Goal: Task Accomplishment & Management: Complete application form

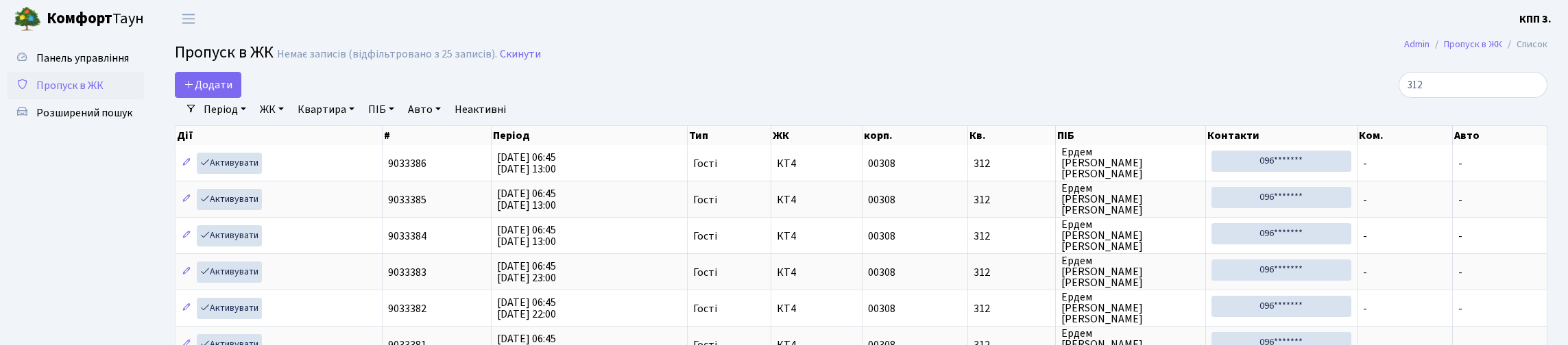
select select "25"
type input "312"
click at [74, 72] on link "Панель управління" at bounding box center [75, 58] width 137 height 28
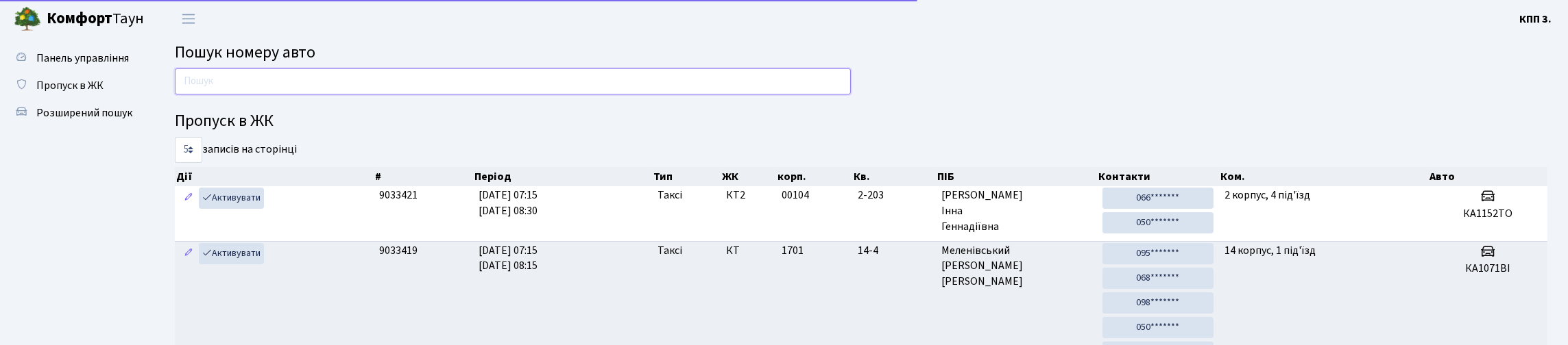
drag, startPoint x: 314, startPoint y: 98, endPoint x: 332, endPoint y: 74, distance: 30.0
click at [314, 94] on input "text" at bounding box center [513, 82] width 676 height 26
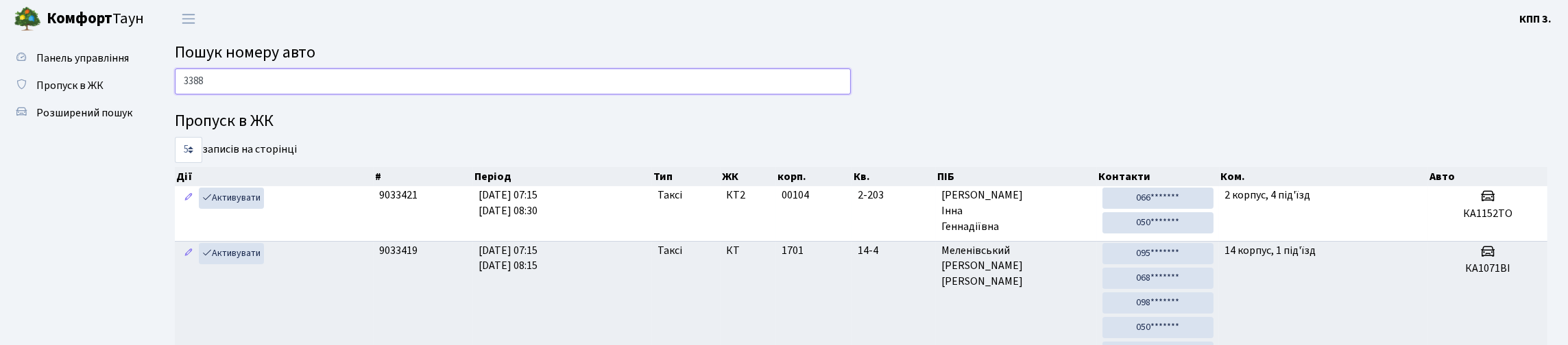
type input "3388"
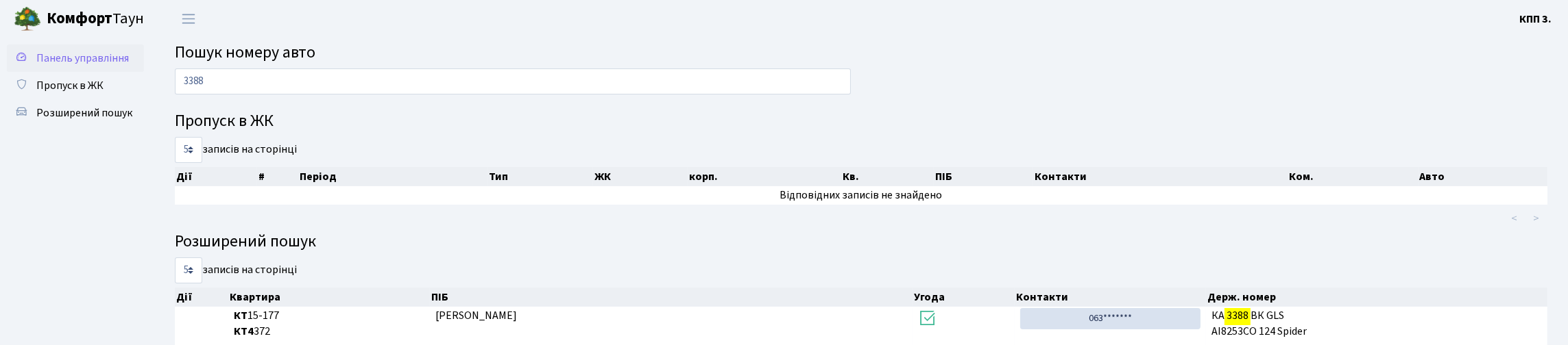
click at [26, 63] on icon at bounding box center [21, 56] width 13 height 13
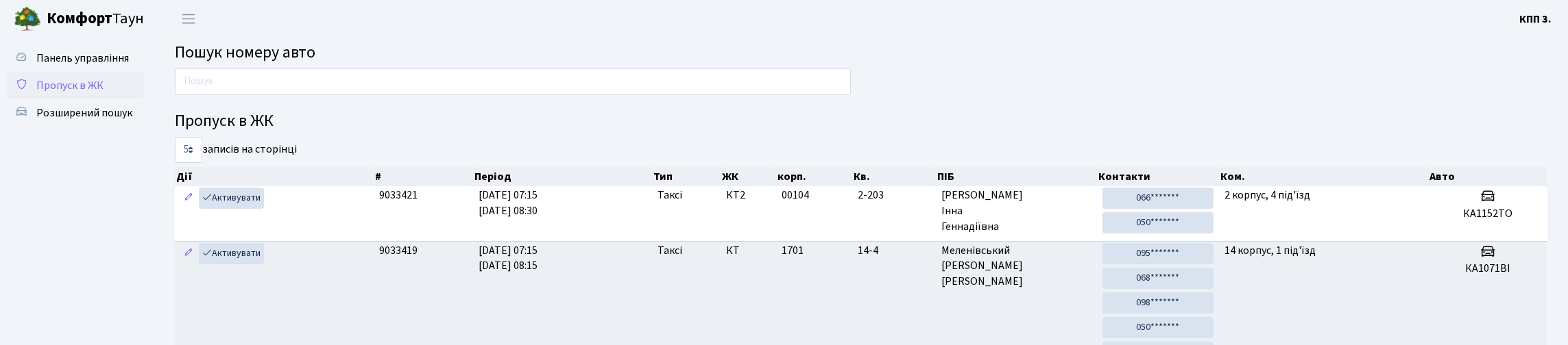
click at [79, 93] on span "Пропуск в ЖК" at bounding box center [70, 85] width 67 height 15
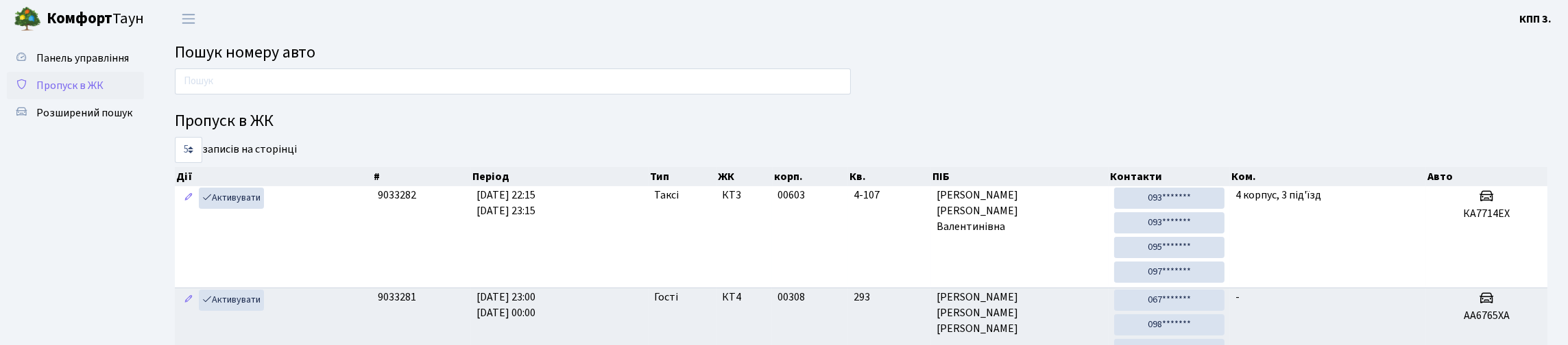
click at [54, 93] on span "Пропуск в ЖК" at bounding box center [70, 85] width 67 height 15
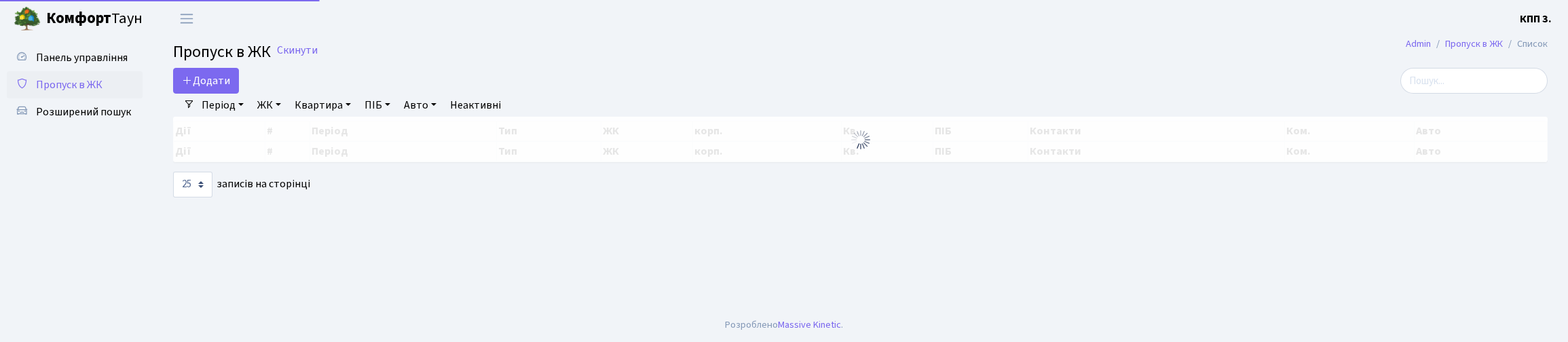
select select "25"
click at [1436, 86] on input "search" at bounding box center [1474, 81] width 147 height 26
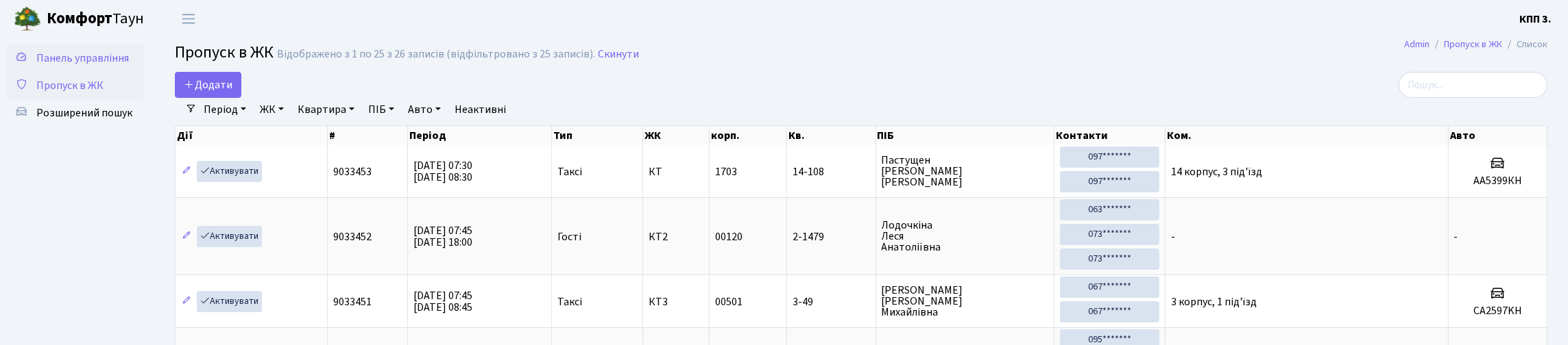
click at [35, 69] on link "Панель управління" at bounding box center [75, 58] width 137 height 28
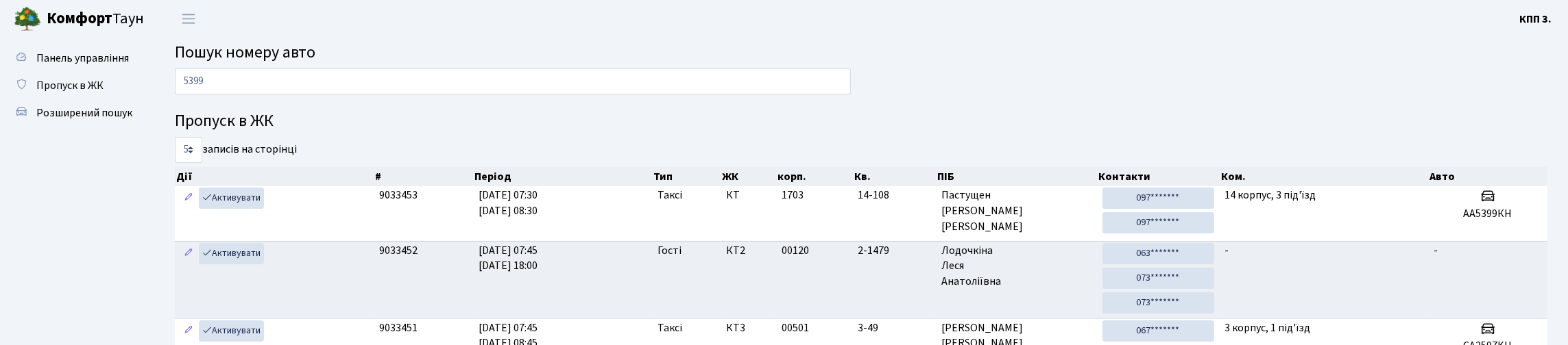
type input "5399"
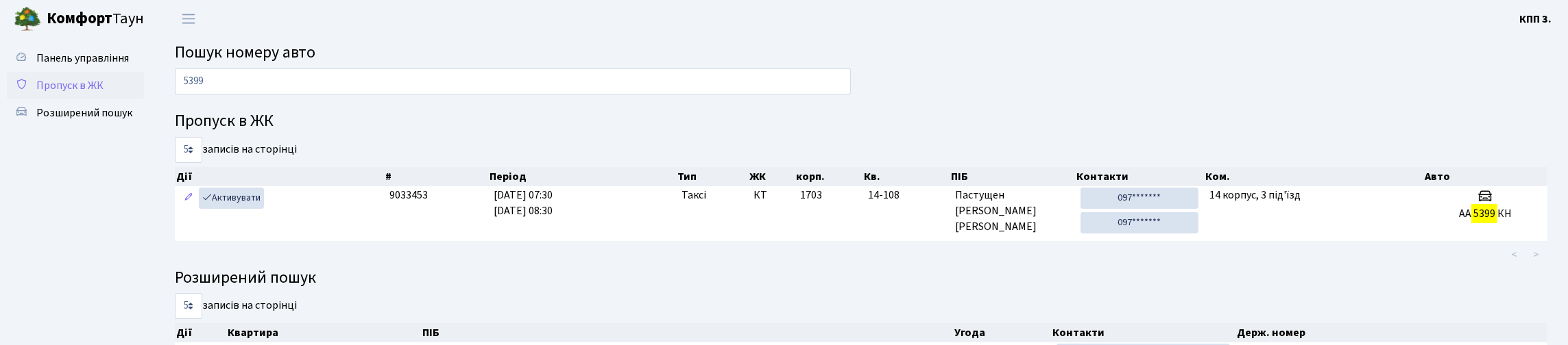
click at [79, 93] on span "Пропуск в ЖК" at bounding box center [70, 85] width 67 height 15
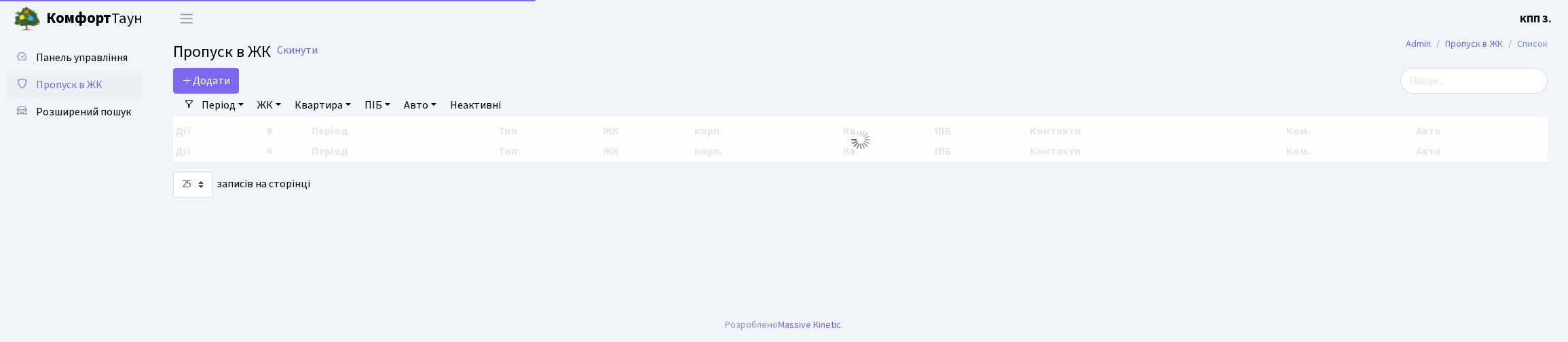
select select "25"
click at [74, 65] on span "Панель управління" at bounding box center [82, 57] width 92 height 15
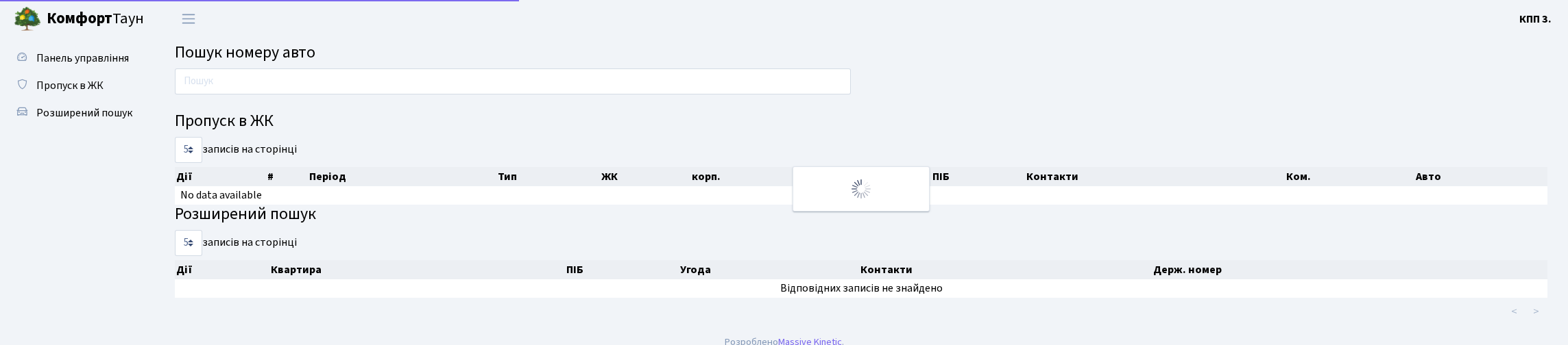
click at [245, 82] on input "text" at bounding box center [513, 82] width 676 height 26
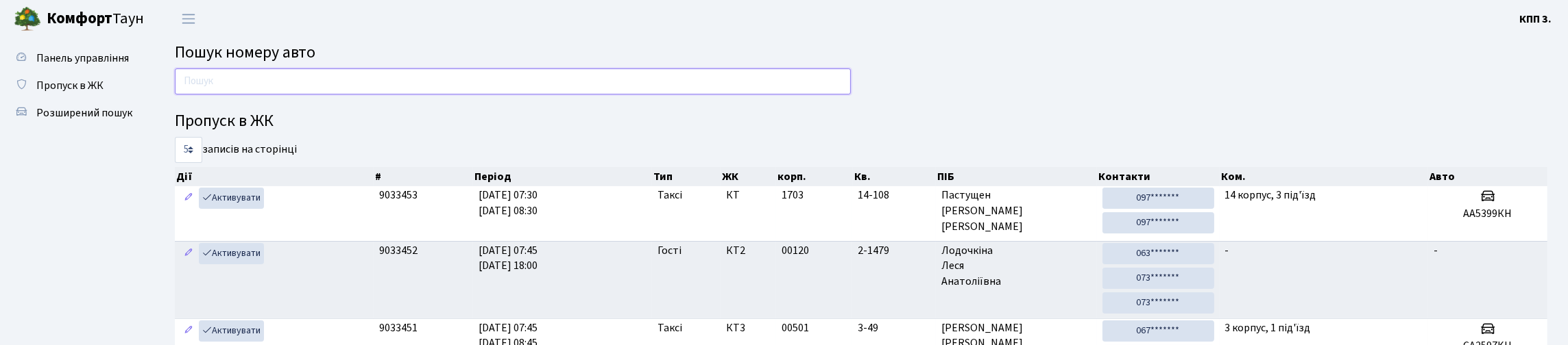
click at [258, 88] on input "text" at bounding box center [513, 82] width 676 height 26
click at [262, 94] on input "text" at bounding box center [513, 82] width 676 height 26
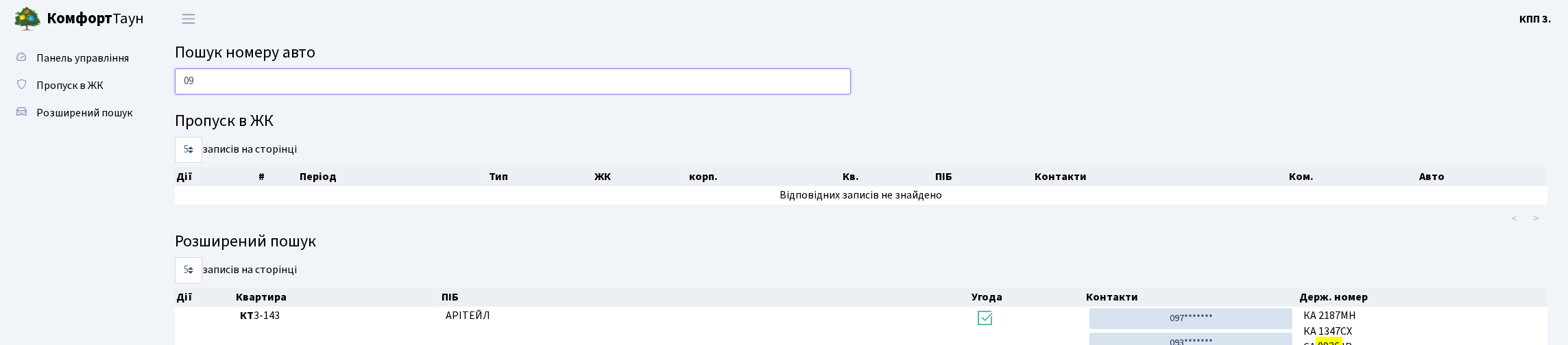
type input "0"
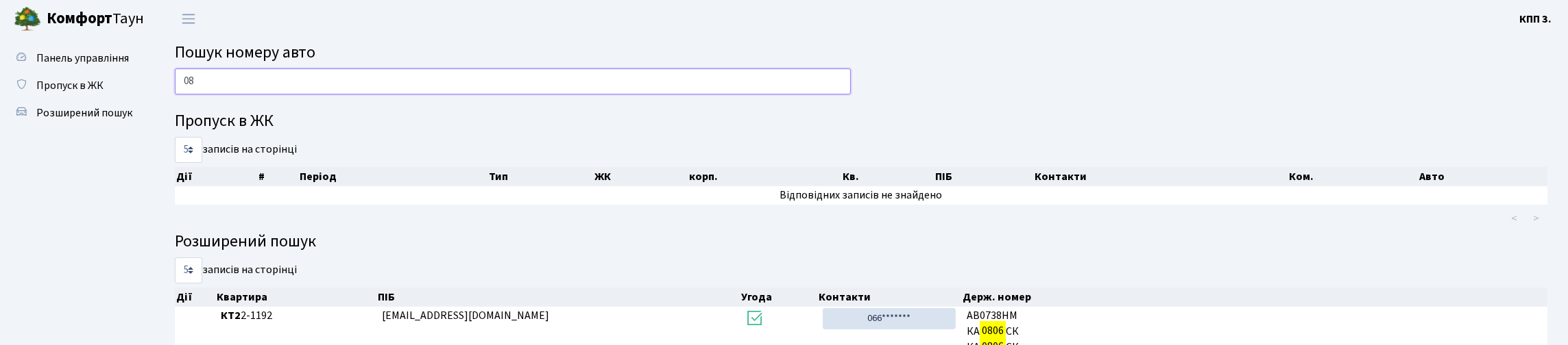
type input "0"
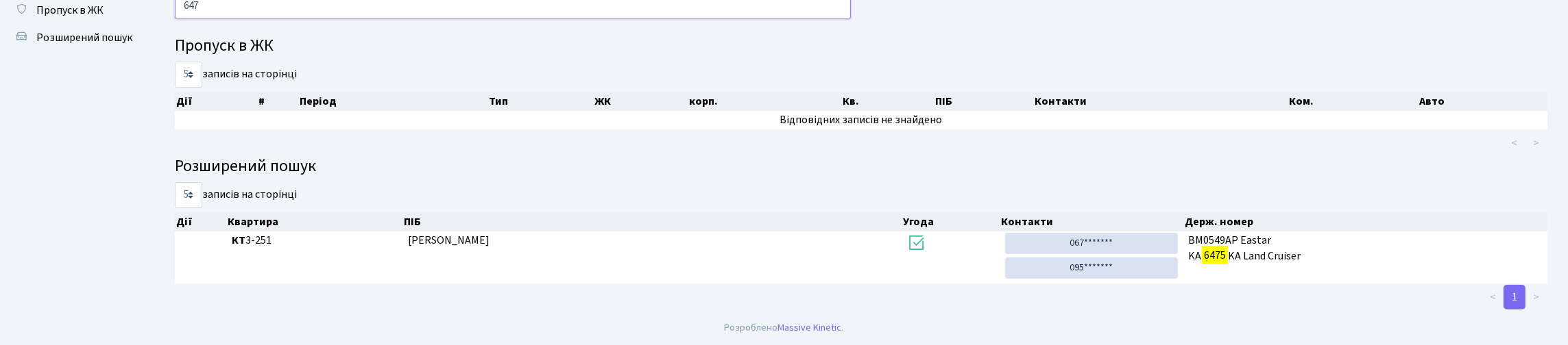
scroll to position [83, 0]
type input "6"
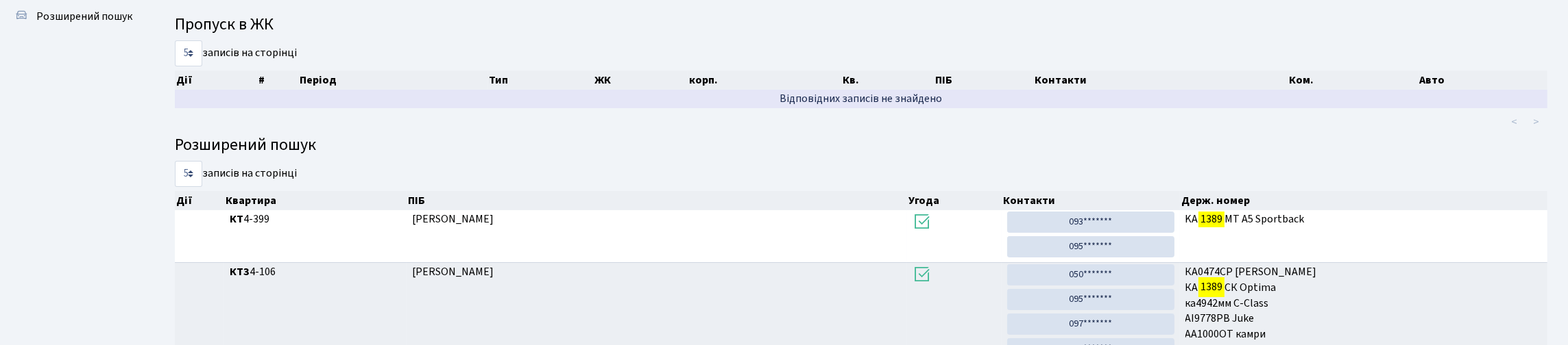
scroll to position [76, 0]
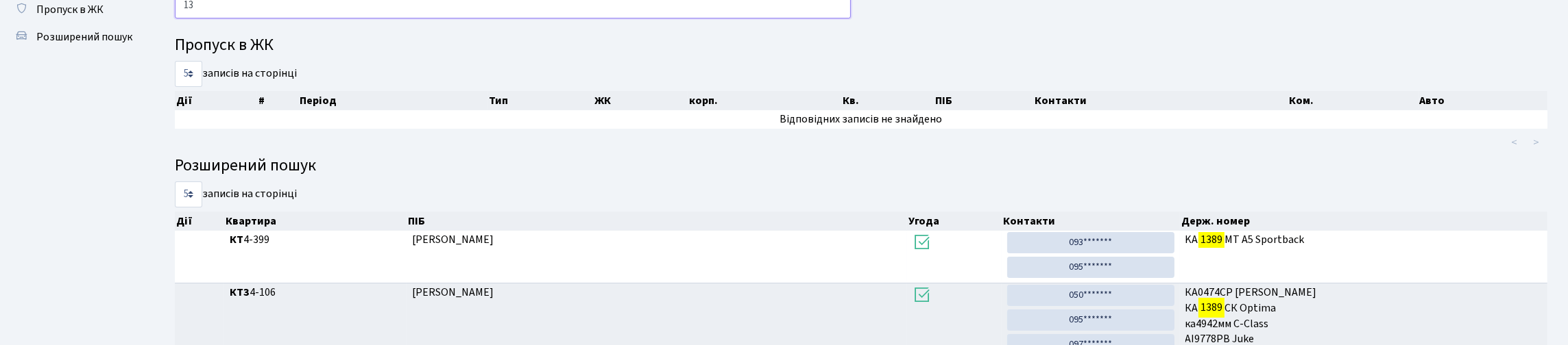
type input "1"
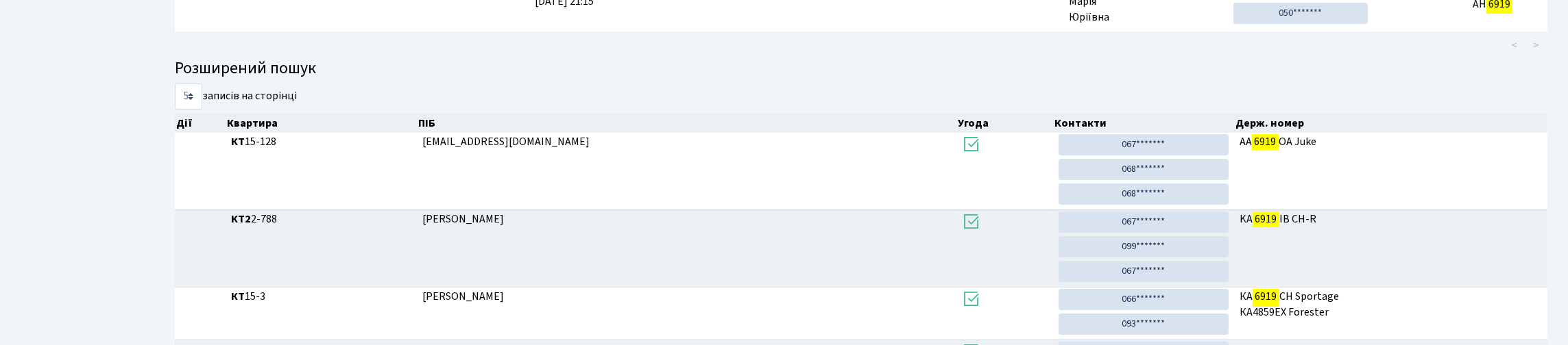
scroll to position [206, 0]
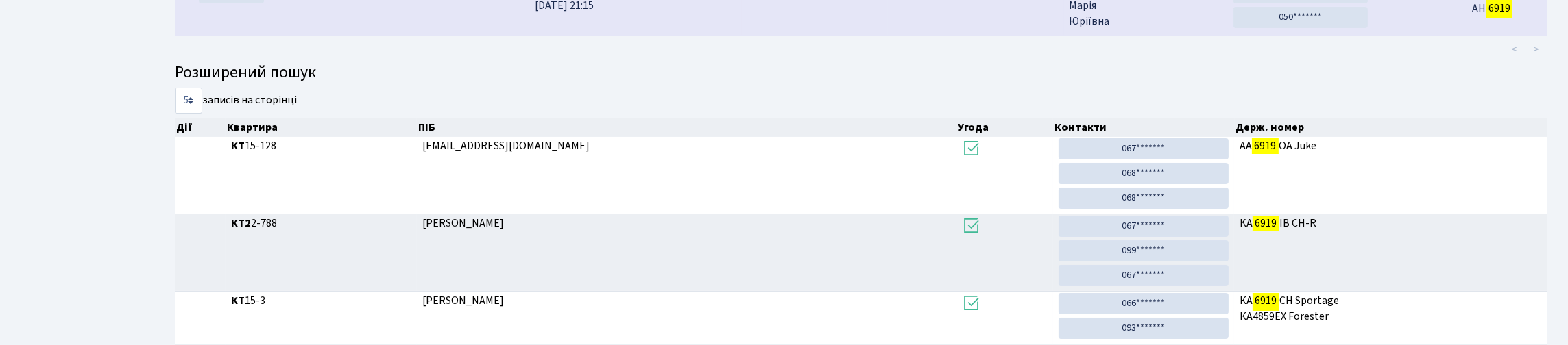
type input "6919"
drag, startPoint x: 1441, startPoint y: 28, endPoint x: 1441, endPoint y: 21, distance: 7.0
click at [1439, 25] on td "АН 6919" at bounding box center [1493, 8] width 110 height 54
click at [1421, 30] on td "-" at bounding box center [1405, 8] width 64 height 54
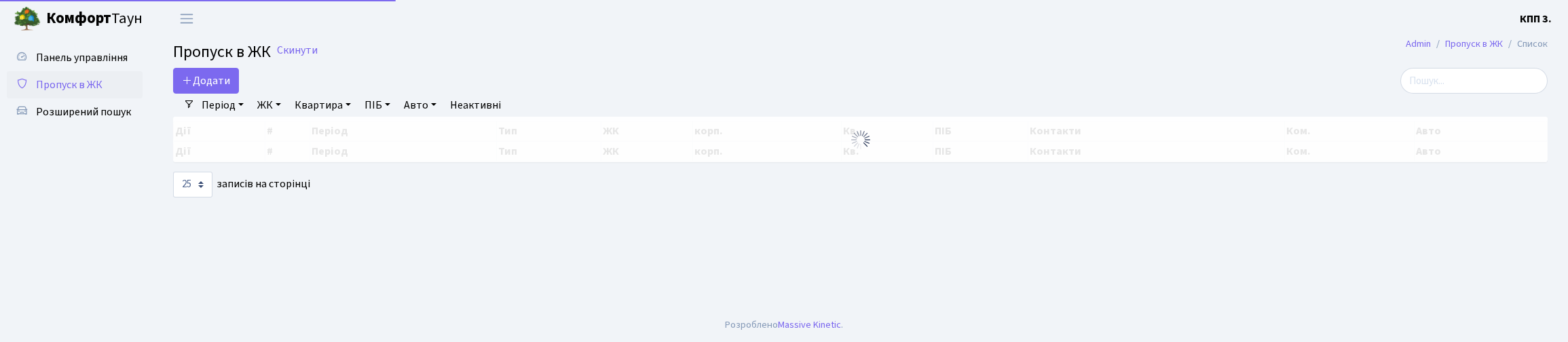
select select "25"
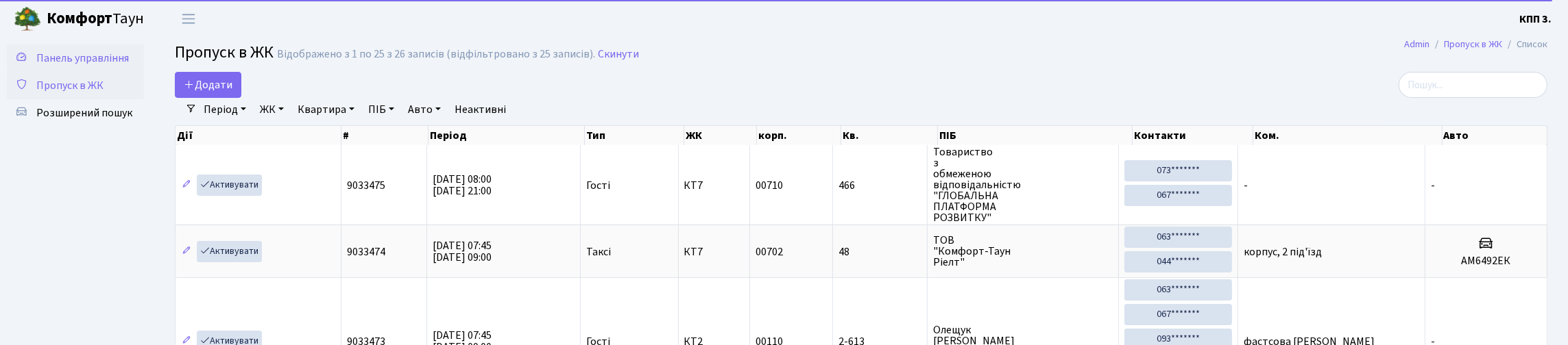
click at [84, 66] on span "Панель управління" at bounding box center [82, 58] width 93 height 15
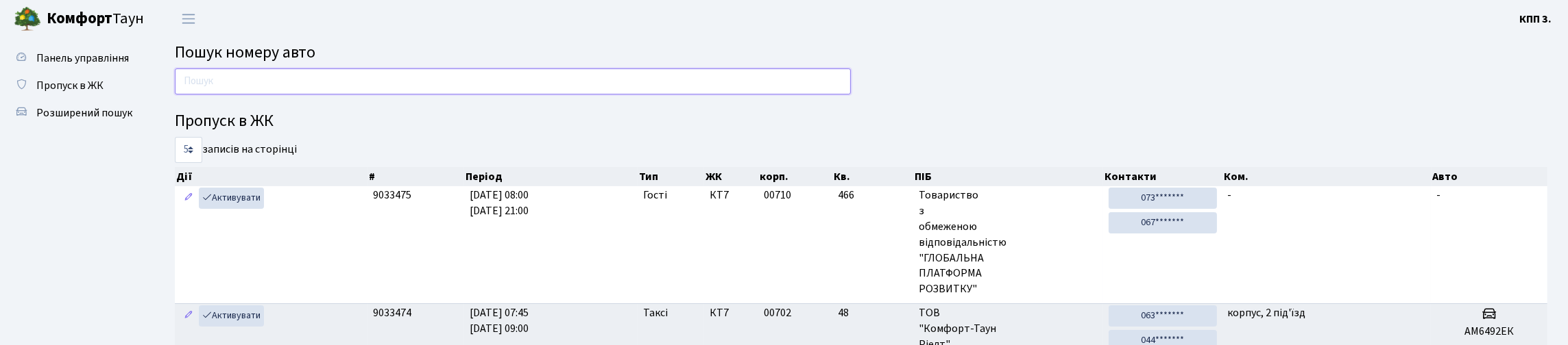
click at [322, 90] on input "text" at bounding box center [513, 82] width 676 height 26
type input "V"
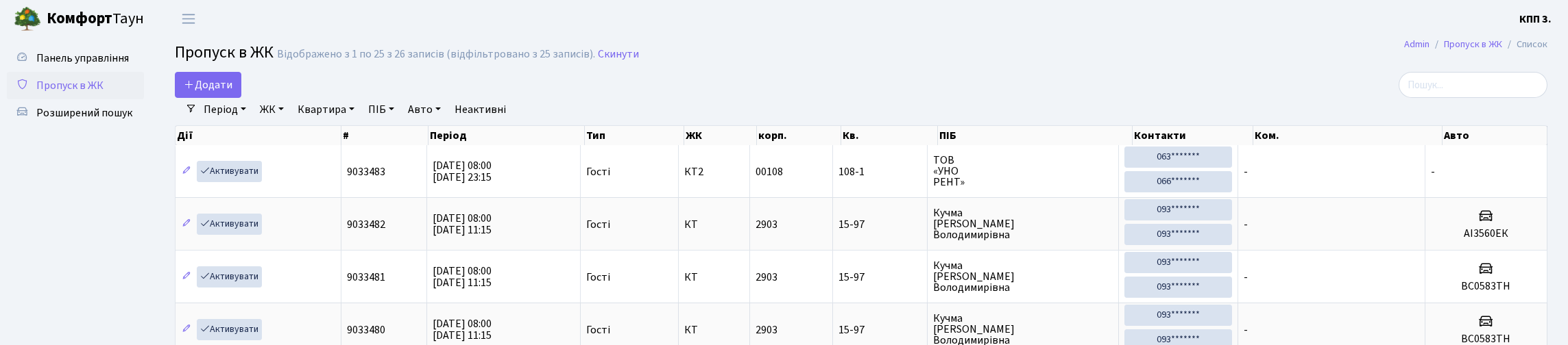
select select "25"
click at [242, 98] on link "Додати" at bounding box center [208, 85] width 67 height 26
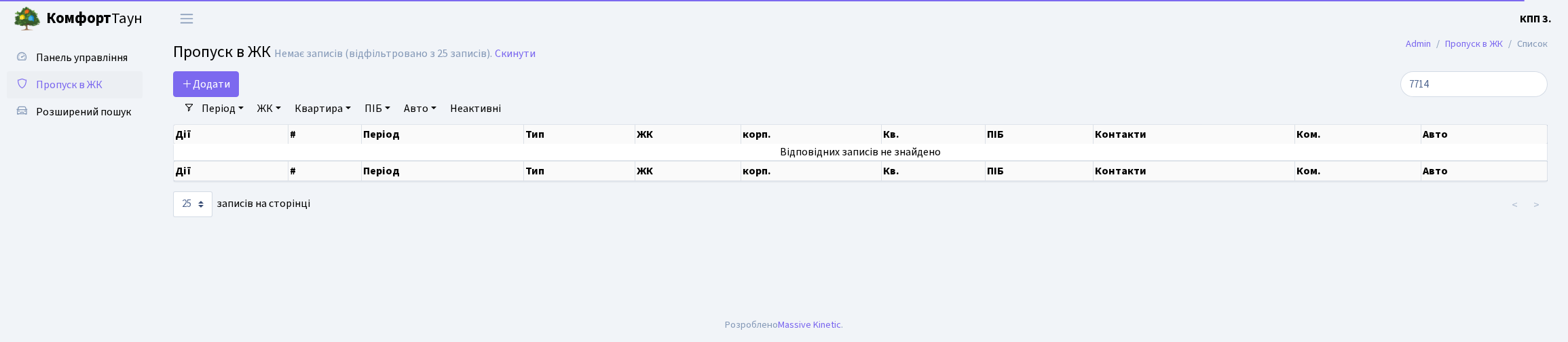
select select "25"
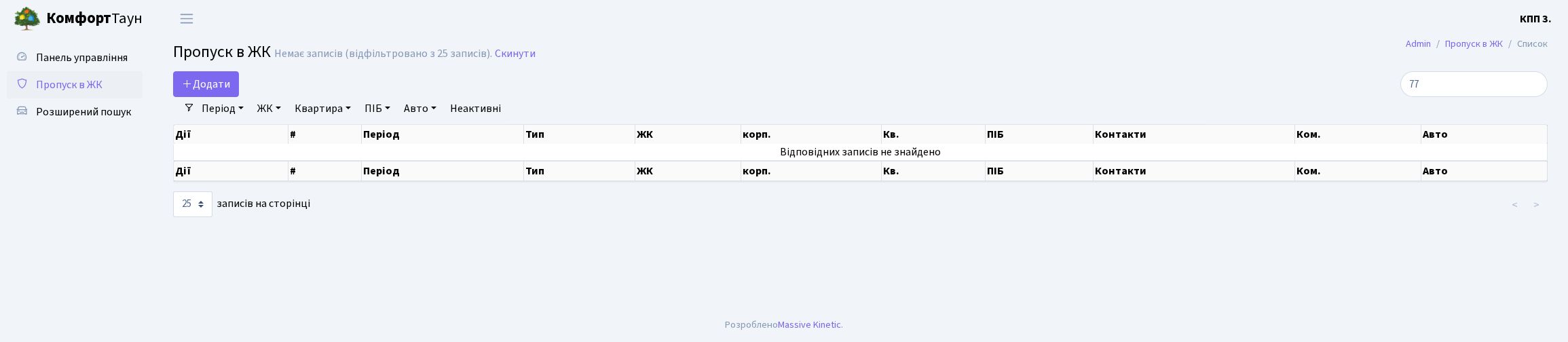
type input "7"
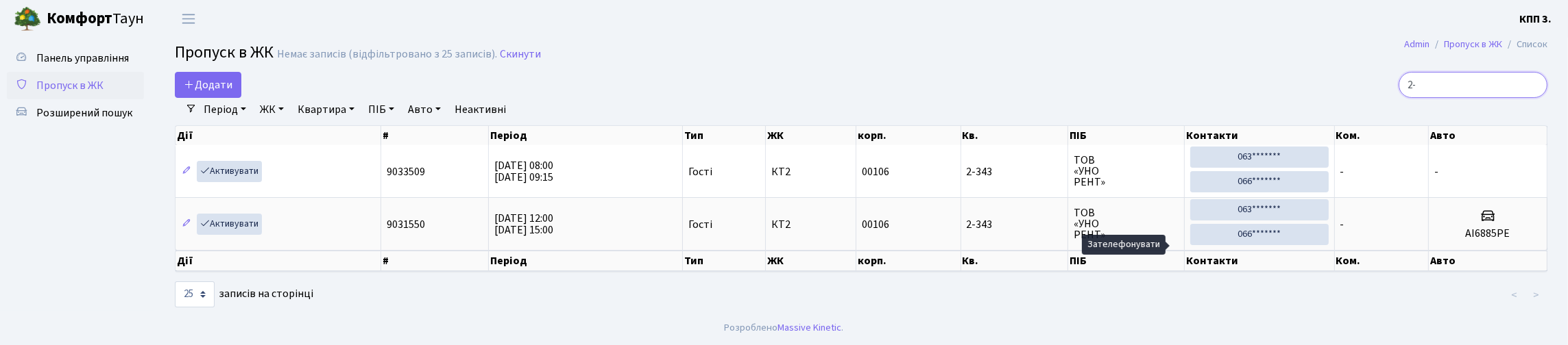
type input "2"
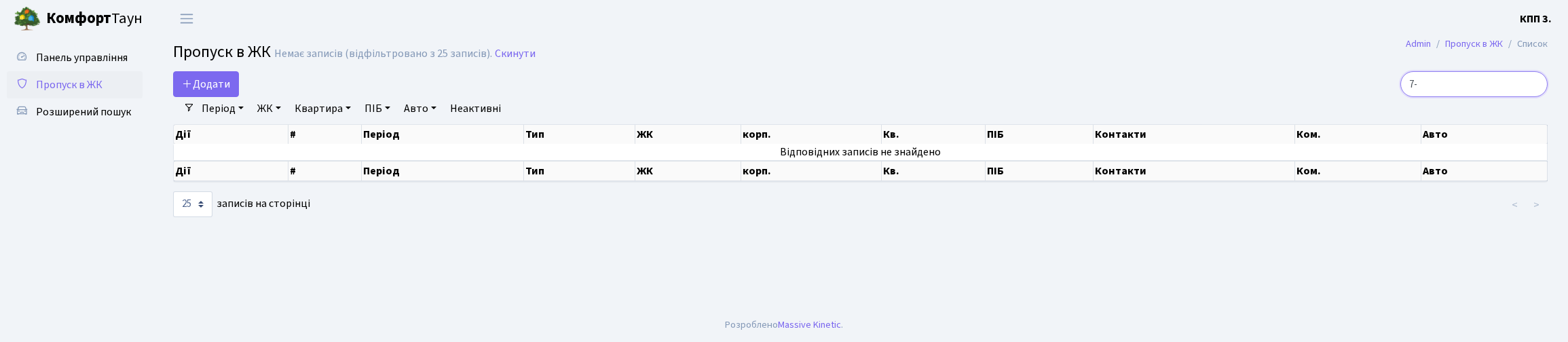
type input "7"
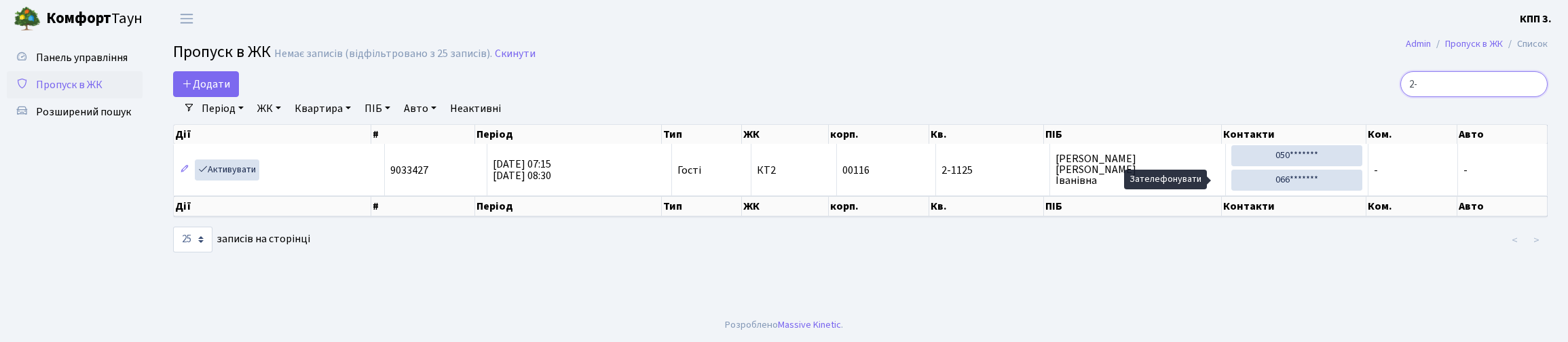
type input "2"
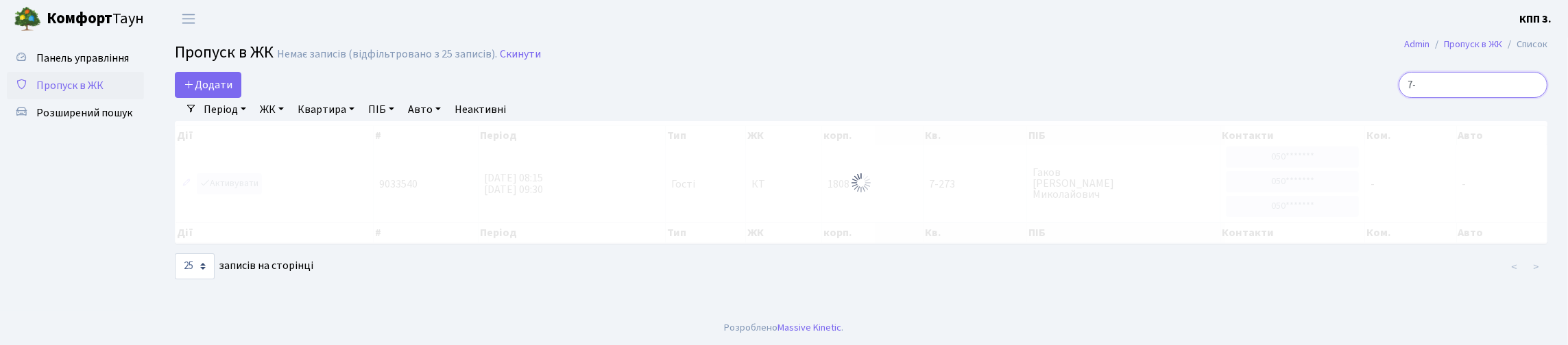
type input "7"
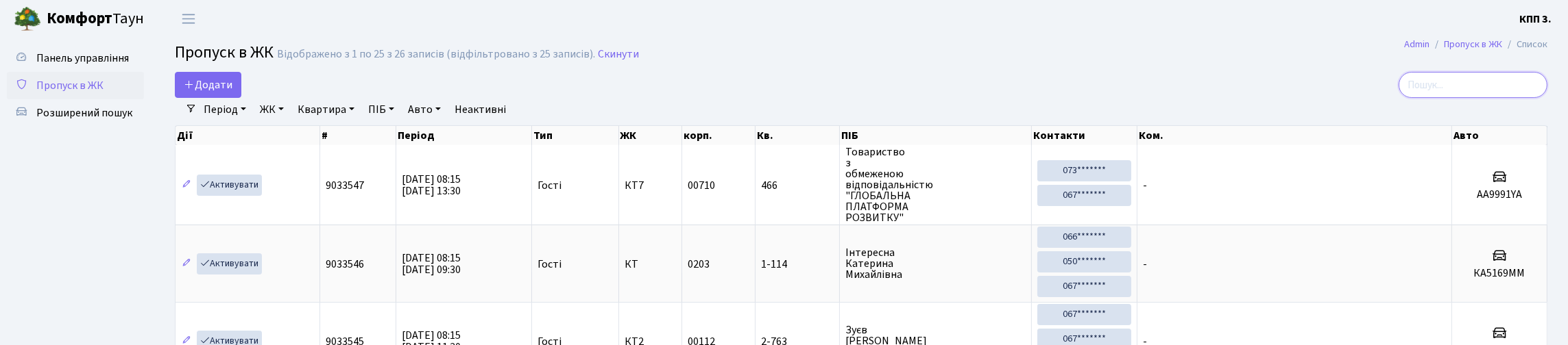
click at [1412, 86] on input "search" at bounding box center [1473, 85] width 149 height 26
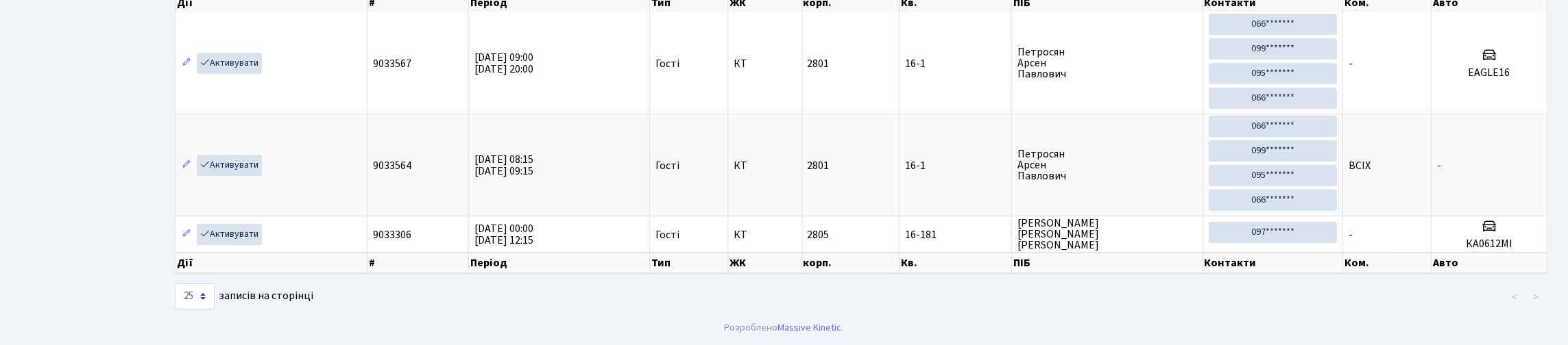
scroll to position [89, 0]
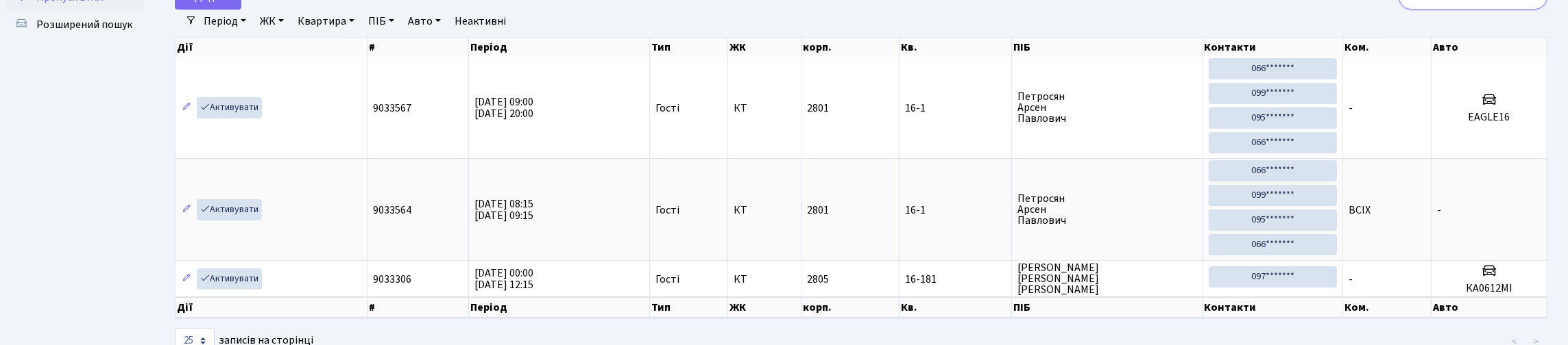
type input "1"
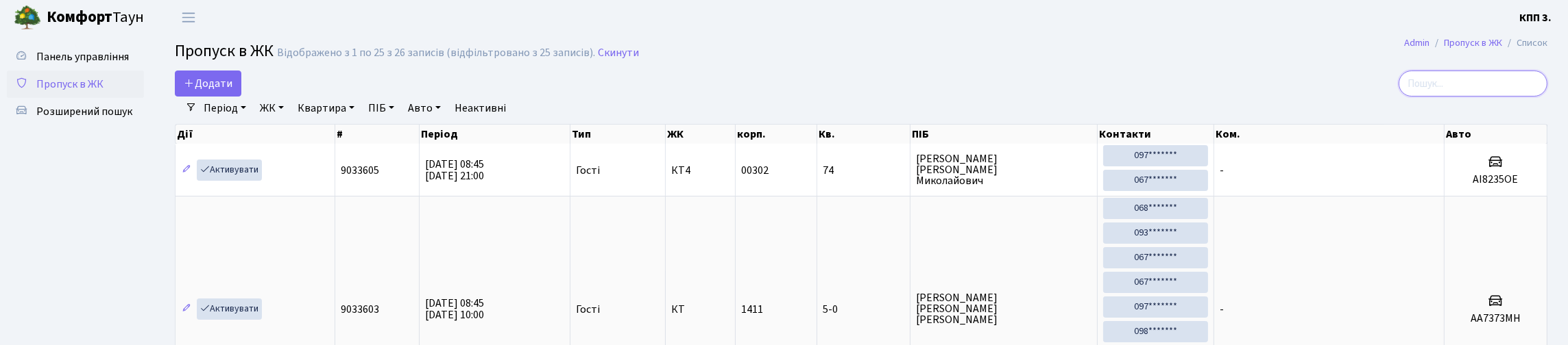
scroll to position [0, 0]
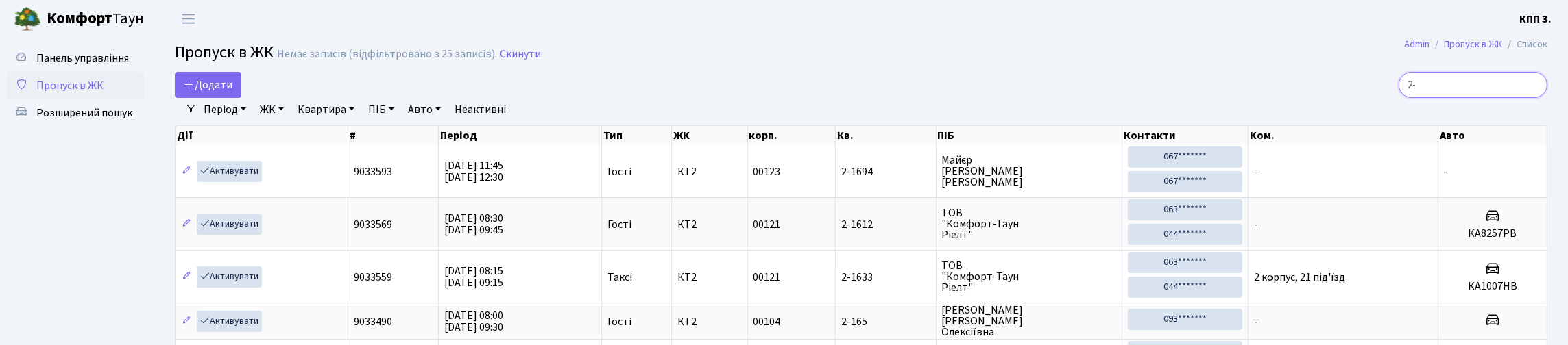
type input "2"
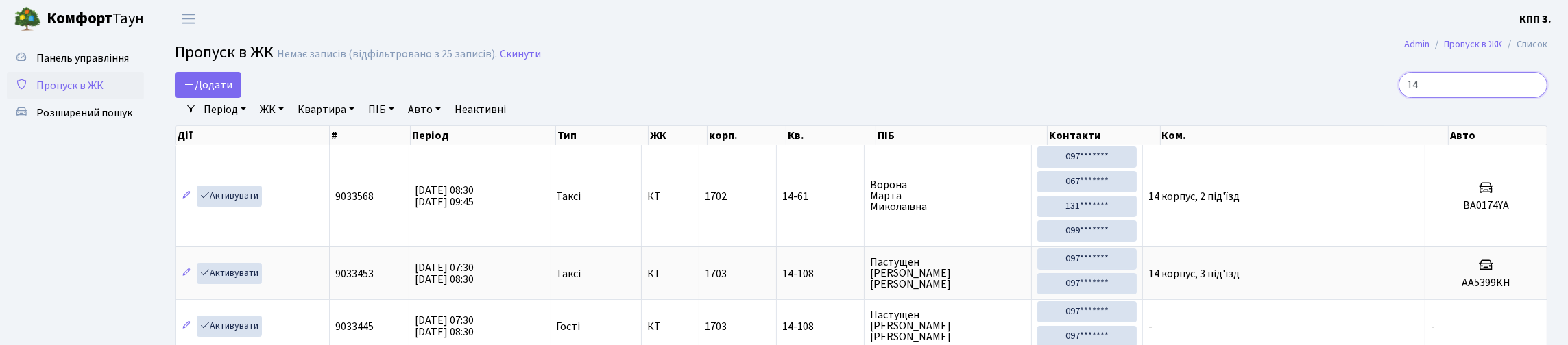
type input "1"
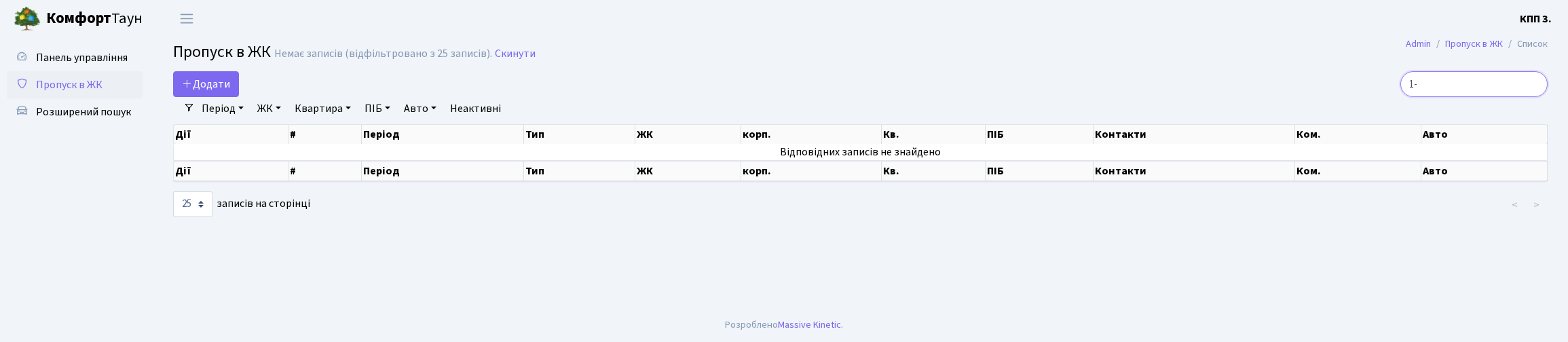
type input "1"
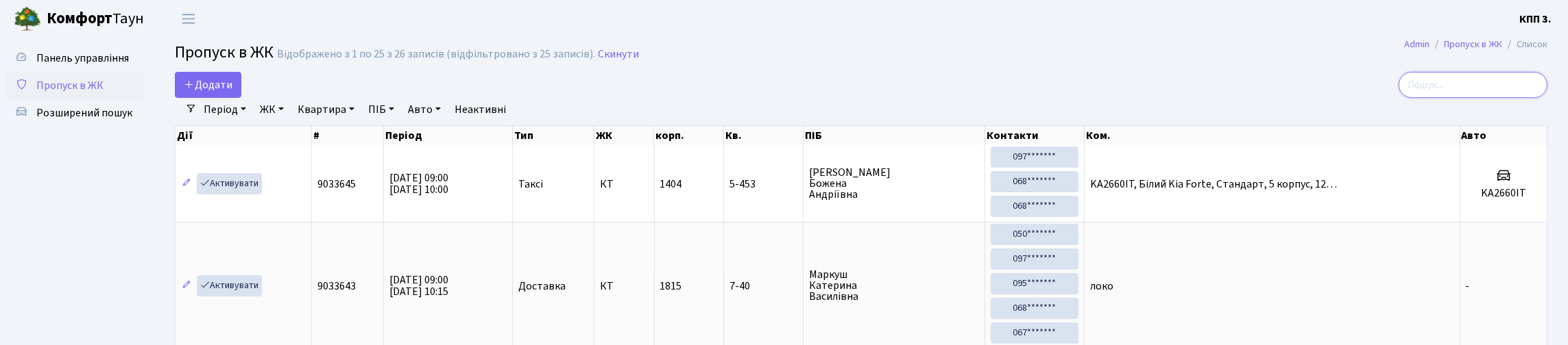
click at [1458, 96] on input "search" at bounding box center [1473, 85] width 149 height 26
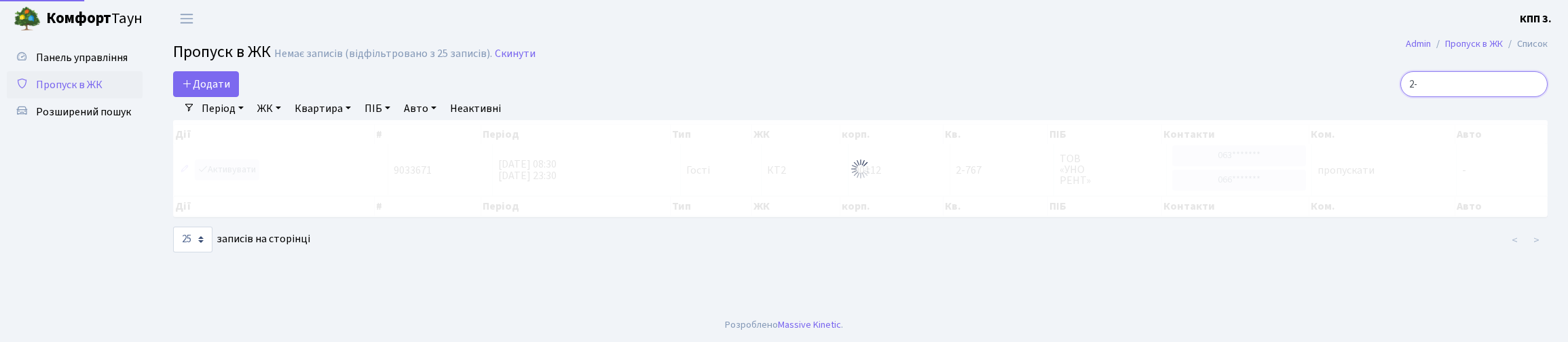
type input "2"
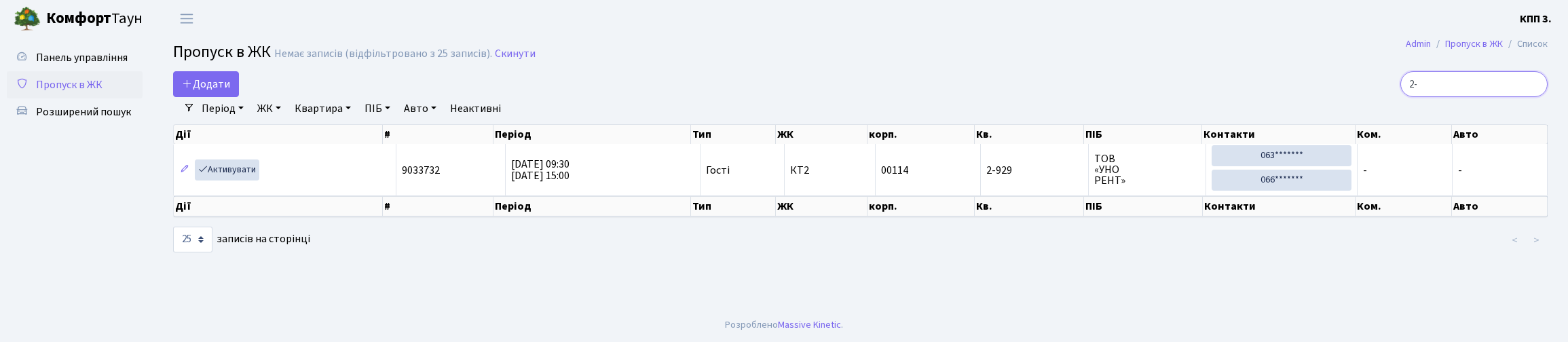
type input "2"
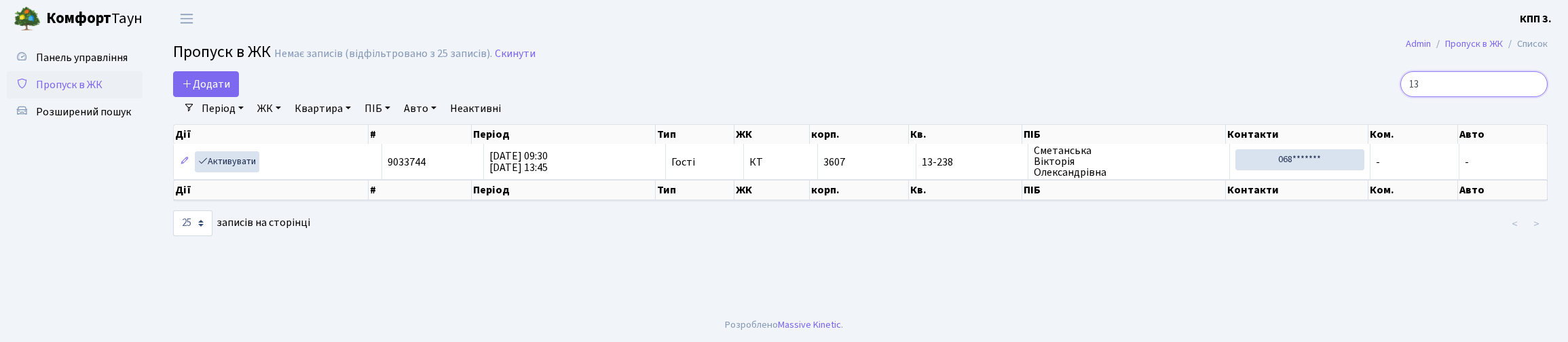
type input "1"
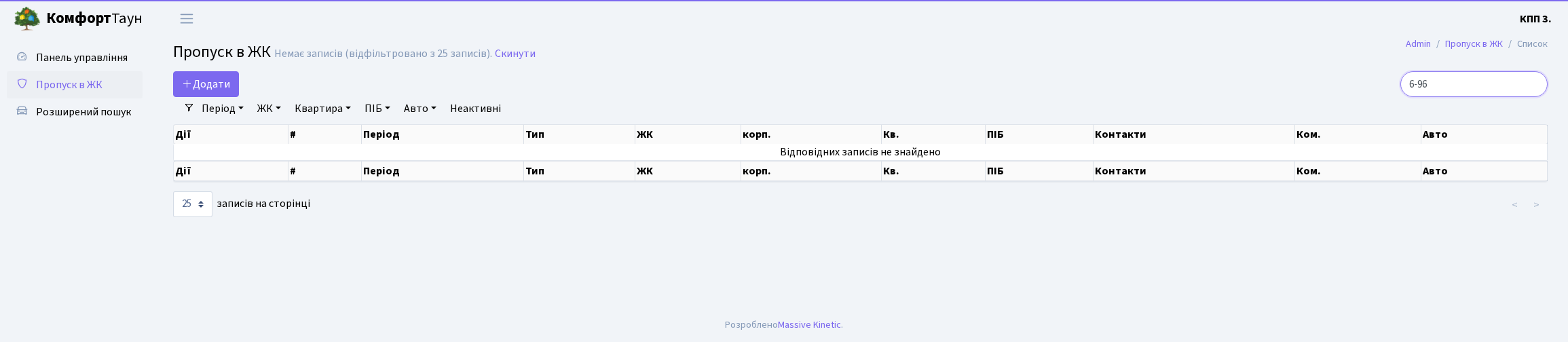
click at [1443, 96] on input "6-96" at bounding box center [1474, 84] width 147 height 26
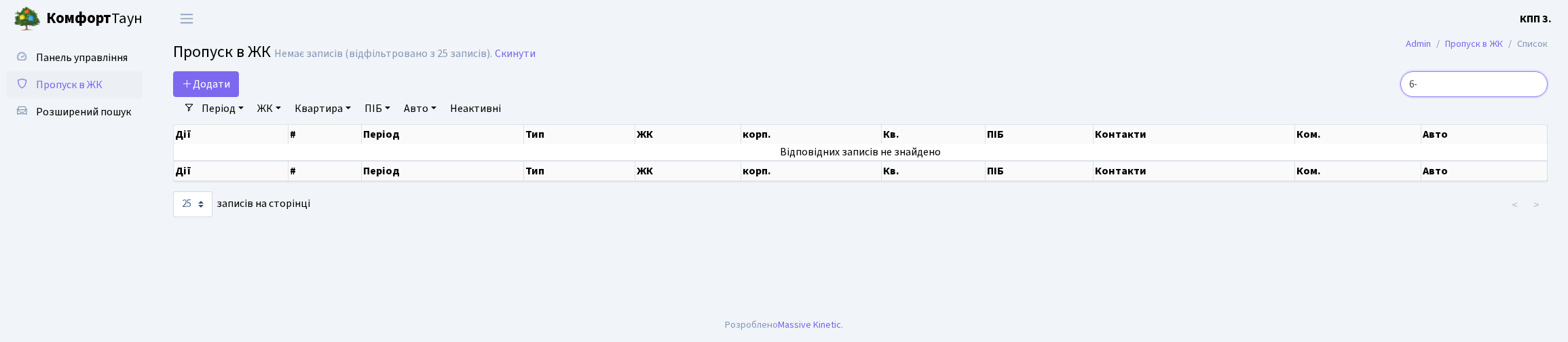
type input "6"
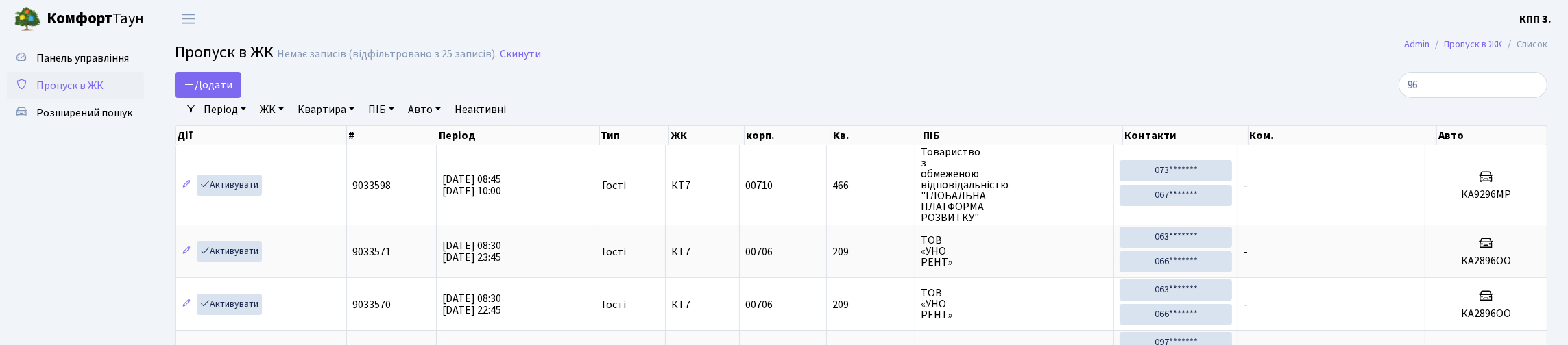
click at [289, 121] on link "ЖК" at bounding box center [272, 109] width 35 height 23
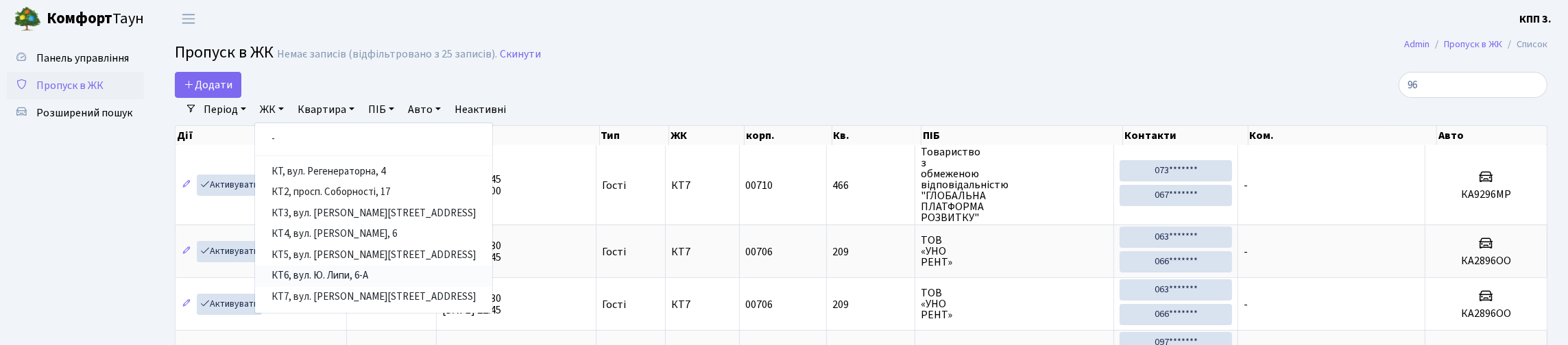
click at [402, 287] on link "КТ6, вул. Ю. Липи, 6-А" at bounding box center [374, 276] width 238 height 21
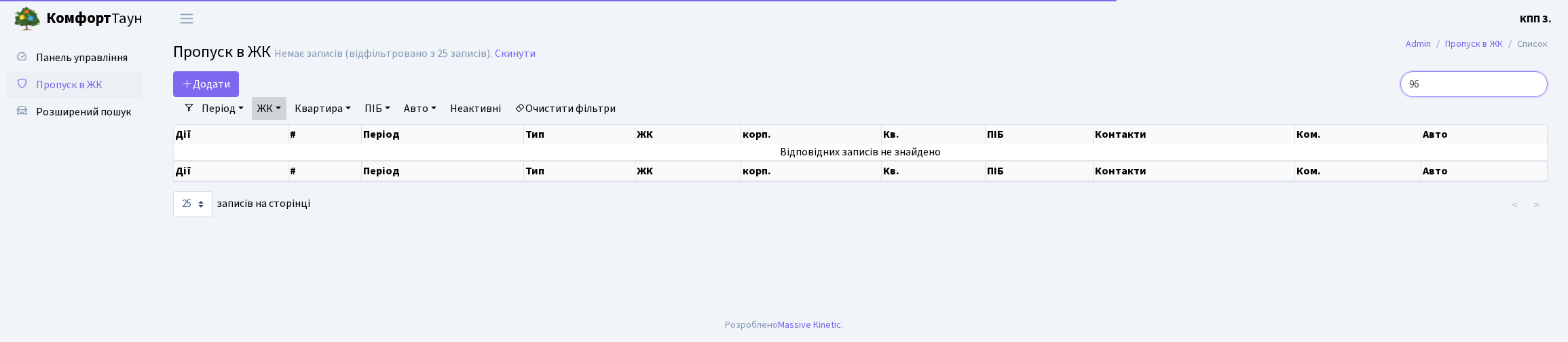
click at [1423, 97] on input "96" at bounding box center [1474, 84] width 147 height 26
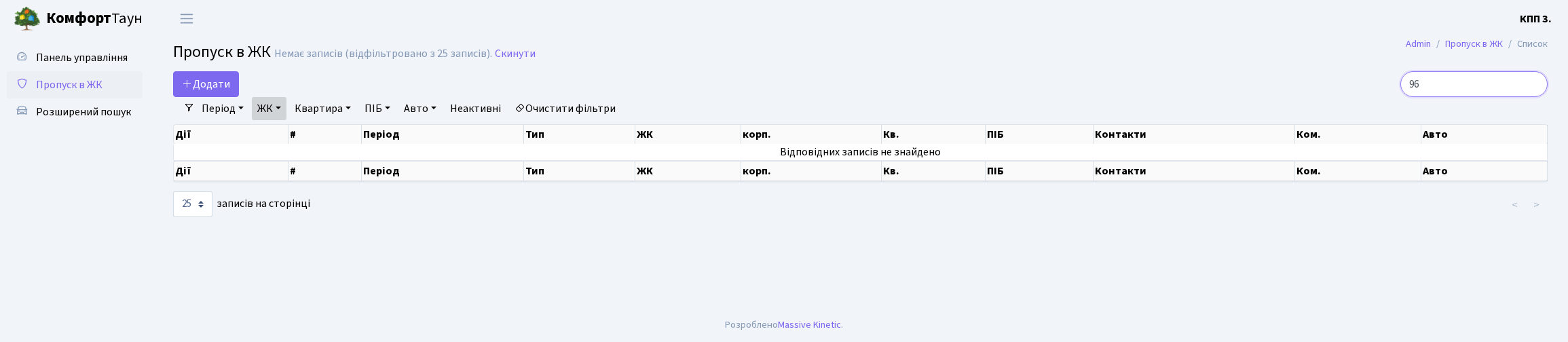
type input "9"
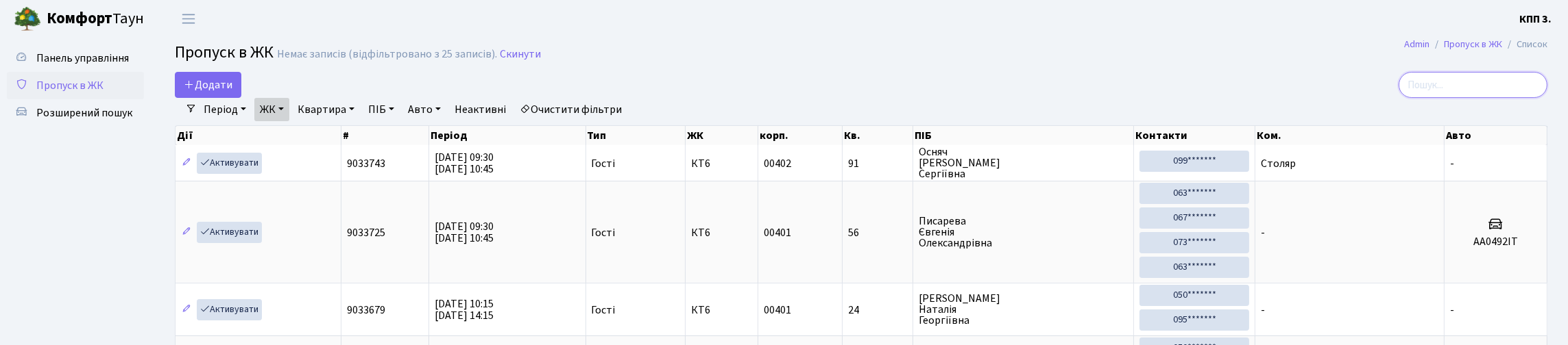
click at [1484, 98] on input "search" at bounding box center [1473, 85] width 149 height 26
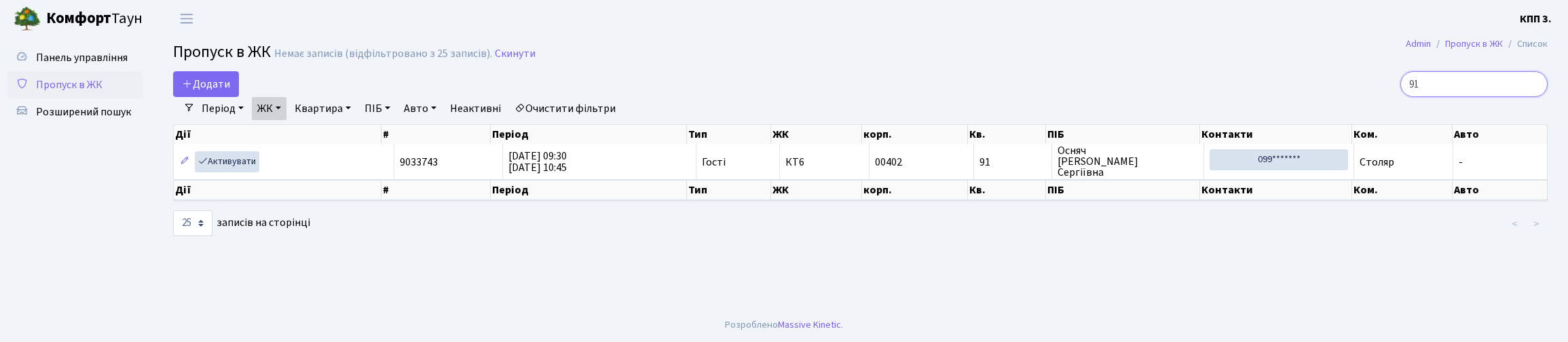
type input "9"
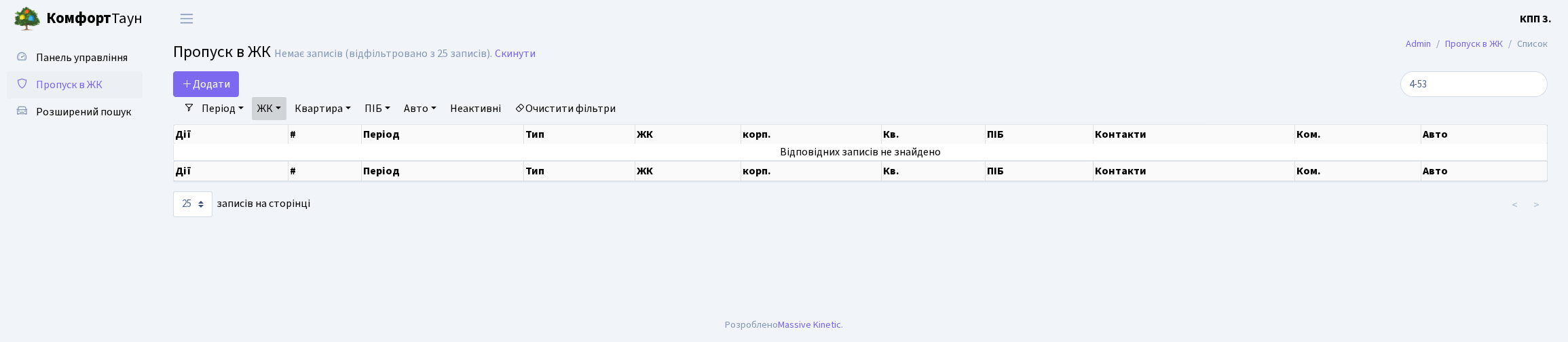
click at [286, 117] on link "ЖК" at bounding box center [269, 108] width 34 height 23
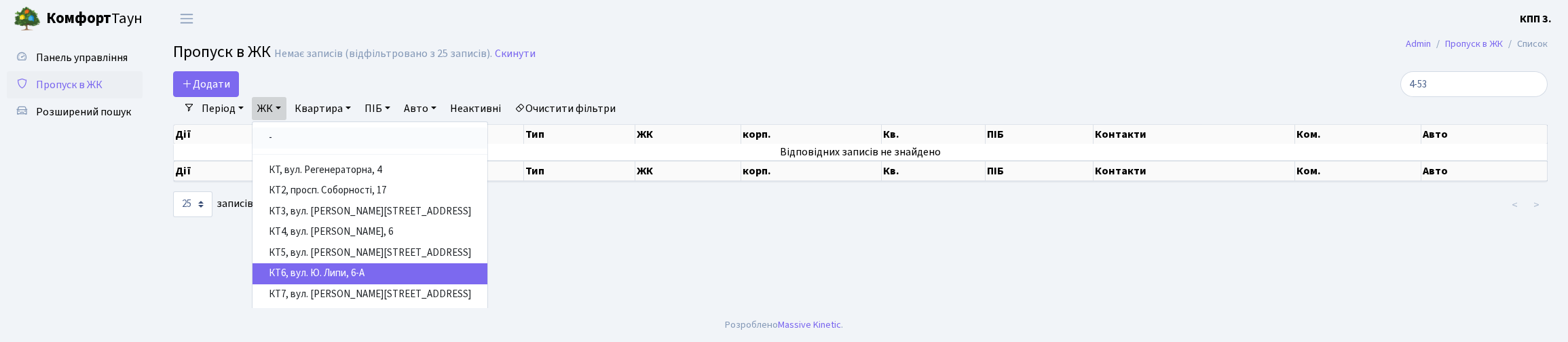
click at [320, 149] on link "-" at bounding box center [370, 138] width 235 height 21
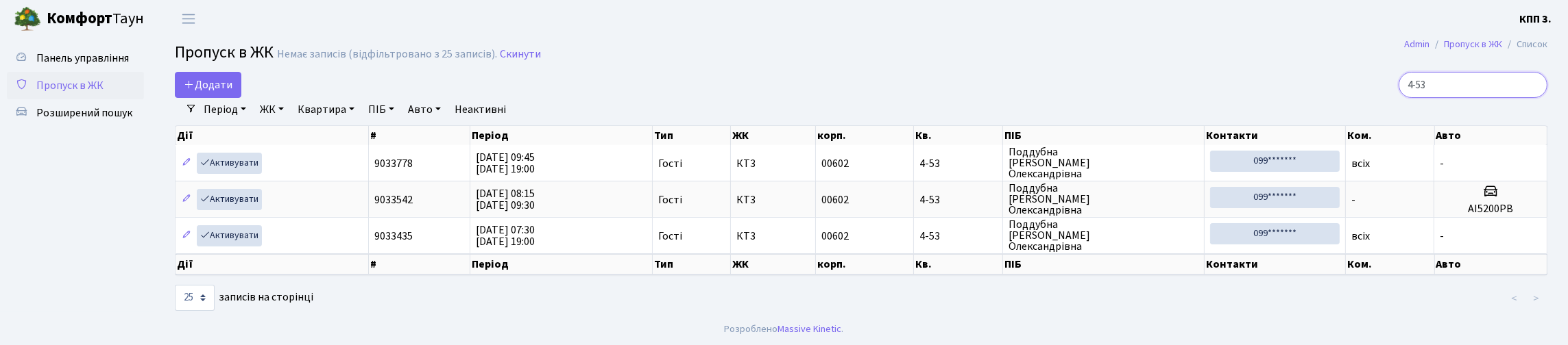
drag, startPoint x: 1468, startPoint y: 90, endPoint x: 1452, endPoint y: 97, distance: 17.5
click at [1452, 97] on input "4-53" at bounding box center [1473, 85] width 149 height 26
type input "4"
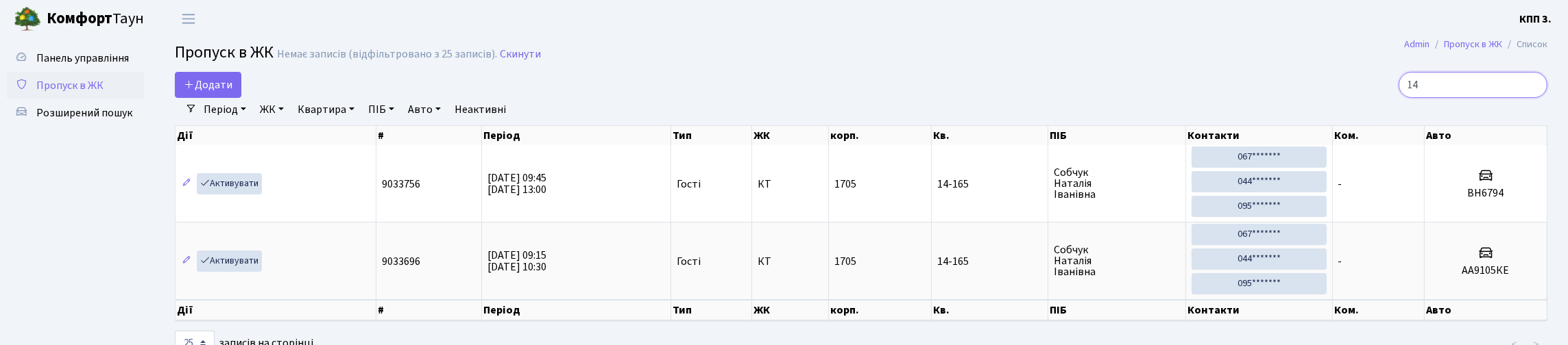
type input "1"
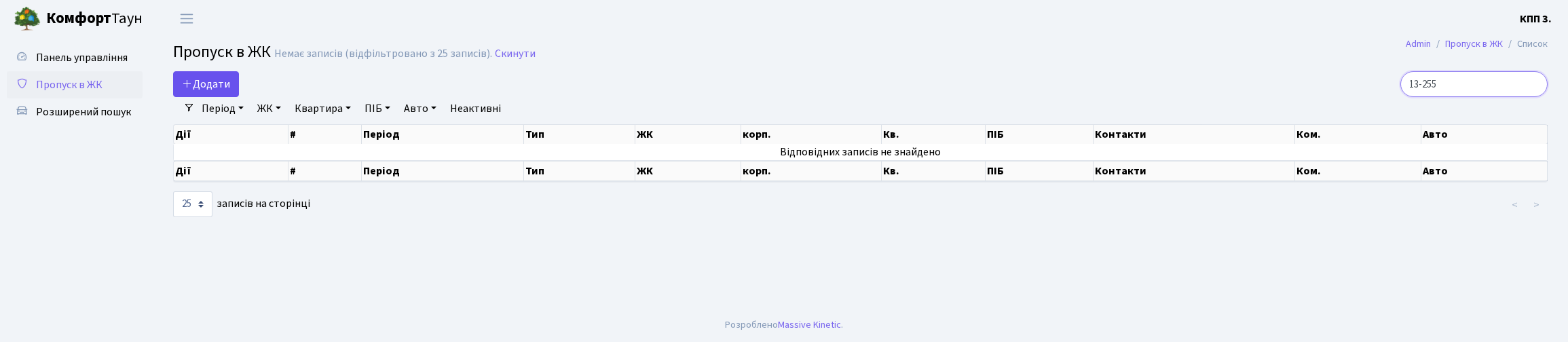
type input "13-255"
click at [218, 97] on link "Додати" at bounding box center [206, 84] width 66 height 26
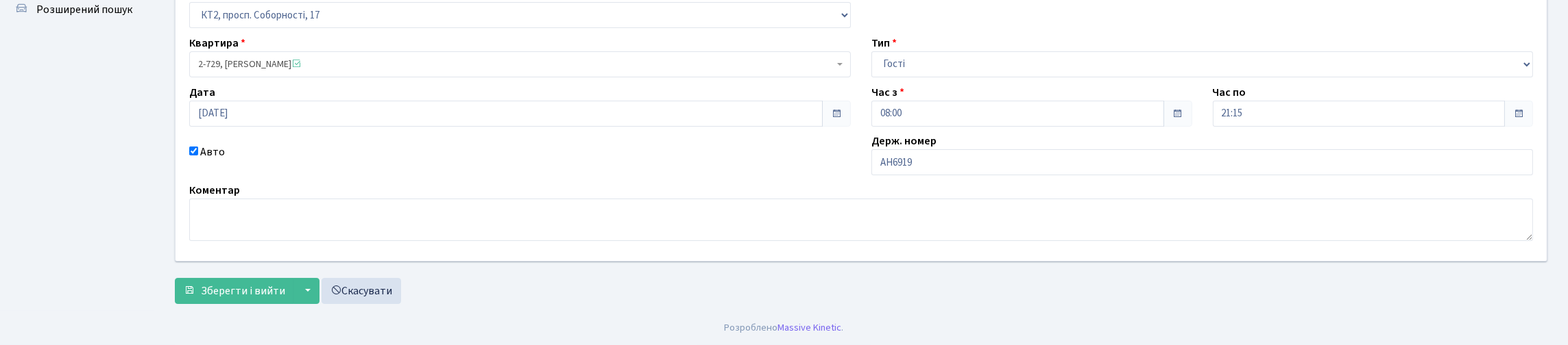
scroll to position [197, 0]
click at [1005, 133] on div "Держ. номер АН6919" at bounding box center [1203, 154] width 683 height 43
click at [999, 150] on input "АН6919" at bounding box center [1203, 162] width 662 height 26
type input "АН6919ОА"
click at [285, 286] on span "Зберегти і вийти" at bounding box center [243, 290] width 85 height 15
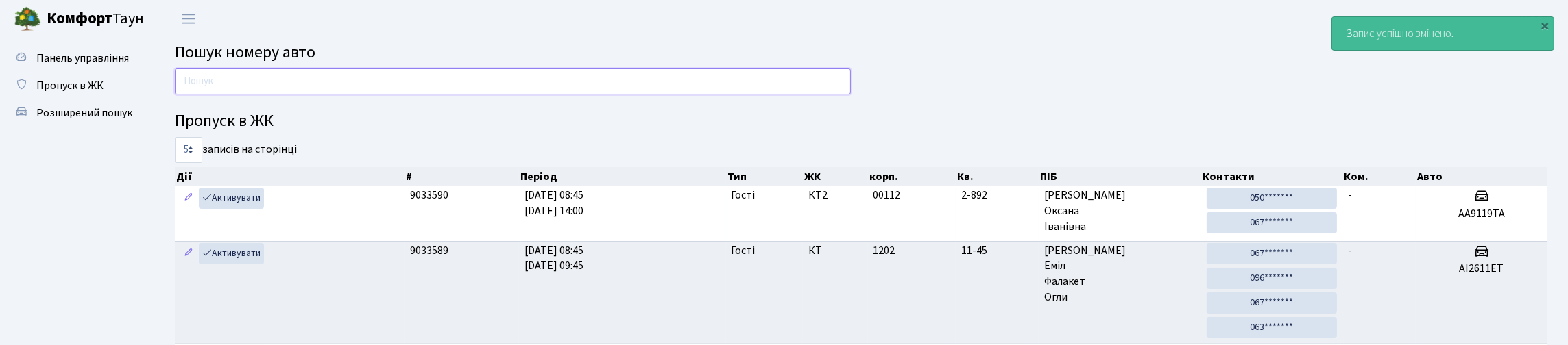
click at [278, 94] on input "text" at bounding box center [513, 82] width 676 height 26
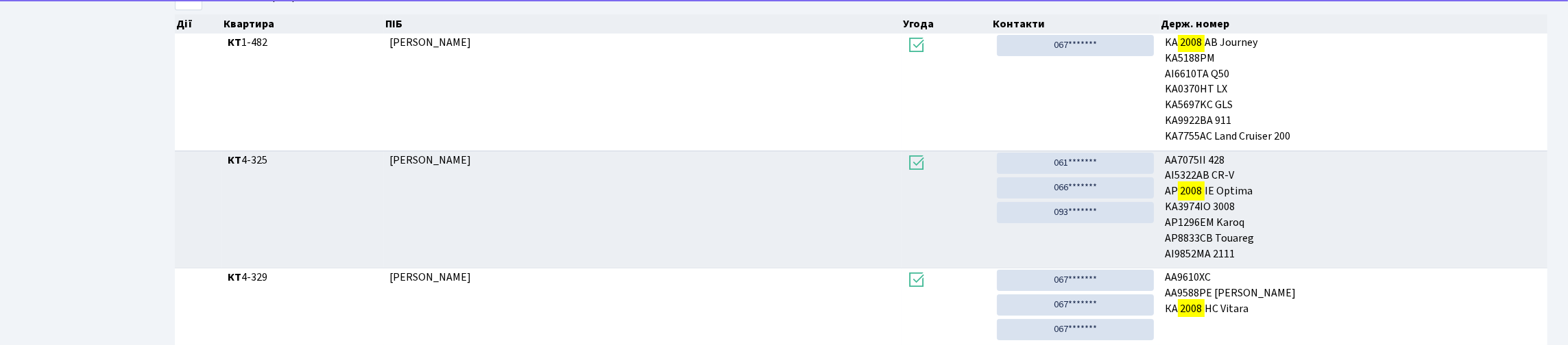
scroll to position [68, 0]
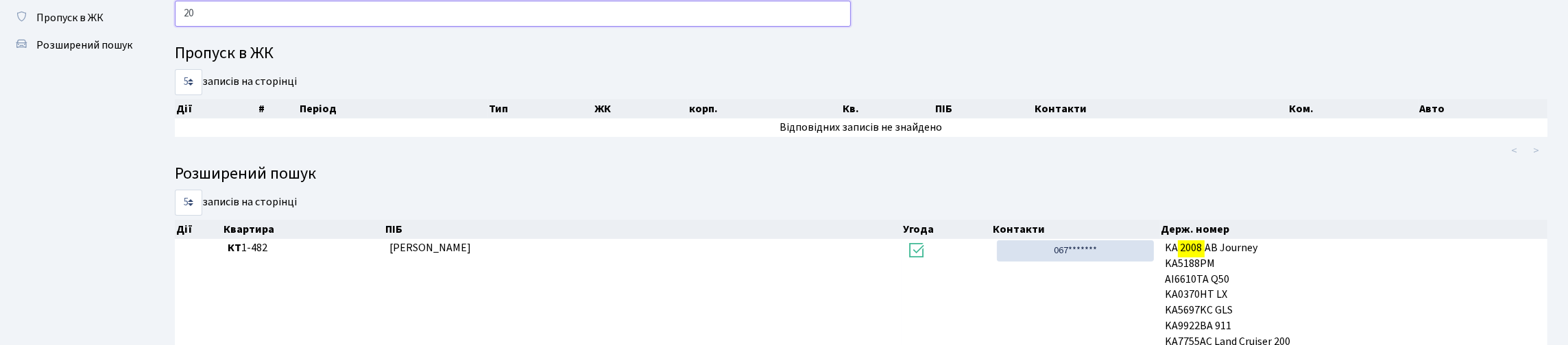
type input "2"
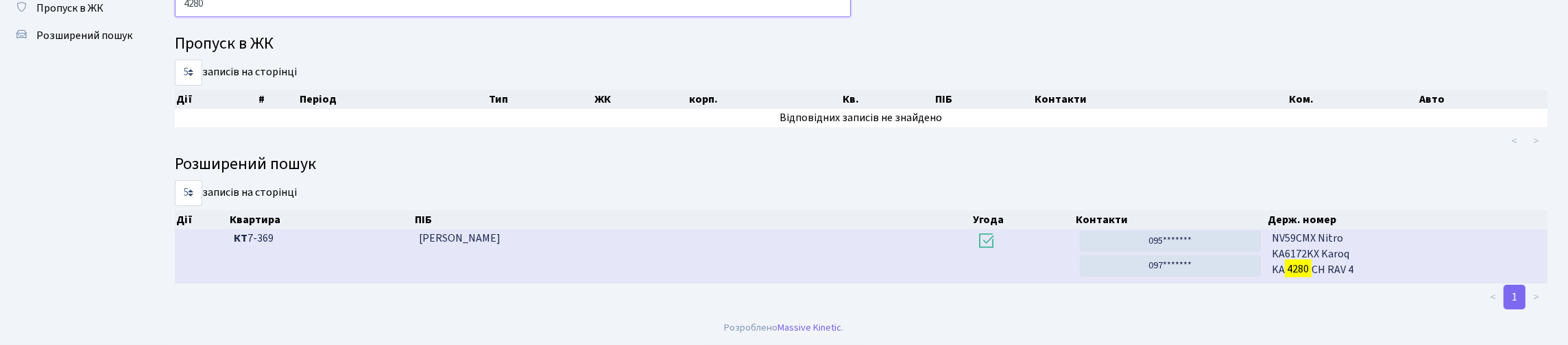
scroll to position [0, 0]
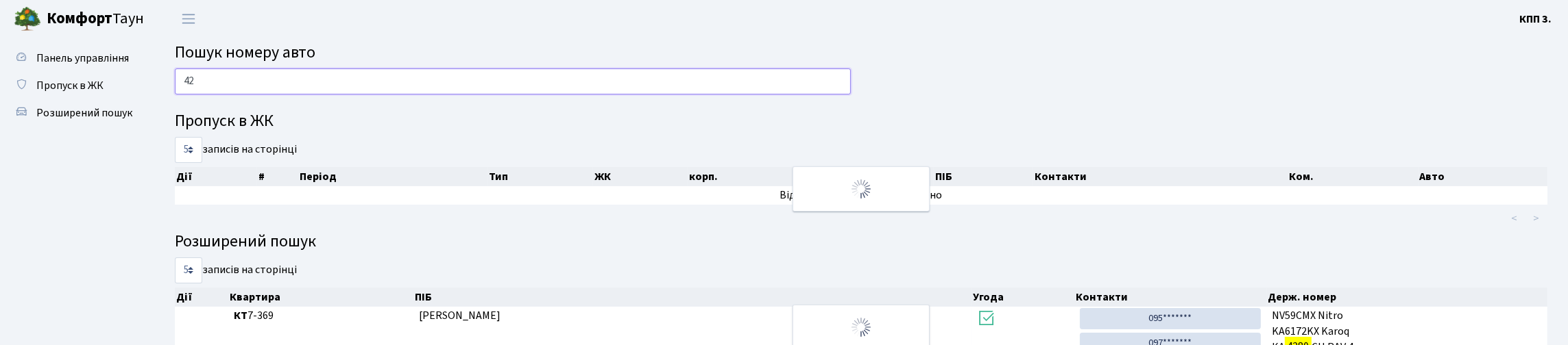
type input "4"
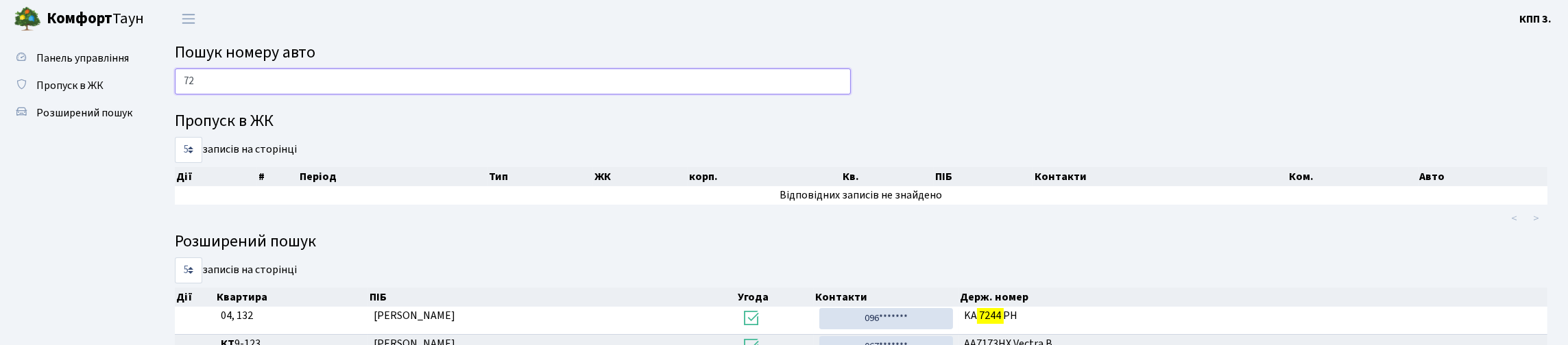
type input "7"
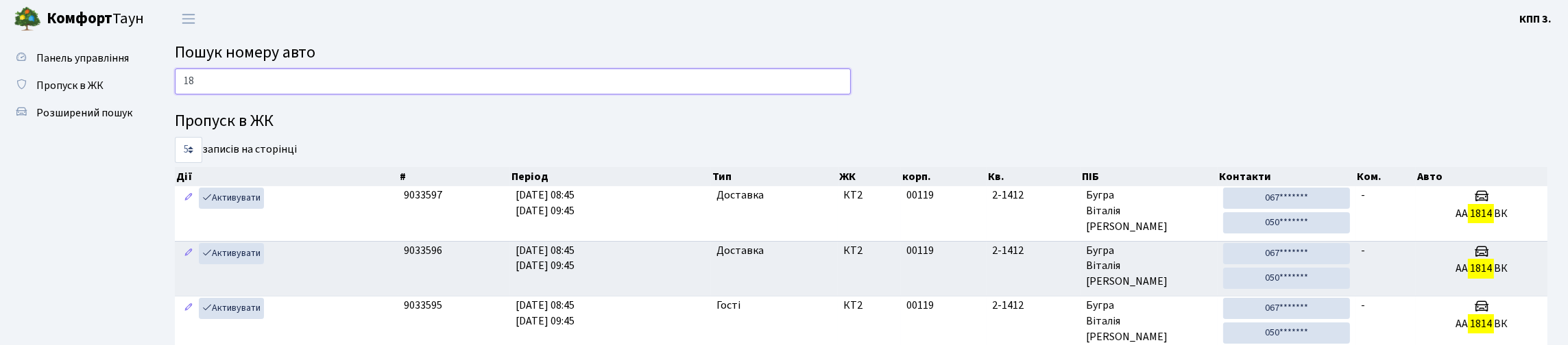
type input "1"
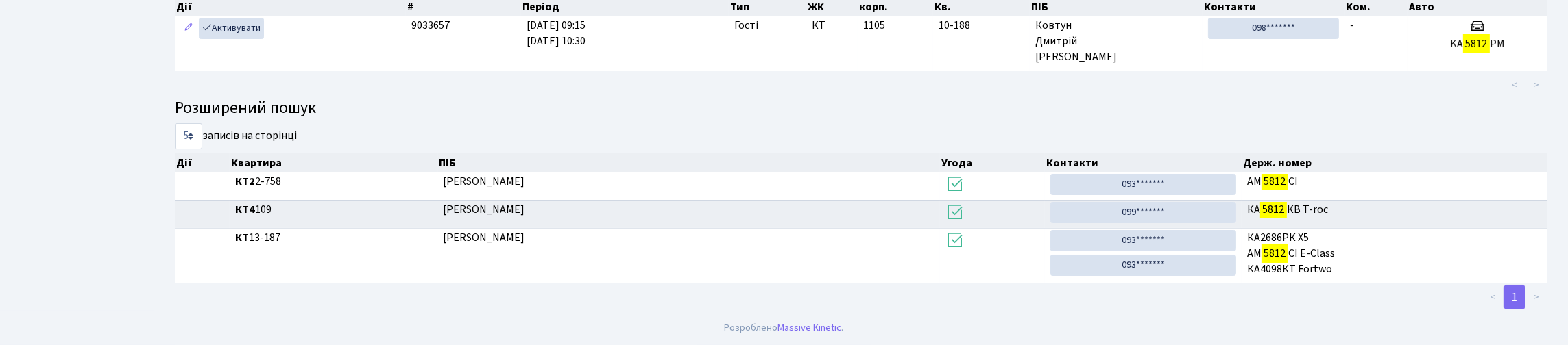
scroll to position [83, 0]
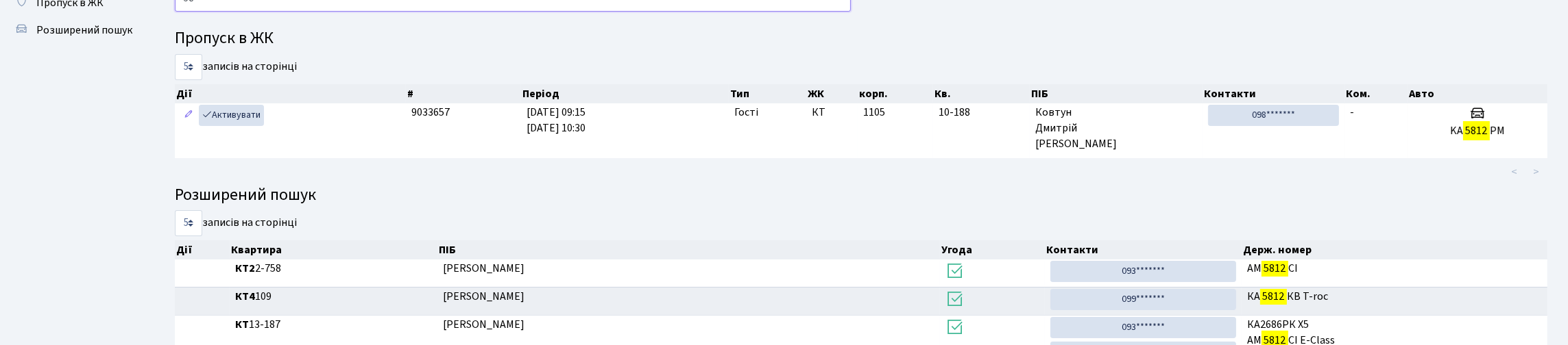
type input "5"
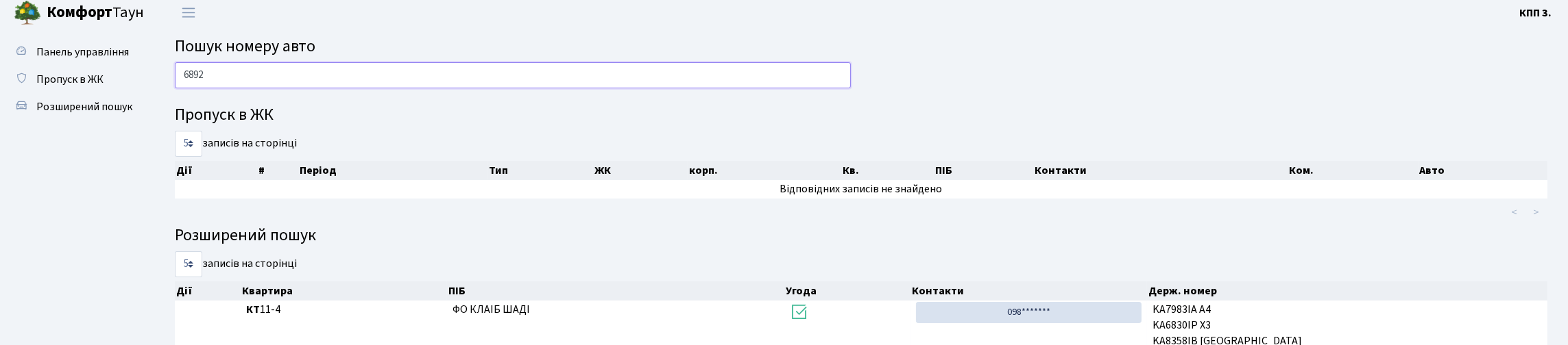
scroll to position [0, 0]
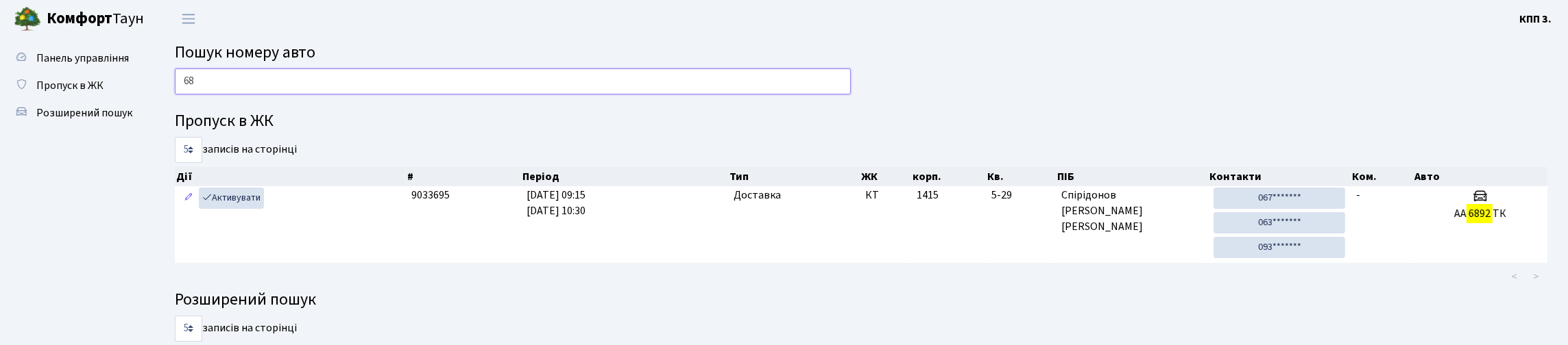
type input "6"
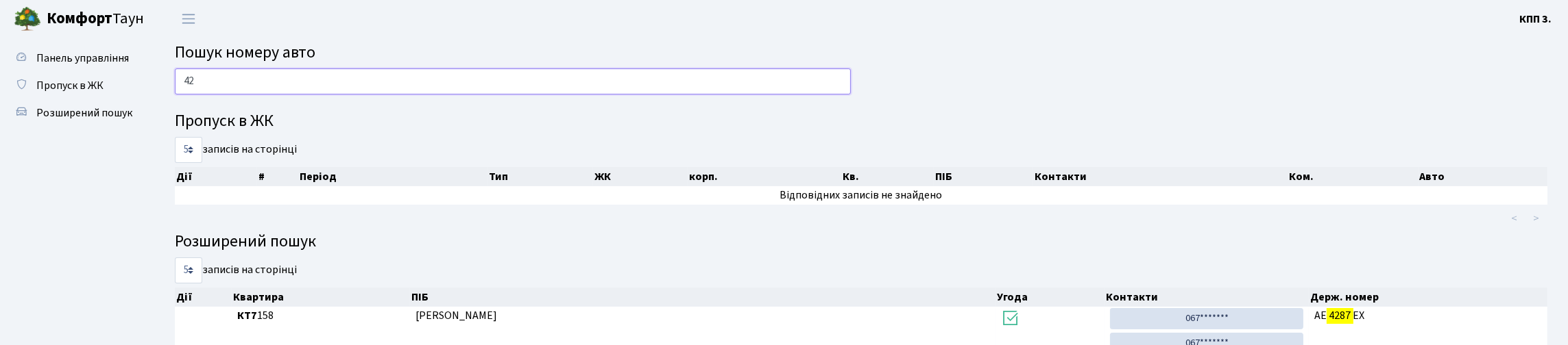
type input "4"
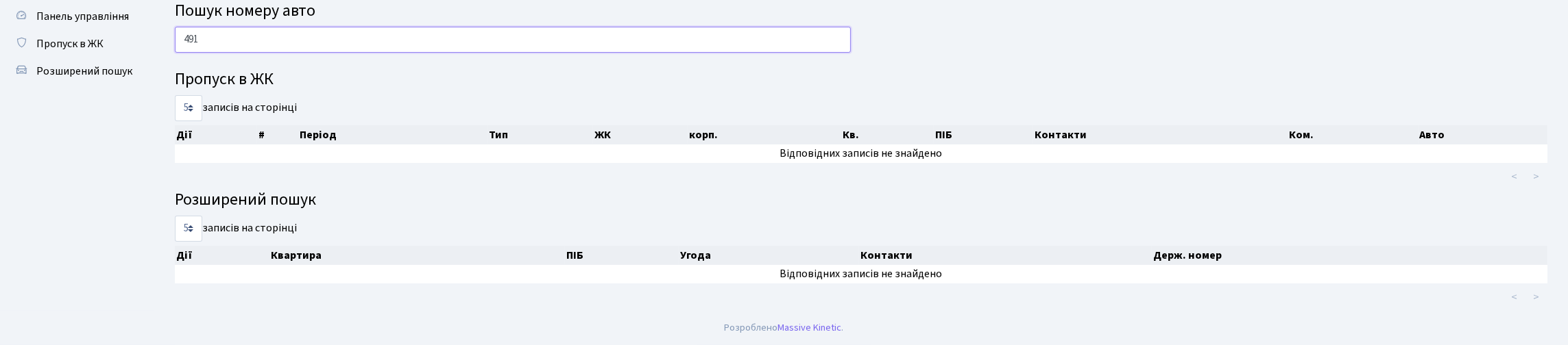
scroll to position [83, 0]
type input "4"
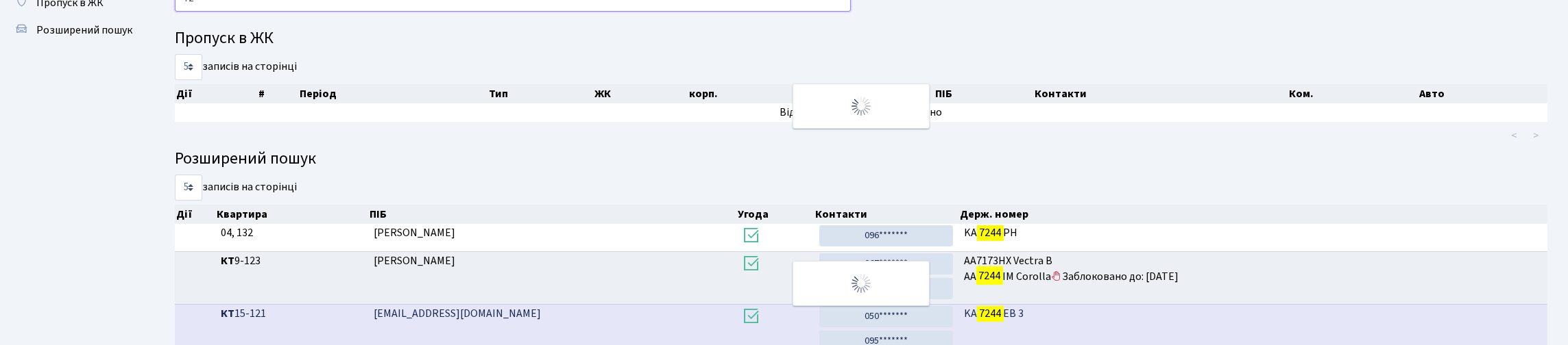
type input "7"
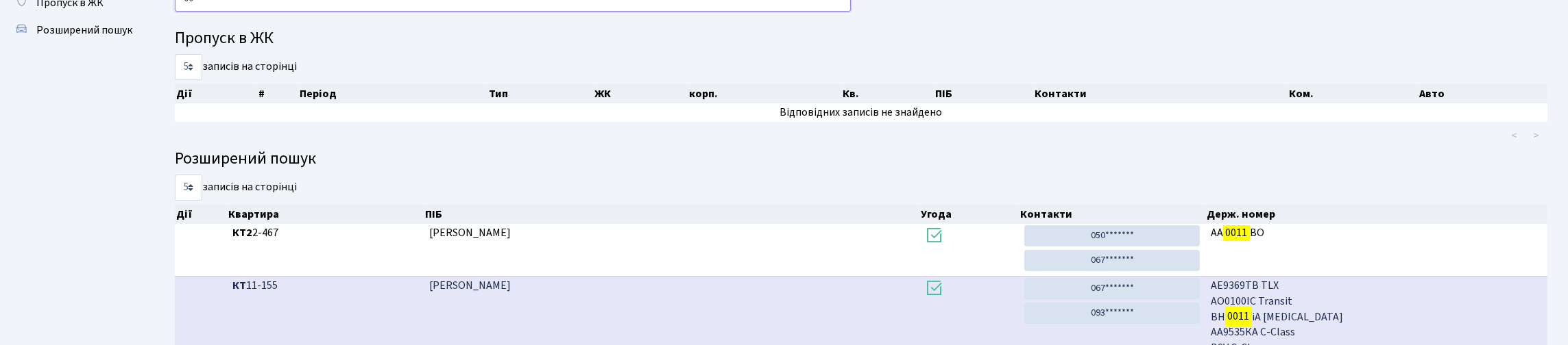
type input "0"
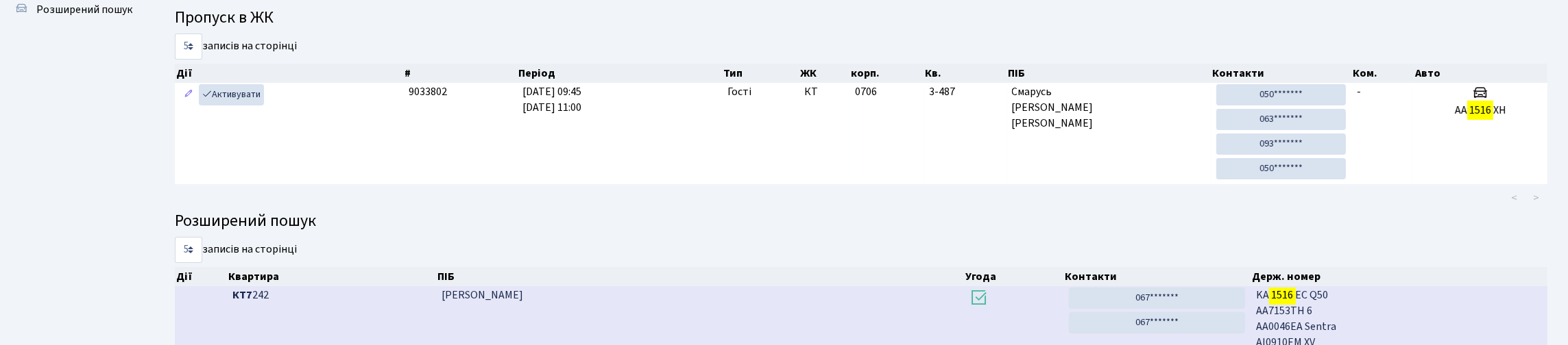
scroll to position [82, 0]
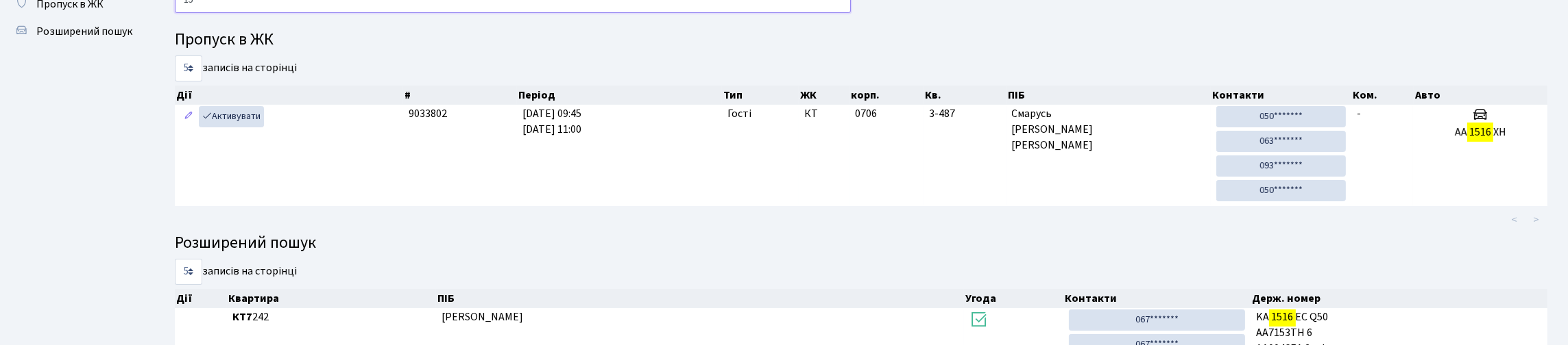
type input "1"
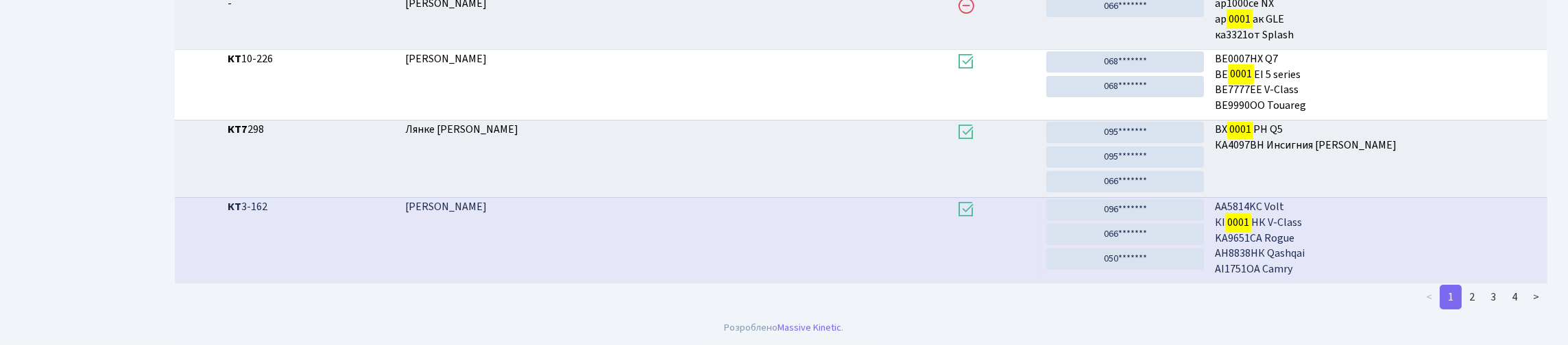
scroll to position [498, 0]
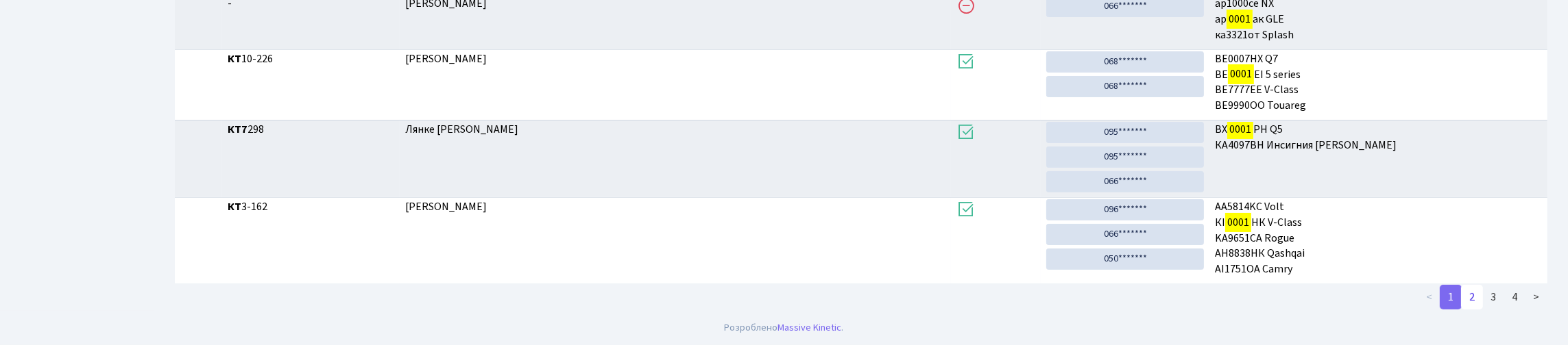
click at [1461, 299] on link "2" at bounding box center [1472, 297] width 22 height 25
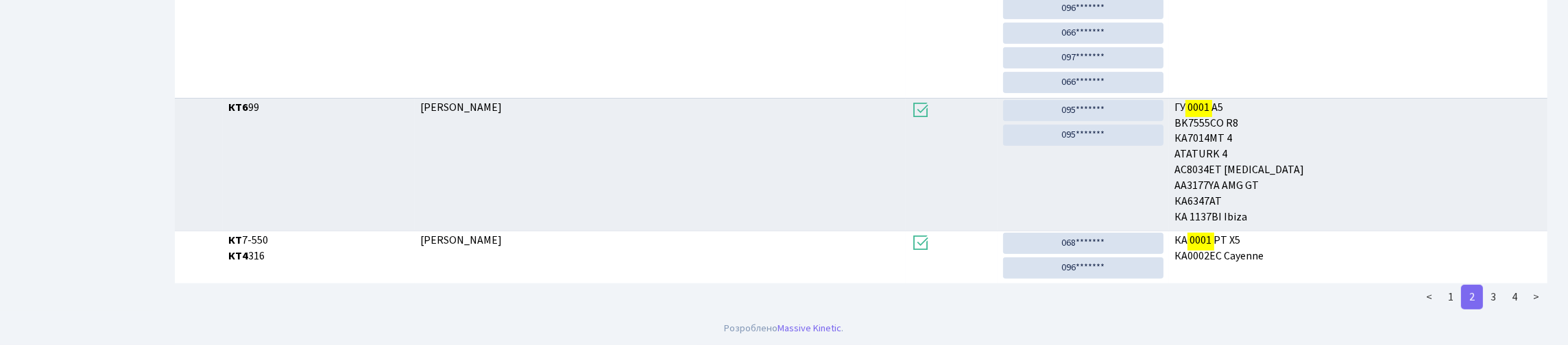
scroll to position [1167, 0]
click at [1482, 298] on link "3" at bounding box center [1494, 297] width 22 height 25
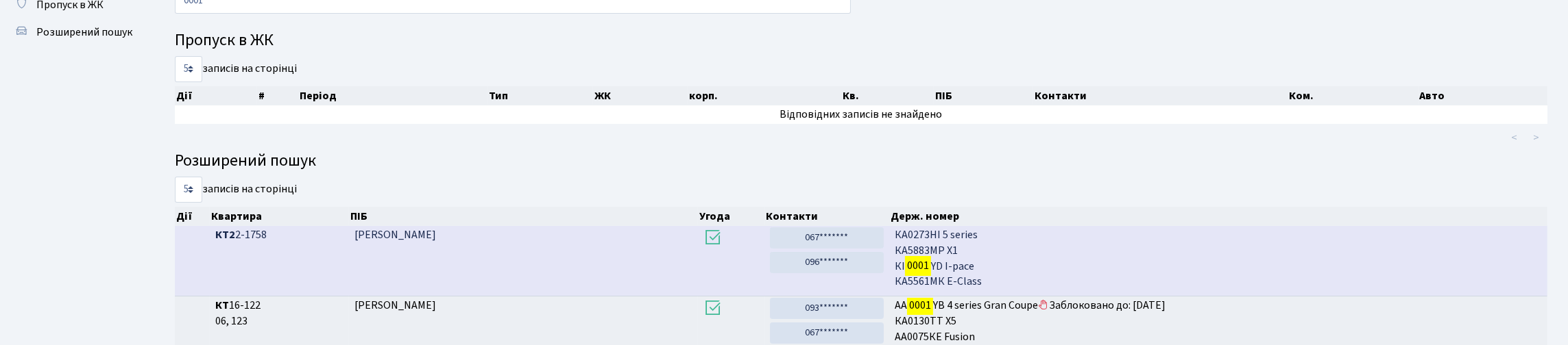
scroll to position [63, 0]
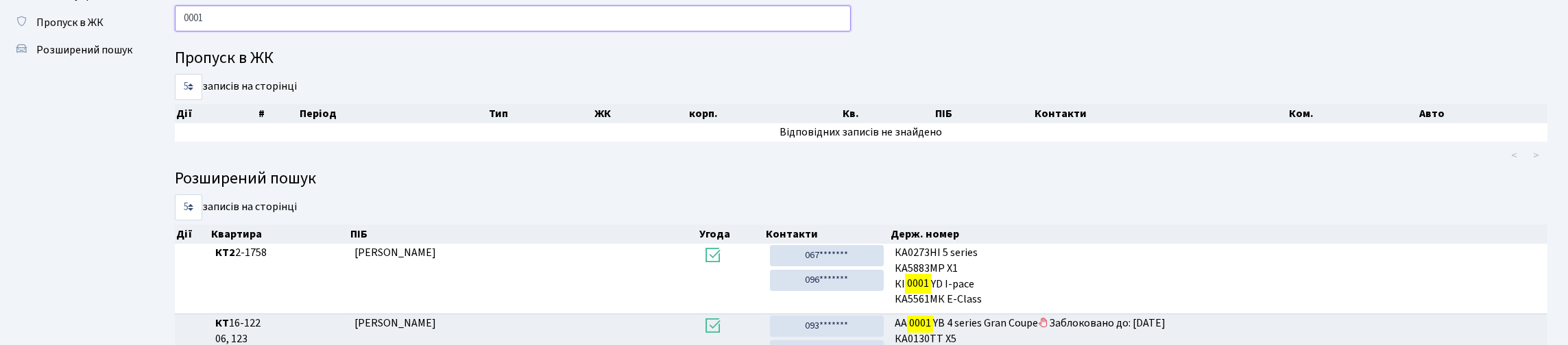
click at [314, 32] on input "0001" at bounding box center [513, 18] width 676 height 26
type input "0"
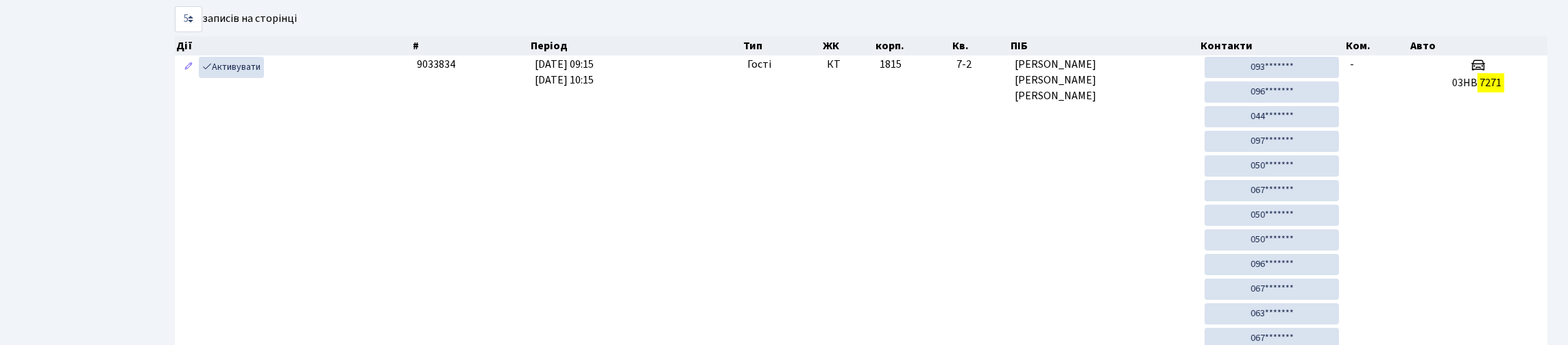
scroll to position [83, 0]
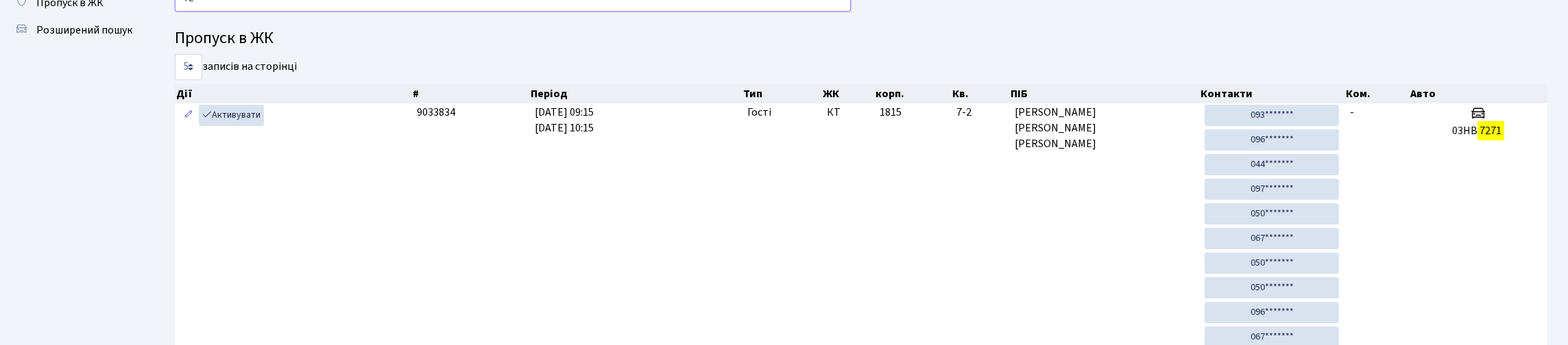
type input "7"
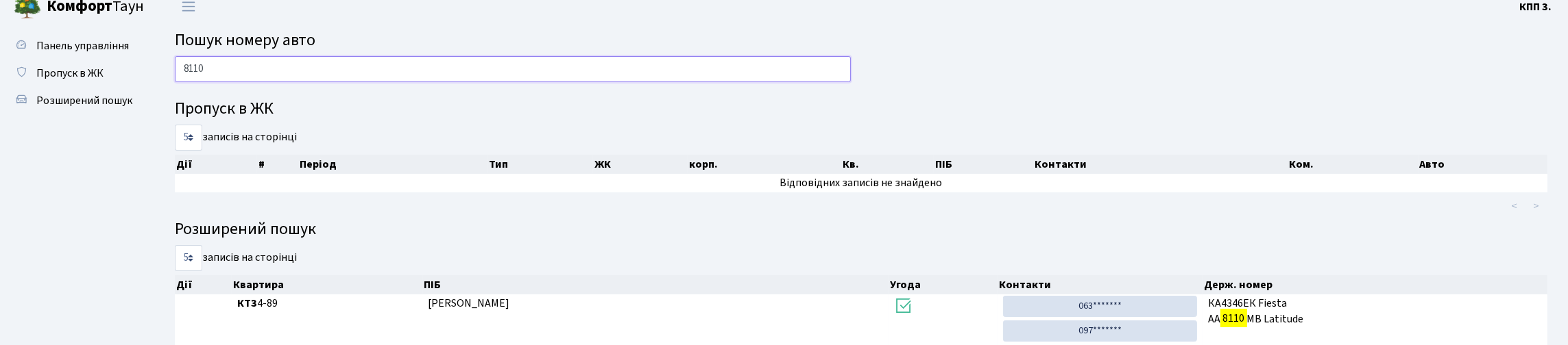
scroll to position [0, 0]
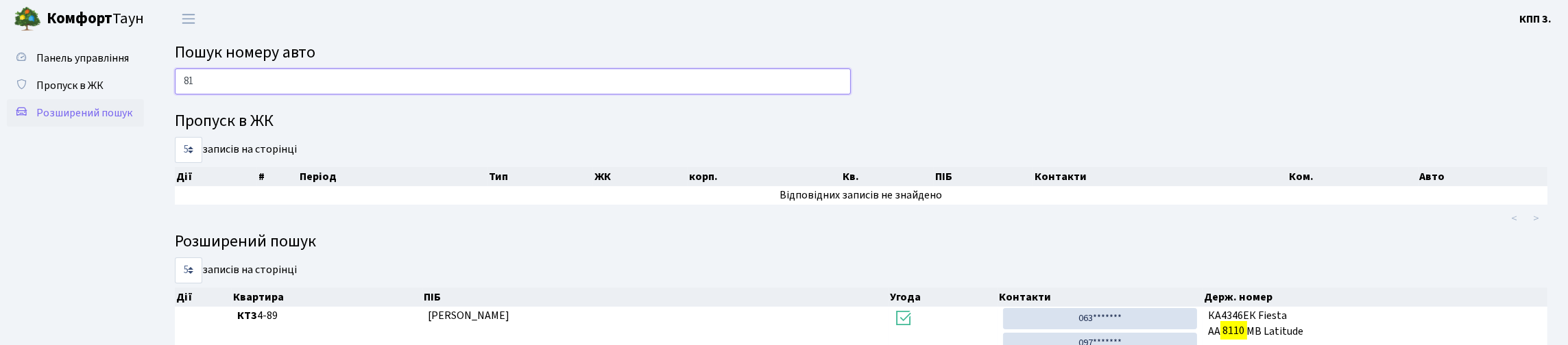
type input "8"
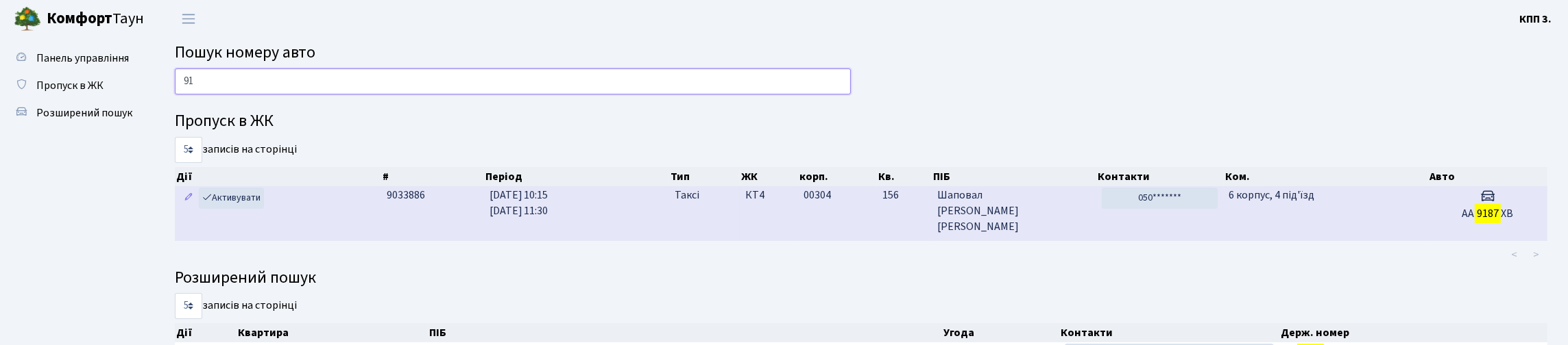
type input "9"
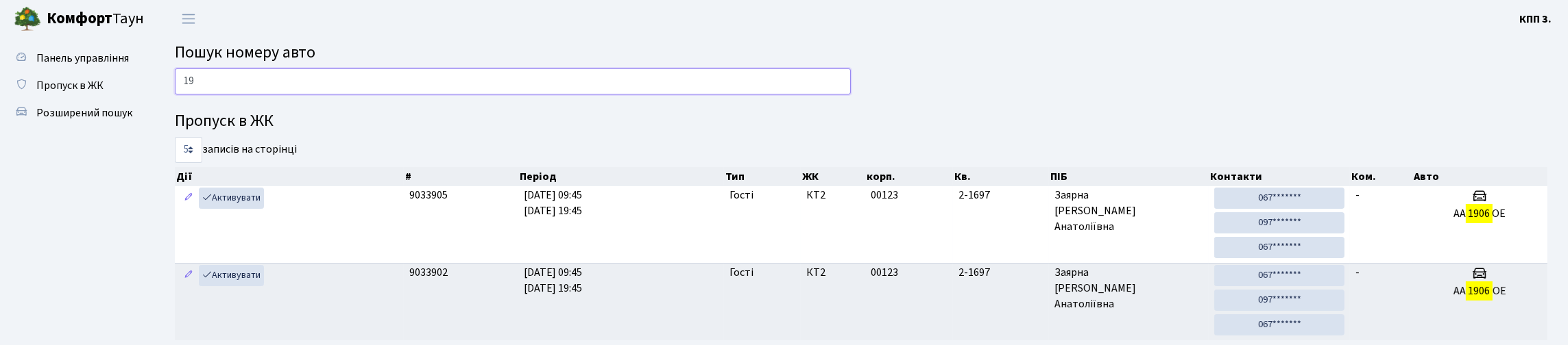
type input "1"
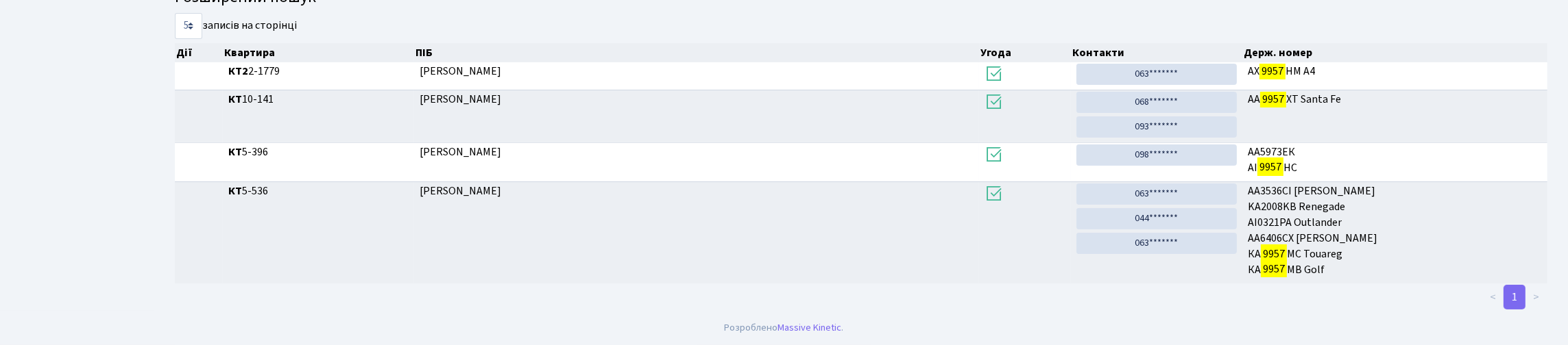
scroll to position [83, 0]
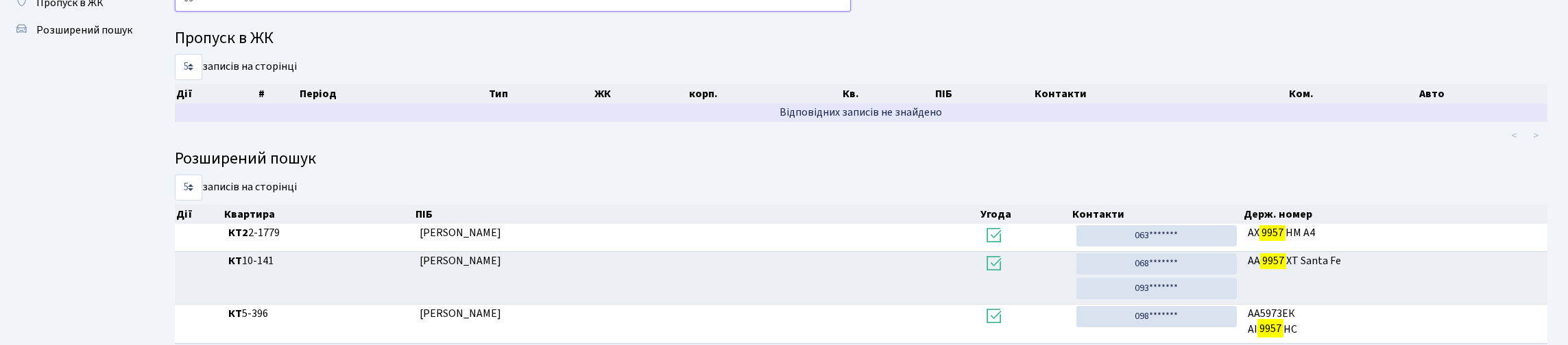
type input "9"
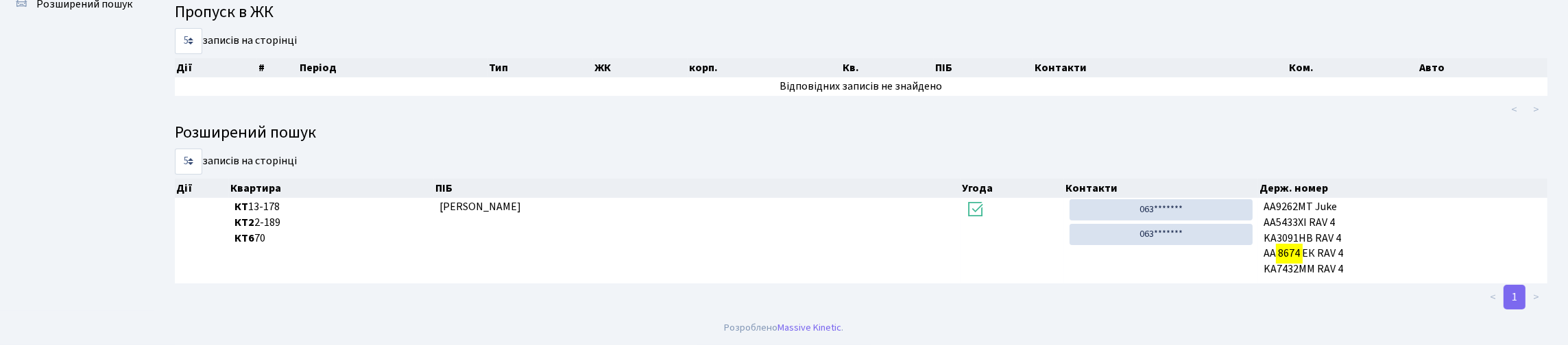
scroll to position [0, 0]
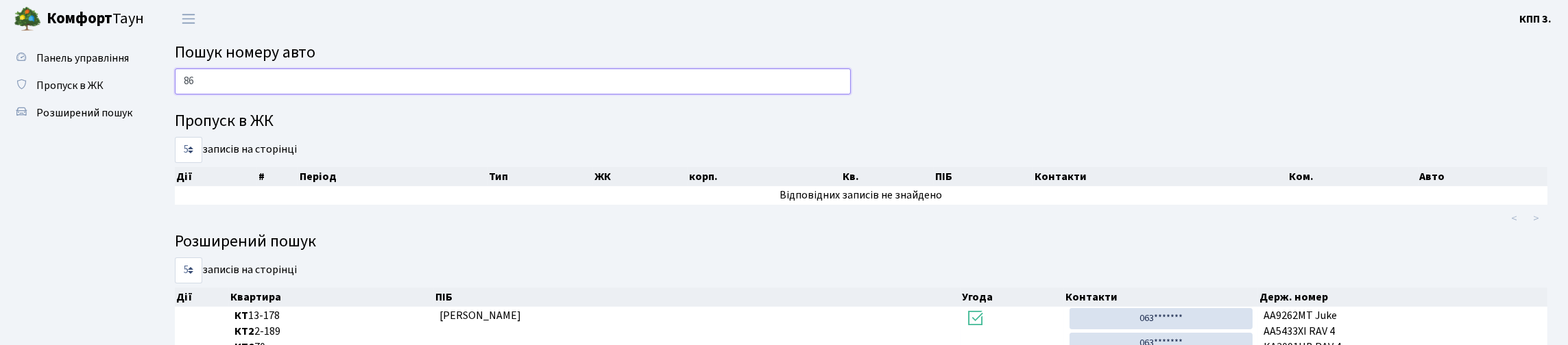
type input "8"
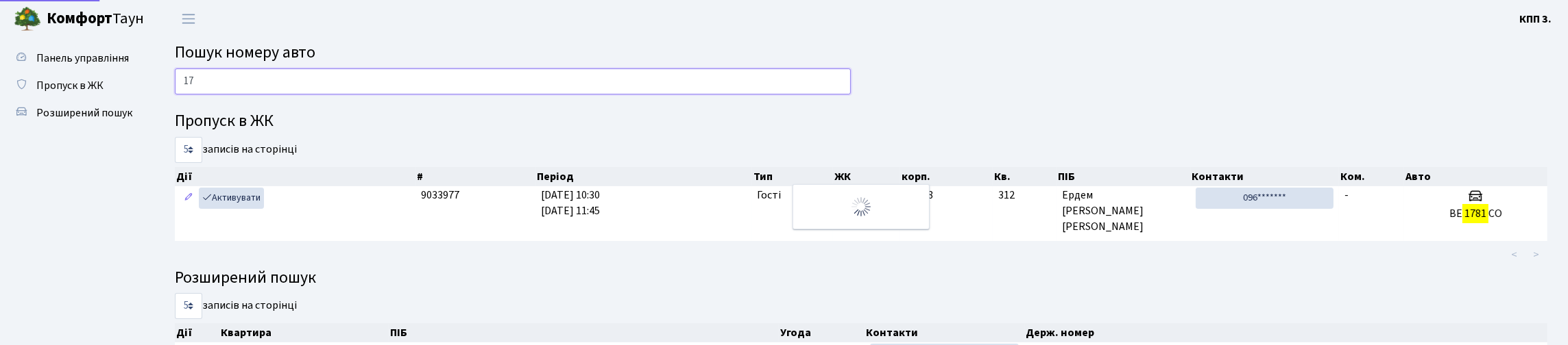
type input "1"
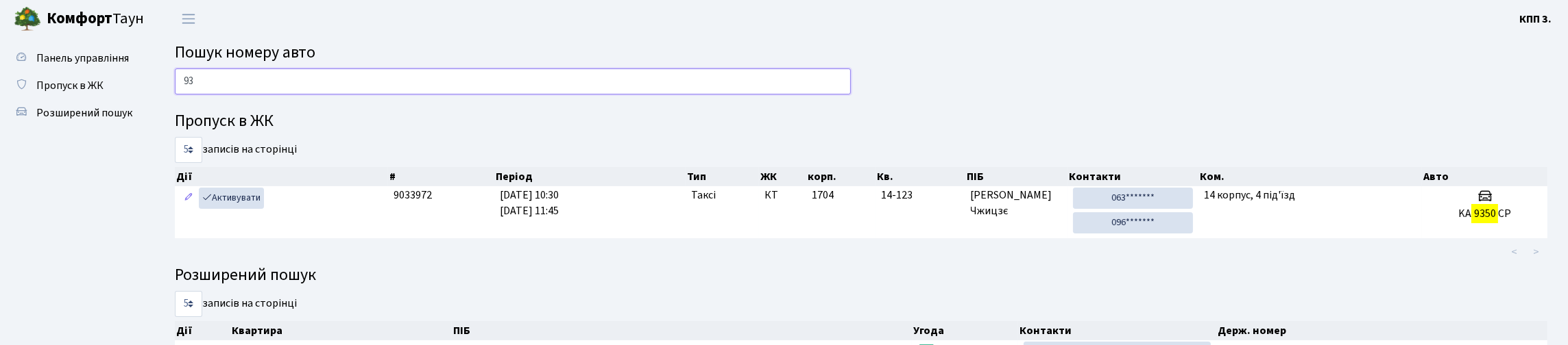
type input "9"
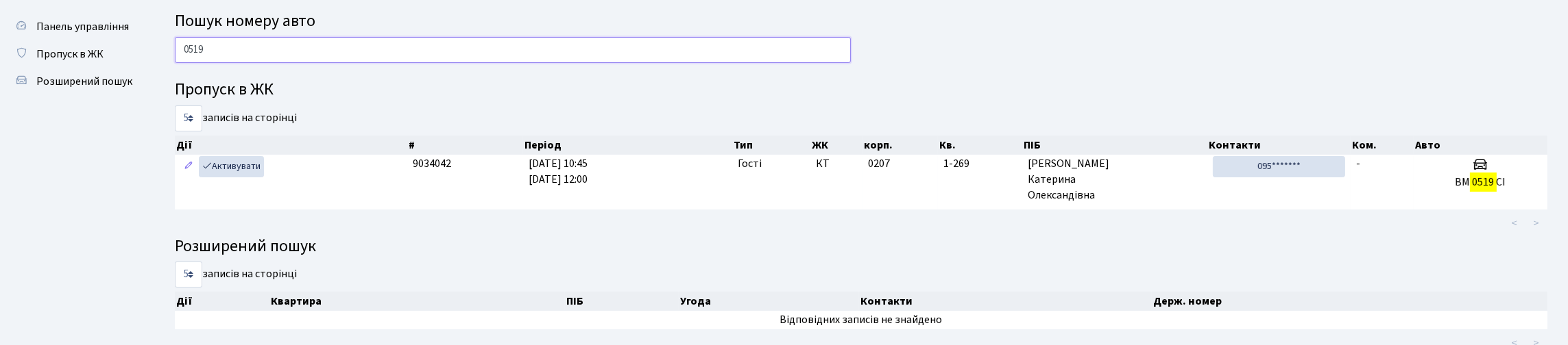
scroll to position [22, 0]
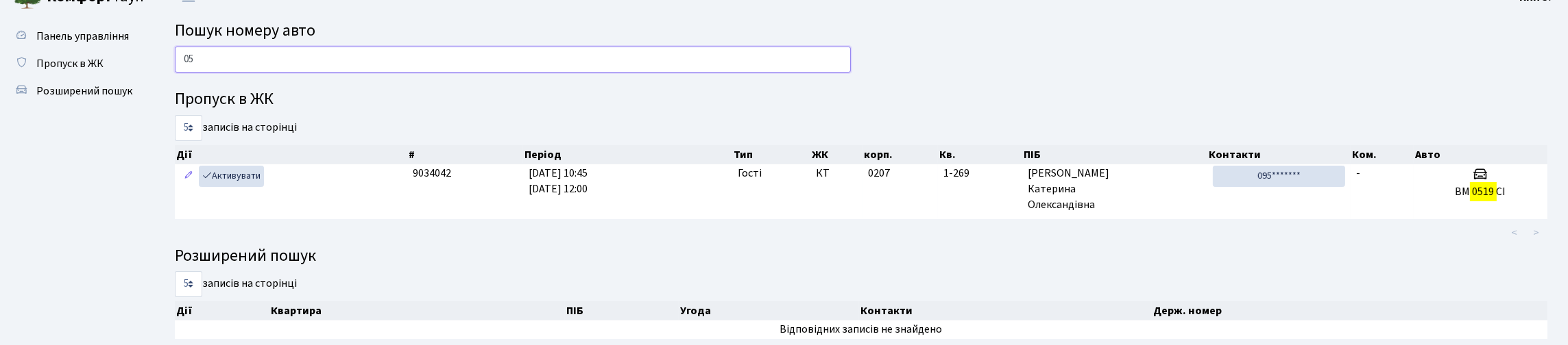
type input "0"
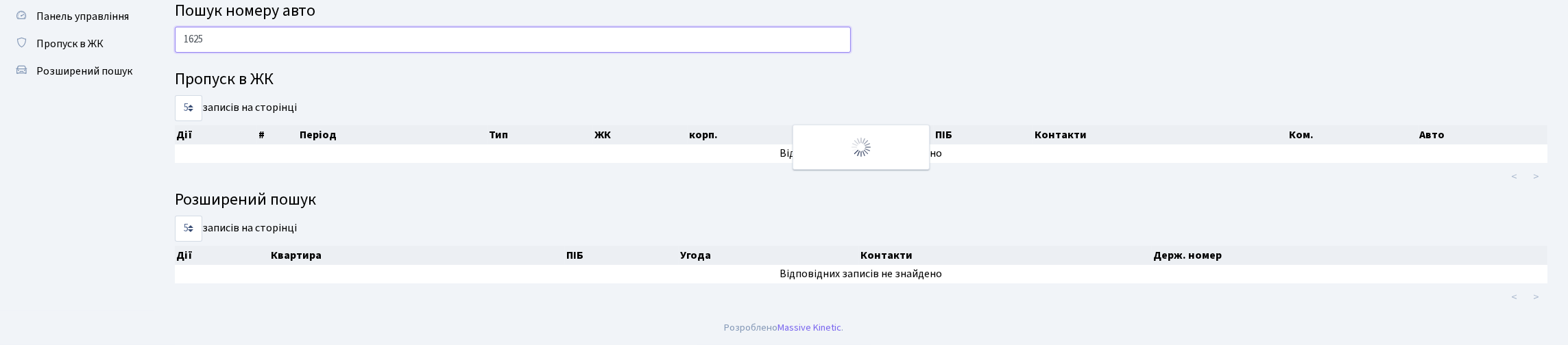
scroll to position [68, 0]
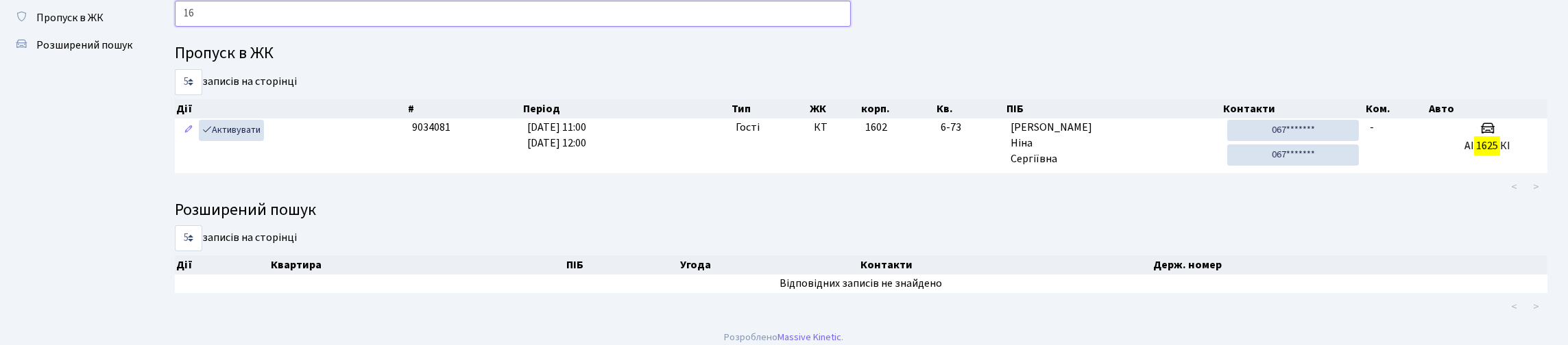
type input "1"
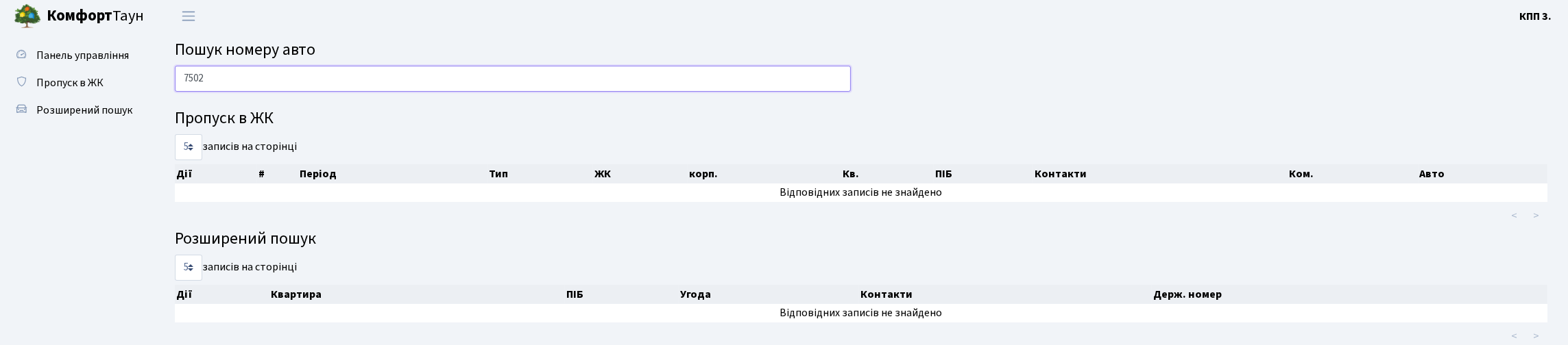
scroll to position [0, 0]
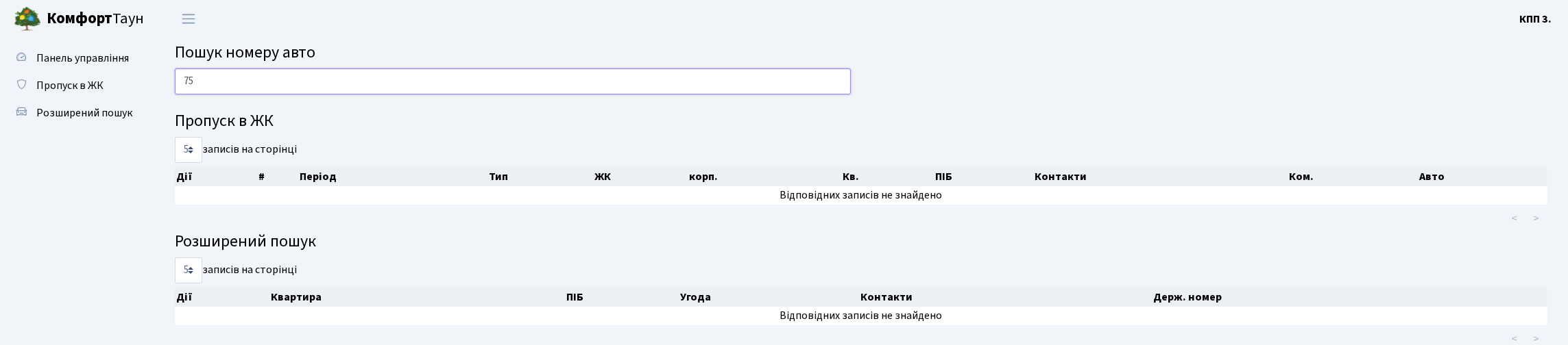
type input "7"
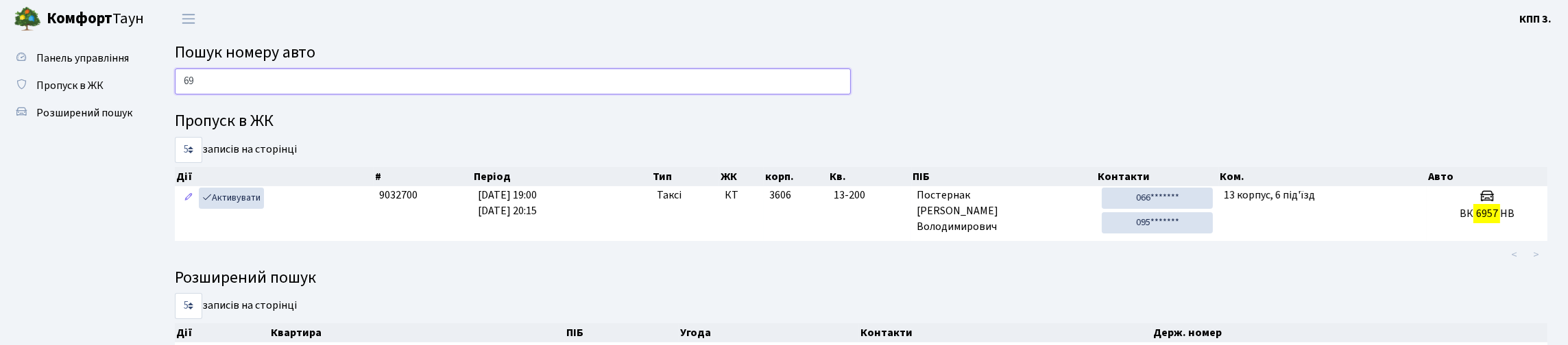
type input "6"
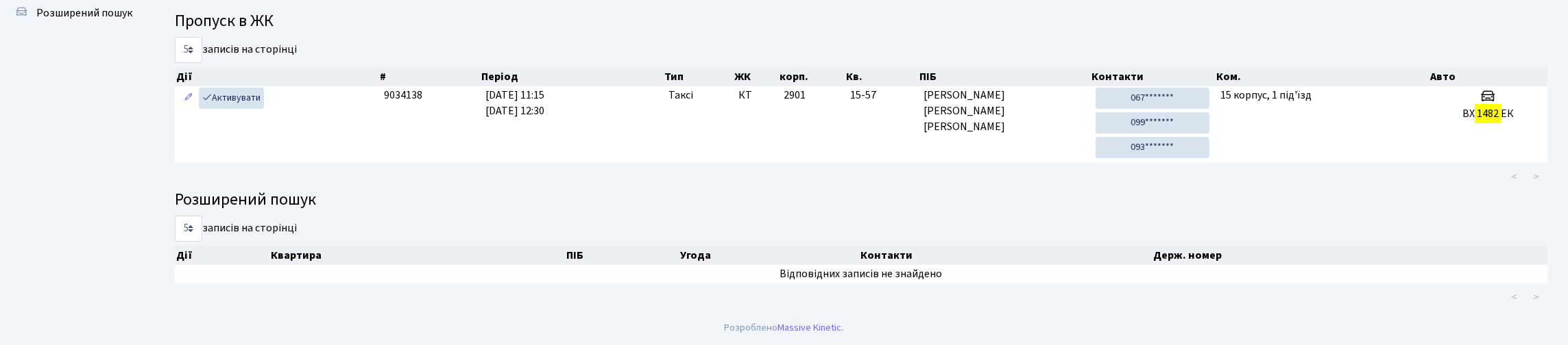
scroll to position [83, 0]
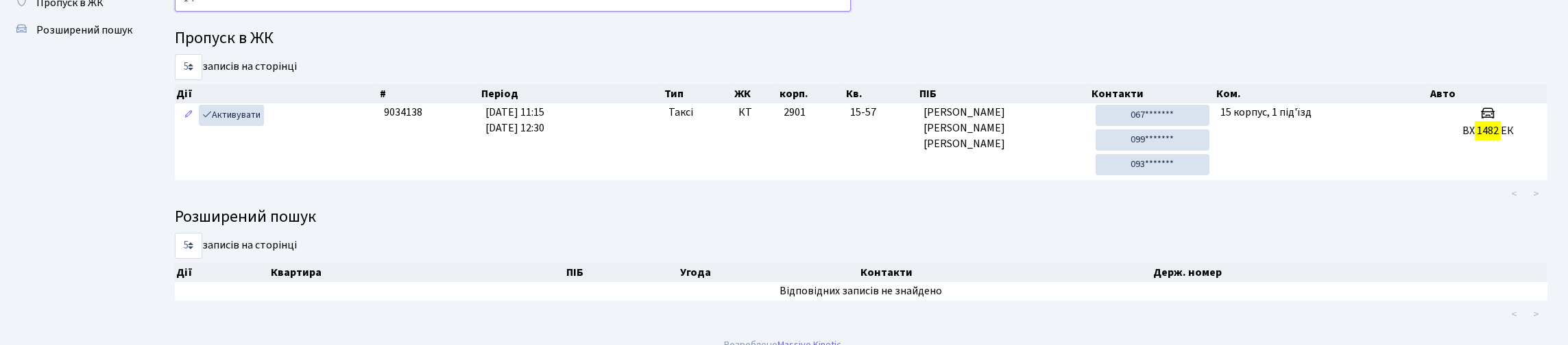
type input "1"
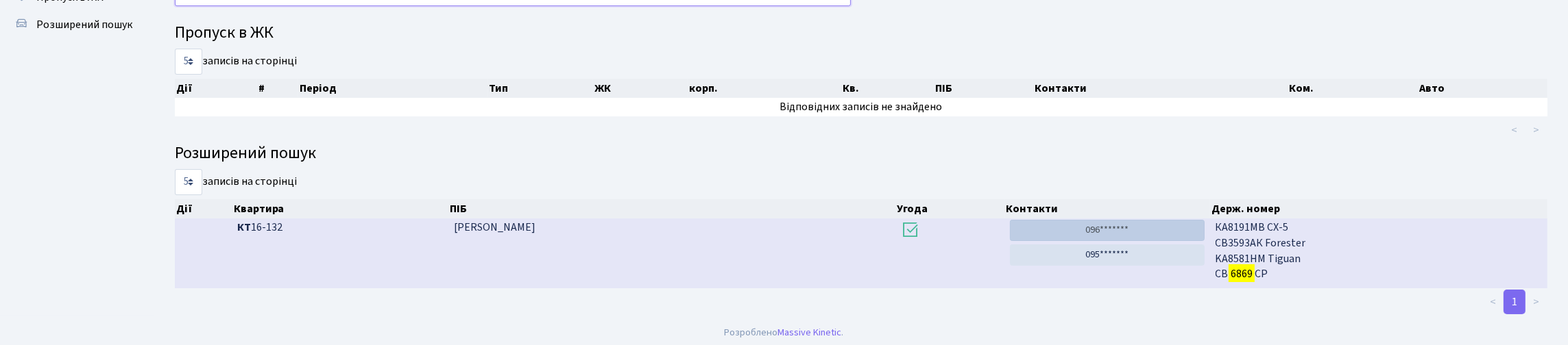
scroll to position [0, 0]
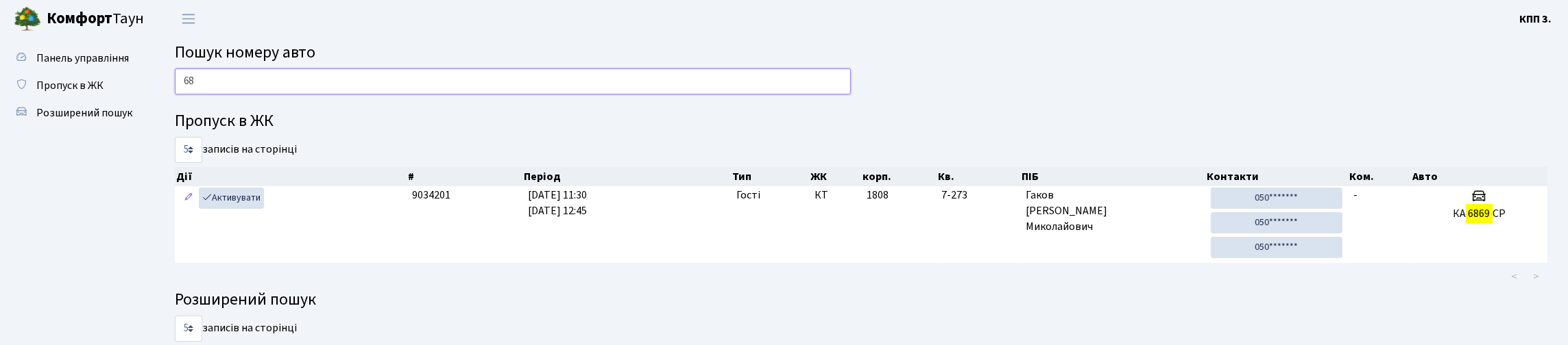
type input "6"
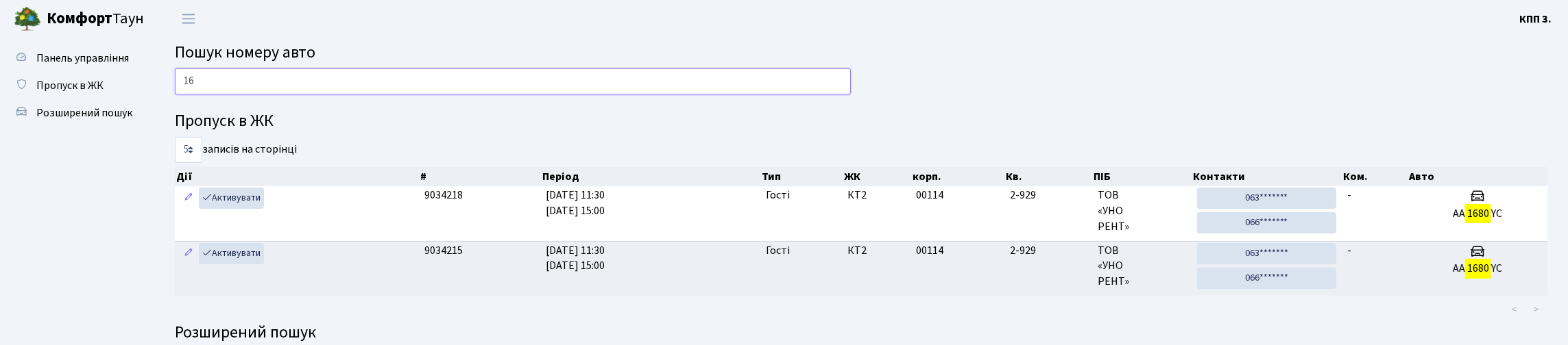
type input "1"
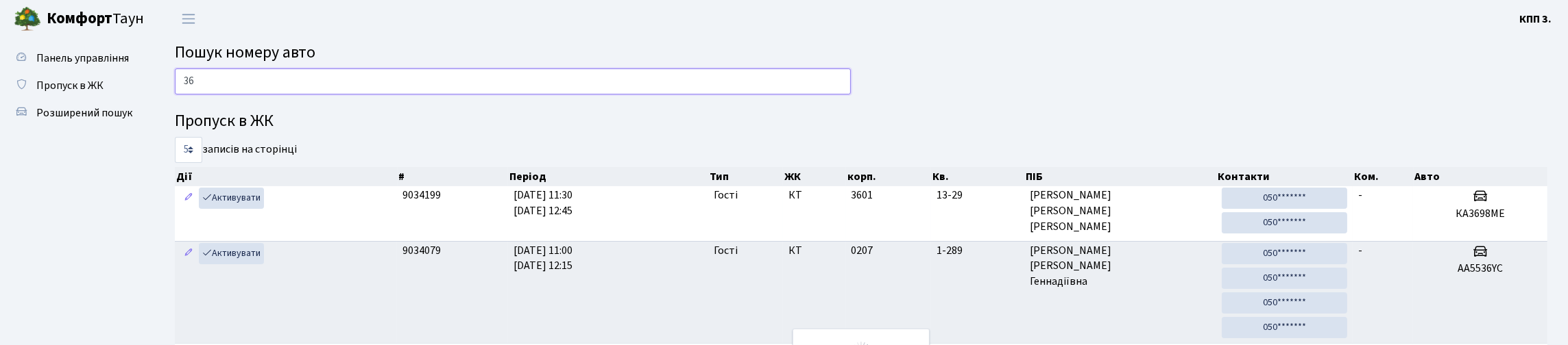
type input "3"
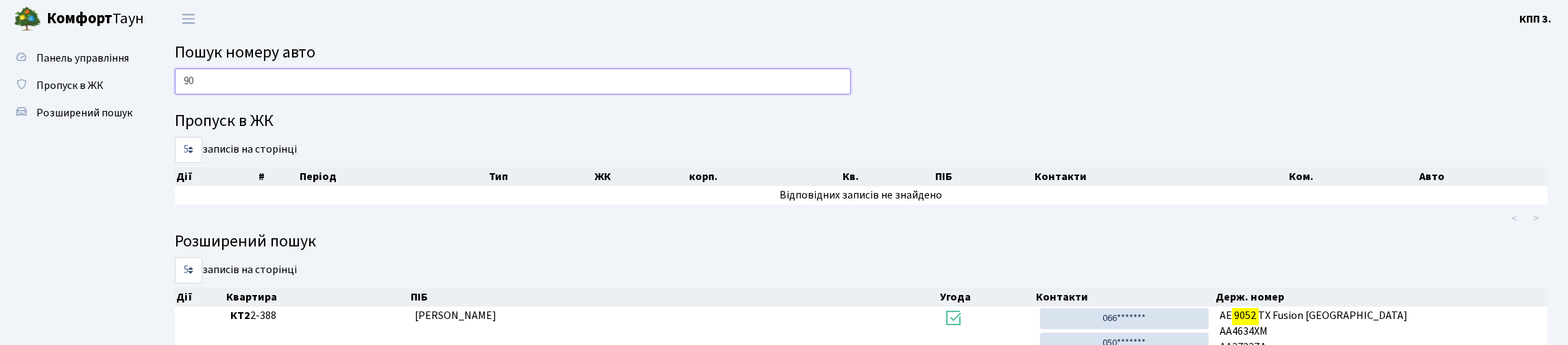
type input "9"
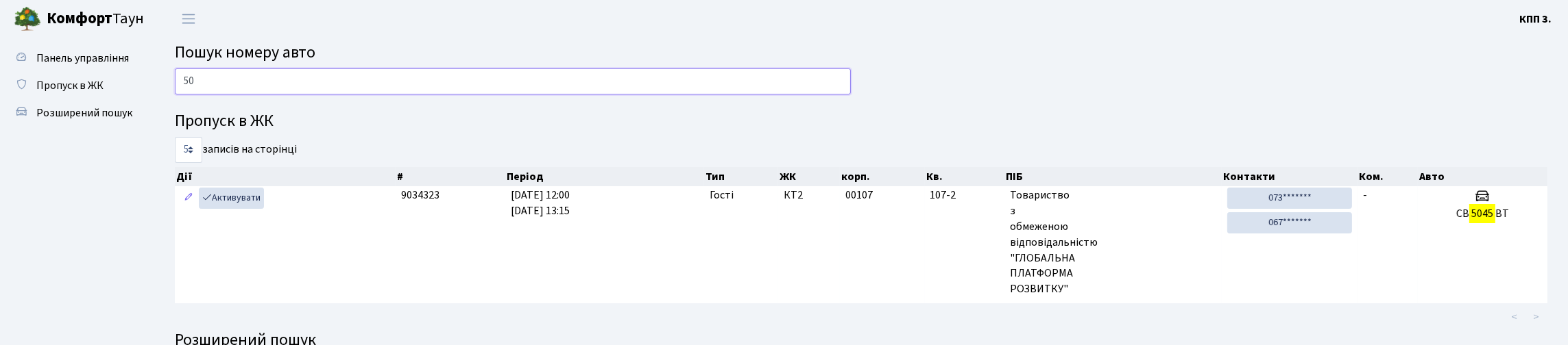
type input "5"
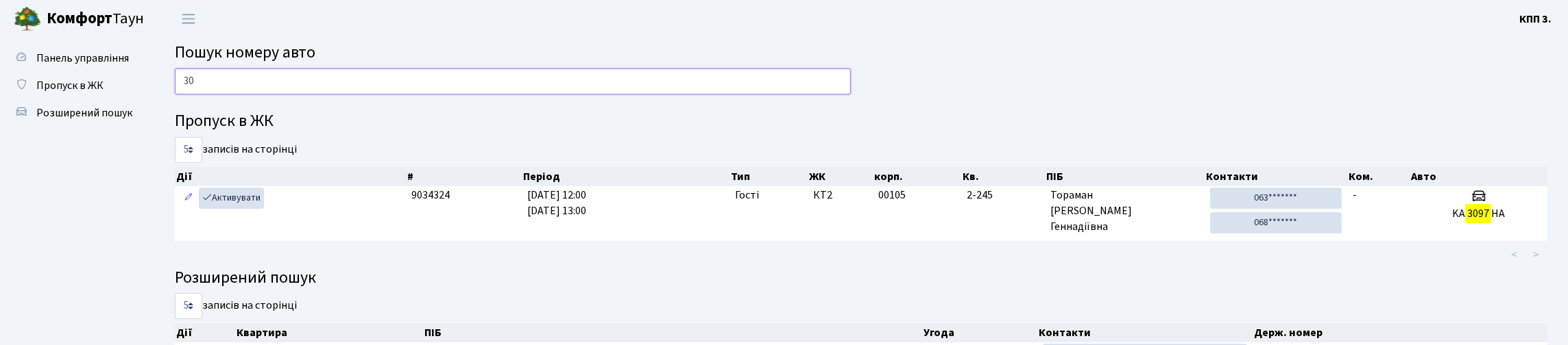
type input "3"
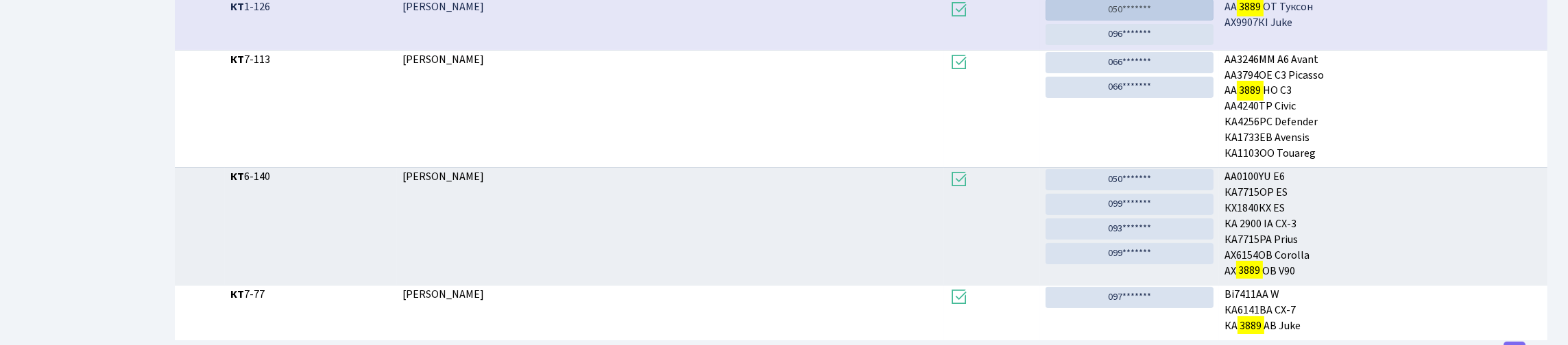
scroll to position [83, 0]
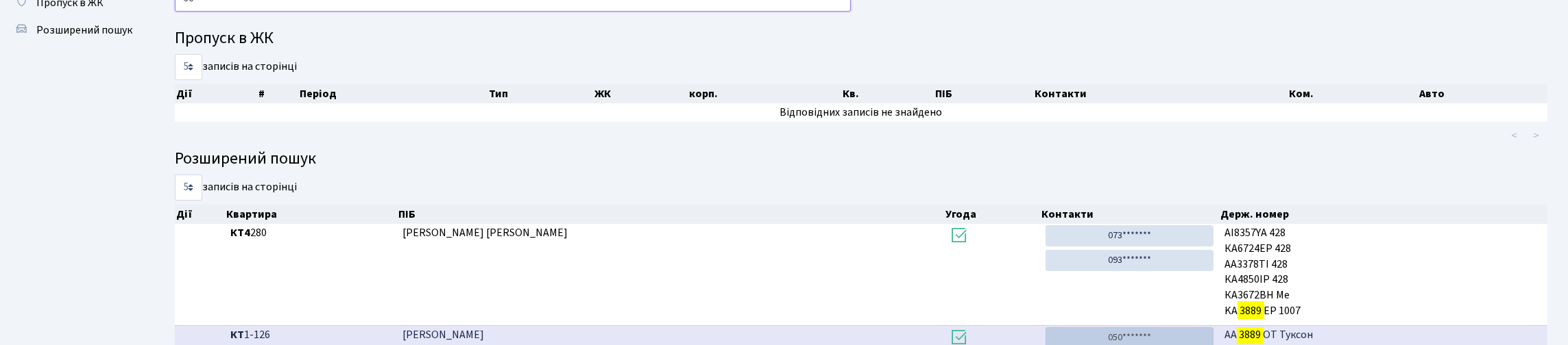
type input "3"
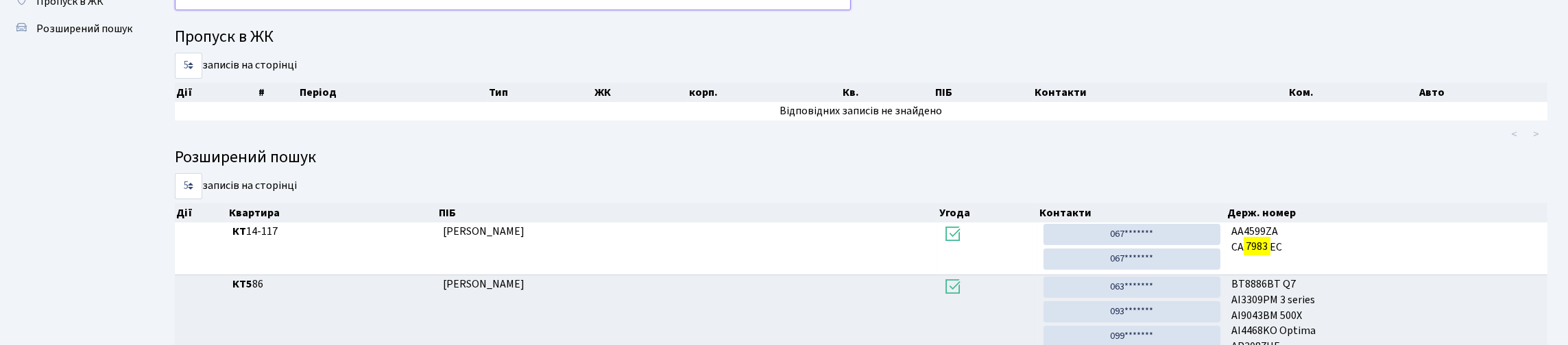
scroll to position [0, 0]
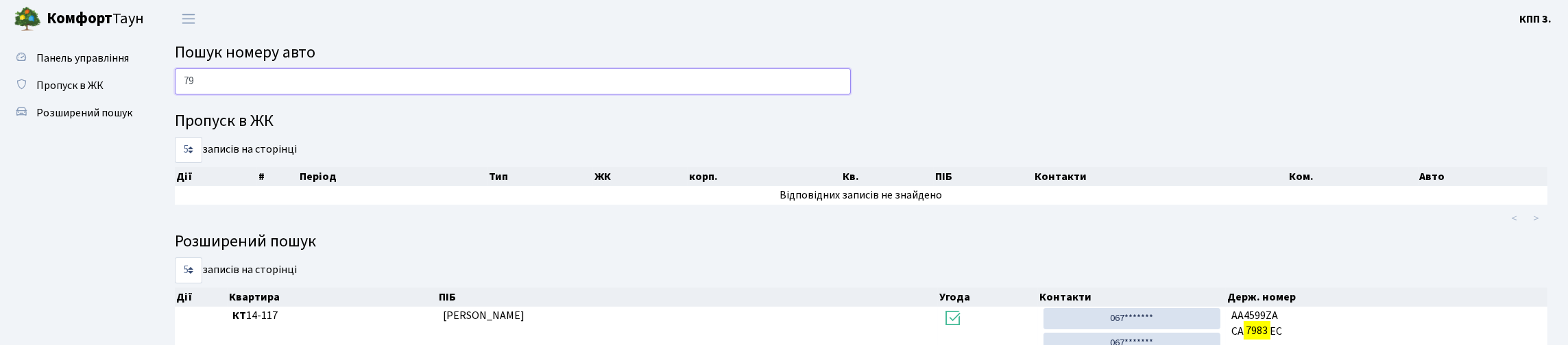
type input "7"
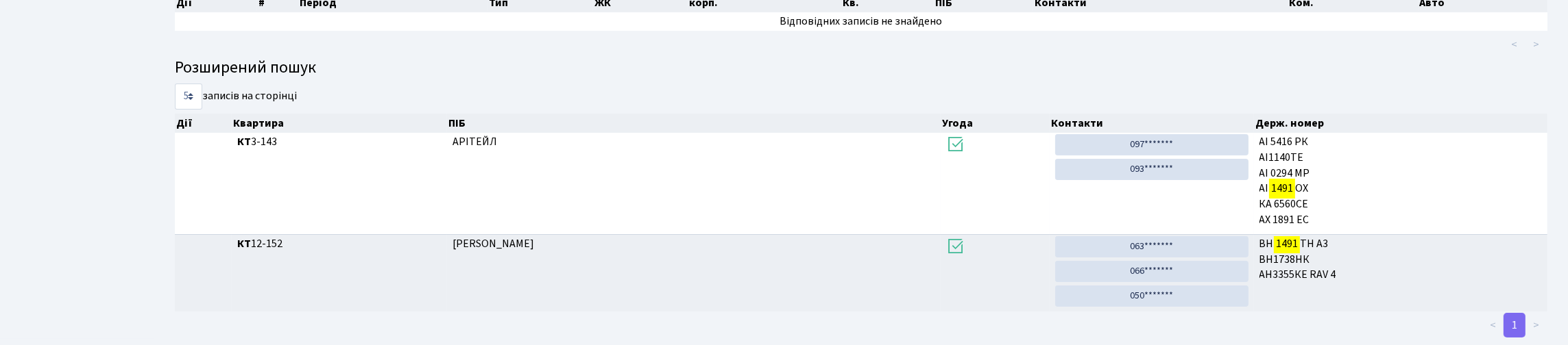
scroll to position [83, 0]
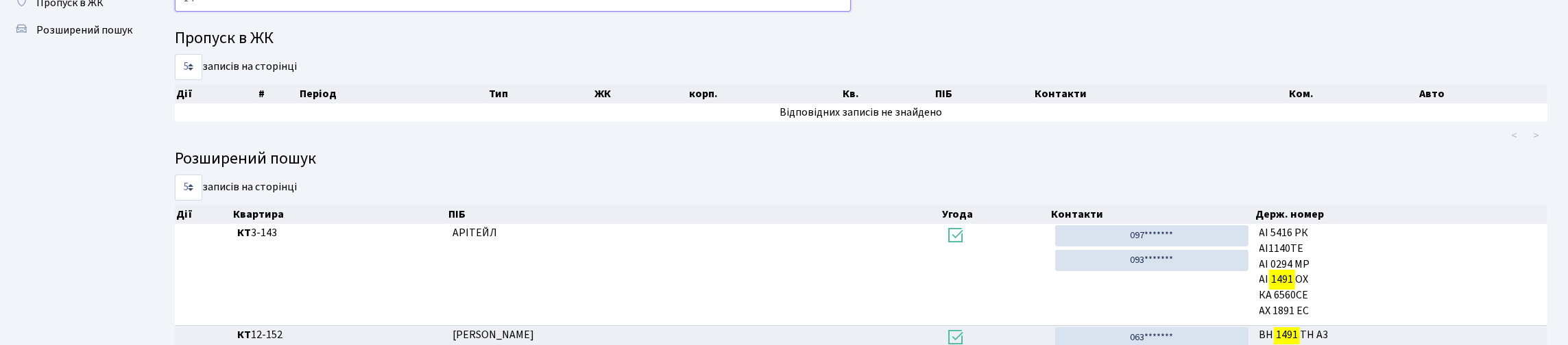
type input "1"
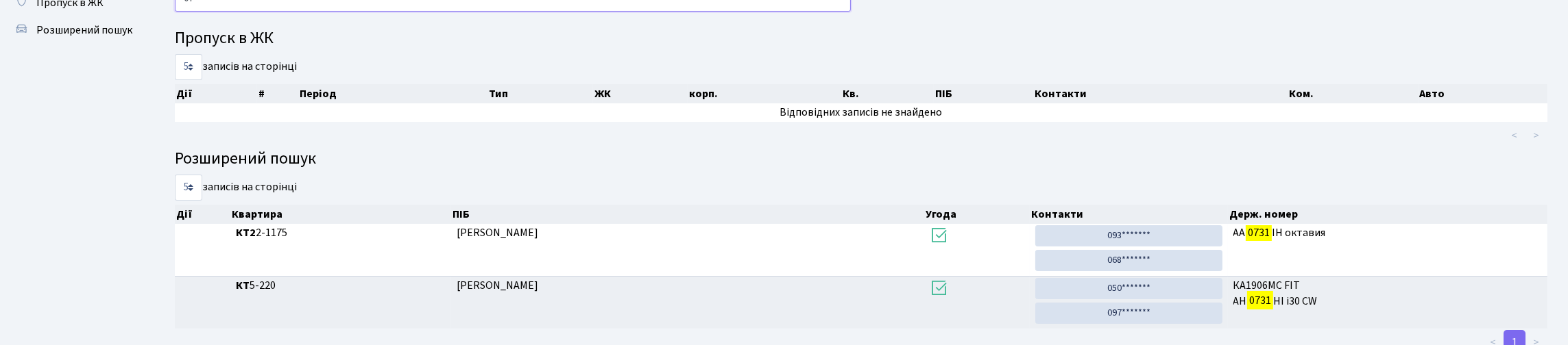
type input "0"
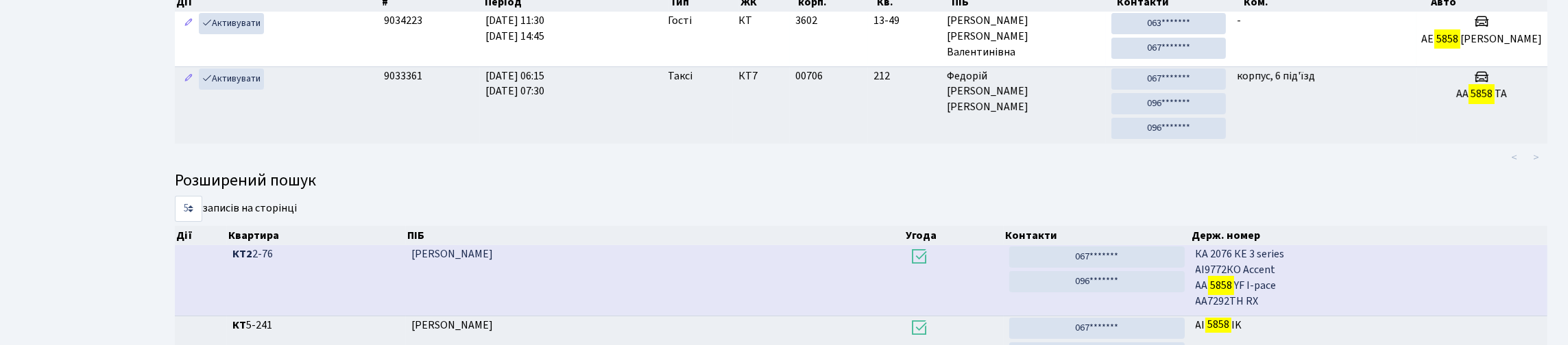
scroll to position [47, 0]
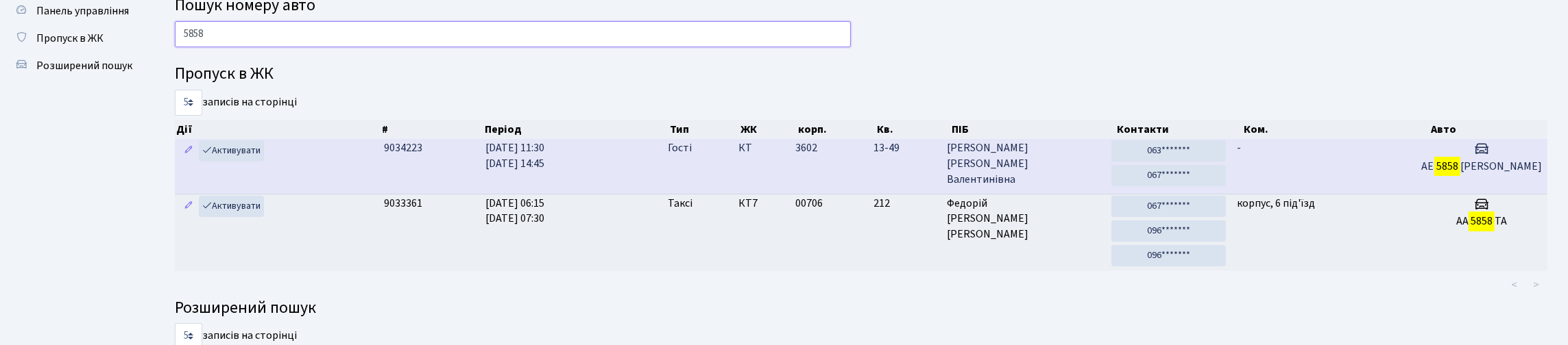
type input "5858"
click at [1413, 193] on td "-" at bounding box center [1324, 166] width 185 height 54
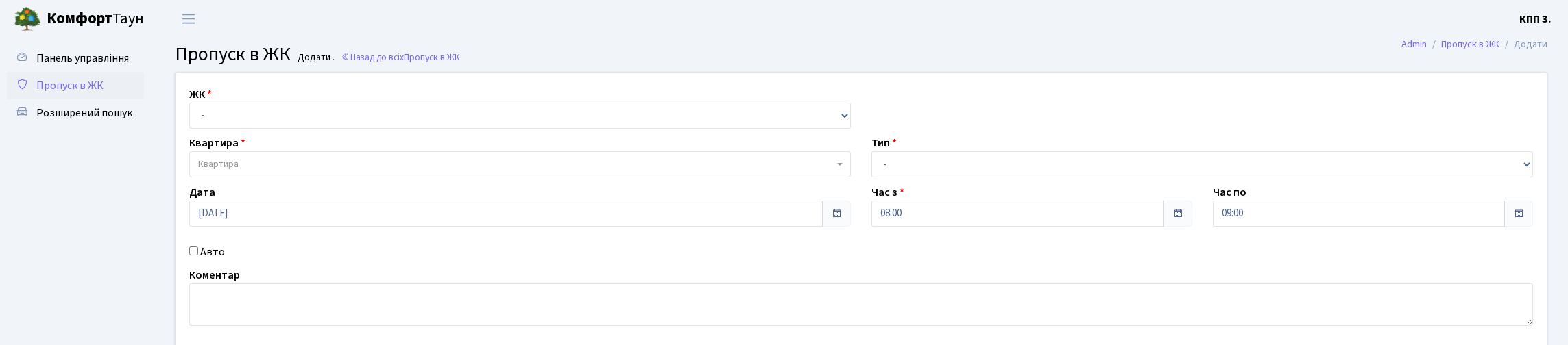
click at [258, 129] on select "- КТ, вул. Регенераторна, 4 КТ2, просп. [STREET_ADDRESS] [STREET_ADDRESS] [PERS…" at bounding box center [520, 116] width 662 height 26
select select "271"
click at [192, 119] on select "- КТ, вул. Регенераторна, 4 КТ2, просп. [STREET_ADDRESS] [STREET_ADDRESS] [PERS…" at bounding box center [520, 116] width 662 height 26
select select
click at [312, 177] on span "Квартира" at bounding box center [520, 164] width 662 height 26
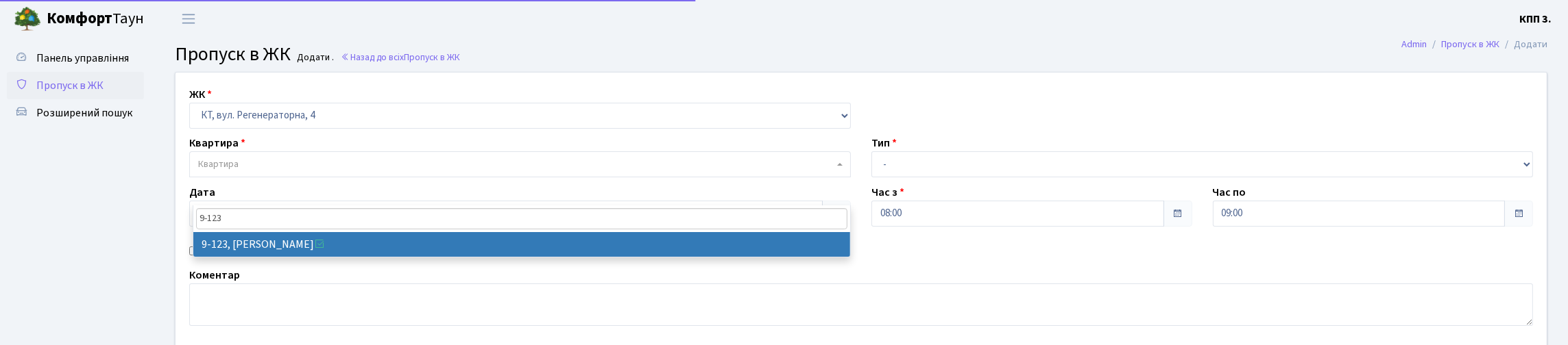
type input "9-123"
select select "6473"
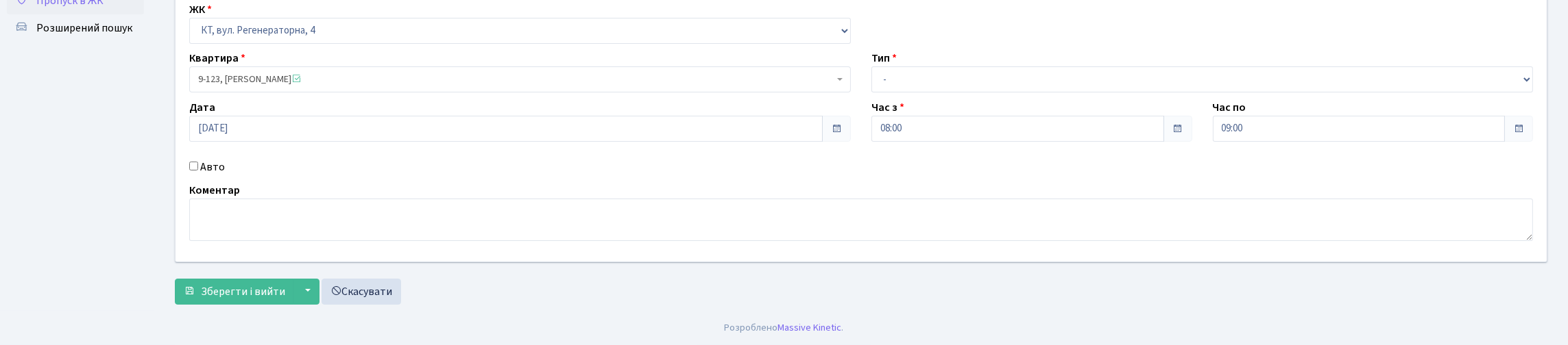
scroll to position [174, 0]
click at [196, 161] on input "Авто" at bounding box center [193, 165] width 9 height 9
checkbox input "true"
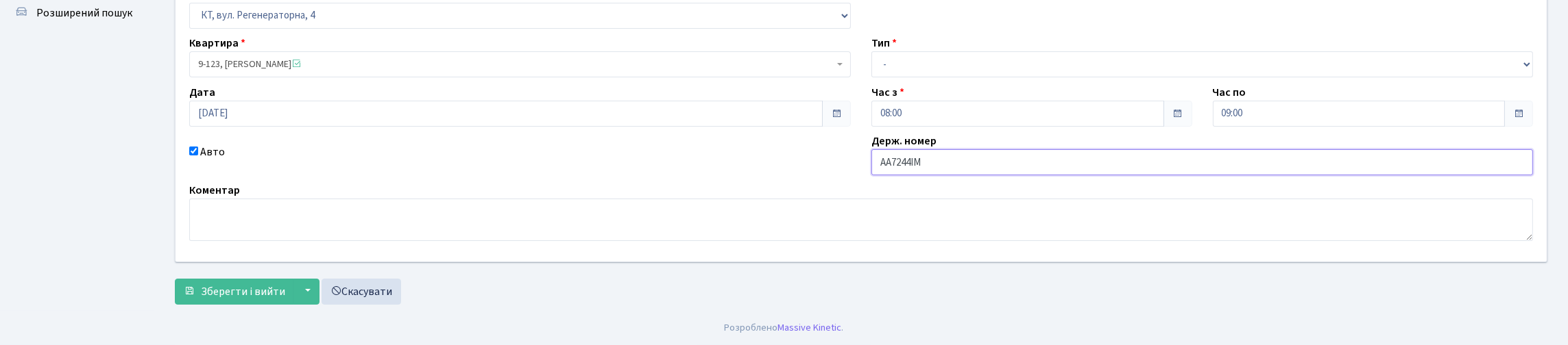
scroll to position [105, 0]
type input "АА7244ІМ"
click at [974, 78] on select "- Доставка Таксі Гості Сервіс" at bounding box center [1203, 64] width 662 height 26
select select "3"
click at [872, 74] on select "- Доставка Таксі Гості Сервіс" at bounding box center [1203, 64] width 662 height 26
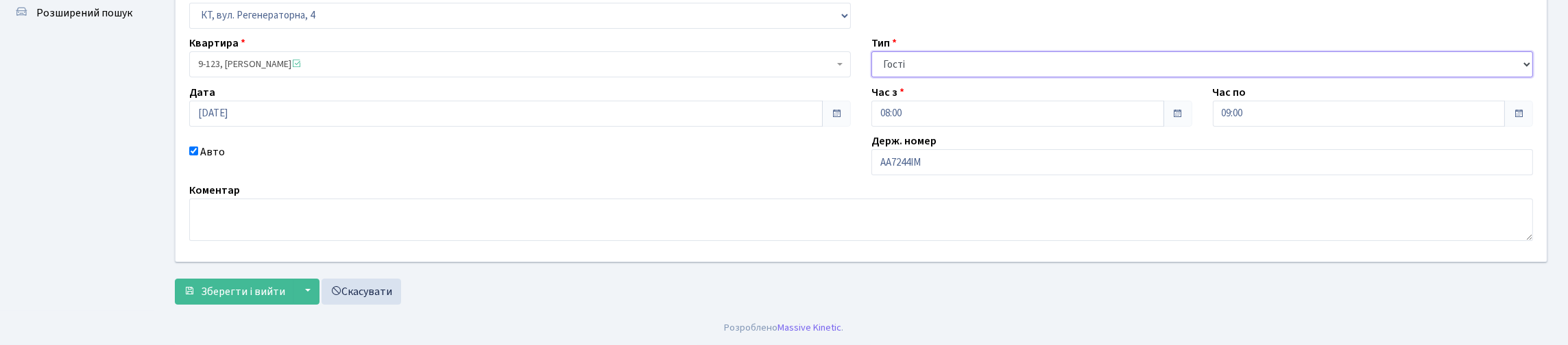
scroll to position [193, 0]
click at [285, 284] on span "Зберегти і вийти" at bounding box center [243, 291] width 85 height 15
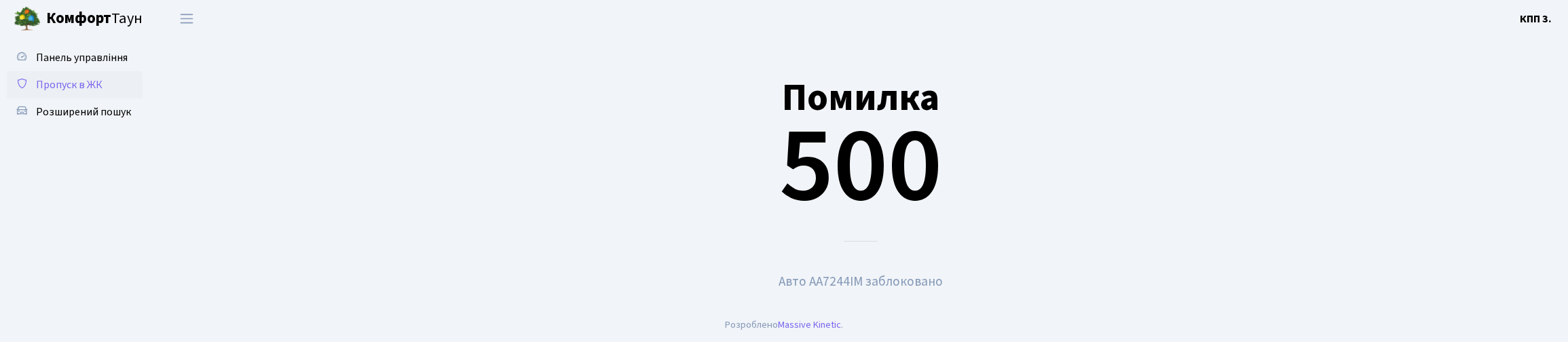
click at [103, 93] on span "Пропуск в ЖК" at bounding box center [69, 85] width 67 height 15
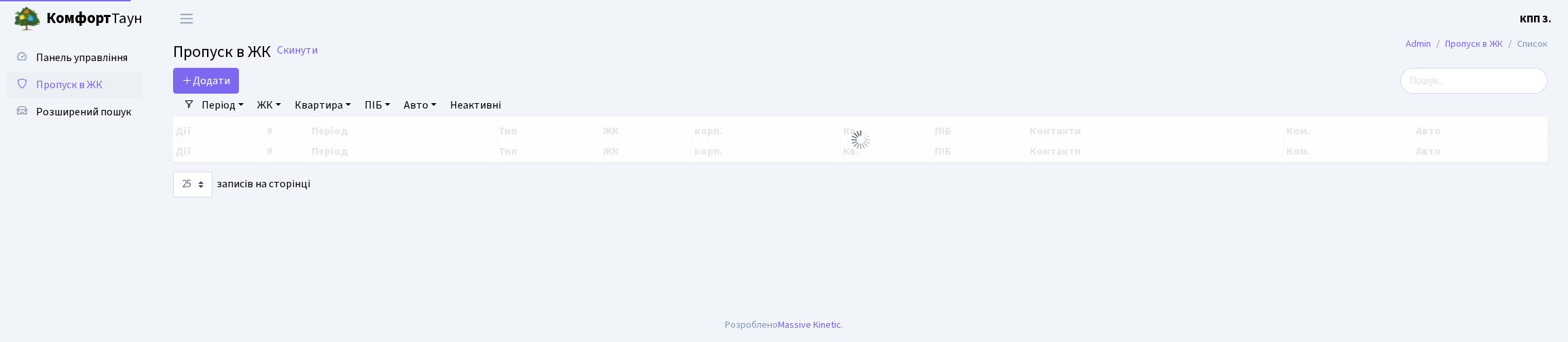
select select "25"
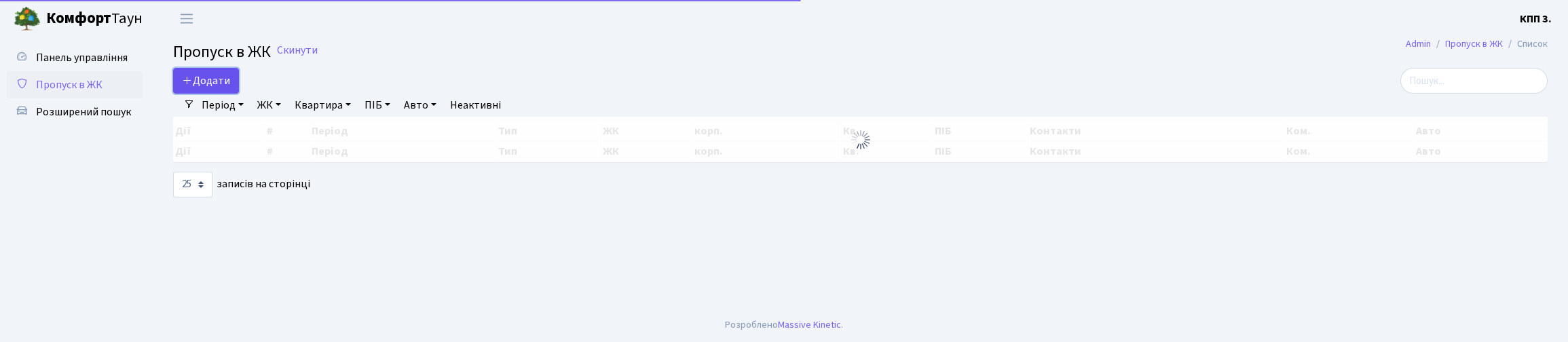
click at [191, 86] on icon at bounding box center [187, 80] width 11 height 11
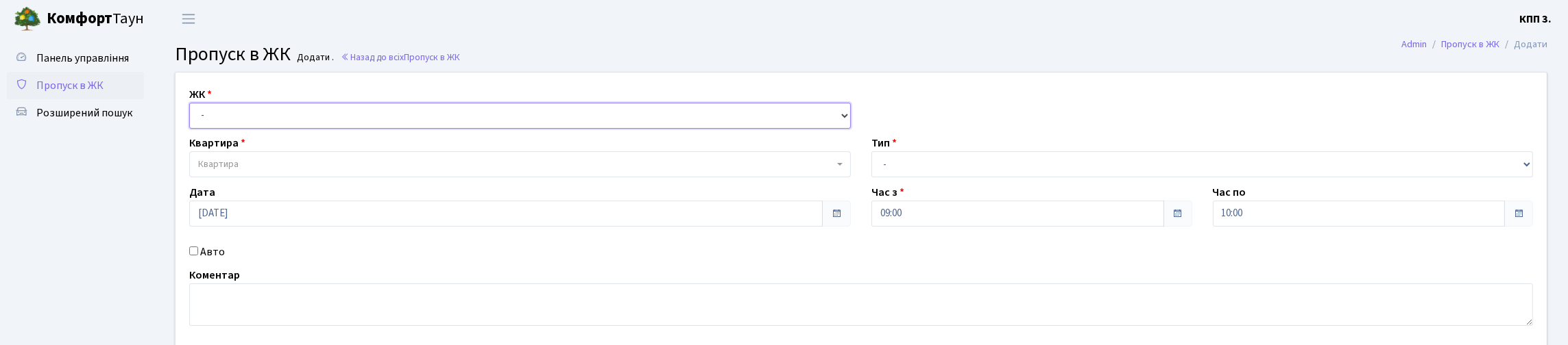
click at [495, 129] on select "- КТ, вул. Регенераторна, 4 КТ2, просп. [STREET_ADDRESS] [STREET_ADDRESS] [PERS…" at bounding box center [520, 116] width 662 height 26
select select "271"
click at [192, 119] on select "- КТ, вул. Регенераторна, 4 КТ2, просп. [STREET_ADDRESS] [STREET_ADDRESS] [PERS…" at bounding box center [520, 116] width 662 height 26
select select
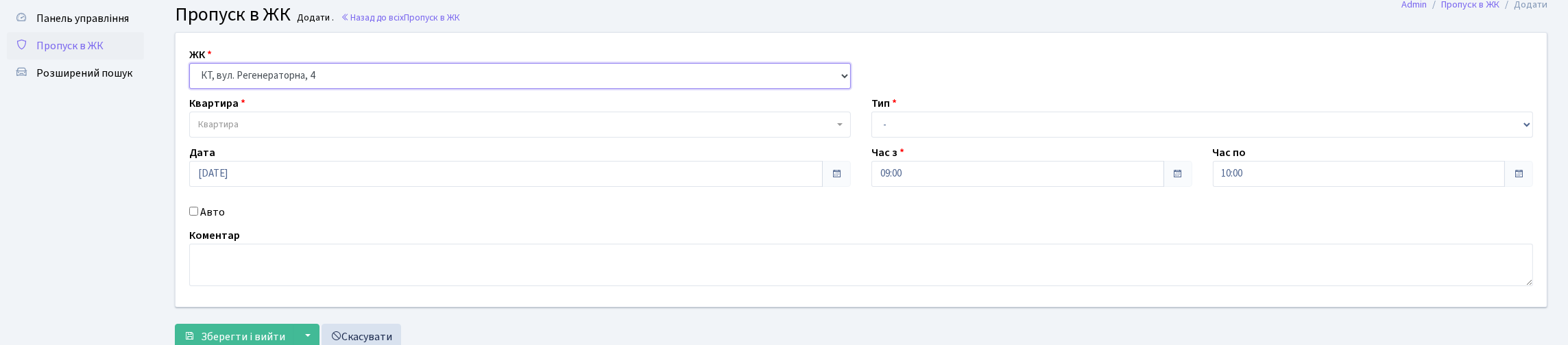
scroll to position [36, 0]
click at [198, 219] on input "Авто" at bounding box center [193, 214] width 9 height 9
checkbox input "true"
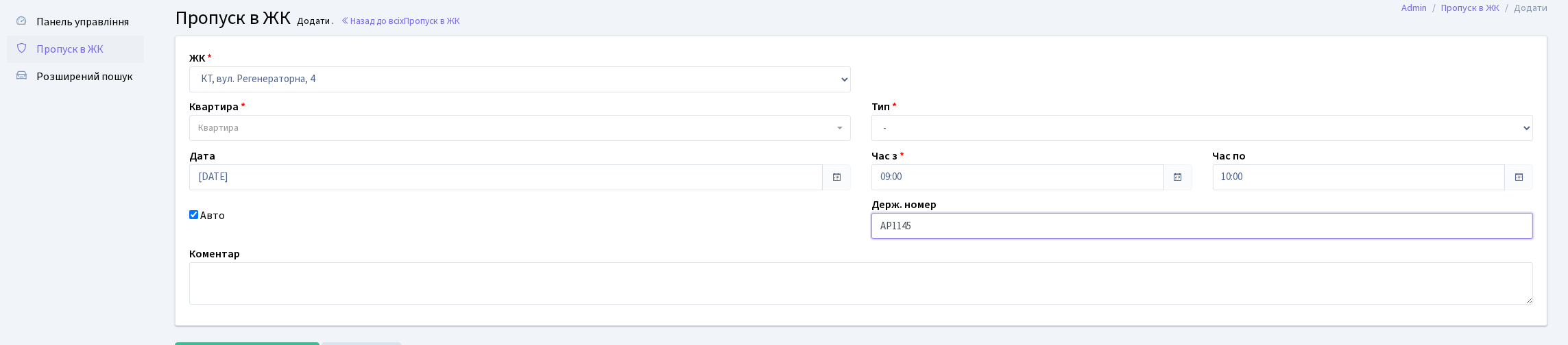
type input "АР1145ЕХ"
drag, startPoint x: 947, startPoint y: 143, endPoint x: 950, endPoint y: 162, distance: 19.2
click at [947, 141] on select "- Доставка Таксі Гості Сервіс" at bounding box center [1203, 127] width 662 height 26
select select "1"
click at [872, 141] on select "- Доставка Таксі Гості Сервіс" at bounding box center [1203, 127] width 662 height 26
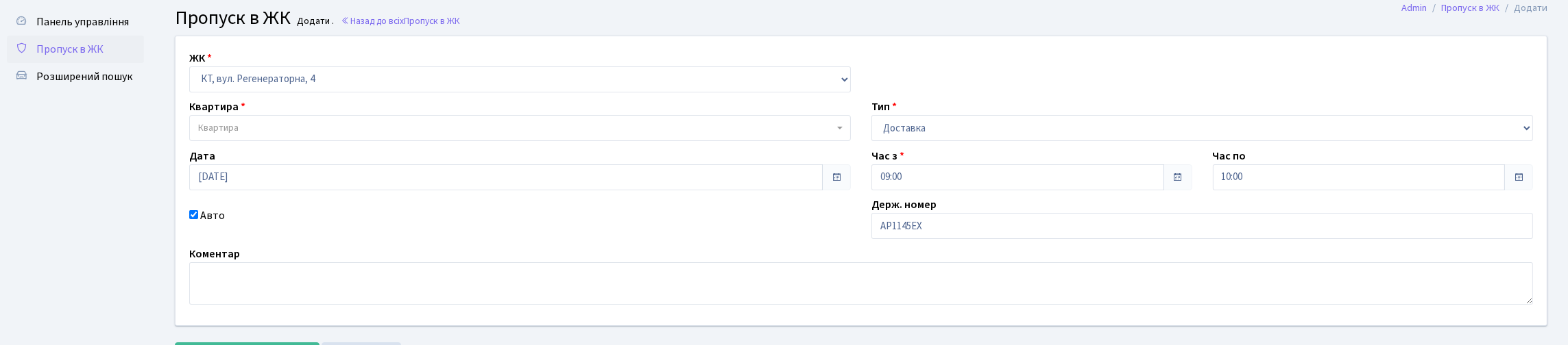
click at [417, 141] on span "Квартира" at bounding box center [520, 127] width 662 height 26
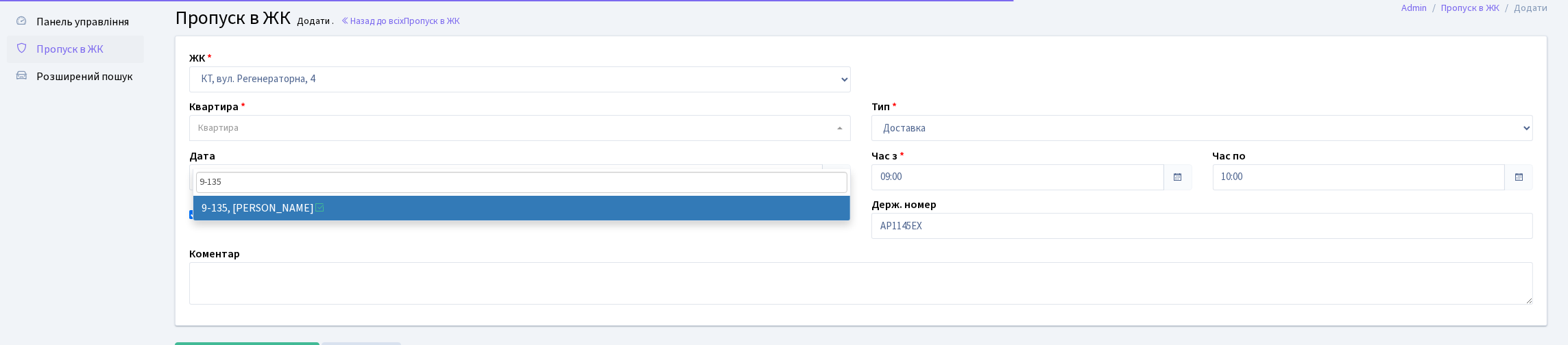
type input "9-135"
select select "6485"
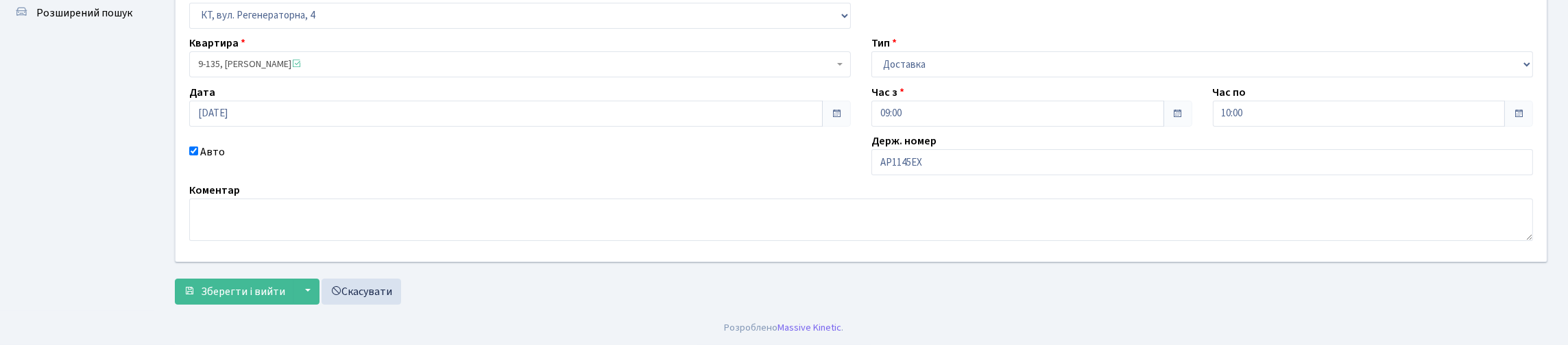
scroll to position [193, 0]
click at [280, 289] on span "Зберегти і вийти" at bounding box center [243, 291] width 85 height 15
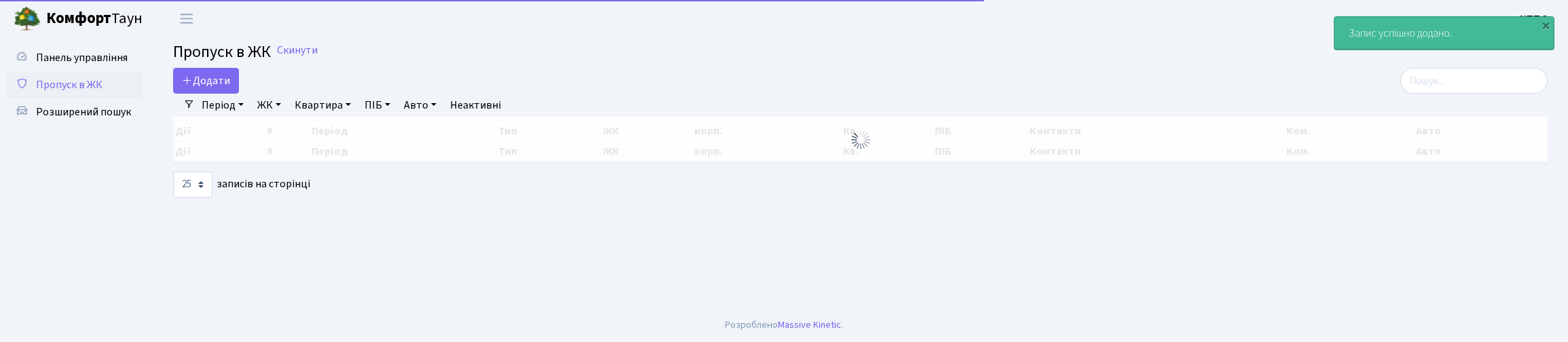
select select "25"
click at [217, 88] on span "Додати" at bounding box center [205, 81] width 48 height 15
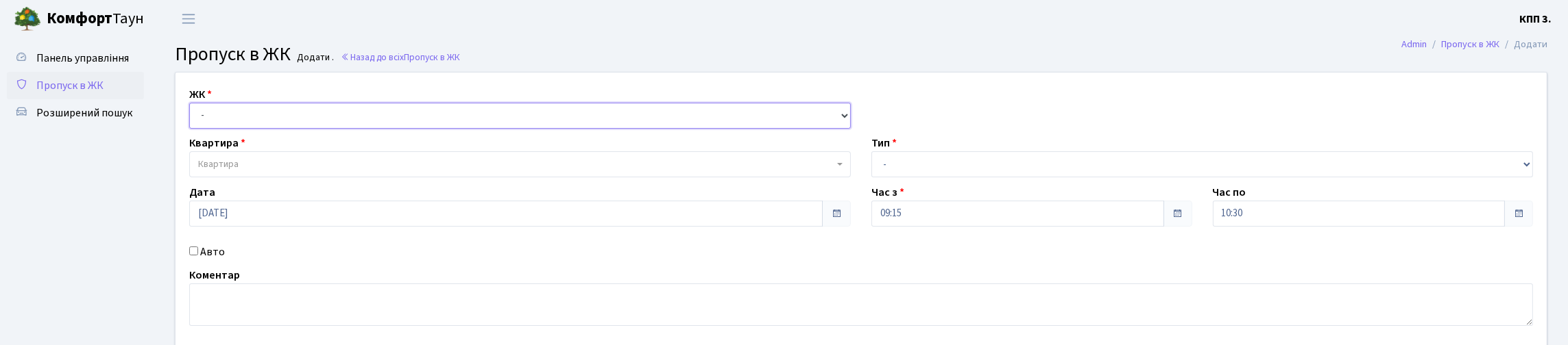
click at [236, 125] on select "- КТ, вул. Регенераторна, 4 КТ2, просп. Соборності, 17 КТ3, вул. Березнева, 16 …" at bounding box center [520, 116] width 662 height 26
click at [192, 119] on select "- КТ, вул. Регенераторна, 4 КТ2, просп. Соборності, 17 КТ3, вул. Березнева, 16 …" at bounding box center [520, 116] width 662 height 26
click at [271, 129] on select "- КТ, вул. Регенераторна, 4 КТ2, просп. Соборності, 17 КТ3, вул. Березнева, 16 …" at bounding box center [520, 116] width 662 height 26
select select "271"
click at [192, 119] on select "- КТ, вул. Регенераторна, 4 КТ2, просп. [STREET_ADDRESS] [STREET_ADDRESS] [PERS…" at bounding box center [520, 116] width 662 height 26
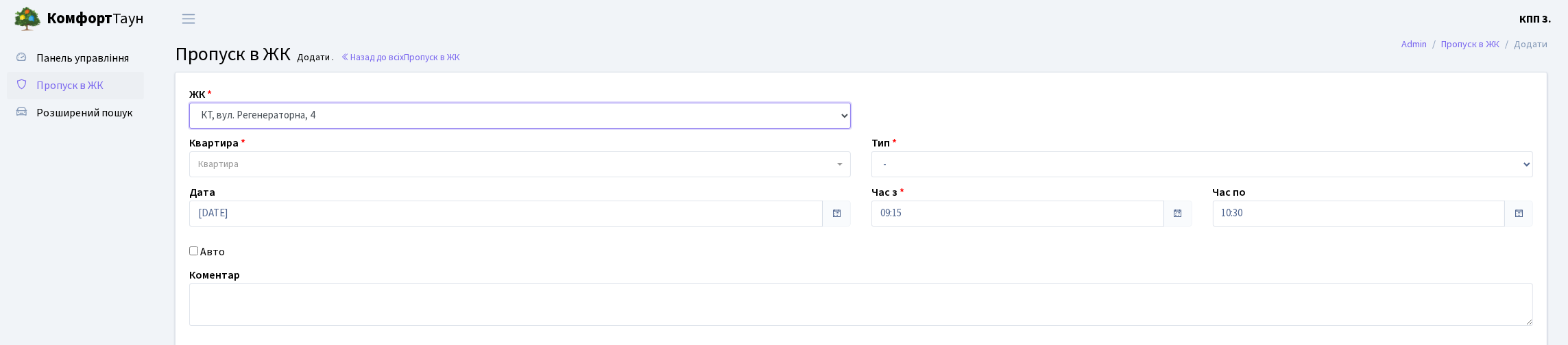
select select
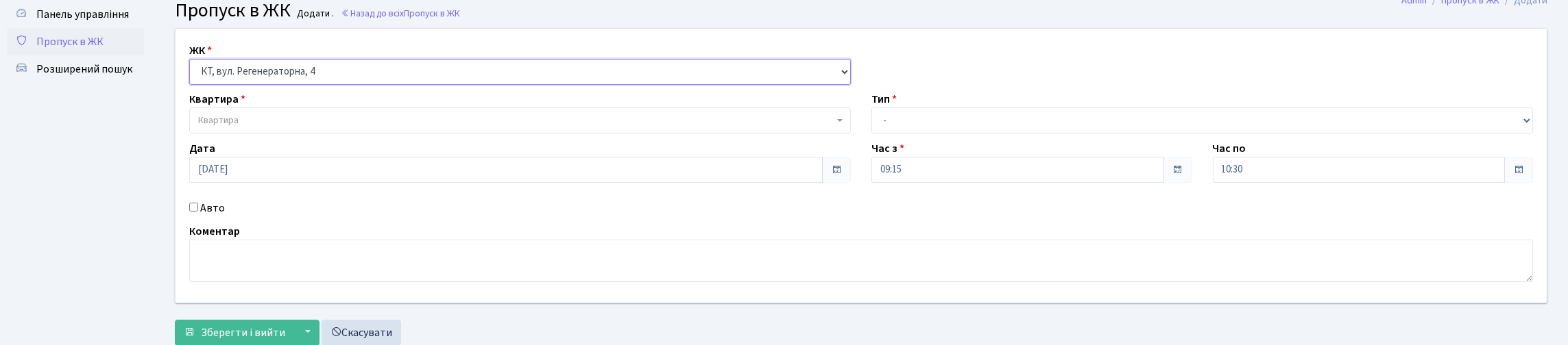
scroll to position [68, 0]
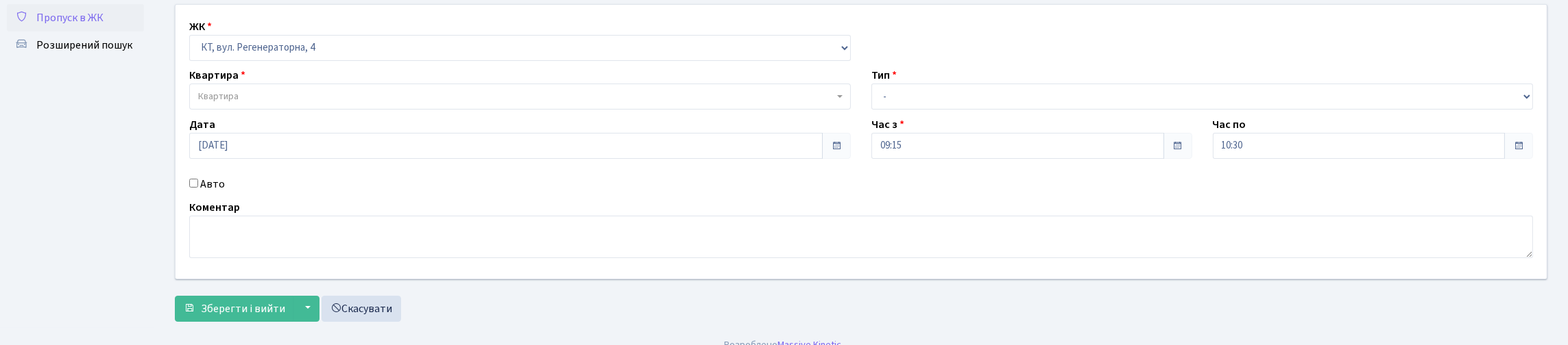
click at [198, 188] on input "Авто" at bounding box center [193, 183] width 9 height 9
checkbox input "true"
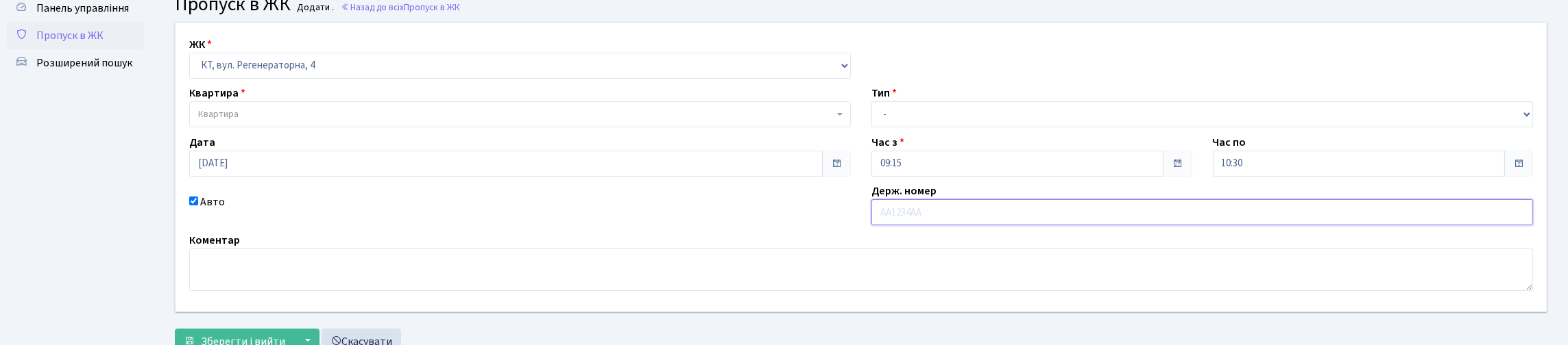
scroll to position [193, 0]
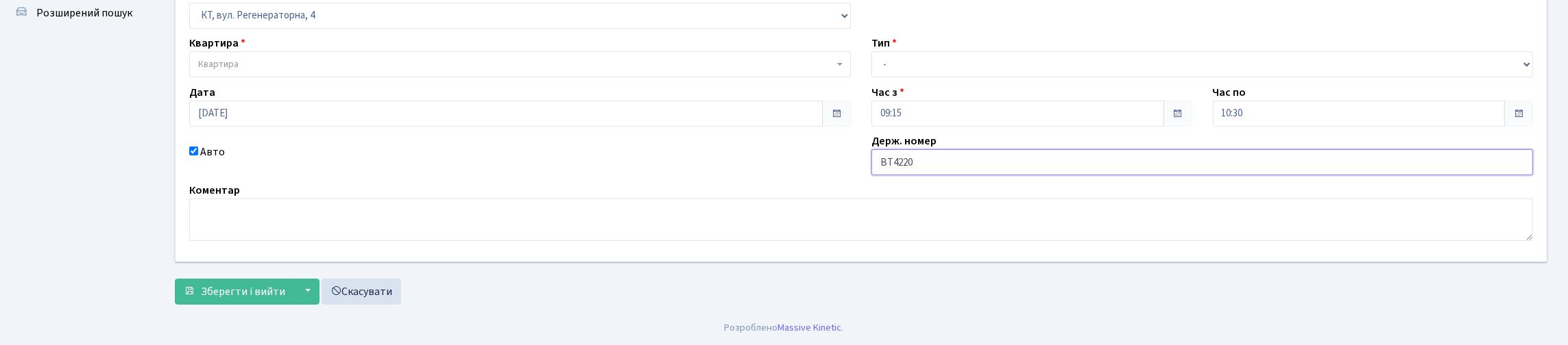
type input "ВТ4220СІ"
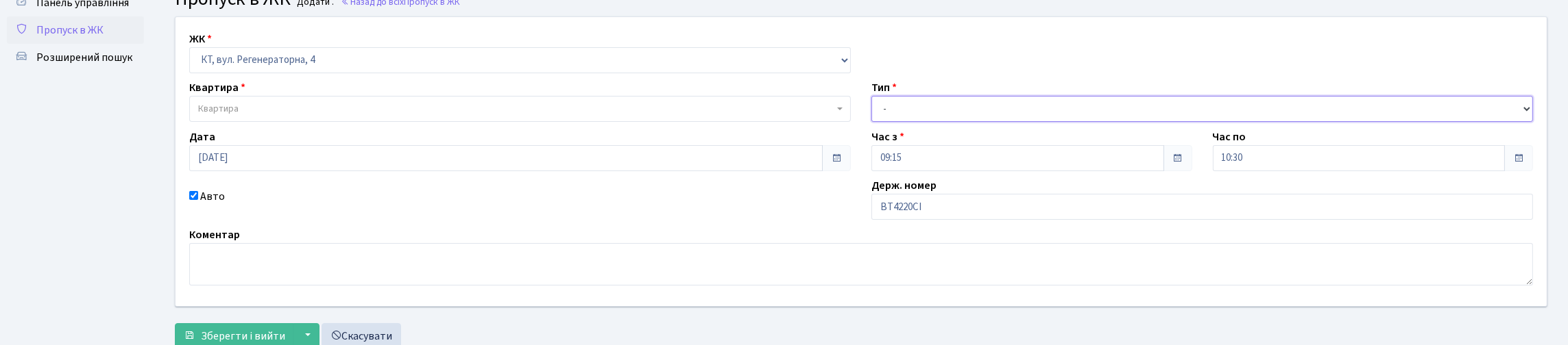
click at [968, 122] on select "- Доставка Таксі Гості Сервіс" at bounding box center [1203, 108] width 662 height 26
select select "3"
click at [872, 122] on select "- Доставка Таксі Гості Сервіс" at bounding box center [1203, 108] width 662 height 26
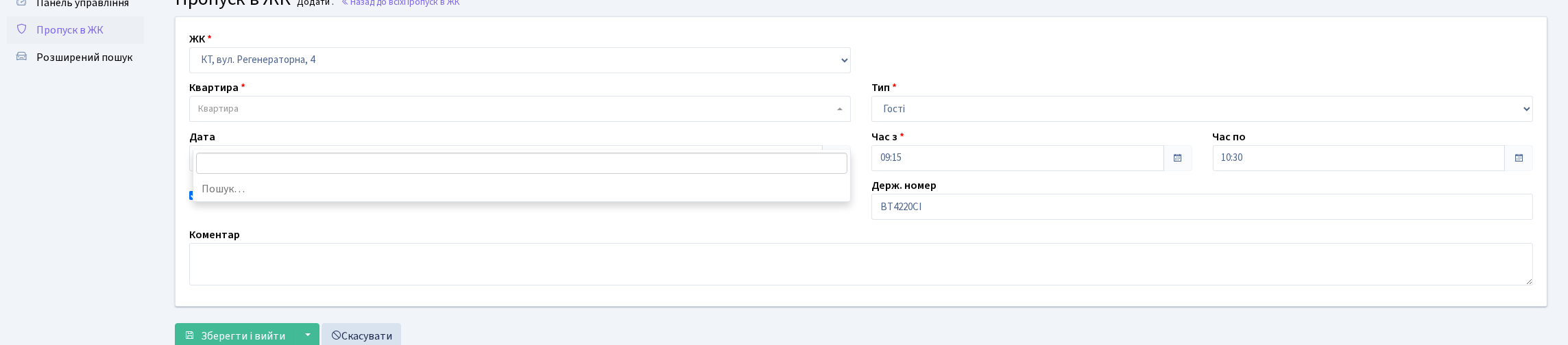
click at [356, 116] on span "Квартира" at bounding box center [516, 108] width 636 height 13
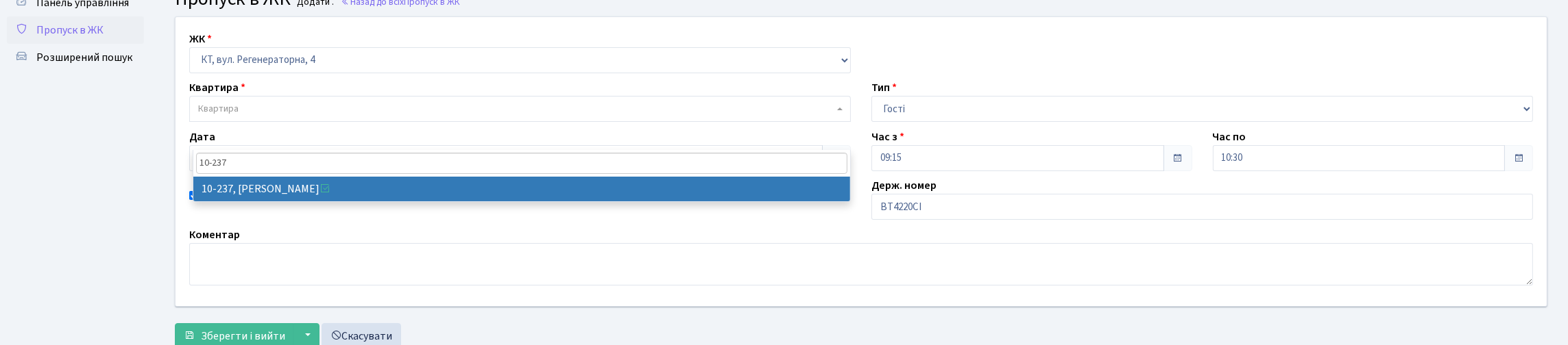
type input "10-237"
select select "6806"
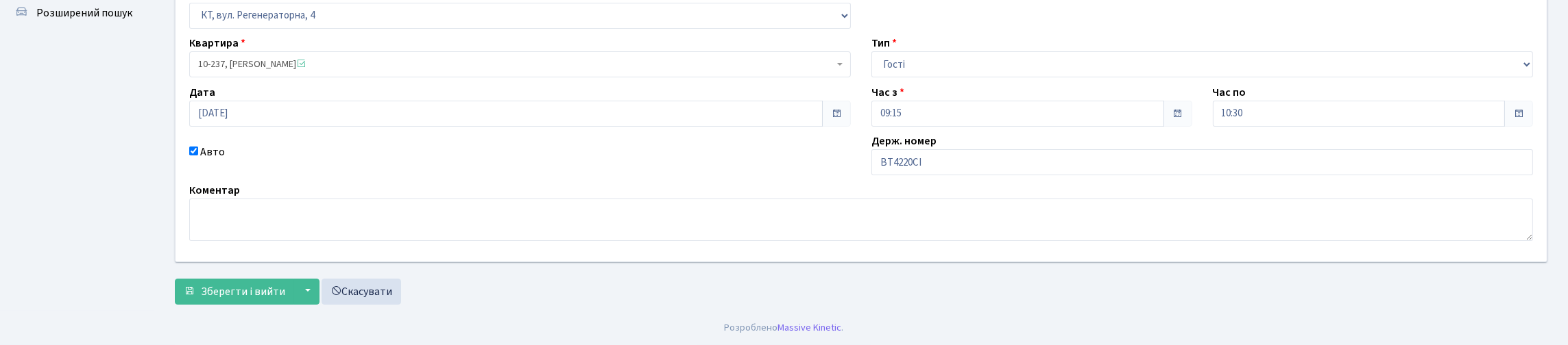
scroll to position [193, 0]
click at [282, 284] on span "Зберегти і вийти" at bounding box center [243, 291] width 85 height 15
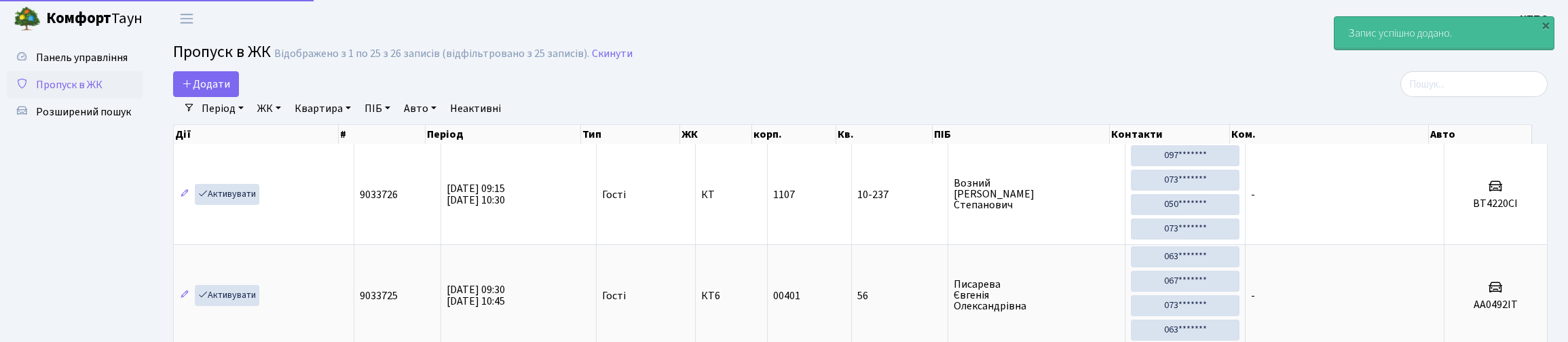
select select "25"
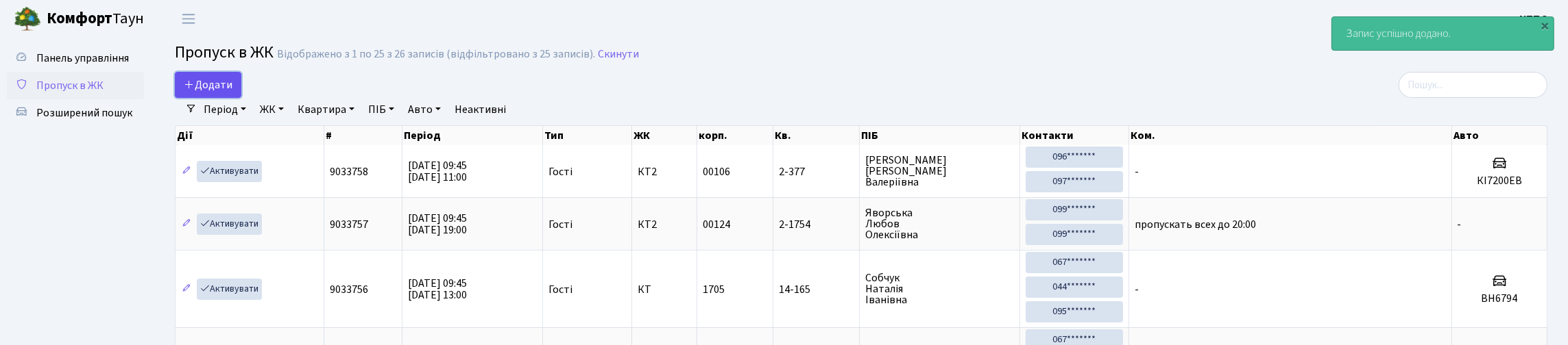
click at [219, 89] on span "Додати" at bounding box center [207, 85] width 48 height 15
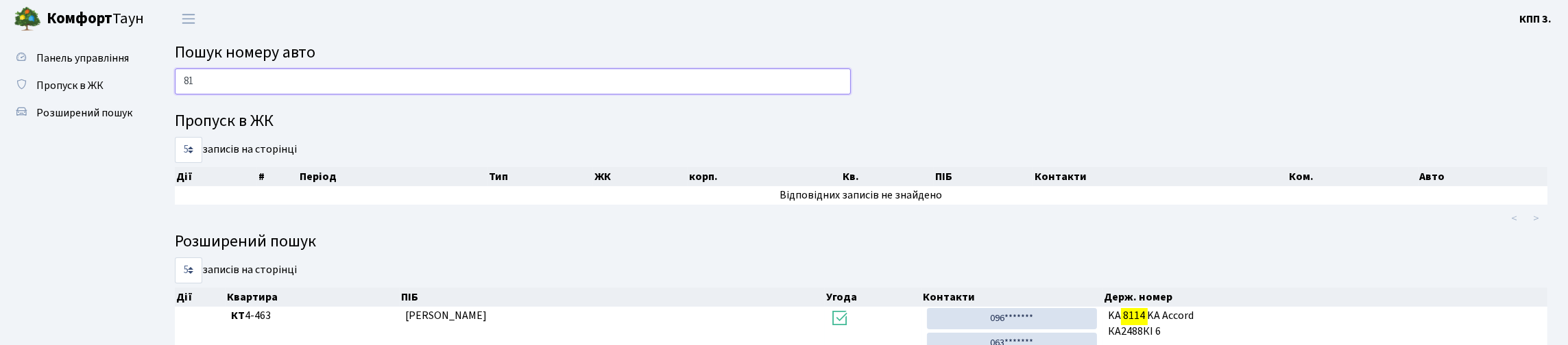
type input "8"
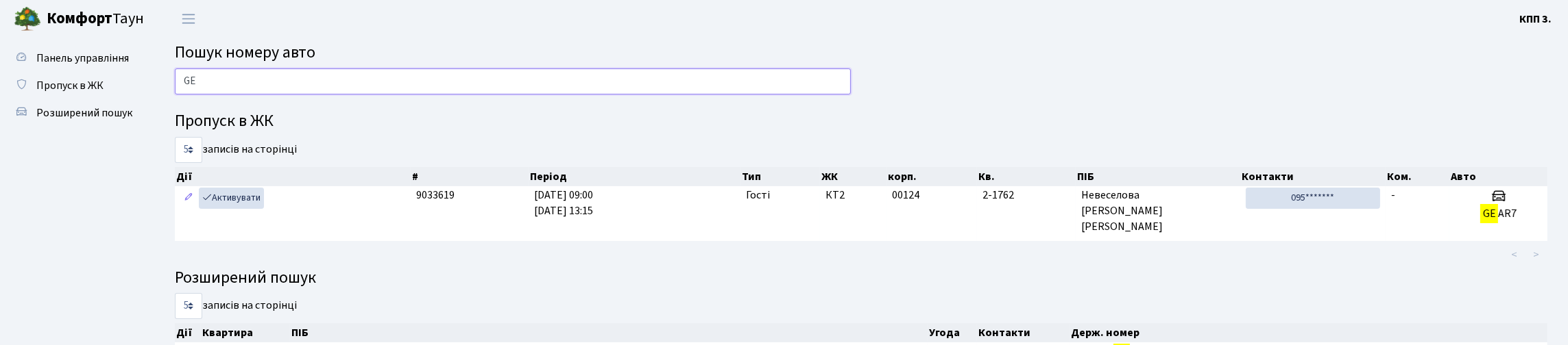
type input "G"
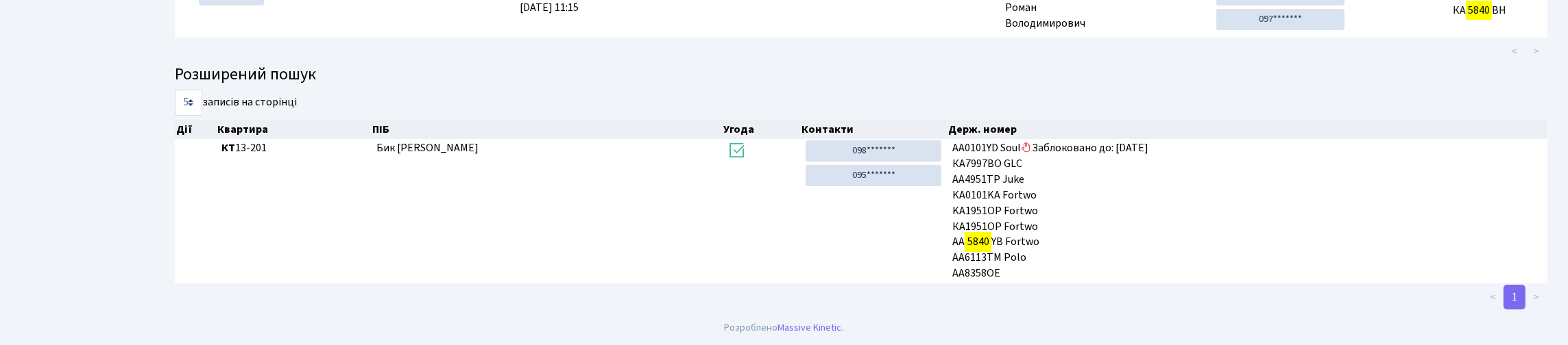
scroll to position [83, 0]
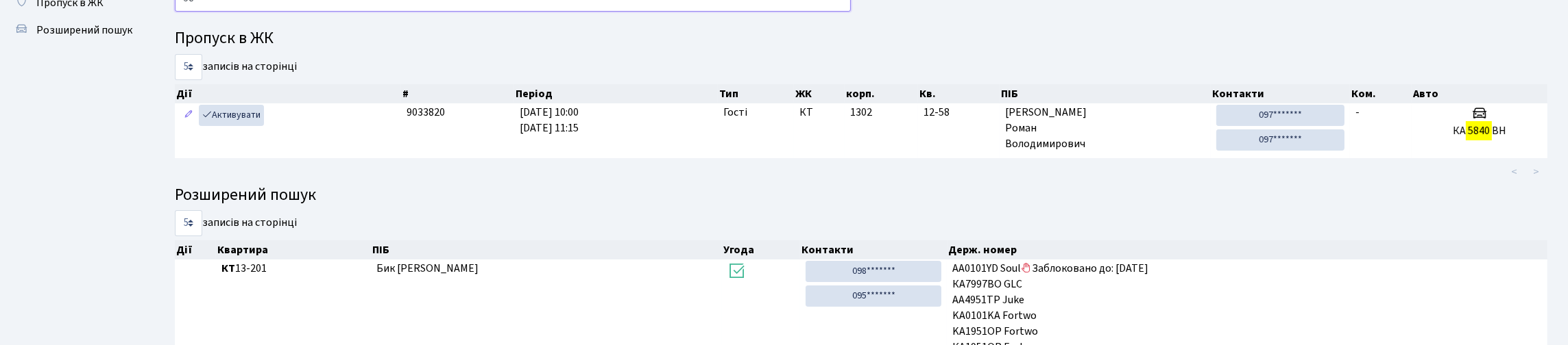
type input "5"
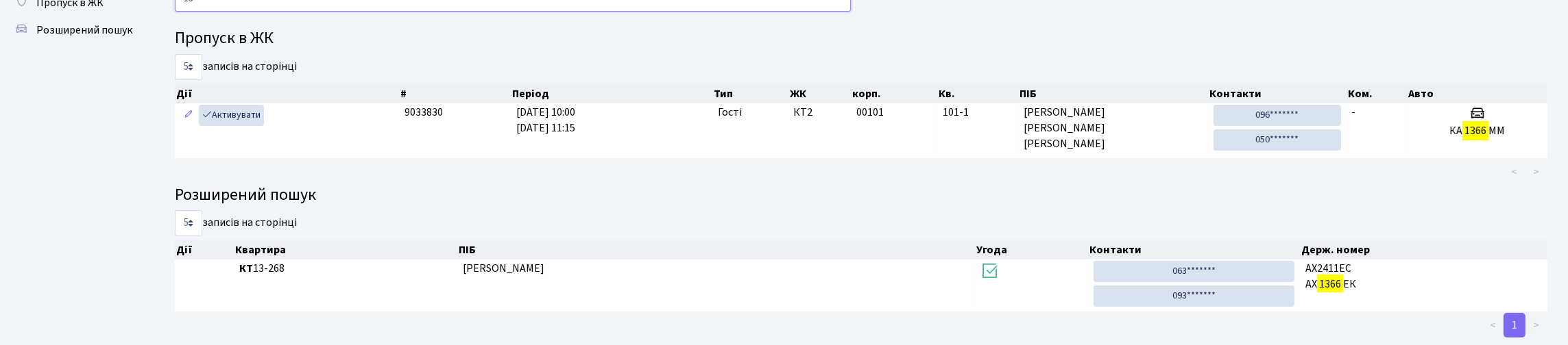
type input "1"
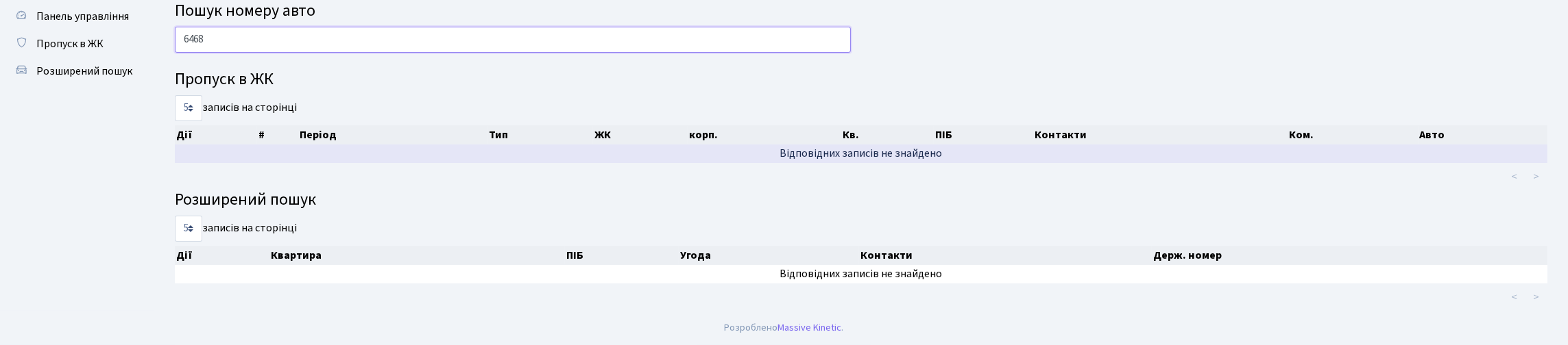
scroll to position [0, 0]
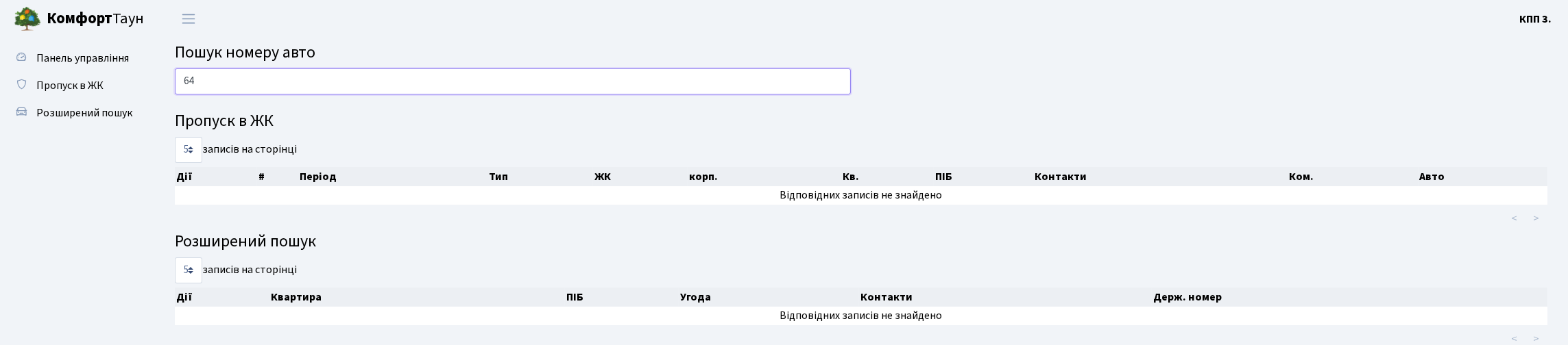
type input "6"
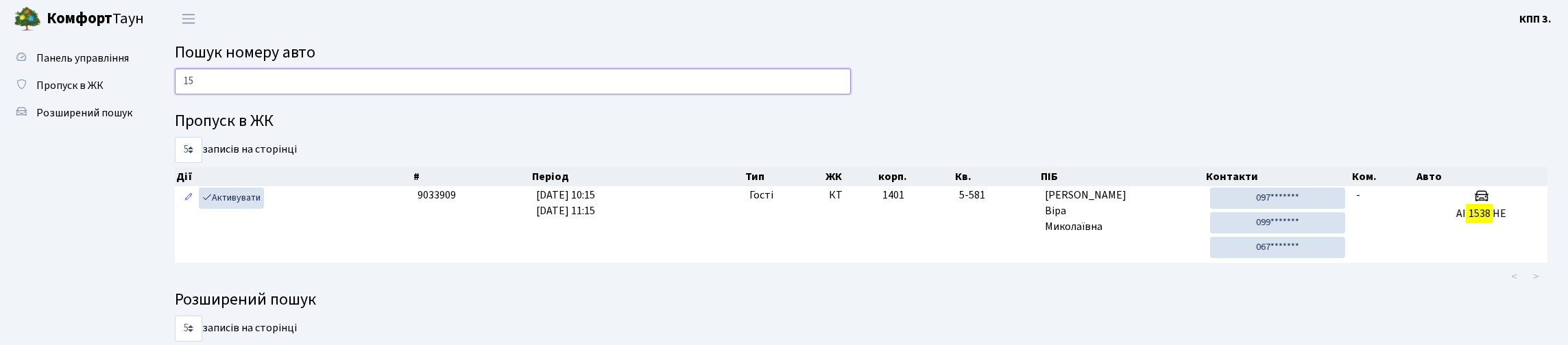
type input "1"
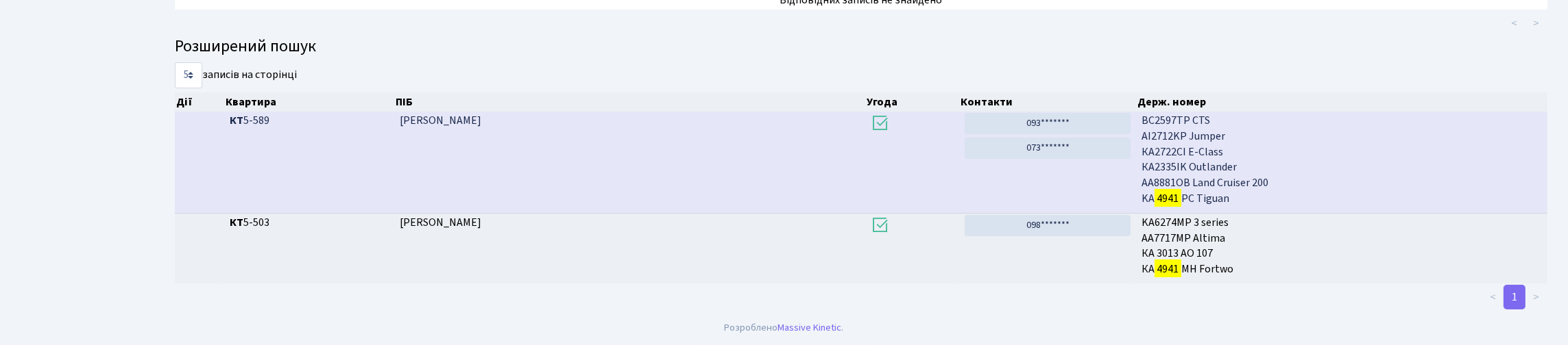
scroll to position [306, 0]
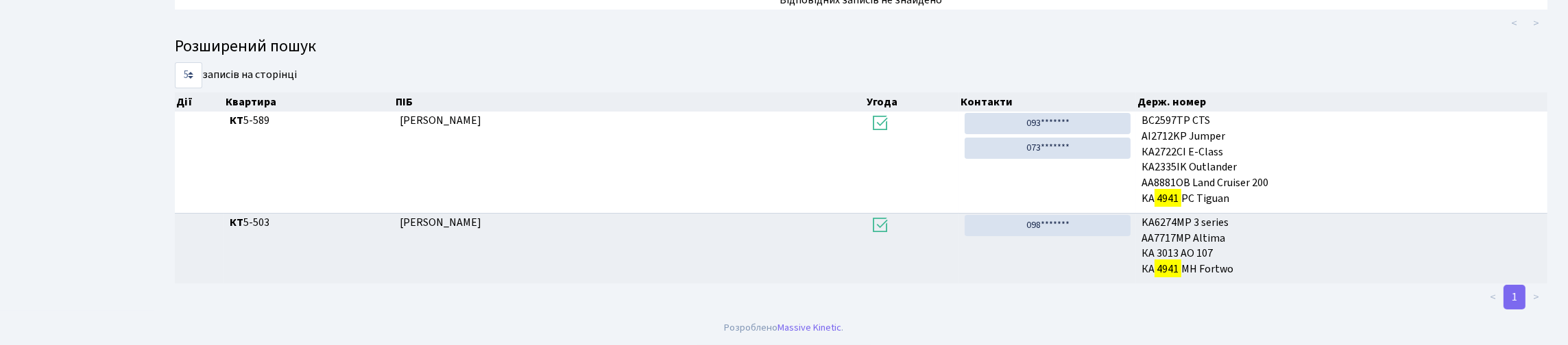
type input "4941"
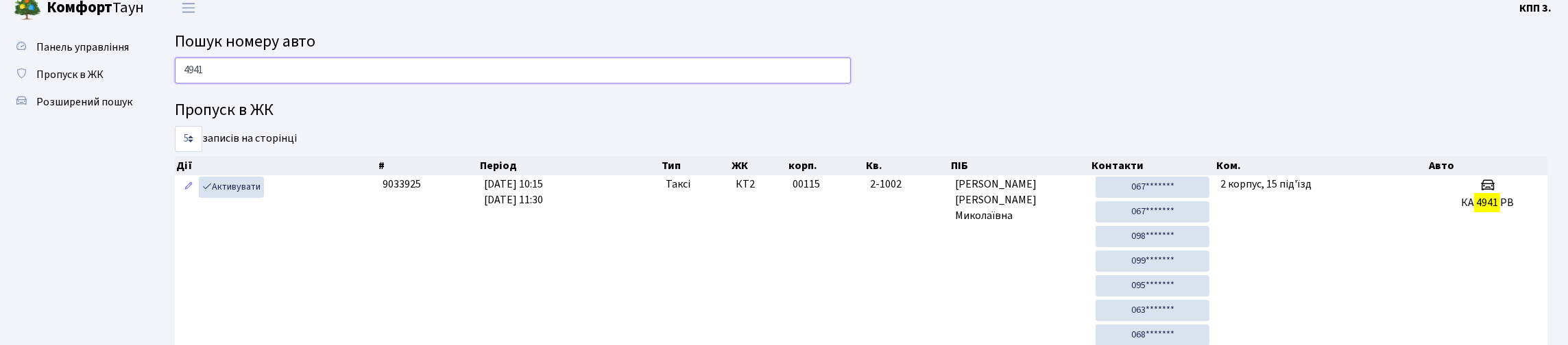
scroll to position [0, 0]
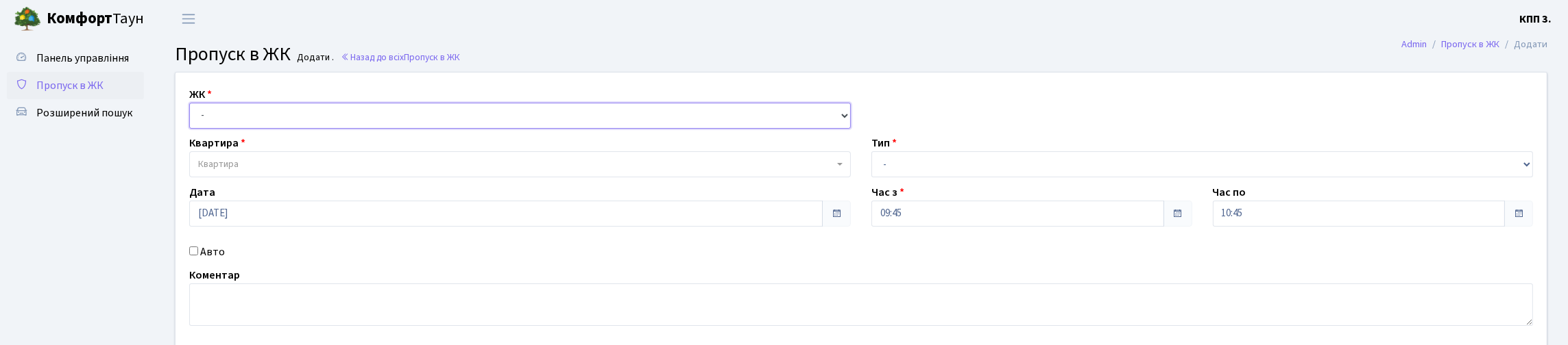
click at [271, 129] on select "- КТ, вул. Регенераторна, 4 КТ2, просп. [STREET_ADDRESS] [STREET_ADDRESS] [PERS…" at bounding box center [520, 116] width 662 height 26
select select "271"
click at [192, 119] on select "- КТ, вул. Регенераторна, 4 КТ2, просп. [STREET_ADDRESS] [STREET_ADDRESS] [PERS…" at bounding box center [520, 116] width 662 height 26
select select
click at [126, 100] on link "Пропуск в ЖК" at bounding box center [75, 85] width 137 height 28
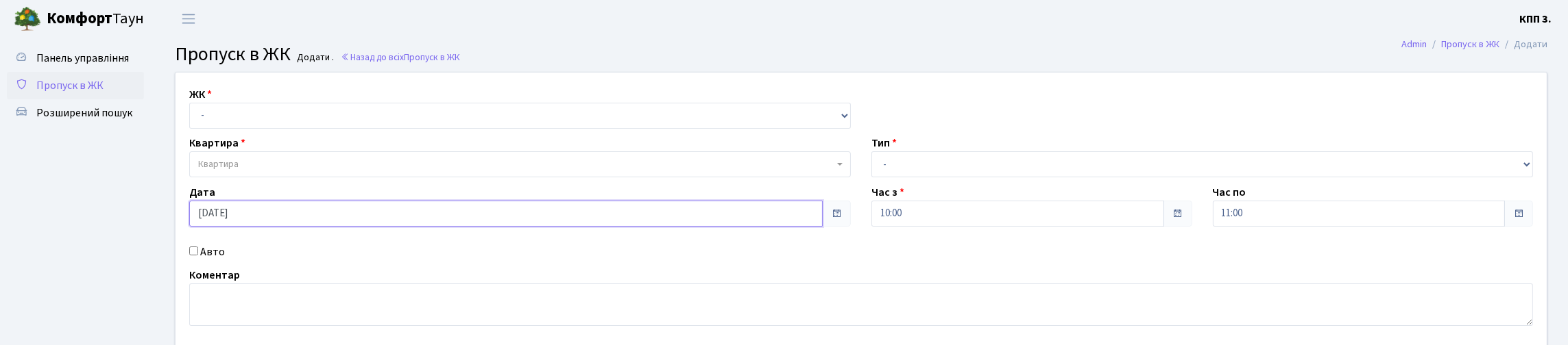
click at [257, 227] on input "[DATE]" at bounding box center [506, 214] width 634 height 26
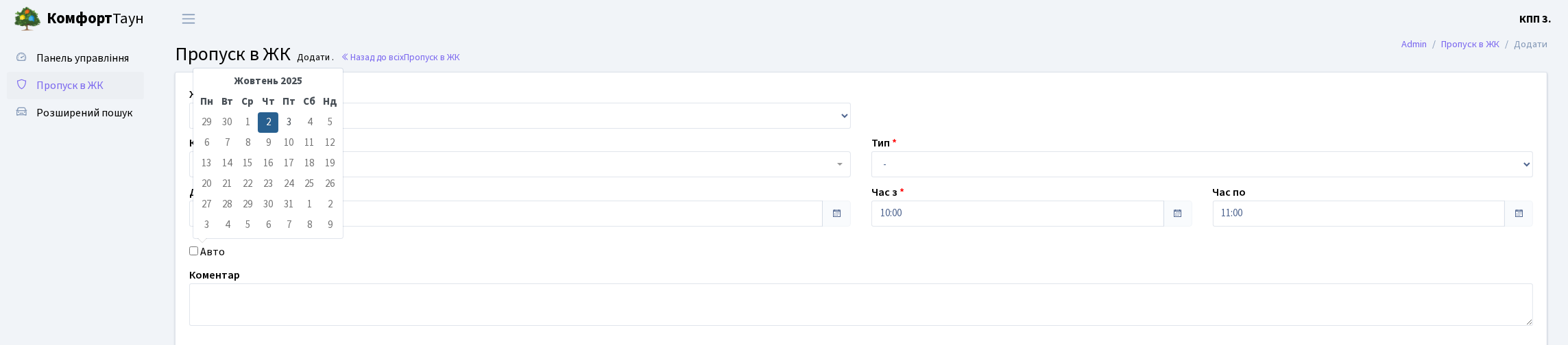
click at [923, 111] on div "ЖК - КТ, вул. Регенераторна, 4 КТ2, просп. [STREET_ADDRESS] [STREET_ADDRESS] [P…" at bounding box center [862, 210] width 1392 height 274
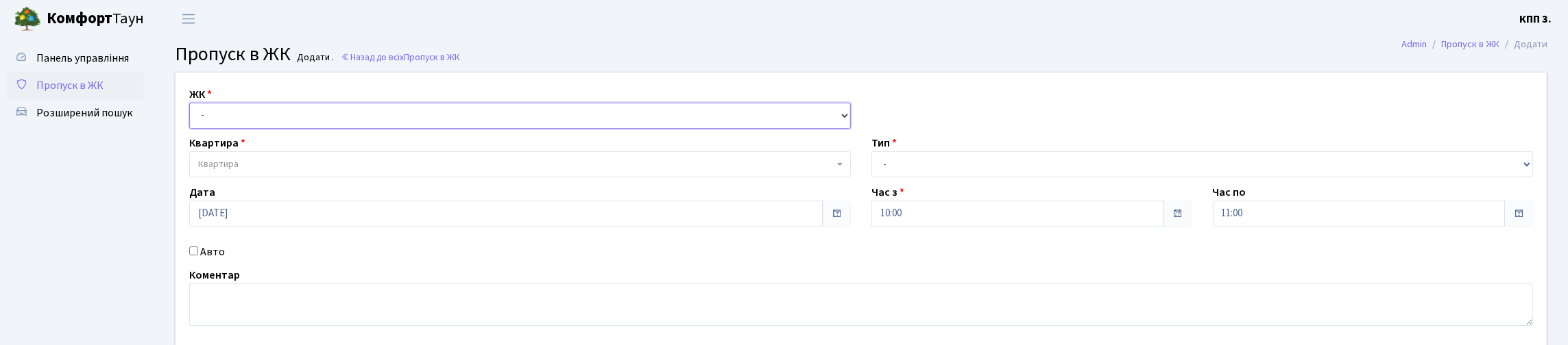
click at [245, 129] on select "- КТ, вул. Регенераторна, 4 КТ2, просп. [STREET_ADDRESS] [STREET_ADDRESS] [PERS…" at bounding box center [520, 116] width 662 height 26
select select "271"
click at [192, 119] on select "- КТ, вул. Регенераторна, 4 КТ2, просп. [STREET_ADDRESS] [STREET_ADDRESS] [PERS…" at bounding box center [520, 116] width 662 height 26
select select
click at [279, 171] on span "Квартира" at bounding box center [516, 164] width 636 height 13
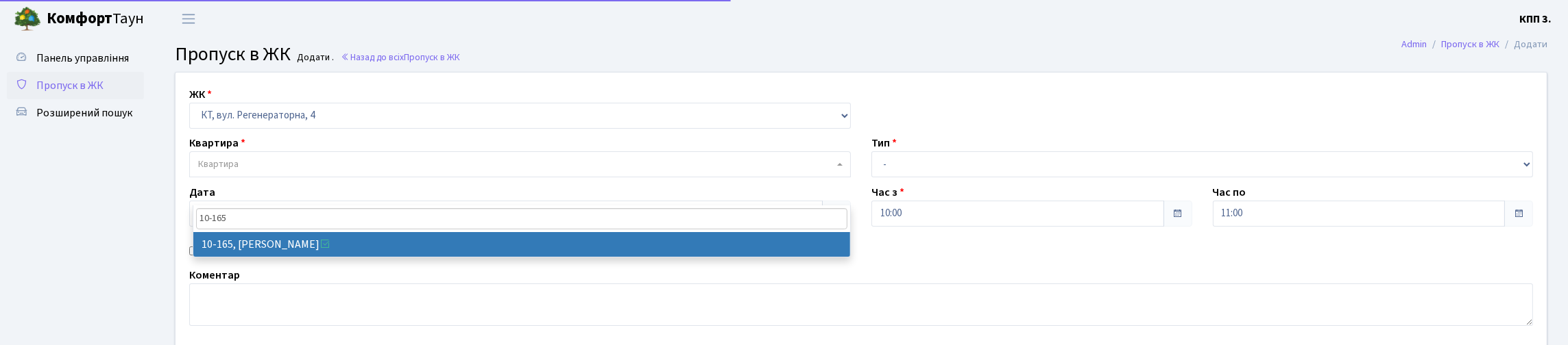
type input "10-165"
select select "6734"
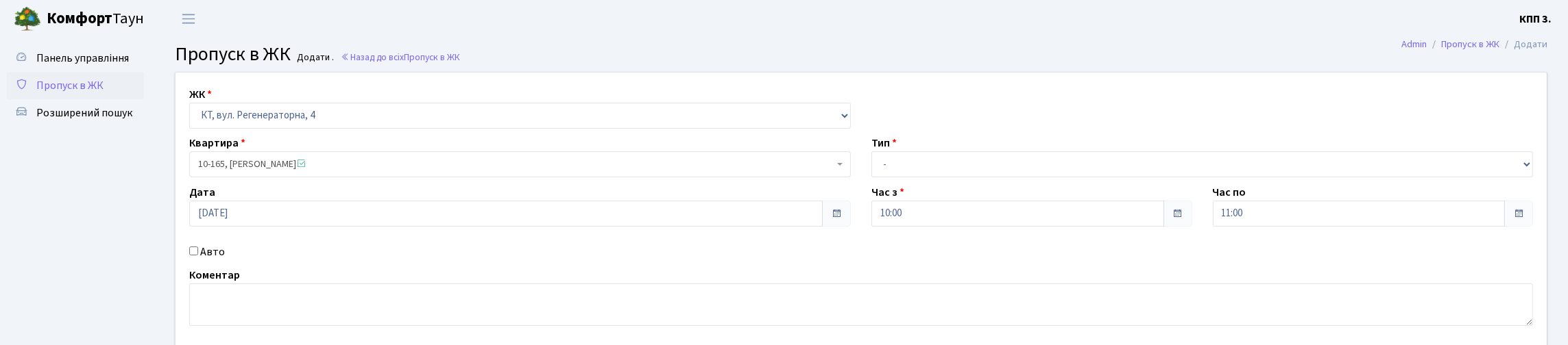
click at [217, 260] on label "Авто" at bounding box center [212, 252] width 25 height 17
click at [198, 256] on input "Авто" at bounding box center [193, 251] width 9 height 9
checkbox input "true"
type input "АН7924МК"
drag, startPoint x: 939, startPoint y: 195, endPoint x: 919, endPoint y: 206, distance: 22.8
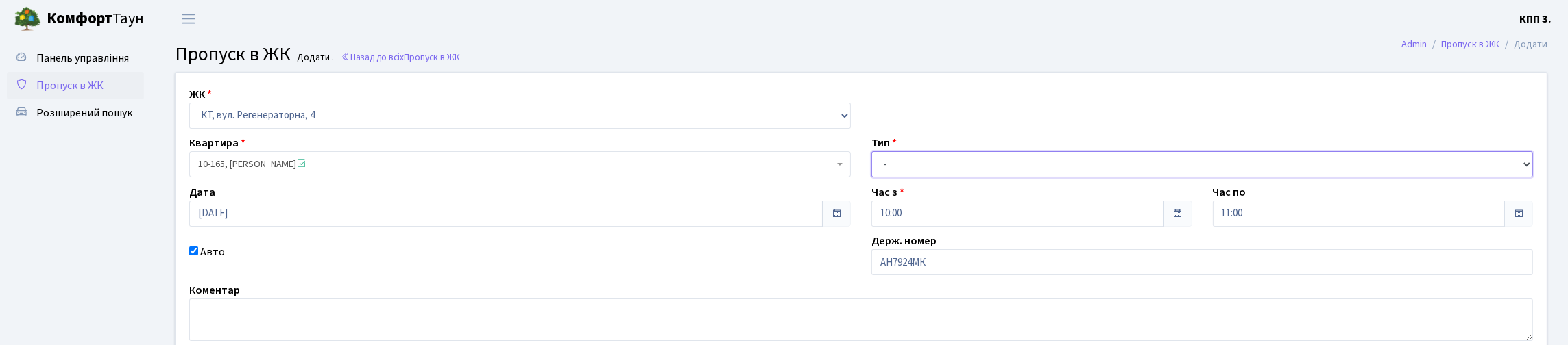
click at [939, 177] on select "- Доставка Таксі Гості Сервіс" at bounding box center [1203, 164] width 662 height 26
select select "3"
click at [872, 177] on select "- Доставка Таксі Гості Сервіс" at bounding box center [1203, 164] width 662 height 26
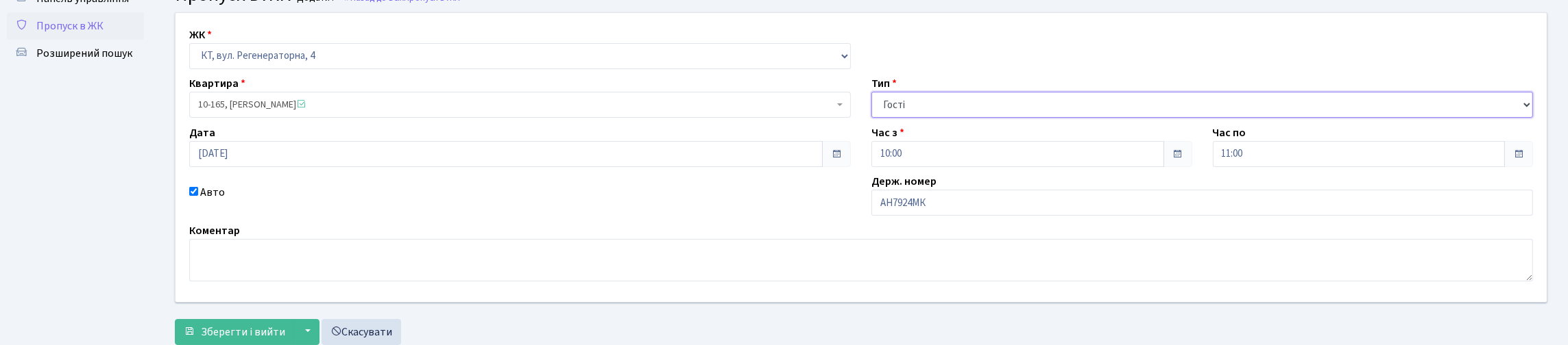
scroll to position [193, 0]
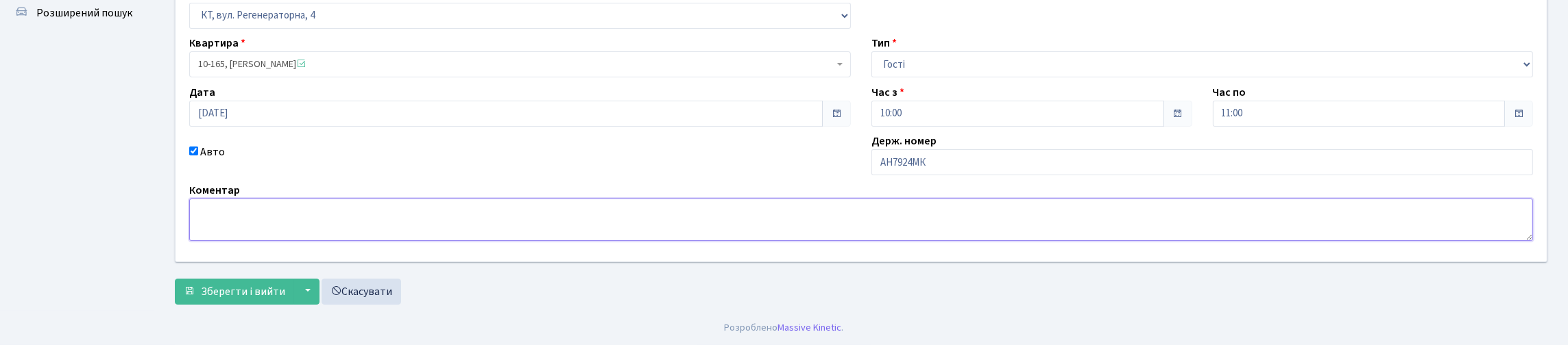
click at [207, 209] on textarea at bounding box center [861, 220] width 1344 height 43
type textarea "ВСЕХ"
click at [235, 284] on span "Зберегти і вийти" at bounding box center [243, 291] width 85 height 15
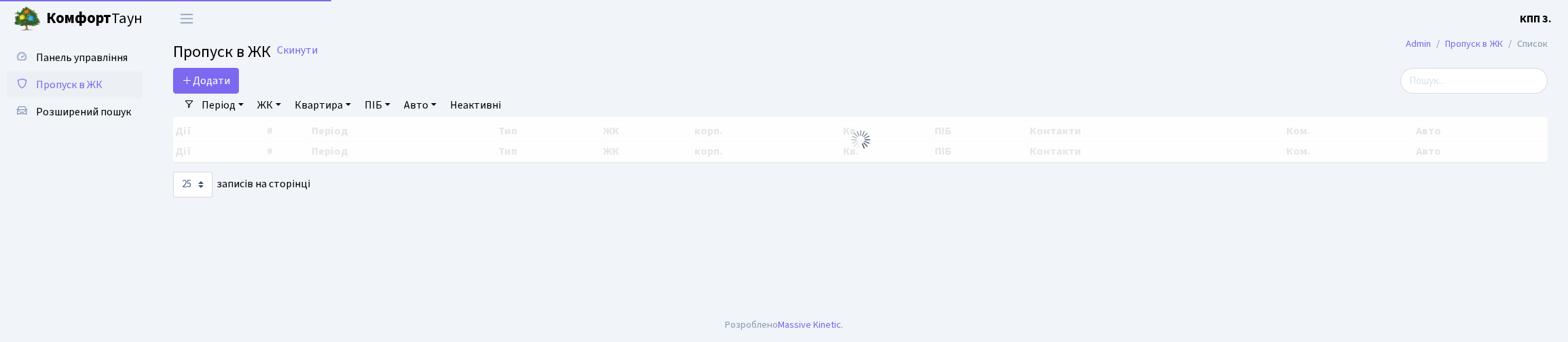
select select "25"
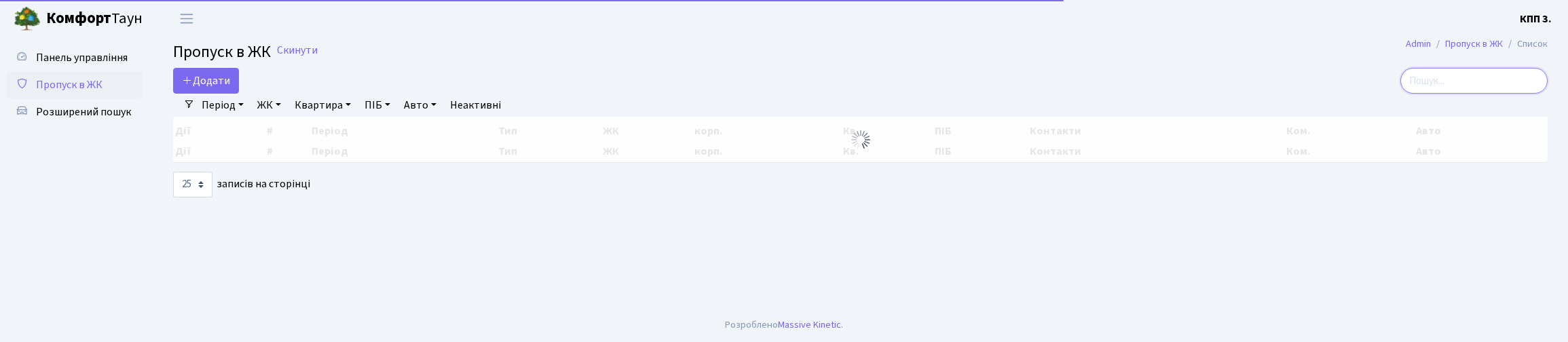
drag, startPoint x: 1394, startPoint y: 96, endPoint x: 1406, endPoint y: 95, distance: 12.0
click at [1403, 93] on input "search" at bounding box center [1474, 81] width 147 height 26
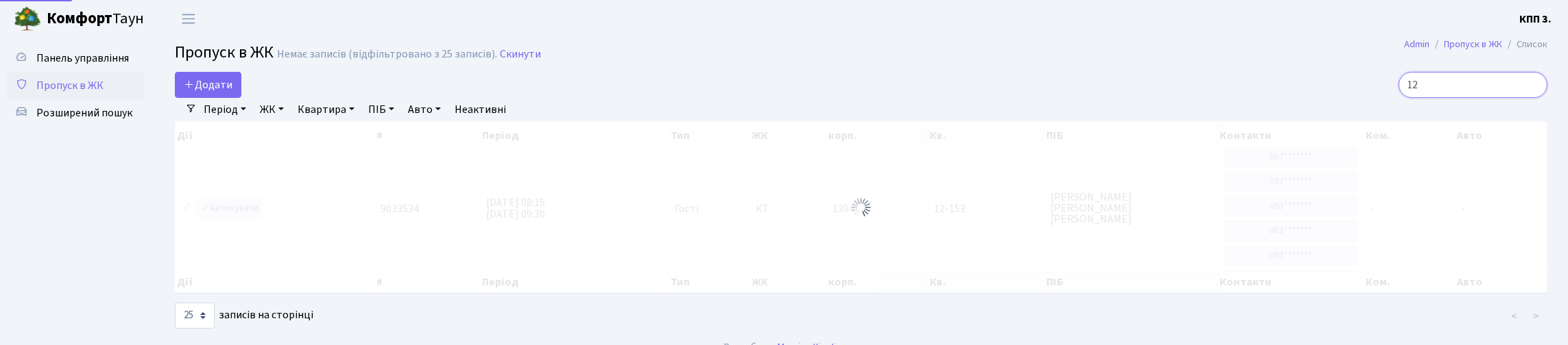
type input "1"
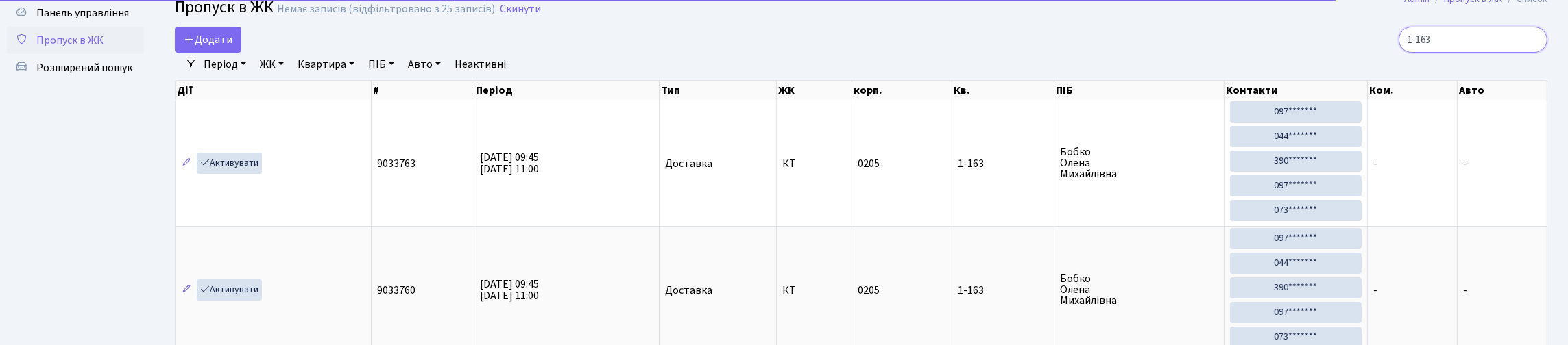
scroll to position [68, 0]
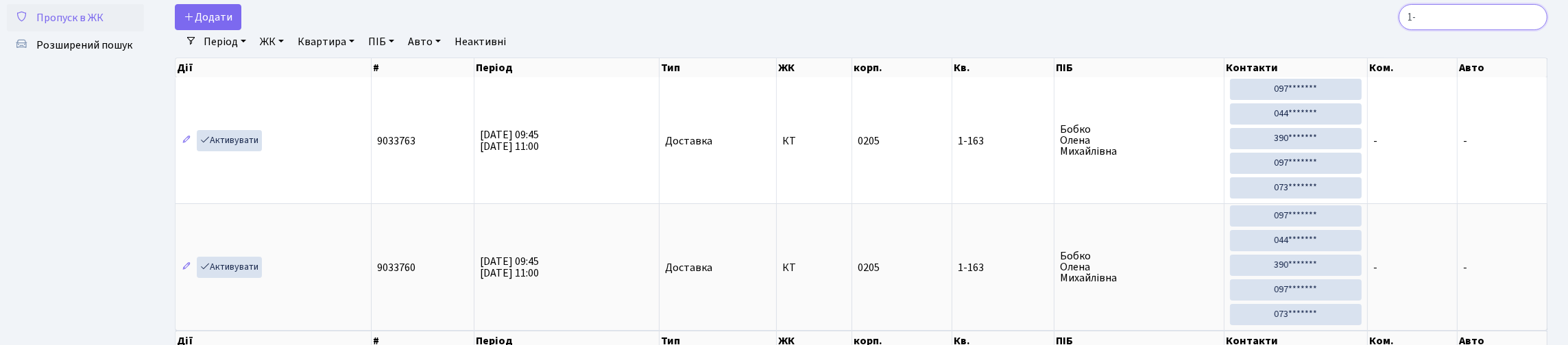
type input "1"
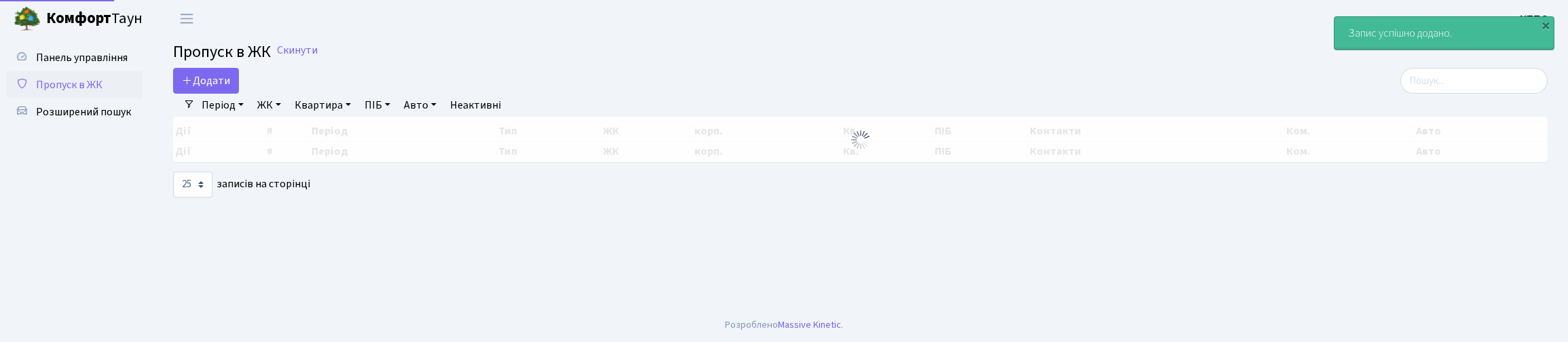
select select "25"
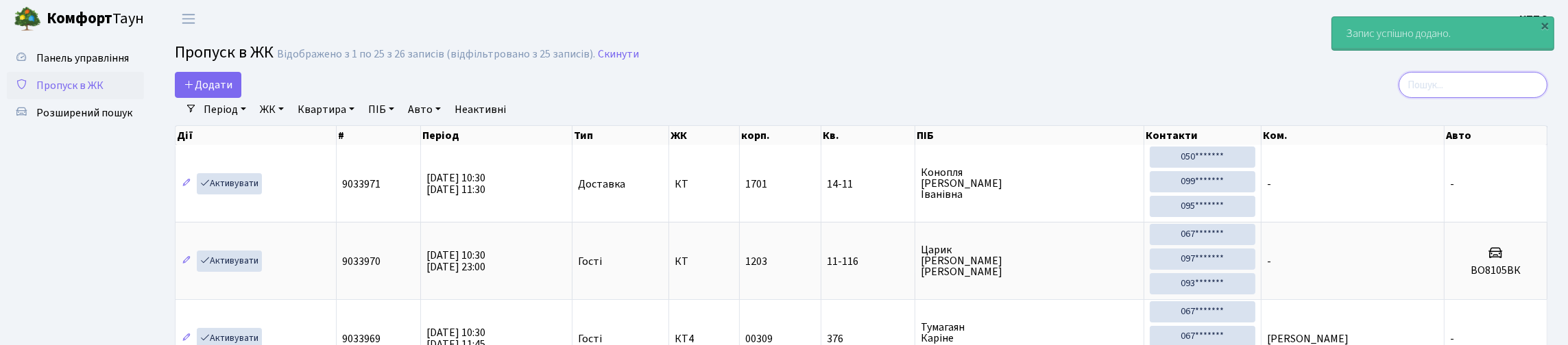
click at [1479, 98] on input "search" at bounding box center [1473, 85] width 149 height 26
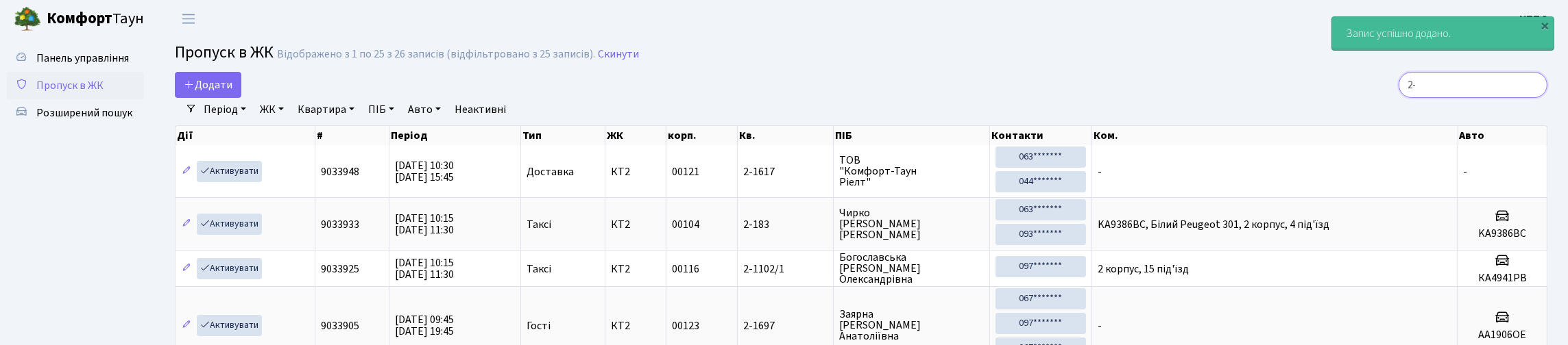
type input "2"
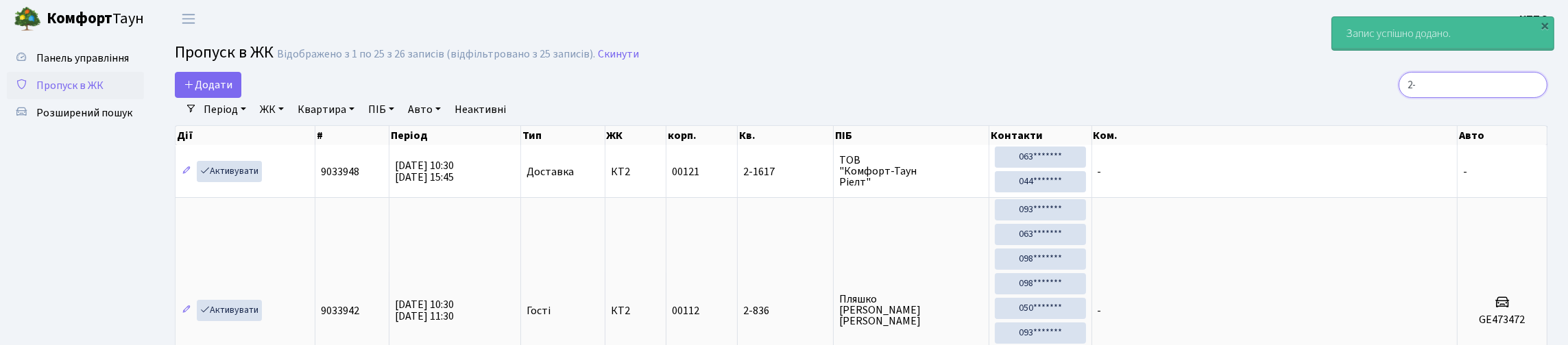
type input "2"
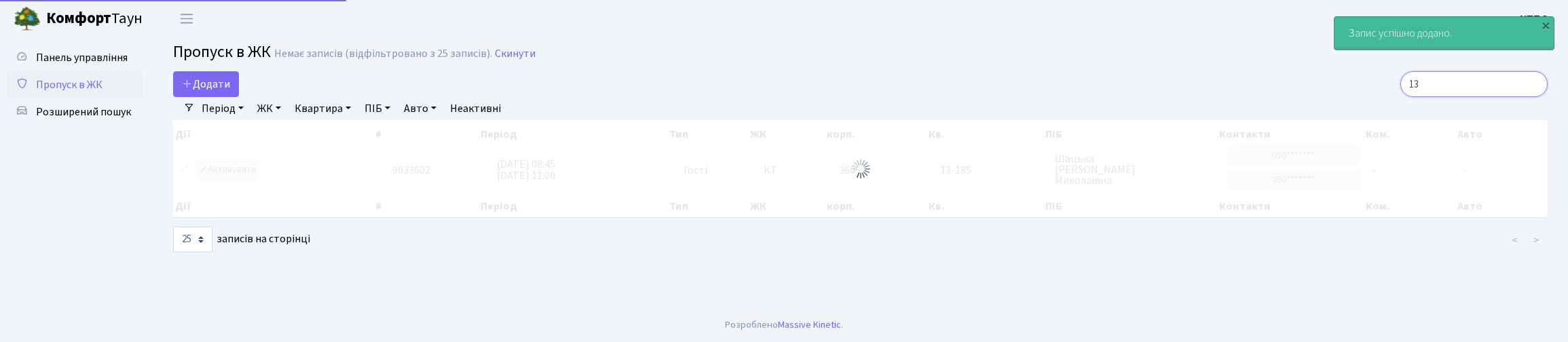
type input "1"
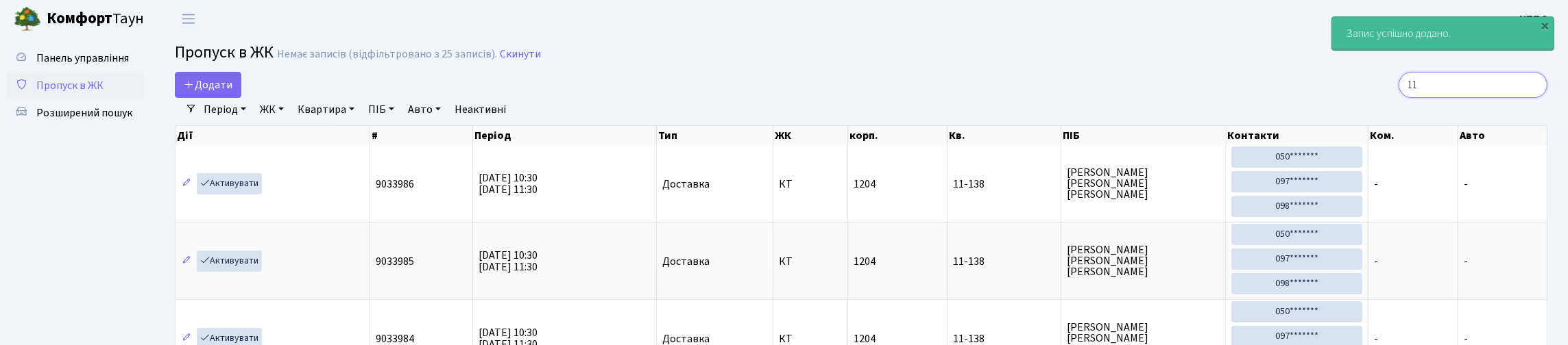
type input "1"
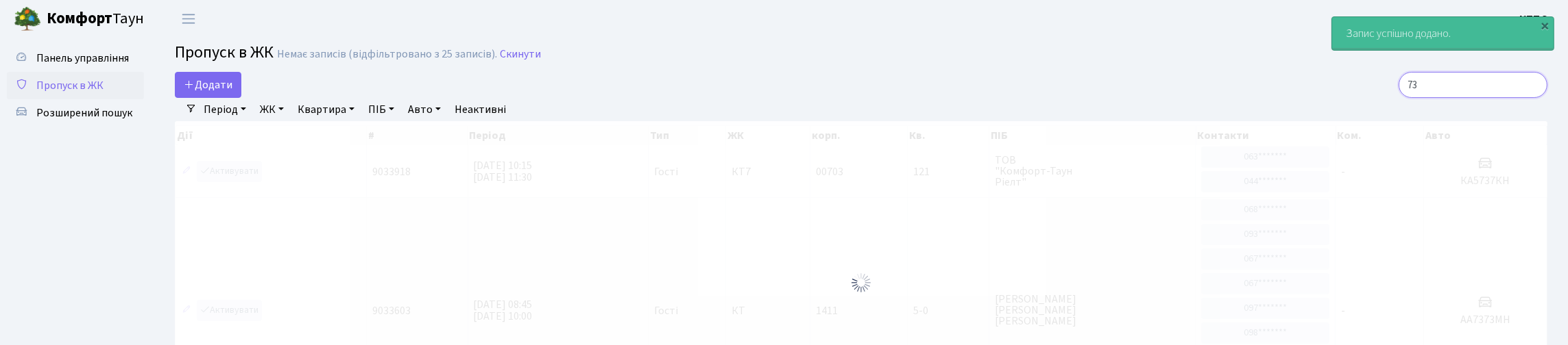
type input "7"
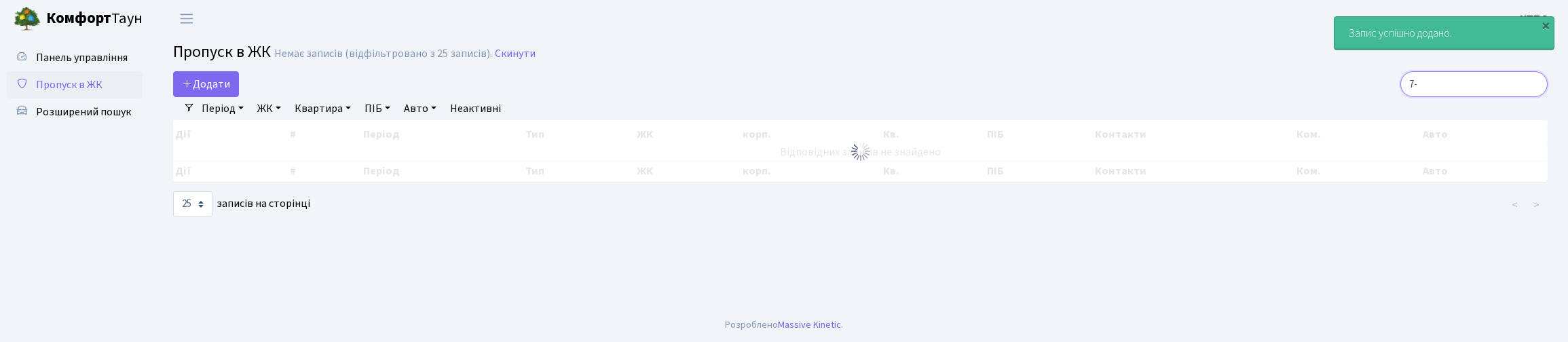
type input "7"
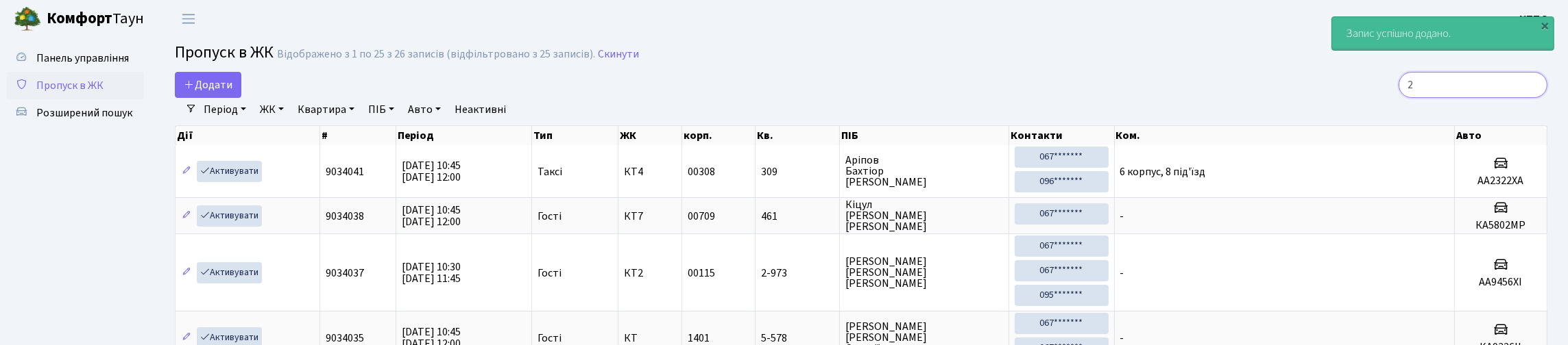
type input "2"
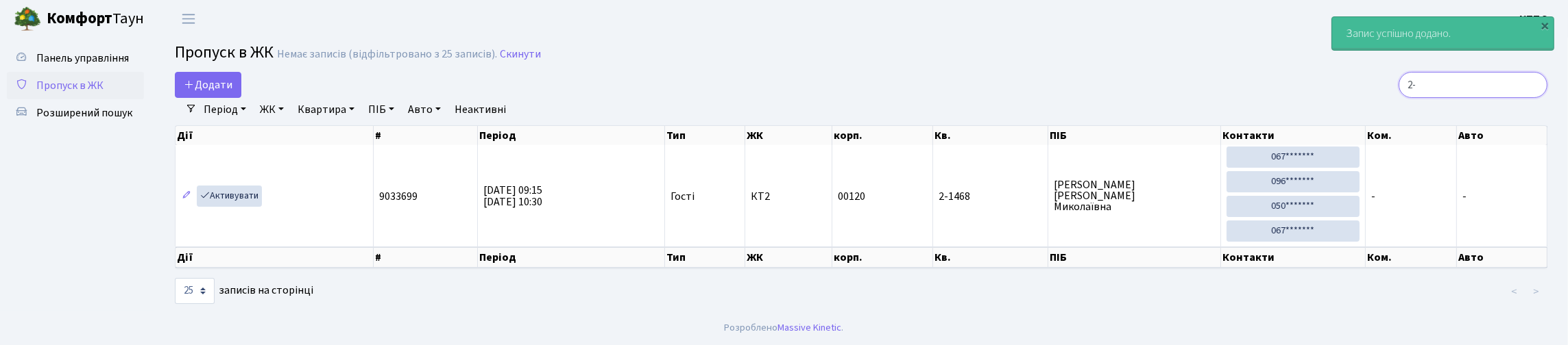
type input "2"
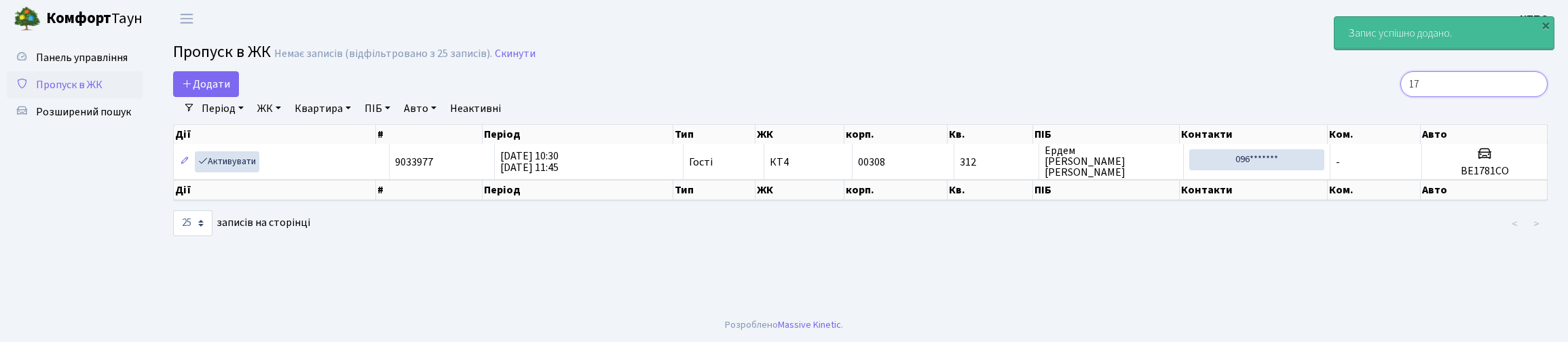
type input "1"
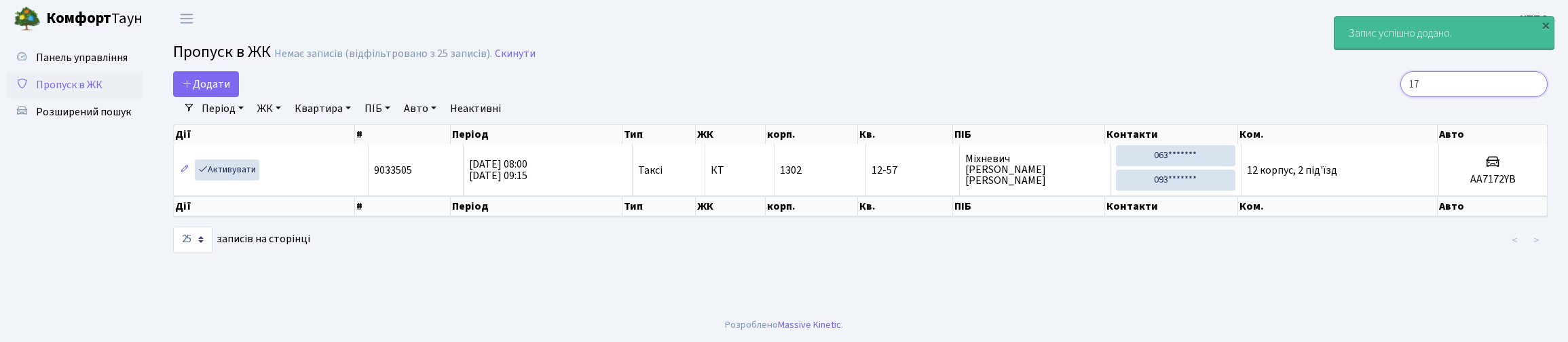
type input "1"
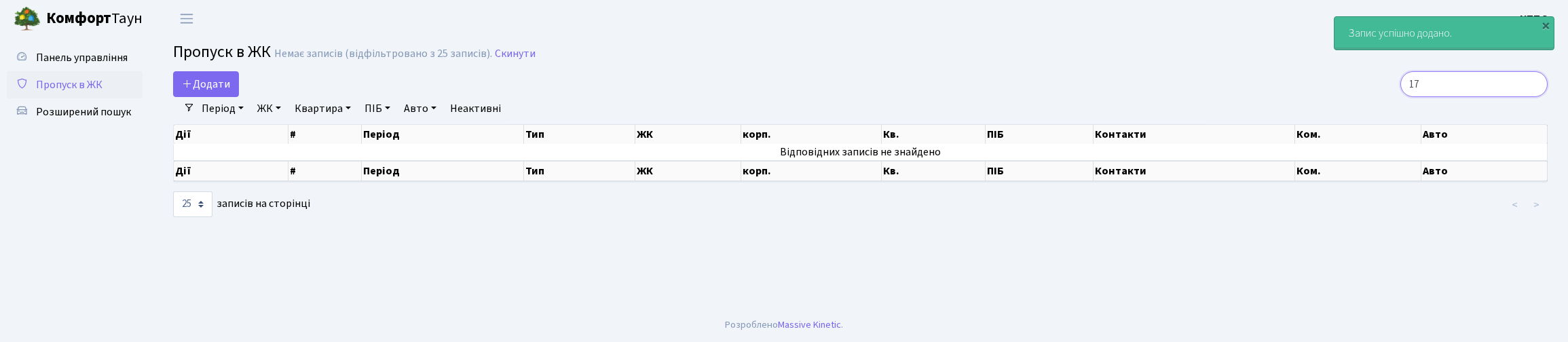
type input "1"
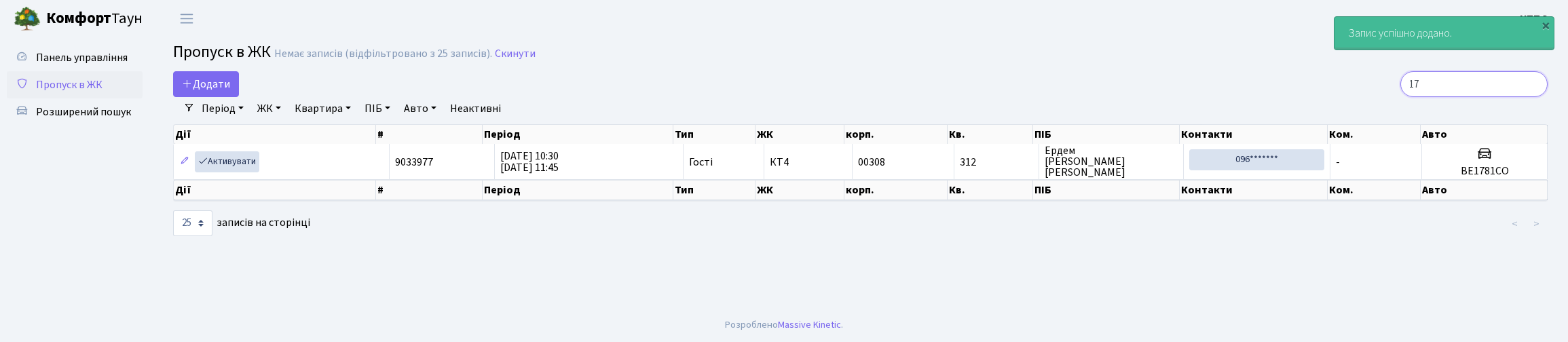
type input "1"
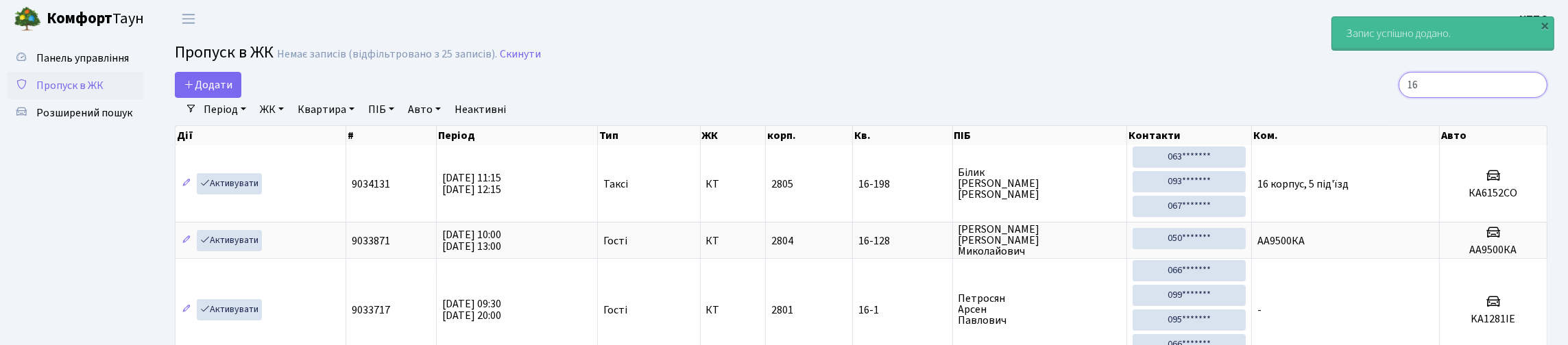
type input "1"
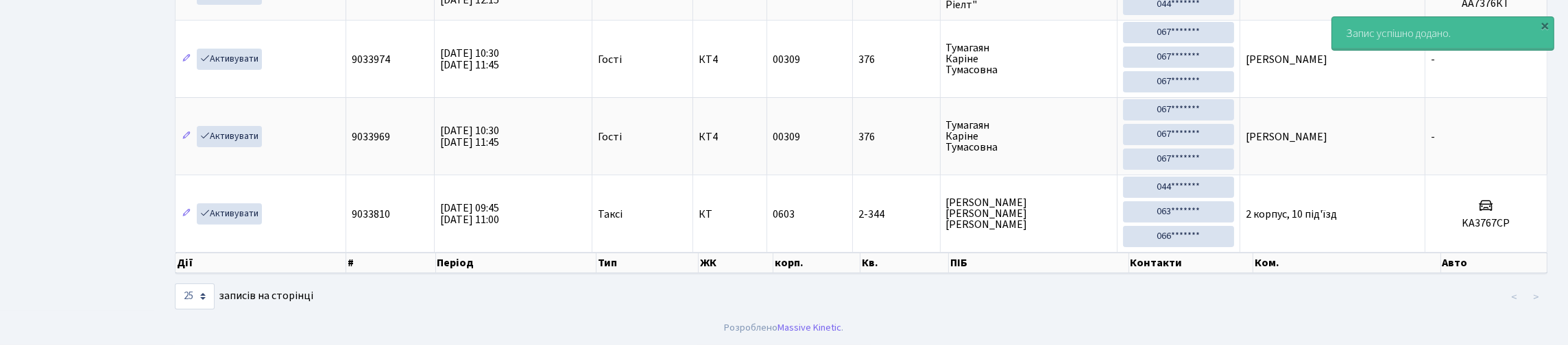
scroll to position [89, 0]
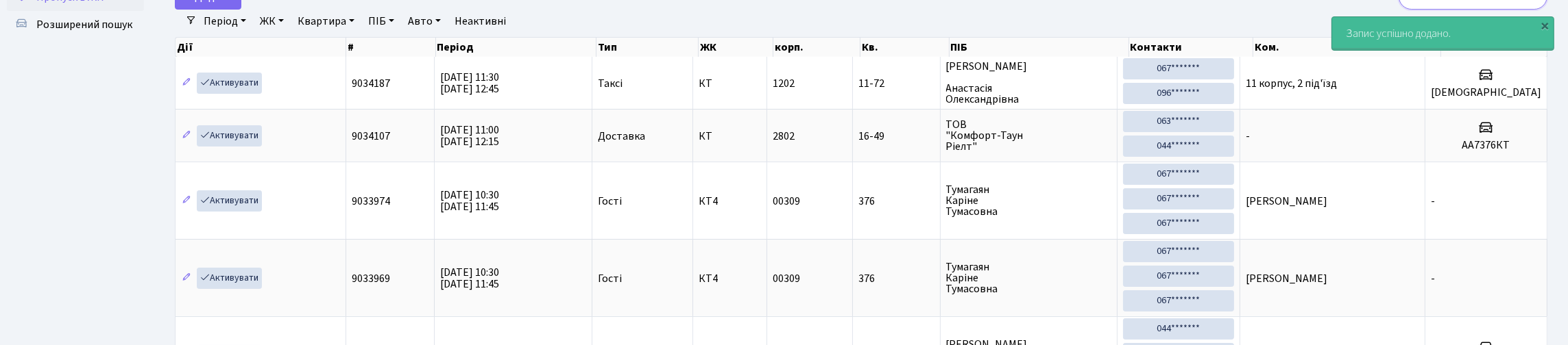
type input "3"
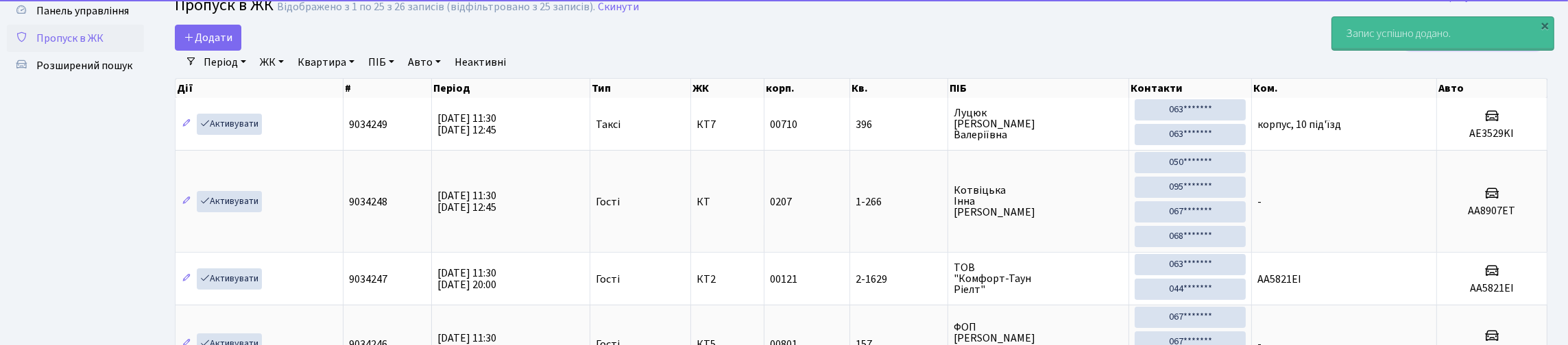
scroll to position [0, 0]
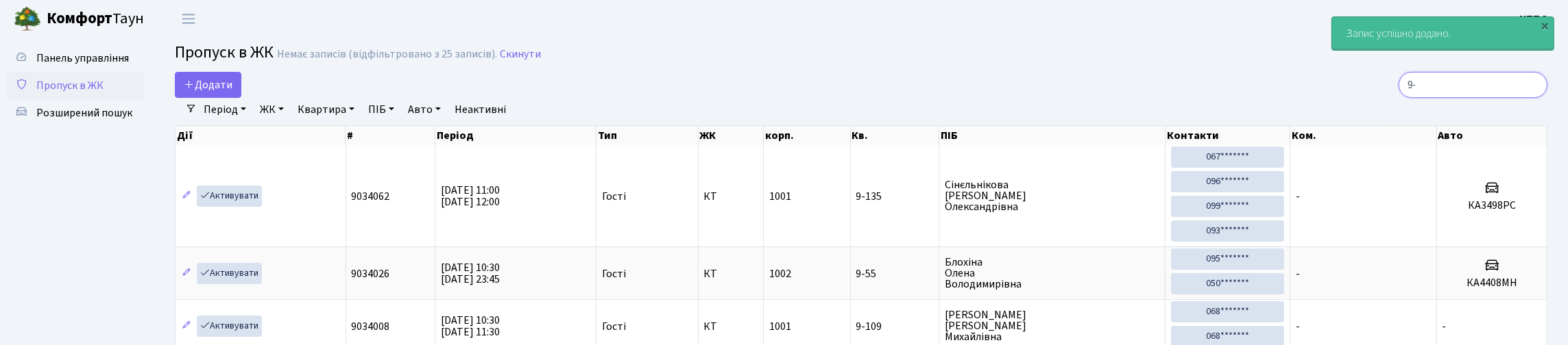
type input "9"
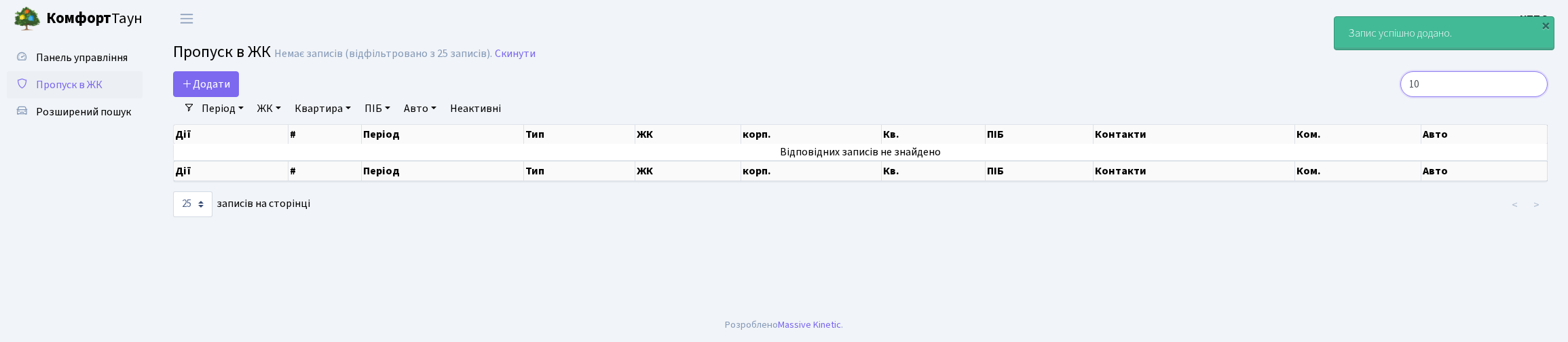
type input "1"
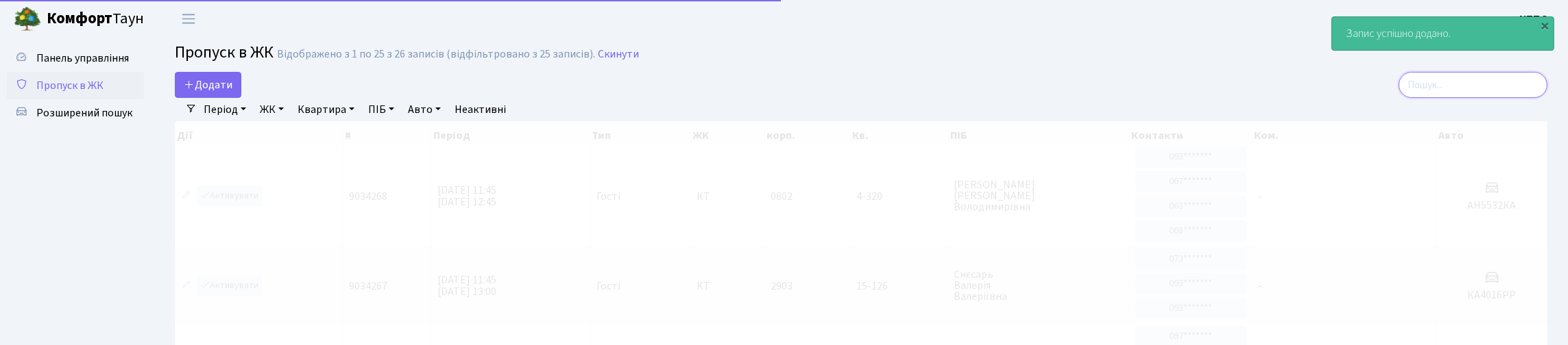
click at [1441, 97] on input "search" at bounding box center [1473, 85] width 149 height 26
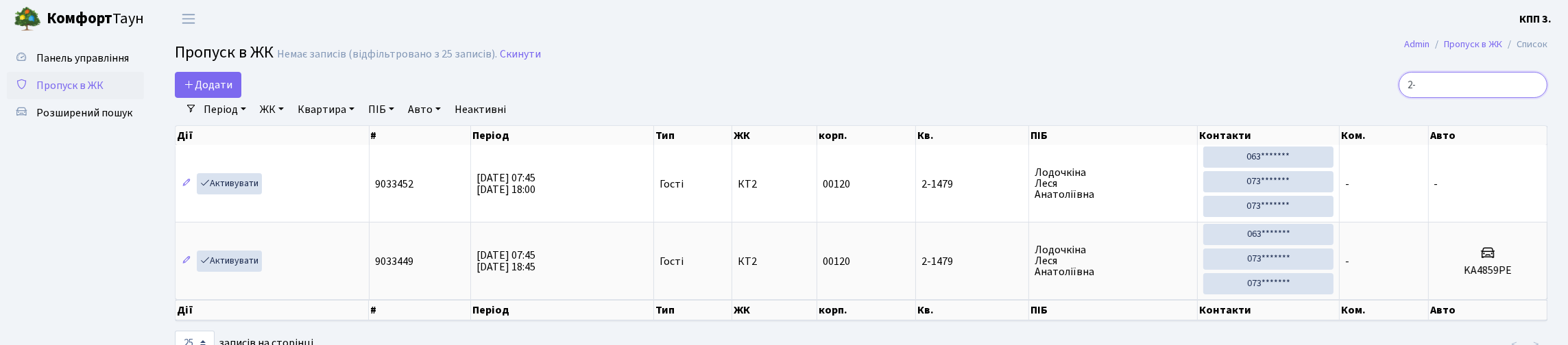
type input "2"
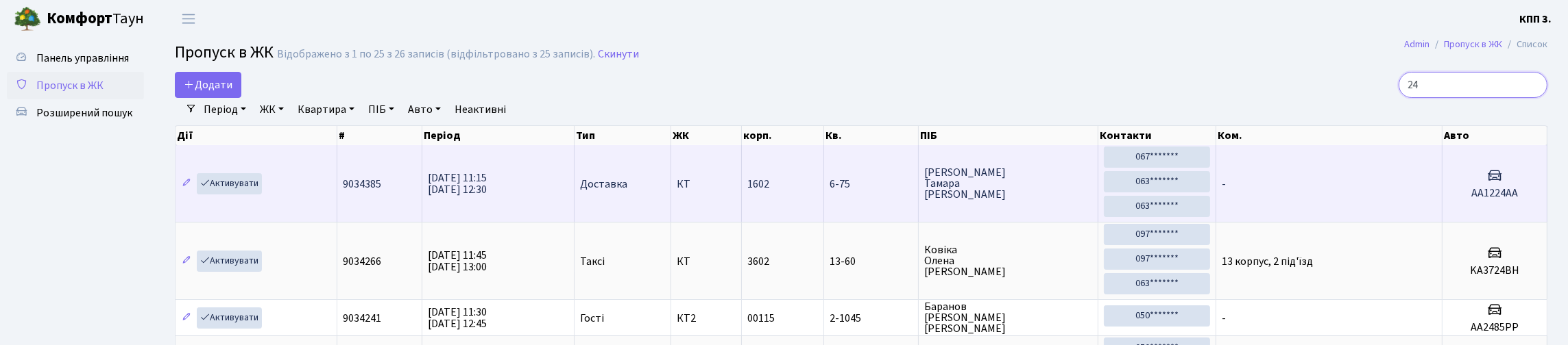
type input "2"
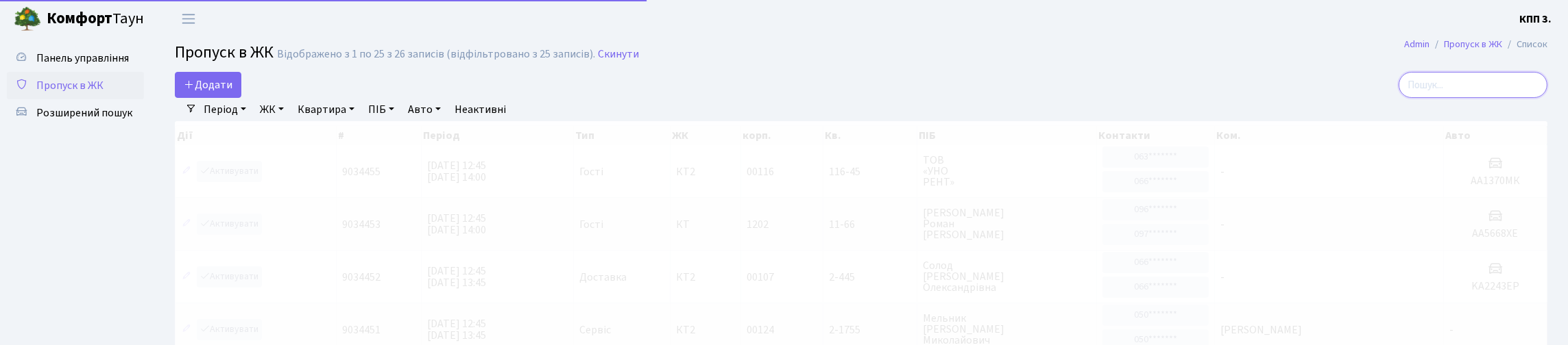
type input "7"
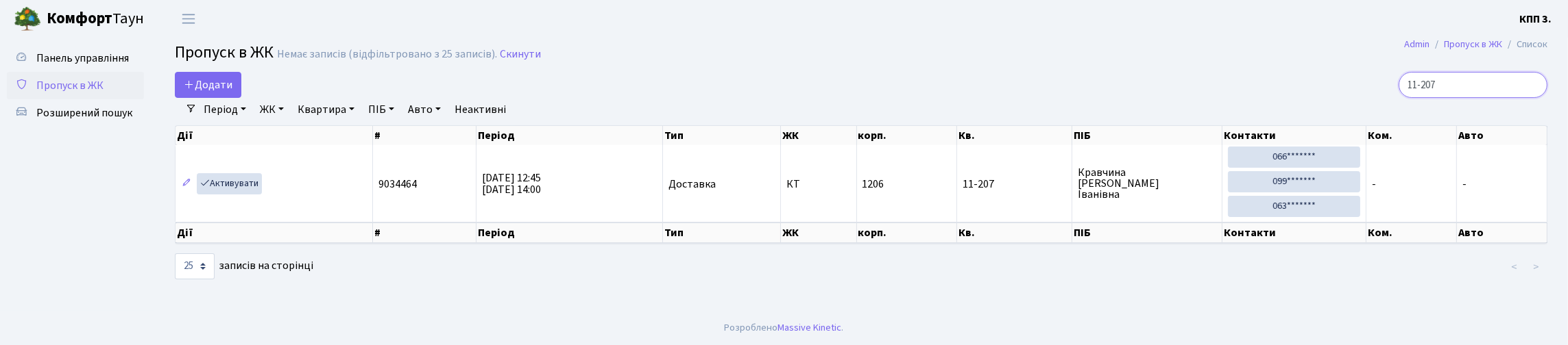
type input "11-207"
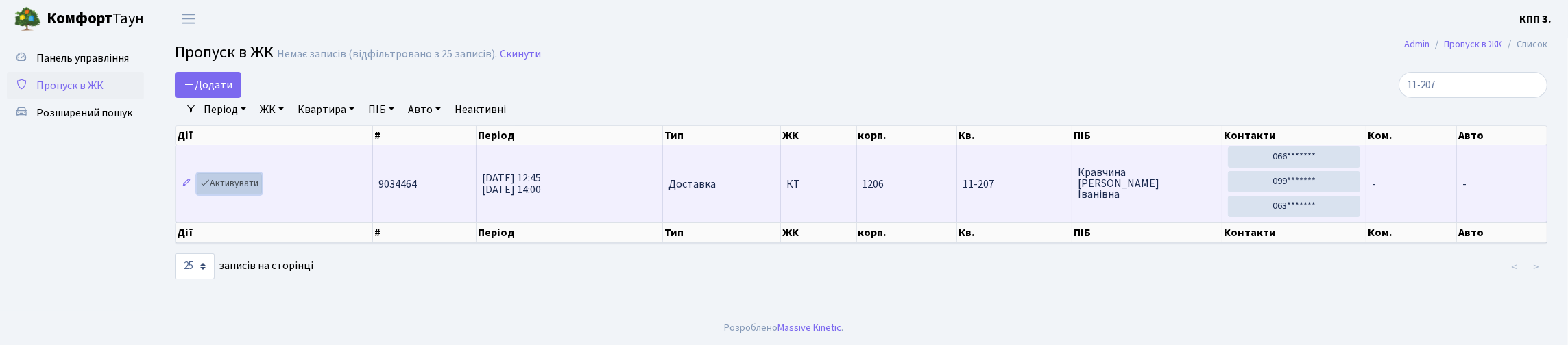
click at [229, 195] on link "Активувати" at bounding box center [230, 184] width 65 height 21
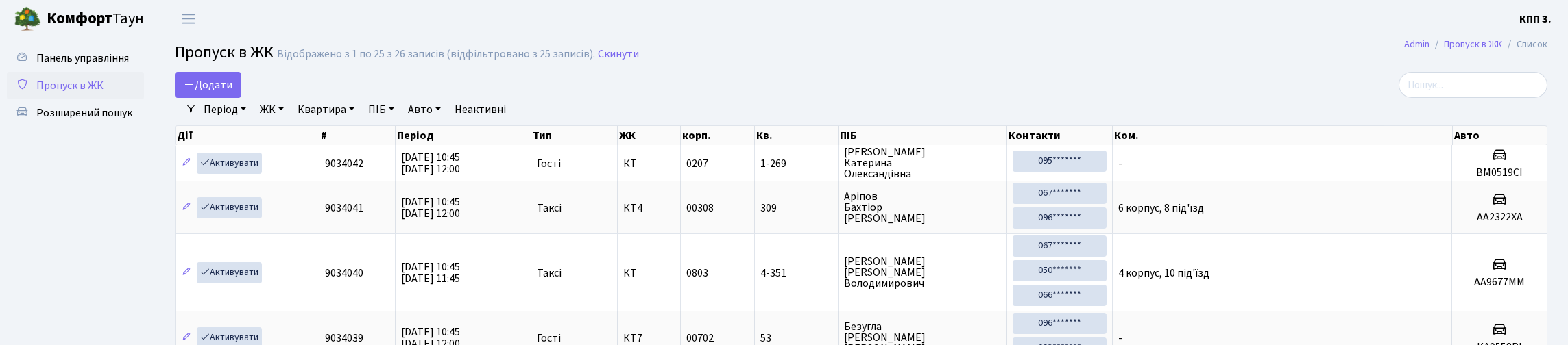
select select "25"
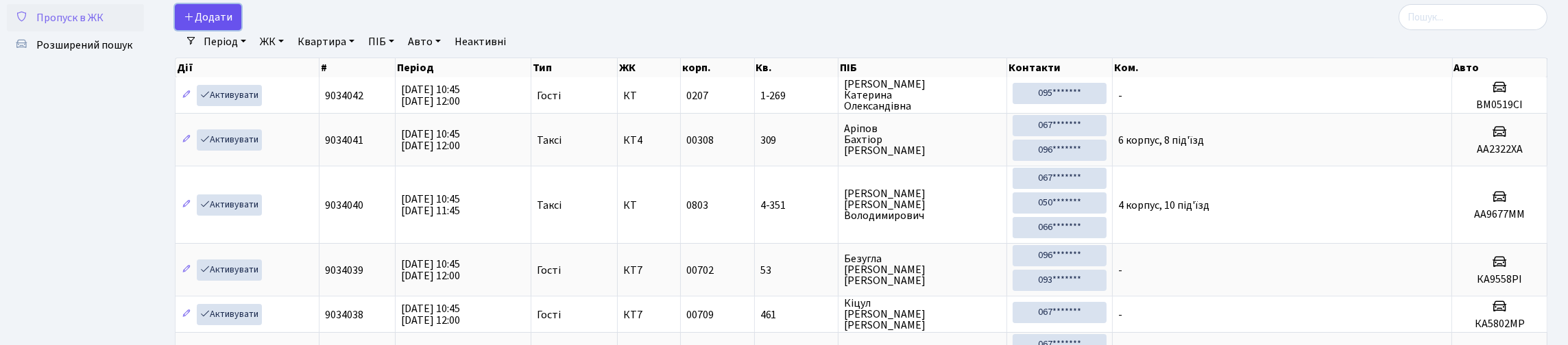
click at [207, 25] on span "Додати" at bounding box center [207, 17] width 48 height 15
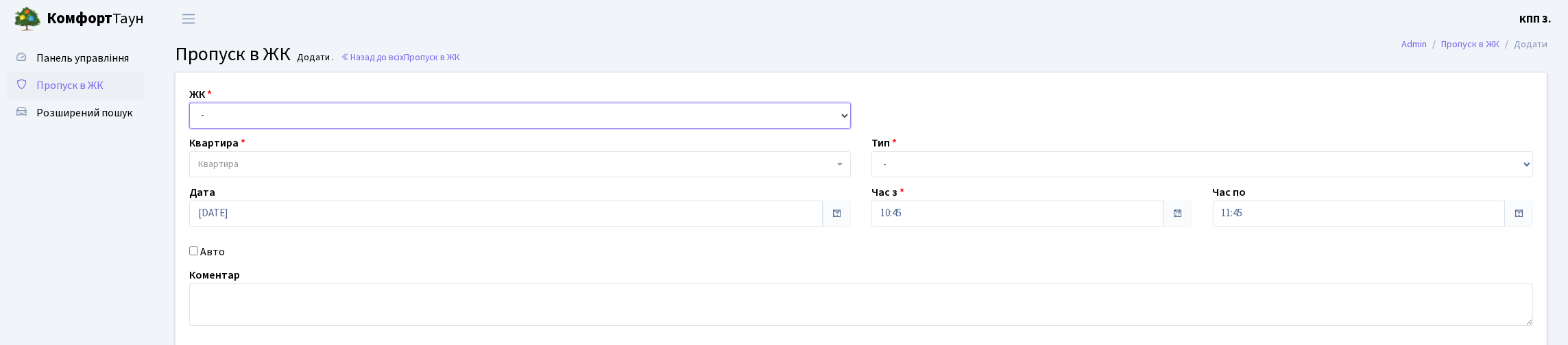
drag, startPoint x: 267, startPoint y: 139, endPoint x: 267, endPoint y: 147, distance: 8.0
click at [267, 129] on select "- КТ, вул. Регенераторна, 4 КТ2, просп. [STREET_ADDRESS] [STREET_ADDRESS] [PERS…" at bounding box center [520, 116] width 662 height 26
select select "271"
click at [192, 119] on select "- КТ, вул. Регенераторна, 4 КТ2, просп. [STREET_ADDRESS] [STREET_ADDRESS] [PERS…" at bounding box center [520, 116] width 662 height 26
select select
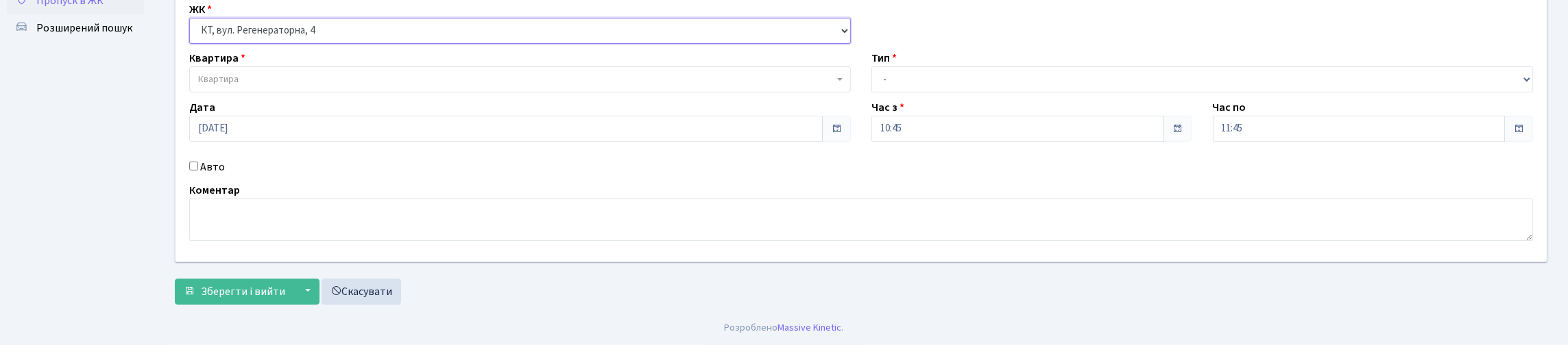
scroll to position [174, 0]
click at [198, 161] on input "Авто" at bounding box center [193, 165] width 9 height 9
checkbox input "true"
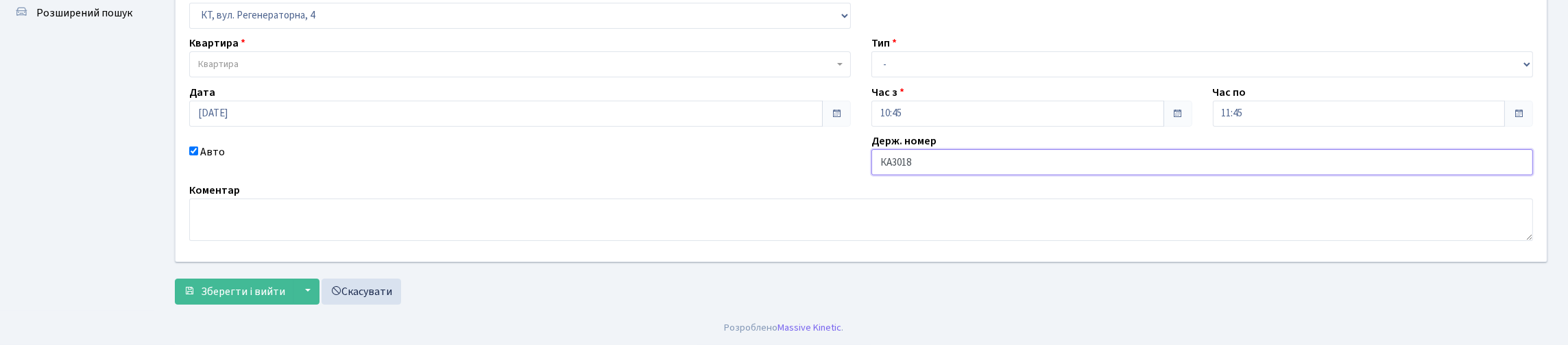
type input "КА3018КН"
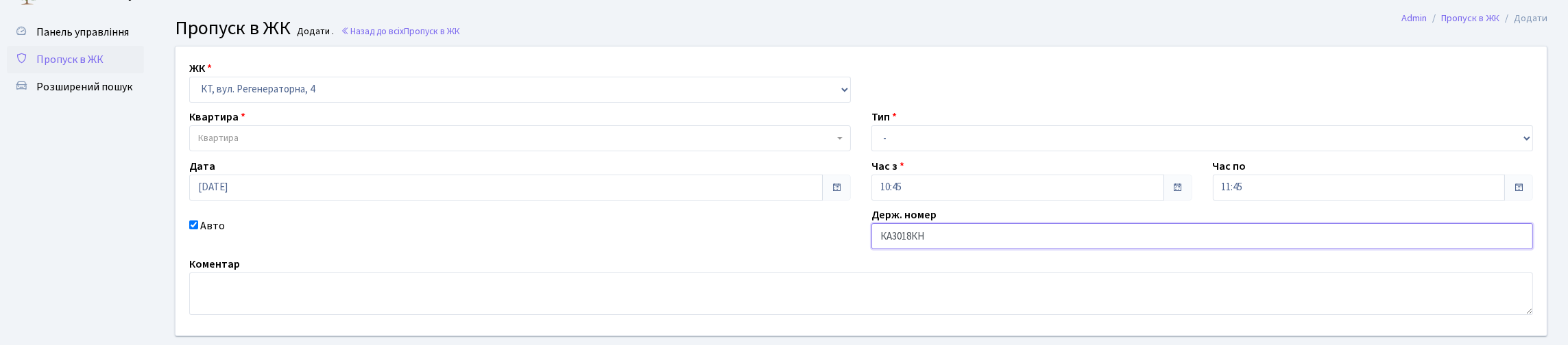
scroll to position [0, 0]
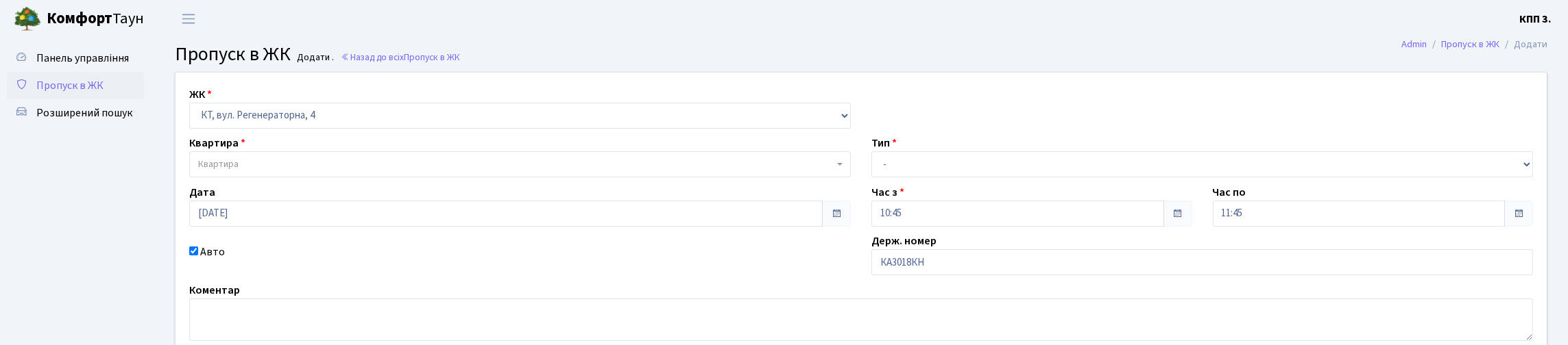
click at [1001, 220] on div "Час з 10:45" at bounding box center [1032, 206] width 341 height 43
click at [983, 177] on select "- Доставка Таксі Гості Сервіс" at bounding box center [1203, 164] width 662 height 26
select select "3"
click at [872, 177] on select "- Доставка Таксі Гості Сервіс" at bounding box center [1203, 164] width 662 height 26
click at [244, 171] on span "Квартира" at bounding box center [516, 164] width 636 height 13
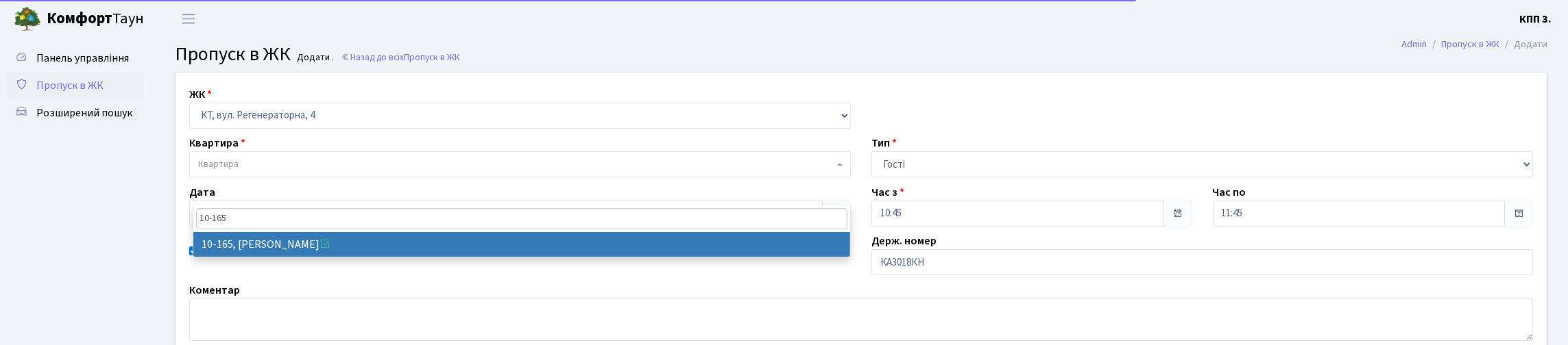
type input "10-165"
select select "6734"
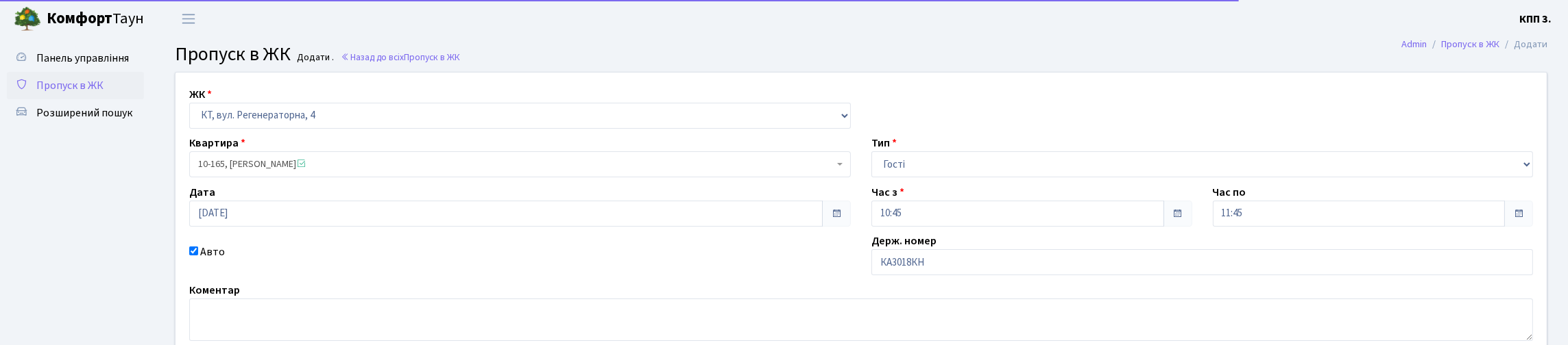
scroll to position [193, 0]
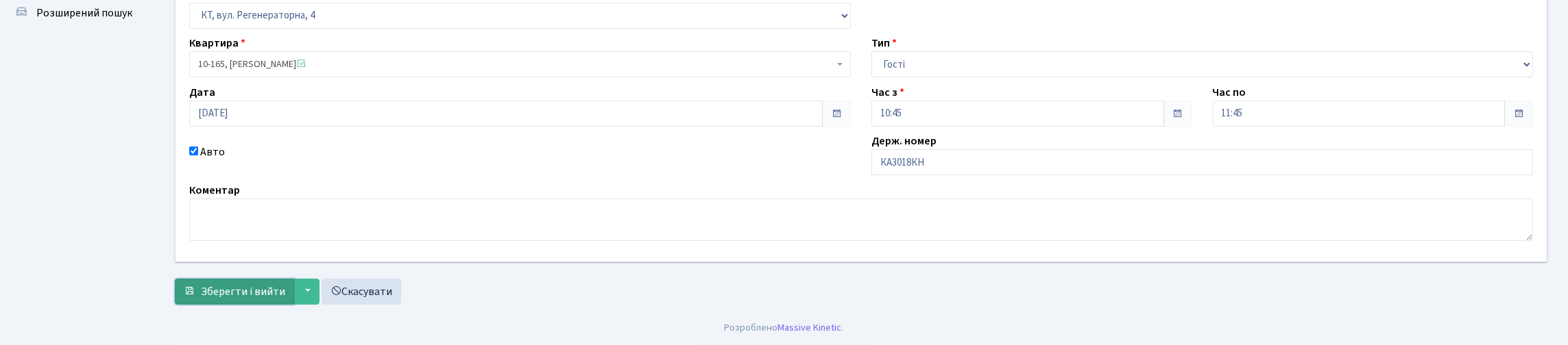
click at [285, 284] on span "Зберегти і вийти" at bounding box center [243, 291] width 85 height 15
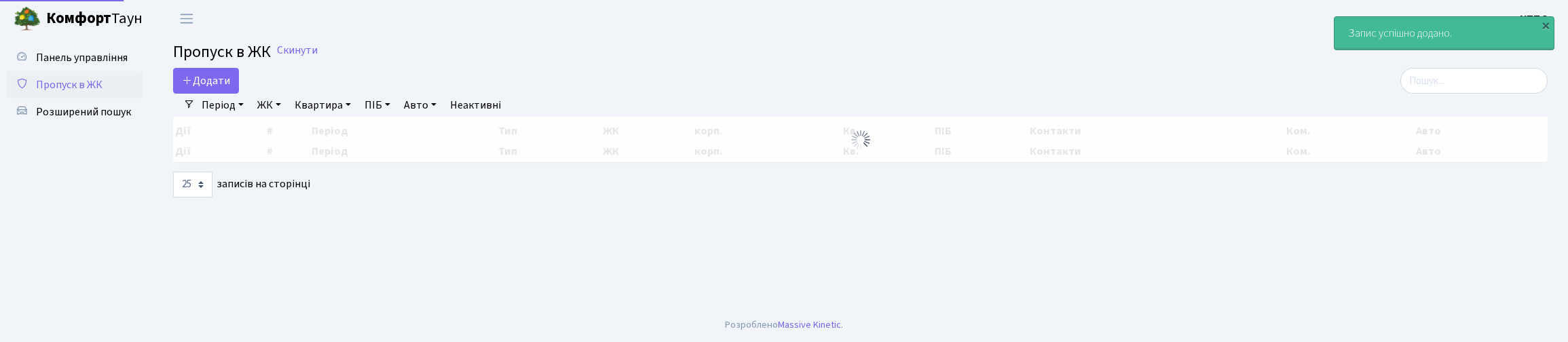
select select "25"
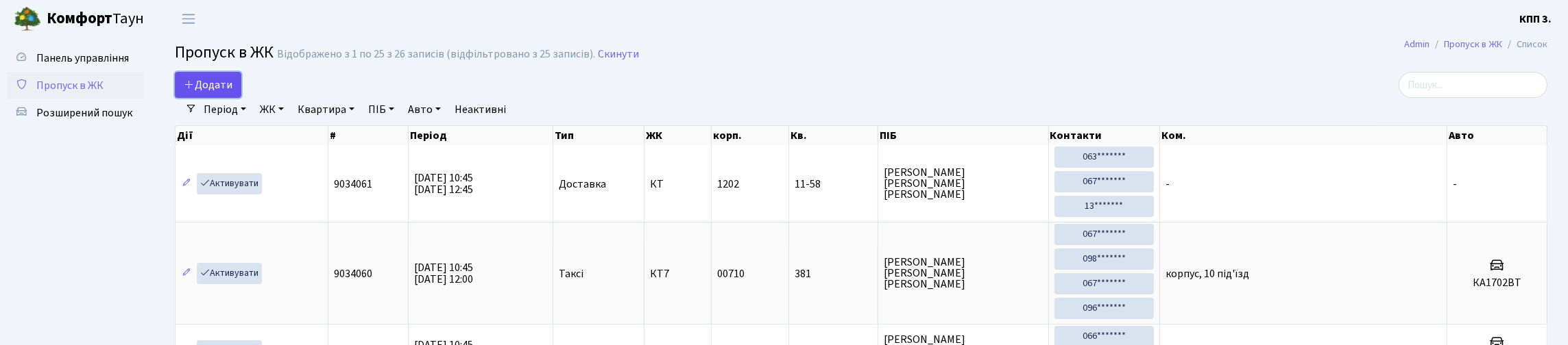
click at [195, 89] on icon at bounding box center [189, 85] width 11 height 11
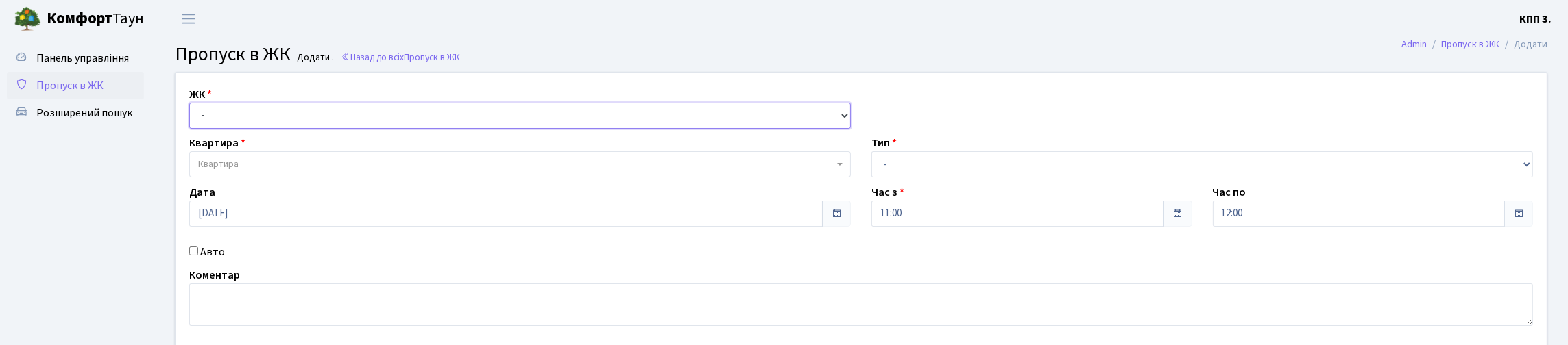
drag, startPoint x: 256, startPoint y: 131, endPoint x: 256, endPoint y: 144, distance: 13.0
click at [257, 129] on select "- КТ, вул. Регенераторна, 4 КТ2, просп. [STREET_ADDRESS] [STREET_ADDRESS] [PERS…" at bounding box center [520, 116] width 662 height 26
select select "271"
click at [192, 119] on select "- КТ, вул. Регенераторна, 4 КТ2, просп. [STREET_ADDRESS] [STREET_ADDRESS] [PERS…" at bounding box center [520, 116] width 662 height 26
select select
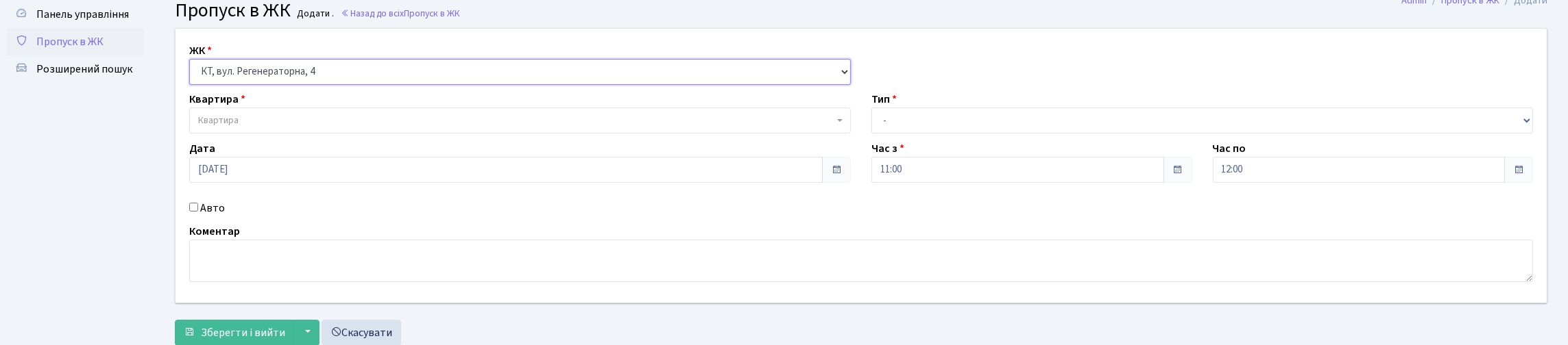
scroll to position [68, 0]
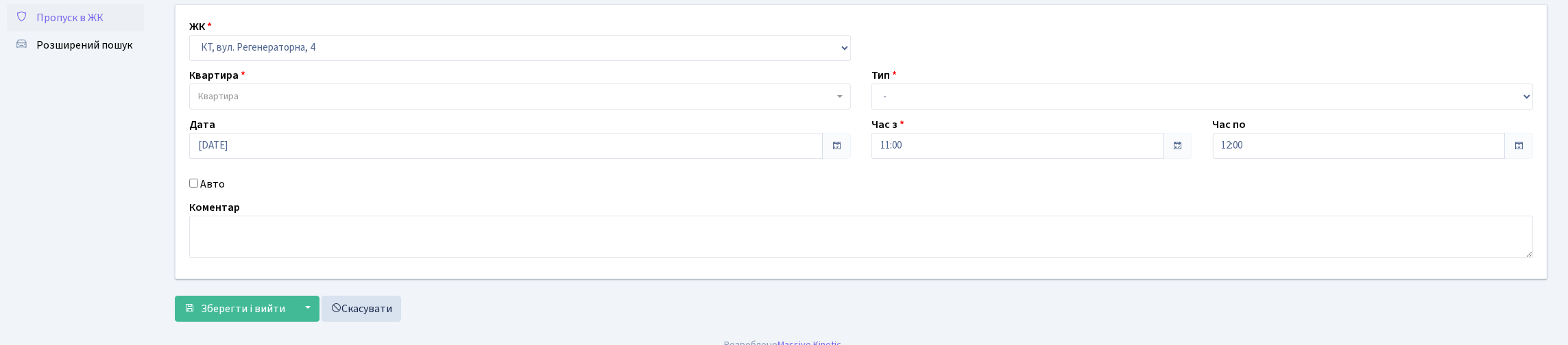
click at [197, 188] on input "Авто" at bounding box center [193, 183] width 9 height 9
checkbox input "true"
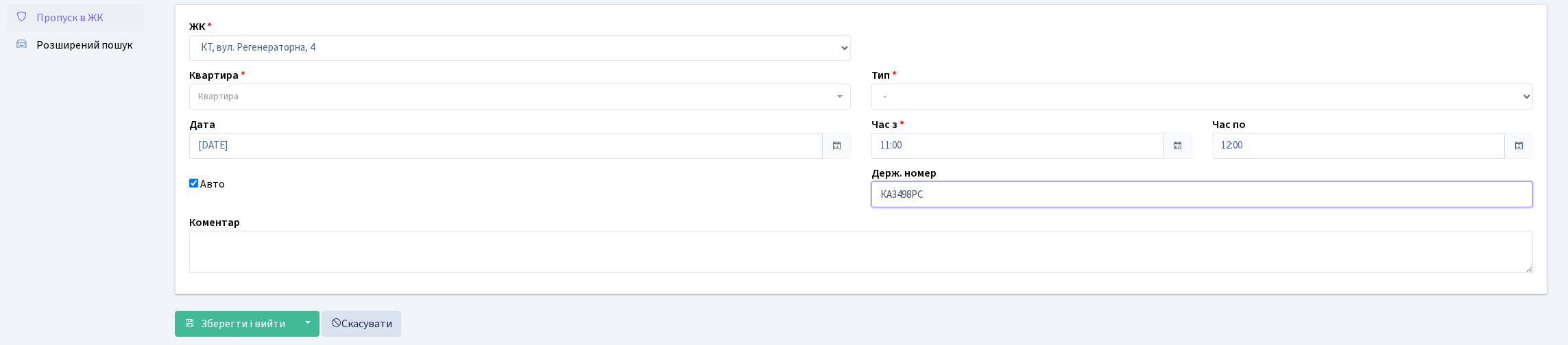
type input "КА3498РС"
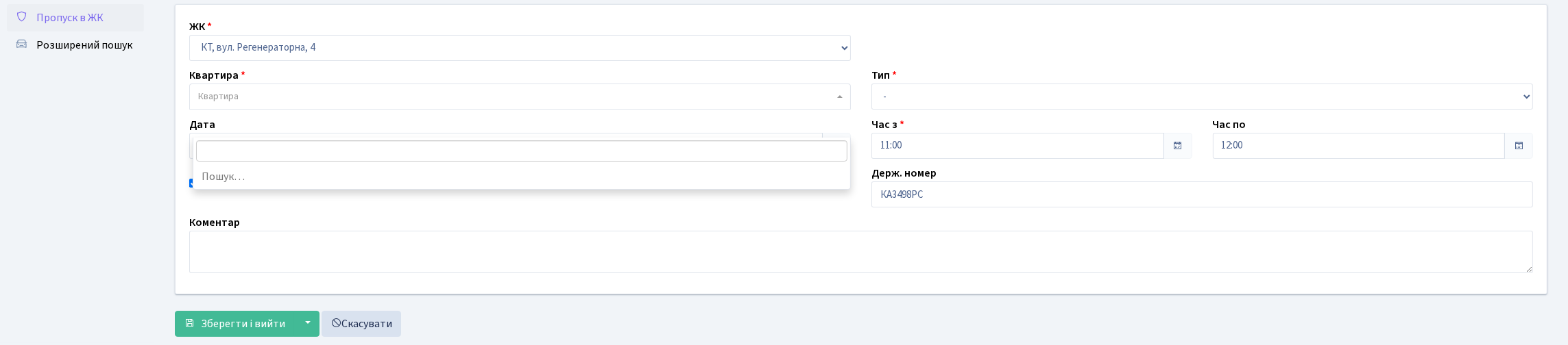
click at [447, 110] on span "Квартира" at bounding box center [520, 97] width 662 height 26
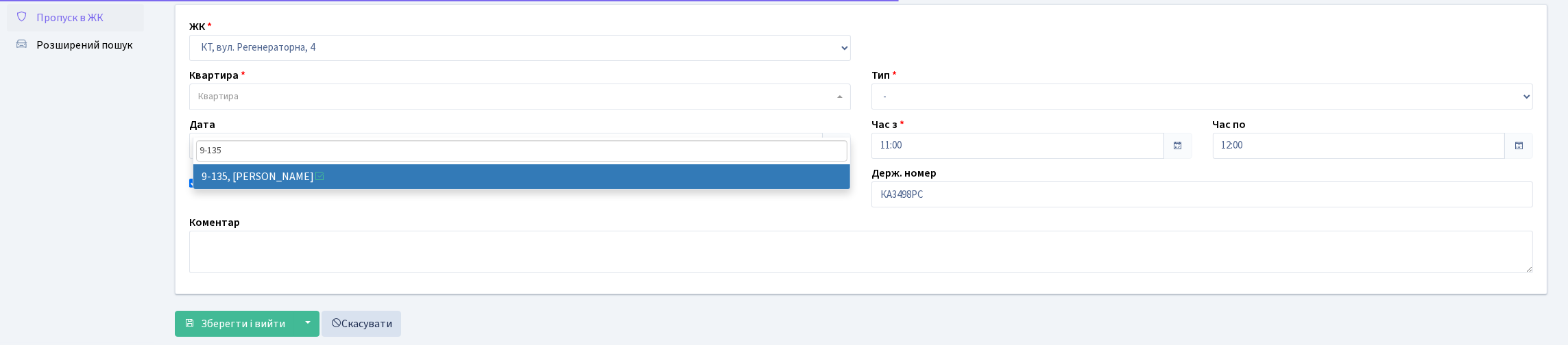
type input "9-135"
drag, startPoint x: 411, startPoint y: 172, endPoint x: 998, endPoint y: 142, distance: 587.8
select select "6485"
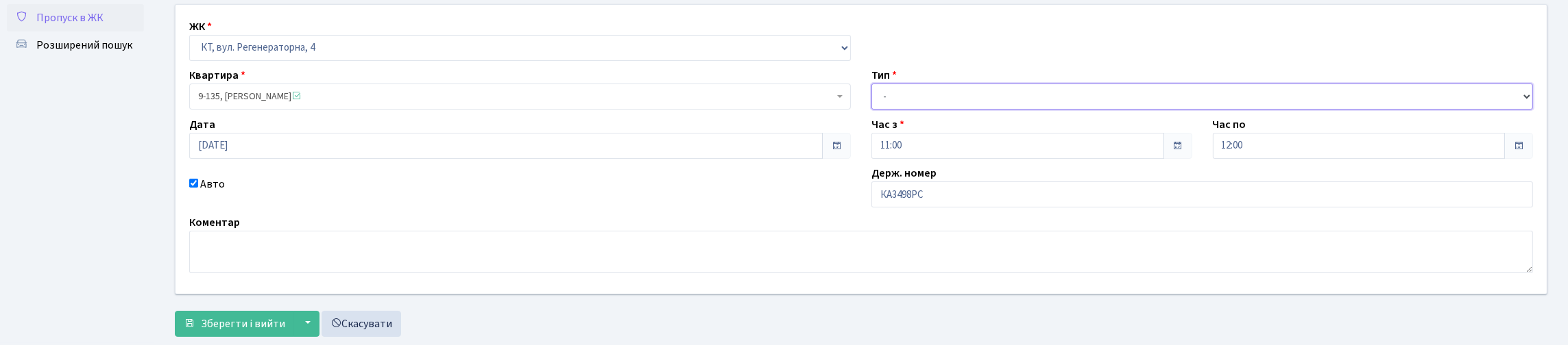
click at [987, 110] on select "- Доставка Таксі Гості Сервіс" at bounding box center [1203, 97] width 662 height 26
select select "3"
click at [872, 110] on select "- Доставка Таксі Гості Сервіс" at bounding box center [1203, 97] width 662 height 26
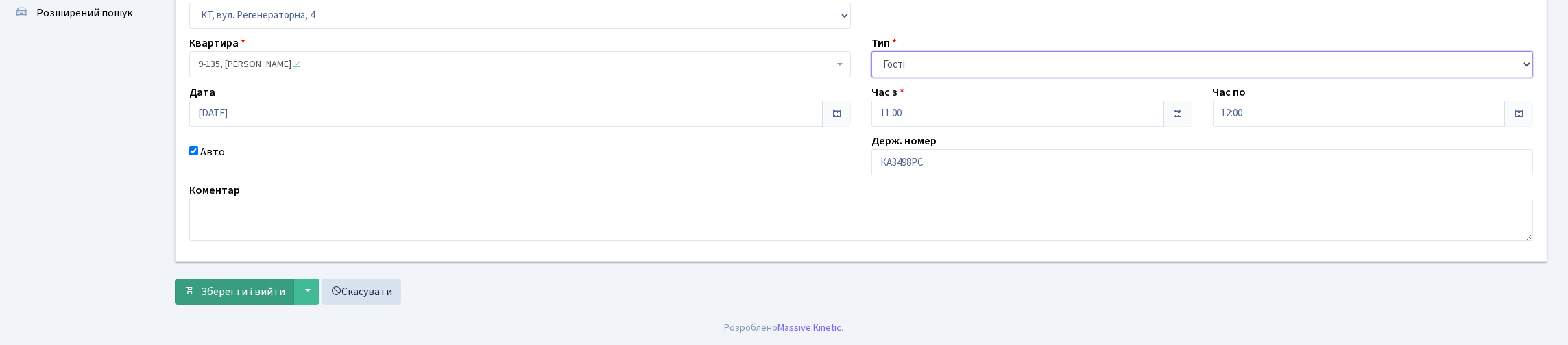
scroll to position [193, 0]
click at [271, 284] on span "Зберегти і вийти" at bounding box center [243, 291] width 85 height 15
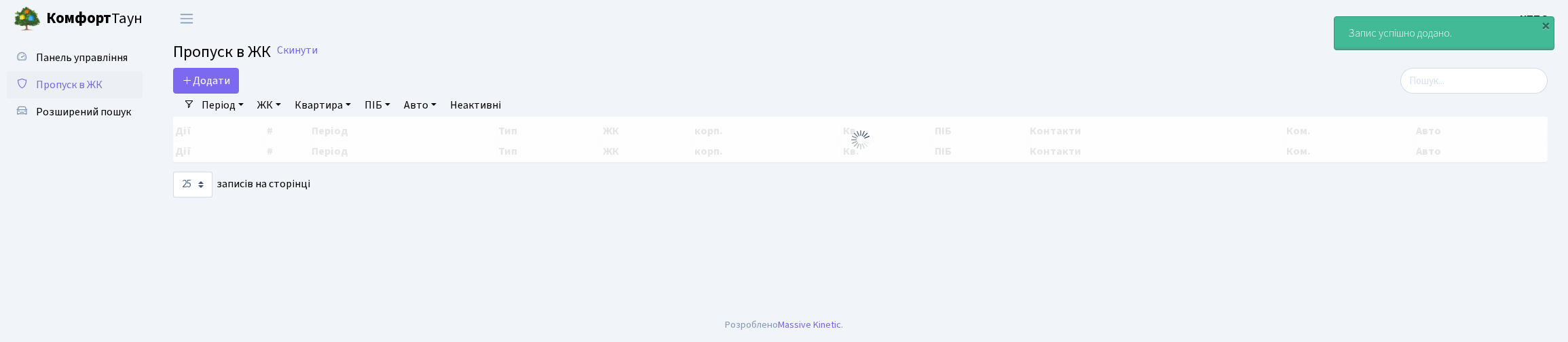
select select "25"
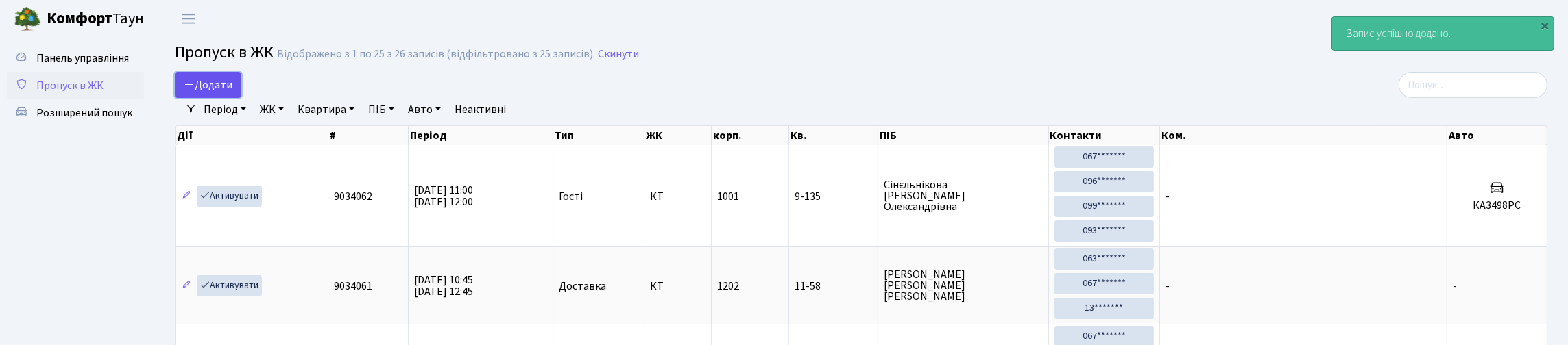
click at [228, 93] on span "Додати" at bounding box center [207, 85] width 48 height 15
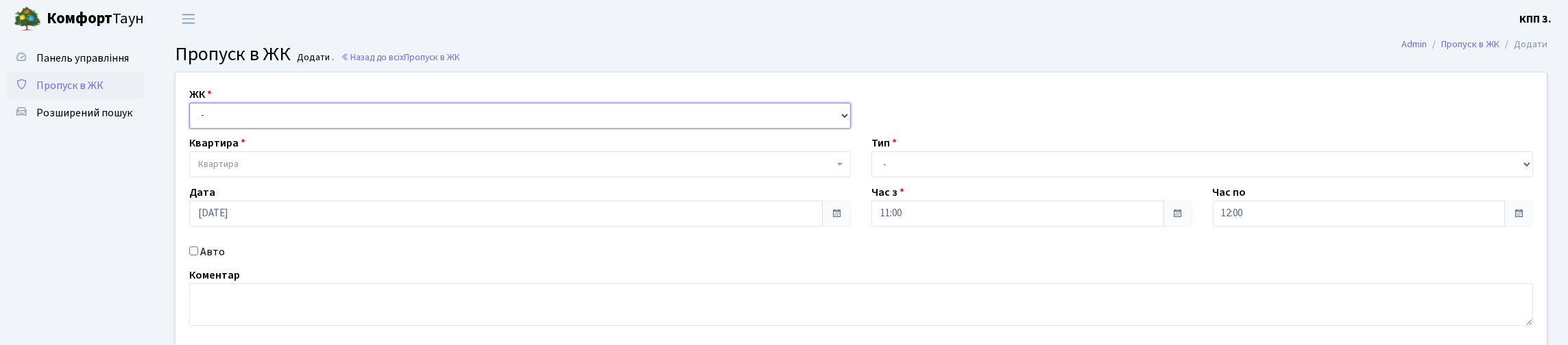
click at [363, 129] on select "- КТ, вул. Регенераторна, 4 КТ2, просп. Соборності, 17 КТ3, вул. Березнева, 16 …" at bounding box center [520, 116] width 662 height 26
select select "271"
click at [192, 119] on select "- КТ, вул. Регенераторна, 4 КТ2, просп. Соборності, 17 КТ3, вул. Березнева, 16 …" at bounding box center [520, 116] width 662 height 26
select select
click at [470, 154] on div "ЖК - КТ, вул. Регенераторна, 4 КТ2, просп. Соборності, 17 КТ3, вул. Березнева, …" at bounding box center [862, 210] width 1392 height 274
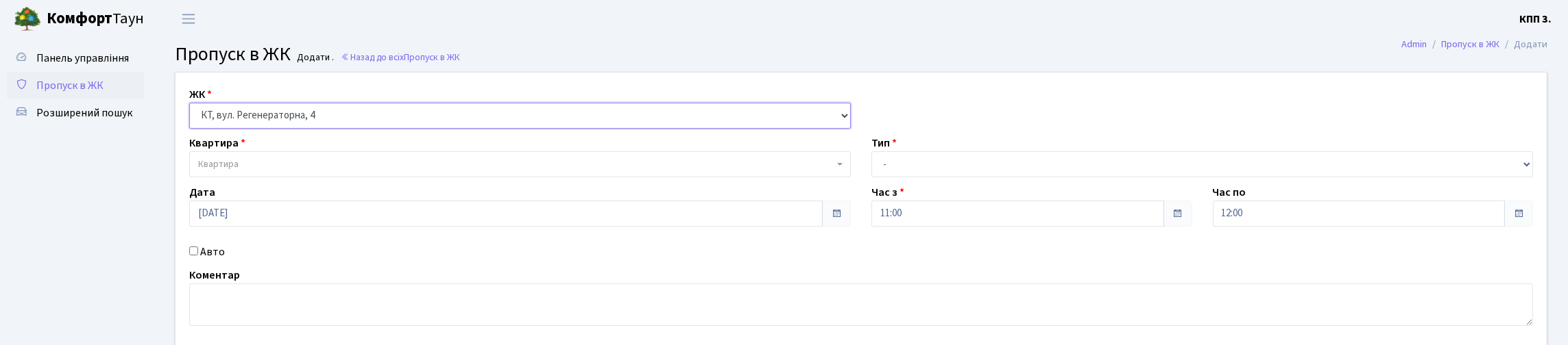
click at [466, 129] on select "- КТ, вул. Регенераторна, 4 КТ2, просп. Соборності, 17 КТ3, вул. Березнева, 16 …" at bounding box center [520, 116] width 662 height 26
select select "295"
click at [192, 119] on select "- КТ, вул. Регенераторна, 4 КТ2, просп. Соборності, 17 КТ3, вул. Березнева, 16 …" at bounding box center [520, 116] width 662 height 26
select select
click at [356, 177] on span "Квартира" at bounding box center [520, 164] width 662 height 26
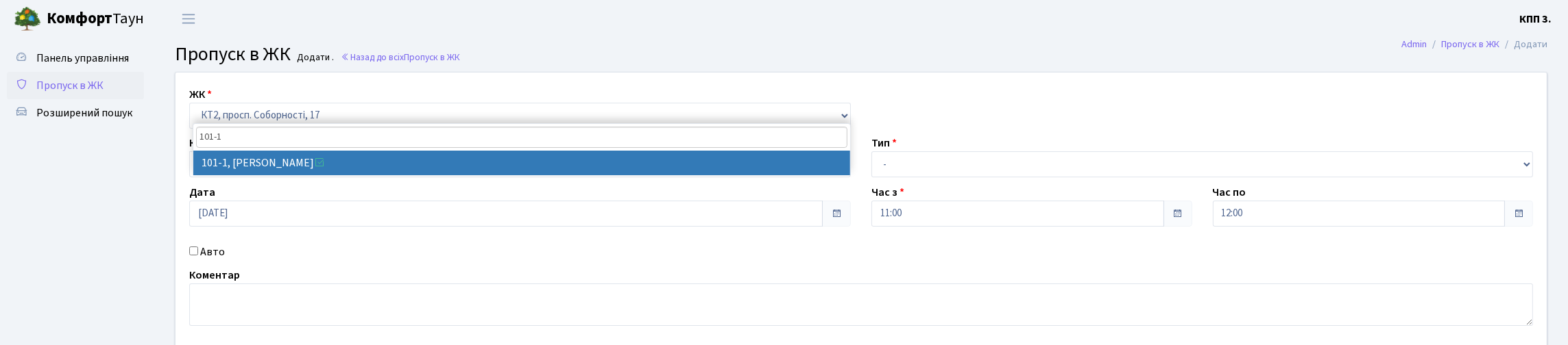
type input "101-1"
select select "16302"
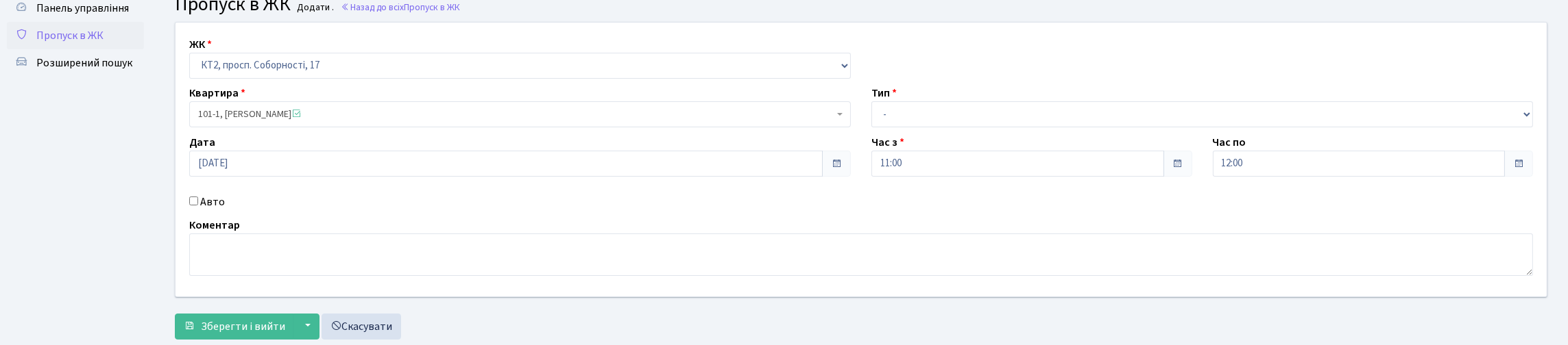
scroll to position [137, 0]
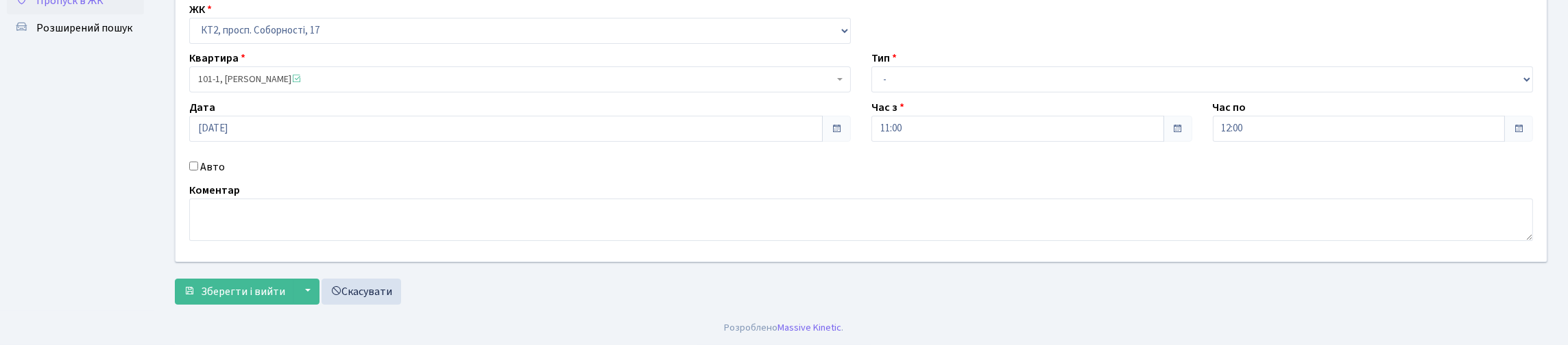
click at [195, 167] on input "Авто" at bounding box center [193, 165] width 9 height 9
checkbox input "true"
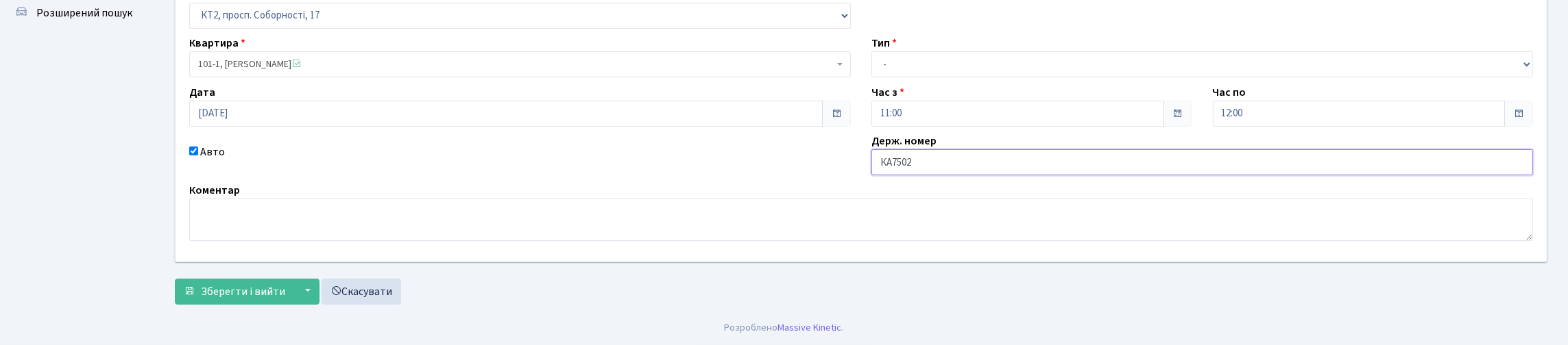
type input "КА7502ІВ"
drag, startPoint x: 943, startPoint y: 49, endPoint x: 942, endPoint y: 60, distance: 11.0
click at [943, 51] on select "- Доставка Таксі Гості Сервіс" at bounding box center [1203, 64] width 662 height 26
select select "1"
click at [872, 51] on select "- Доставка Таксі Гості Сервіс" at bounding box center [1203, 64] width 662 height 26
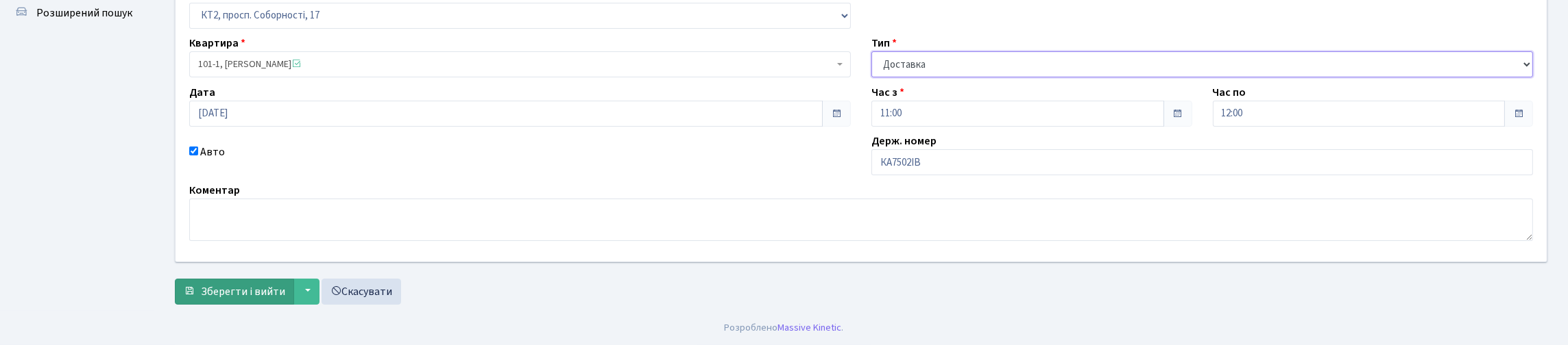
scroll to position [193, 0]
click at [266, 284] on span "Зберегти і вийти" at bounding box center [243, 291] width 85 height 15
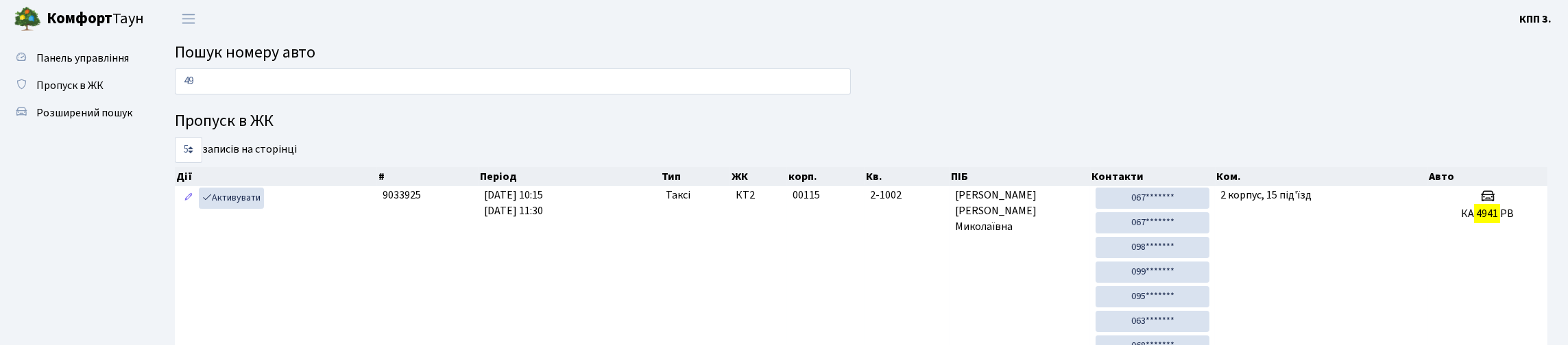
type input "4"
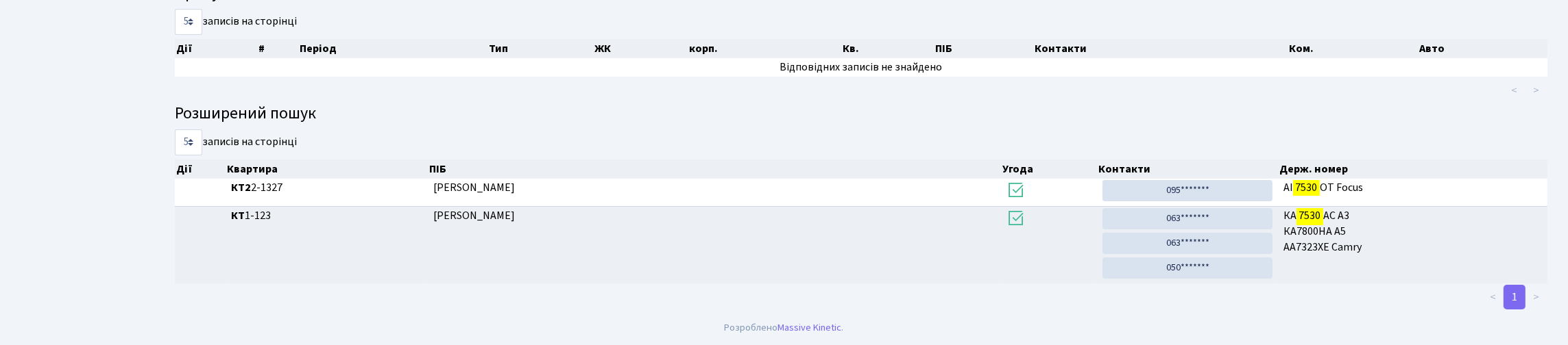
scroll to position [83, 0]
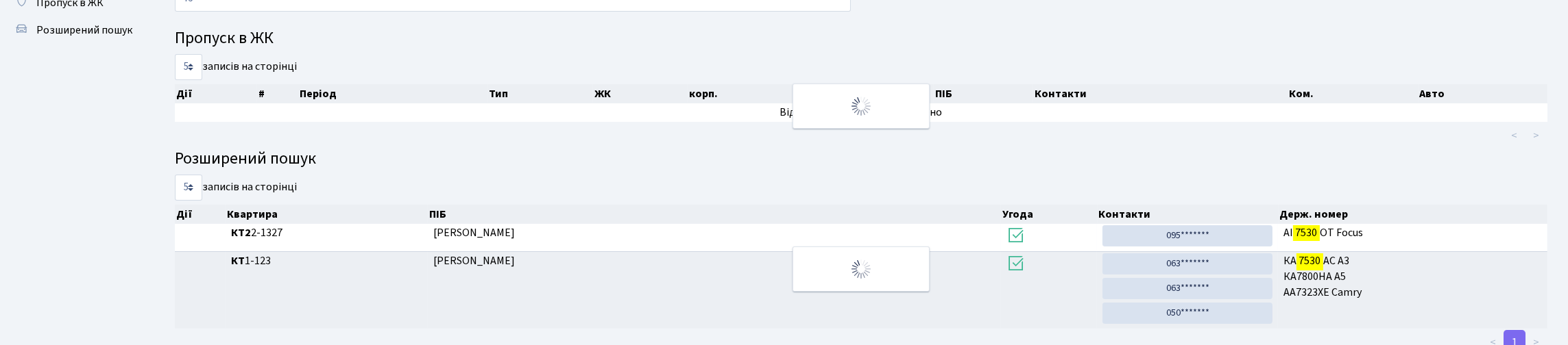
type input "7"
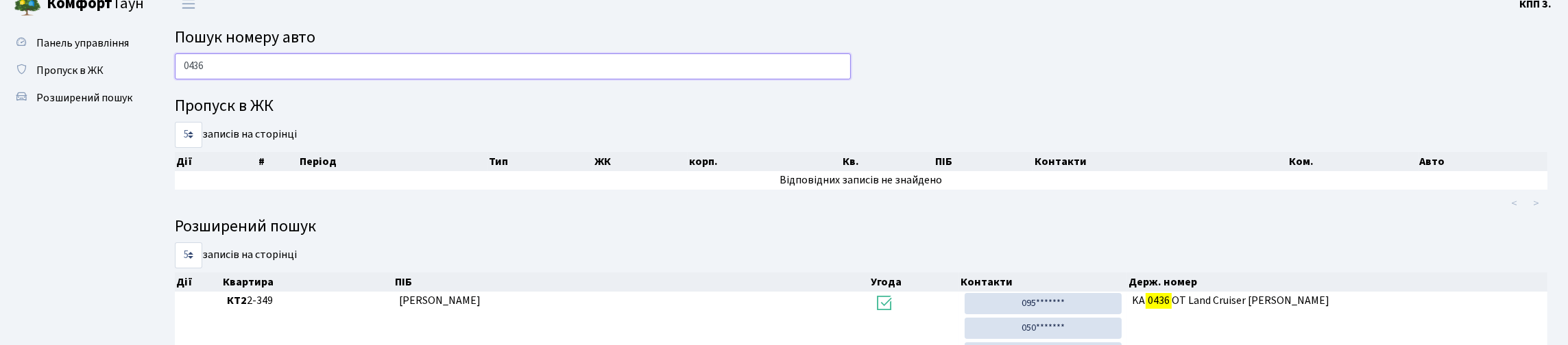
scroll to position [0, 0]
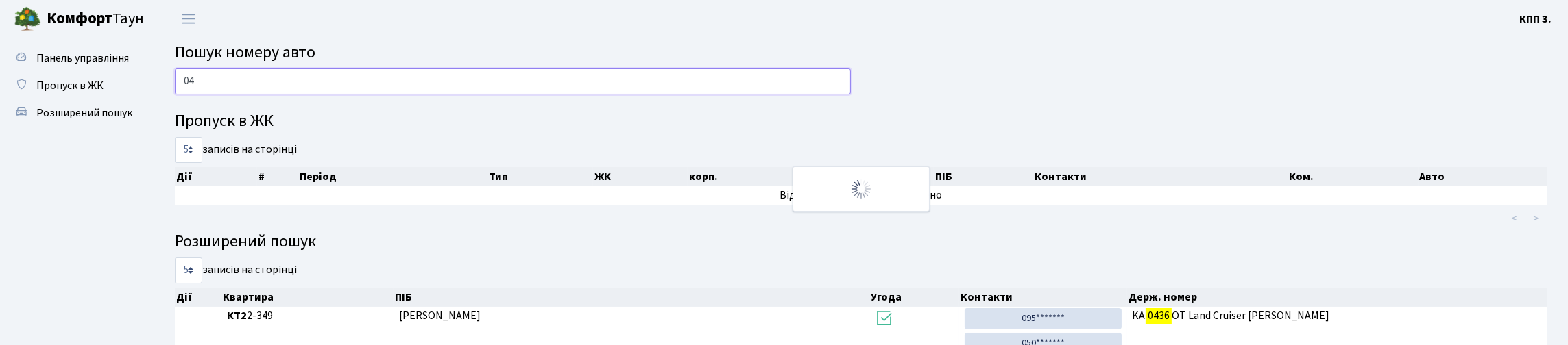
type input "0"
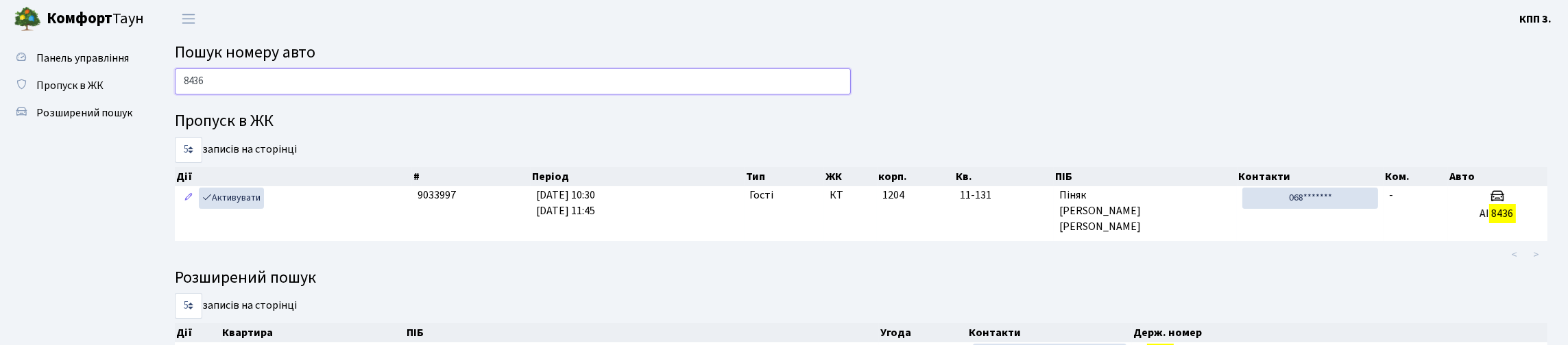
type input "8436"
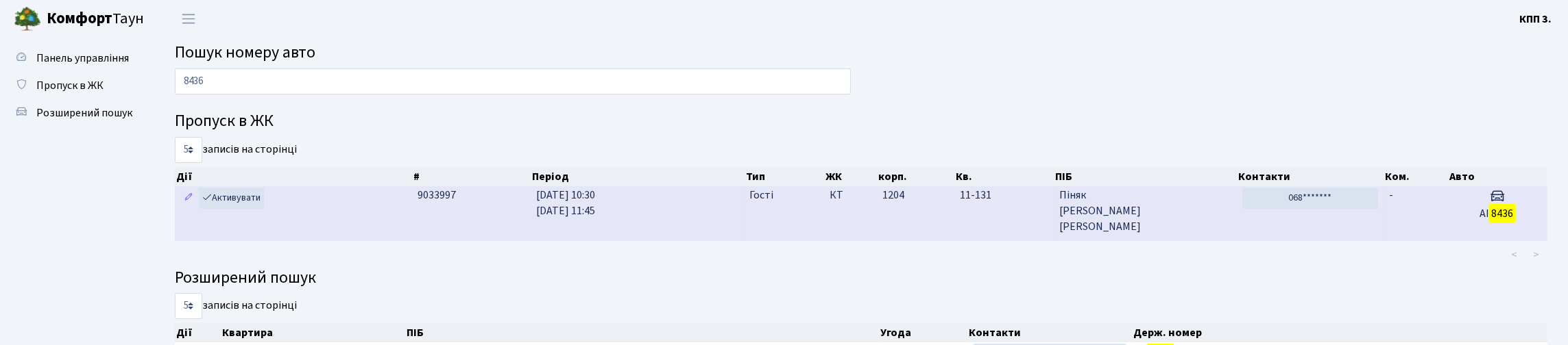
click at [1402, 241] on td "-" at bounding box center [1415, 214] width 64 height 54
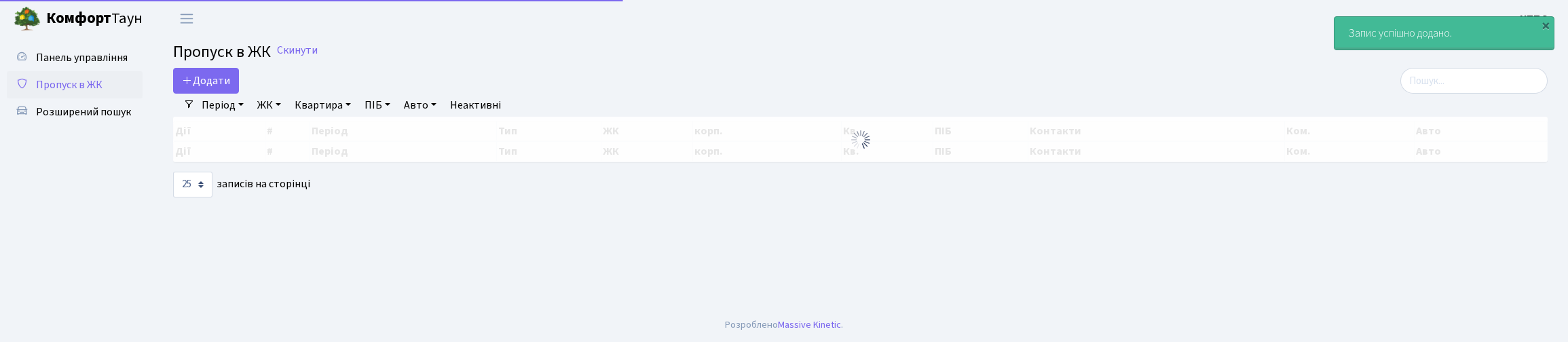
select select "25"
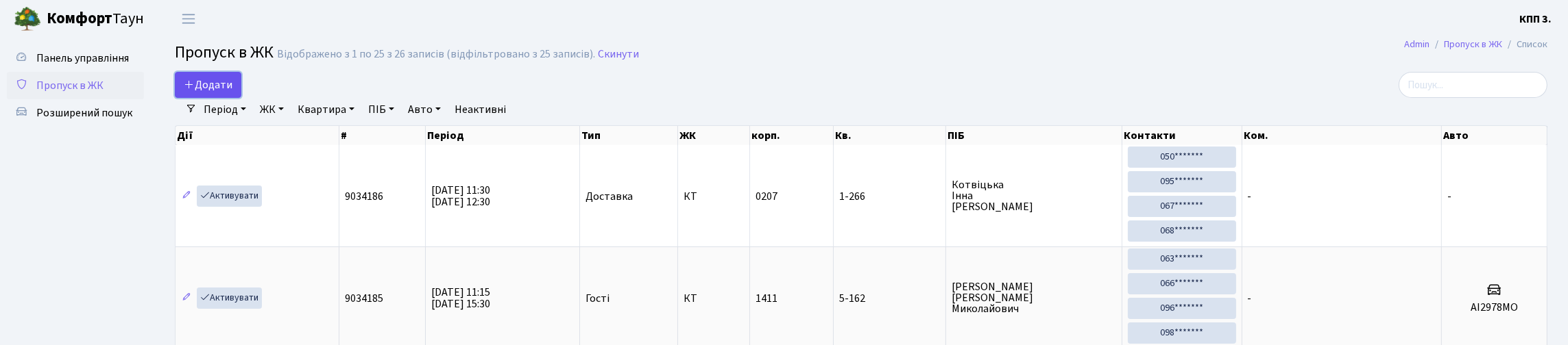
click at [221, 89] on span "Додати" at bounding box center [207, 85] width 48 height 15
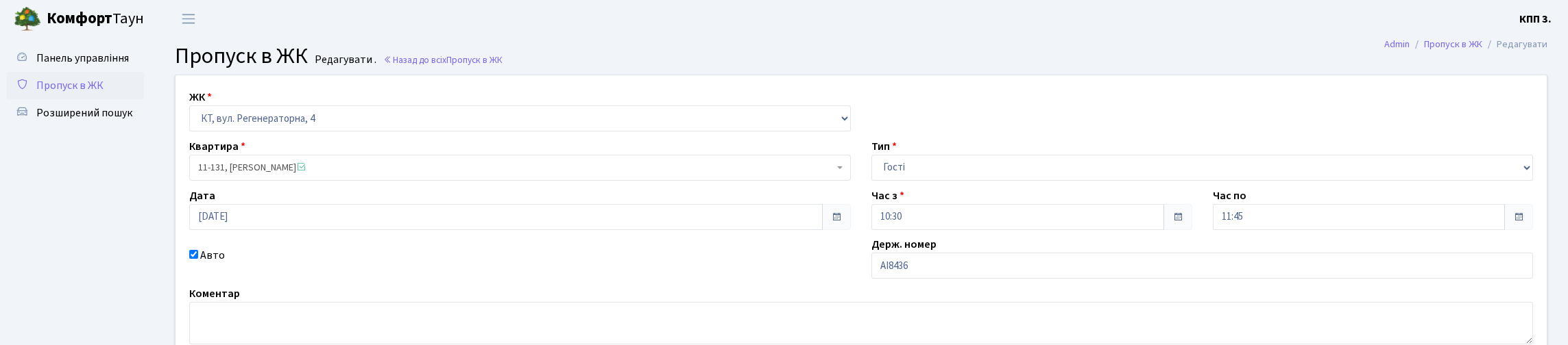
scroll to position [197, 0]
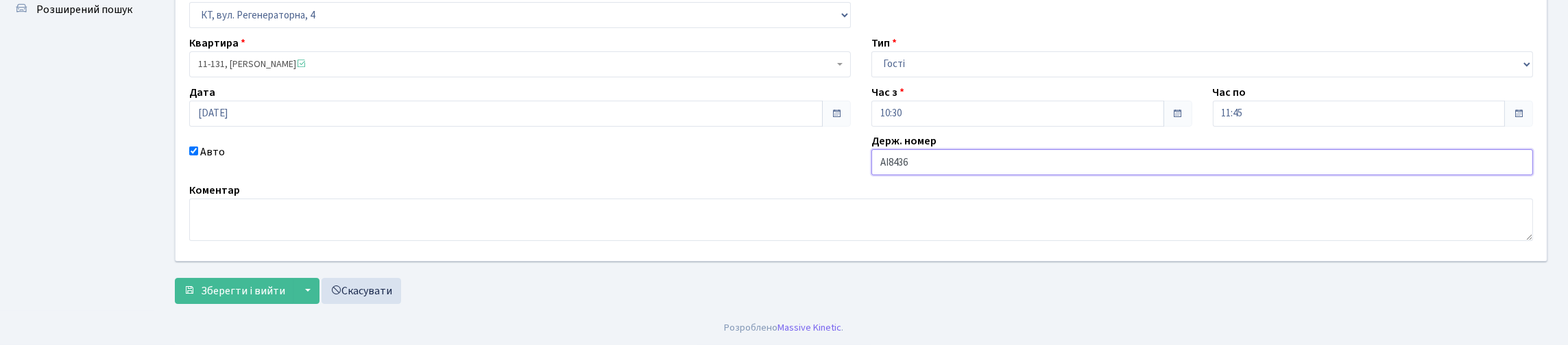
click at [955, 150] on input "АІ8436" at bounding box center [1203, 162] width 662 height 26
type input "АІ8436РХ"
click at [266, 283] on span "Зберегти і вийти" at bounding box center [243, 290] width 85 height 15
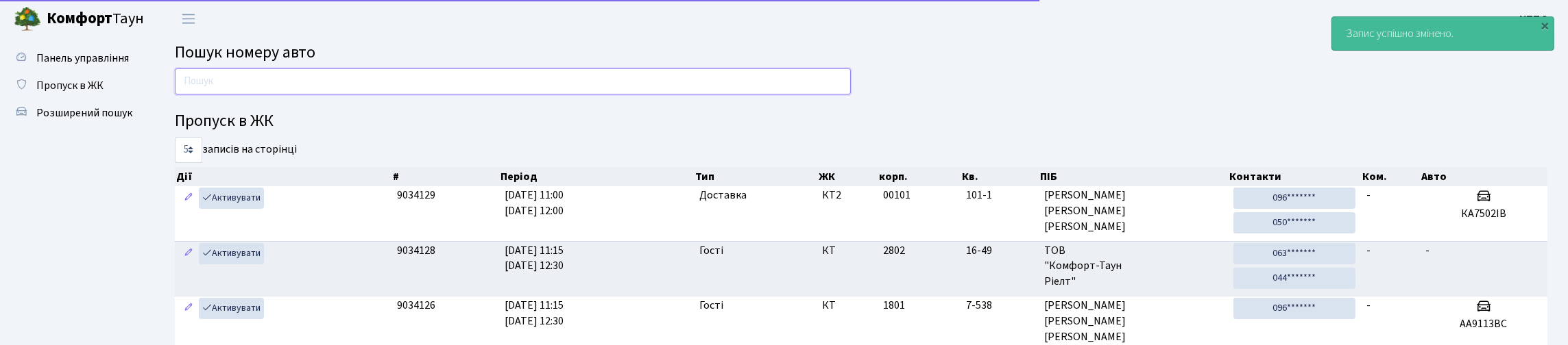
drag, startPoint x: 274, startPoint y: 78, endPoint x: 257, endPoint y: 59, distance: 25.5
click at [274, 78] on input "text" at bounding box center [513, 82] width 676 height 26
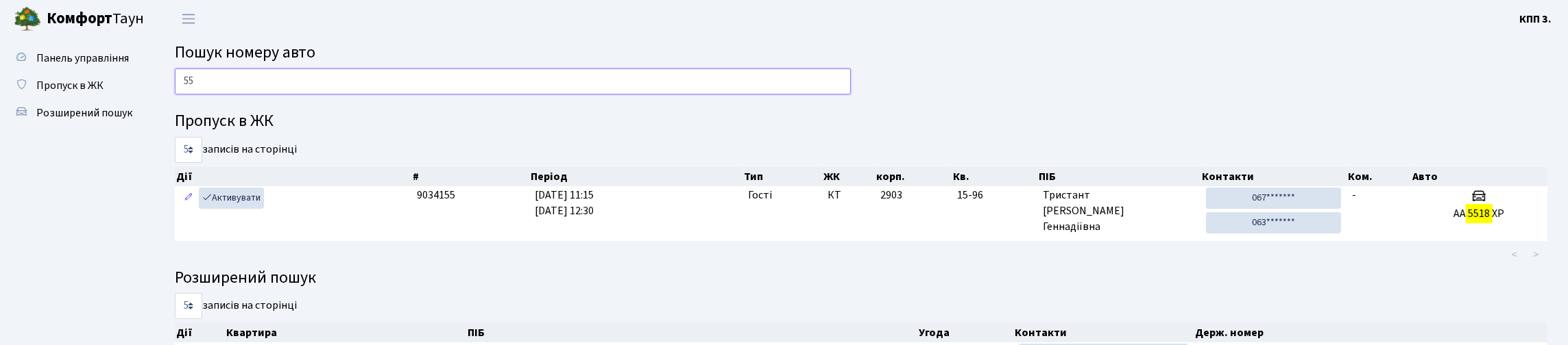
type input "5"
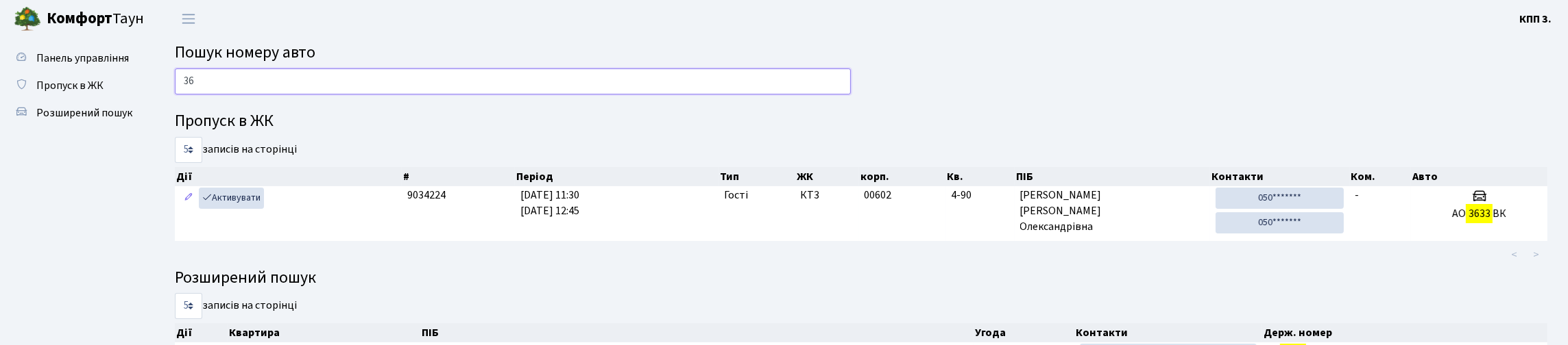
type input "3"
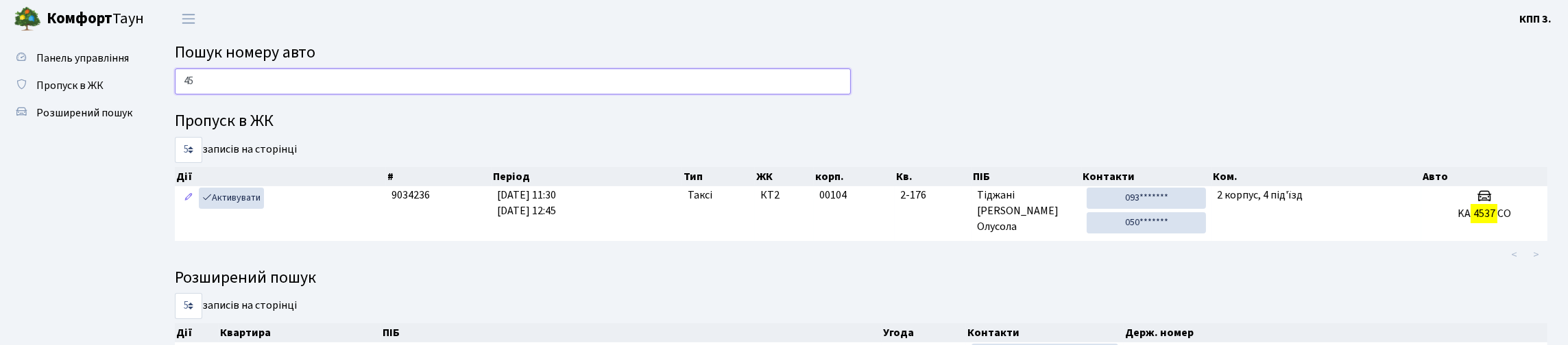
type input "4"
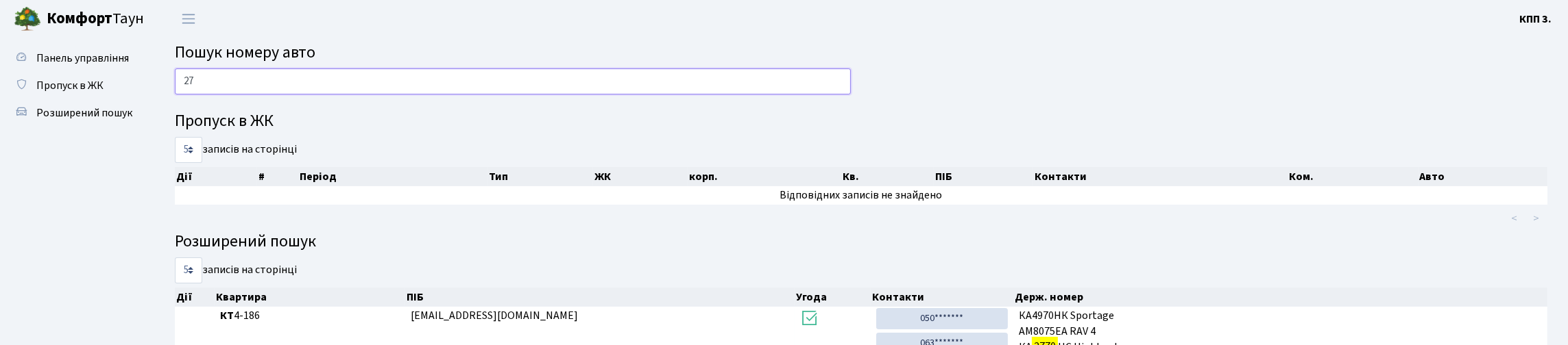
type input "2"
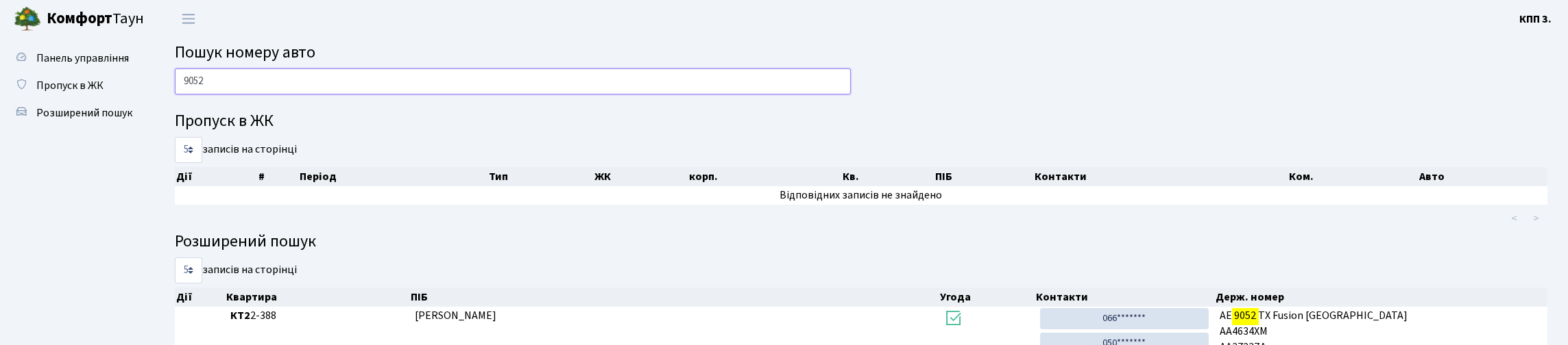
type input "9052"
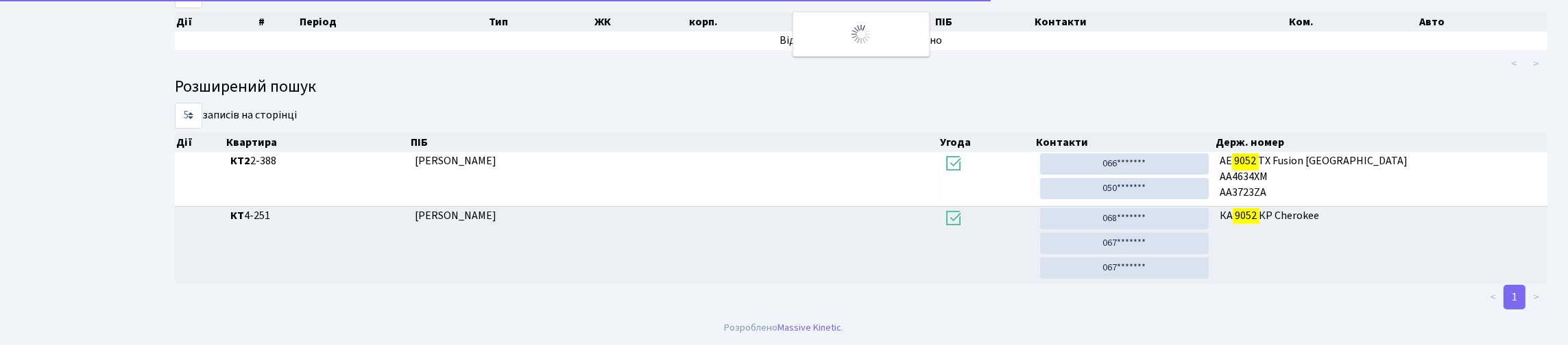
scroll to position [206, 0]
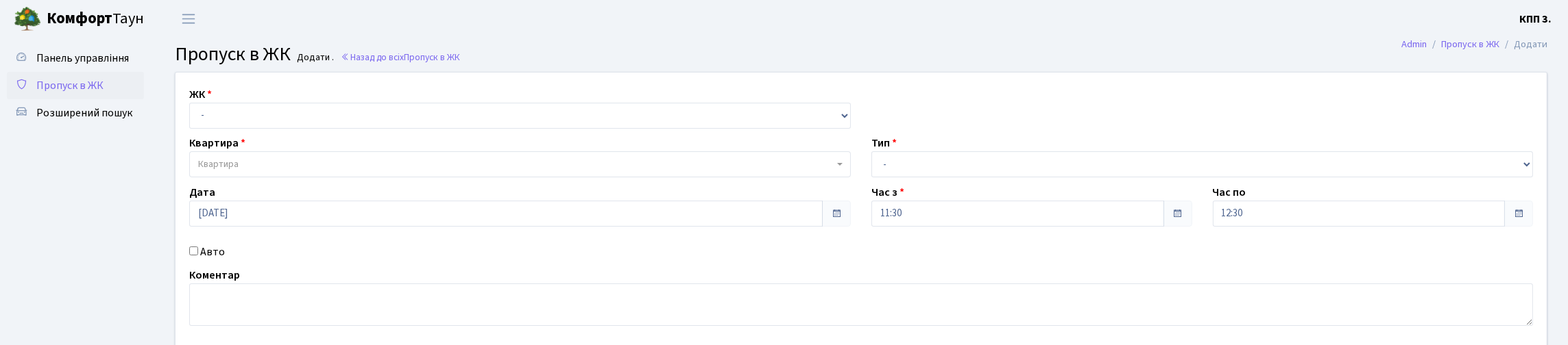
select select "271"
click at [192, 119] on select "- КТ, вул. Регенераторна, 4 КТ2, просп. Соборності, 17 КТ3, вул. Березнева, 16 …" at bounding box center [520, 116] width 662 height 26
select select
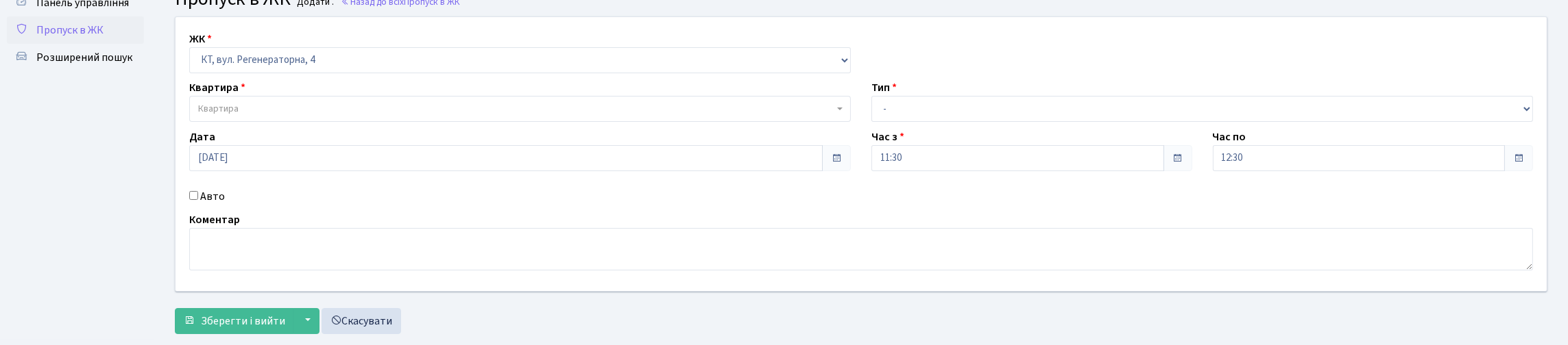
scroll to position [137, 0]
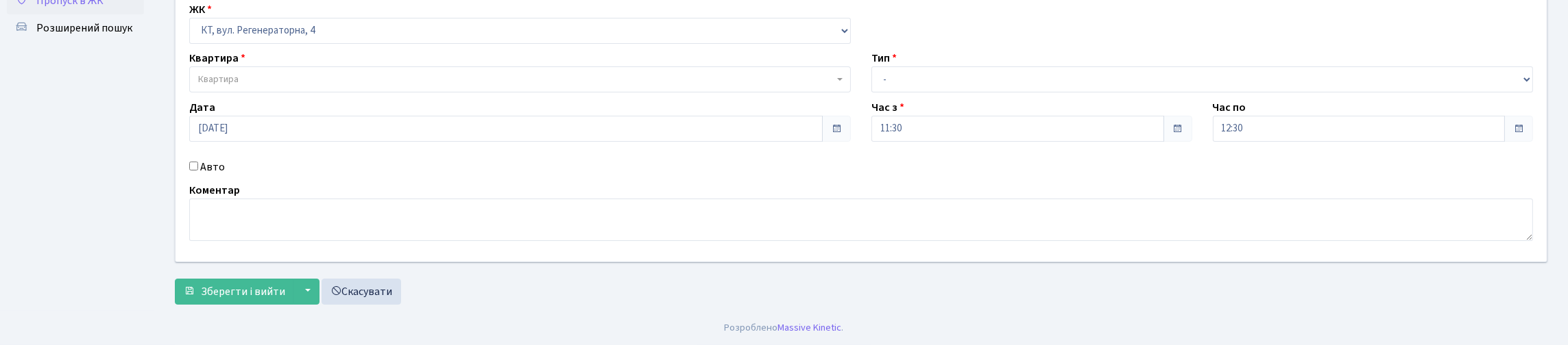
click at [195, 164] on input "Авто" at bounding box center [193, 165] width 9 height 9
checkbox input "true"
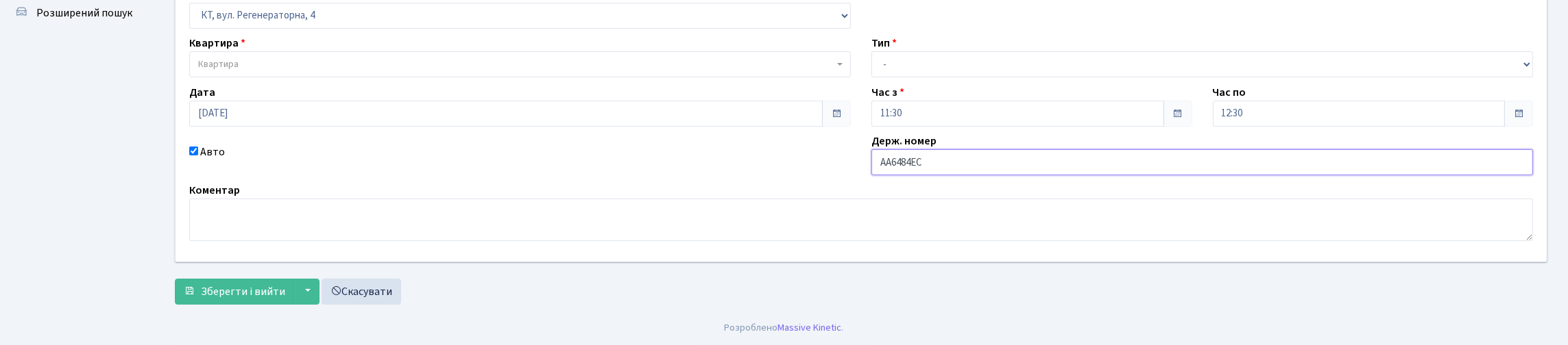
type input "АА6484ЕС"
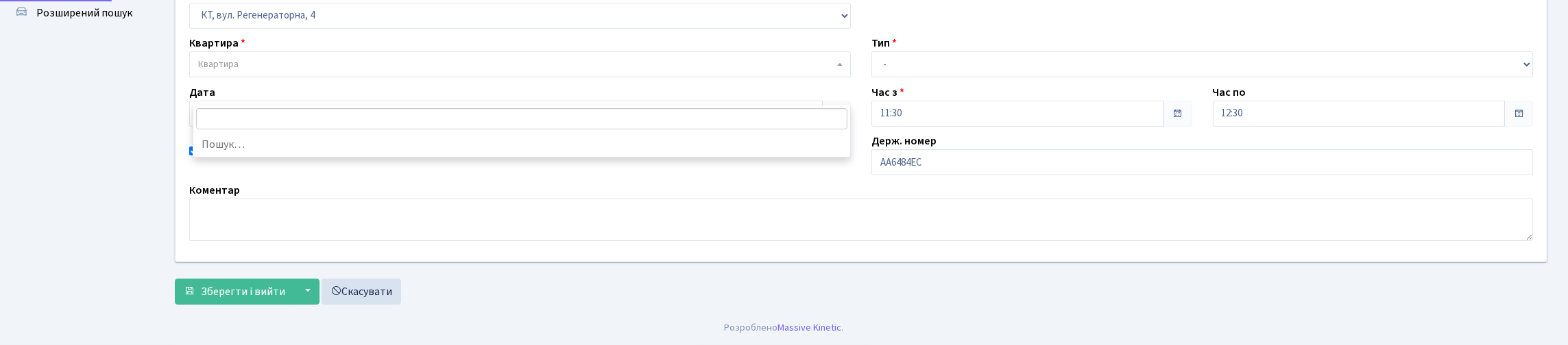
click at [263, 58] on span "Квартира" at bounding box center [516, 64] width 636 height 13
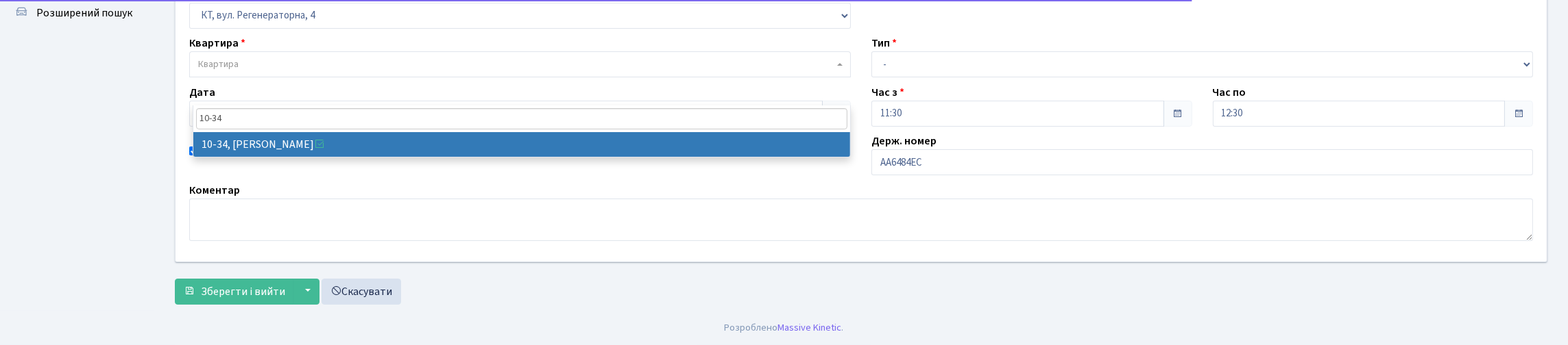
type input "10-34"
select select "6603"
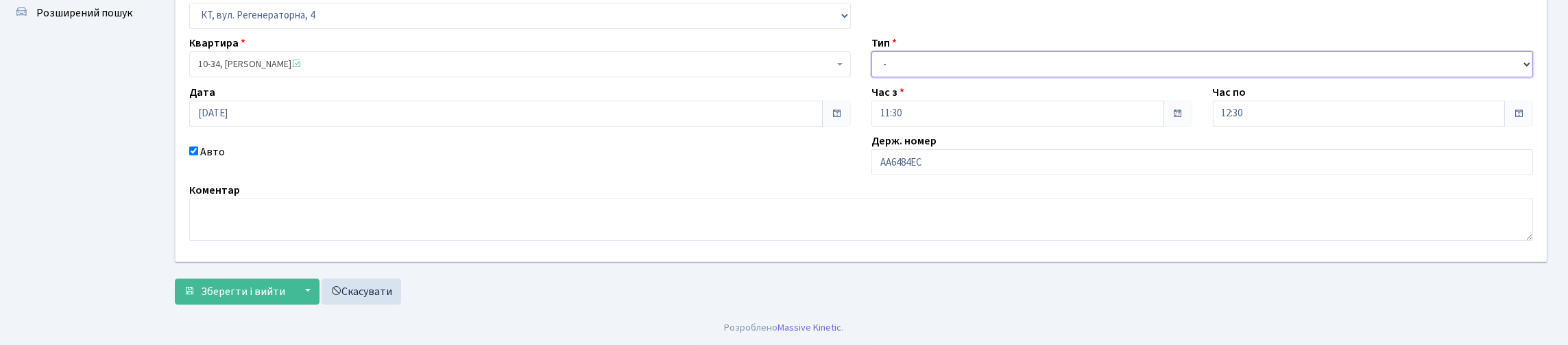
click at [937, 51] on select "- Доставка Таксі Гості Сервіс" at bounding box center [1203, 64] width 662 height 26
select select "2"
click at [872, 51] on select "- Доставка Таксі Гості Сервіс" at bounding box center [1203, 64] width 662 height 26
click at [273, 279] on button "Зберегти і вийти" at bounding box center [234, 291] width 120 height 26
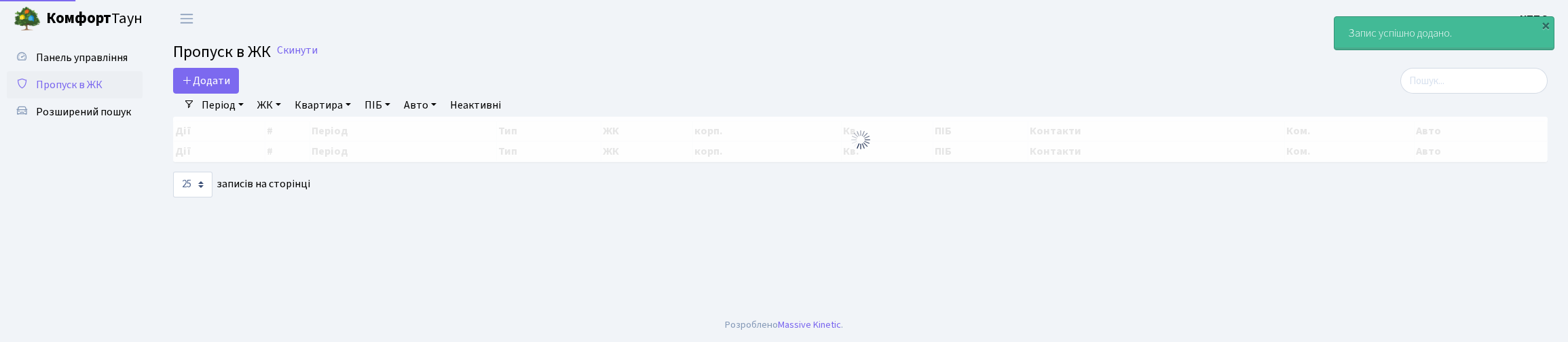
select select "25"
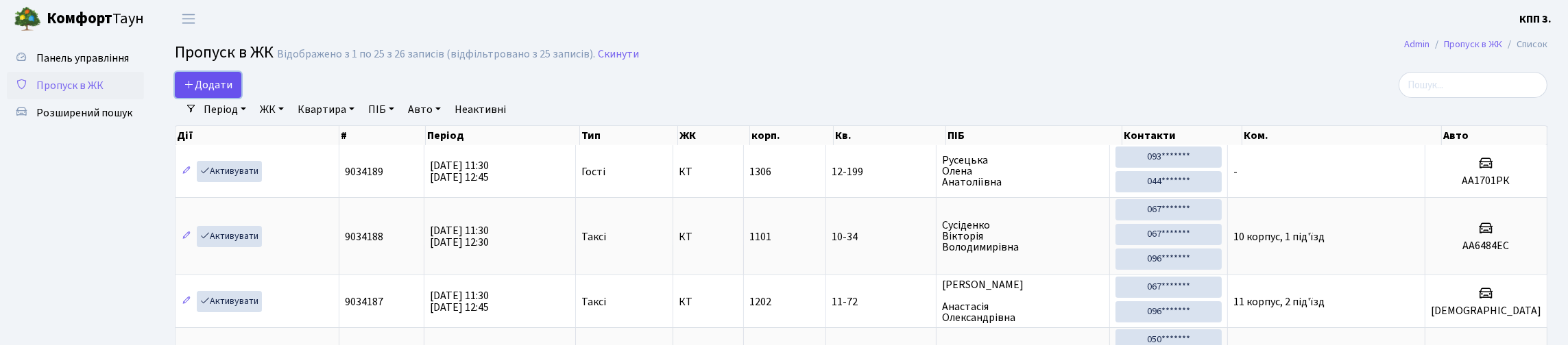
click at [207, 85] on link "Додати" at bounding box center [208, 85] width 67 height 26
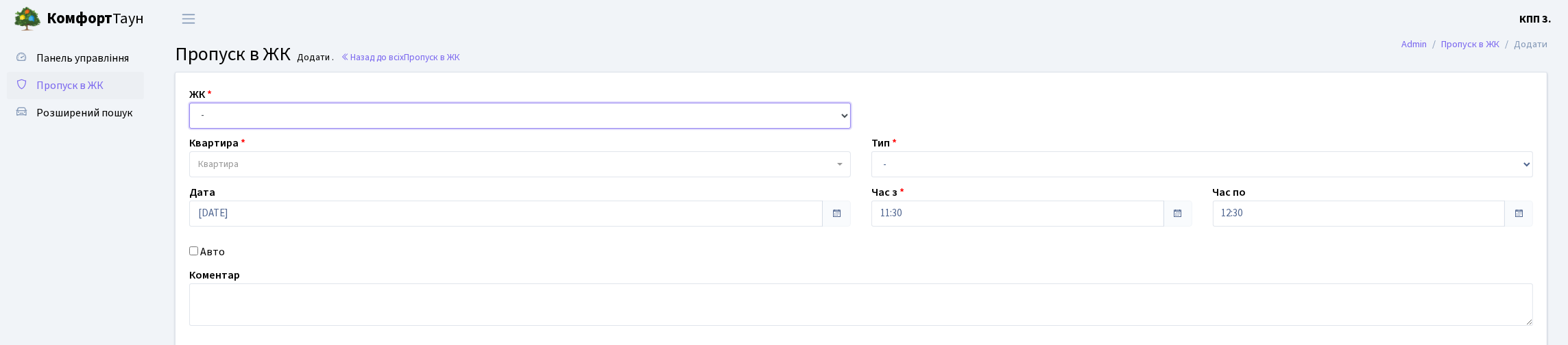
click at [348, 127] on select "- КТ, вул. Регенераторна, 4 КТ2, просп. [STREET_ADDRESS] [STREET_ADDRESS] [PERS…" at bounding box center [520, 116] width 662 height 26
select select "271"
click at [192, 119] on select "- КТ, вул. Регенераторна, 4 КТ2, просп. [STREET_ADDRESS] [STREET_ADDRESS] [PERS…" at bounding box center [520, 116] width 662 height 26
select select
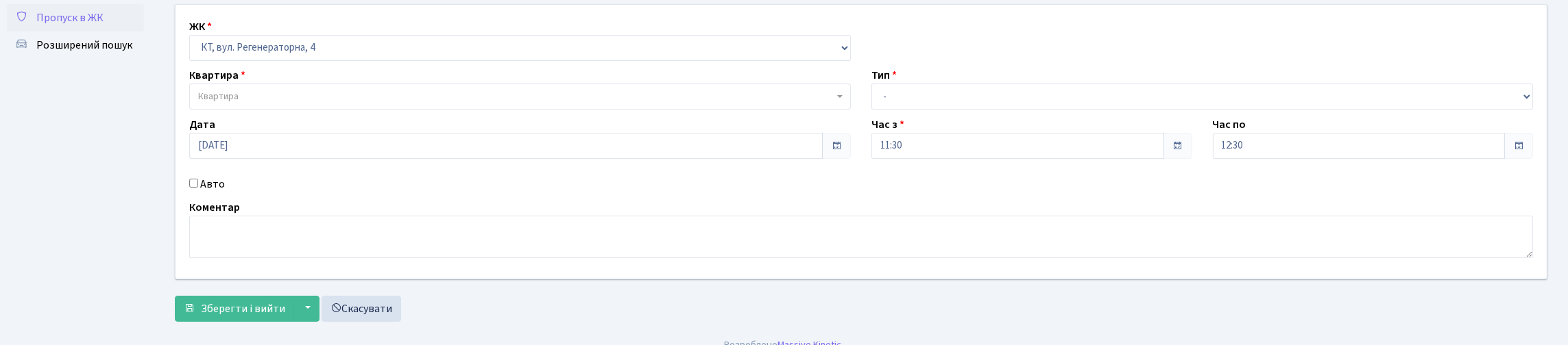
click at [196, 188] on input "Авто" at bounding box center [193, 183] width 9 height 9
checkbox input "true"
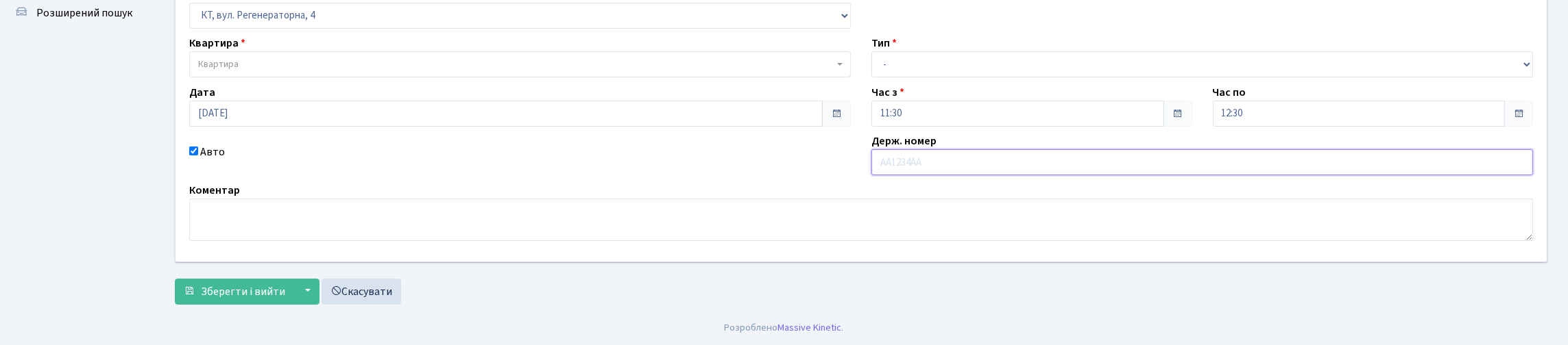
scroll to position [137, 0]
type input "АА62"
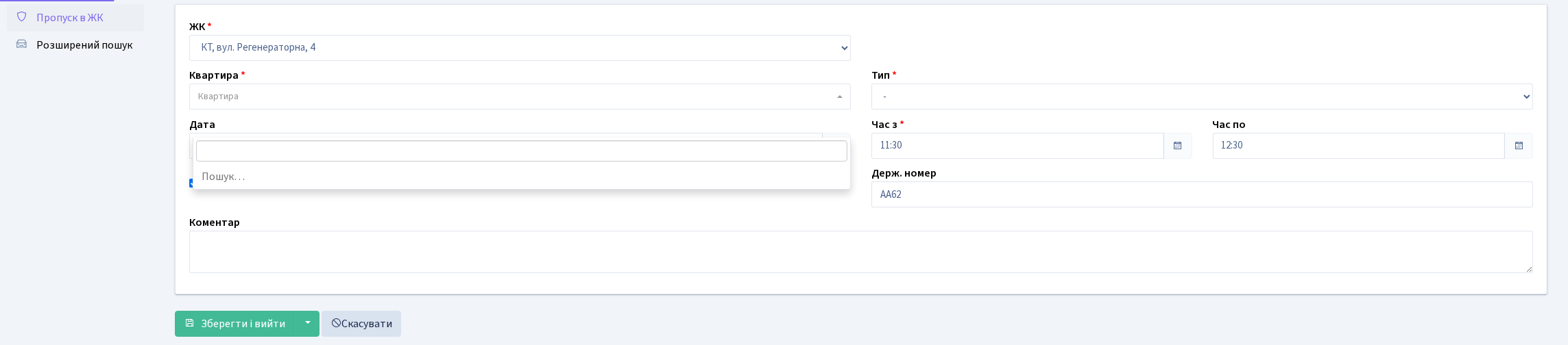
click at [257, 104] on span "Квартира" at bounding box center [516, 96] width 636 height 13
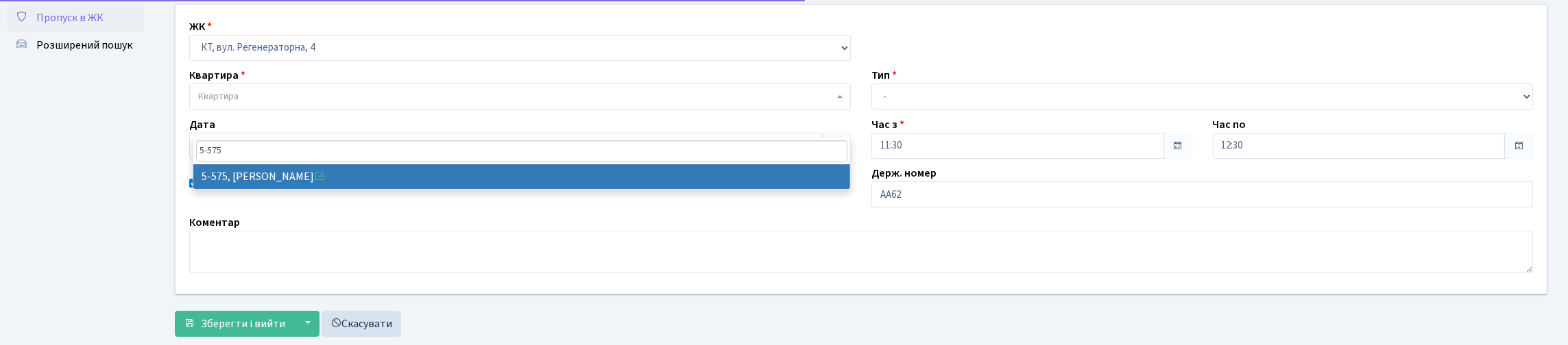
type input "5-575"
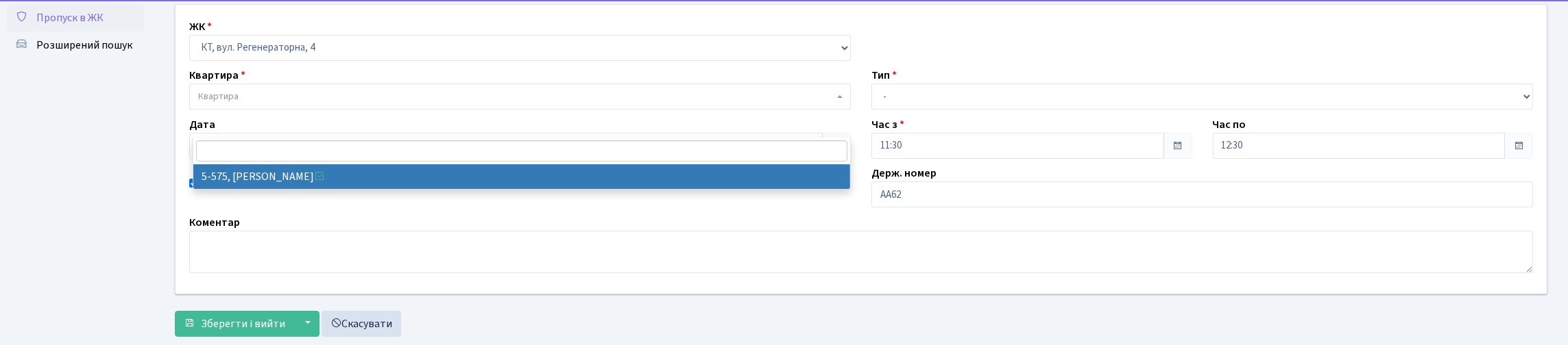
select select "1969"
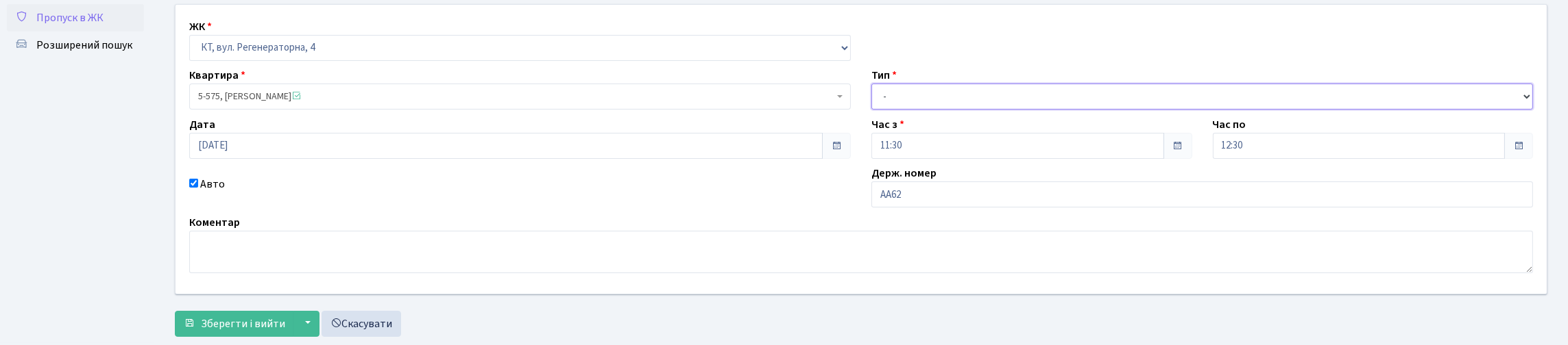
click at [912, 110] on select "- Доставка Таксі Гості Сервіс" at bounding box center [1203, 97] width 662 height 26
select select "3"
click at [872, 110] on select "- Доставка Таксі Гості Сервіс" at bounding box center [1203, 97] width 662 height 26
click at [965, 267] on div "ЖК - КТ, вул. Регенераторна, 4 КТ2, просп. [STREET_ADDRESS] [STREET_ADDRESS] [P…" at bounding box center [862, 149] width 1392 height 289
click at [966, 207] on input "АА62" at bounding box center [1203, 194] width 662 height 26
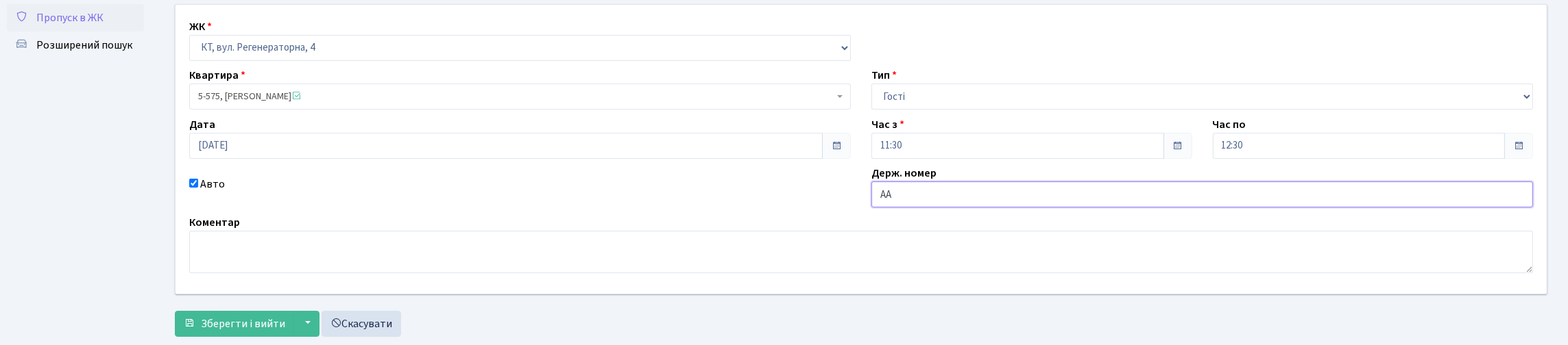
type input "[PERSON_NAME]"
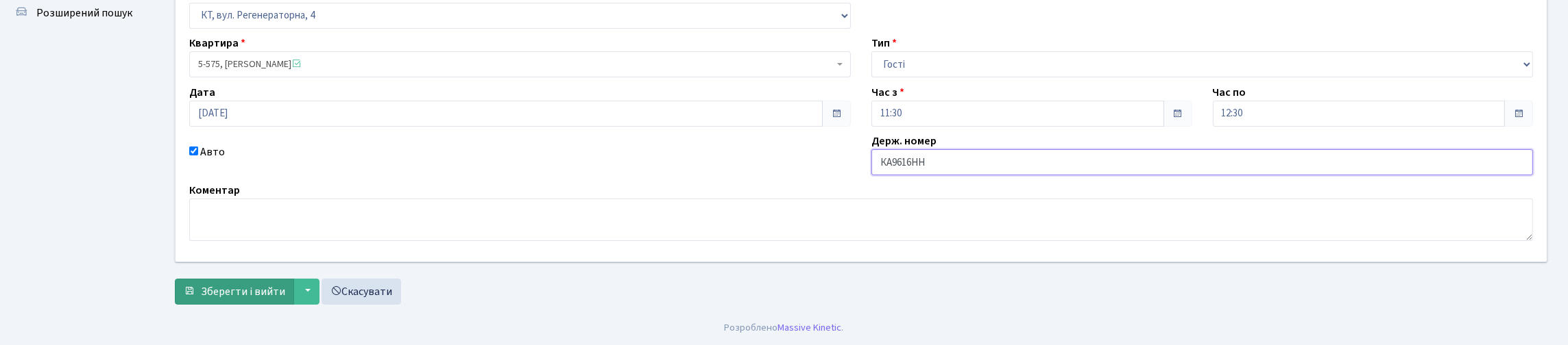
type input "КА9616НН"
click at [285, 284] on span "Зберегти і вийти" at bounding box center [243, 291] width 85 height 15
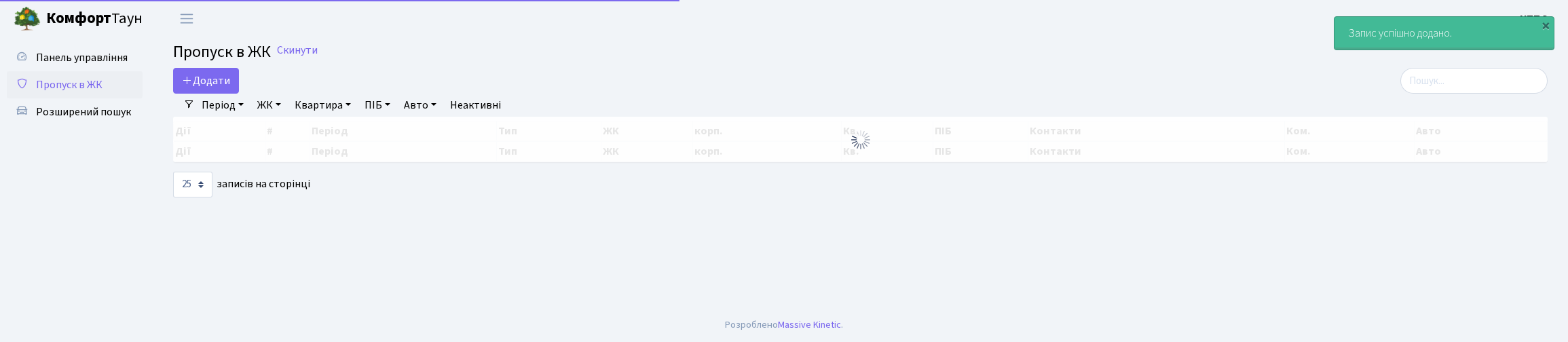
select select "25"
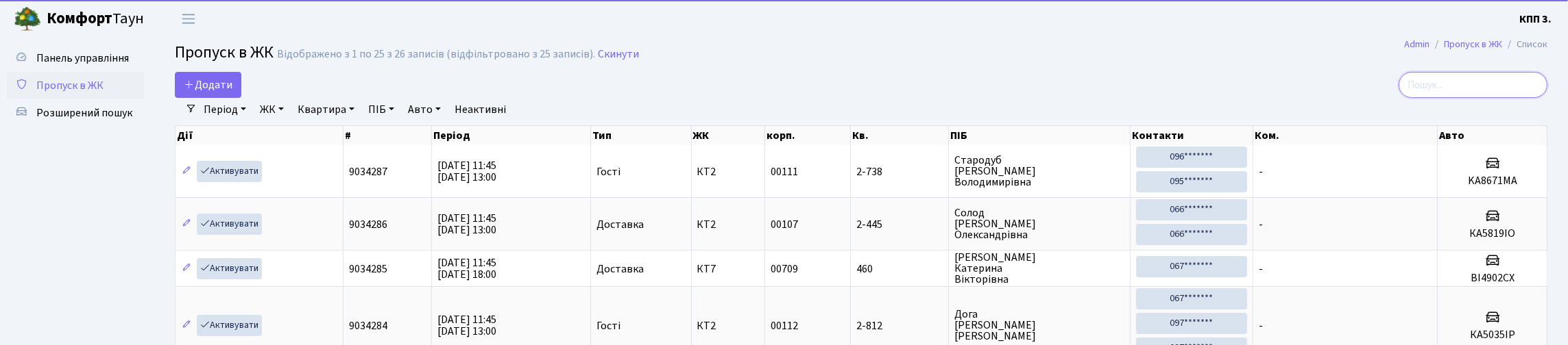
click at [1402, 93] on input "search" at bounding box center [1473, 85] width 149 height 26
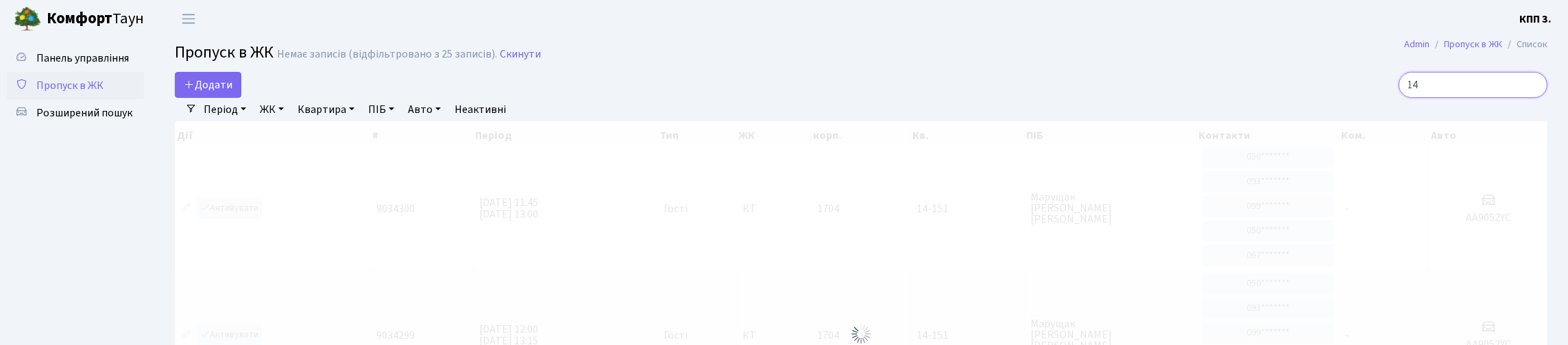
type input "1"
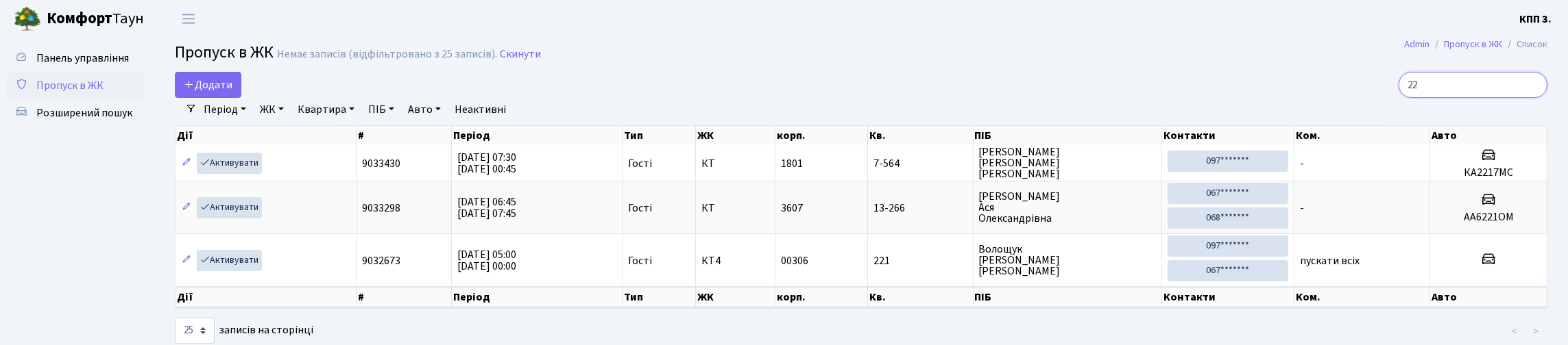
type input "2"
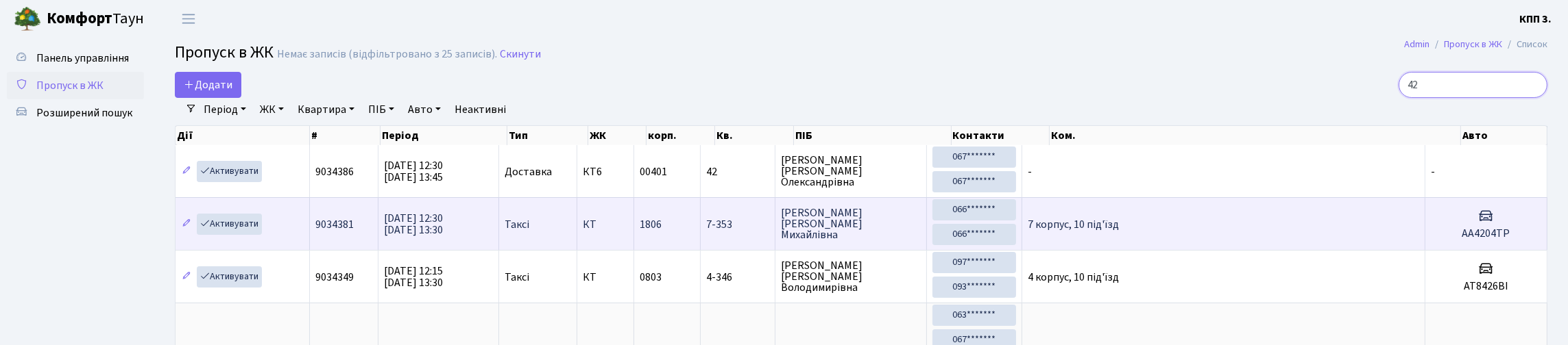
type input "4"
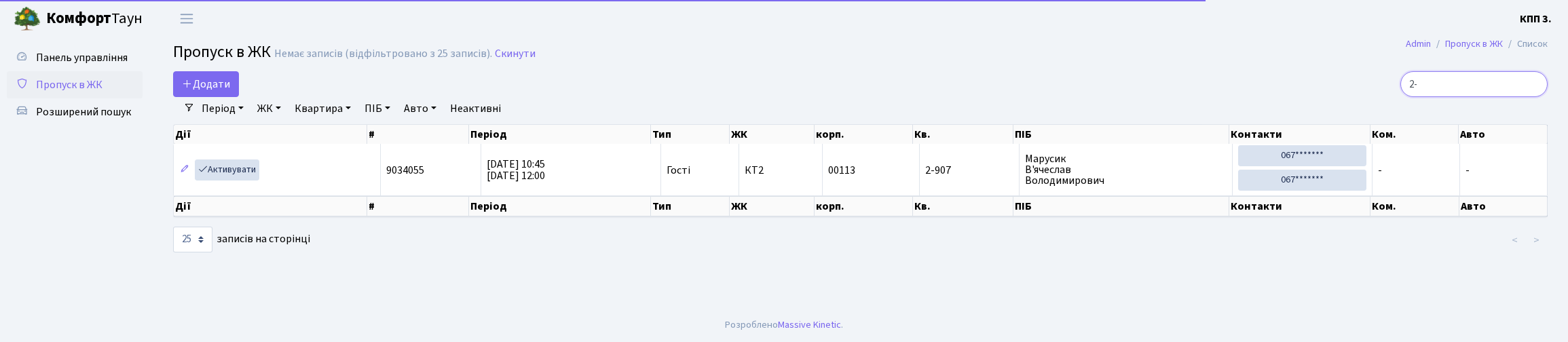
type input "2"
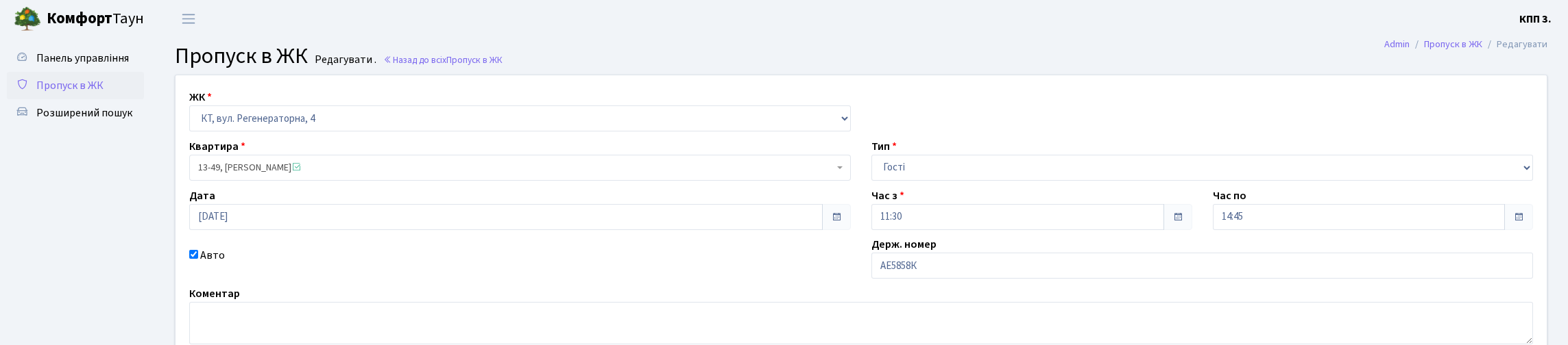
scroll to position [137, 0]
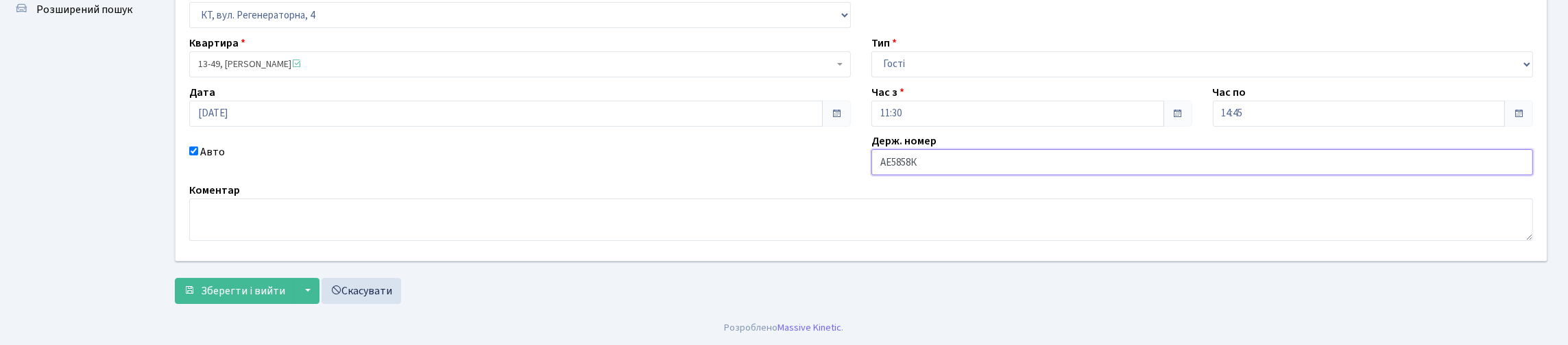
click at [1060, 172] on input "АЕ5858К" at bounding box center [1203, 162] width 662 height 26
type input "АЕ5858КА"
click at [249, 290] on span "Зберегти і вийти" at bounding box center [243, 290] width 85 height 15
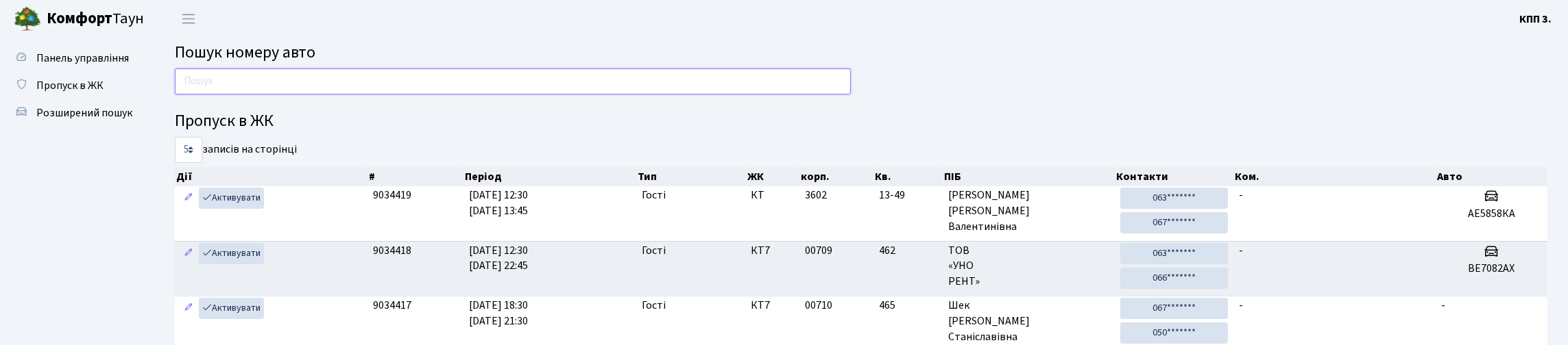
click at [336, 88] on input "text" at bounding box center [513, 82] width 676 height 26
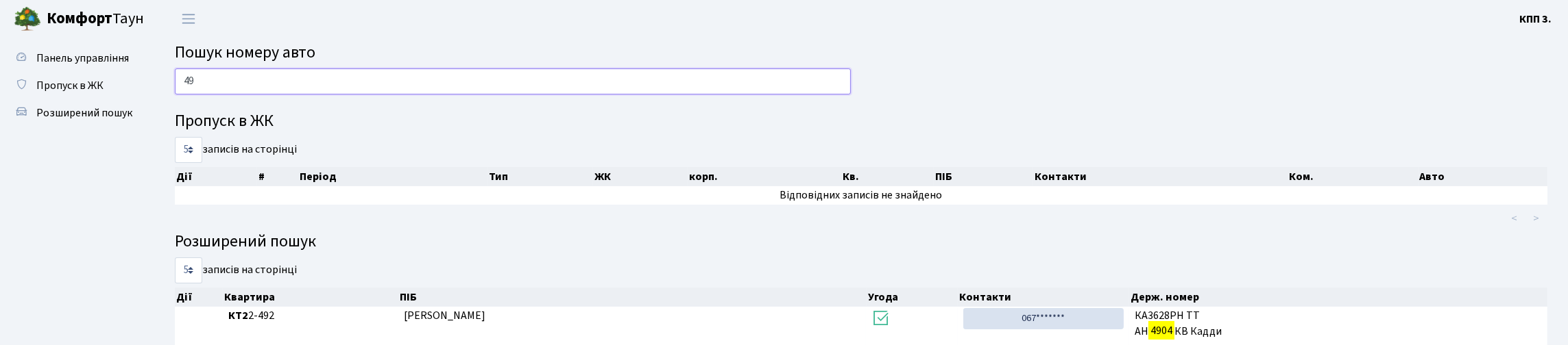
type input "4"
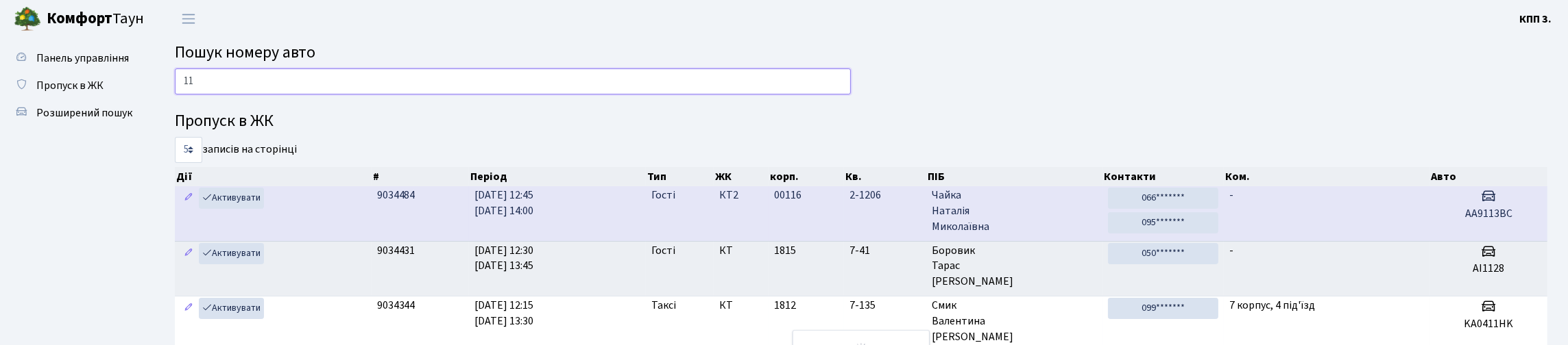
type input "1"
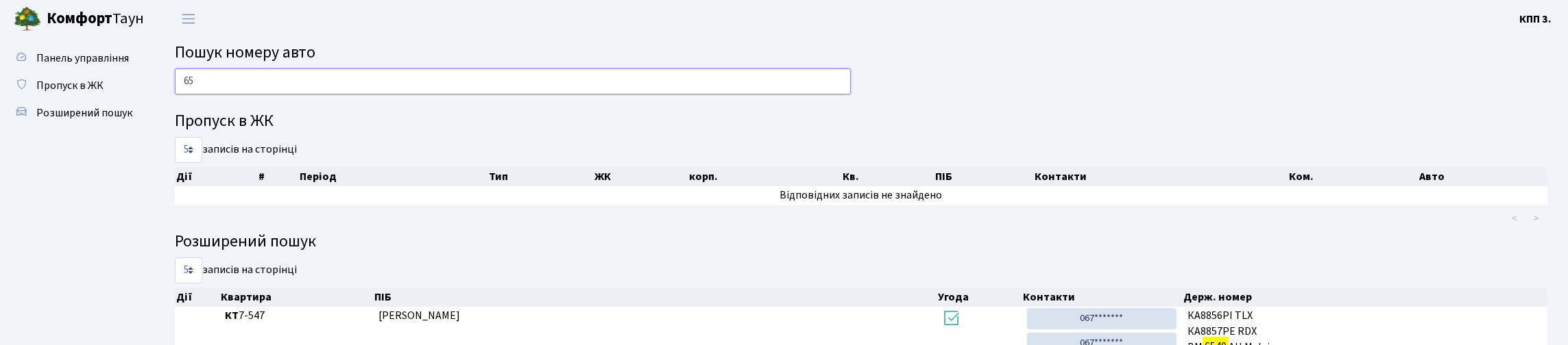
type input "6"
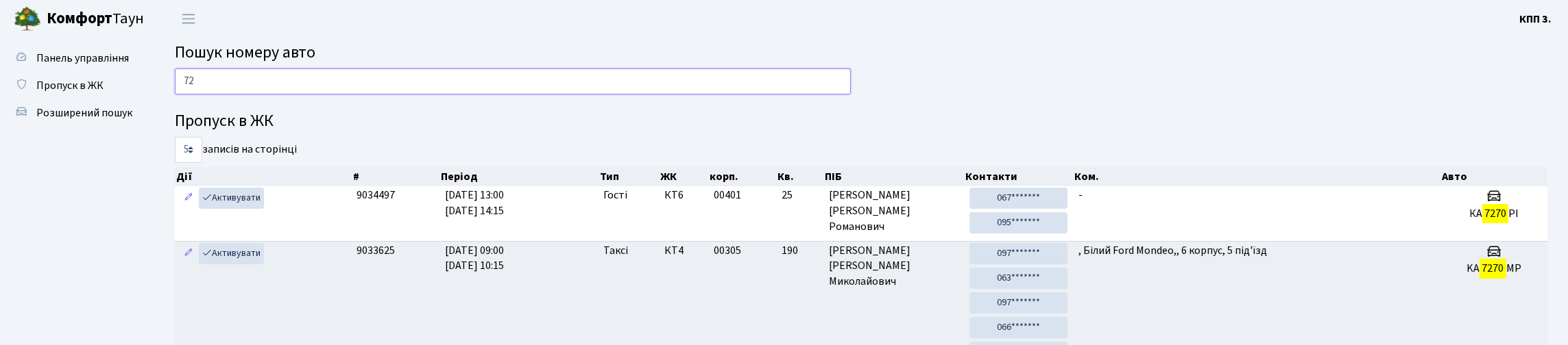
type input "7"
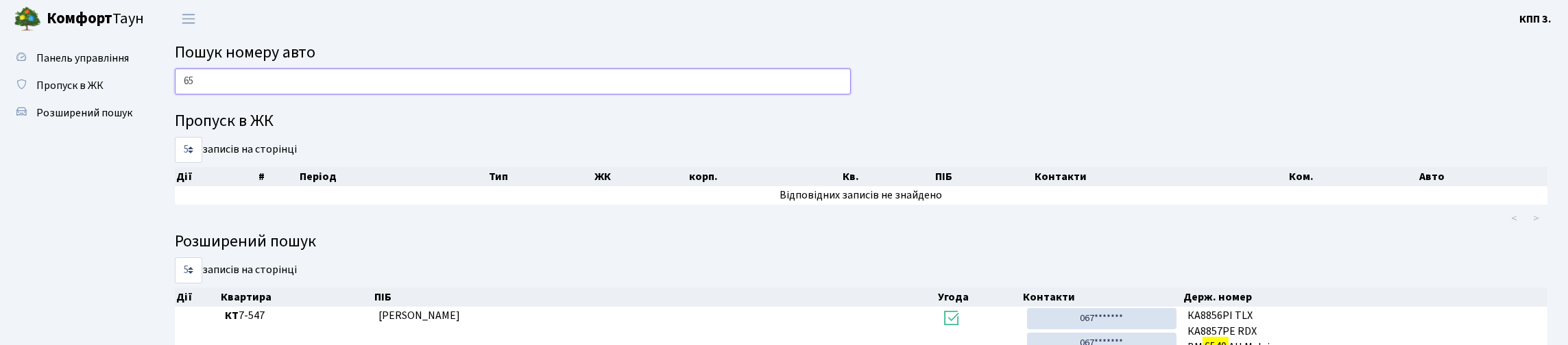
type input "6"
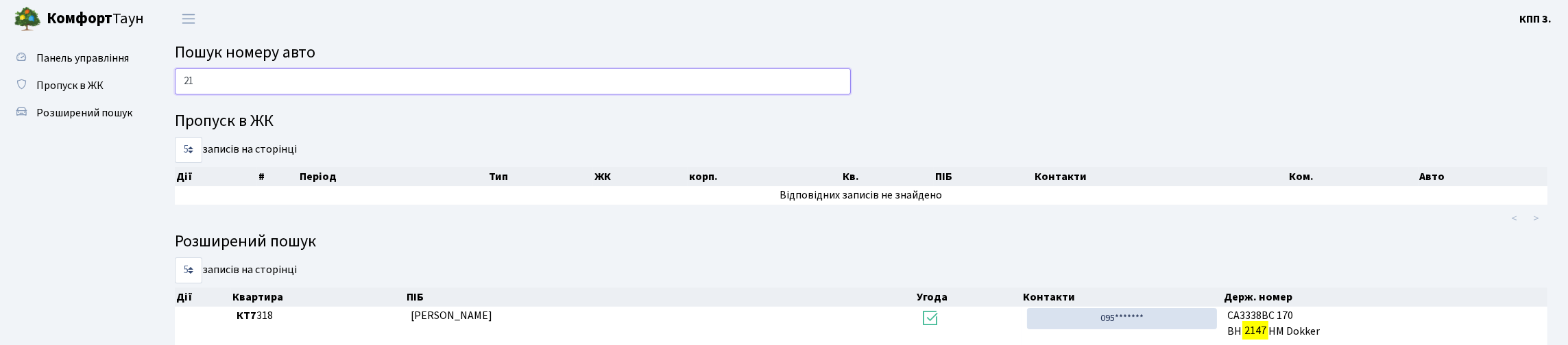
type input "2"
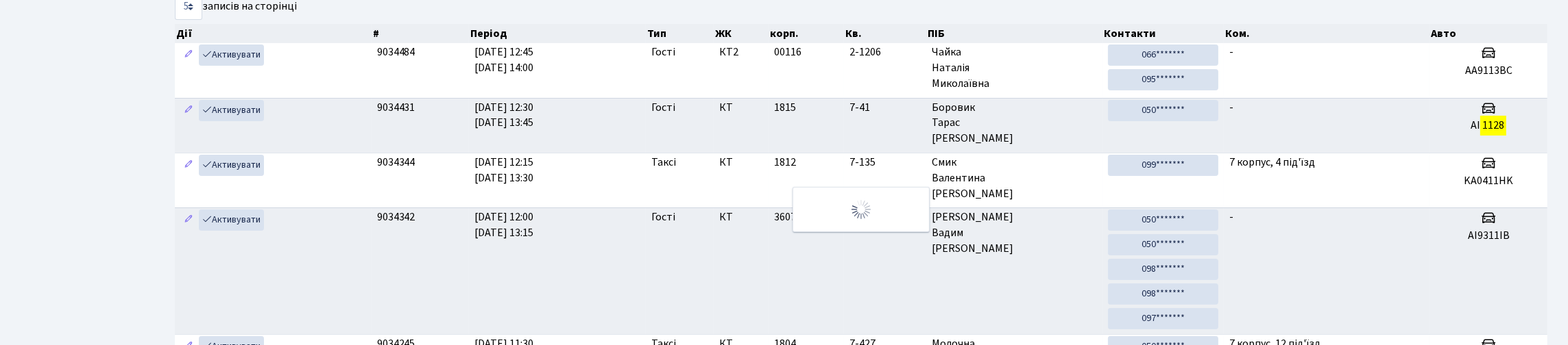
scroll to position [137, 0]
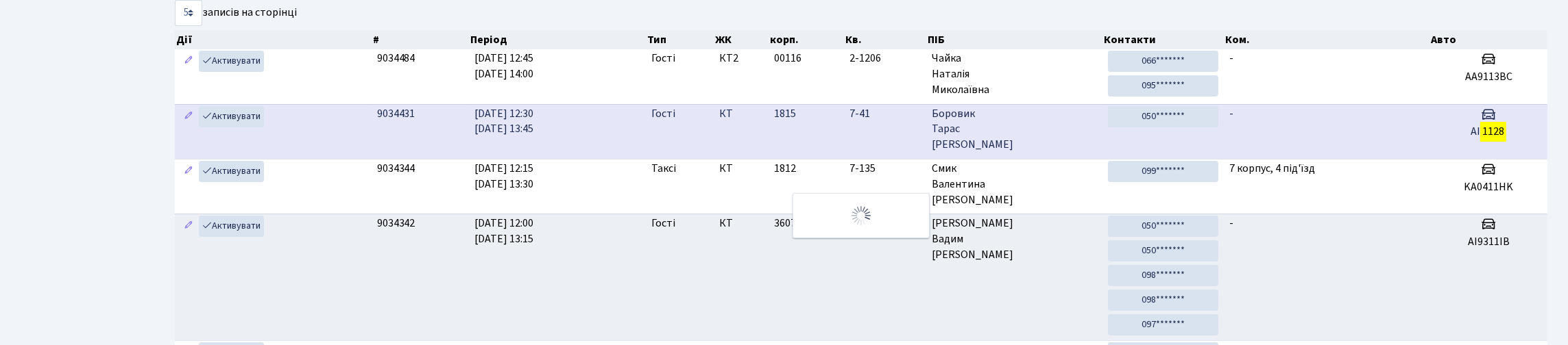
type input "1128"
click at [1442, 126] on h3 at bounding box center [1488, 116] width 107 height 20
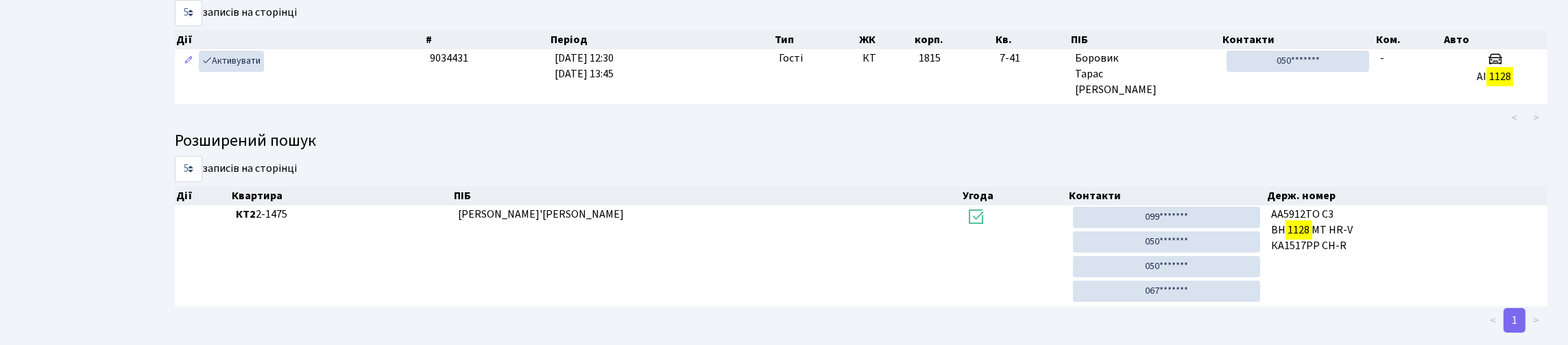
click at [1372, 131] on ul "< >" at bounding box center [1151, 117] width 792 height 25
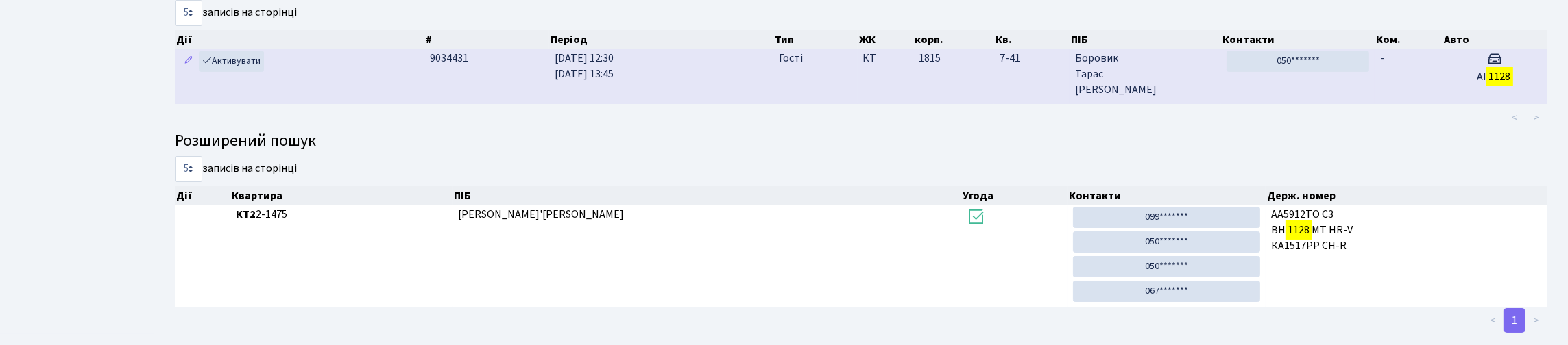
click at [1393, 104] on td "-" at bounding box center [1409, 76] width 68 height 54
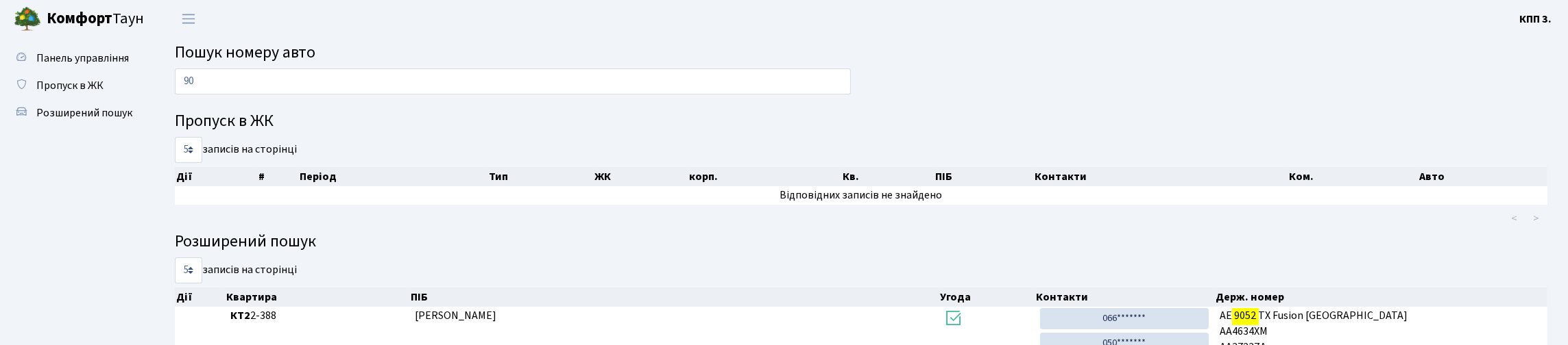
type input "9"
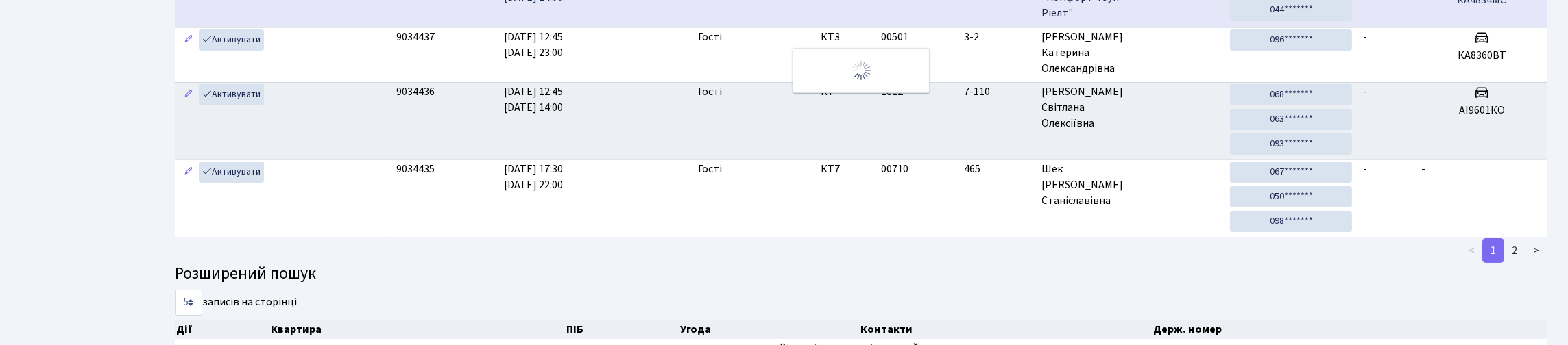
scroll to position [72, 0]
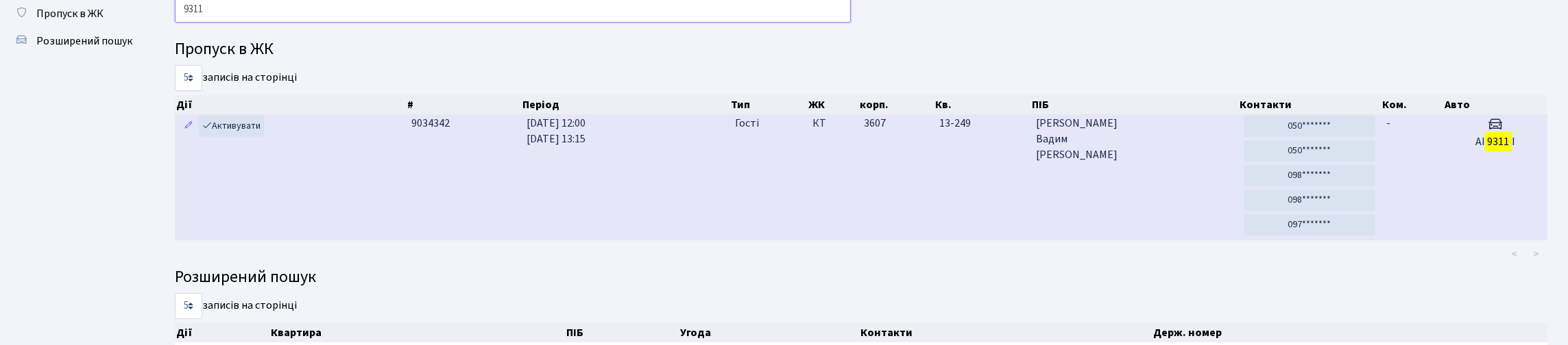
type input "9311"
click at [1467, 241] on td "АІ 9311 І" at bounding box center [1496, 177] width 105 height 126
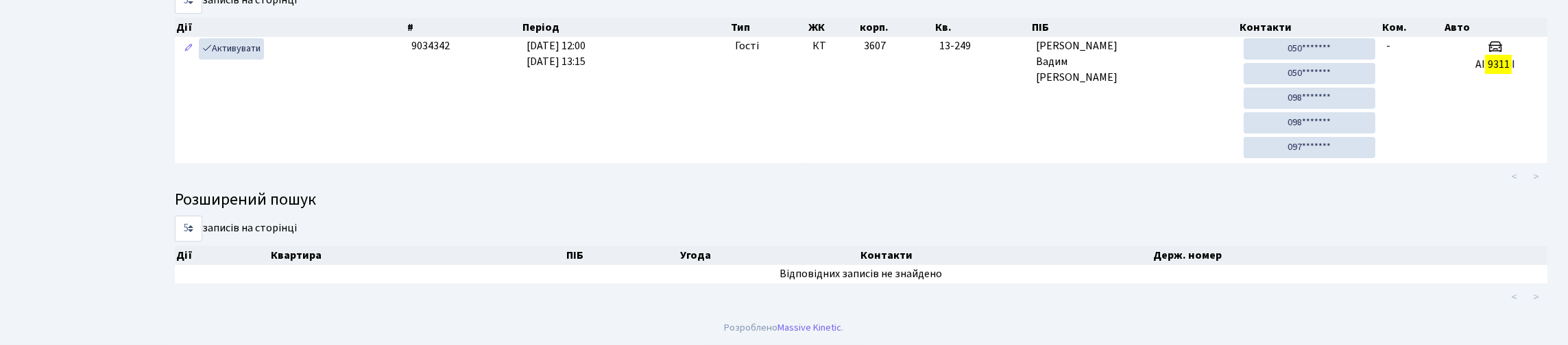
scroll to position [210, 0]
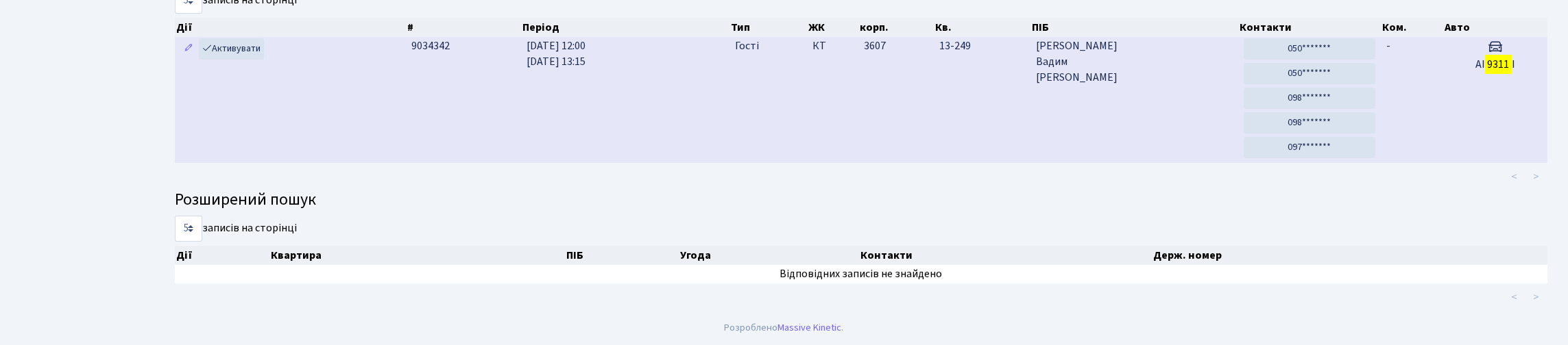
click at [1431, 94] on td "-" at bounding box center [1412, 100] width 63 height 126
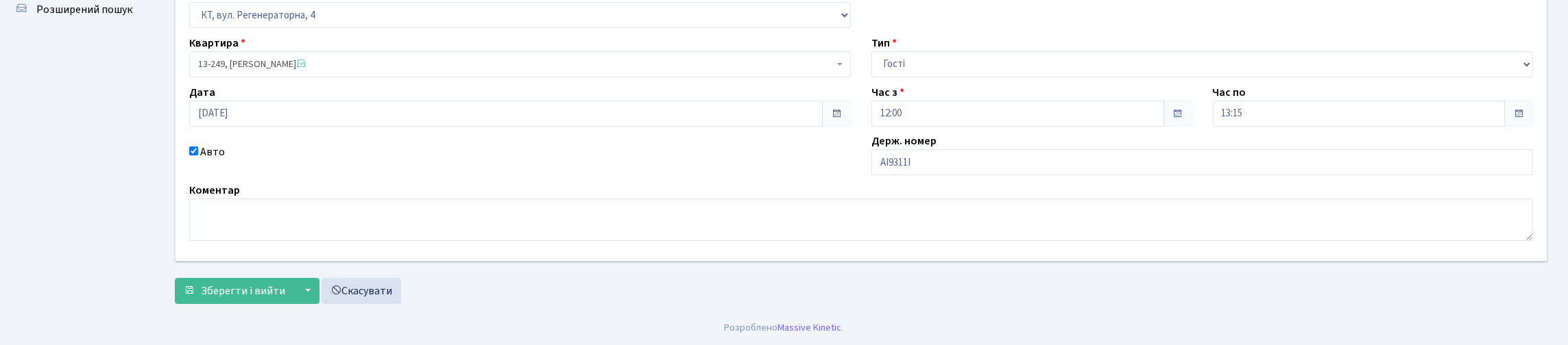
scroll to position [137, 0]
click at [966, 176] on input "АІ9311І" at bounding box center [1203, 162] width 662 height 26
type input "АІ9311ІВ"
click at [279, 267] on form "ЖК - КТ, вул. Регенераторна, 4 КТ2, просп. Соборності, 17 КТ3, вул. Березнева, …" at bounding box center [861, 138] width 1372 height 333
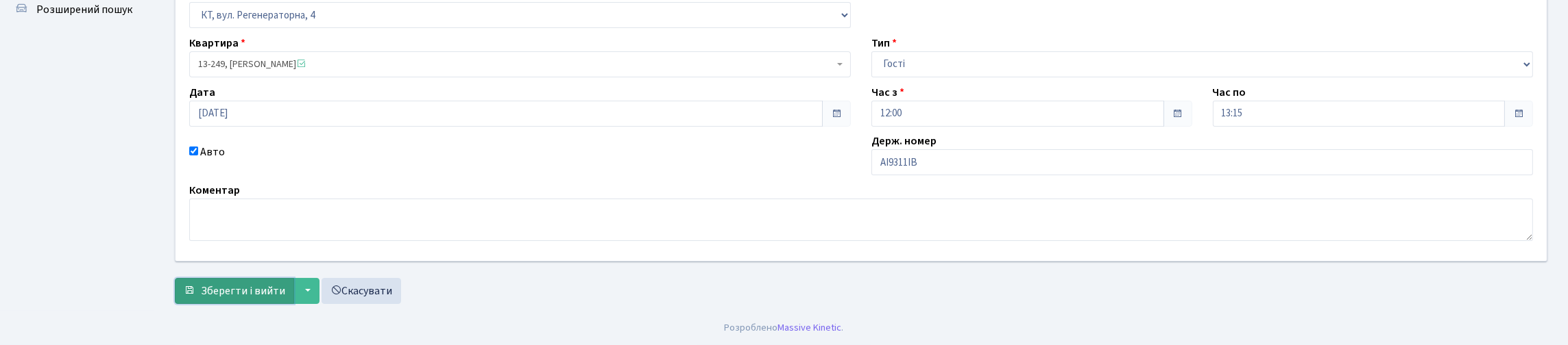
click at [282, 279] on button "Зберегти і вийти" at bounding box center [234, 291] width 120 height 26
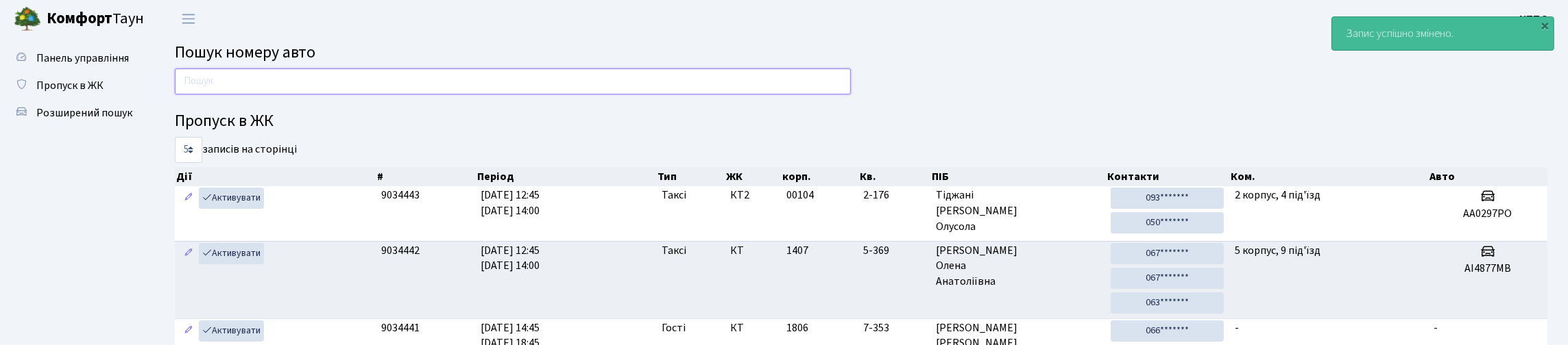
click at [331, 90] on input "text" at bounding box center [513, 82] width 676 height 26
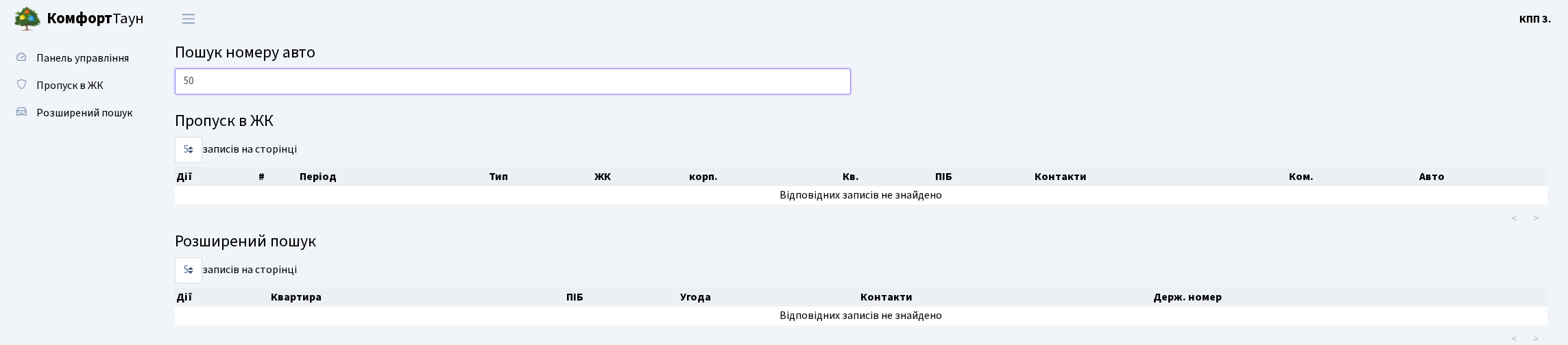
type input "5"
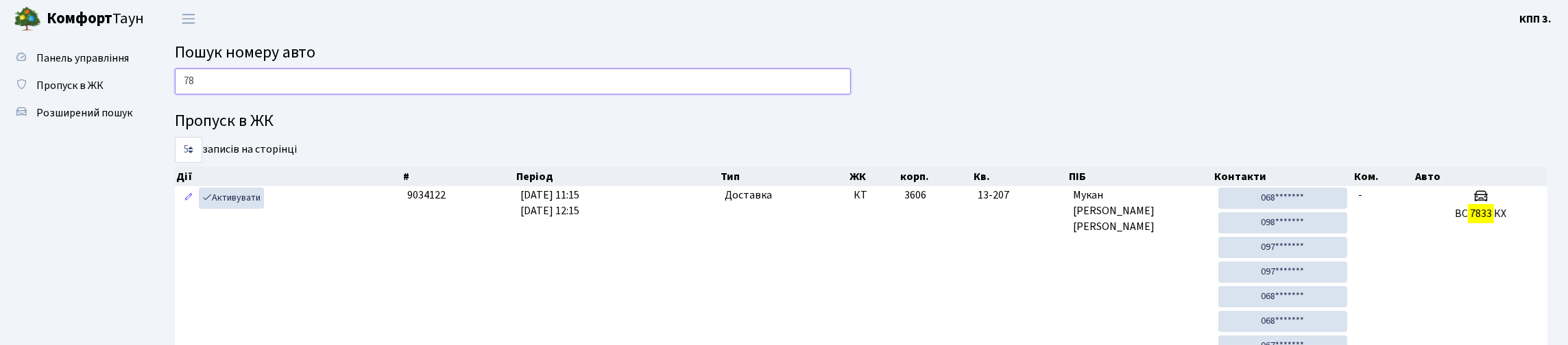
type input "7"
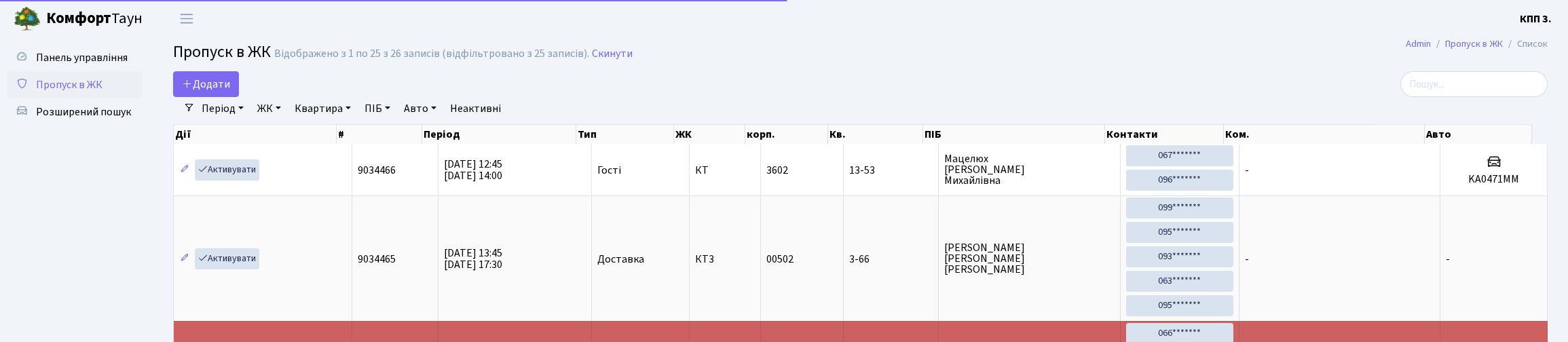
select select "25"
click at [1419, 97] on input "search" at bounding box center [1474, 84] width 147 height 26
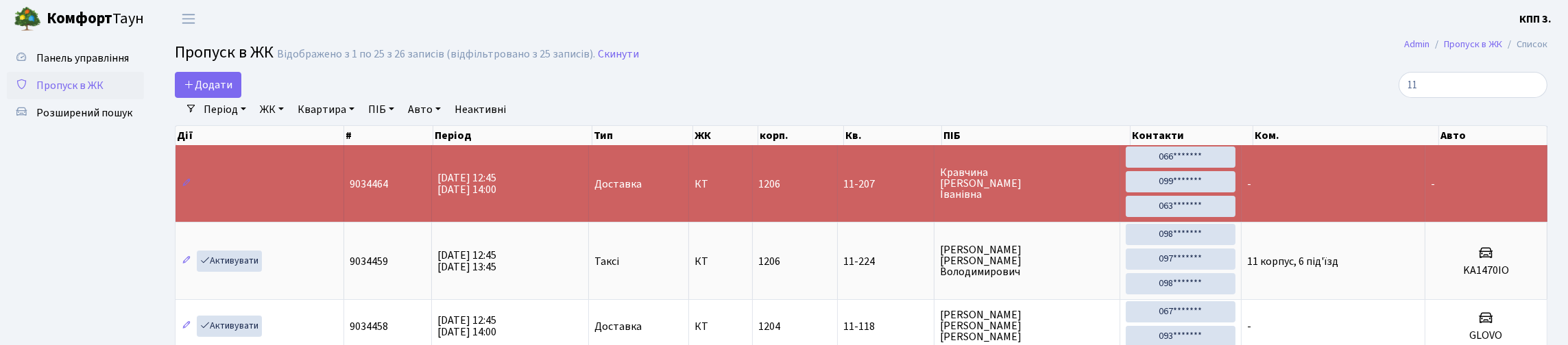
type input "1"
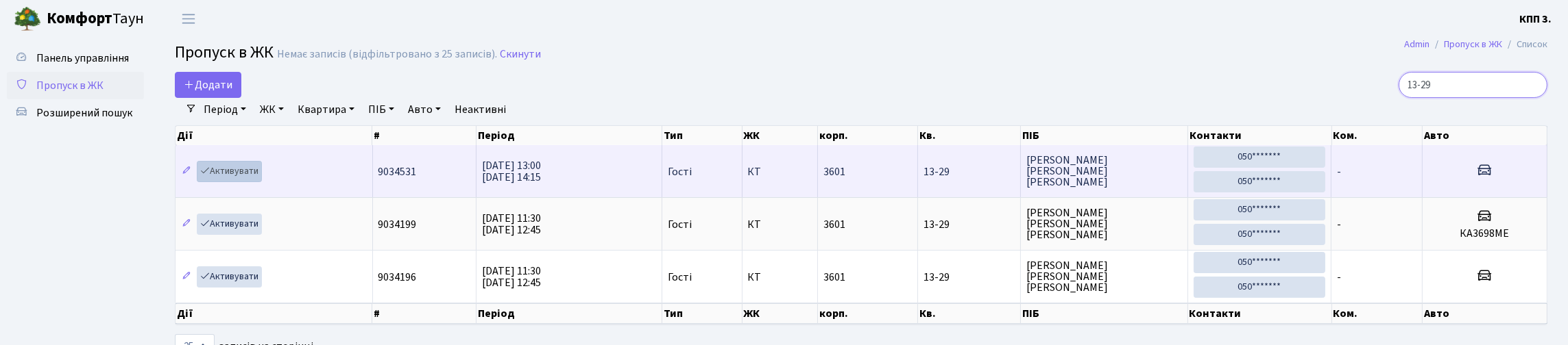
type input "13-29"
click at [223, 182] on link "Активувати" at bounding box center [230, 171] width 65 height 21
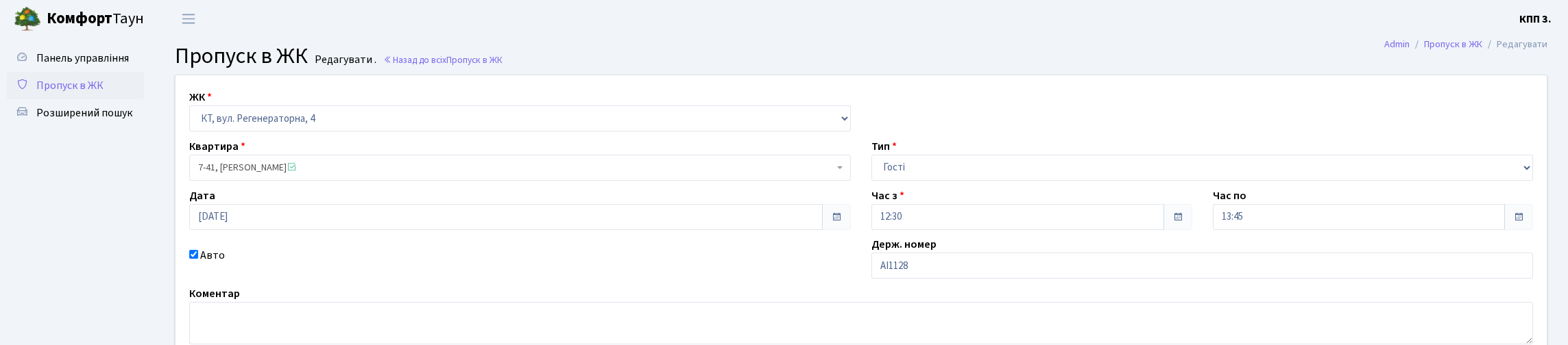
scroll to position [137, 0]
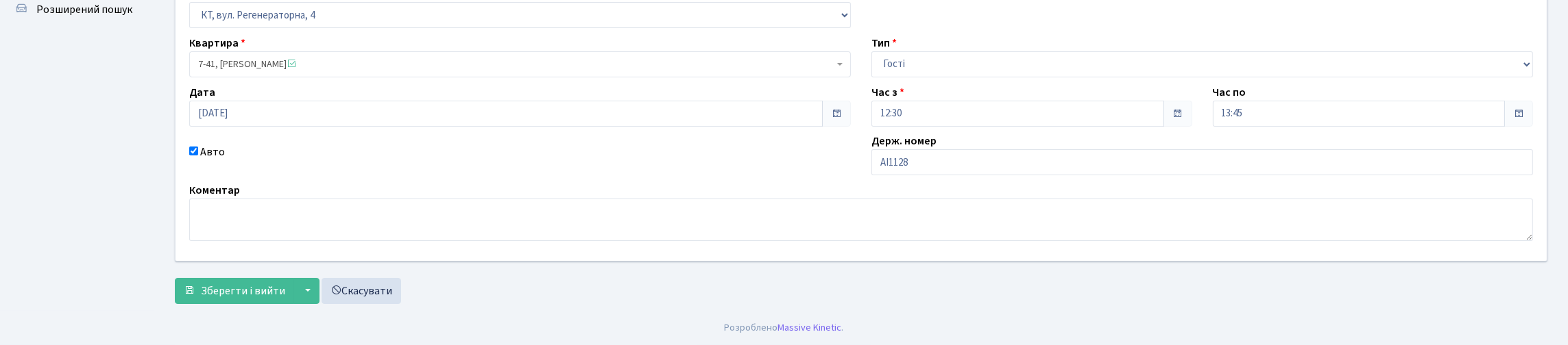
click at [937, 150] on label "Держ. номер" at bounding box center [904, 141] width 65 height 17
click at [960, 203] on div "ЖК - КТ, вул. Регенераторна, 4 КТ2, просп. [STREET_ADDRESS] [STREET_ADDRESS] [P…" at bounding box center [862, 116] width 1392 height 289
type input "АІ1128СХ"
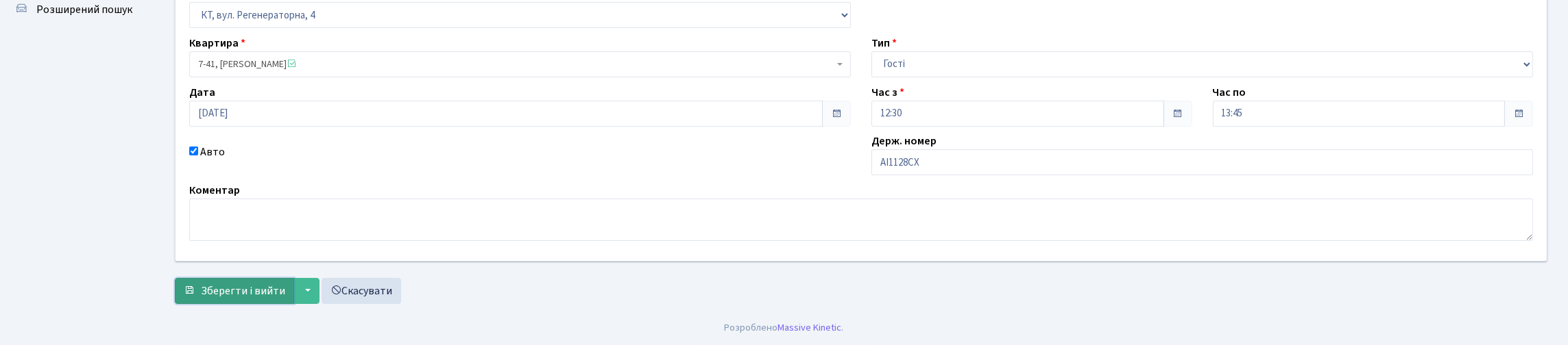
click at [238, 283] on span "Зберегти і вийти" at bounding box center [243, 290] width 85 height 15
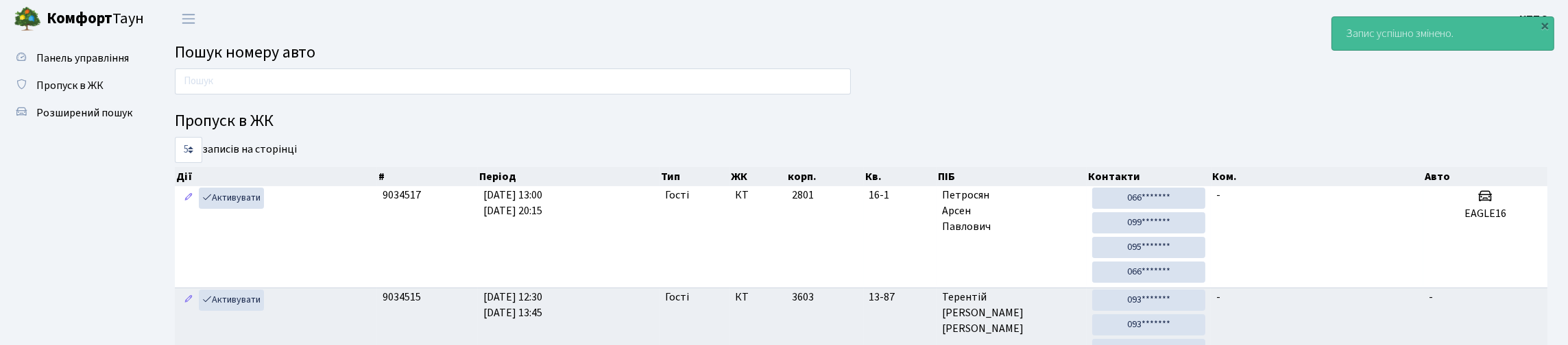
click at [263, 64] on span "Пошук номеру авто" at bounding box center [245, 52] width 141 height 24
click at [262, 78] on input "text" at bounding box center [513, 82] width 676 height 26
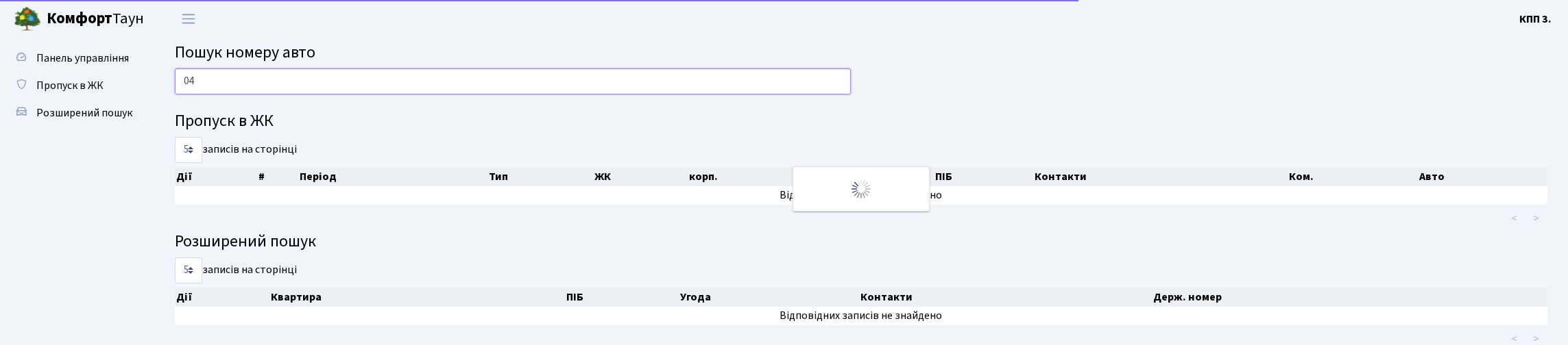
type input "0"
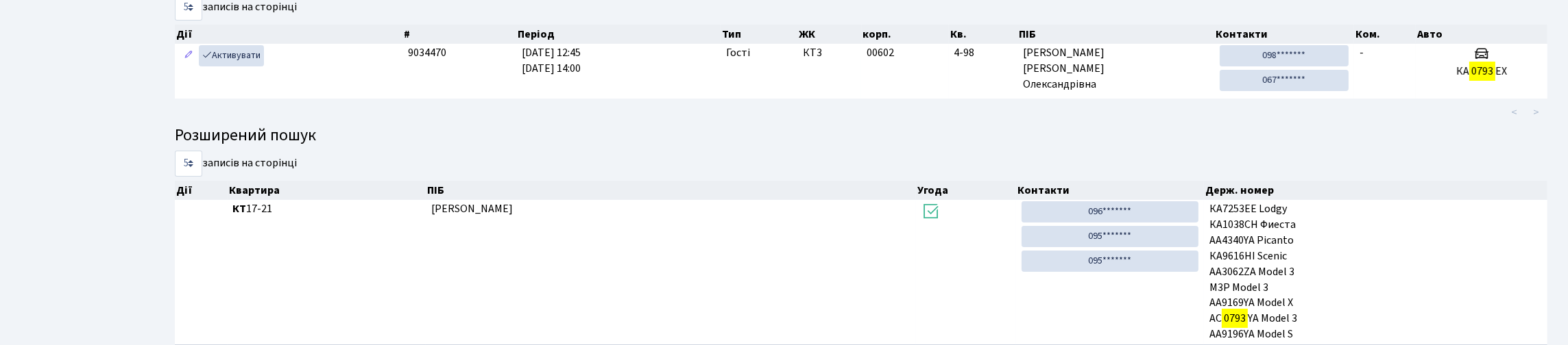
scroll to position [73, 0]
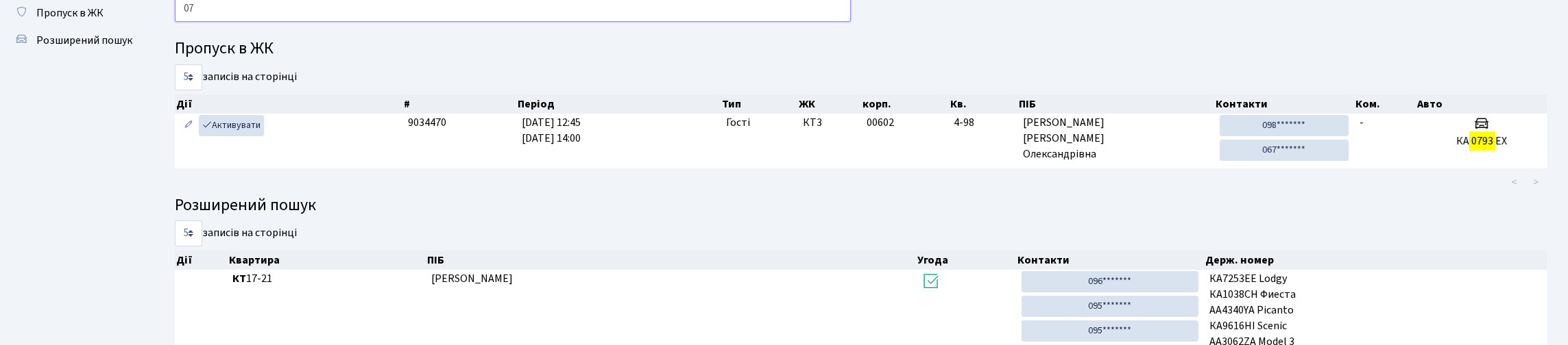
type input "0"
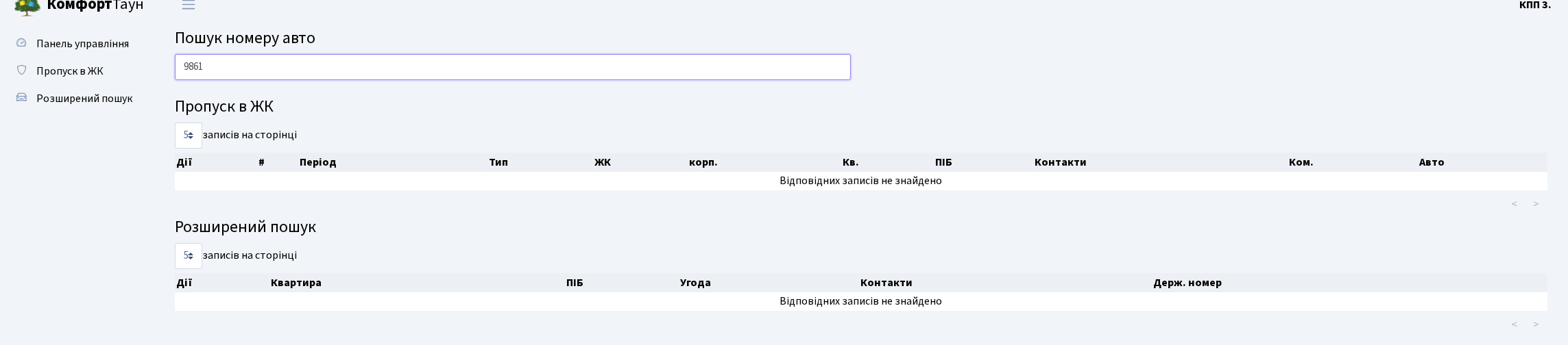
scroll to position [0, 0]
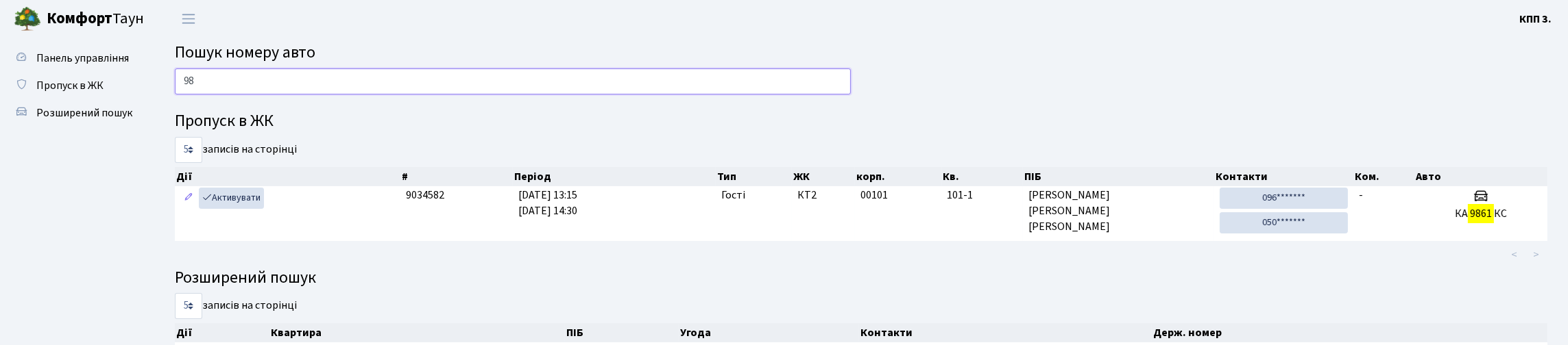
type input "9"
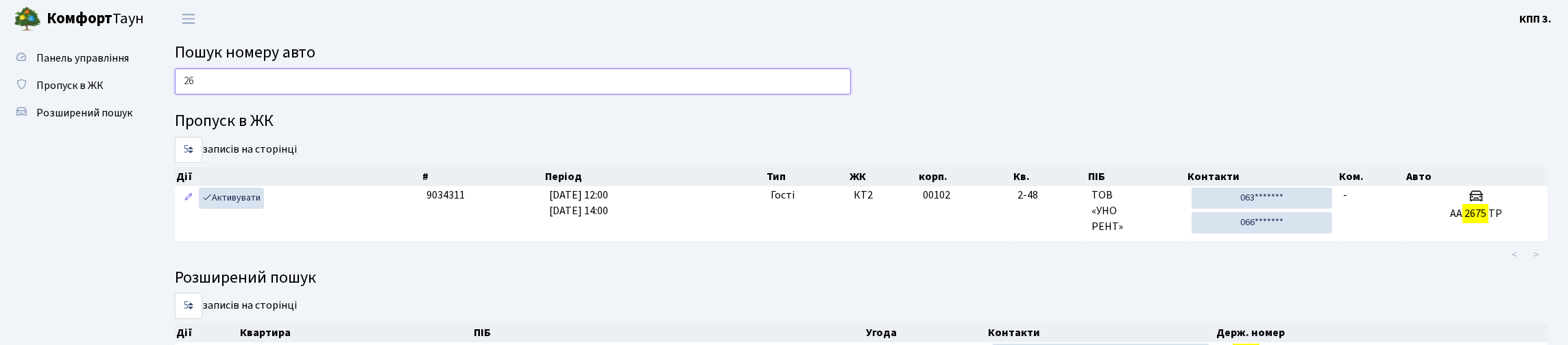
type input "2"
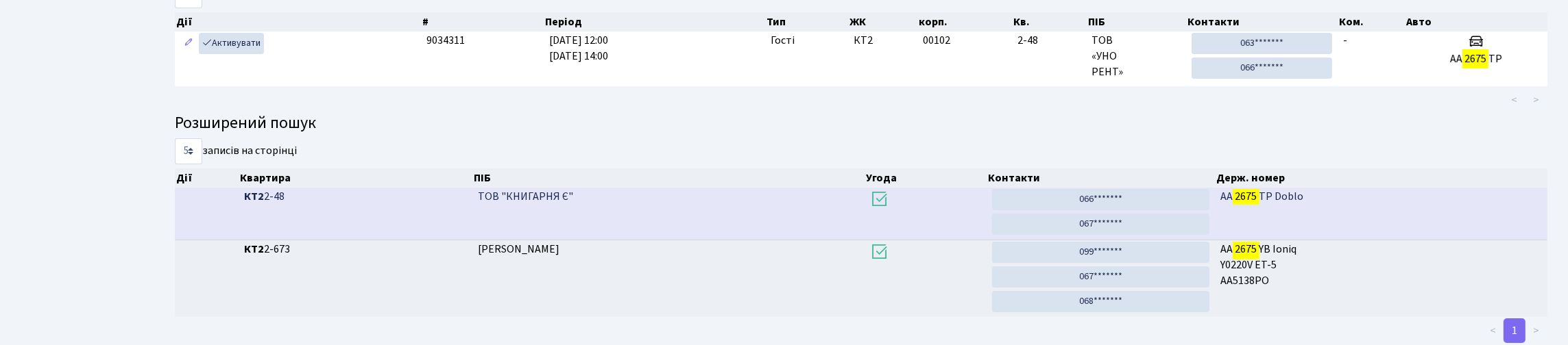
scroll to position [83, 0]
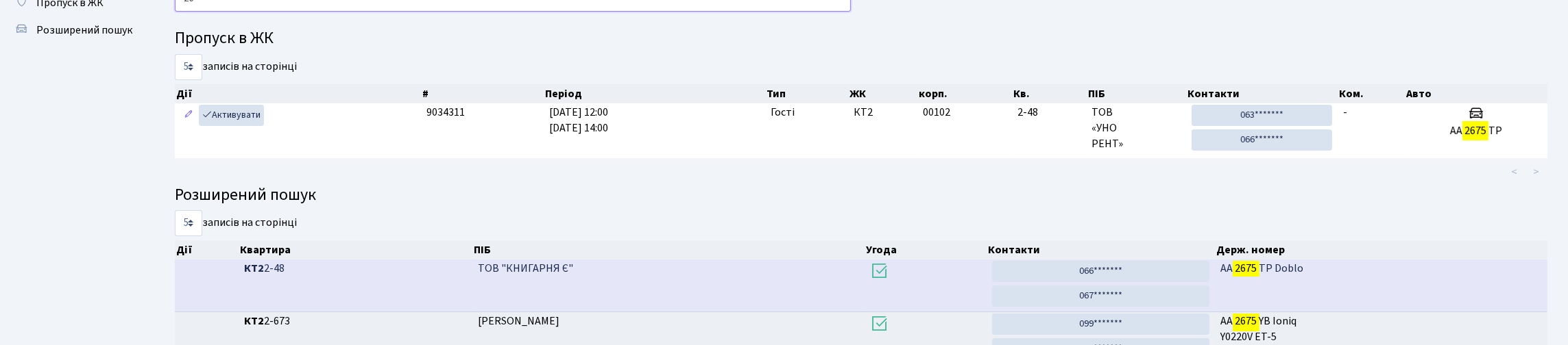
type input "2"
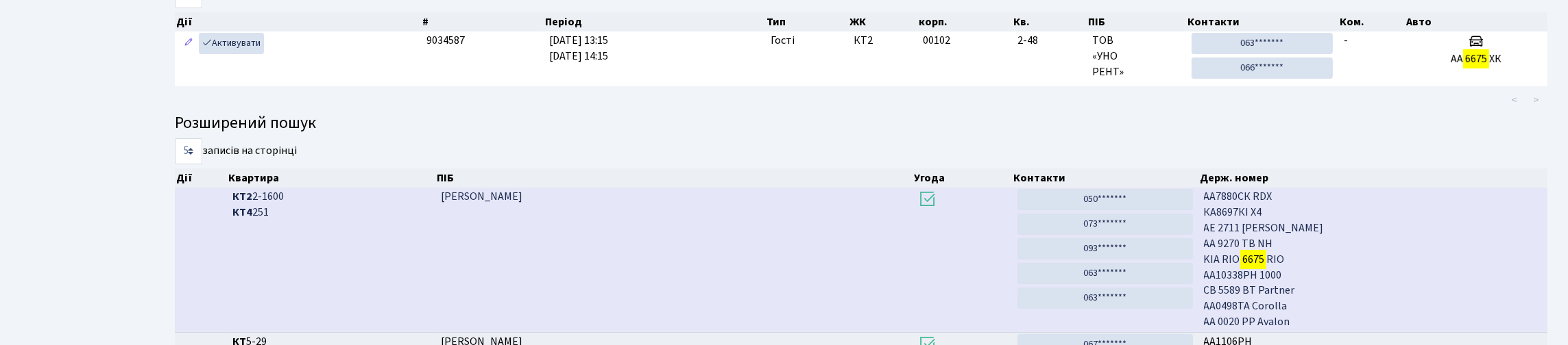
scroll to position [0, 0]
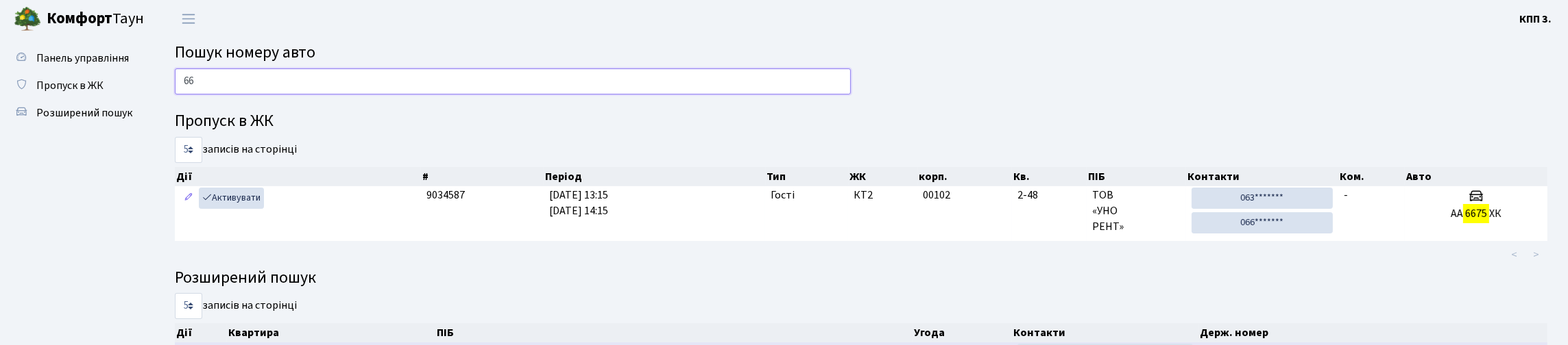
type input "6"
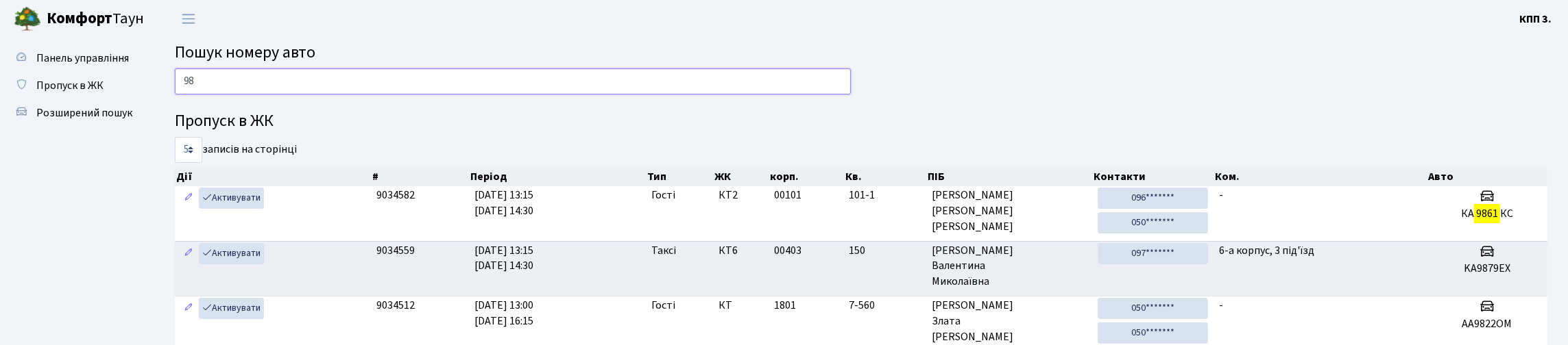
type input "9"
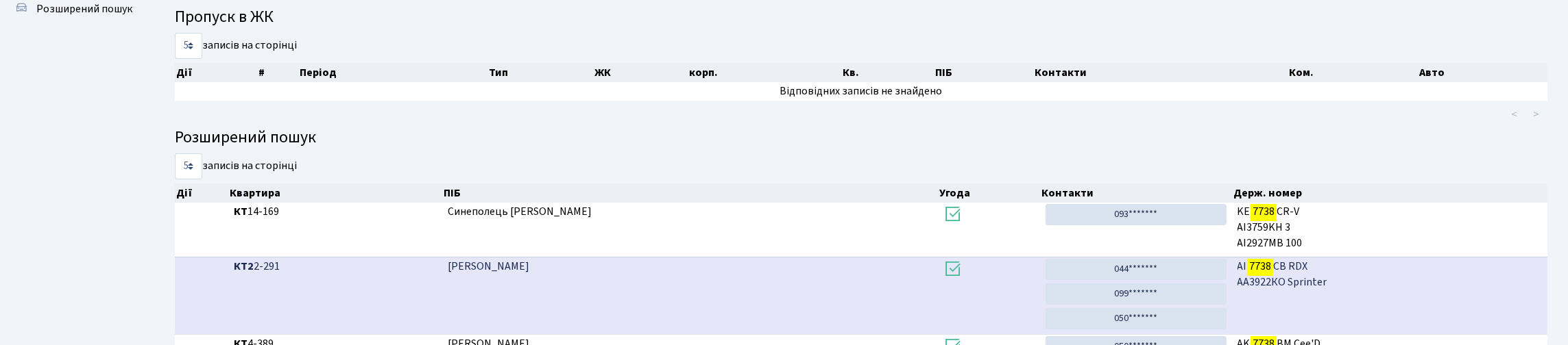
scroll to position [83, 0]
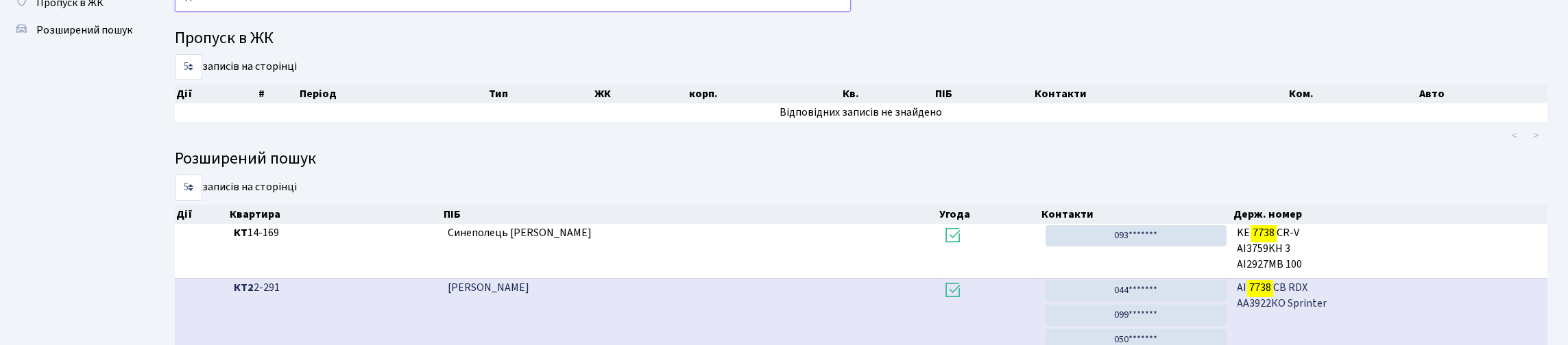
type input "7"
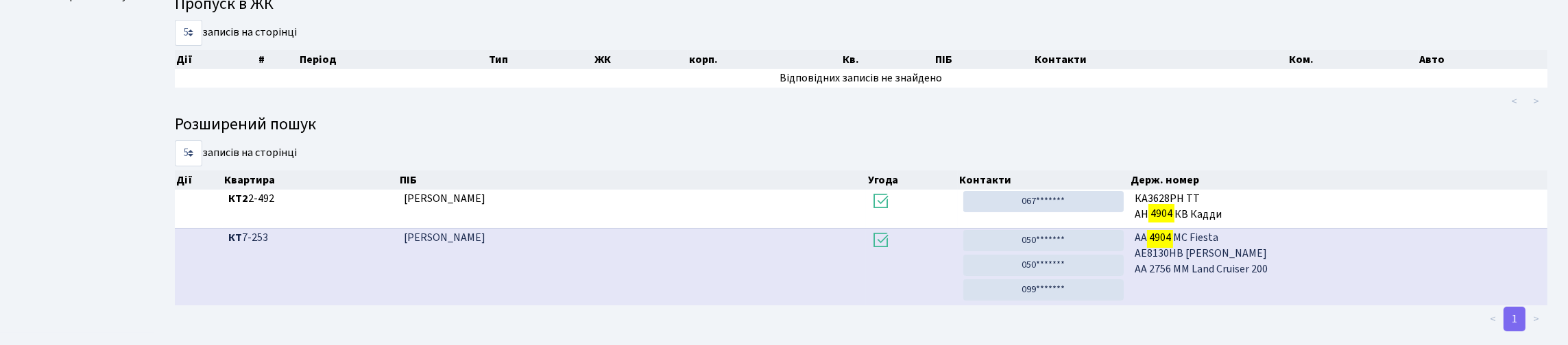
scroll to position [28, 0]
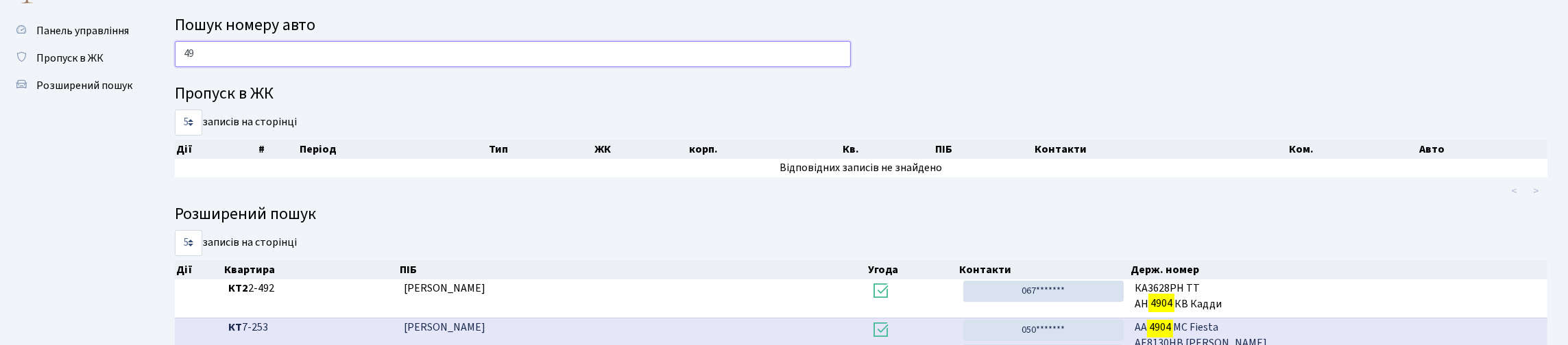
type input "4"
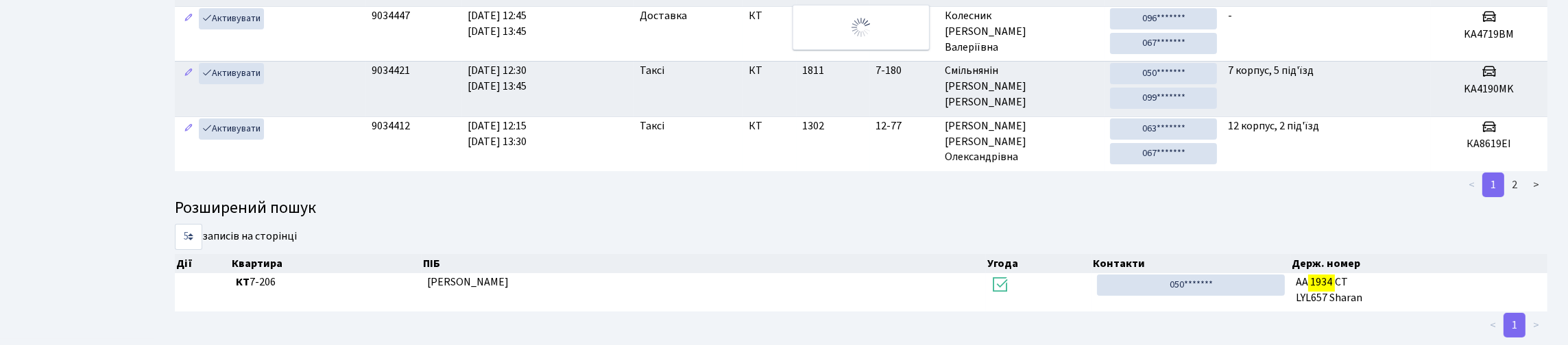
scroll to position [49, 0]
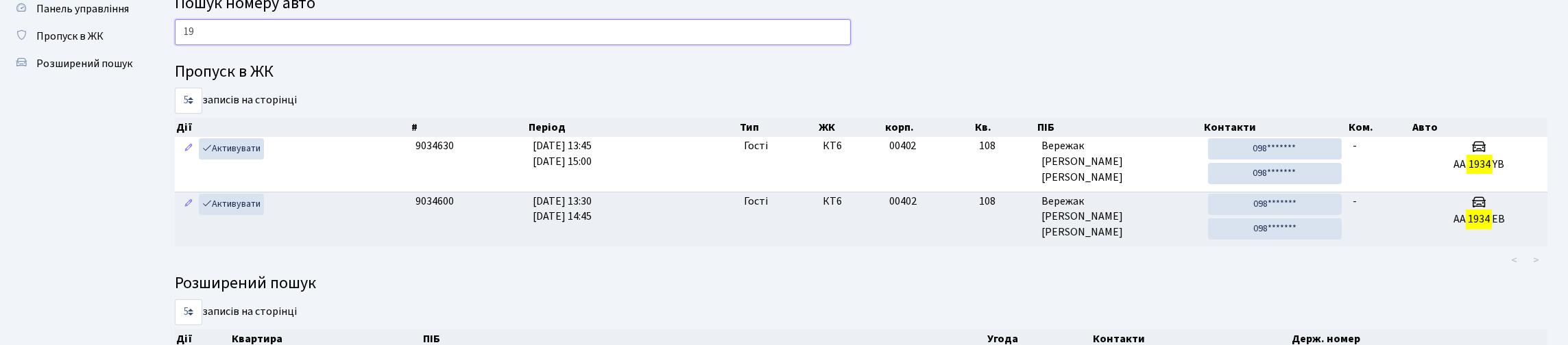
type input "1"
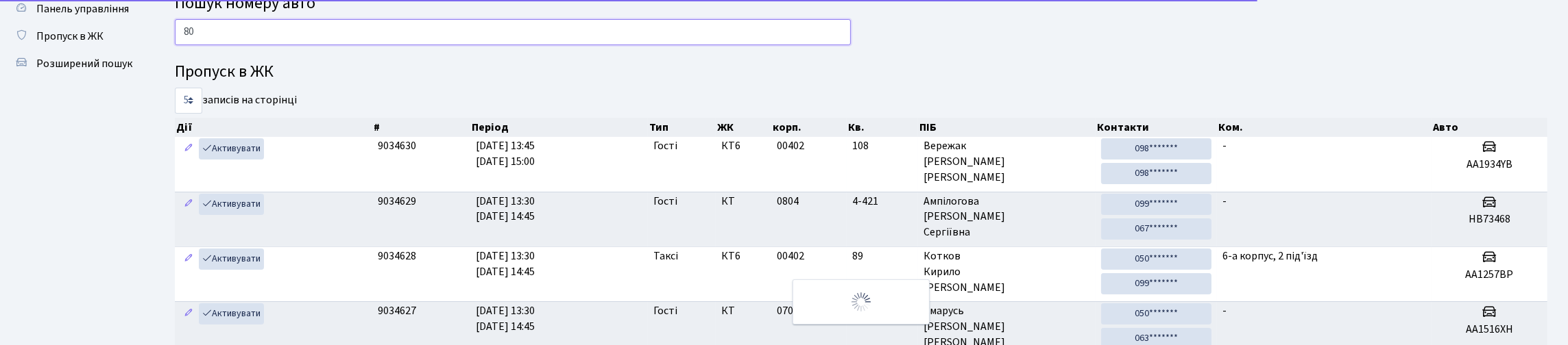
type input "8"
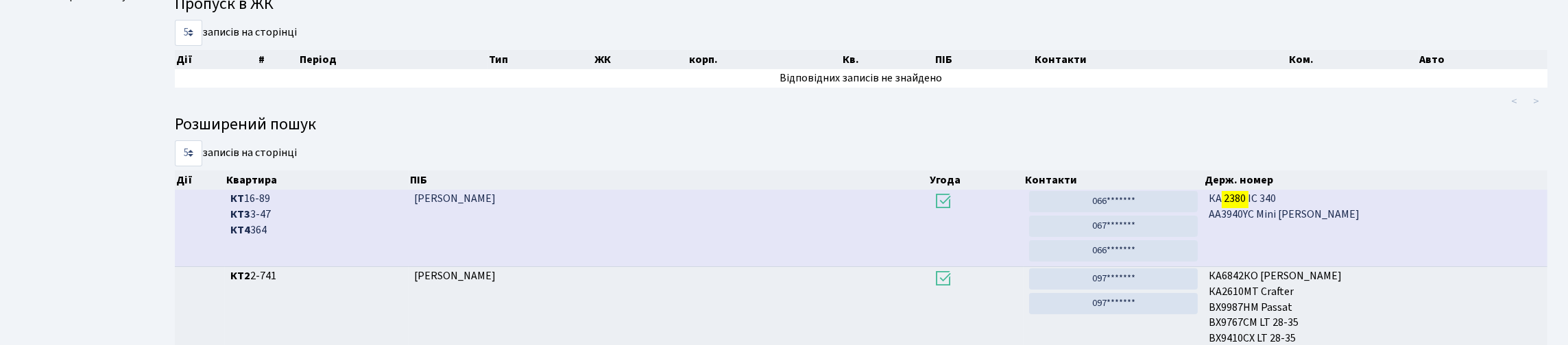
scroll to position [57, 0]
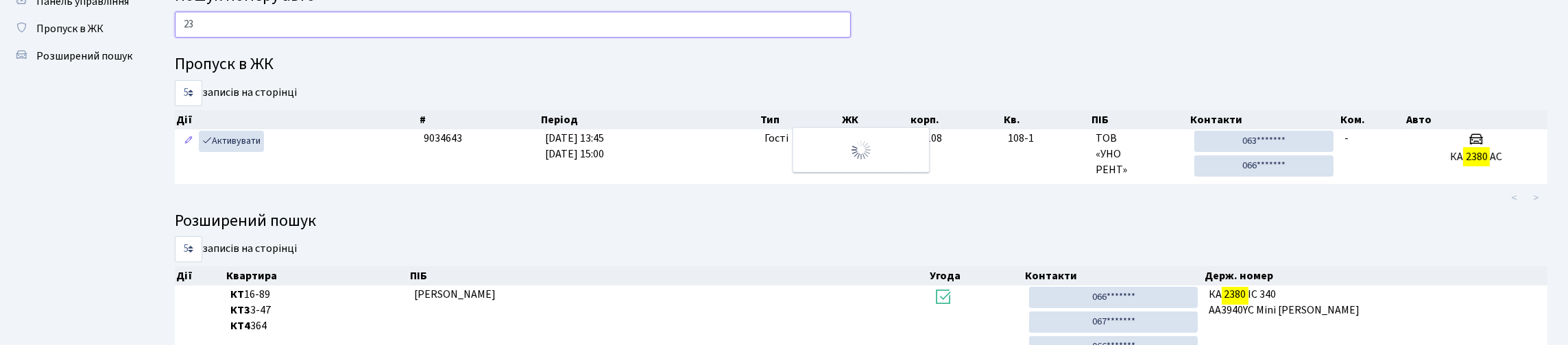
type input "2"
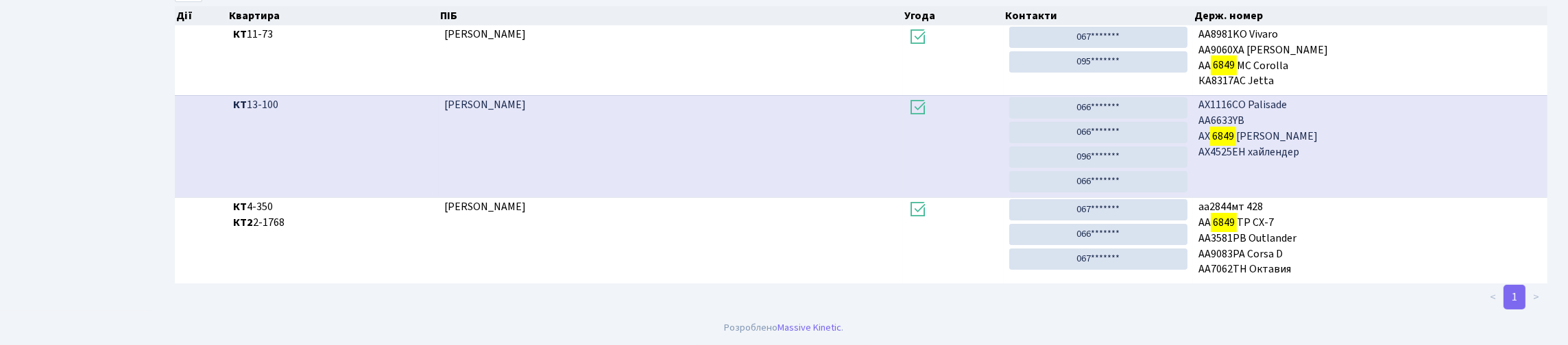
scroll to position [83, 0]
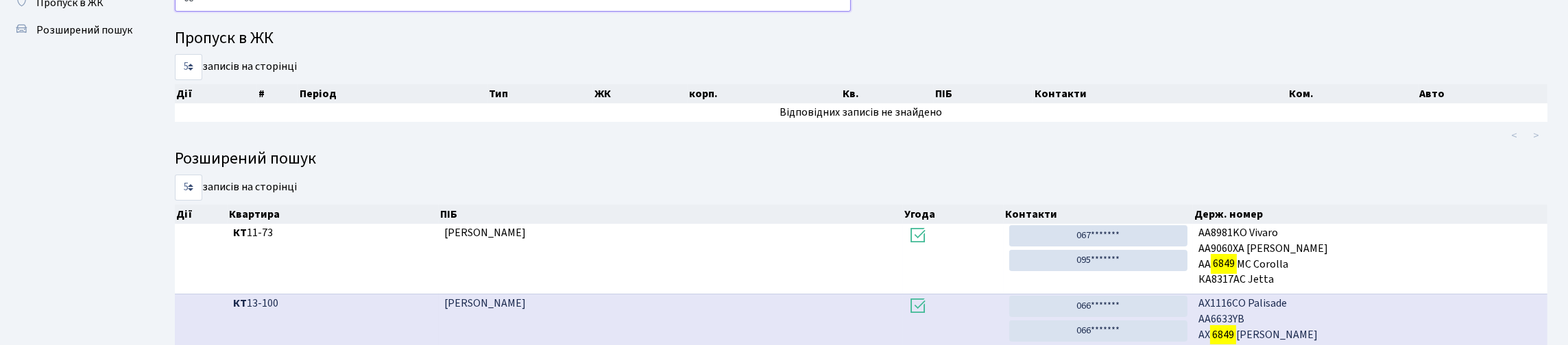
type input "6"
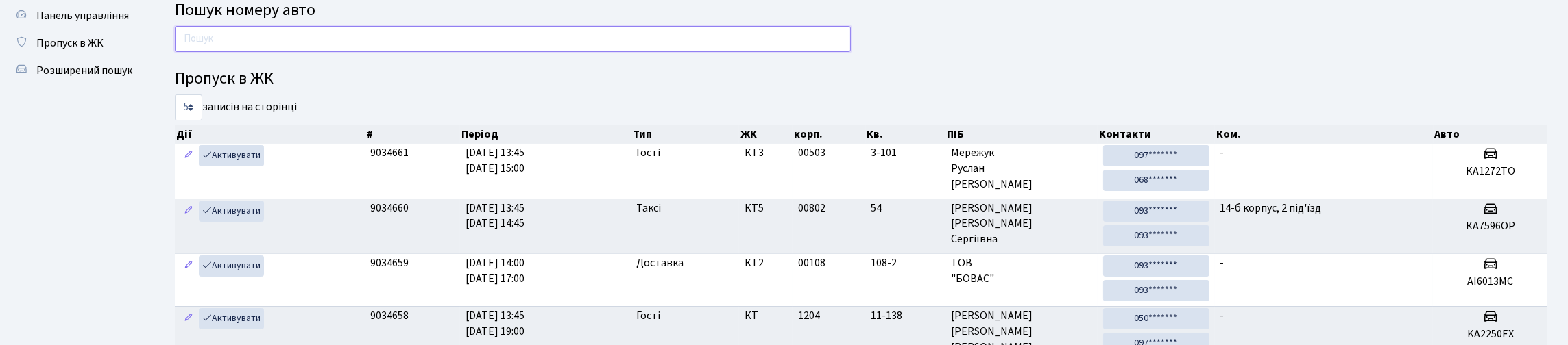
scroll to position [0, 0]
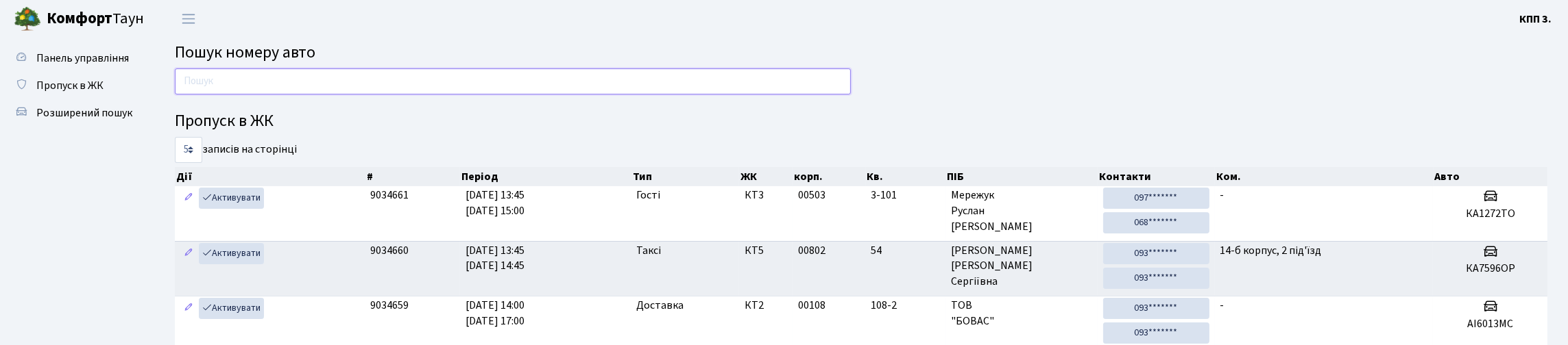
type input "C"
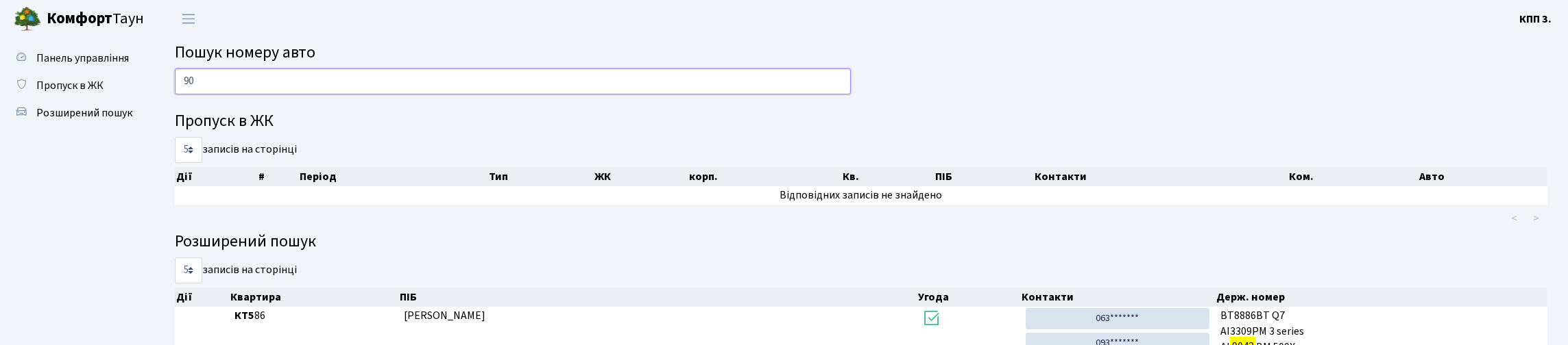
type input "9"
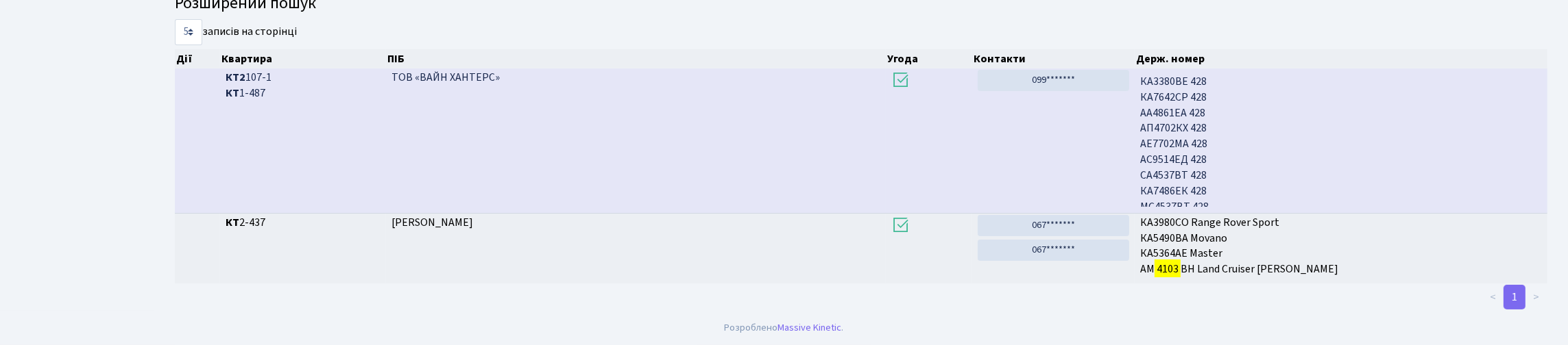
scroll to position [83, 0]
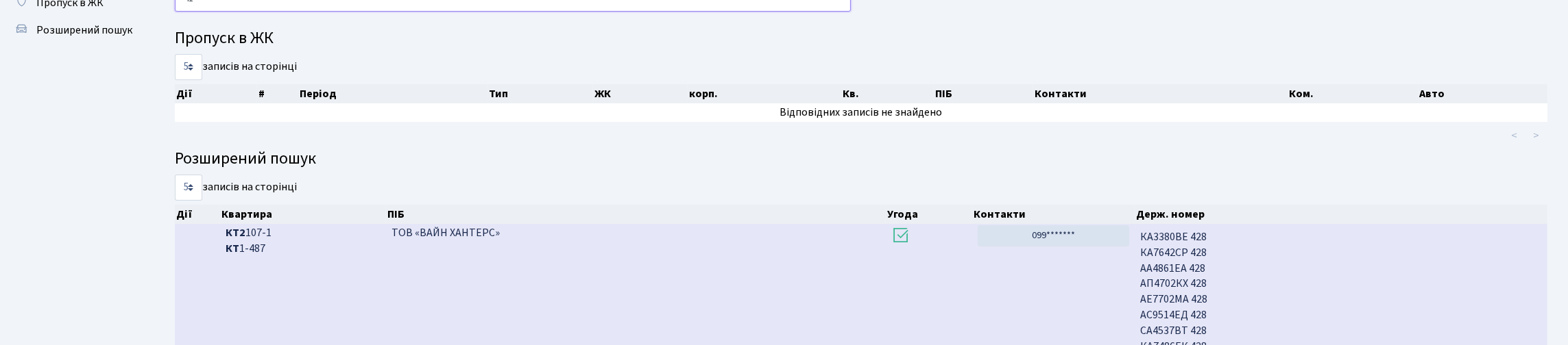
type input "4"
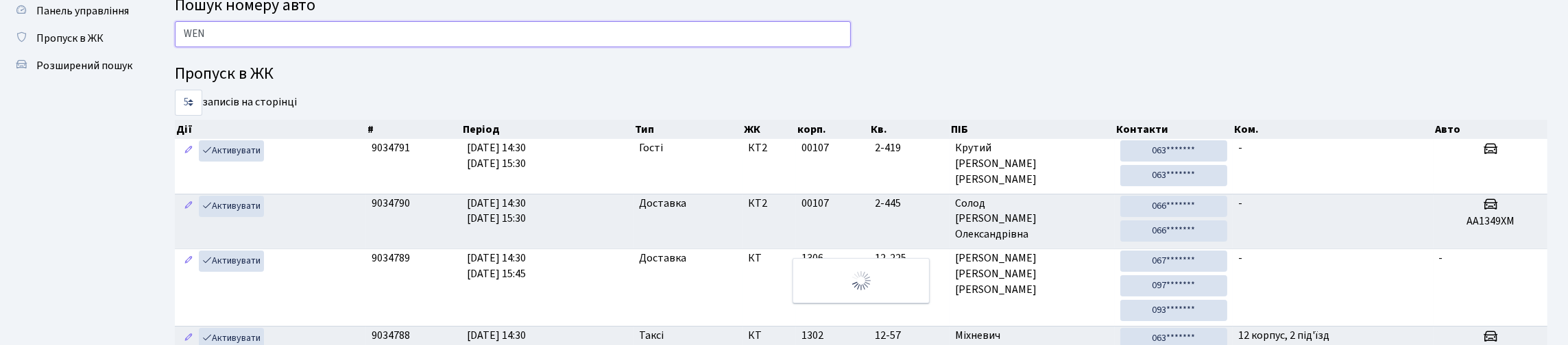
scroll to position [0, 0]
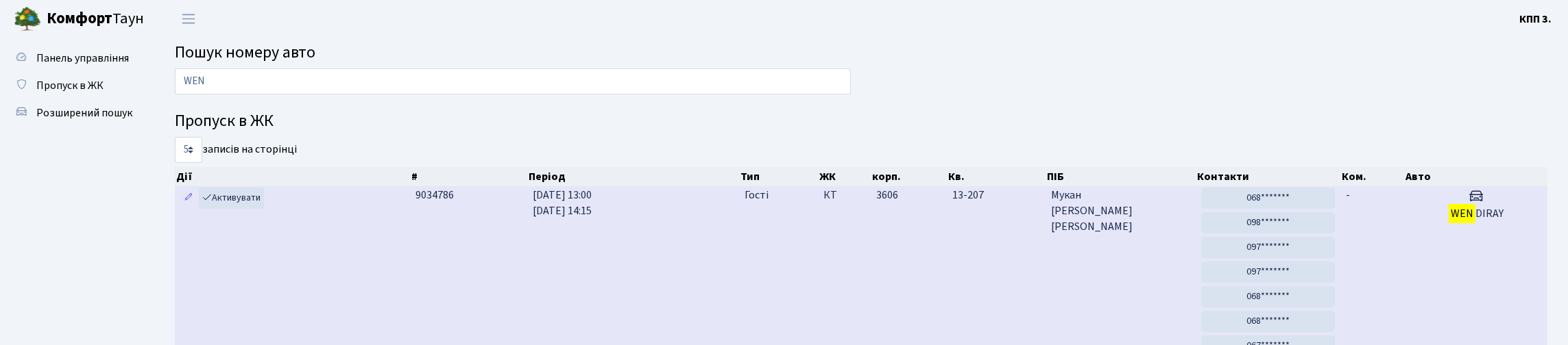
click at [1408, 273] on td "WEN DIRAY" at bounding box center [1475, 286] width 143 height 200
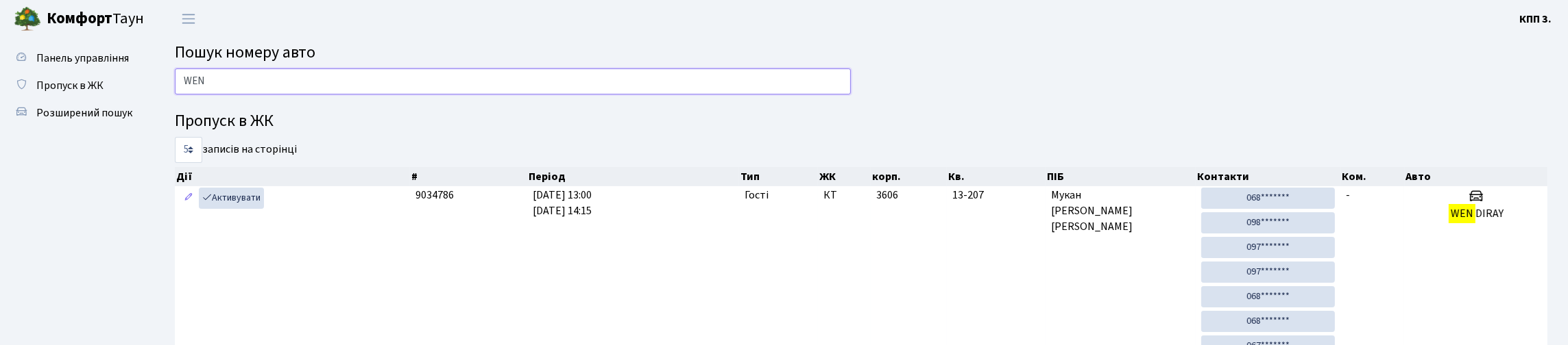
click at [443, 94] on input "WEN" at bounding box center [513, 82] width 676 height 26
type input "W"
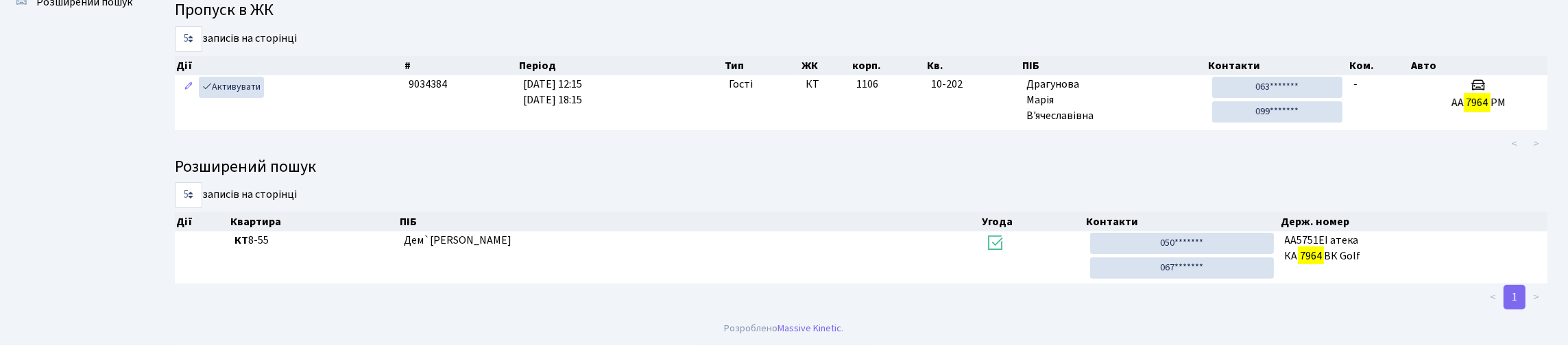
scroll to position [83, 0]
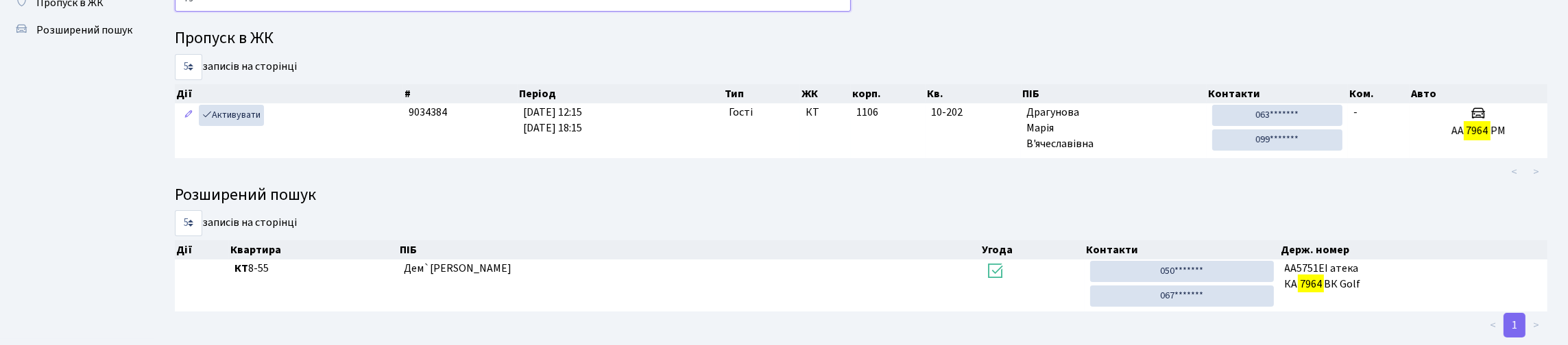
type input "7"
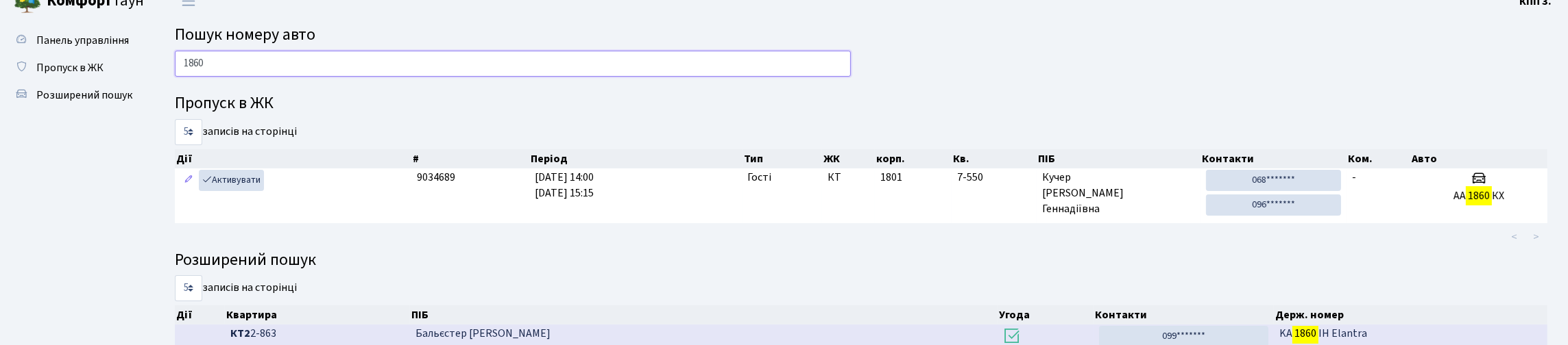
scroll to position [0, 0]
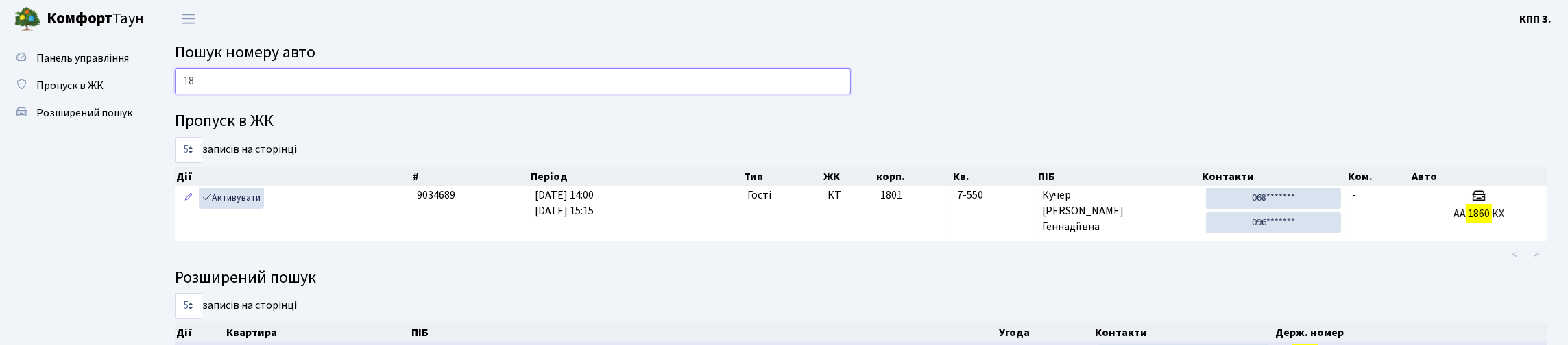
type input "1"
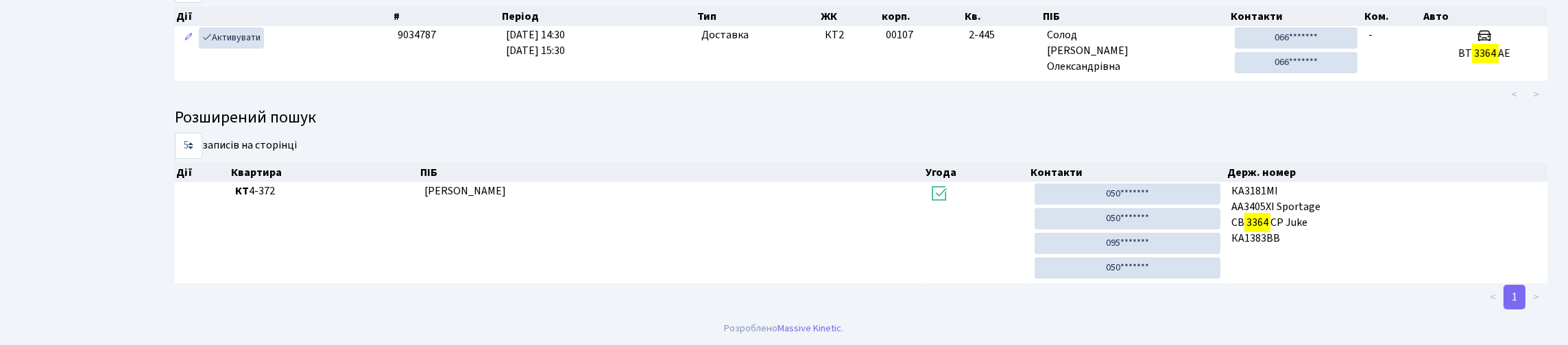
scroll to position [83, 0]
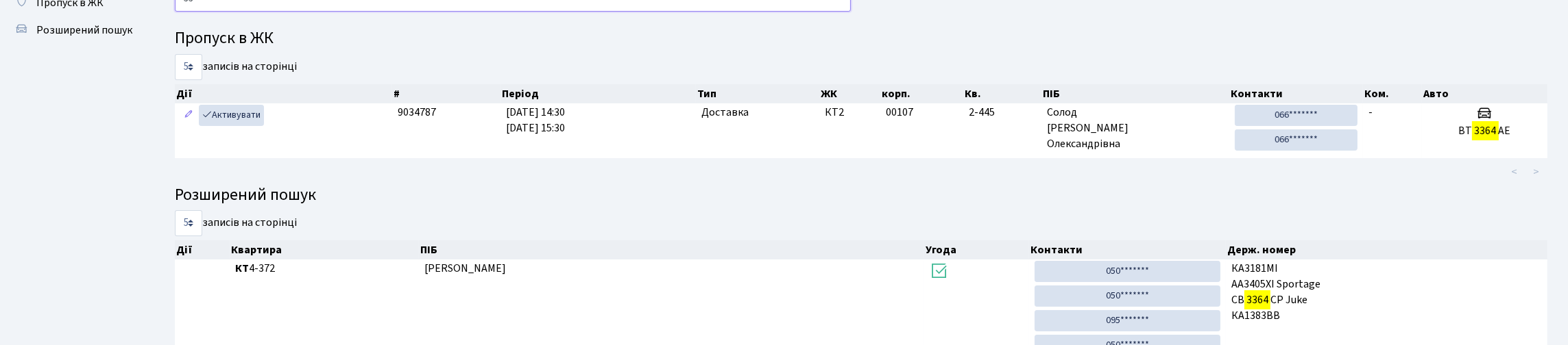
type input "3"
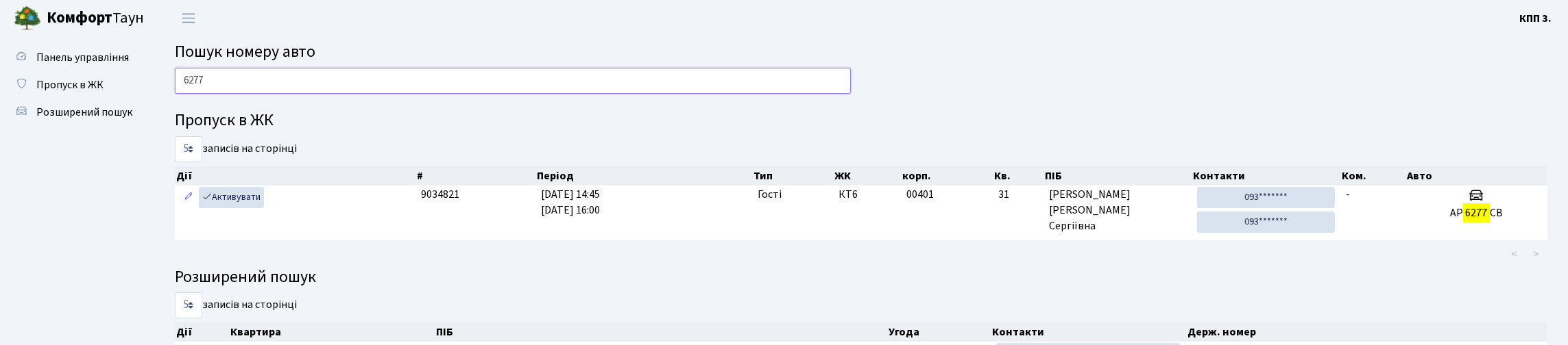
scroll to position [0, 0]
type input "6"
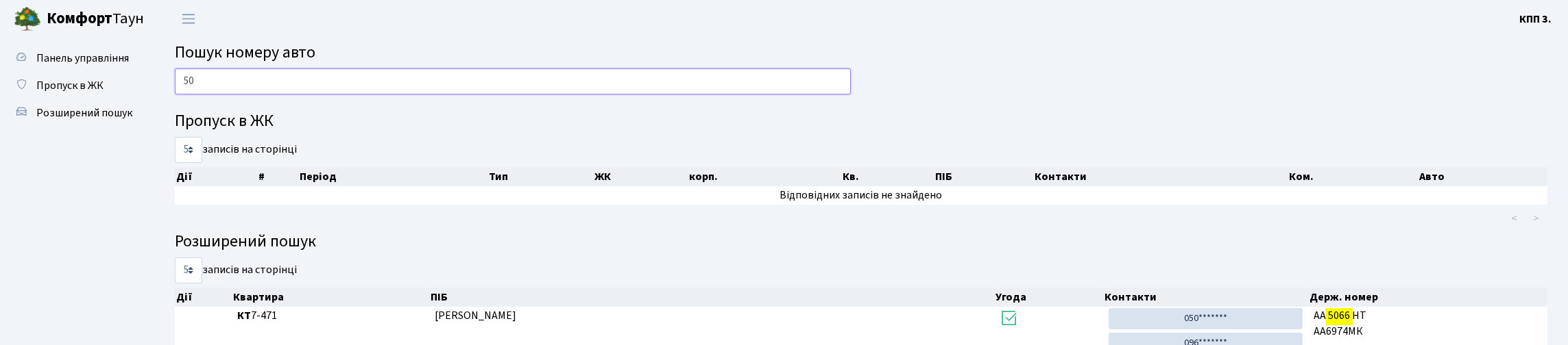
type input "5"
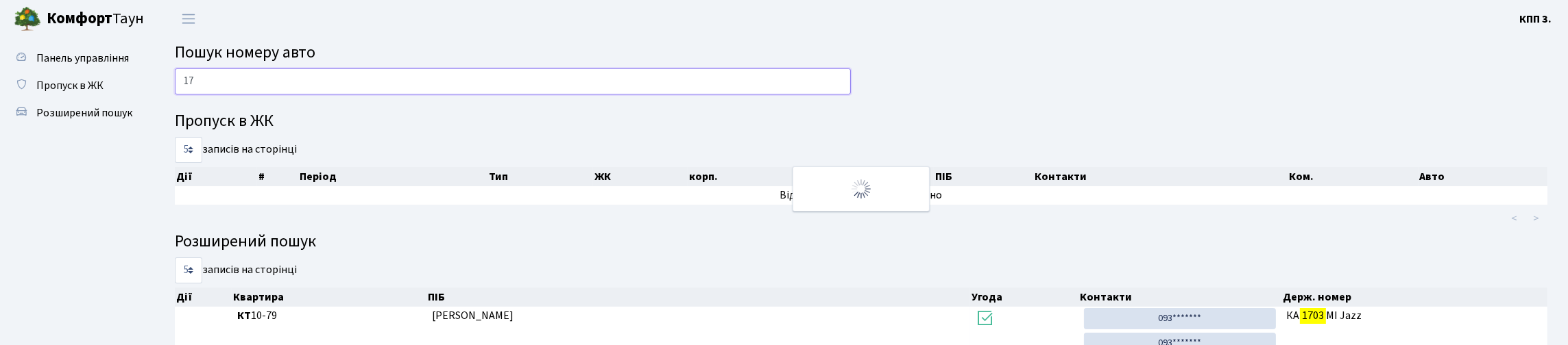
type input "1"
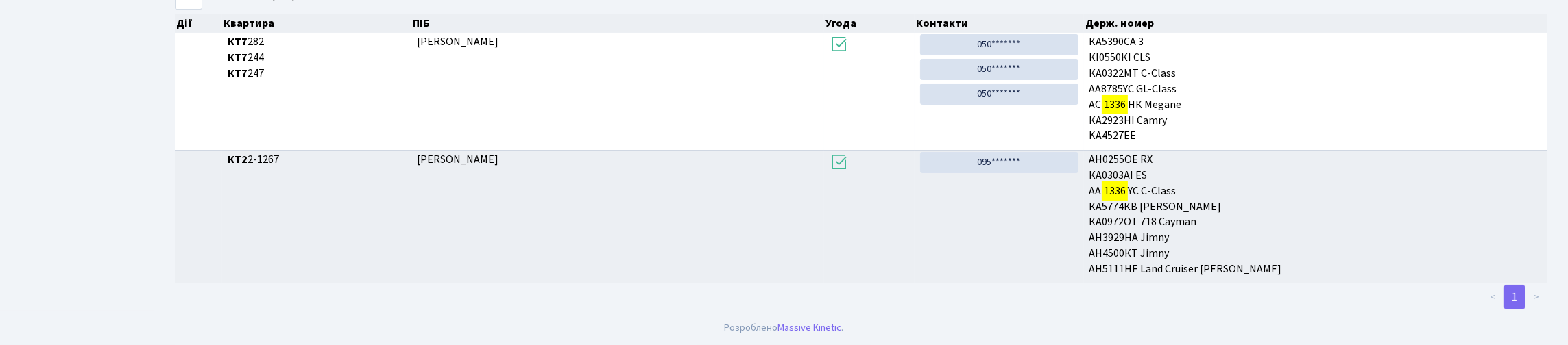
scroll to position [83, 0]
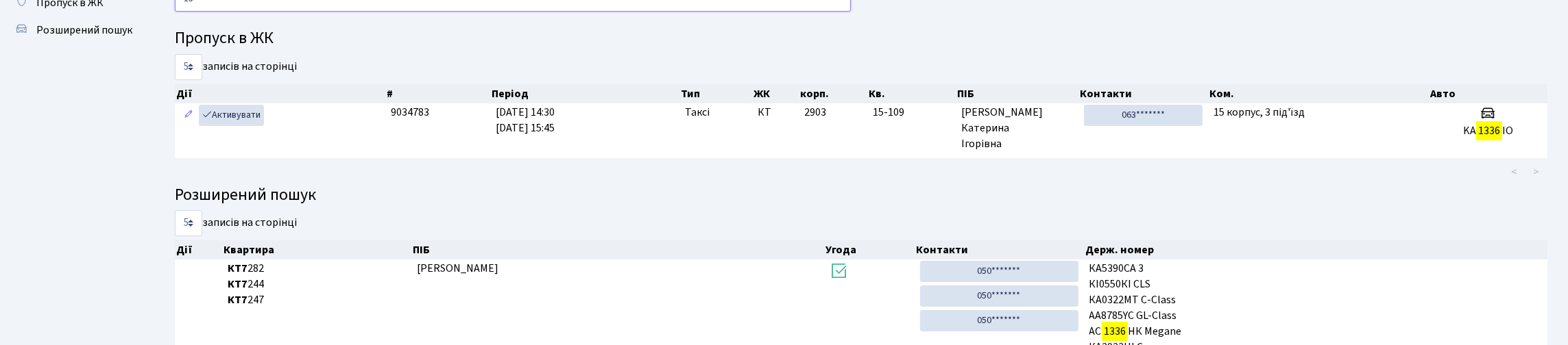
type input "1"
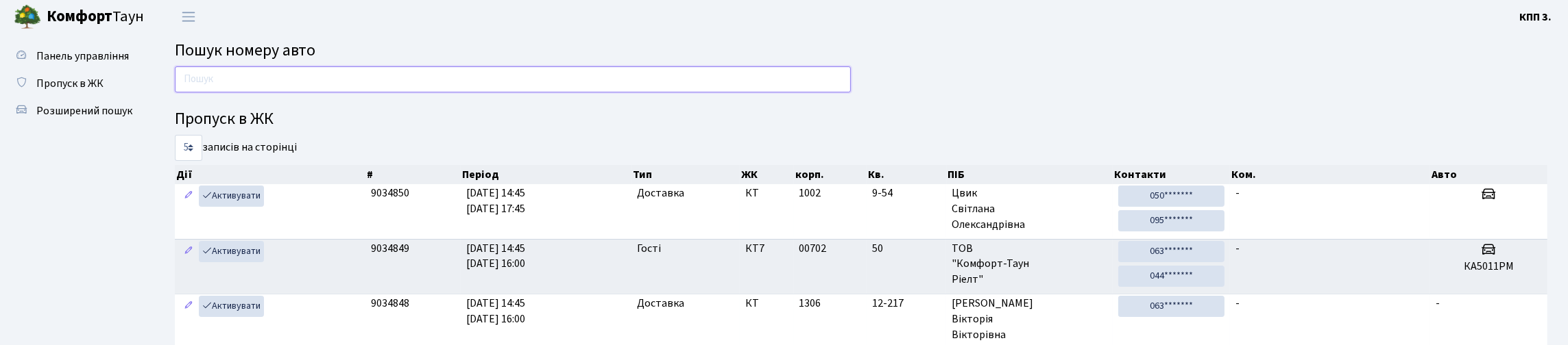
scroll to position [0, 0]
type input "4"
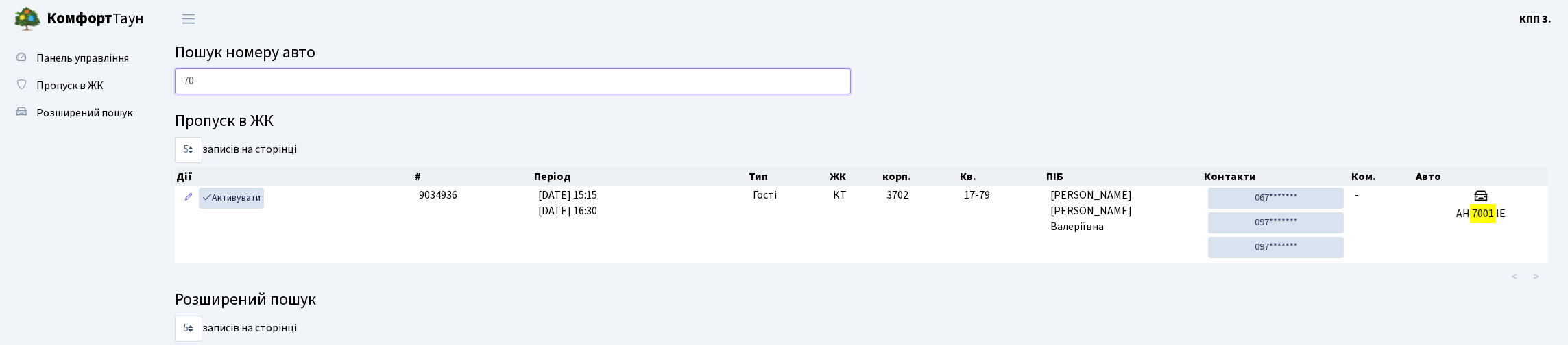
type input "7"
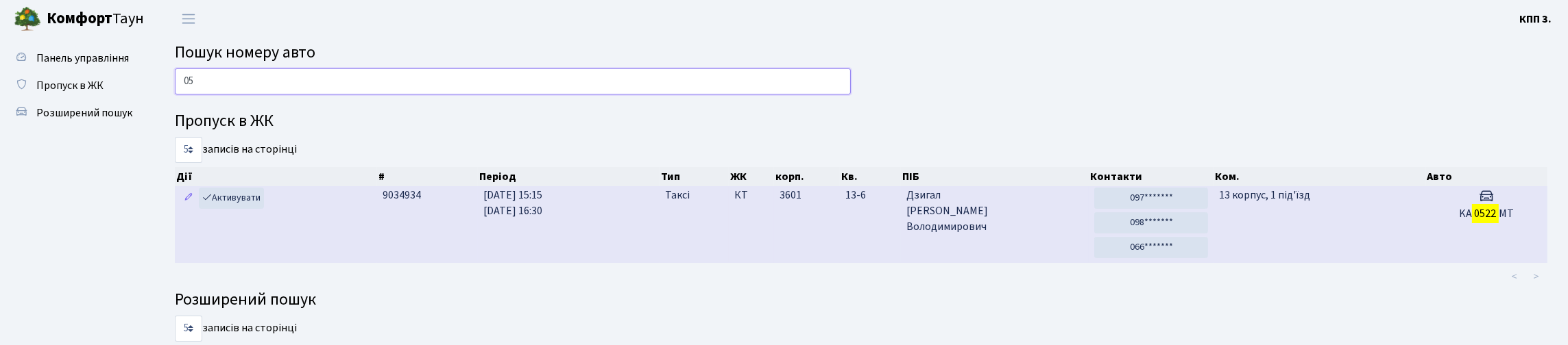
type input "0"
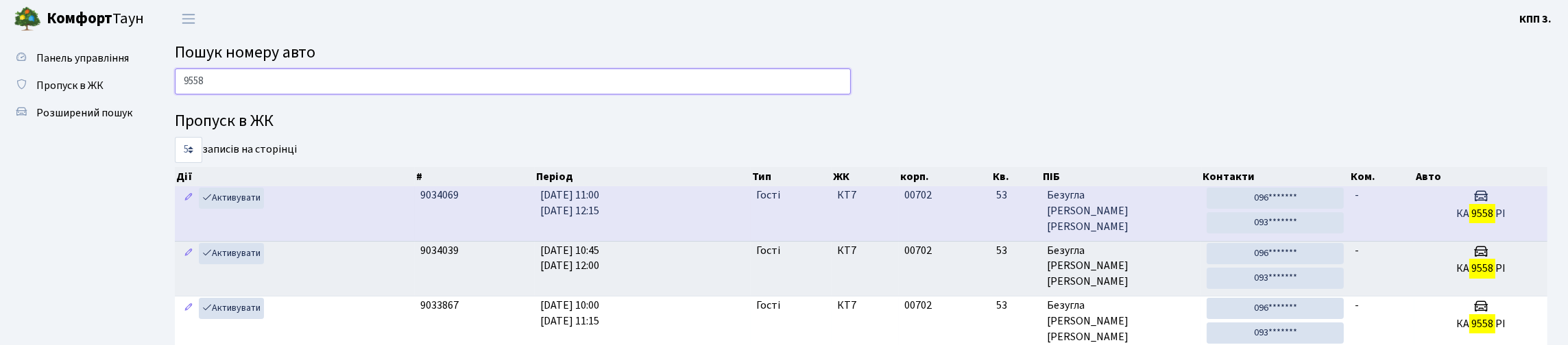
type input "9558"
click at [371, 241] on td "Активувати" at bounding box center [295, 214] width 240 height 54
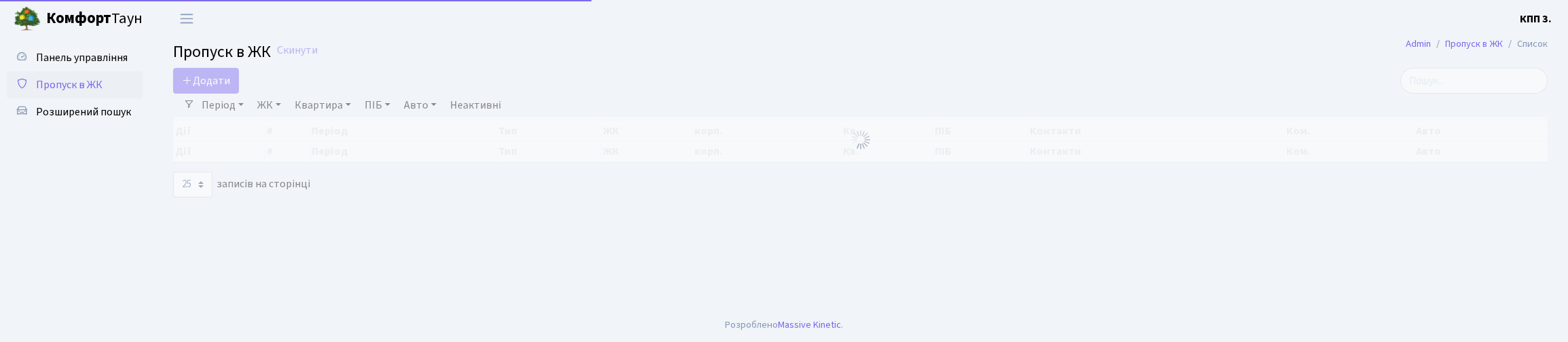
select select "25"
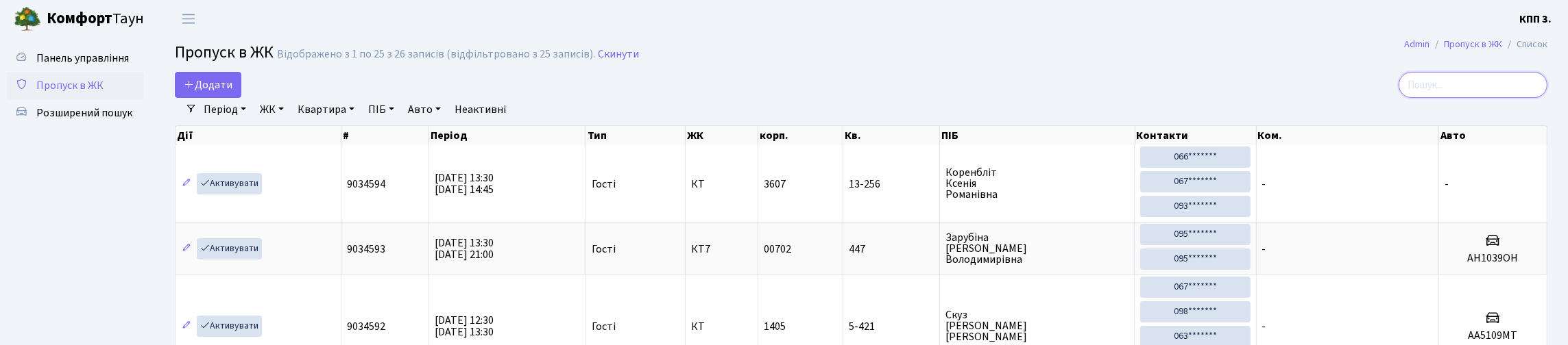
click at [1430, 94] on input "search" at bounding box center [1473, 85] width 149 height 26
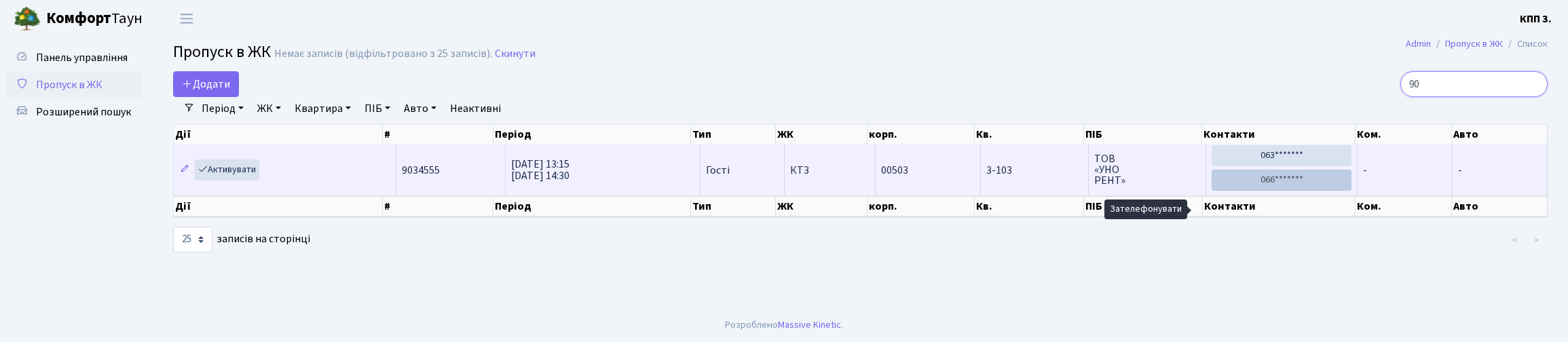
type input "9"
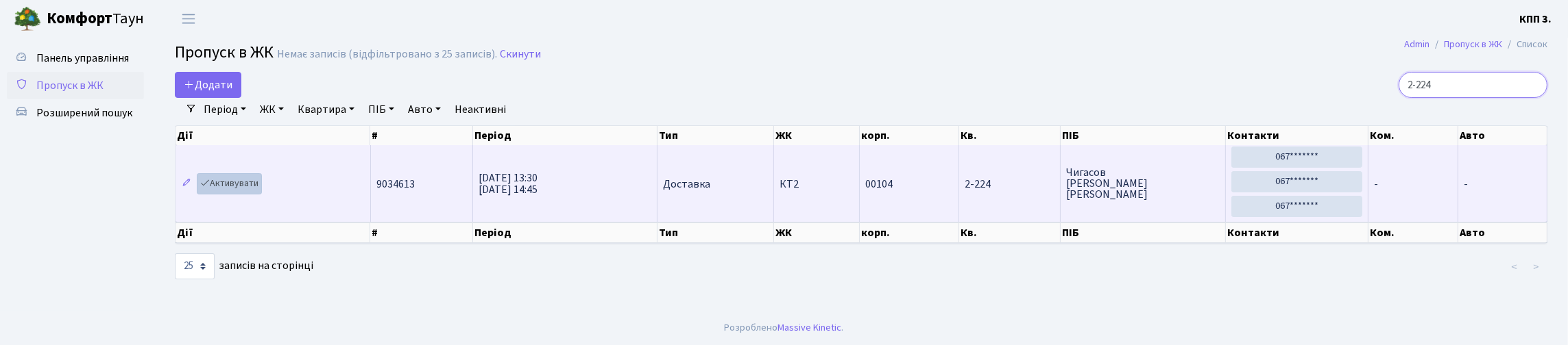
type input "2-224"
click at [253, 195] on link "Активувати" at bounding box center [230, 184] width 65 height 21
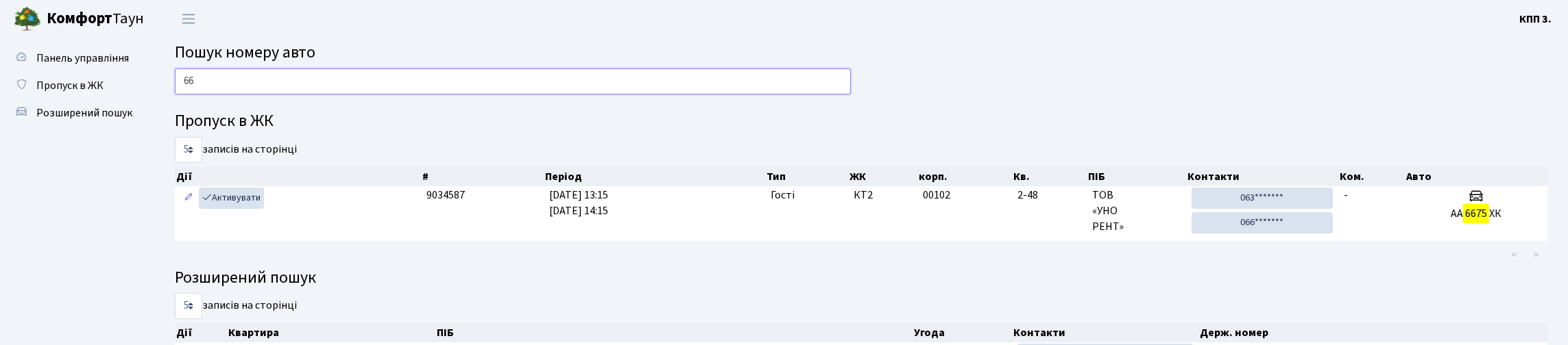
type input "6"
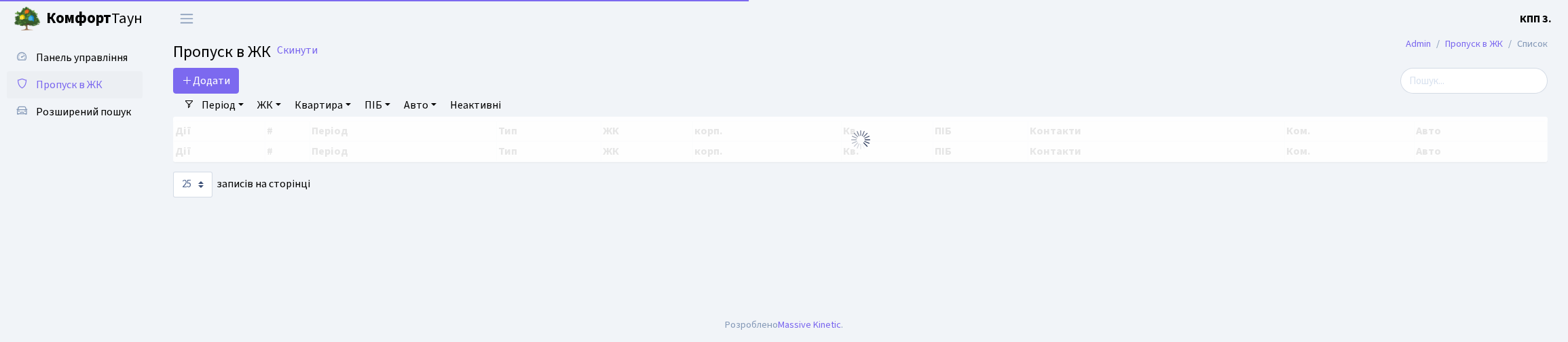
select select "25"
click at [1408, 93] on input "search" at bounding box center [1474, 81] width 147 height 26
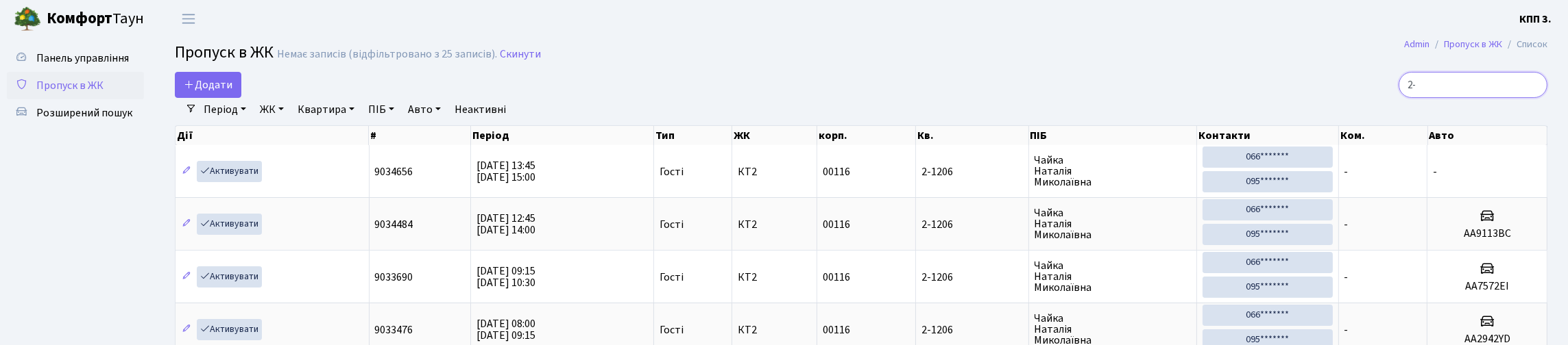
type input "2"
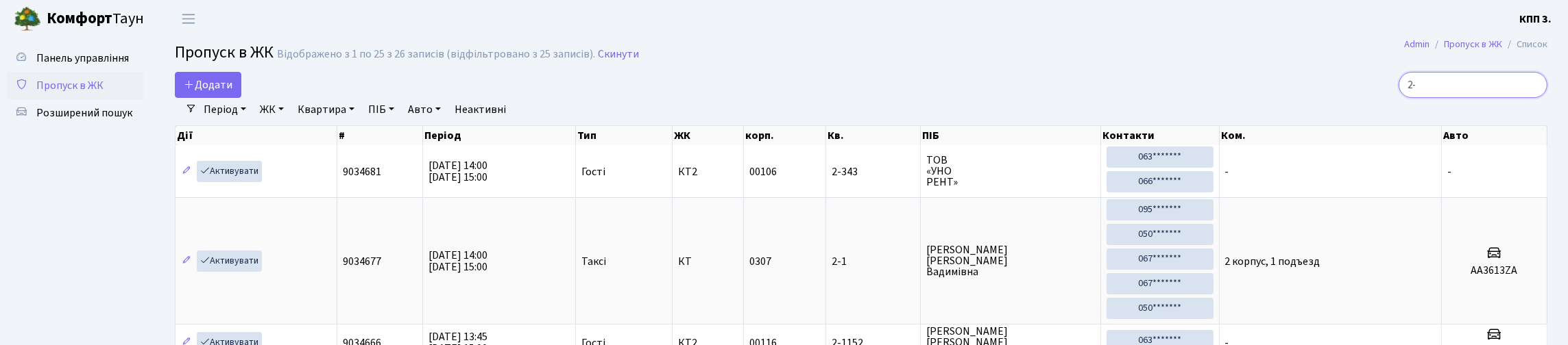
type input "2"
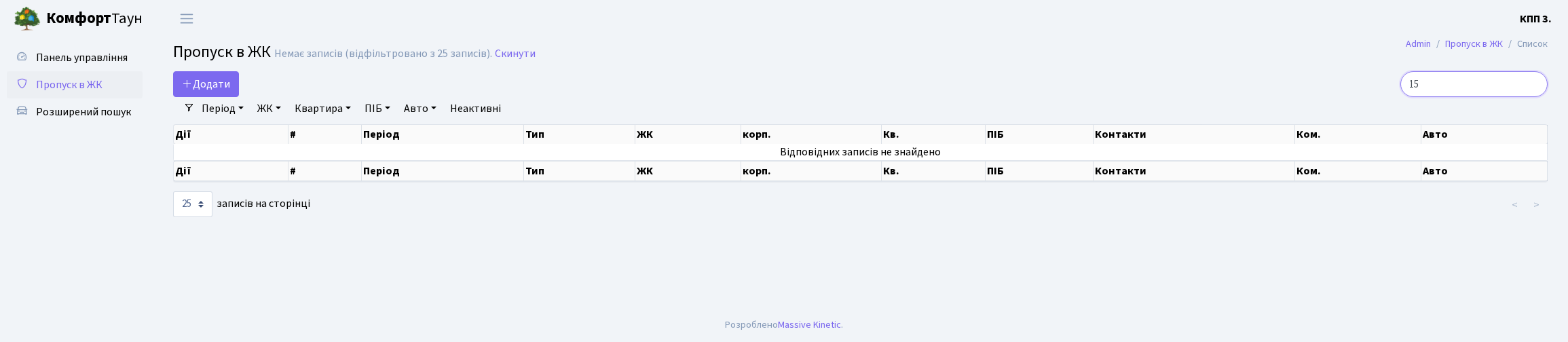
type input "1"
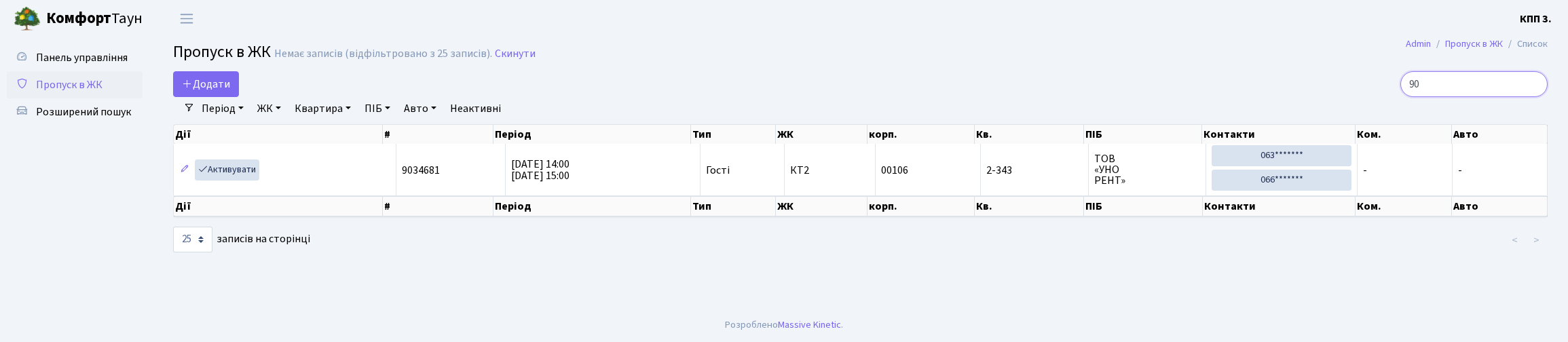
type input "9"
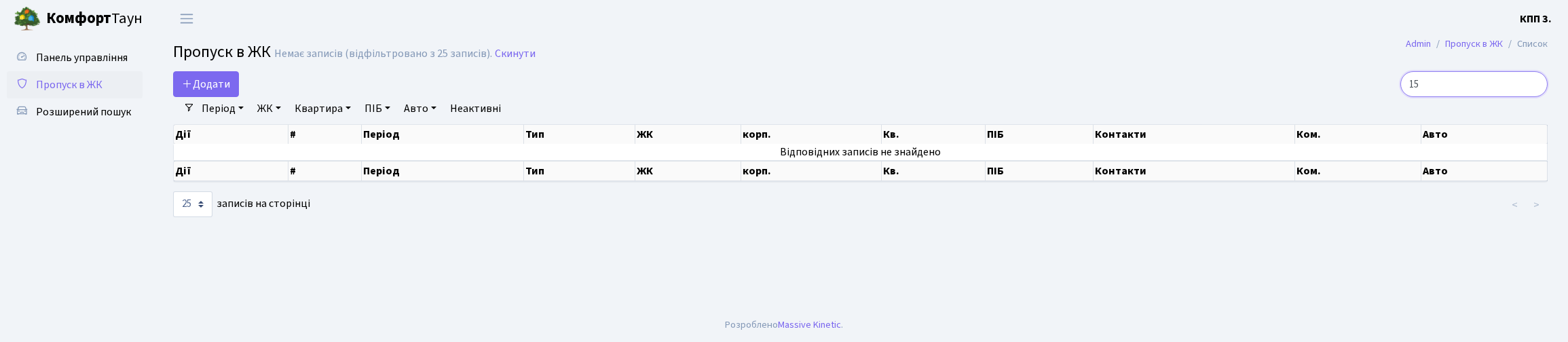
type input "1"
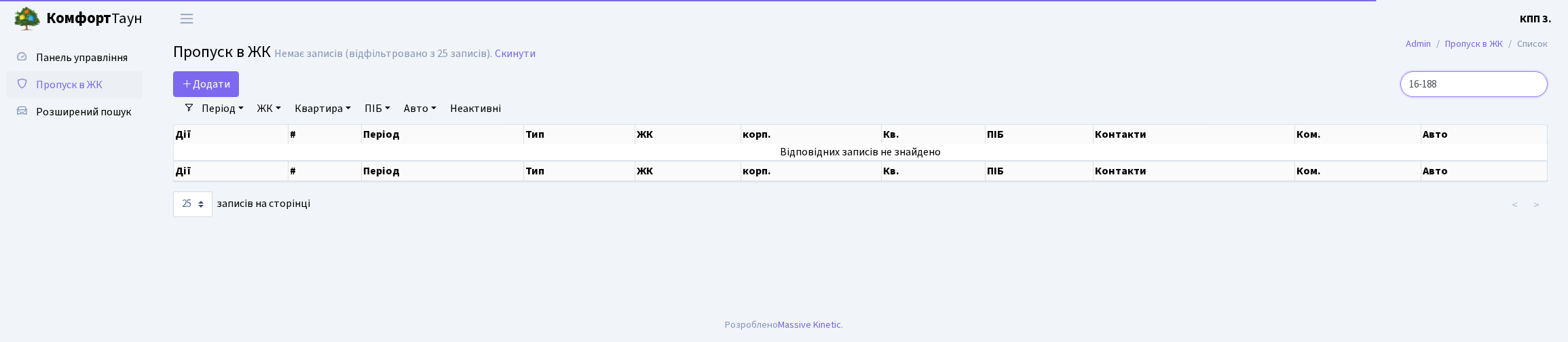
click at [1449, 97] on input "16-188" at bounding box center [1474, 84] width 147 height 26
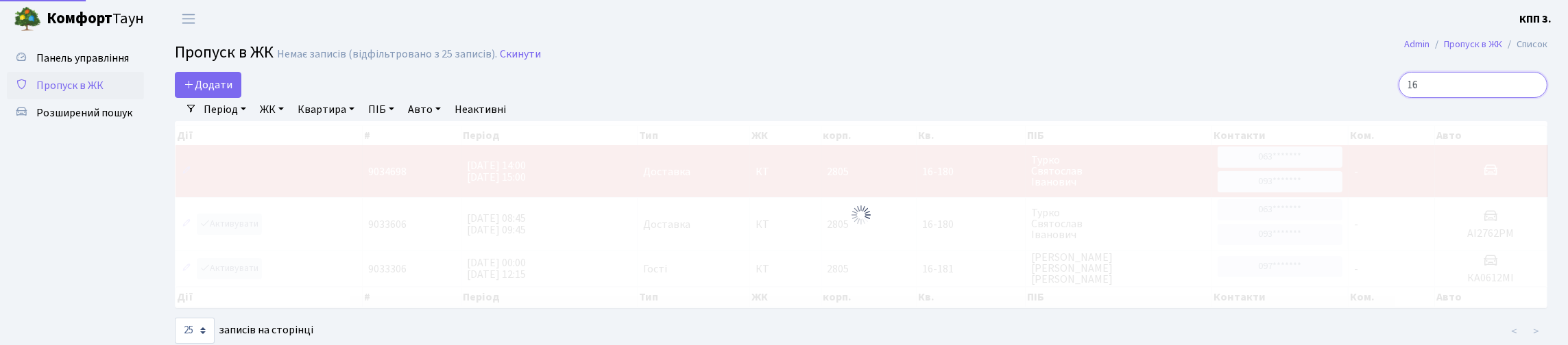
type input "1"
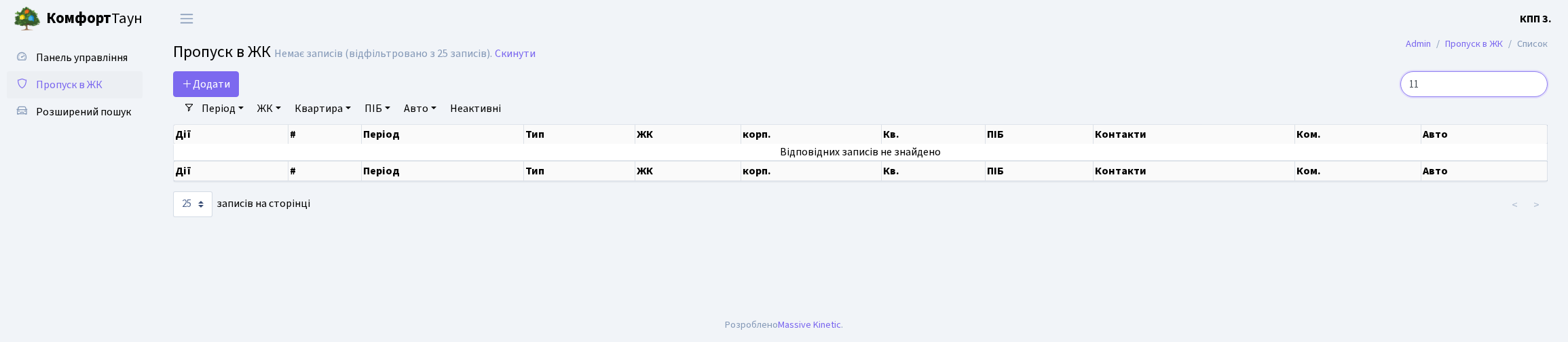
type input "1"
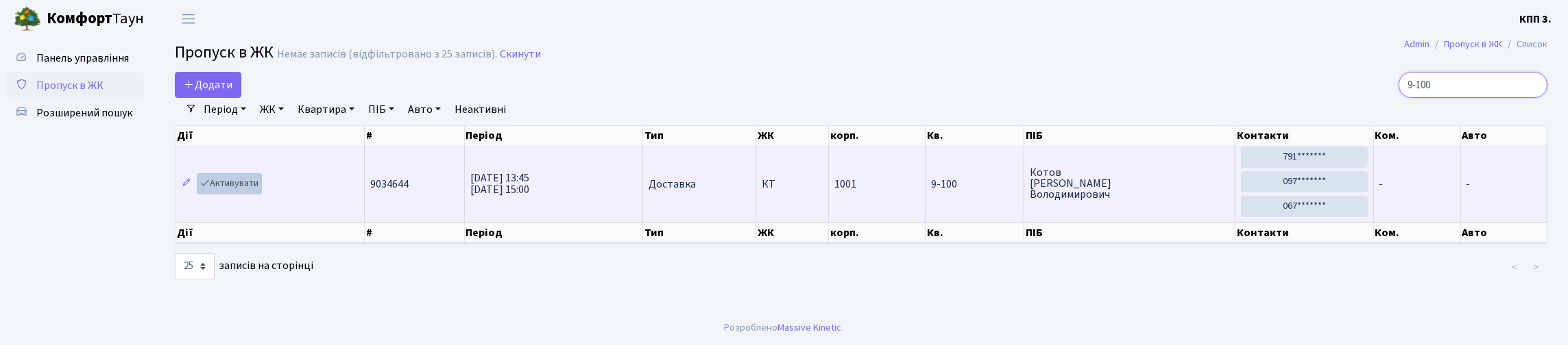
type input "9-100"
click at [262, 195] on link "Активувати" at bounding box center [230, 184] width 65 height 21
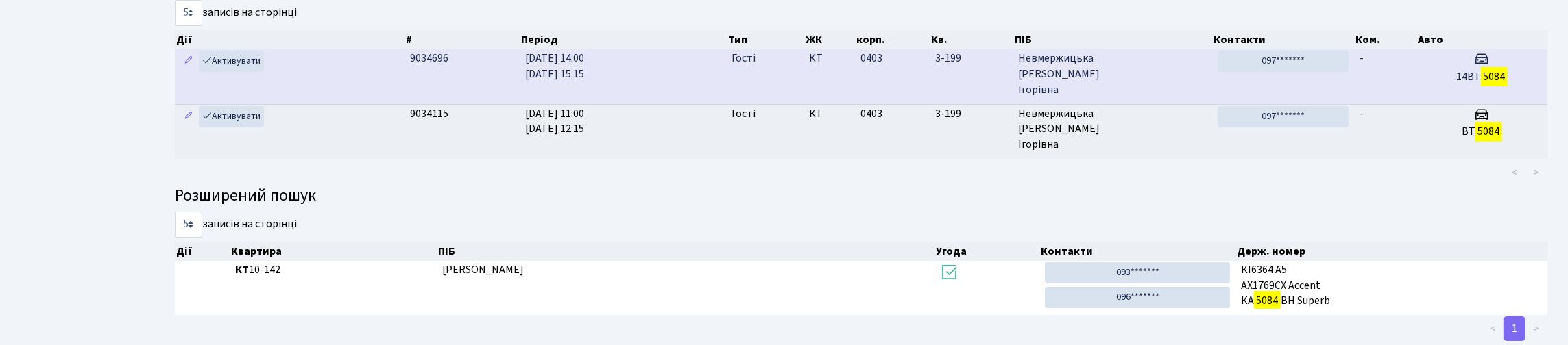
scroll to position [83, 0]
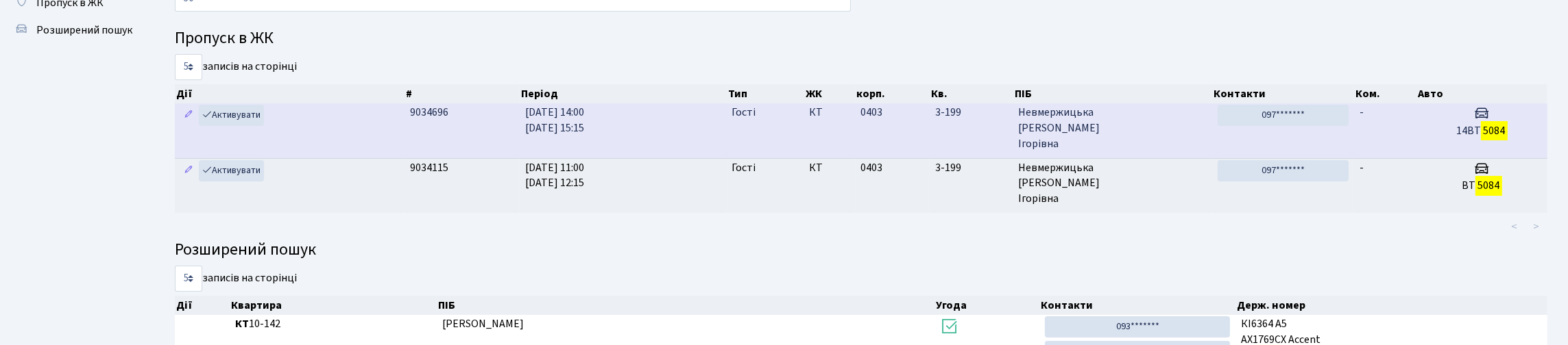
type input "5"
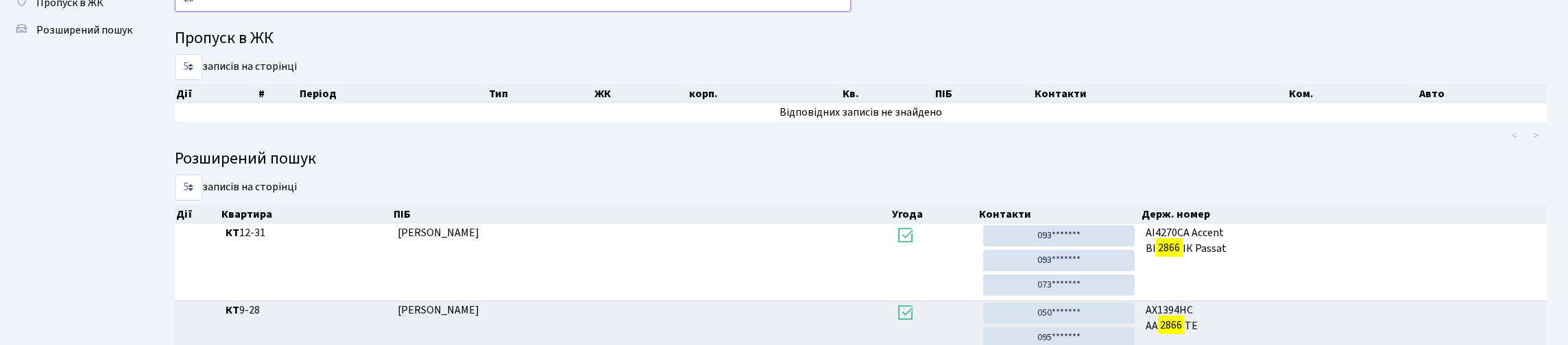
type input "2"
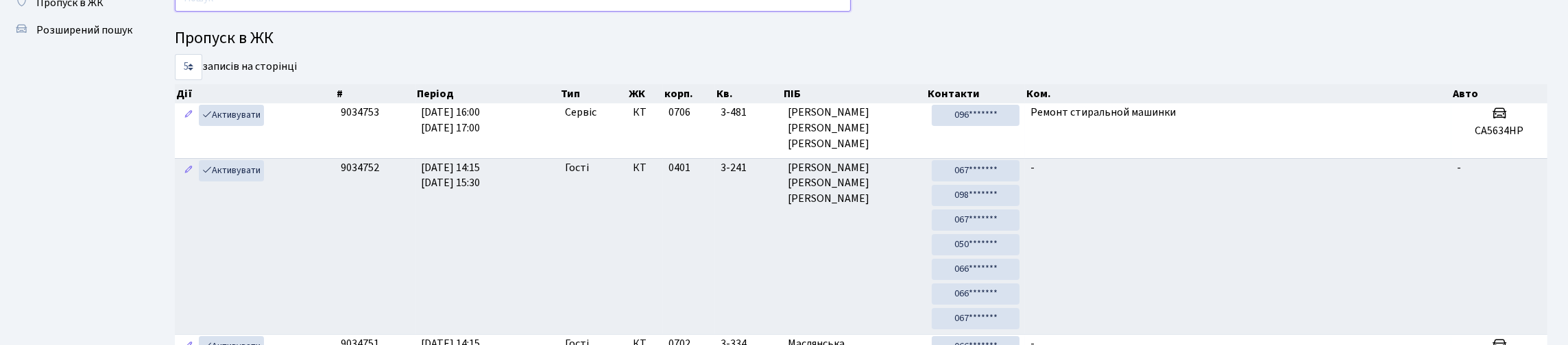
type input "1"
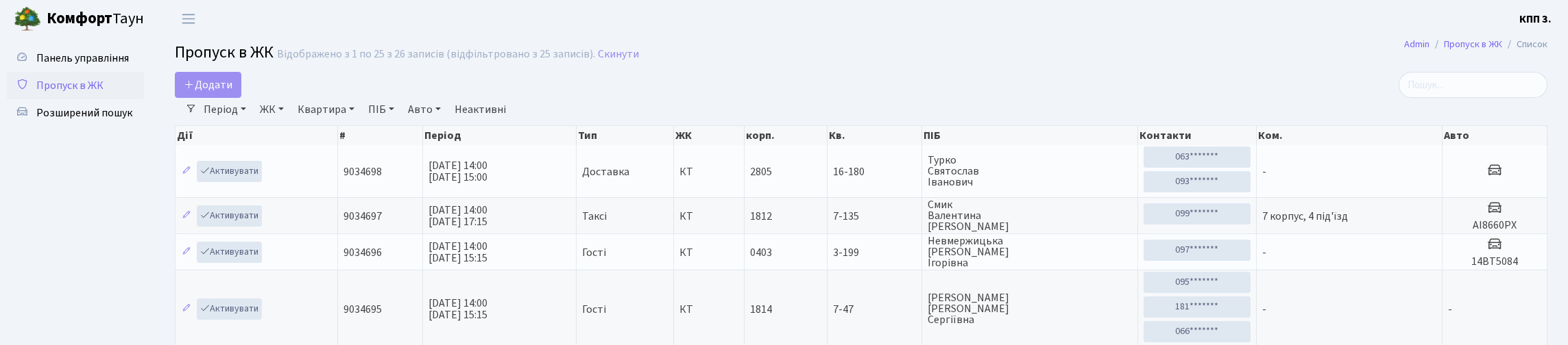
select select "25"
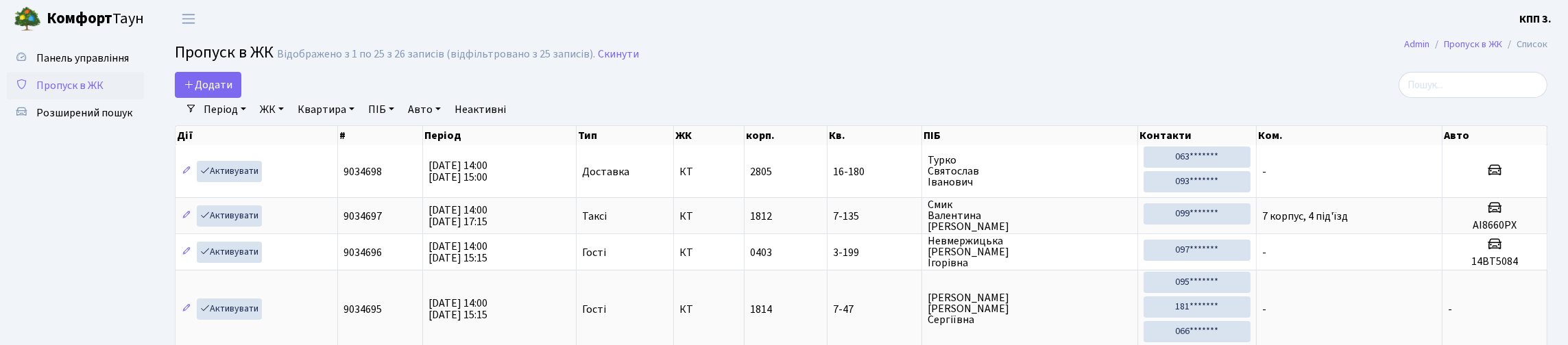
click at [1401, 98] on input "search" at bounding box center [1473, 85] width 149 height 26
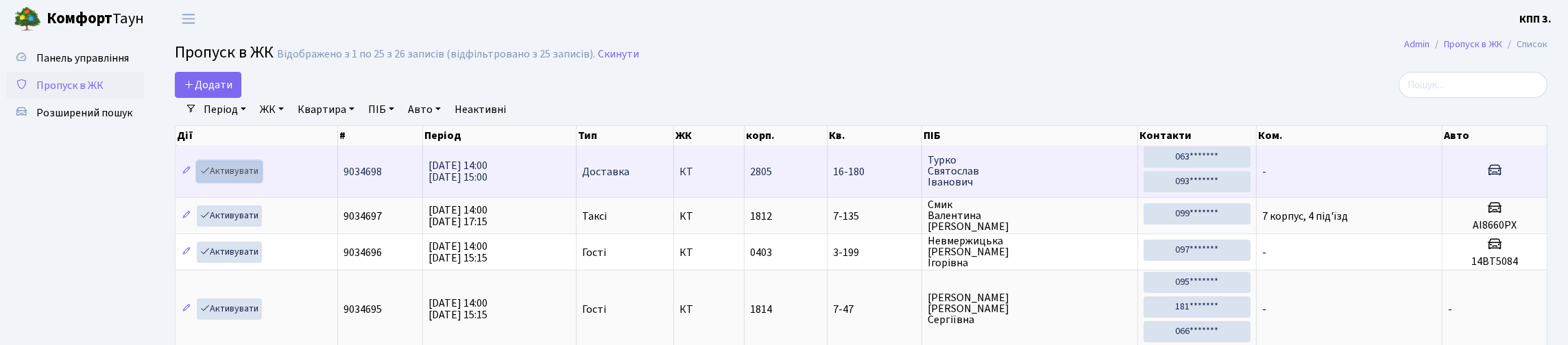
click at [261, 182] on link "Активувати" at bounding box center [230, 171] width 65 height 21
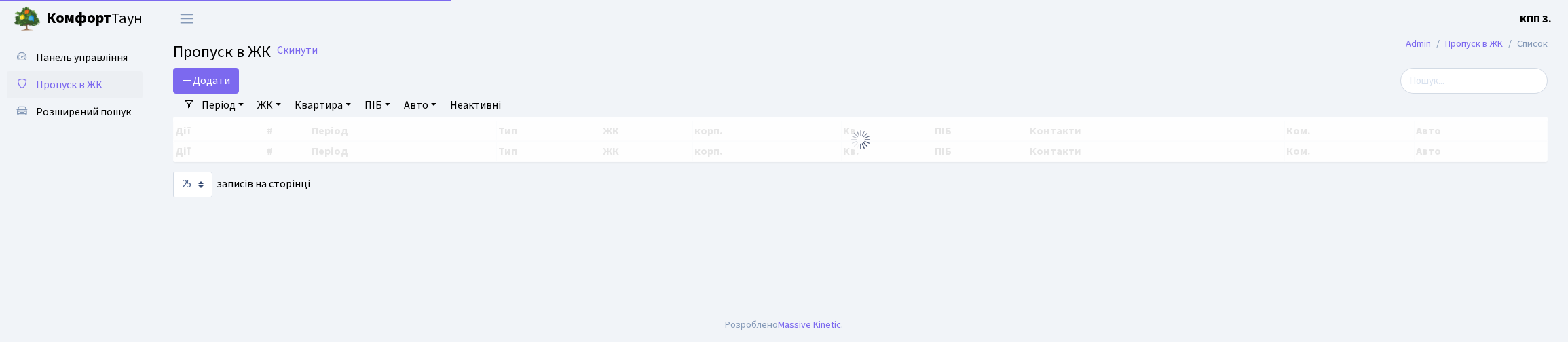
select select "25"
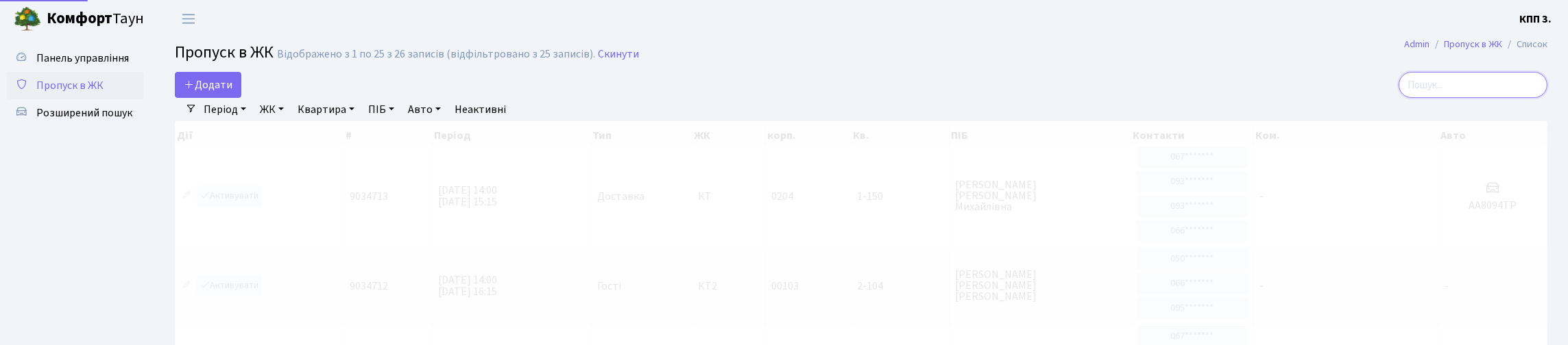
click at [1463, 98] on input "search" at bounding box center [1473, 85] width 149 height 26
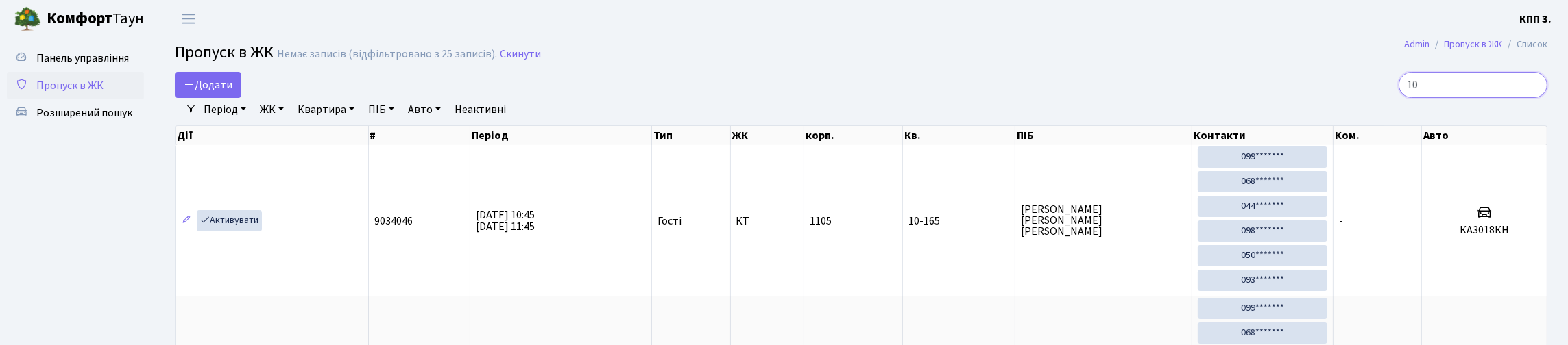
type input "1"
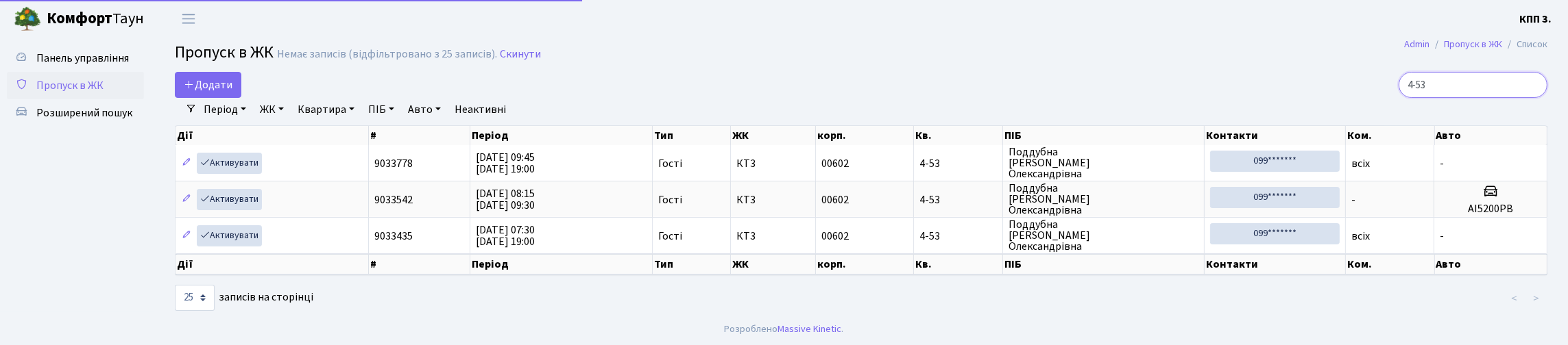
scroll to position [63, 0]
type input "4"
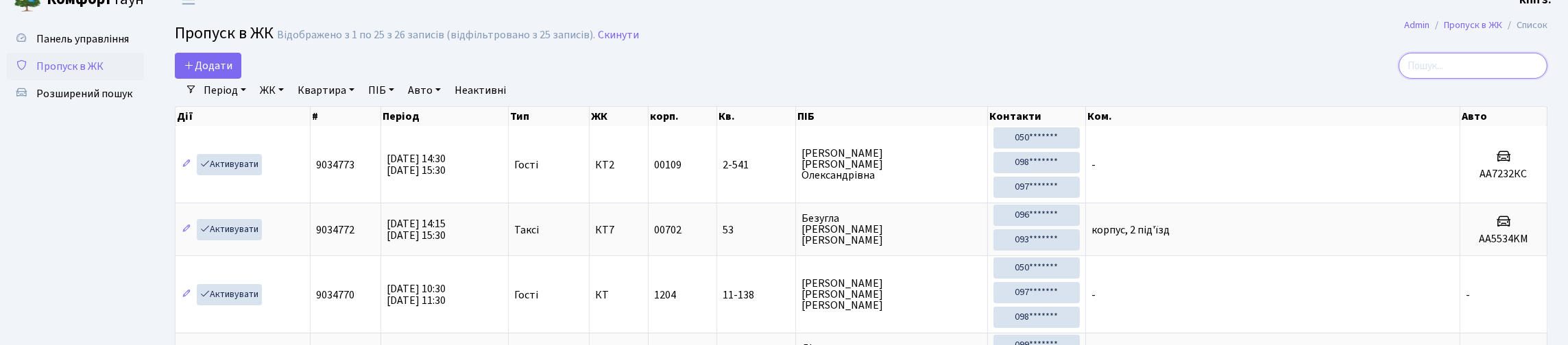
scroll to position [0, 0]
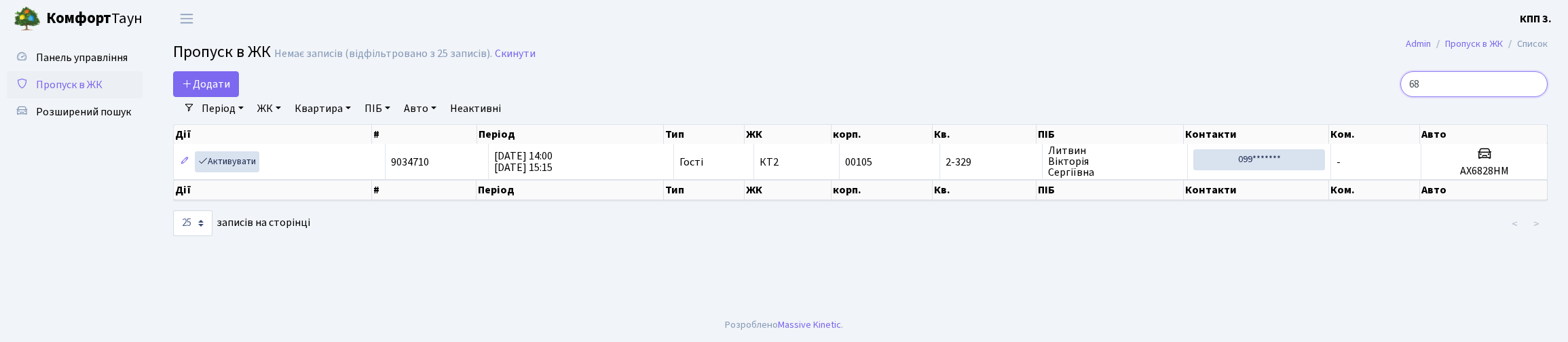
type input "6"
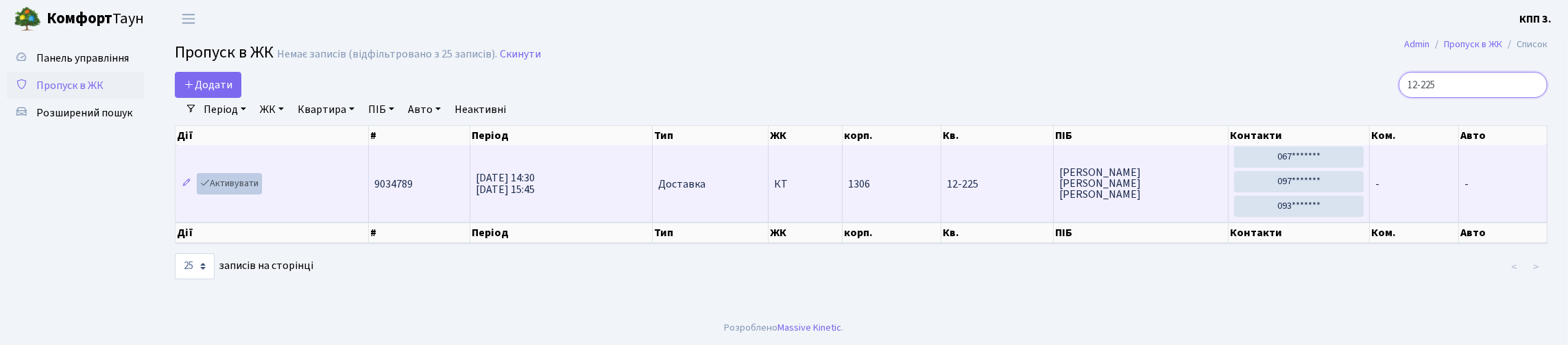
type input "12-225"
click at [233, 195] on link "Активувати" at bounding box center [230, 184] width 65 height 21
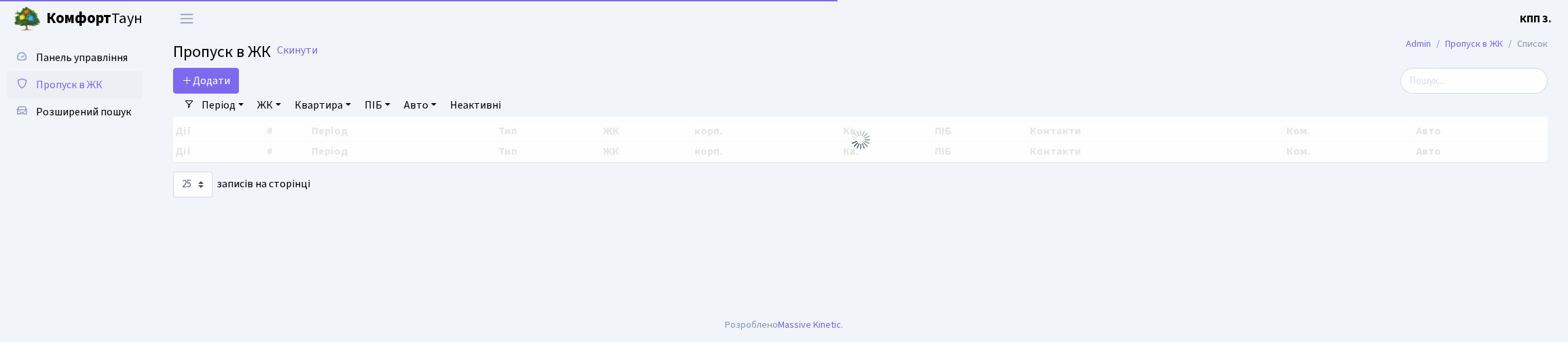
select select "25"
click at [1468, 93] on input "search" at bounding box center [1474, 81] width 147 height 26
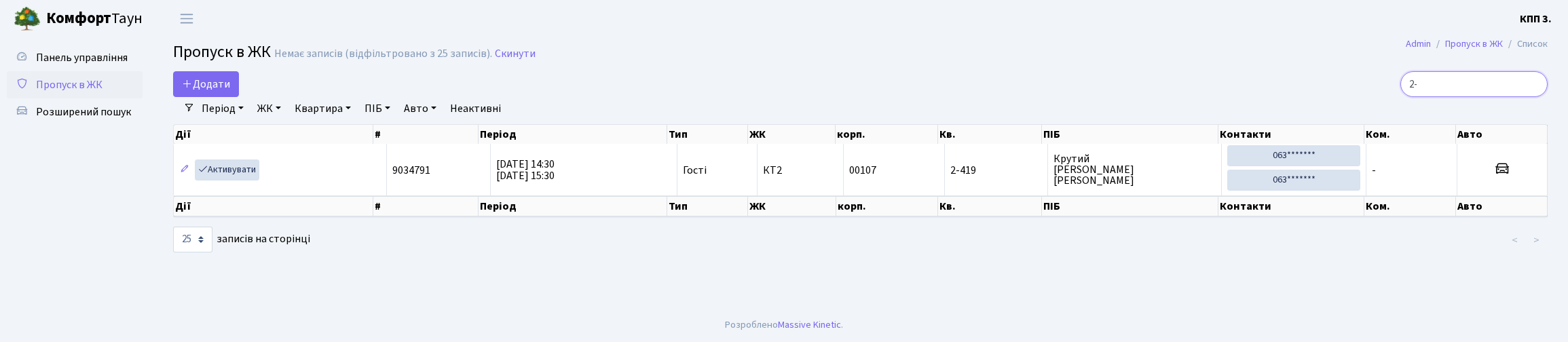
type input "2"
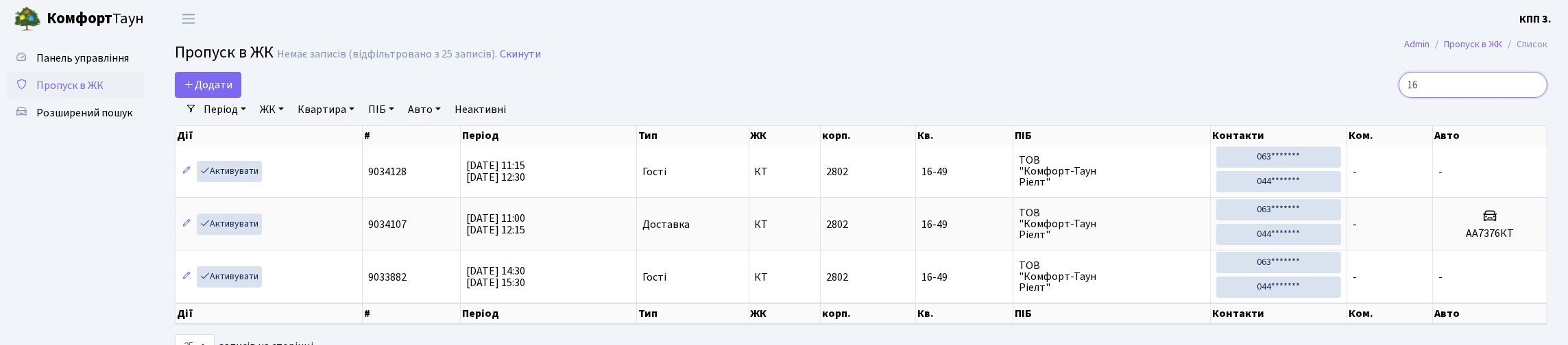
type input "1"
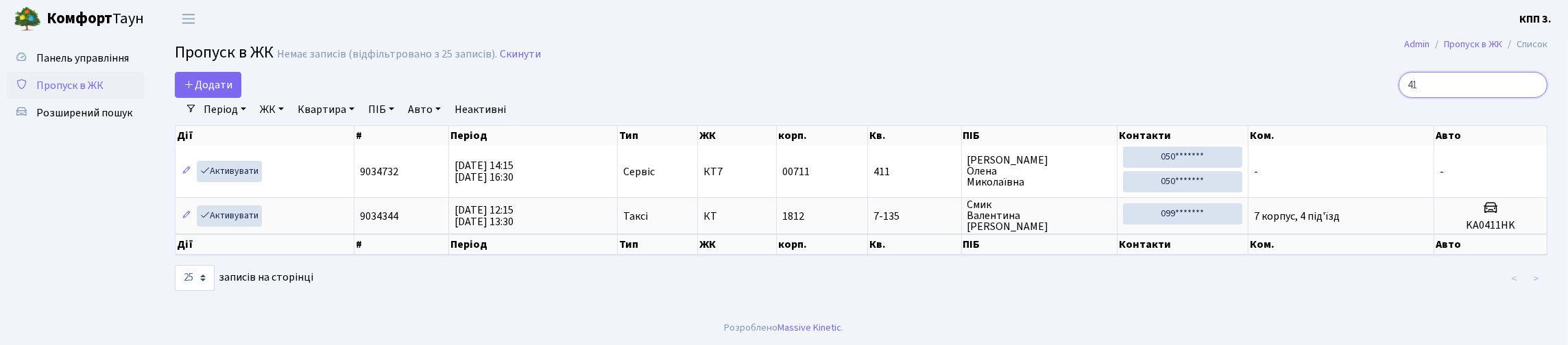
type input "4"
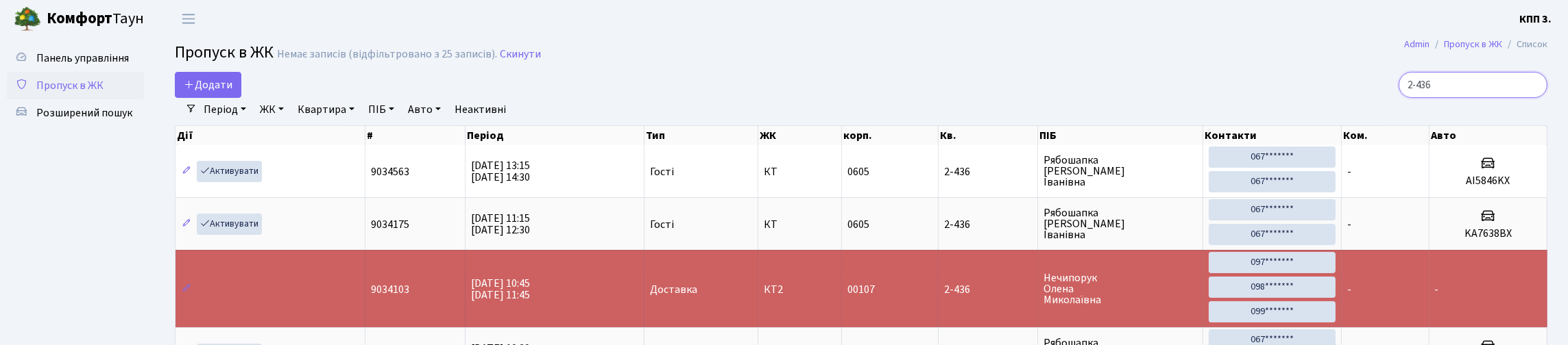
click at [1449, 97] on input "2-436" at bounding box center [1473, 85] width 149 height 26
type input "2"
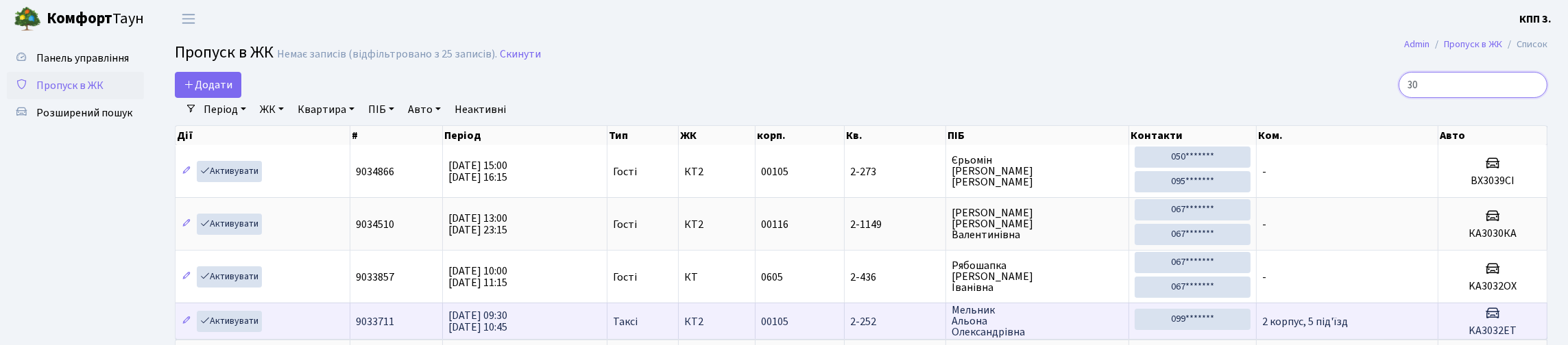
type input "3"
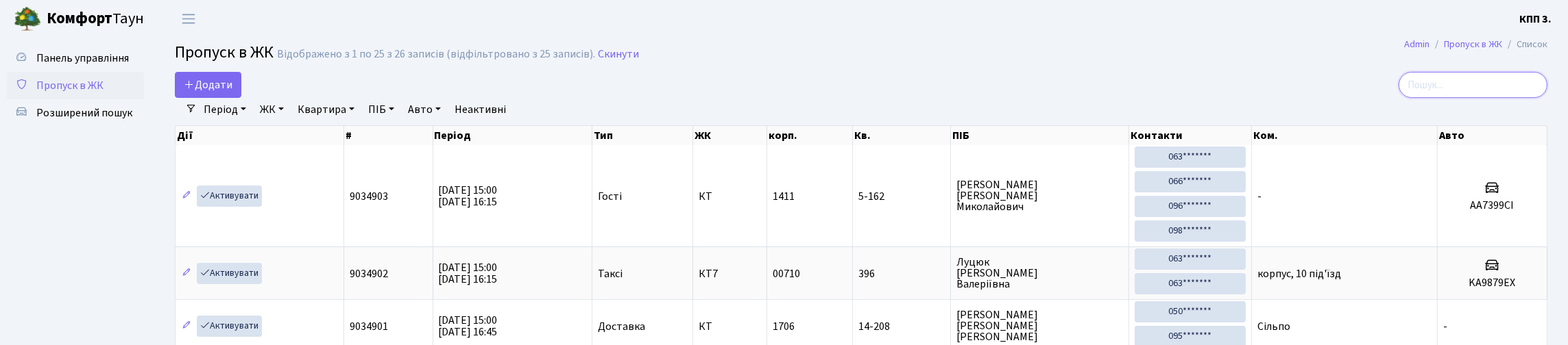
click at [1456, 98] on input "search" at bounding box center [1473, 85] width 149 height 26
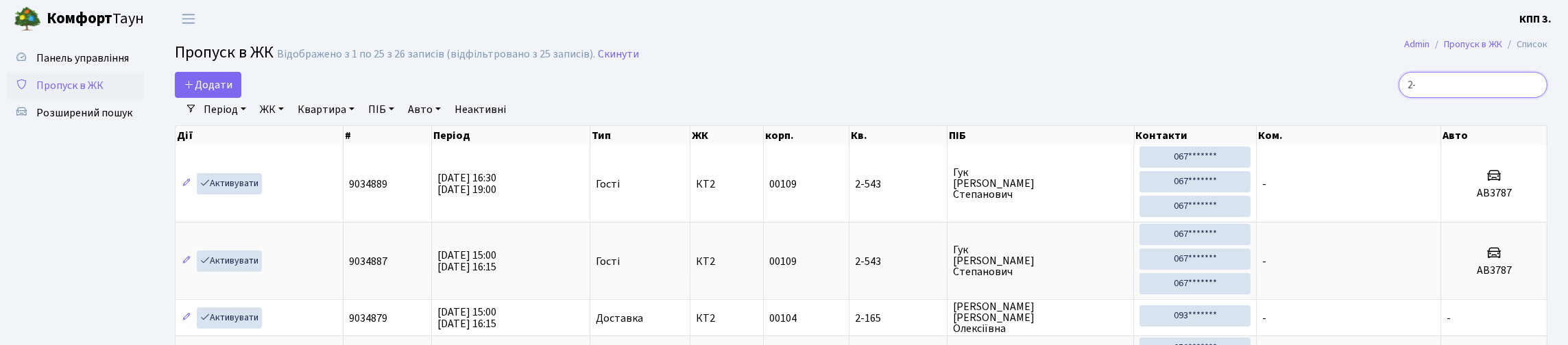
type input "2"
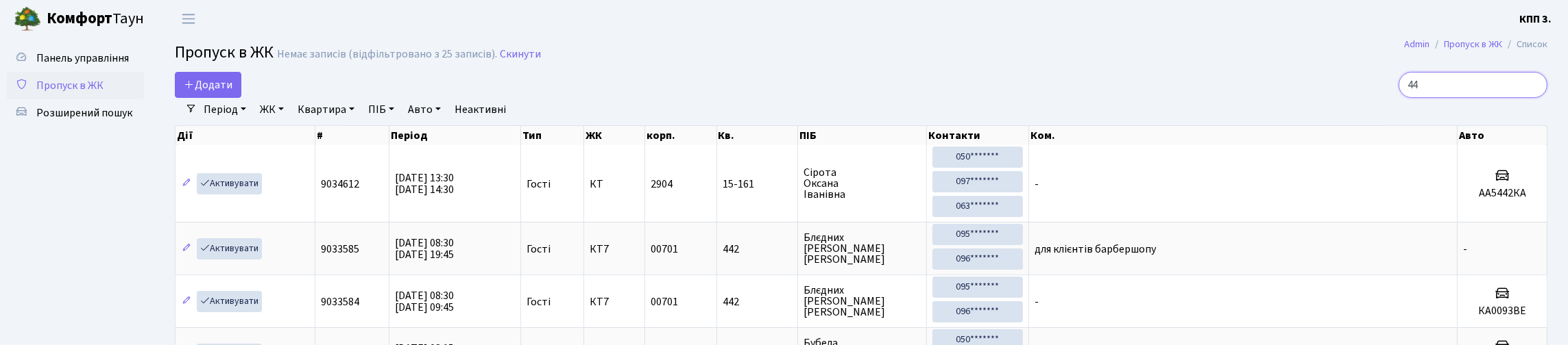
type input "4"
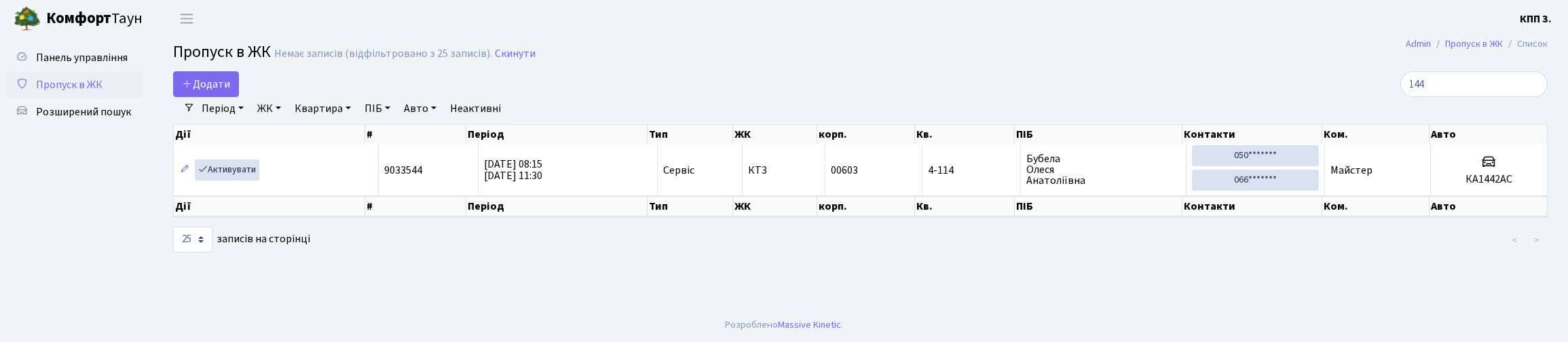
click at [357, 120] on link "Квартира" at bounding box center [323, 108] width 67 height 23
click at [286, 120] on link "ЖК" at bounding box center [269, 108] width 34 height 23
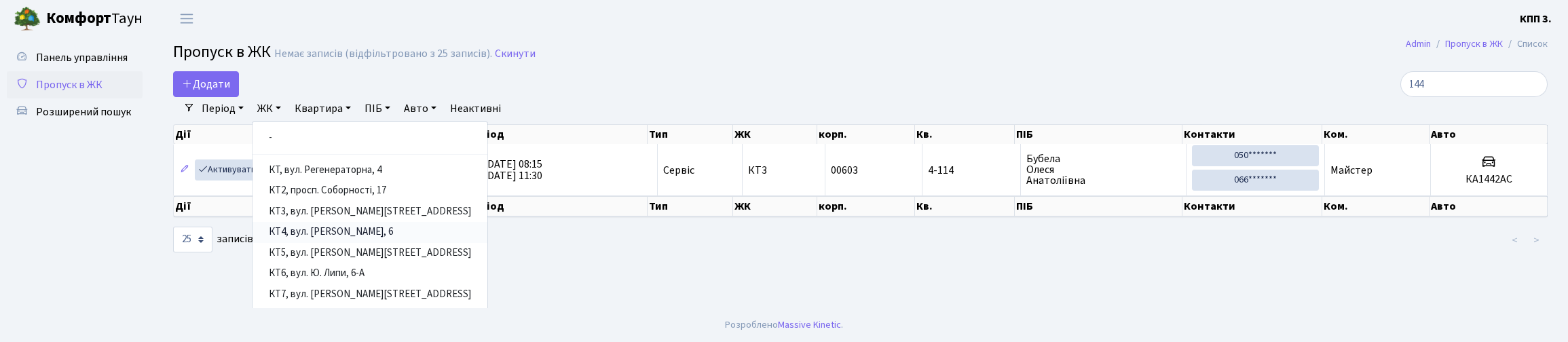
click at [361, 243] on link "КТ4, вул. [PERSON_NAME], 6" at bounding box center [370, 232] width 235 height 21
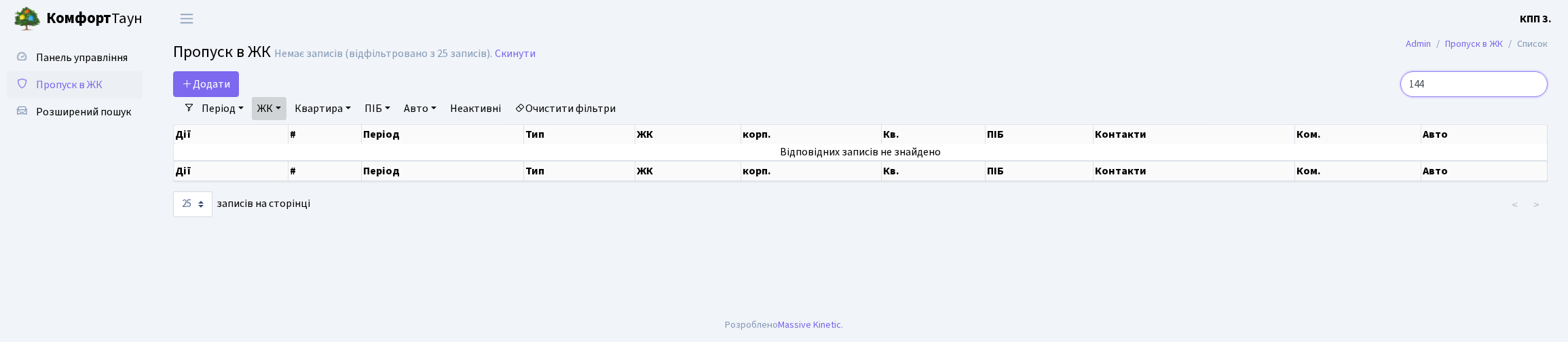
click at [1483, 97] on input "144" at bounding box center [1474, 84] width 147 height 26
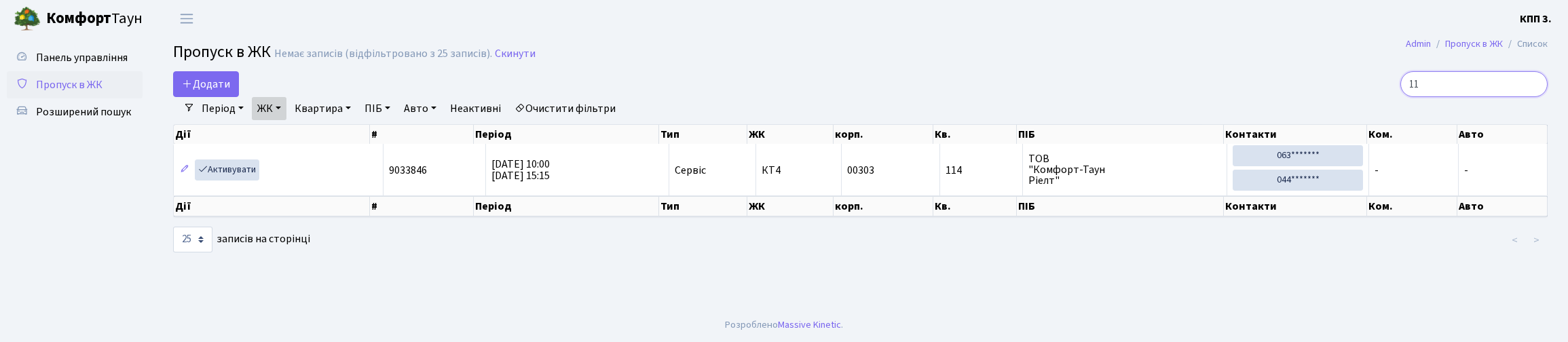
type input "1"
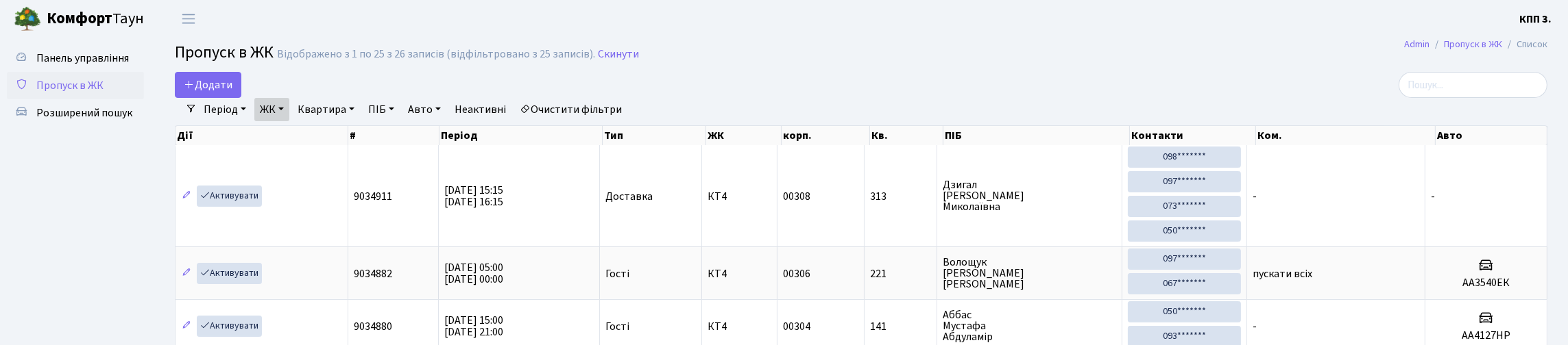
click at [289, 120] on link "ЖК" at bounding box center [272, 109] width 35 height 23
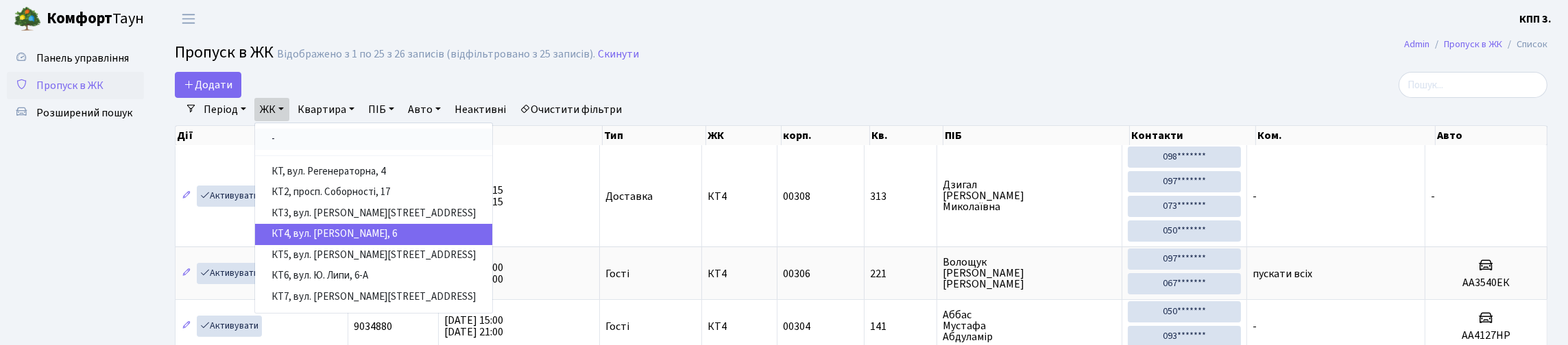
click at [325, 150] on link "-" at bounding box center [374, 139] width 238 height 21
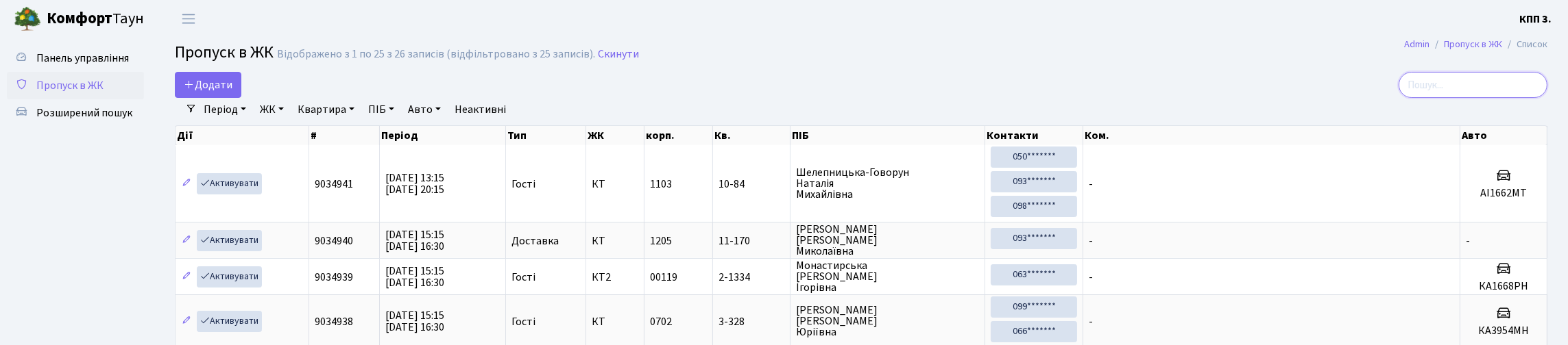
click at [1434, 98] on input "search" at bounding box center [1473, 85] width 149 height 26
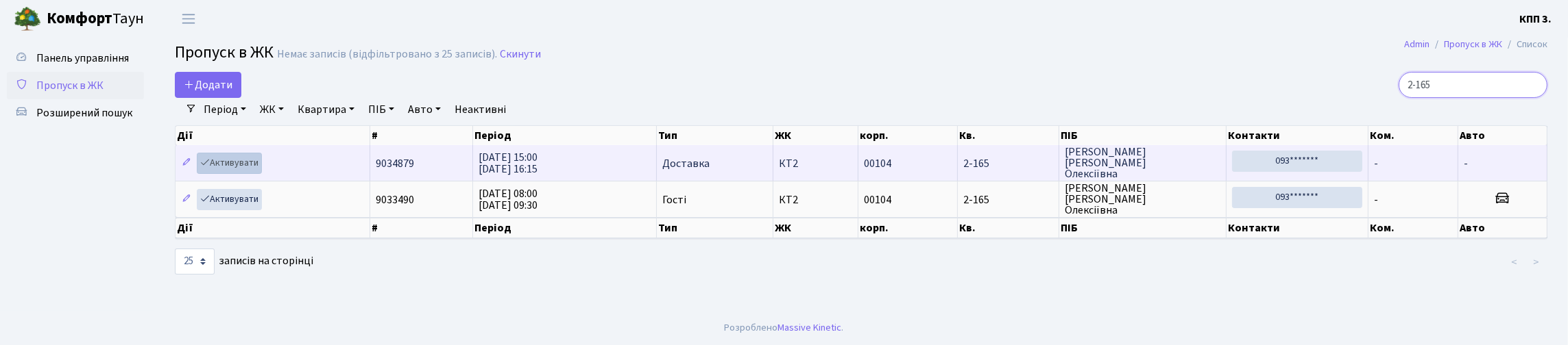
type input "2-165"
click at [262, 174] on link "Активувати" at bounding box center [230, 163] width 65 height 21
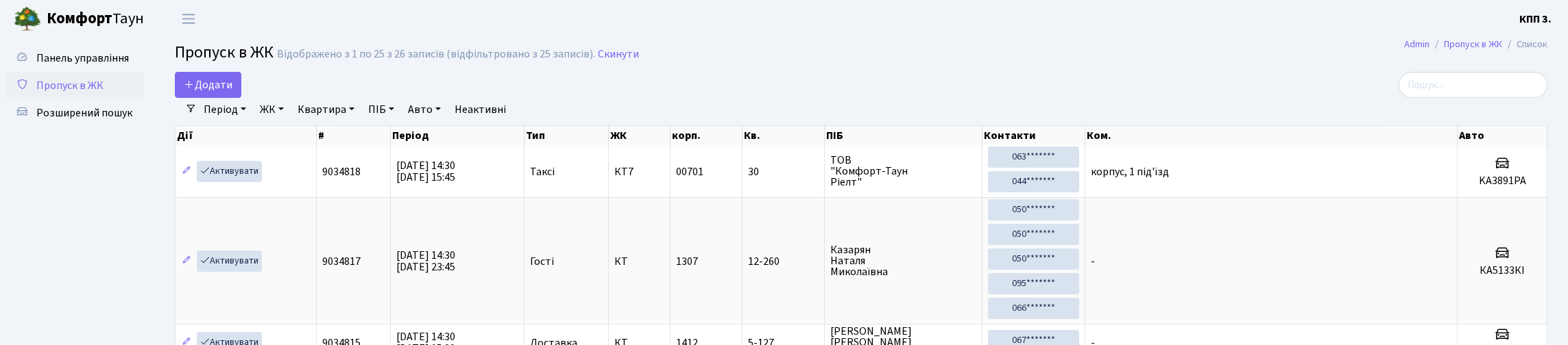
select select "25"
click at [212, 93] on span "Додати" at bounding box center [207, 85] width 48 height 15
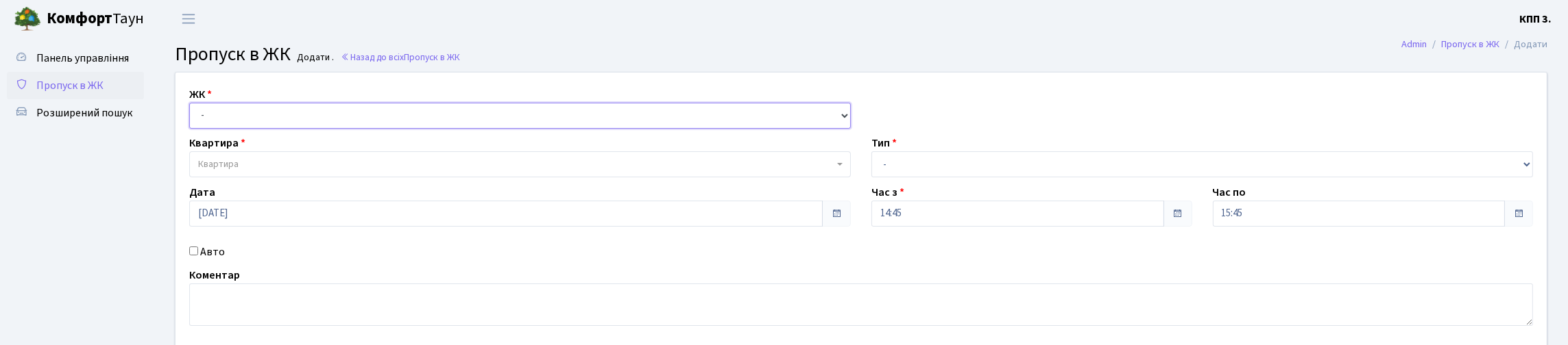
click at [274, 129] on select "- КТ, вул. Регенераторна, 4 КТ2, просп. Соборності, 17 КТ3, вул. Березнева, 16 …" at bounding box center [520, 116] width 662 height 26
select select "271"
click at [192, 119] on select "- КТ, вул. Регенераторна, 4 КТ2, просп. Соборності, 17 КТ3, вул. Березнева, 16 …" at bounding box center [520, 116] width 662 height 26
select select
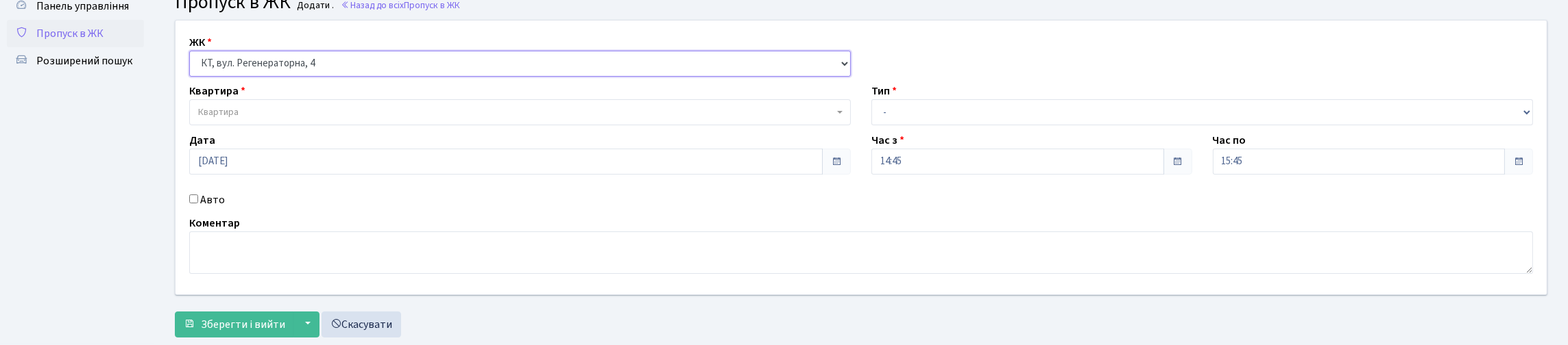
scroll to position [137, 0]
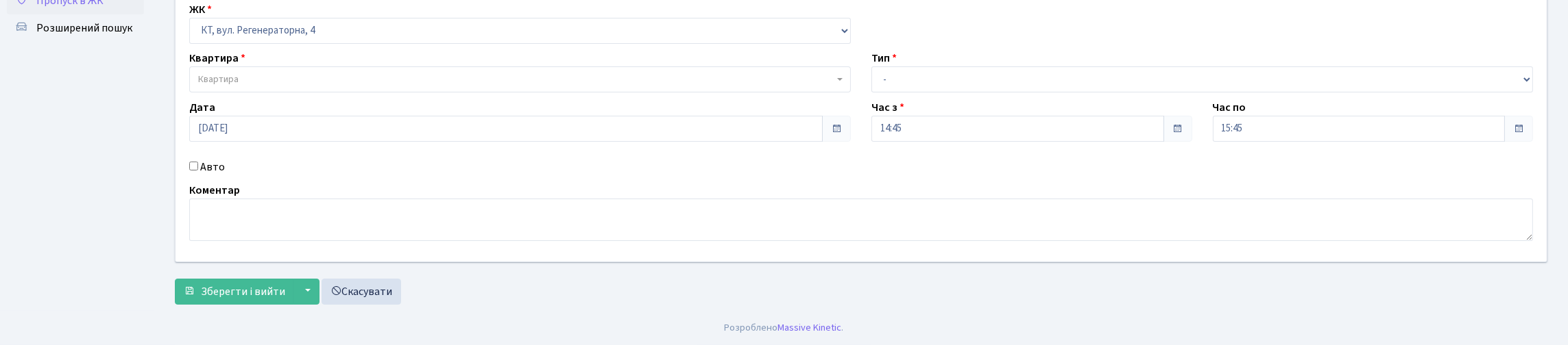
click at [196, 166] on input "Авто" at bounding box center [193, 165] width 9 height 9
checkbox input "true"
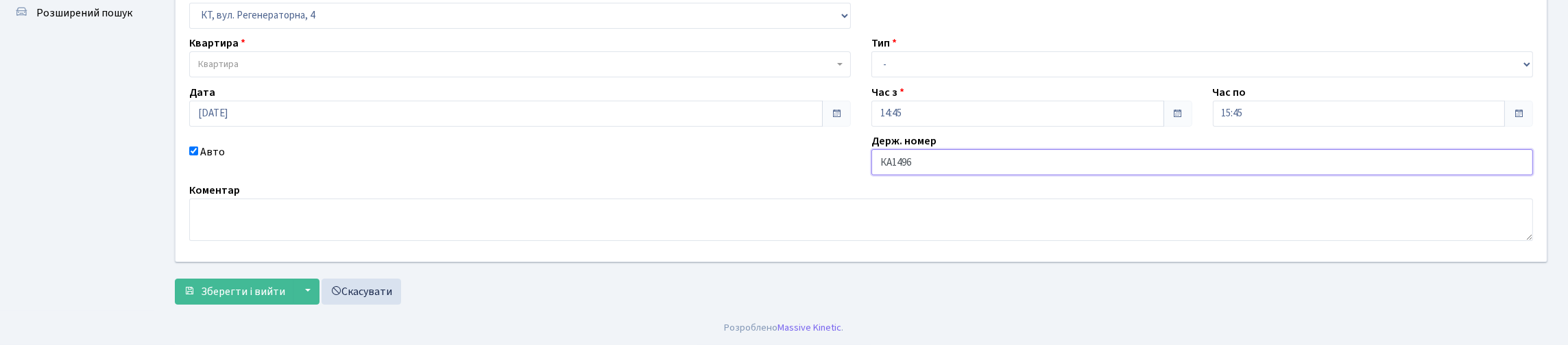
type input "КА1496МН"
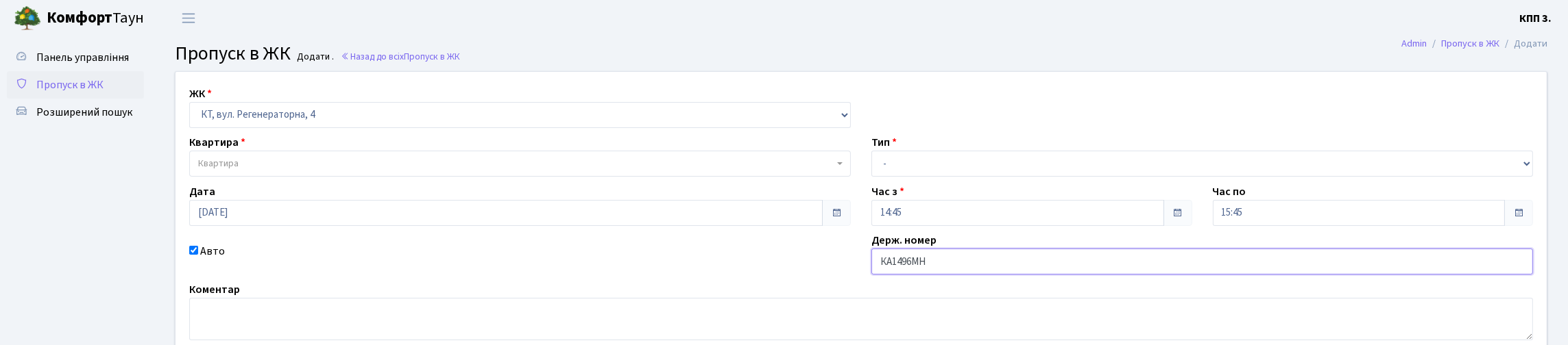
scroll to position [0, 0]
click at [980, 177] on select "- Доставка Таксі Гості Сервіс" at bounding box center [1203, 164] width 662 height 26
select select "2"
click at [872, 177] on select "- Доставка Таксі Гості Сервіс" at bounding box center [1203, 164] width 662 height 26
click at [314, 177] on span "Квартира" at bounding box center [520, 164] width 662 height 26
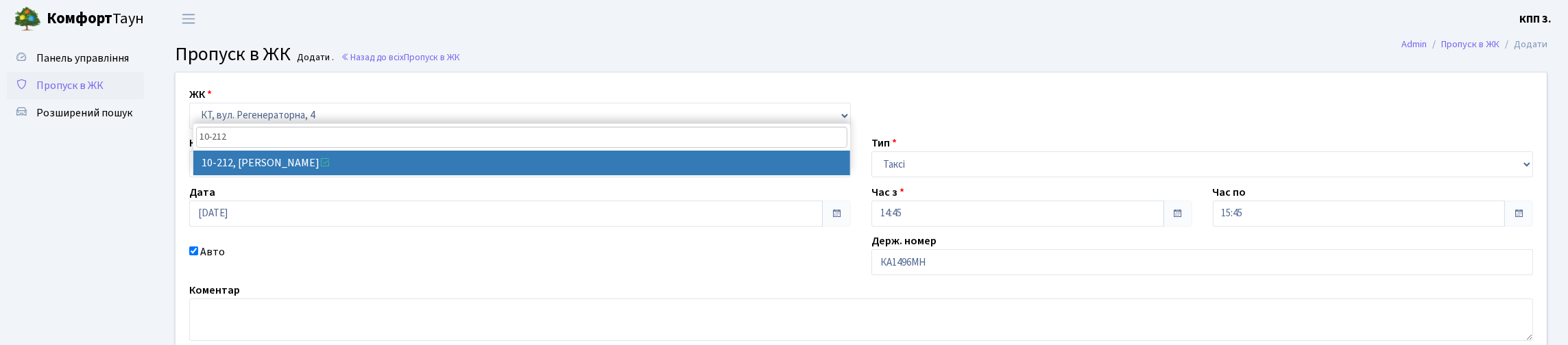
type input "10-212"
select select "6781"
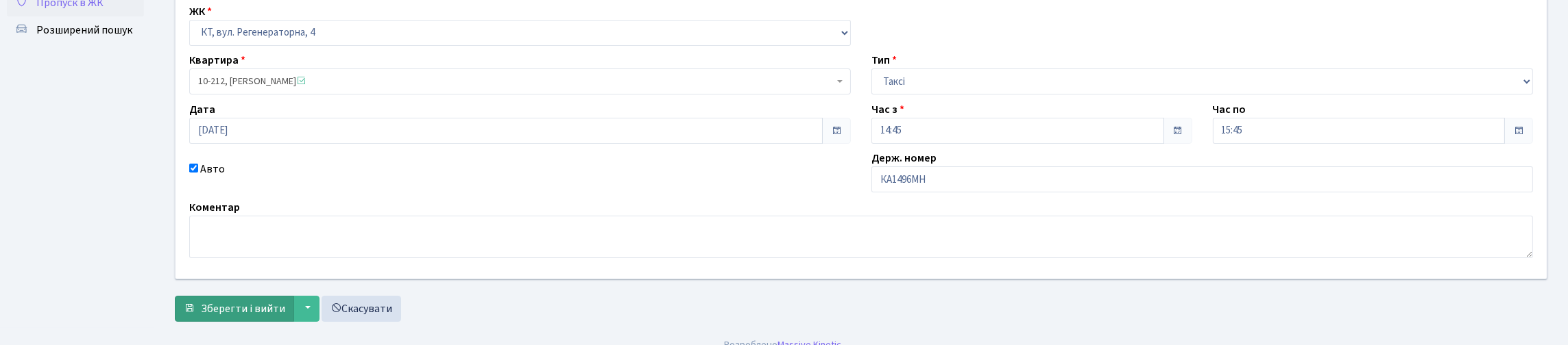
scroll to position [193, 0]
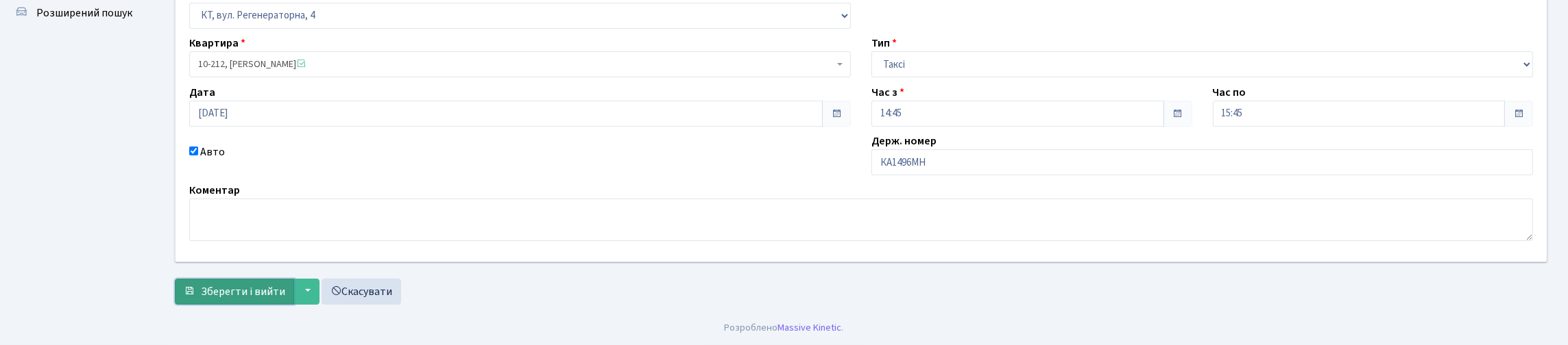
click at [268, 290] on span "Зберегти і вийти" at bounding box center [243, 291] width 85 height 15
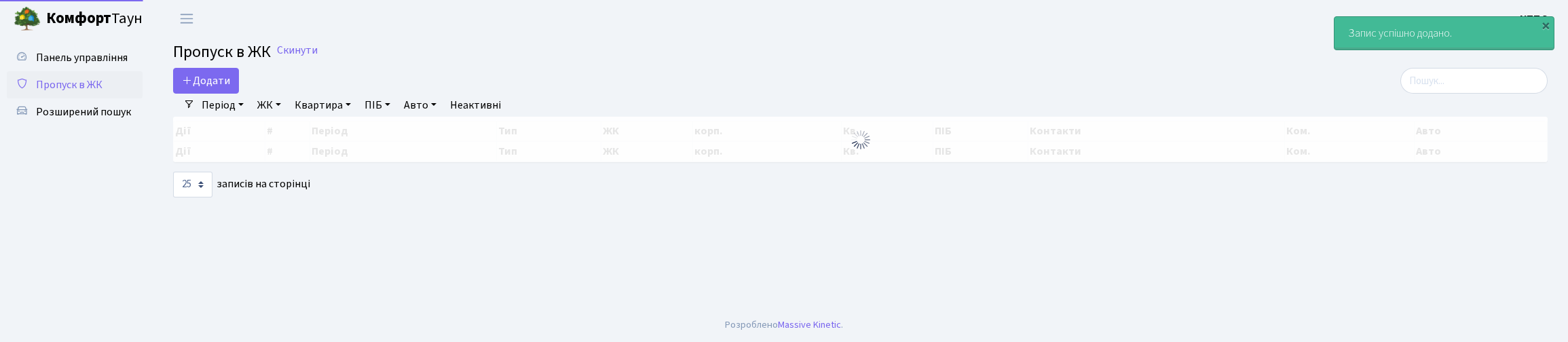
select select "25"
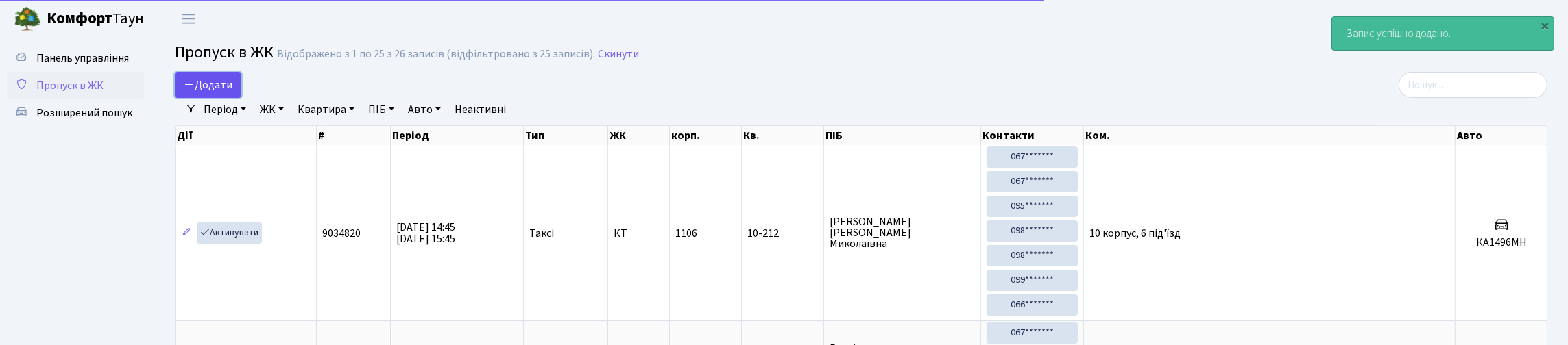
click at [192, 85] on link "Додати" at bounding box center [208, 85] width 67 height 26
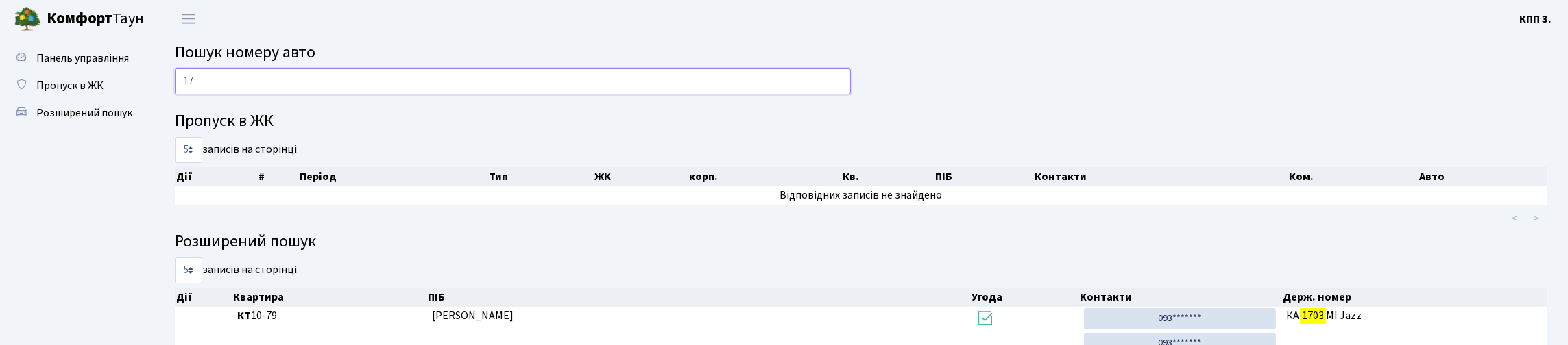
type input "1"
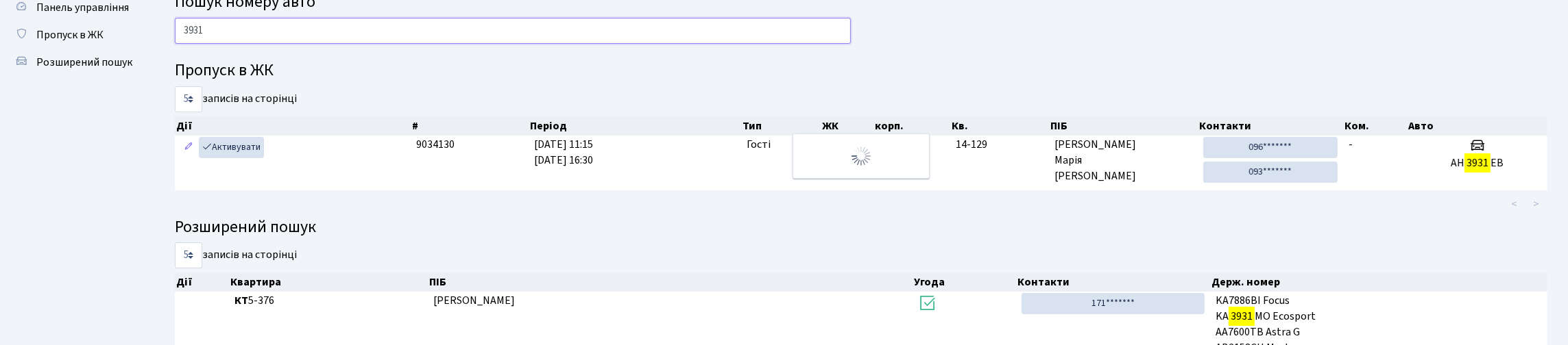
scroll to position [44, 0]
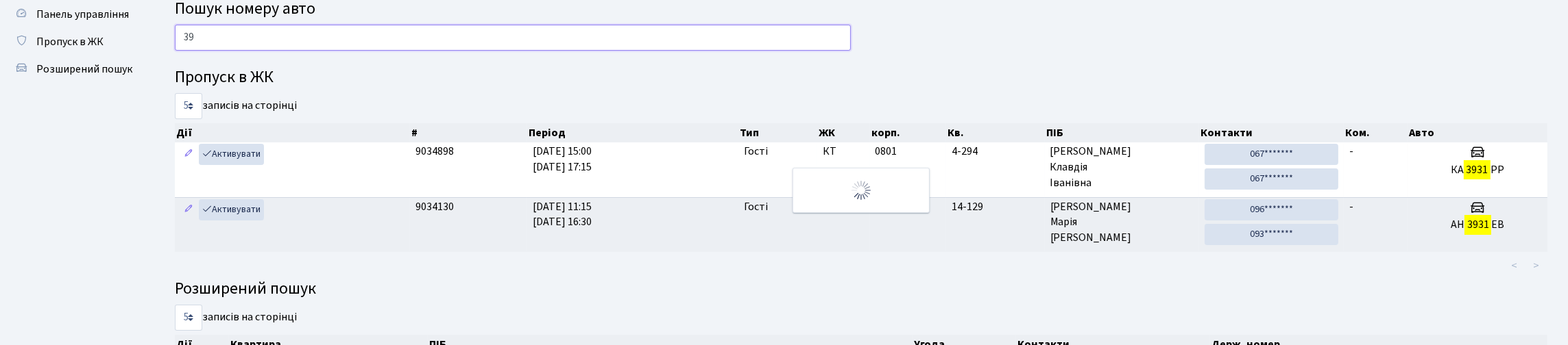
type input "3"
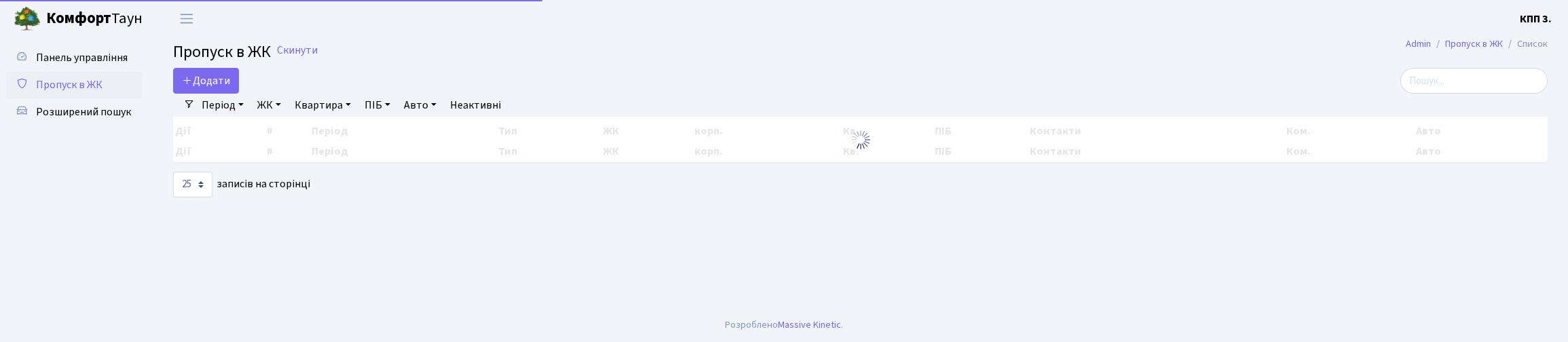
select select "25"
click at [1484, 89] on input "search" at bounding box center [1474, 81] width 147 height 26
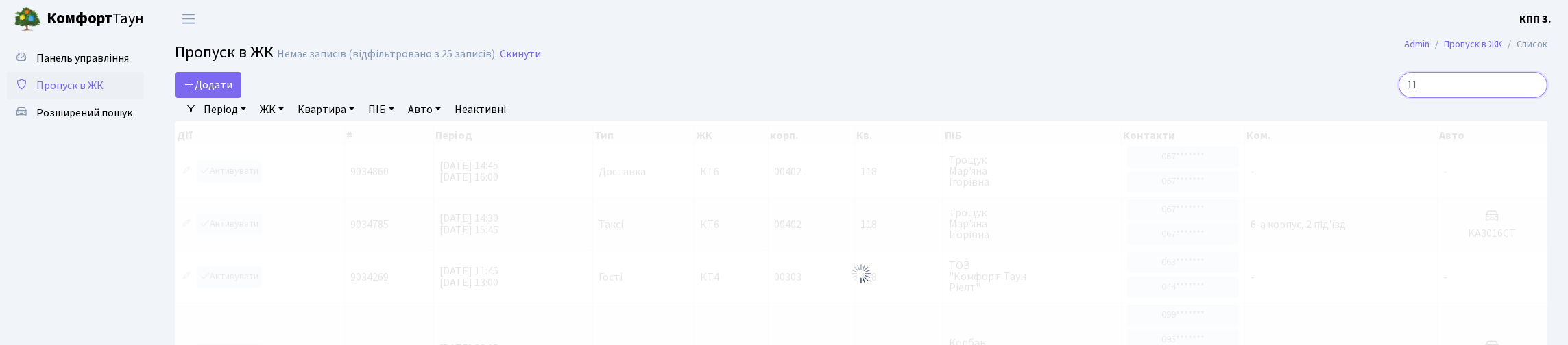
type input "1"
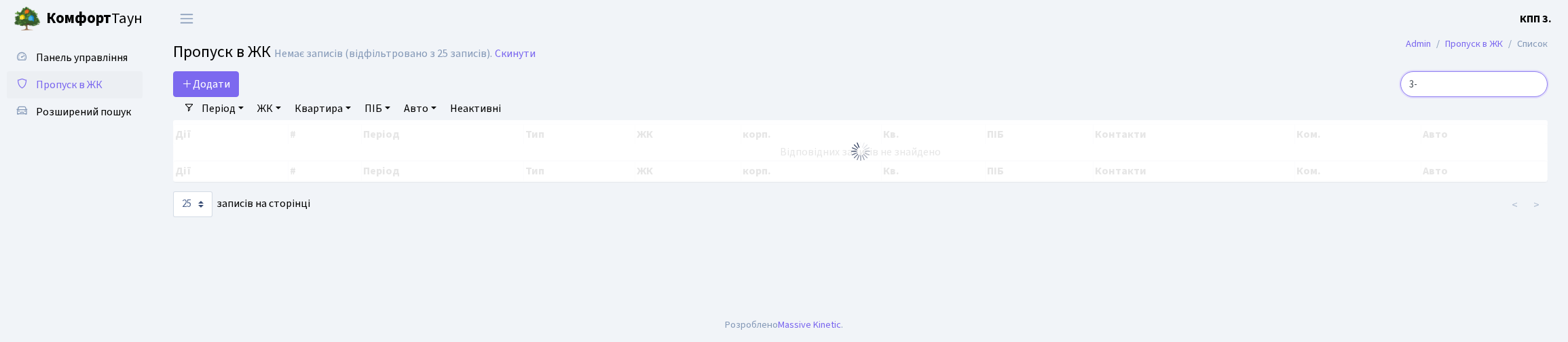
type input "3"
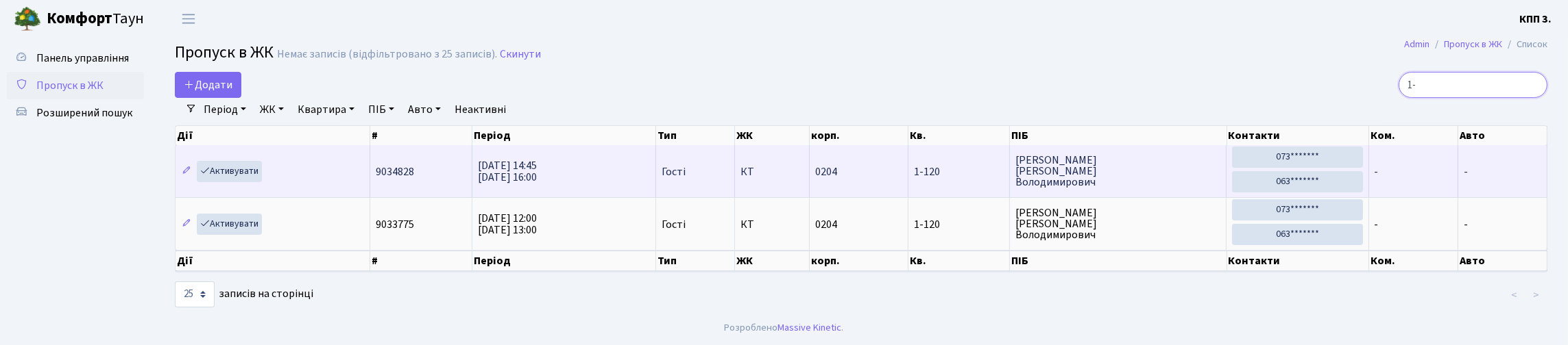
type input "1"
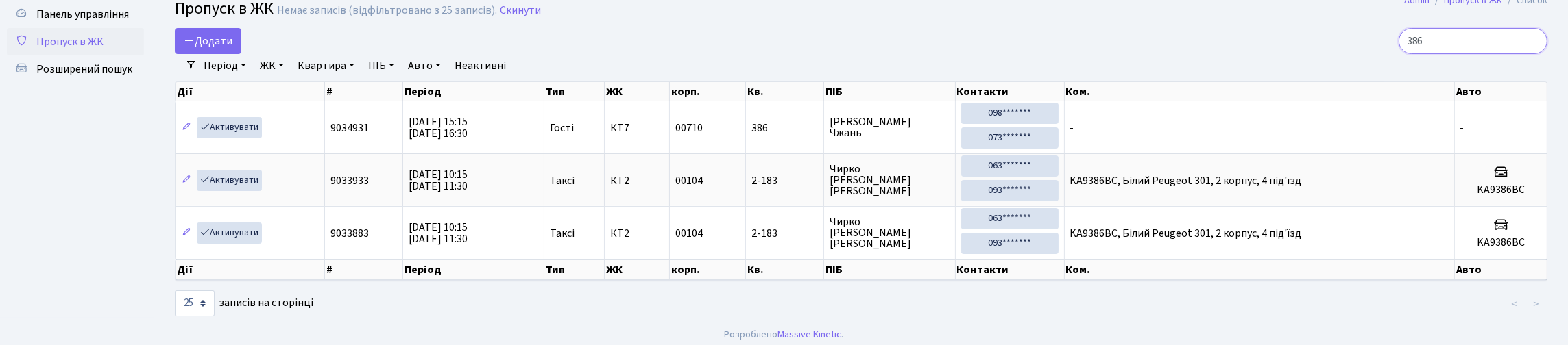
scroll to position [68, 0]
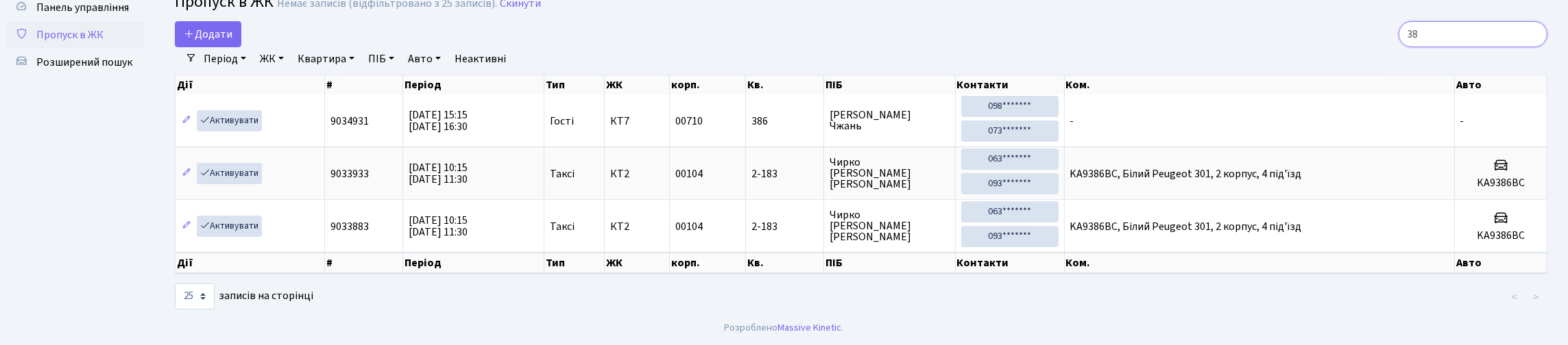
type input "3"
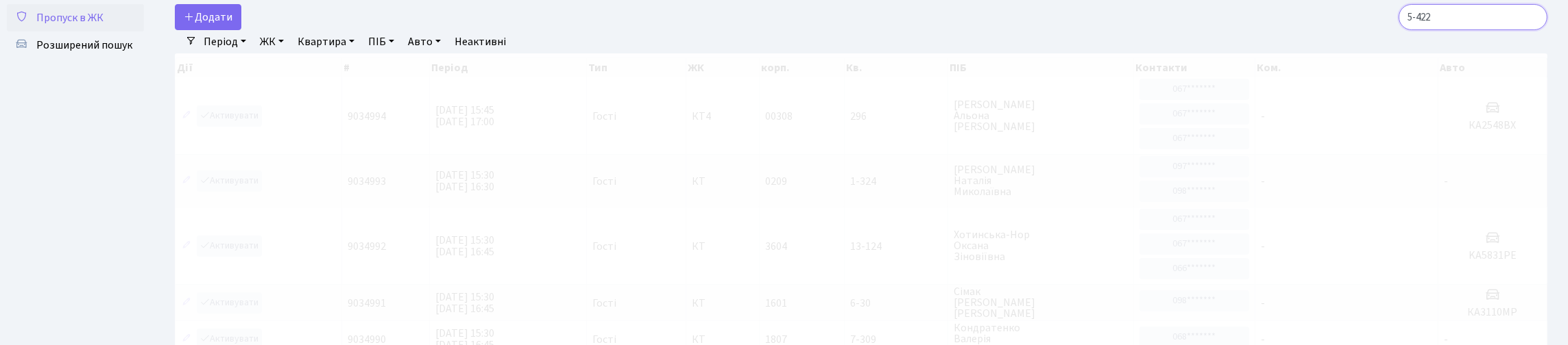
scroll to position [21, 0]
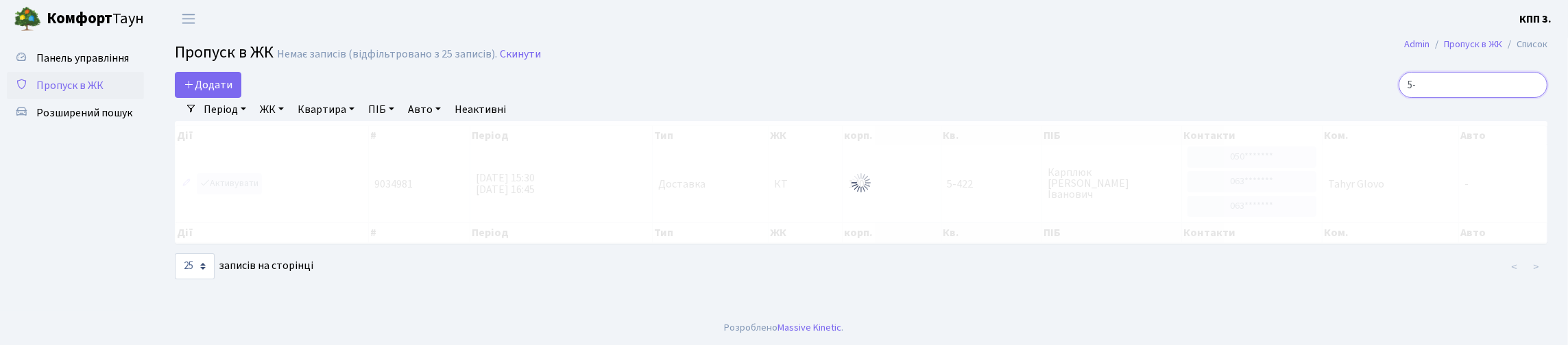
type input "5"
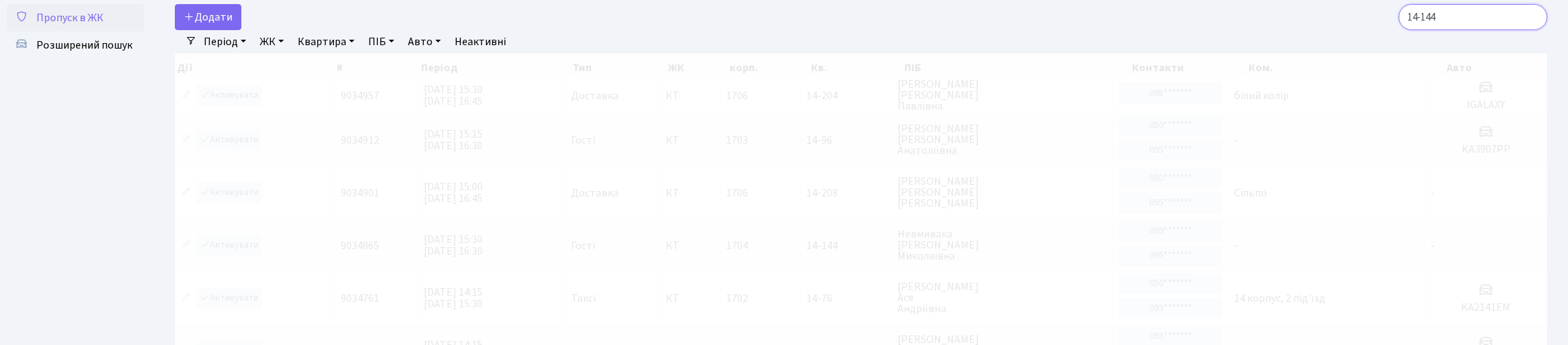
scroll to position [55, 0]
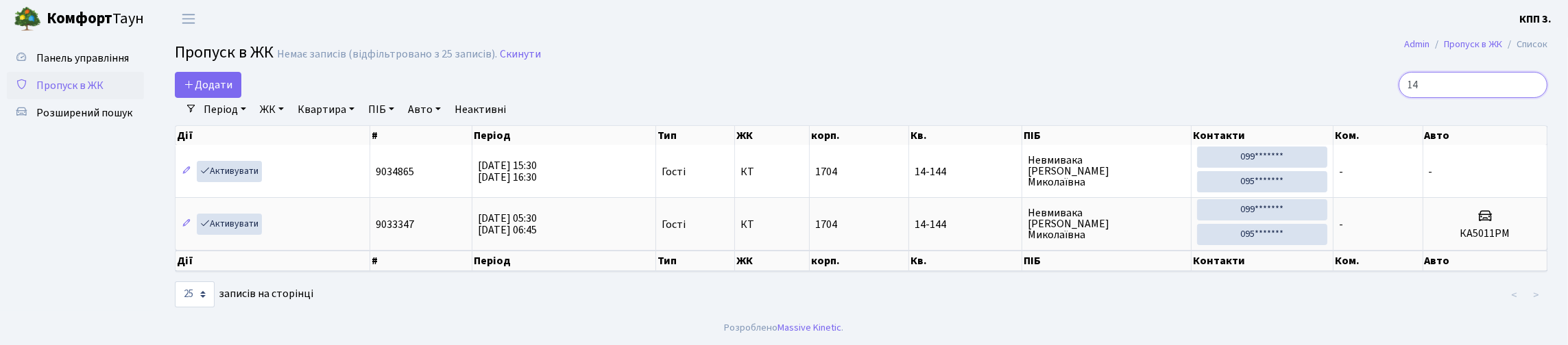
type input "1"
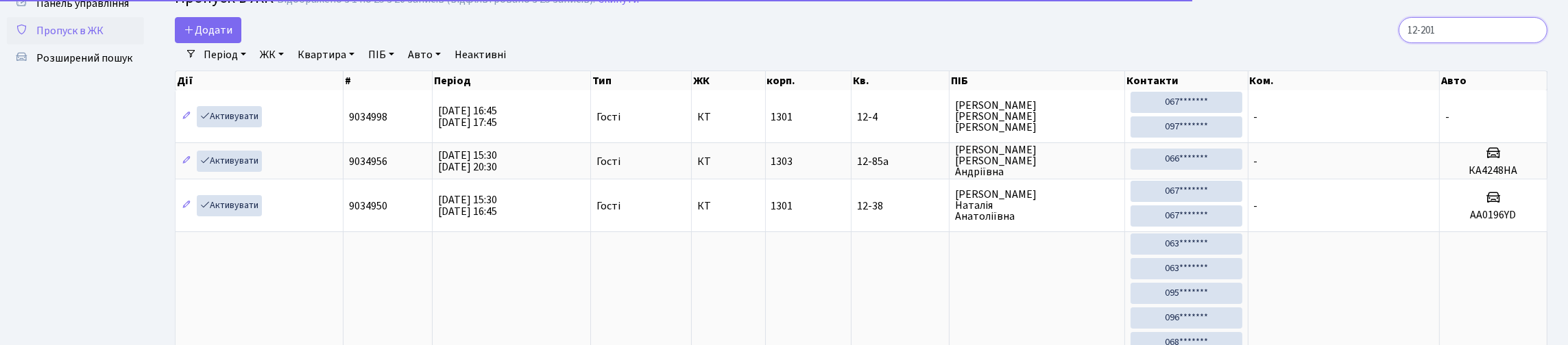
scroll to position [68, 0]
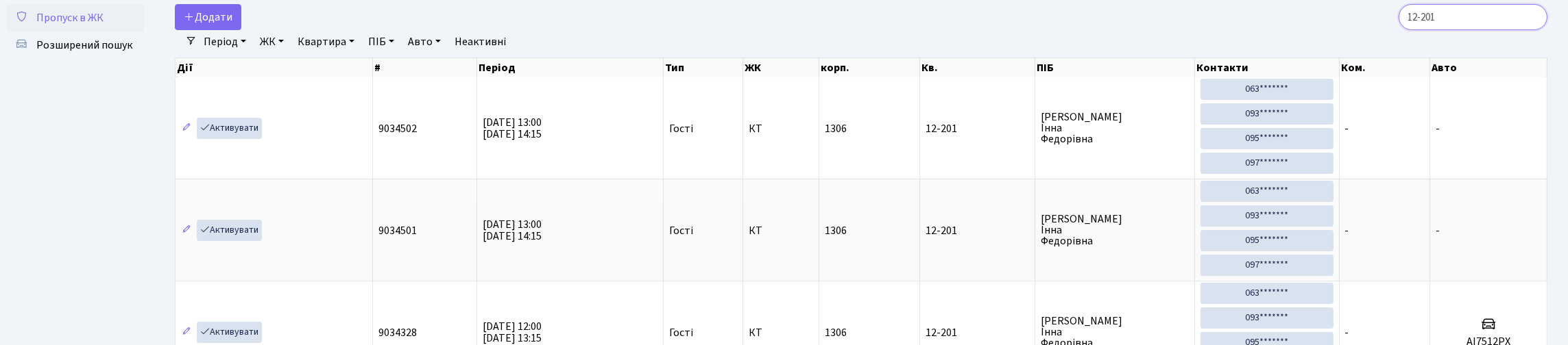
type input "12-201"
click at [67, 25] on span "Пропуск в ЖК" at bounding box center [70, 17] width 67 height 15
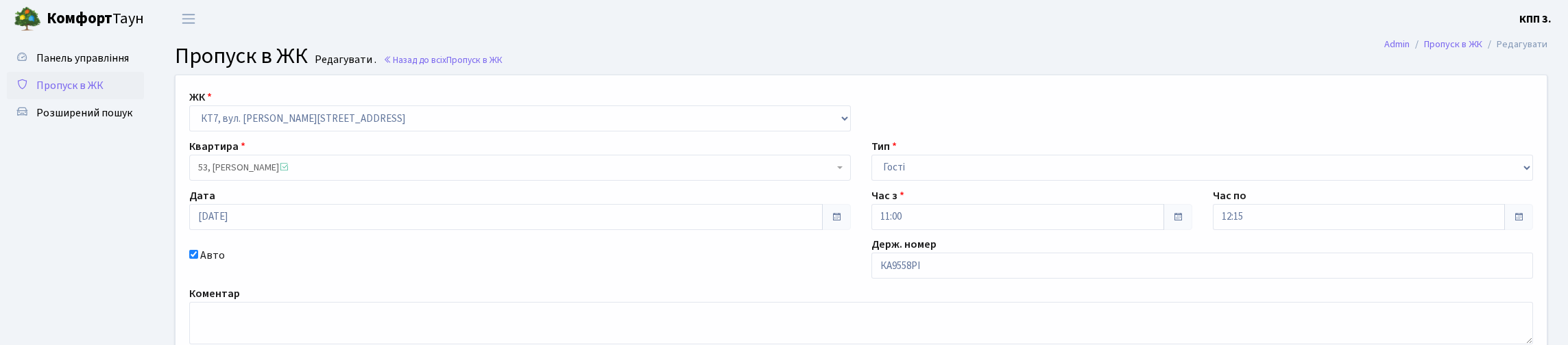
scroll to position [197, 0]
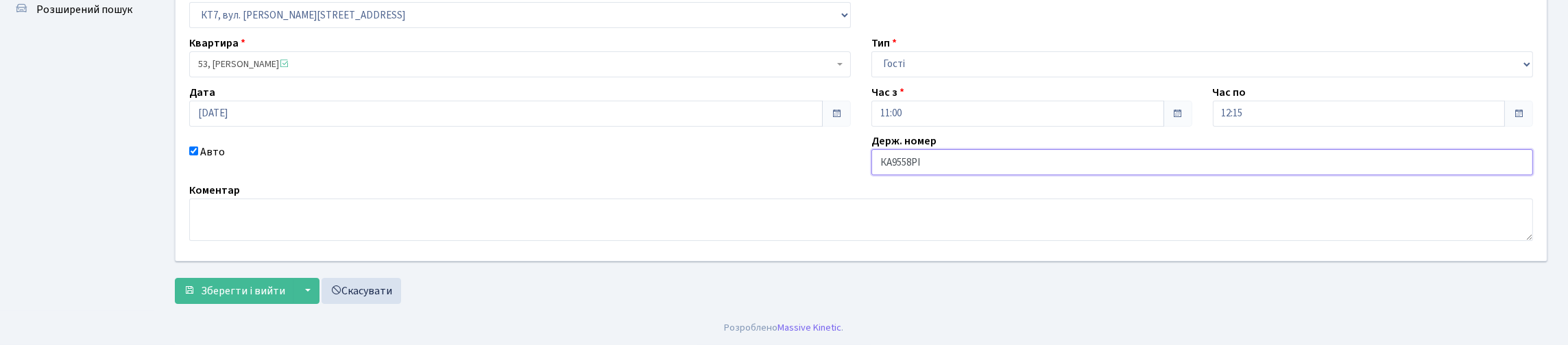
click at [910, 150] on input "КА9558РІ" at bounding box center [1203, 162] width 662 height 26
type input "КА9658РІ"
click at [269, 283] on span "Зберегти і вийти" at bounding box center [243, 290] width 85 height 15
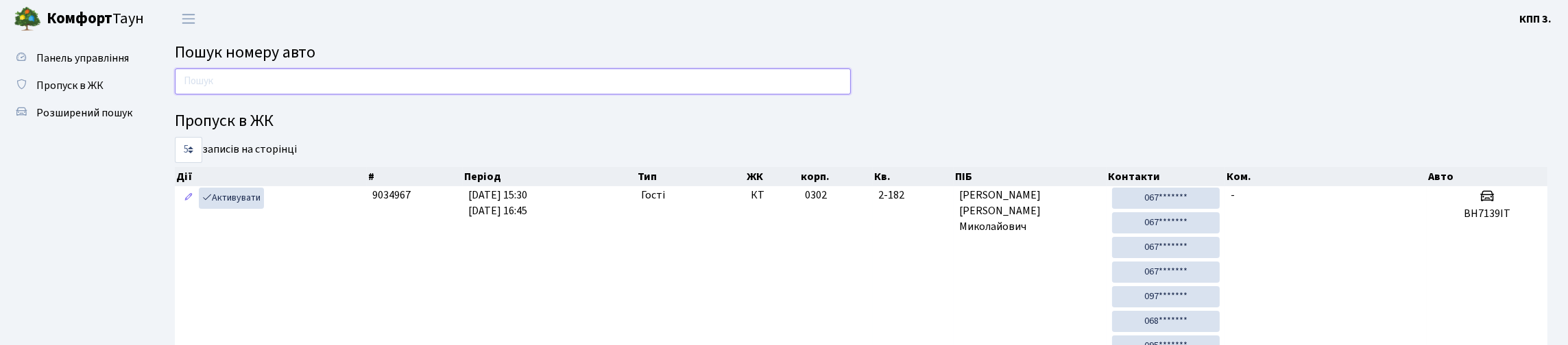
click at [458, 90] on input "text" at bounding box center [513, 82] width 676 height 26
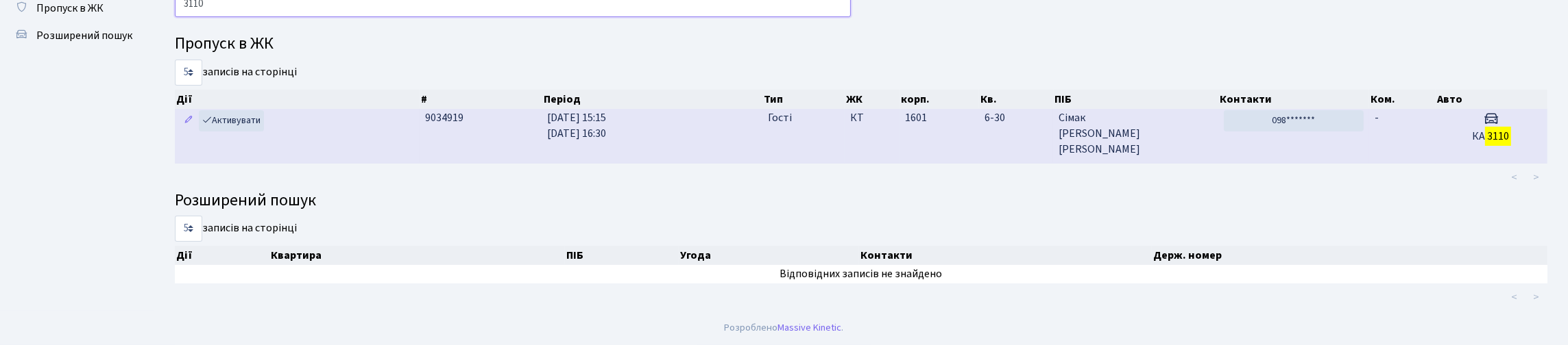
scroll to position [159, 0]
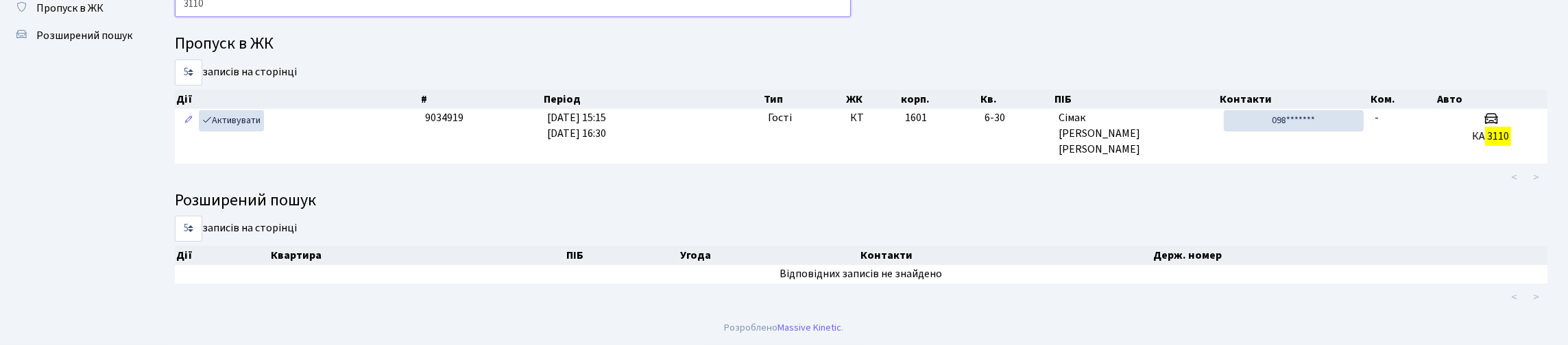
type input "3110"
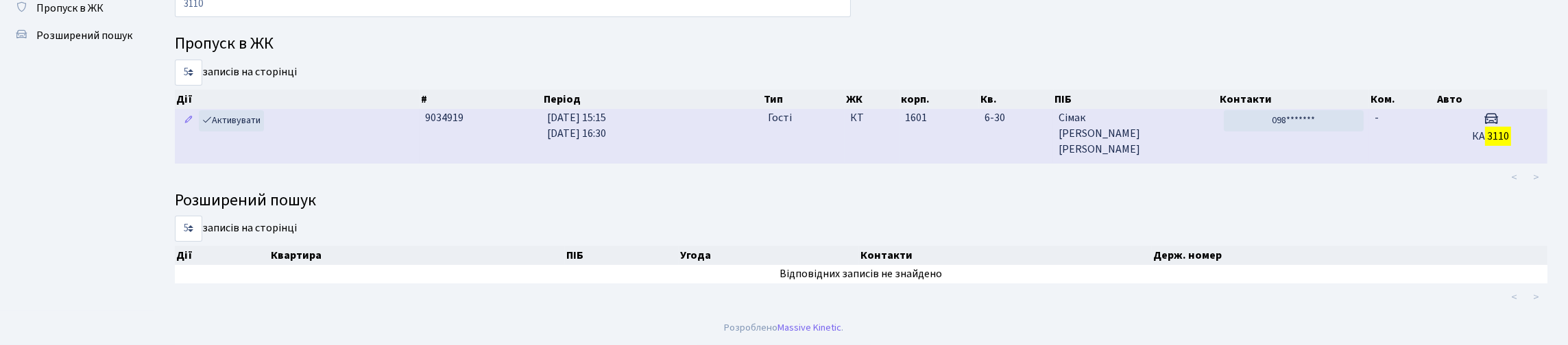
click at [917, 113] on td "1601" at bounding box center [939, 136] width 79 height 54
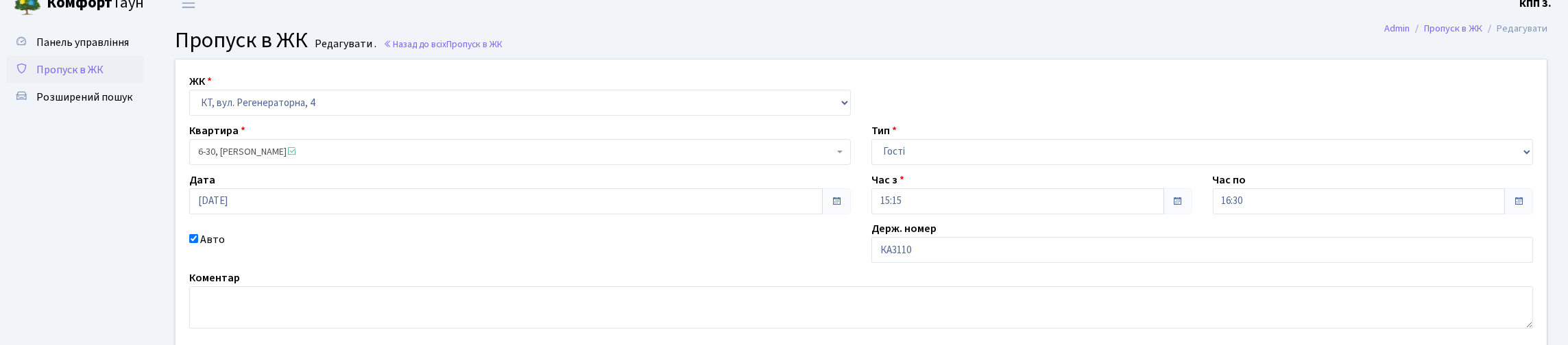
scroll to position [68, 0]
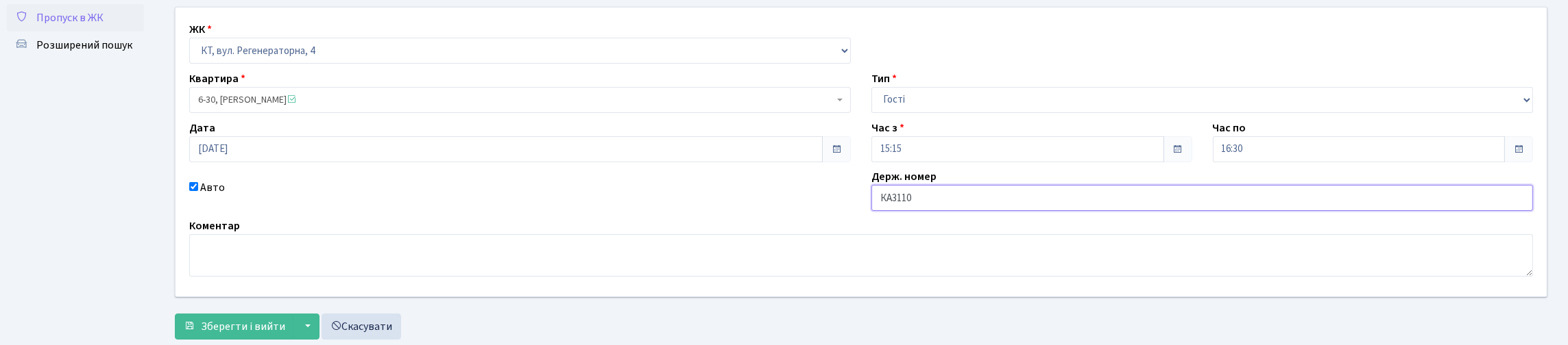
click at [928, 211] on input "КА3110" at bounding box center [1203, 198] width 662 height 26
type input "КА3110МР"
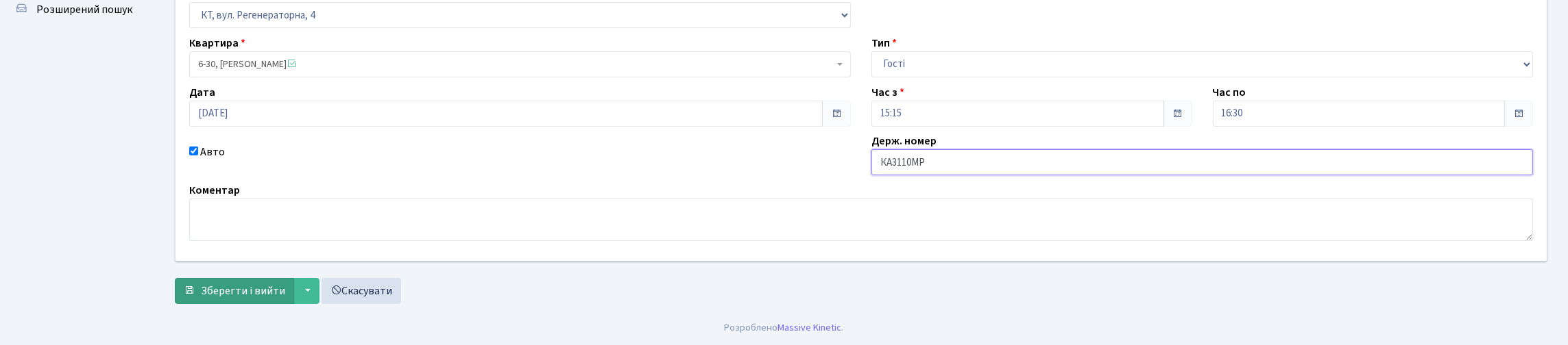
scroll to position [197, 0]
click at [279, 292] on span "Зберегти і вийти" at bounding box center [243, 290] width 85 height 15
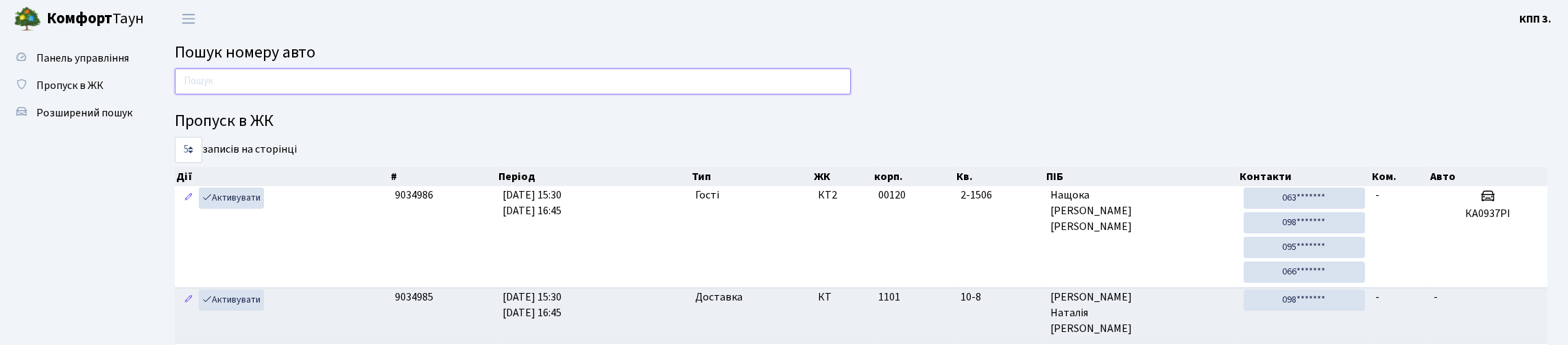
drag, startPoint x: 380, startPoint y: 99, endPoint x: 398, endPoint y: 89, distance: 20.6
click at [380, 94] on input "text" at bounding box center [513, 82] width 676 height 26
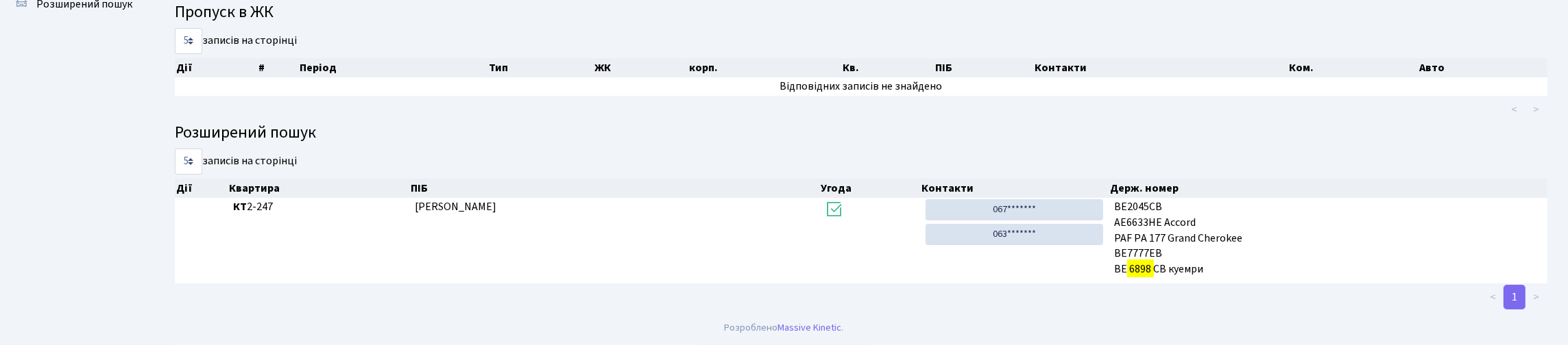
scroll to position [83, 0]
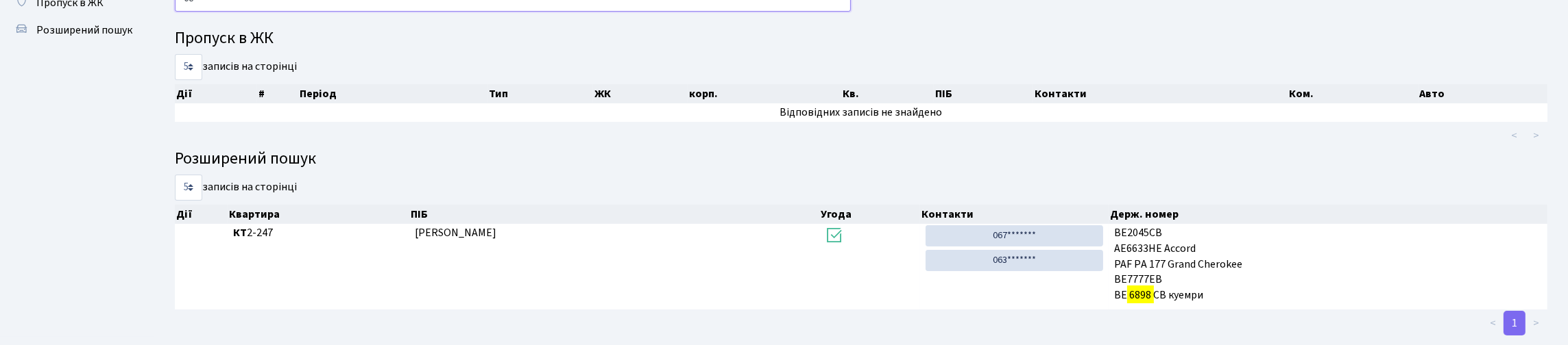
type input "6"
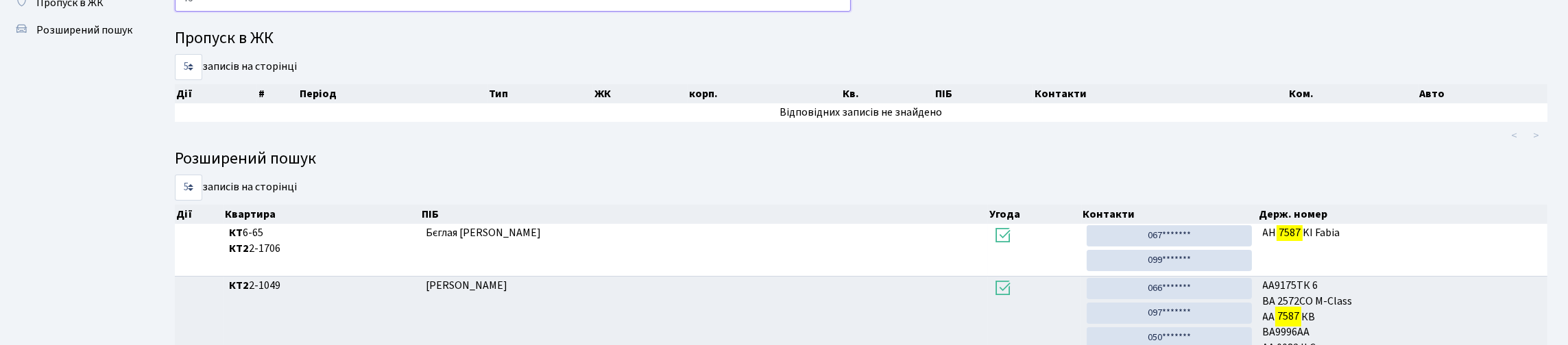
type input "7"
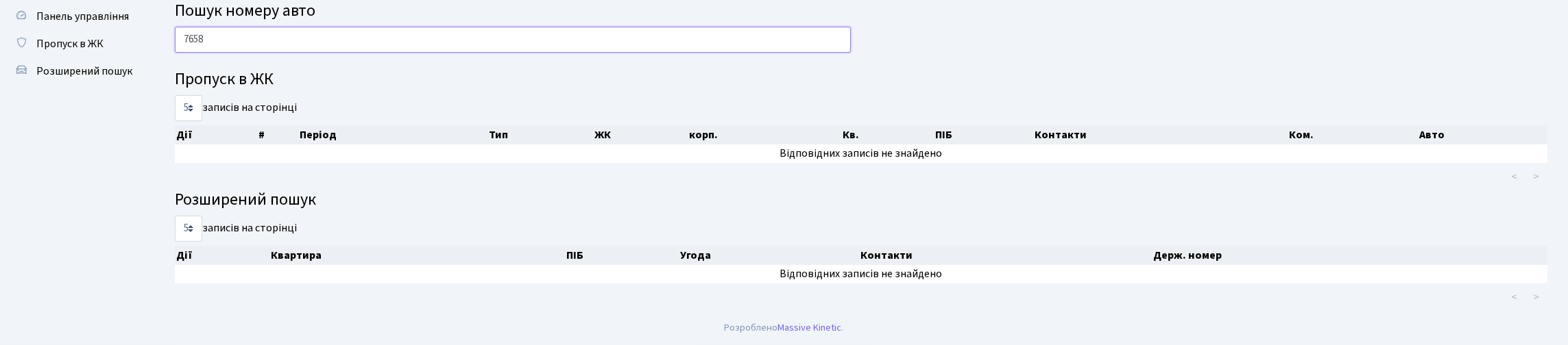
scroll to position [0, 0]
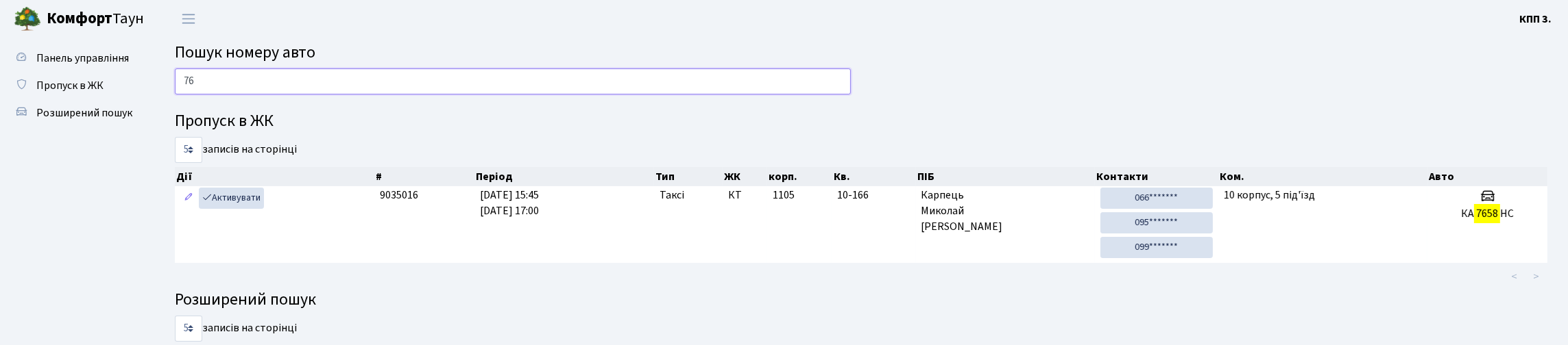
type input "7"
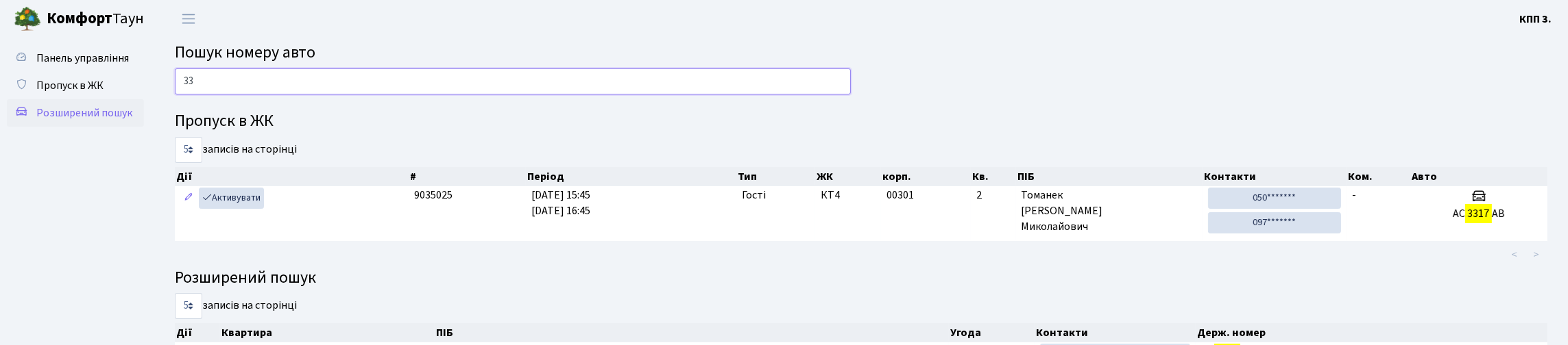
type input "3"
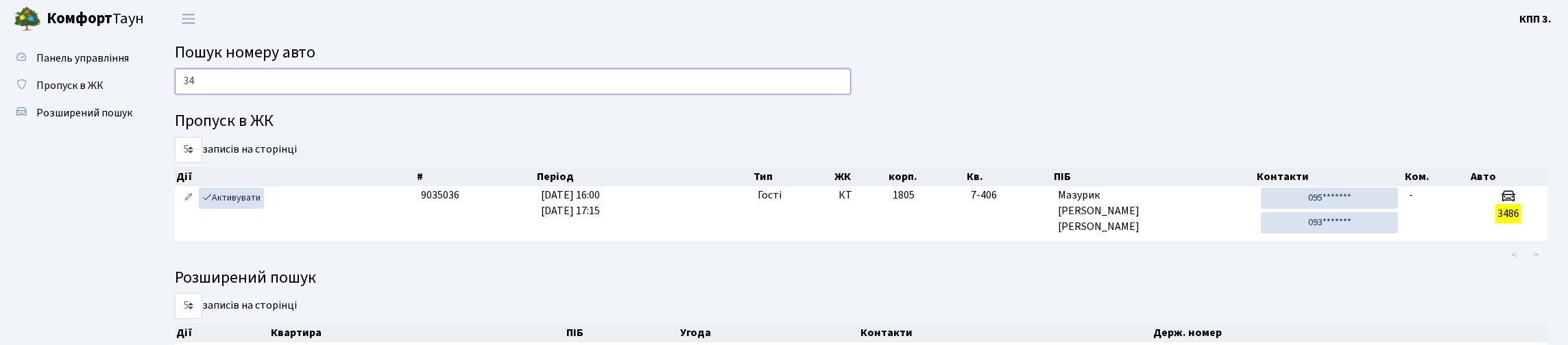
type input "3"
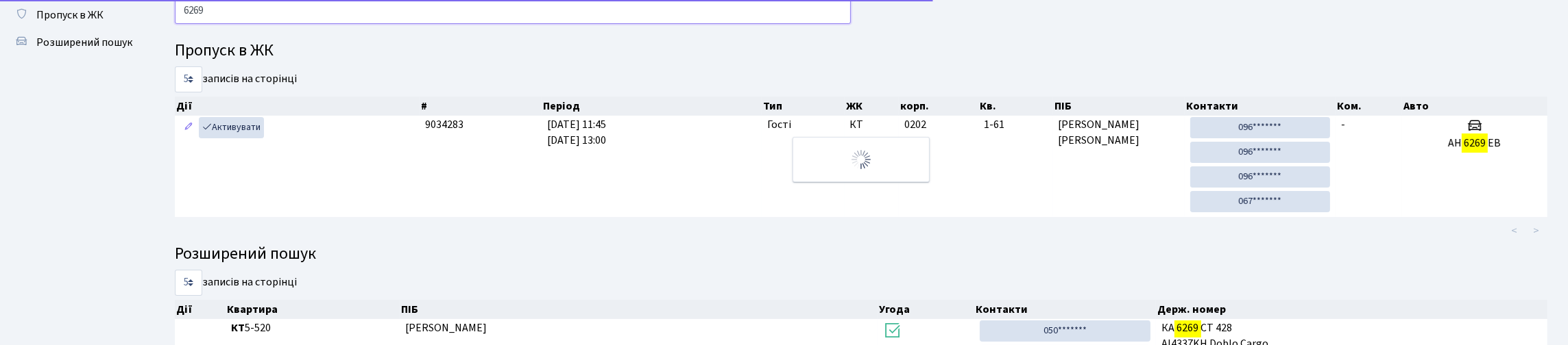
scroll to position [64, 0]
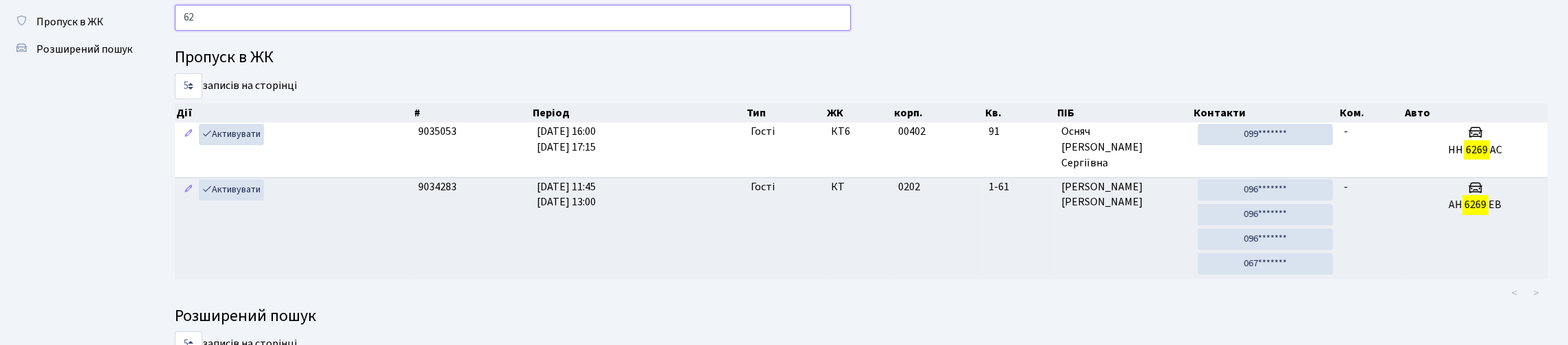
type input "6"
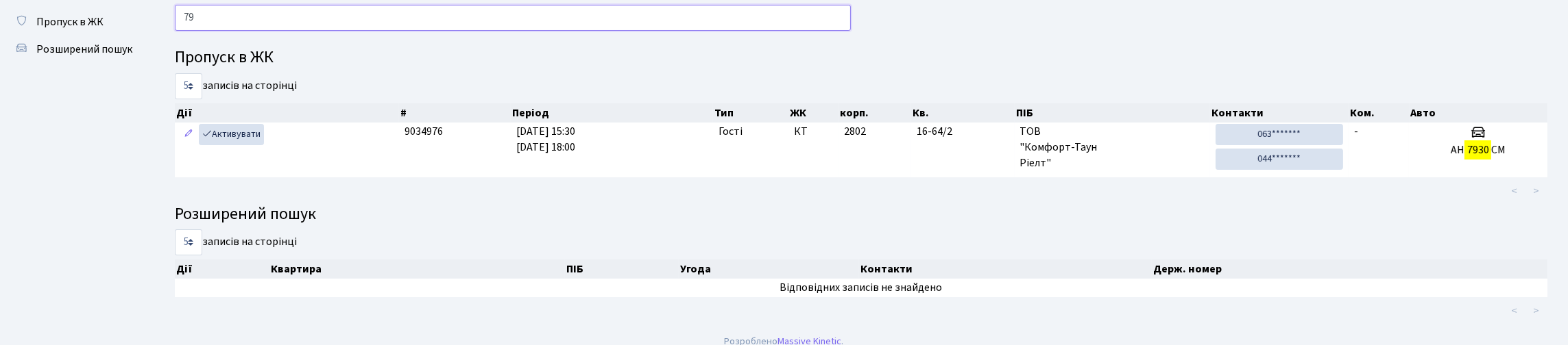
type input "7"
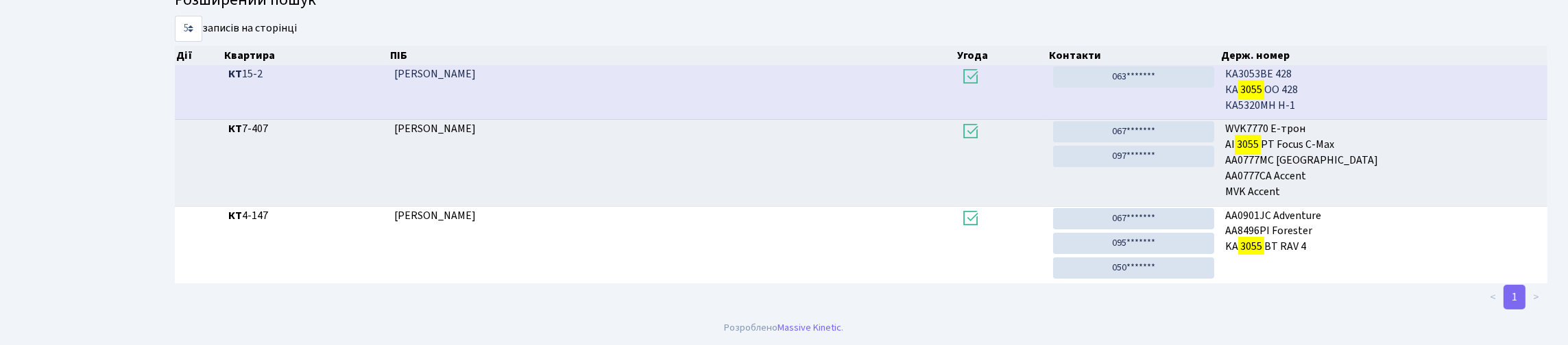
scroll to position [83, 0]
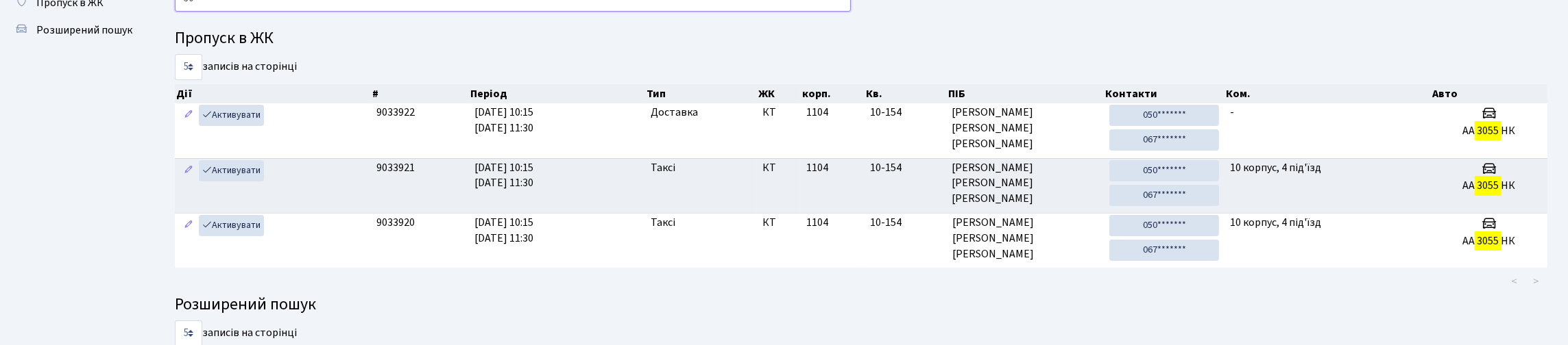
type input "3"
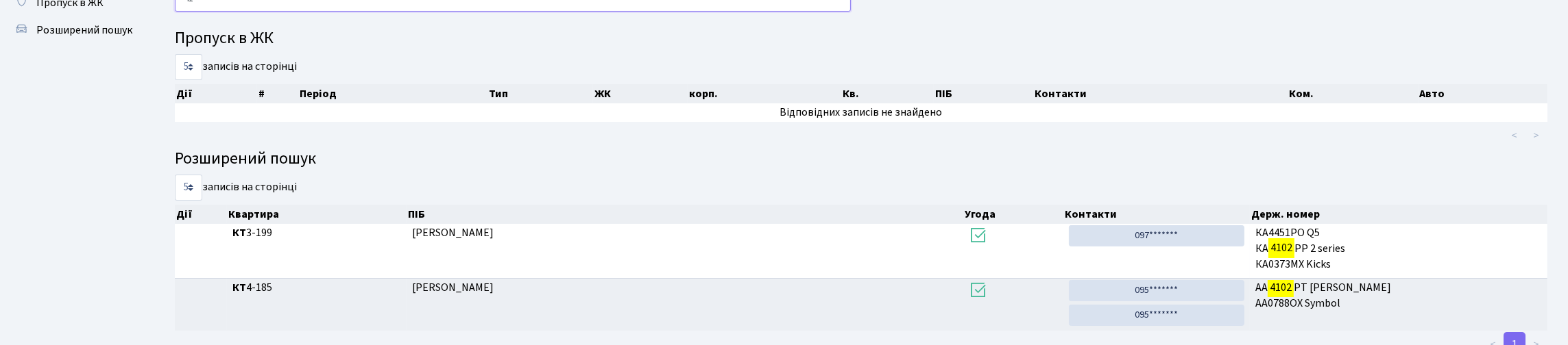
type input "4"
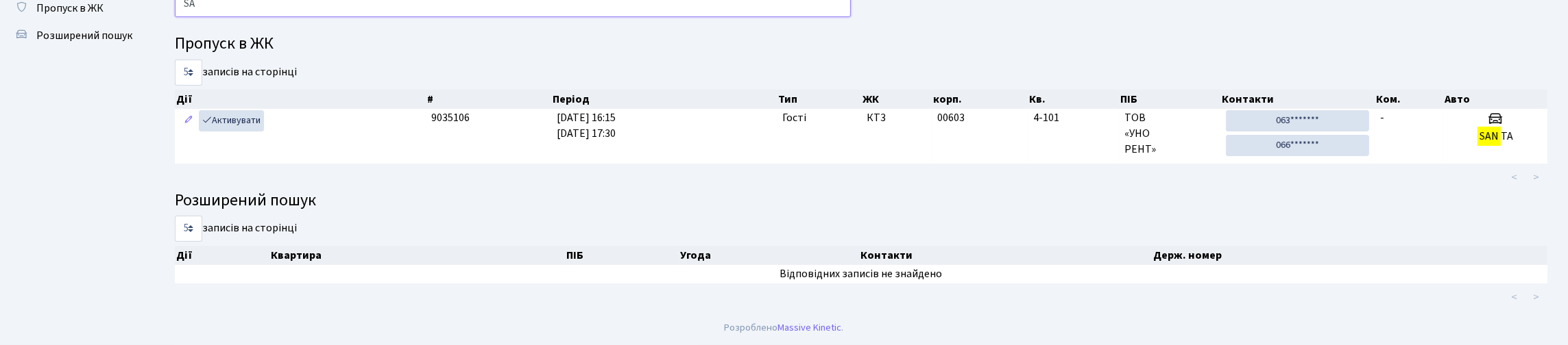
type input "S"
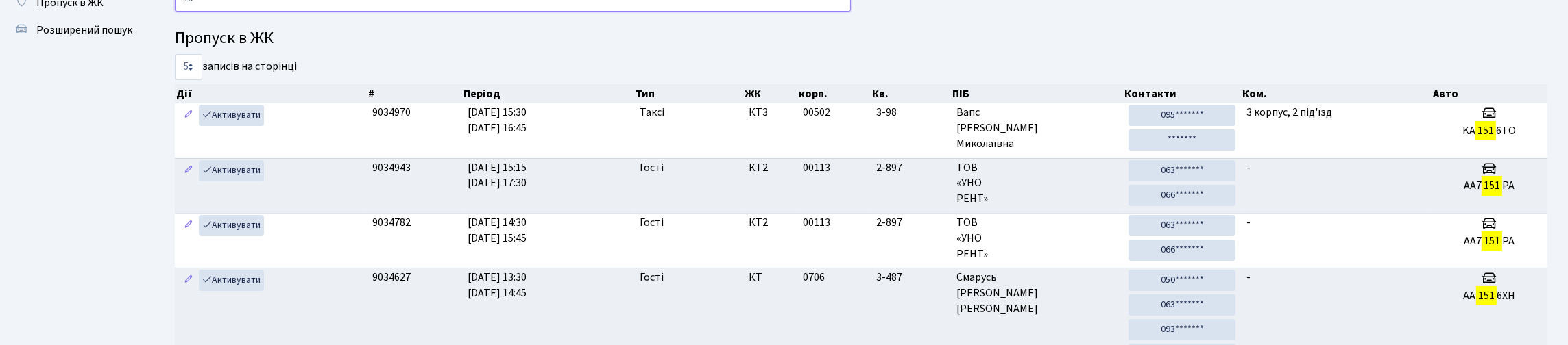
type input "1"
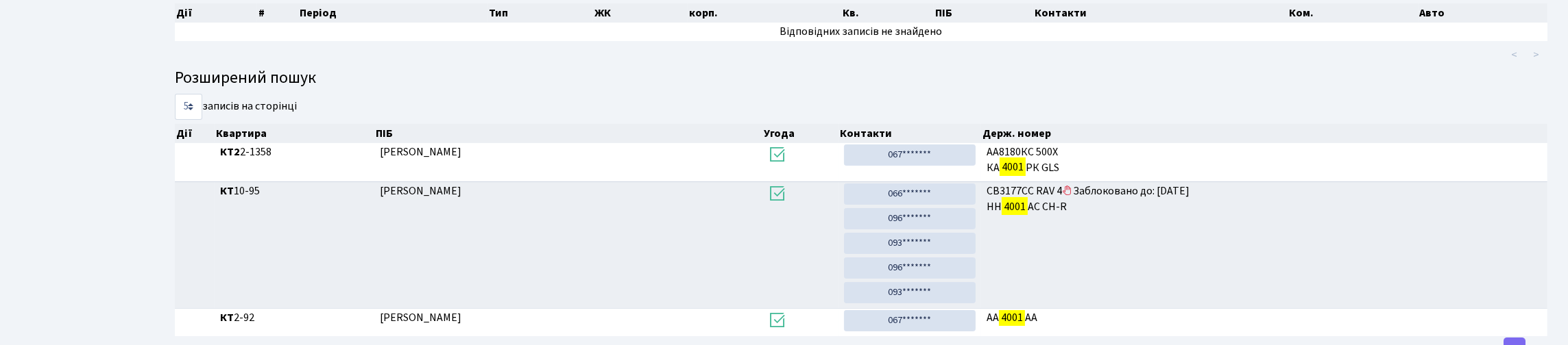
scroll to position [220, 0]
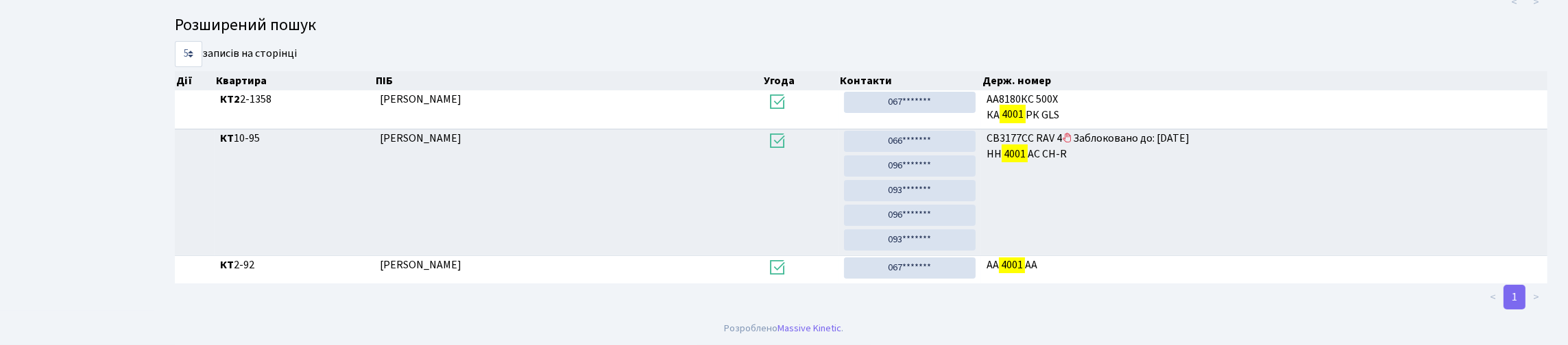
type input "4001"
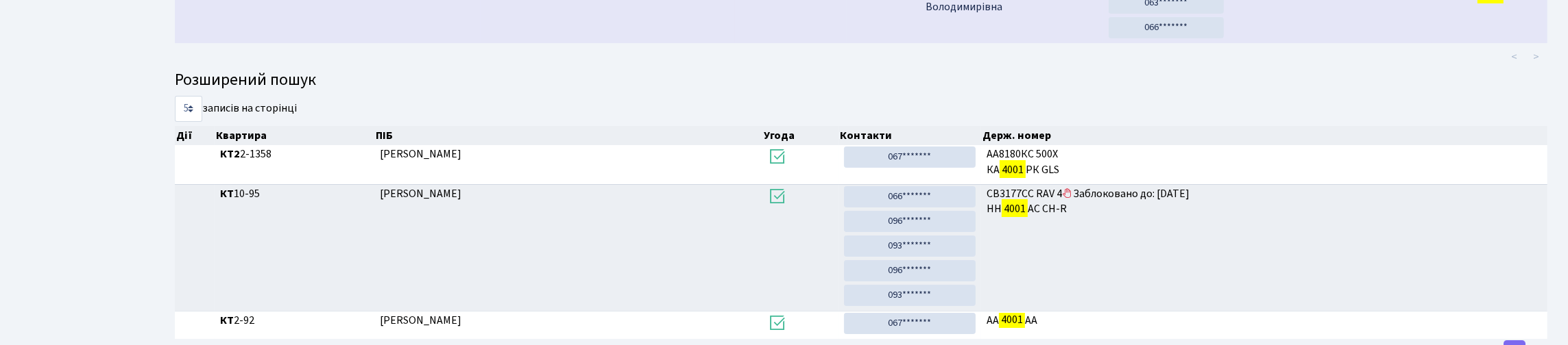
click at [801, 44] on td "1808" at bounding box center [813, 5] width 67 height 77
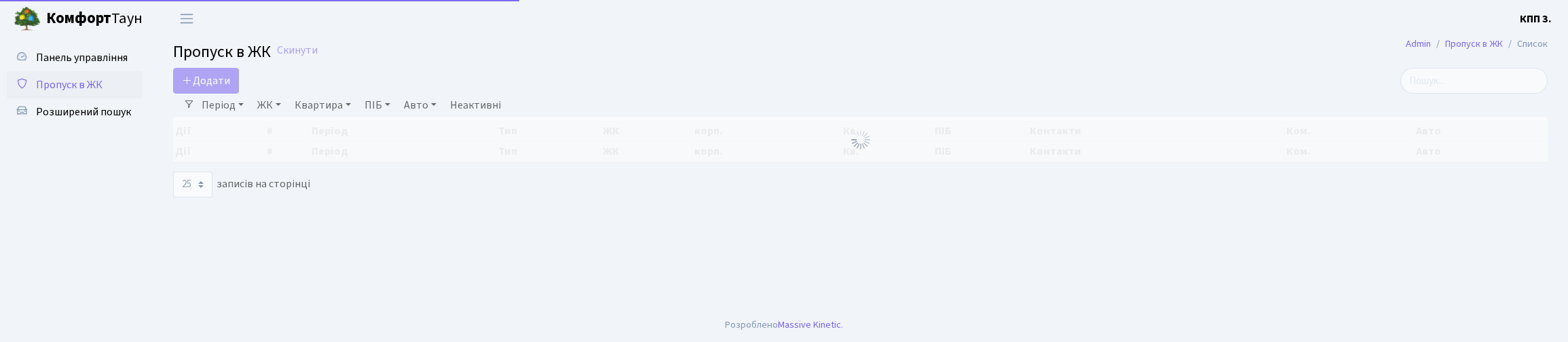
select select "25"
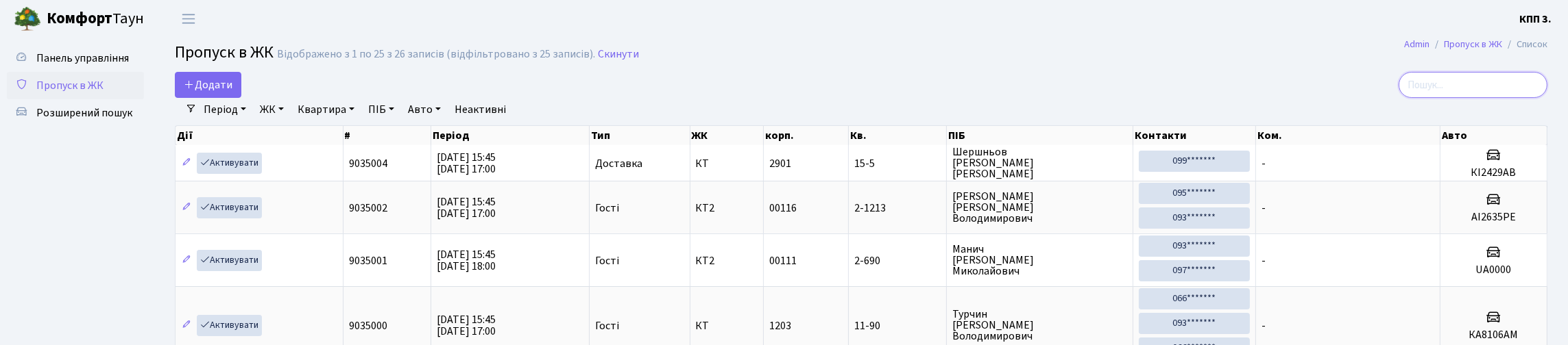
click at [1441, 98] on input "search" at bounding box center [1473, 85] width 149 height 26
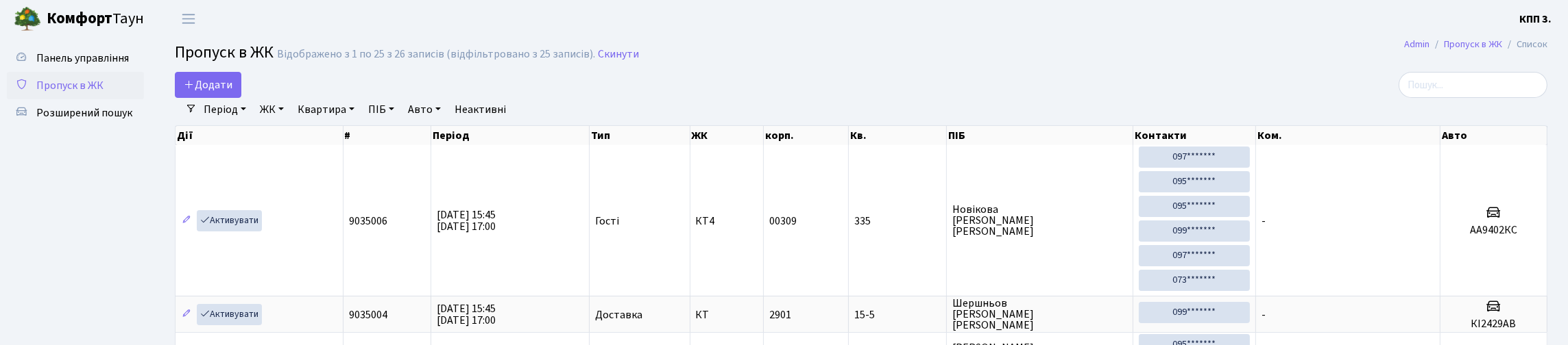
click at [69, 93] on span "Пропуск в ЖК" at bounding box center [70, 85] width 67 height 15
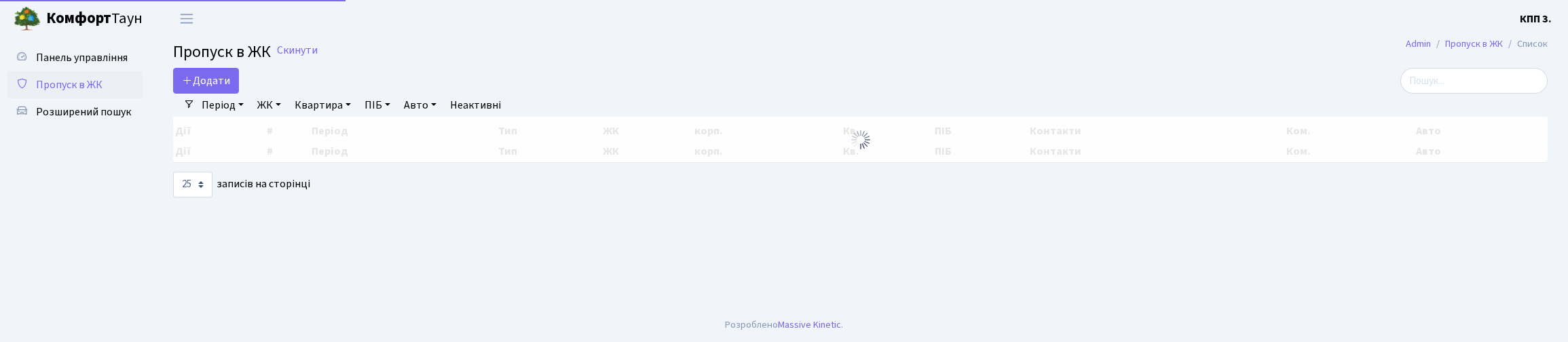
select select "25"
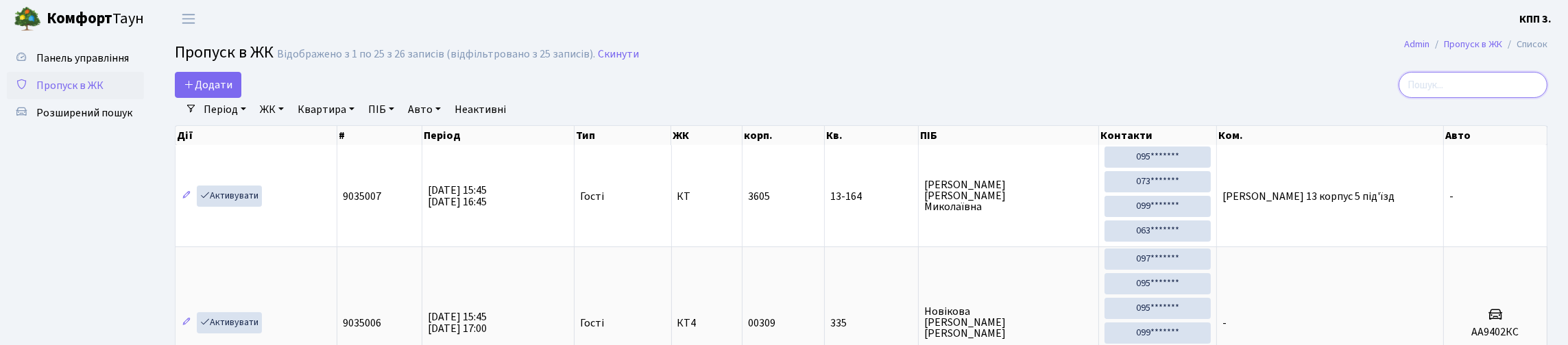
click at [1482, 98] on input "search" at bounding box center [1473, 85] width 149 height 26
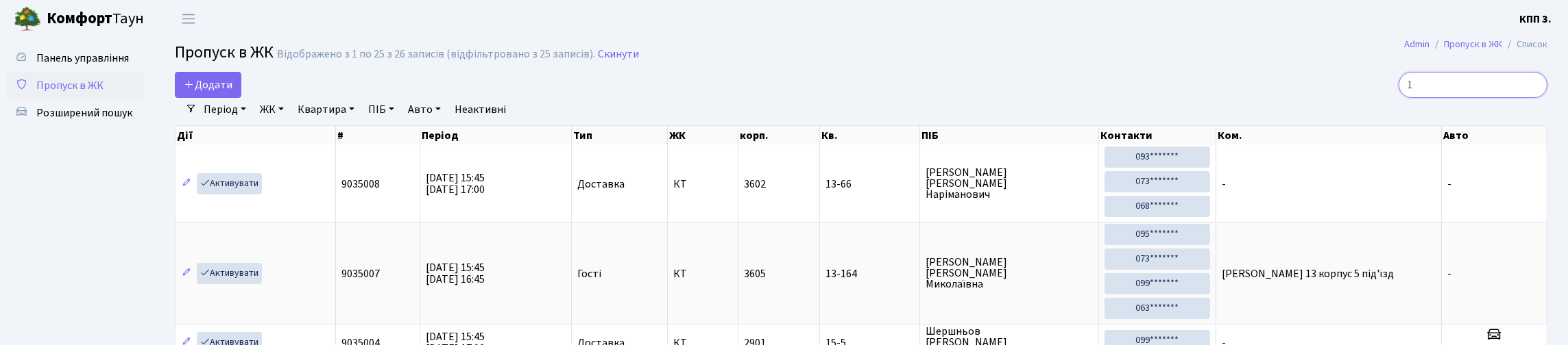
type input "1"
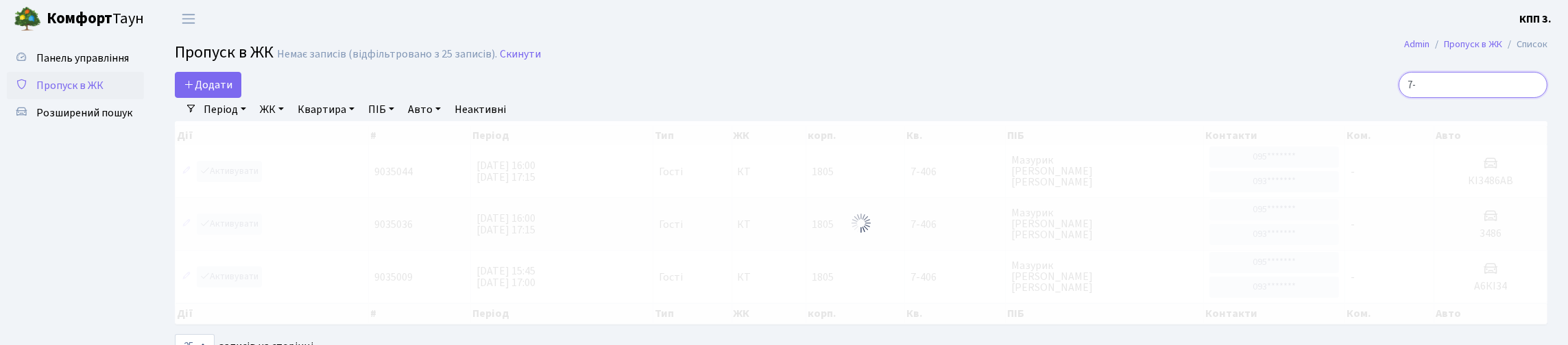
type input "7"
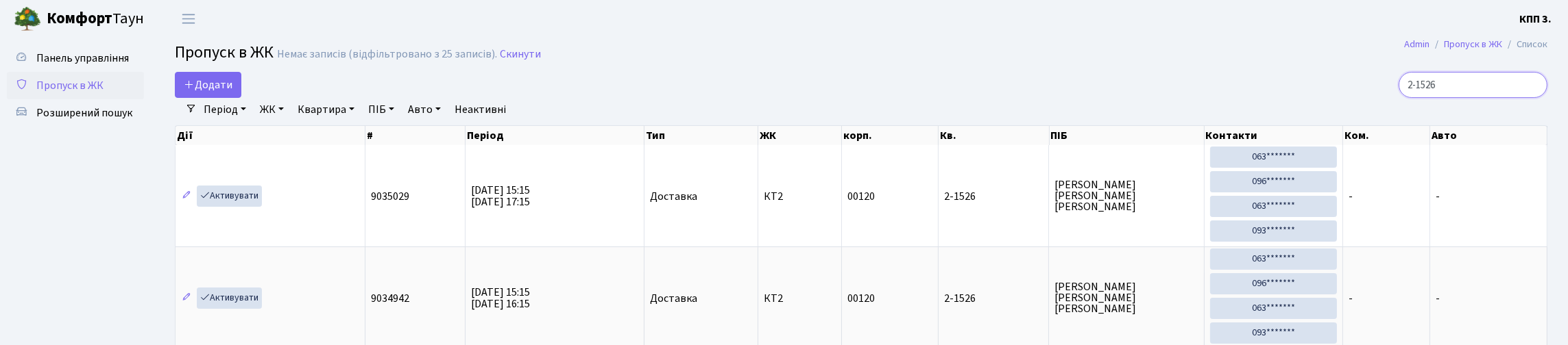
type input "2-1526"
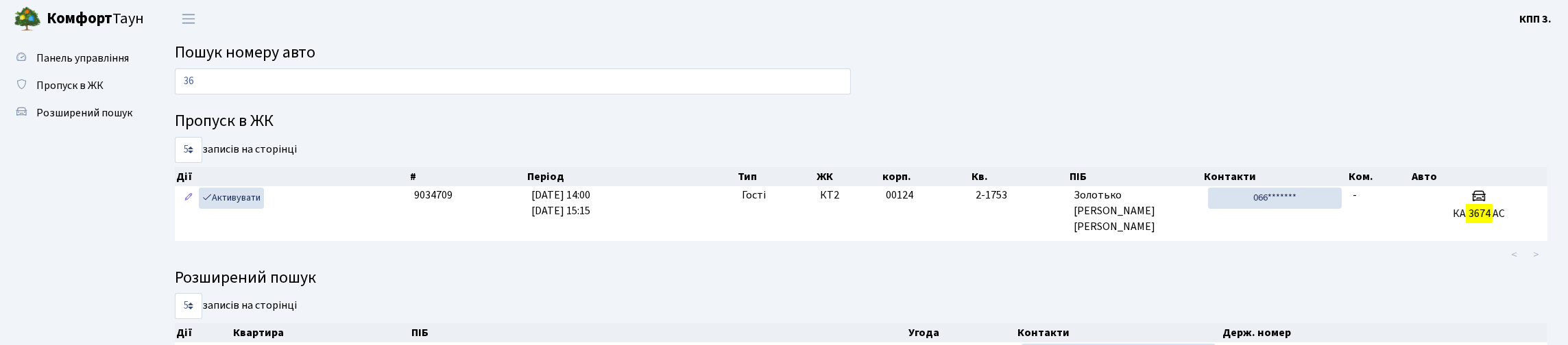
type input "3"
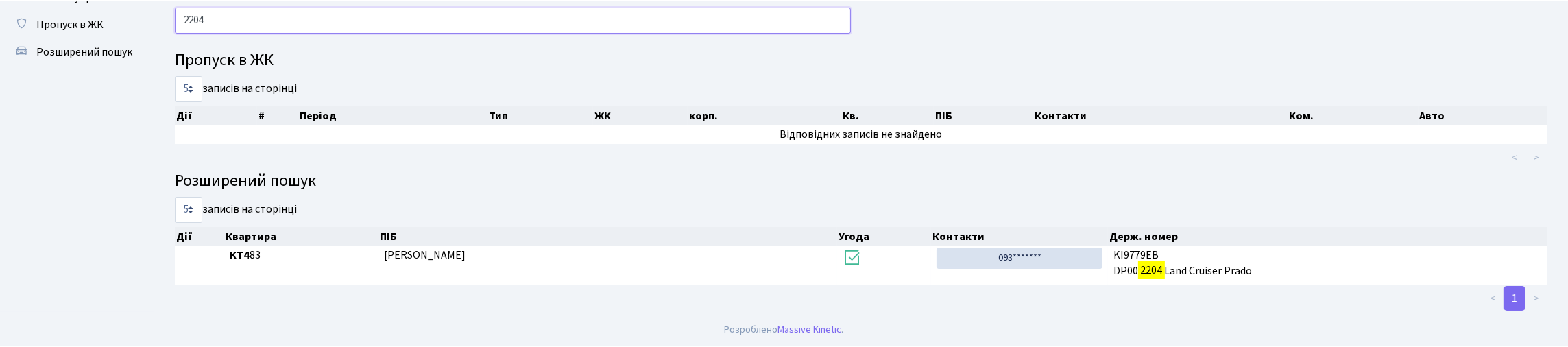
scroll to position [71, 0]
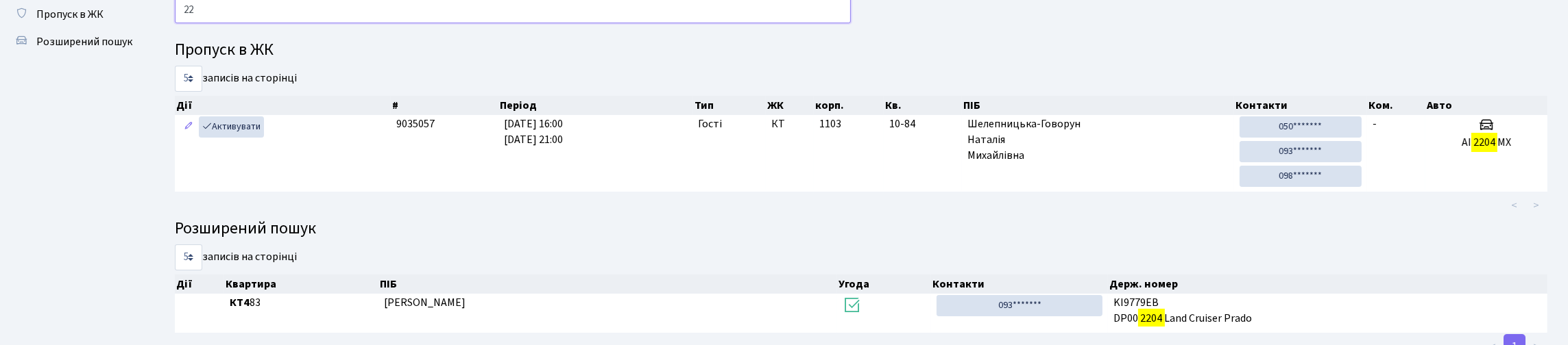
type input "2"
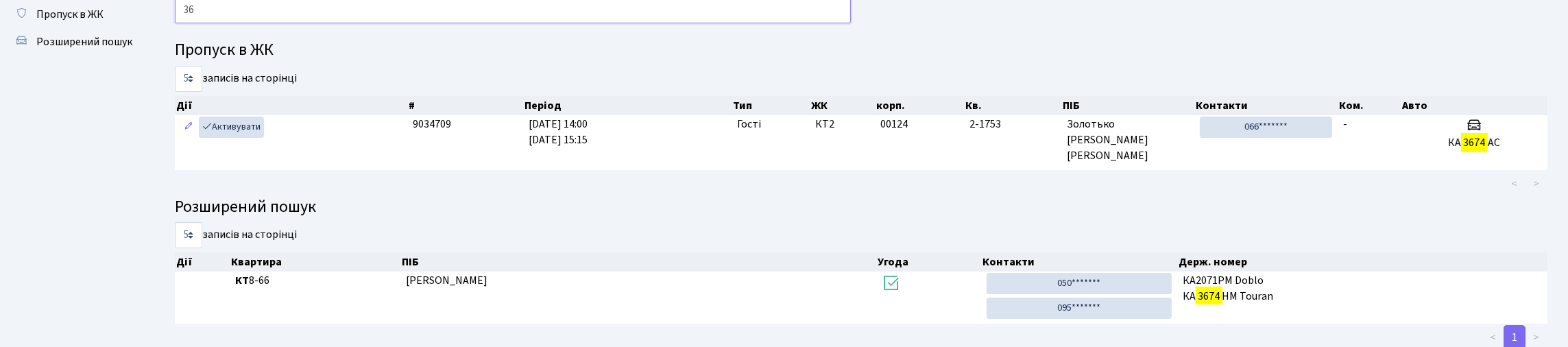
type input "3"
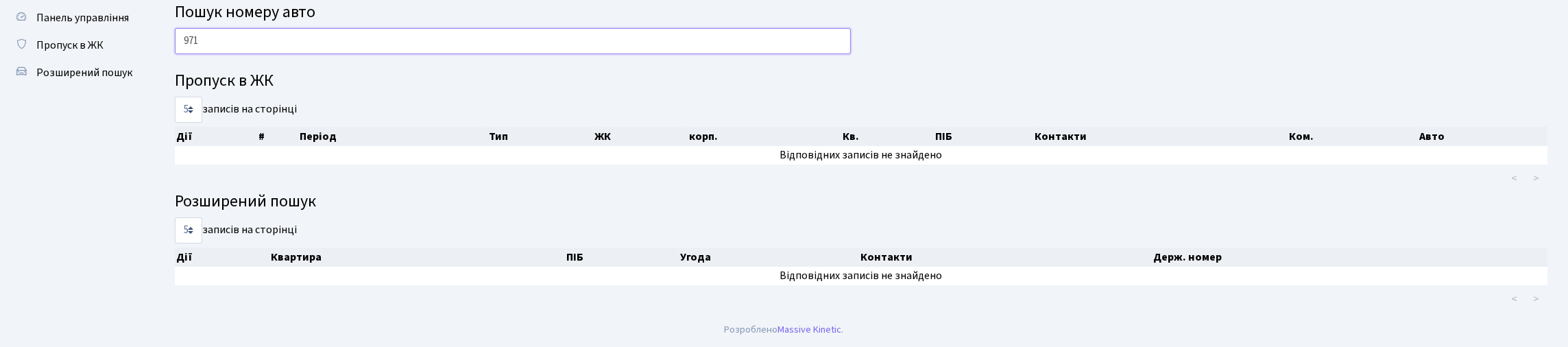
scroll to position [83, 0]
type input "9"
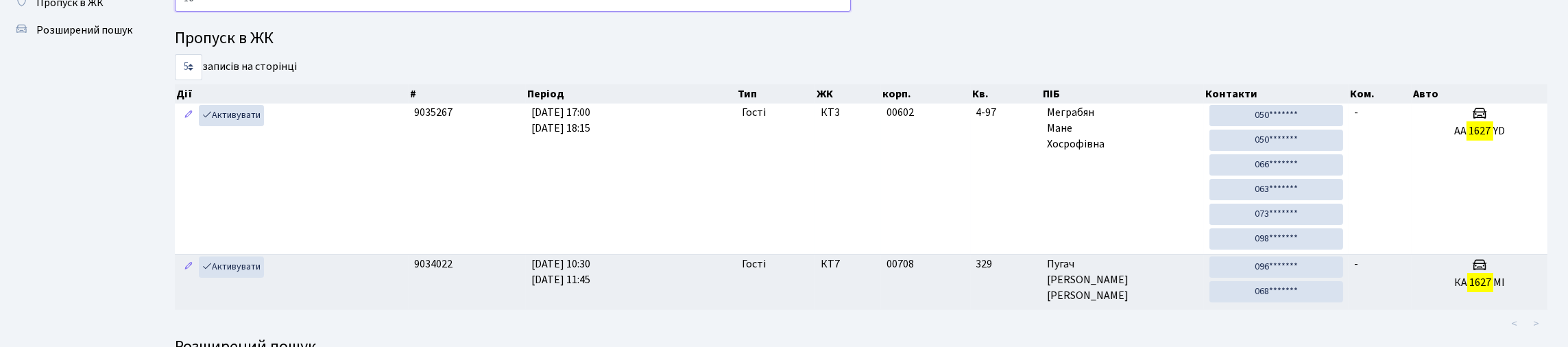
type input "1"
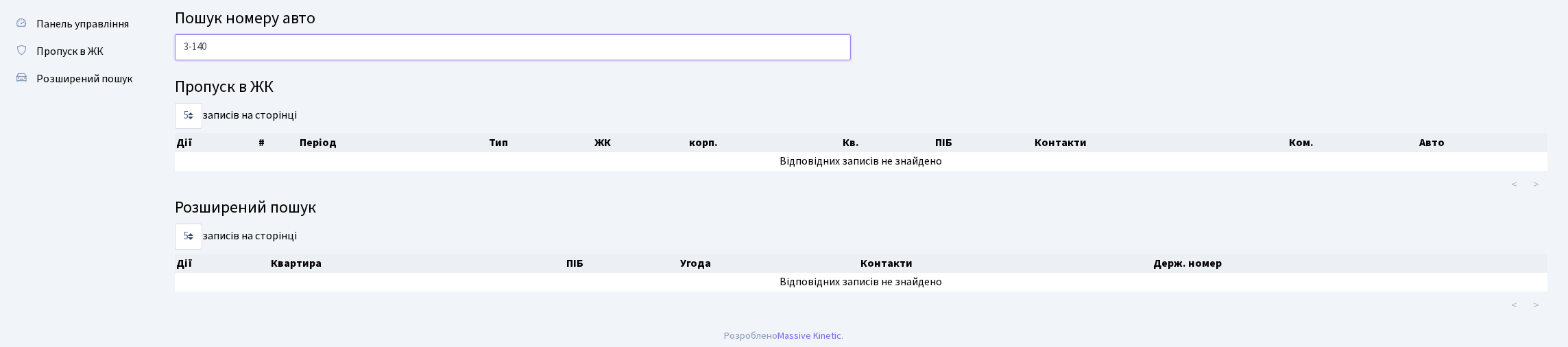
scroll to position [14, 0]
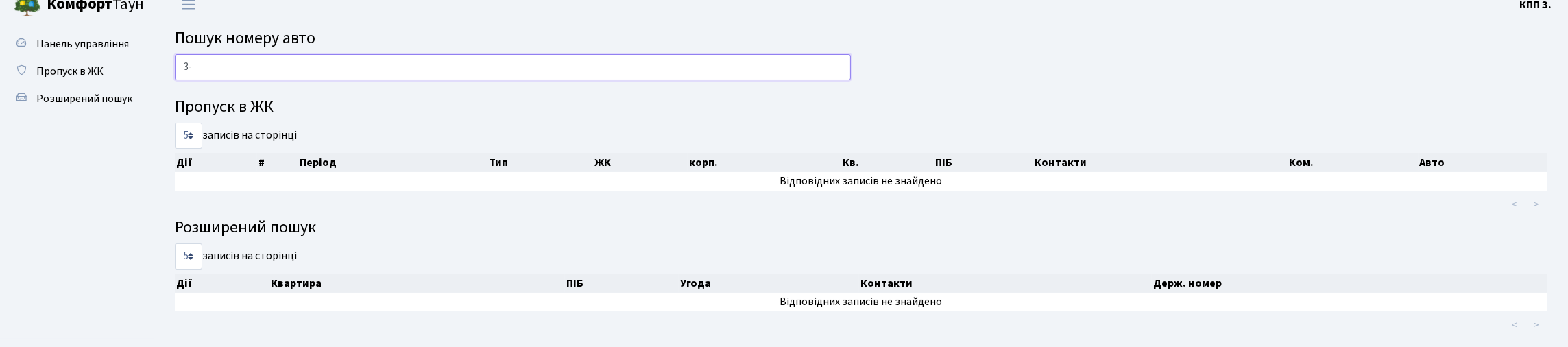
type input "3"
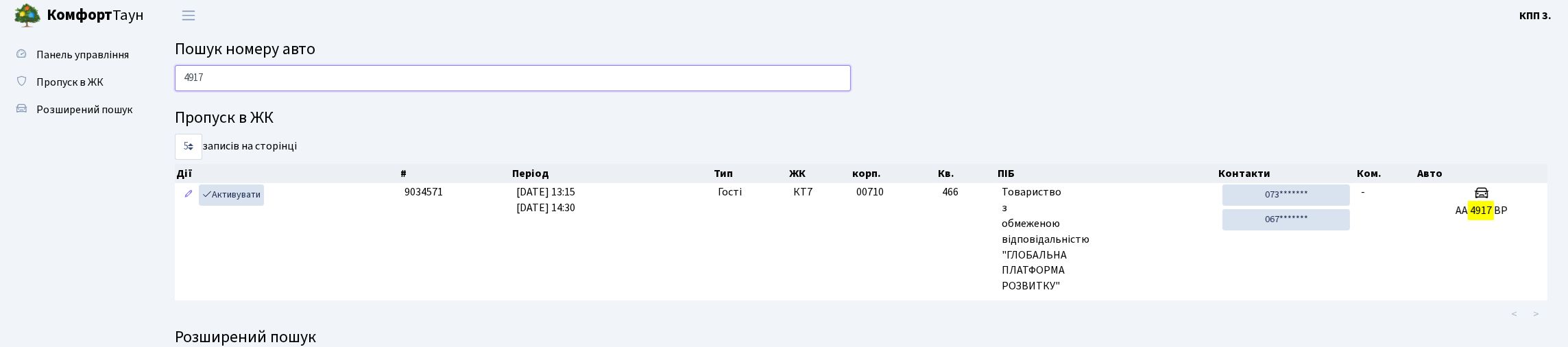
scroll to position [0, 0]
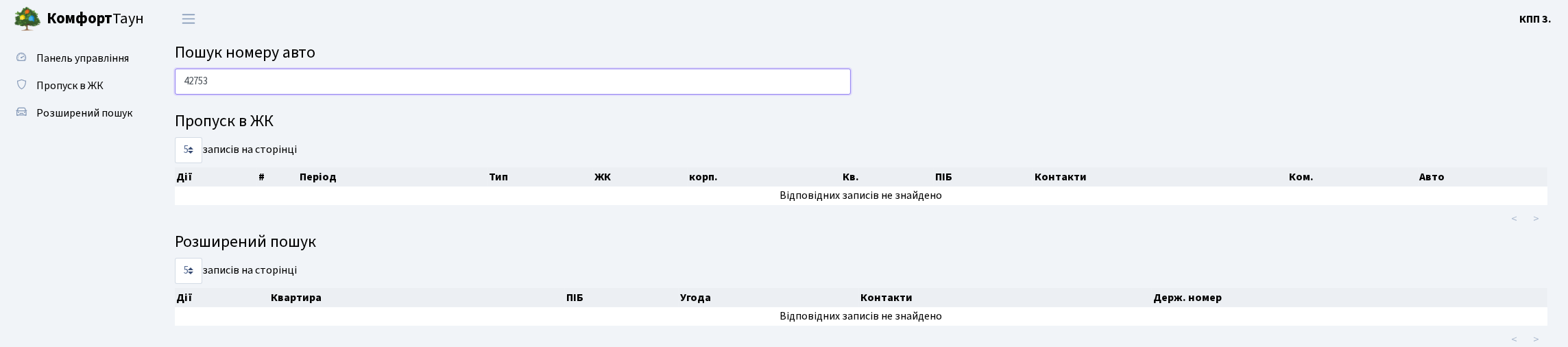
click at [192, 94] on input "42753" at bounding box center [513, 82] width 676 height 26
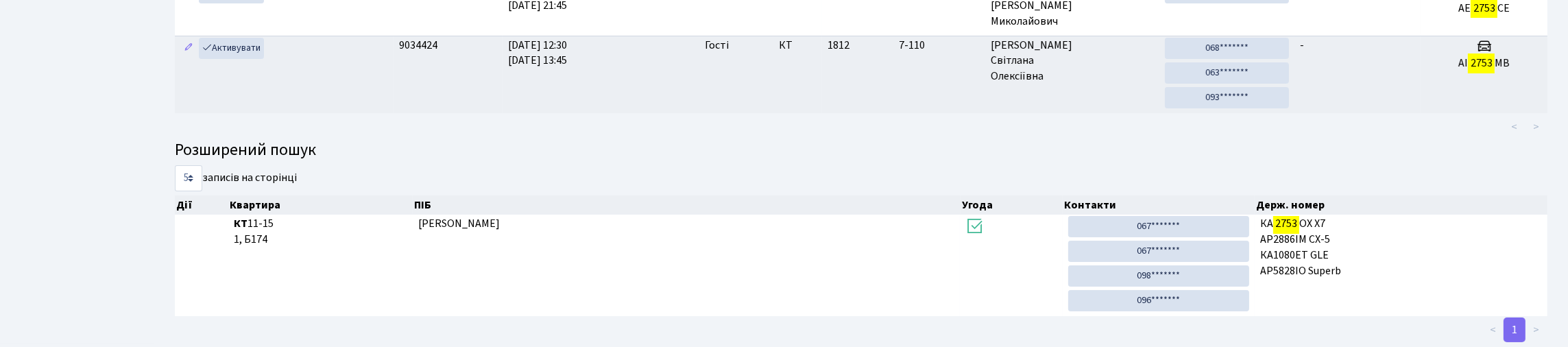
scroll to position [83, 0]
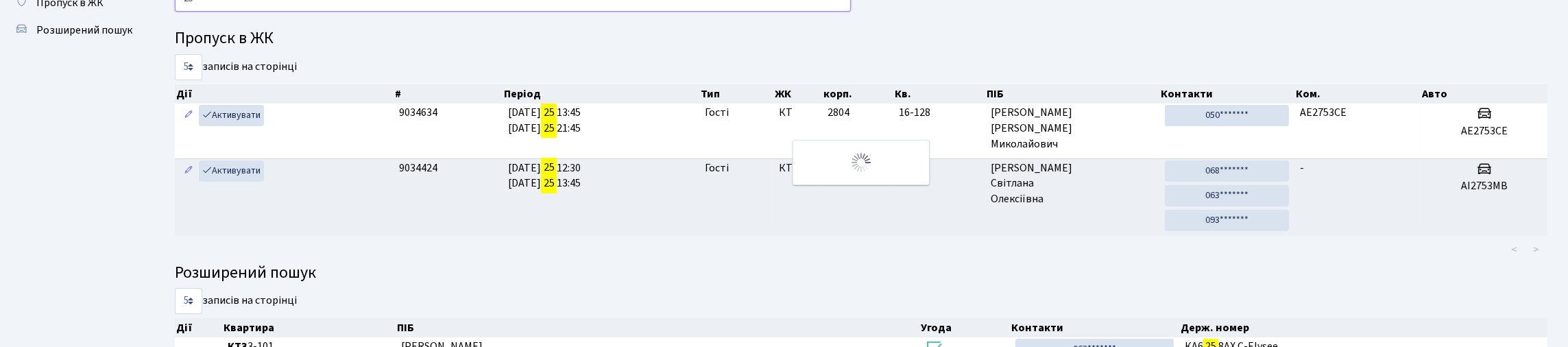
type input "2"
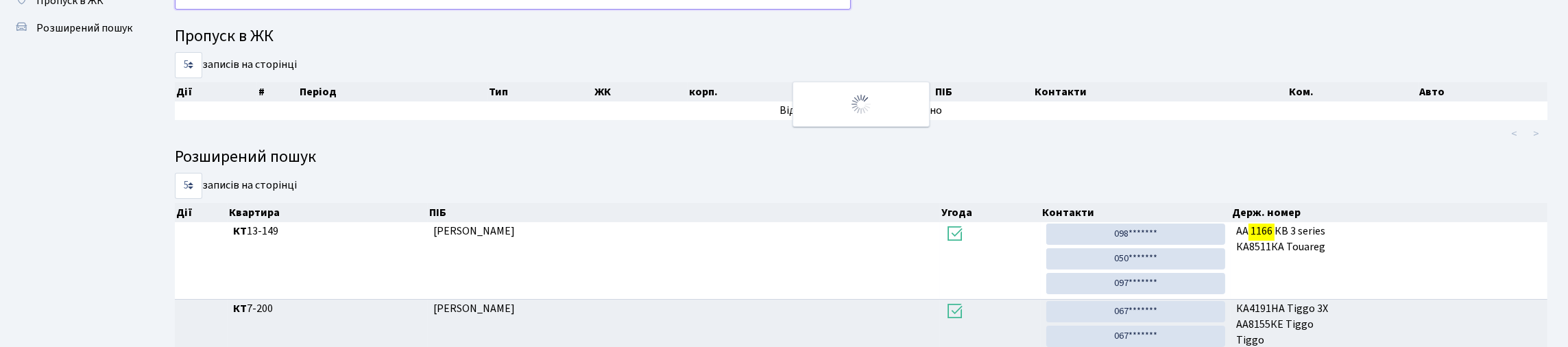
scroll to position [61, 0]
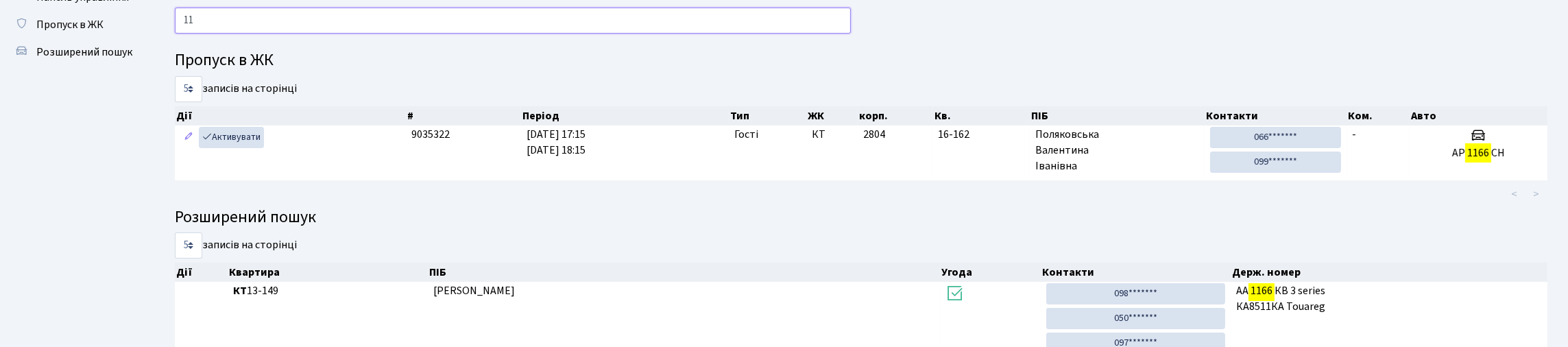
type input "1"
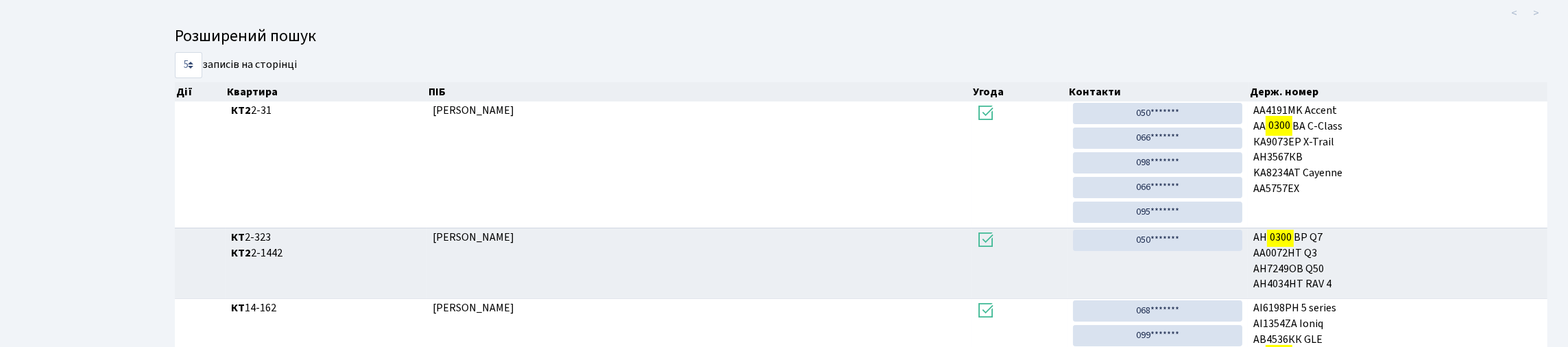
scroll to position [83, 0]
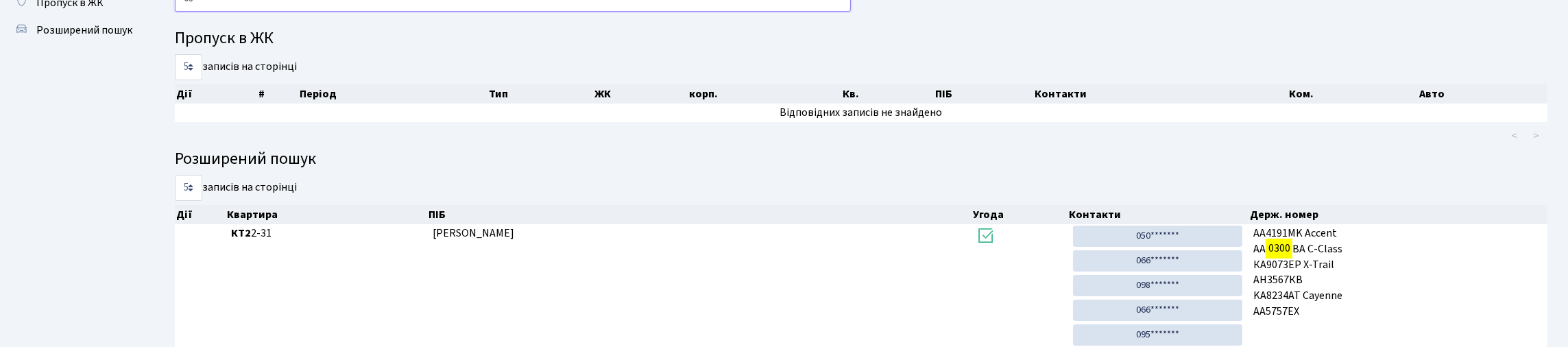
type input "0"
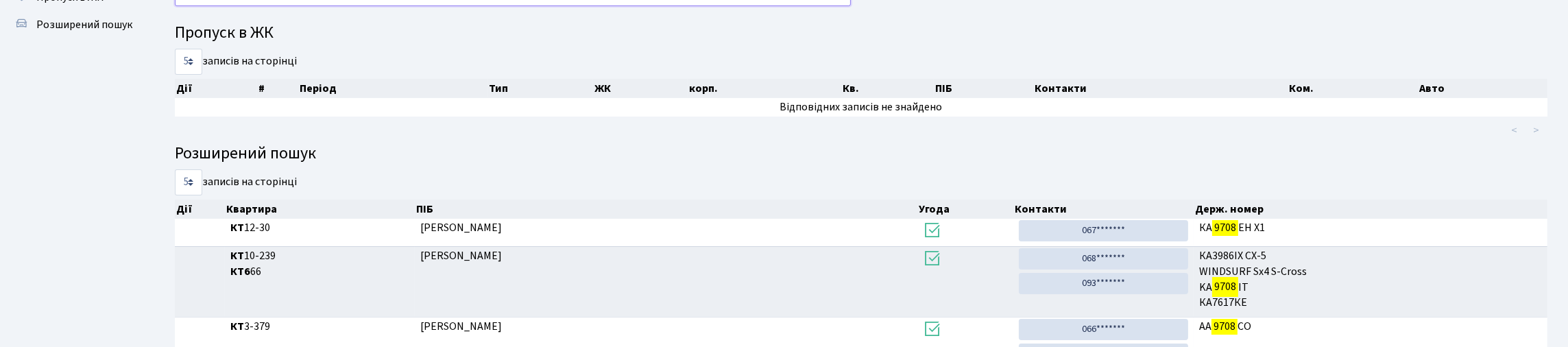
scroll to position [0, 0]
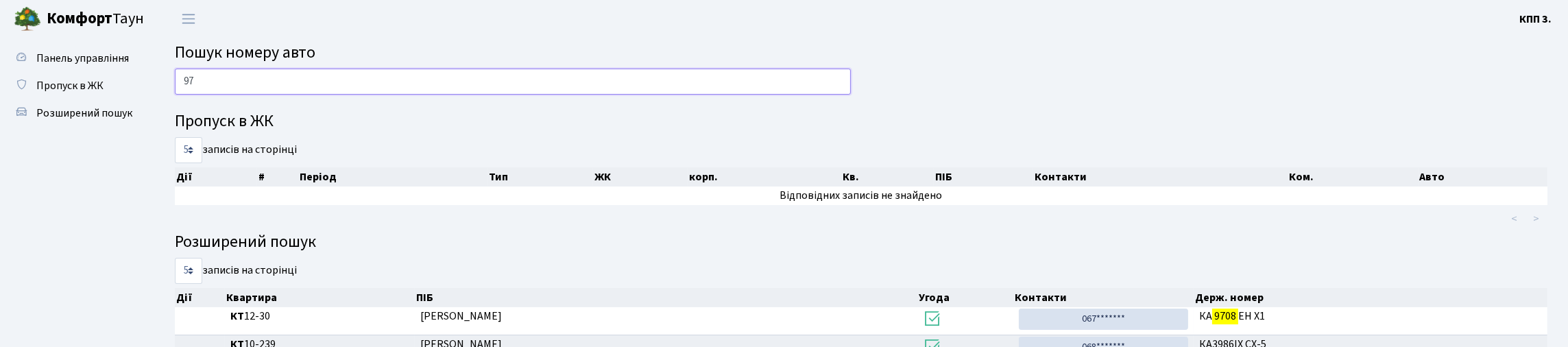
type input "9"
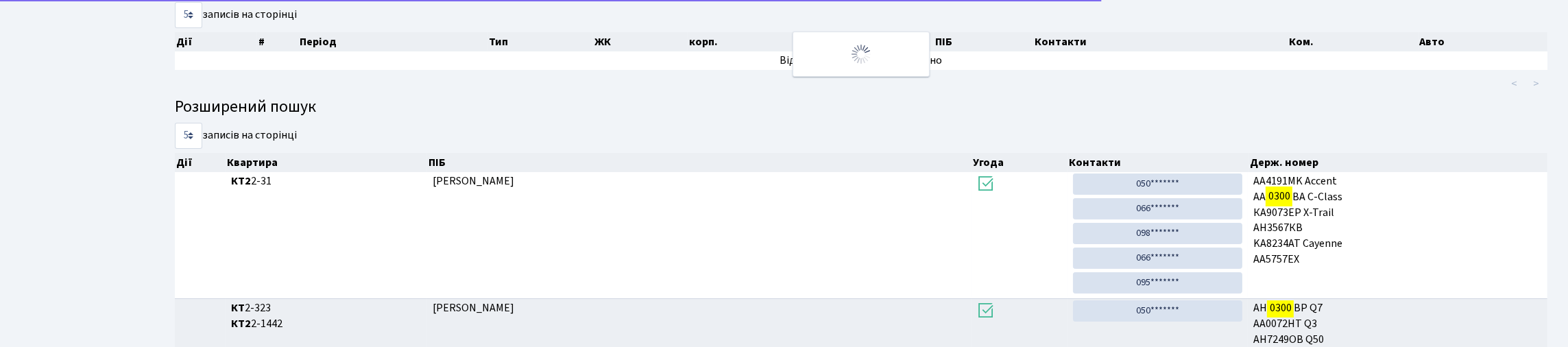
scroll to position [68, 0]
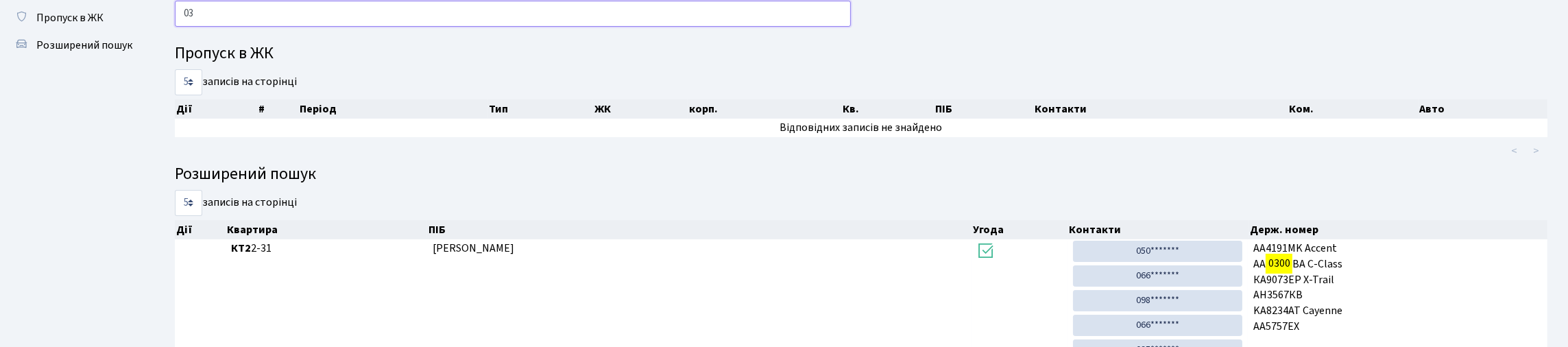
type input "0"
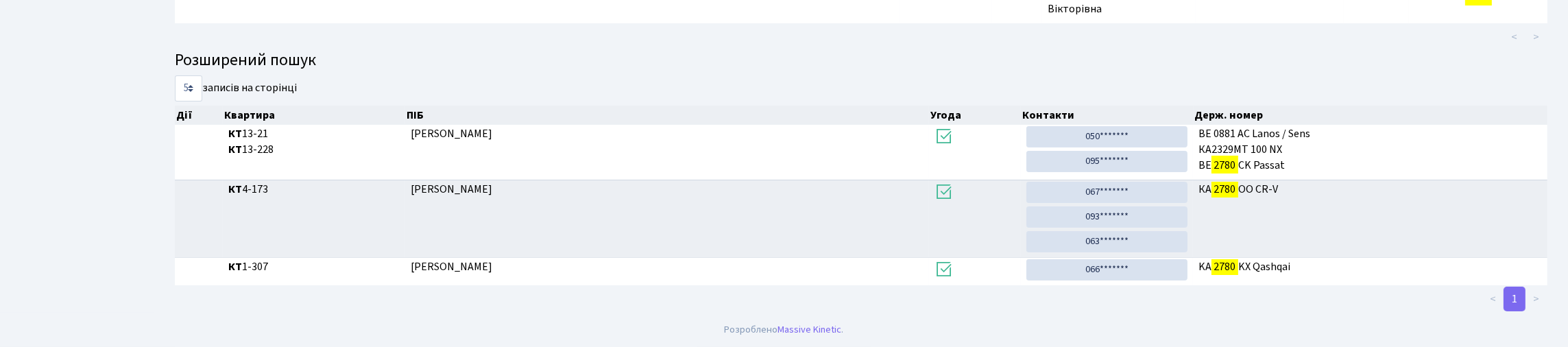
scroll to position [83, 0]
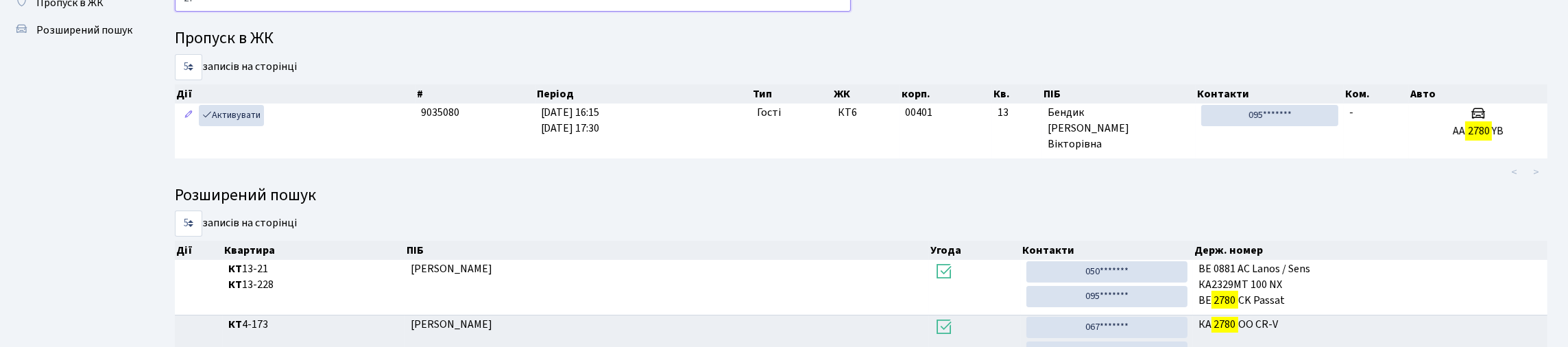
type input "2"
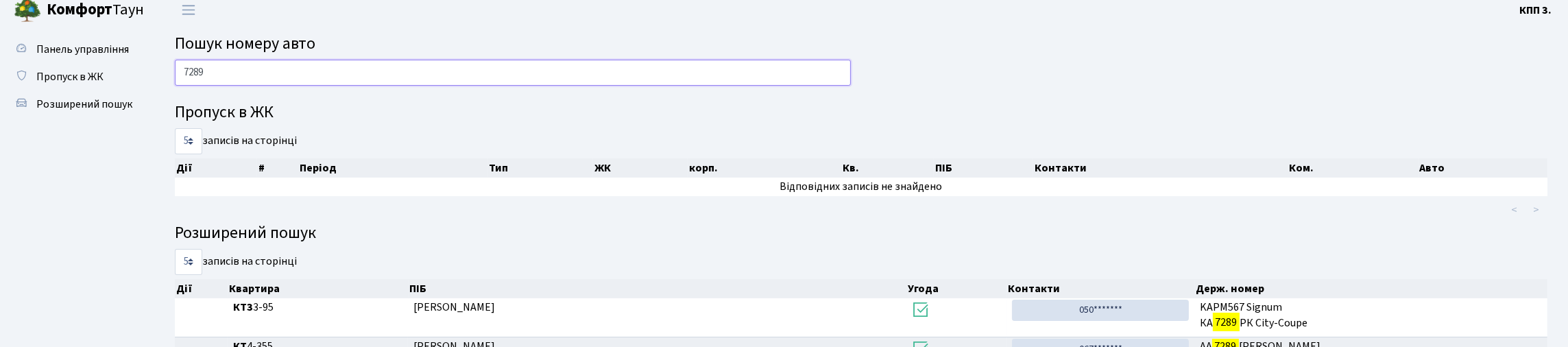
scroll to position [0, 0]
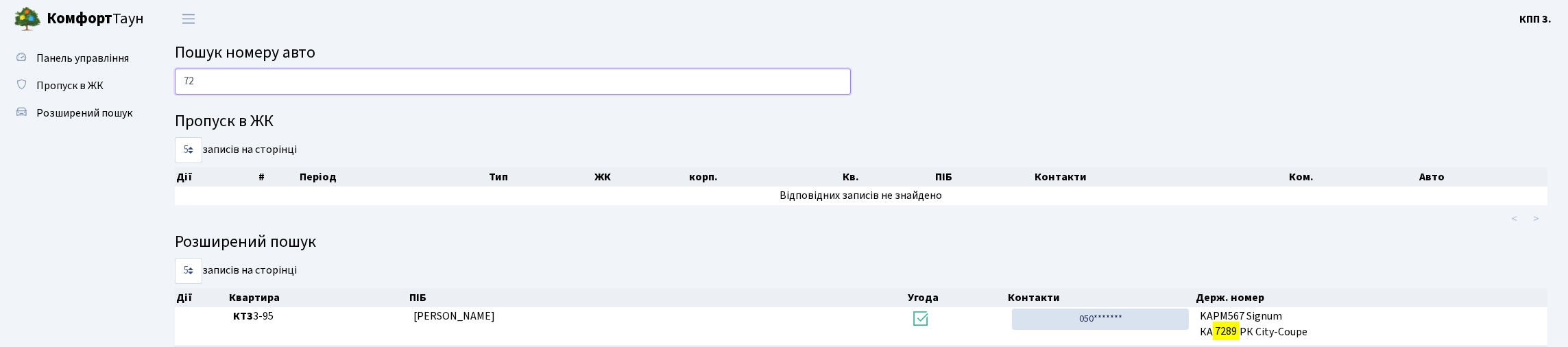
type input "7"
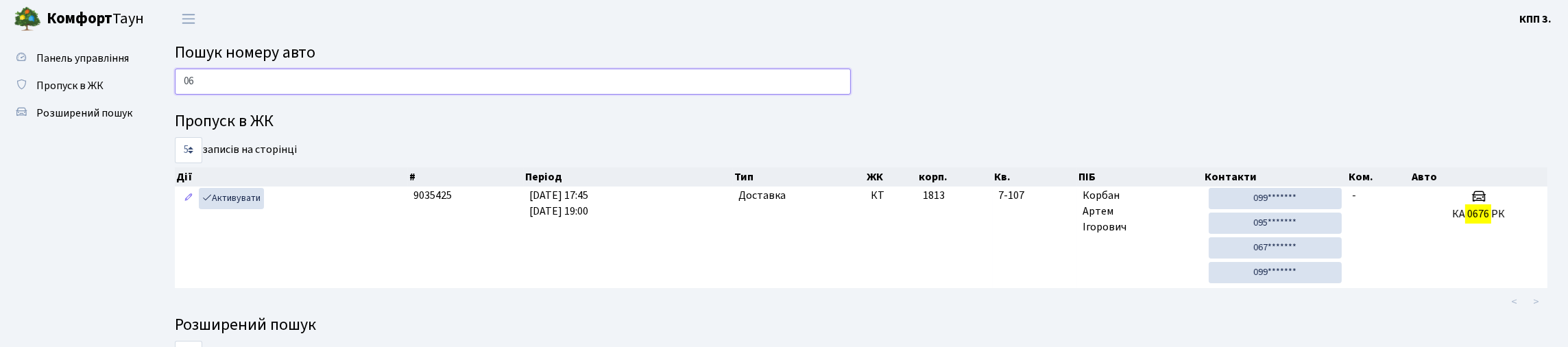
type input "0"
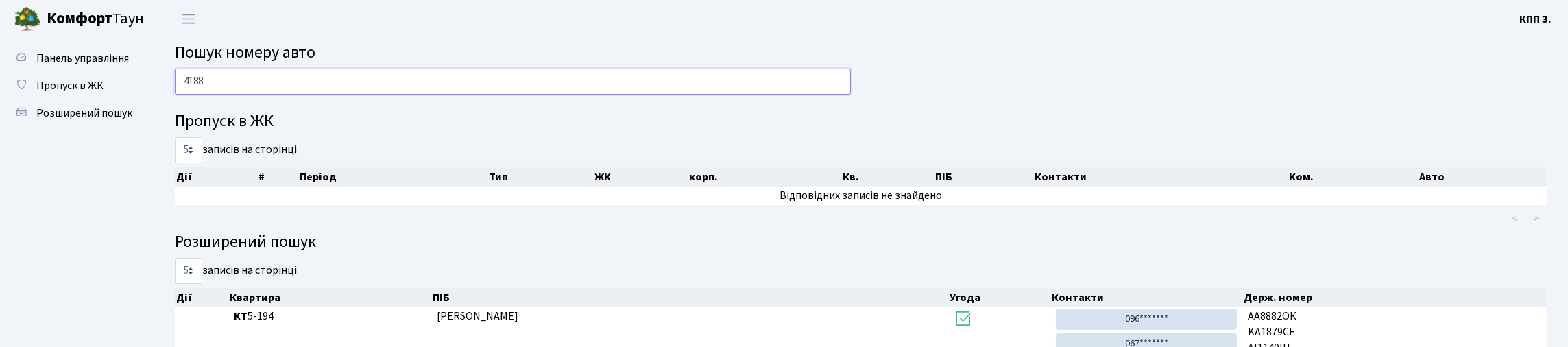
type input "4188"
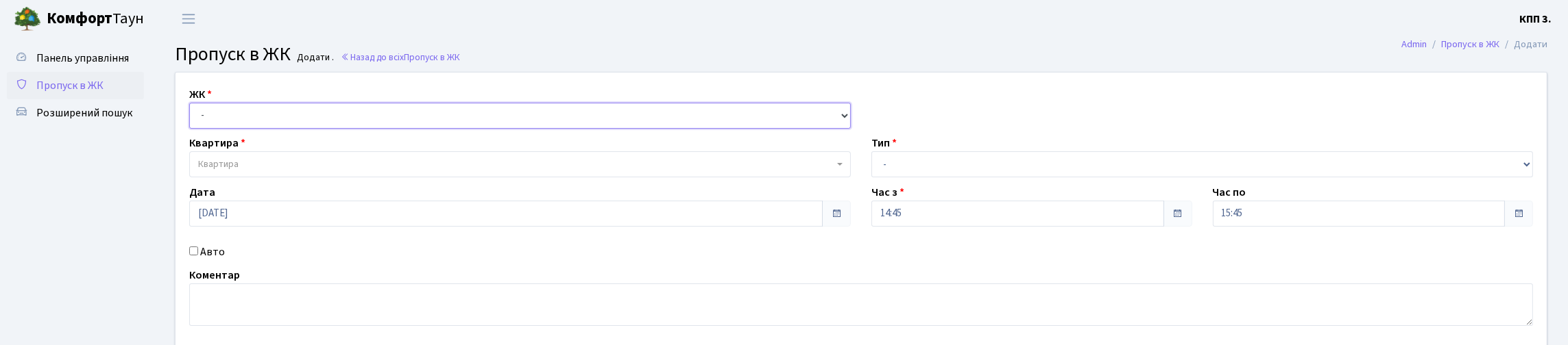
drag, startPoint x: 0, startPoint y: 0, endPoint x: 406, endPoint y: 131, distance: 426.6
click at [408, 129] on select "- КТ, вул. Регенераторна, 4 КТ2, просп. [STREET_ADDRESS] [STREET_ADDRESS] [PERS…" at bounding box center [520, 116] width 662 height 26
select select "271"
click at [192, 119] on select "- КТ, вул. Регенераторна, 4 КТ2, просп. [STREET_ADDRESS] [STREET_ADDRESS] [PERS…" at bounding box center [520, 116] width 662 height 26
select select
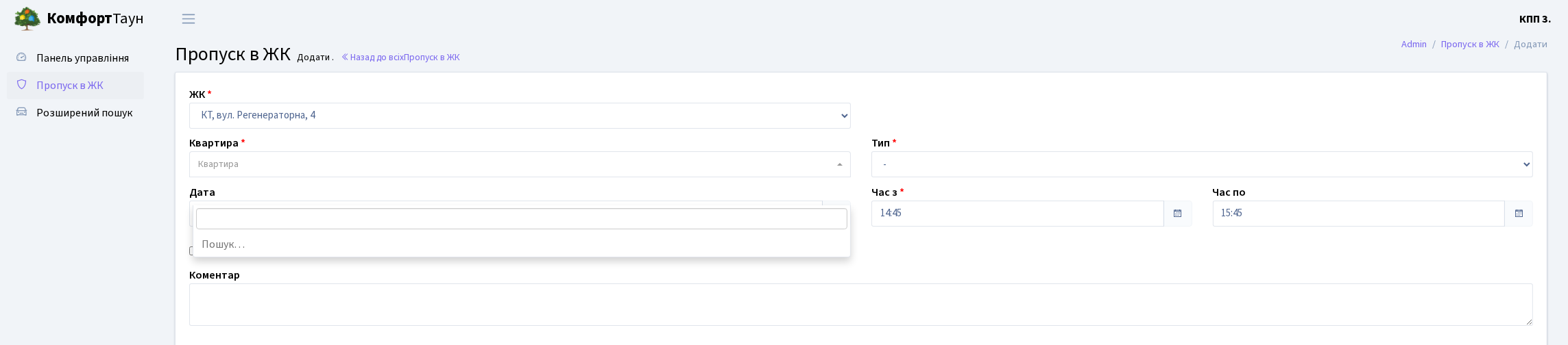
drag, startPoint x: 382, startPoint y: 195, endPoint x: 804, endPoint y: 219, distance: 422.7
click at [387, 171] on span "Квартира" at bounding box center [516, 164] width 636 height 13
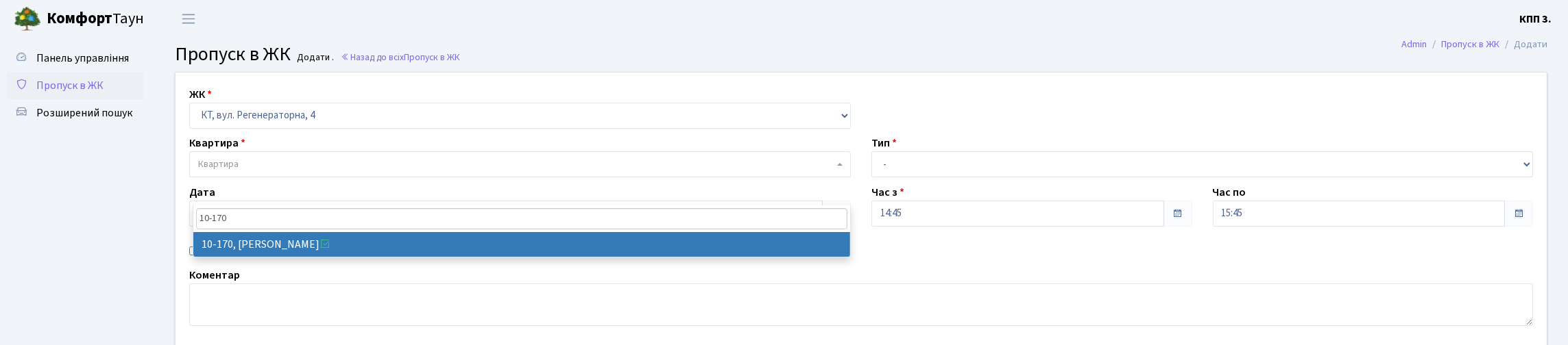
type input "10-170"
select select "6739"
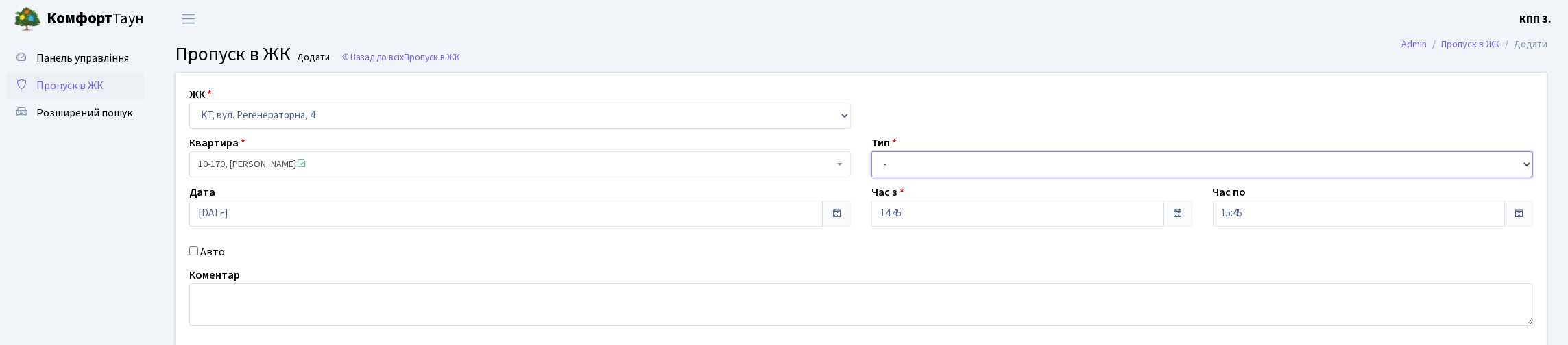
drag, startPoint x: 911, startPoint y: 197, endPoint x: 900, endPoint y: 206, distance: 14.2
click at [911, 177] on select "- Доставка Таксі Гості Сервіс" at bounding box center [1203, 164] width 662 height 26
select select "3"
click at [872, 177] on select "- Доставка Таксі Гості Сервіс" at bounding box center [1203, 164] width 662 height 26
click at [212, 260] on label "Авто" at bounding box center [212, 252] width 25 height 17
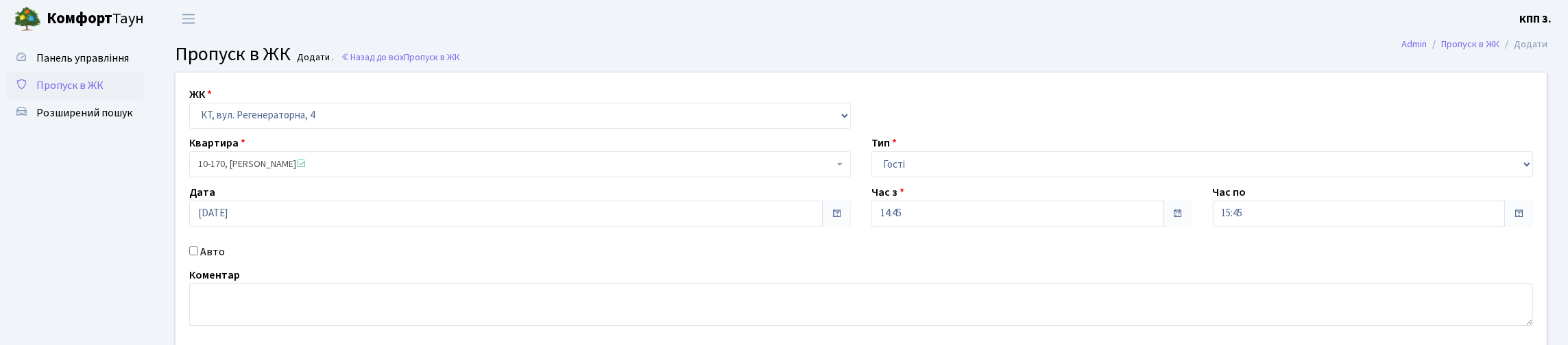
click at [198, 256] on input "Авто" at bounding box center [193, 251] width 9 height 9
checkbox input "true"
type input "КА2094ТО"
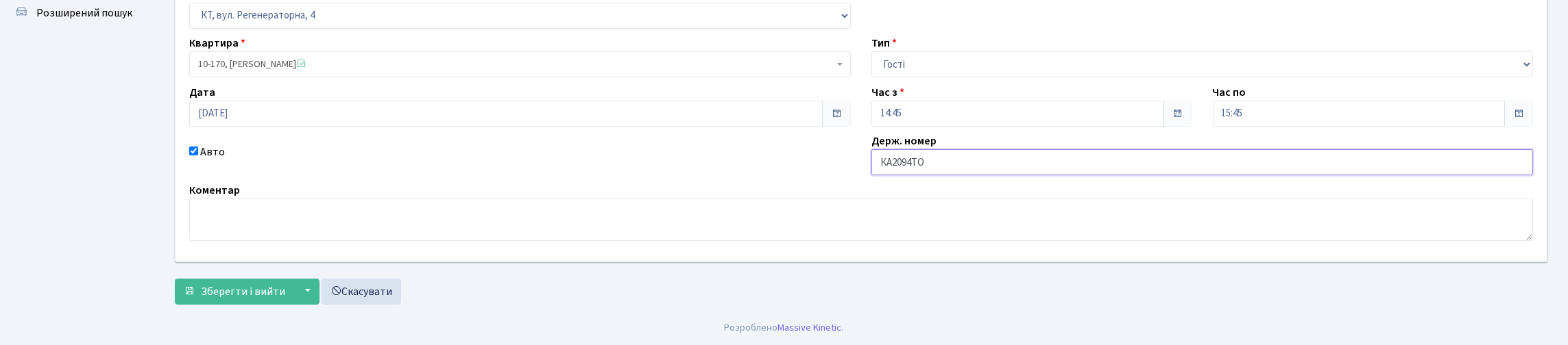
scroll to position [193, 0]
click at [231, 284] on span "Зберегти і вийти" at bounding box center [243, 291] width 85 height 15
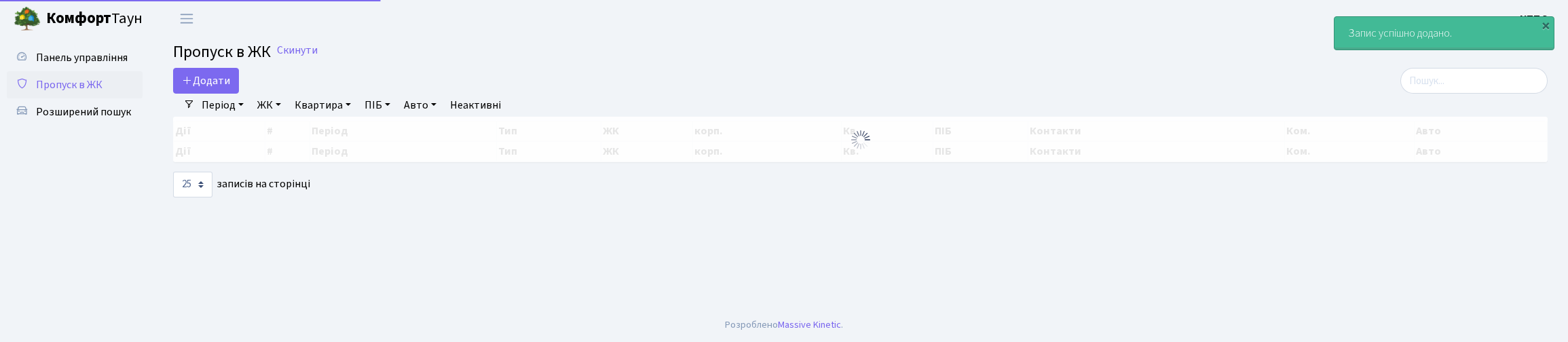
select select "25"
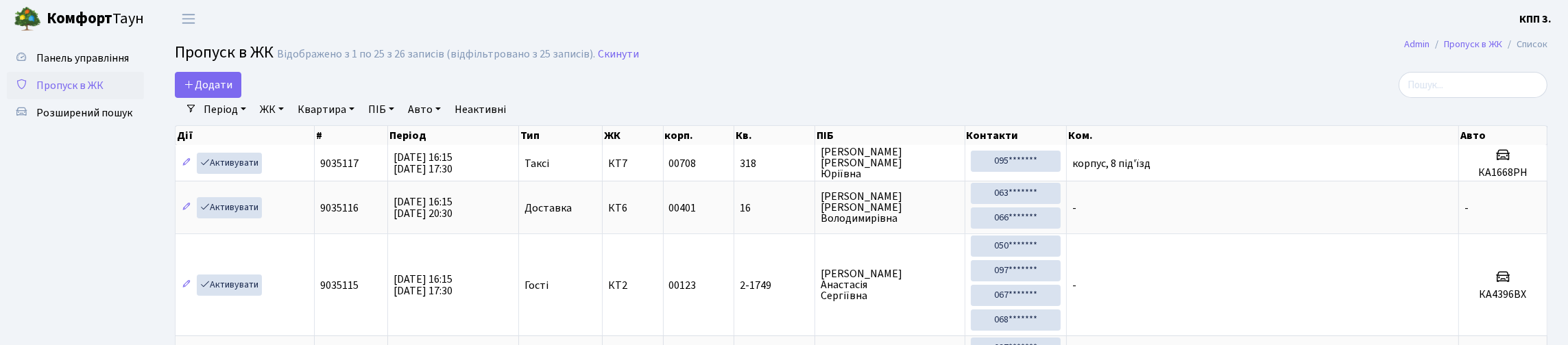
click at [1433, 93] on input "search" at bounding box center [1473, 85] width 149 height 26
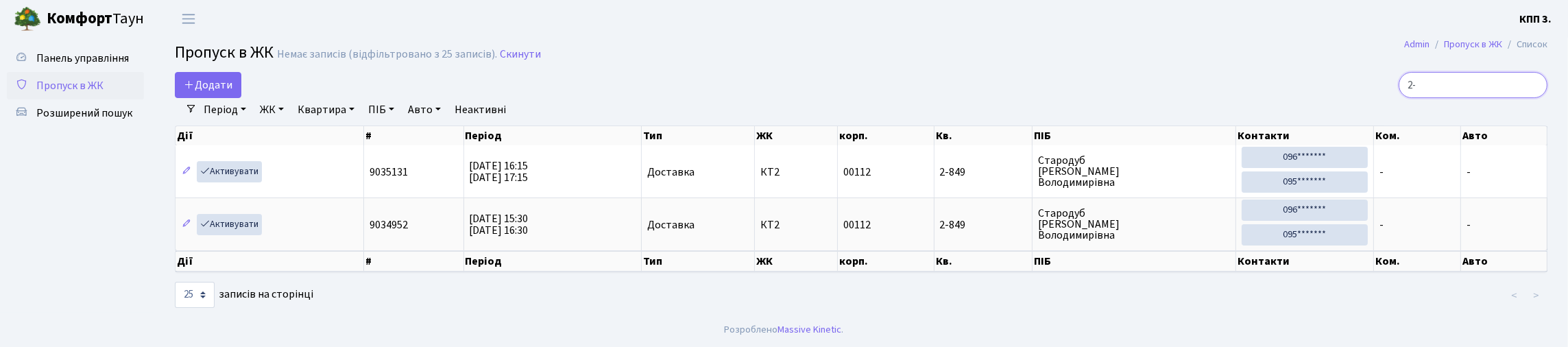
type input "2"
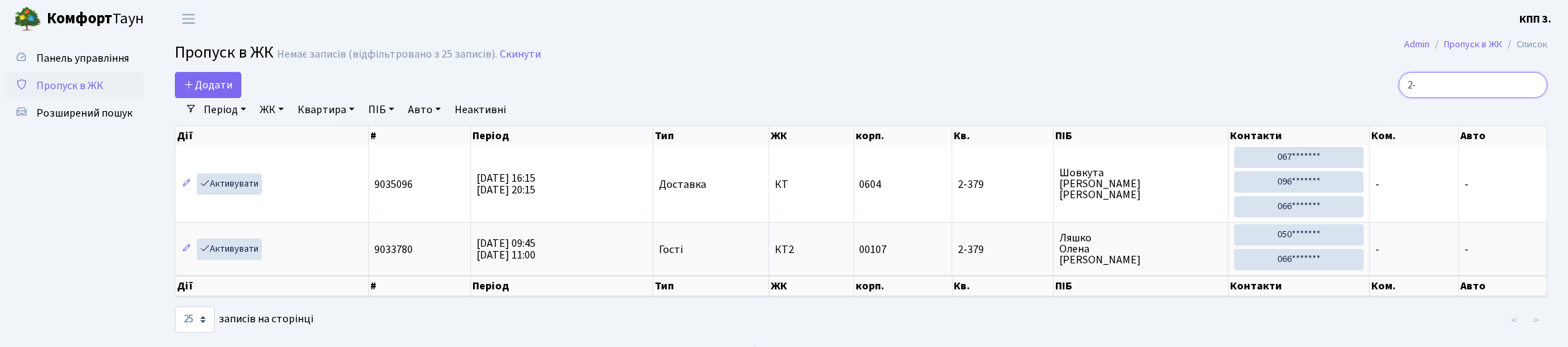
type input "2"
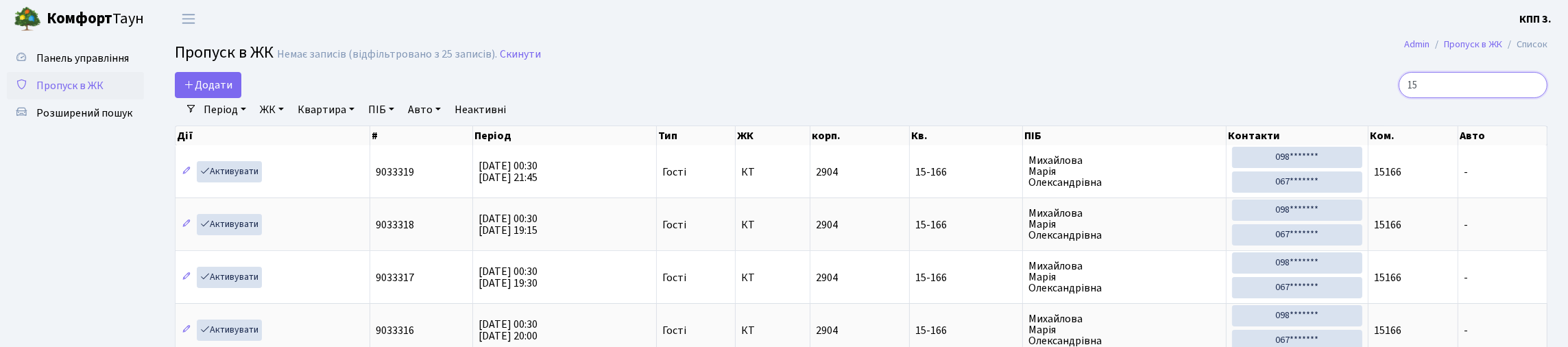
type input "1"
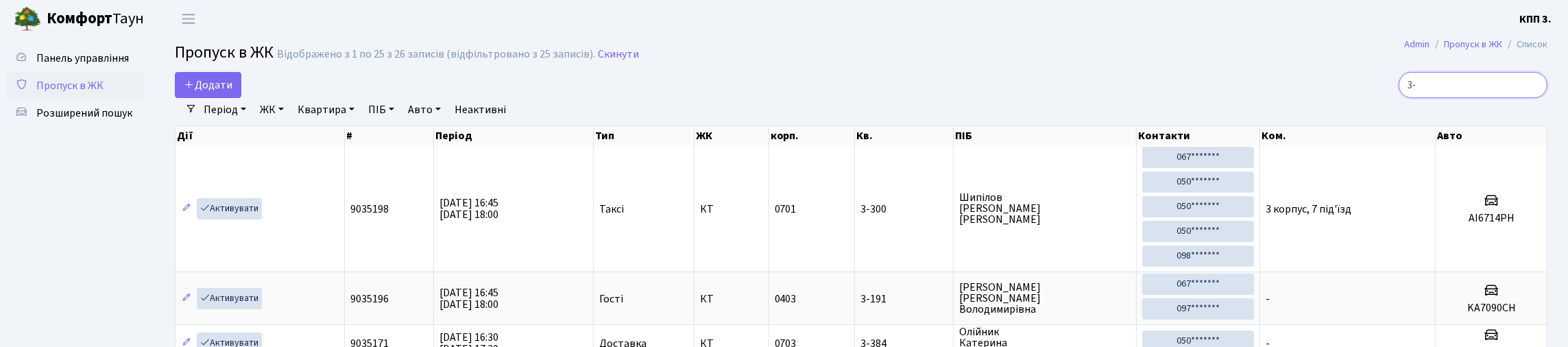
type input "3"
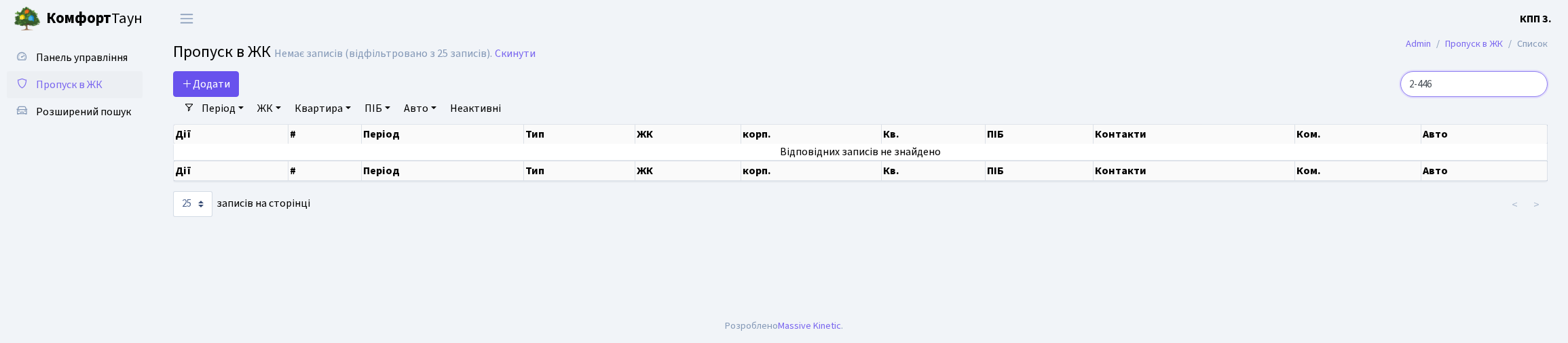
type input "2-446"
click at [185, 88] on icon at bounding box center [187, 84] width 11 height 11
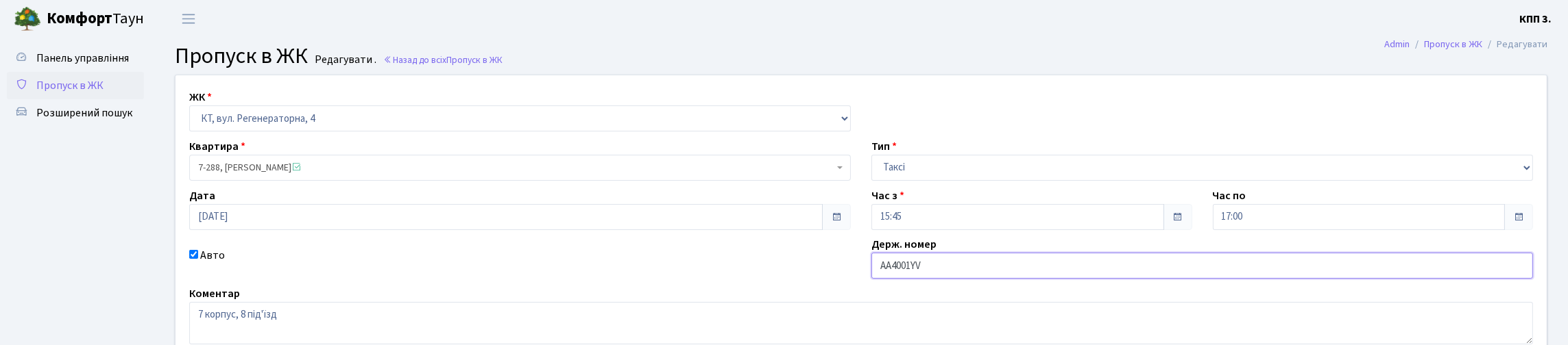
click at [989, 279] on input "АА4001YV" at bounding box center [1203, 266] width 662 height 26
click at [992, 279] on input "АА4001Y" at bounding box center [1203, 266] width 662 height 26
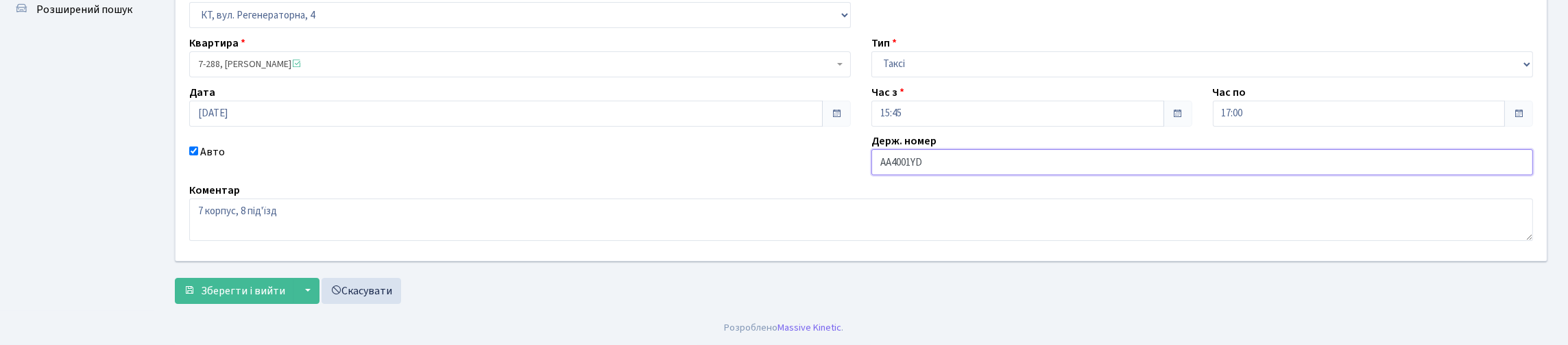
scroll to position [197, 0]
type input "АА4001YD"
click at [284, 283] on span "Зберегти і вийти" at bounding box center [243, 290] width 85 height 15
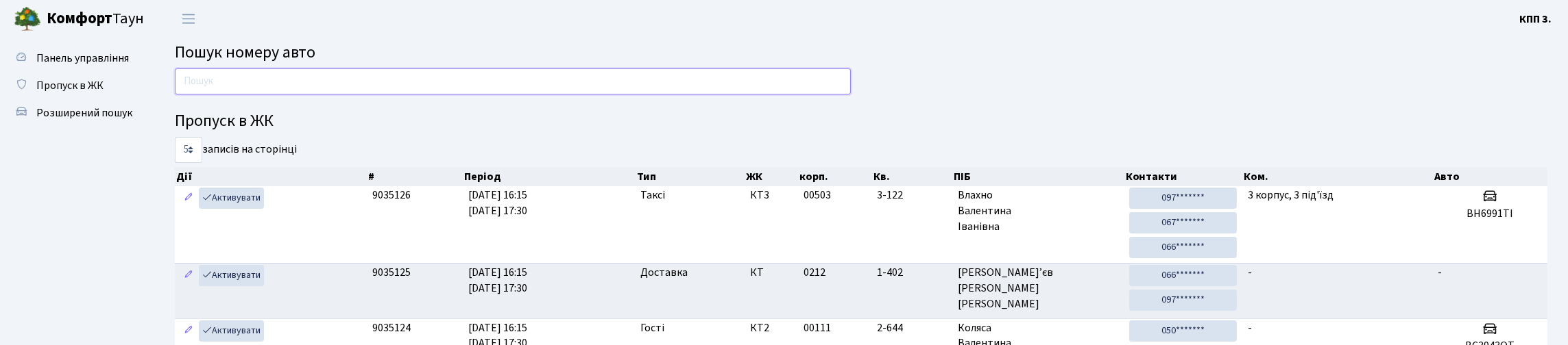
click at [274, 90] on input "text" at bounding box center [513, 82] width 676 height 26
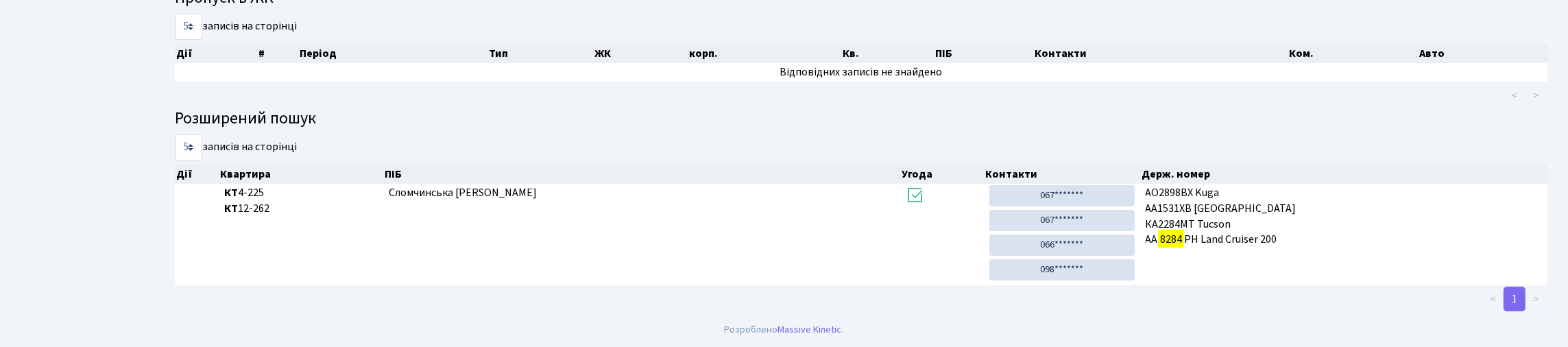
scroll to position [83, 0]
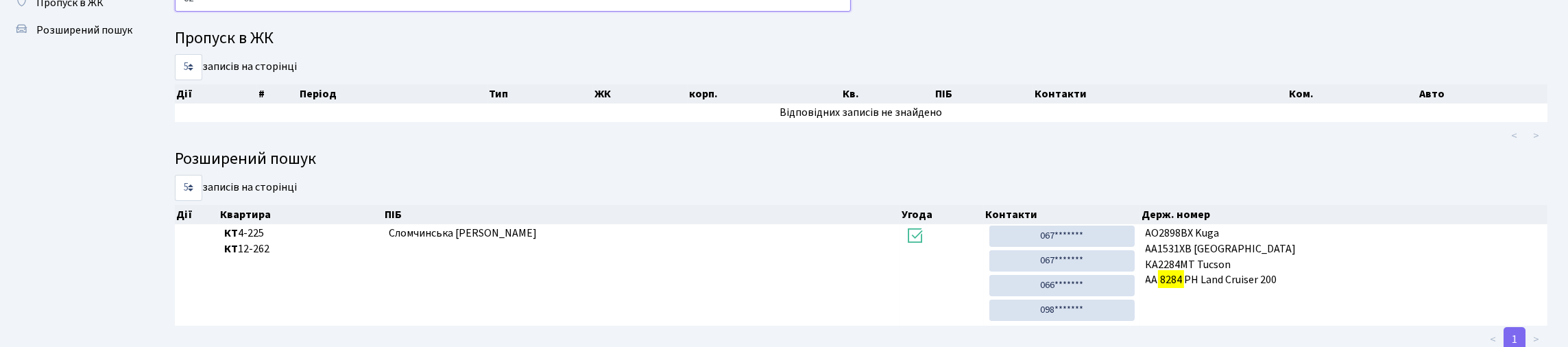
type input "8"
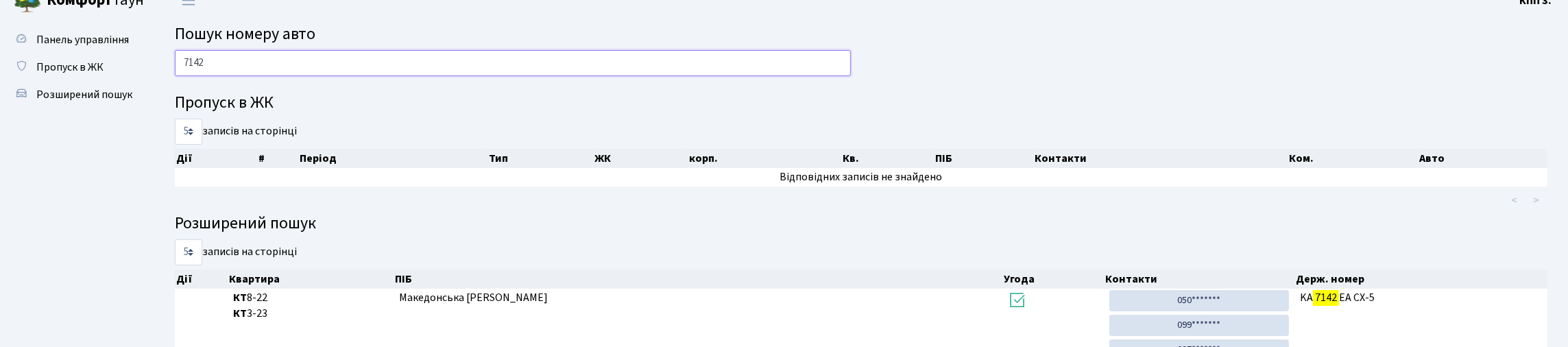
scroll to position [0, 0]
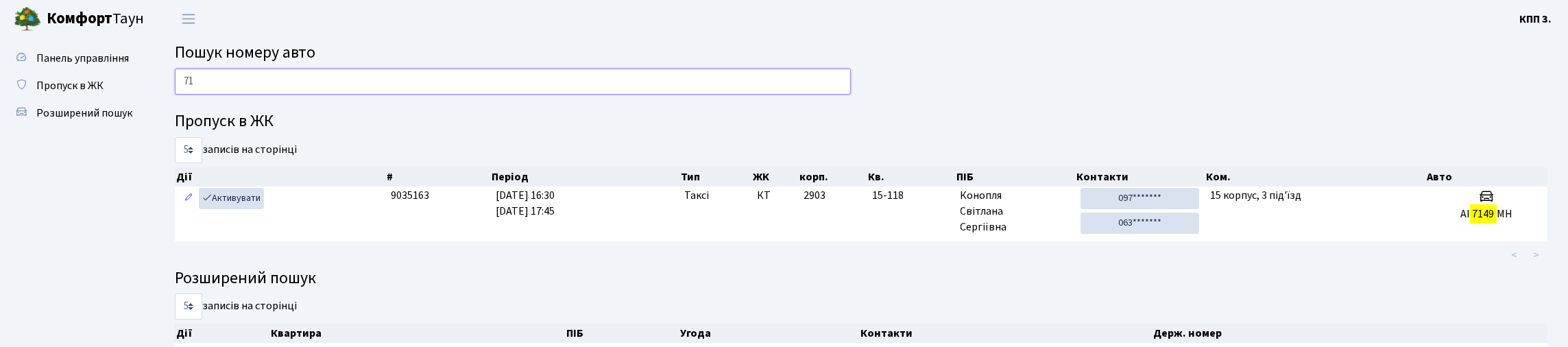
type input "7"
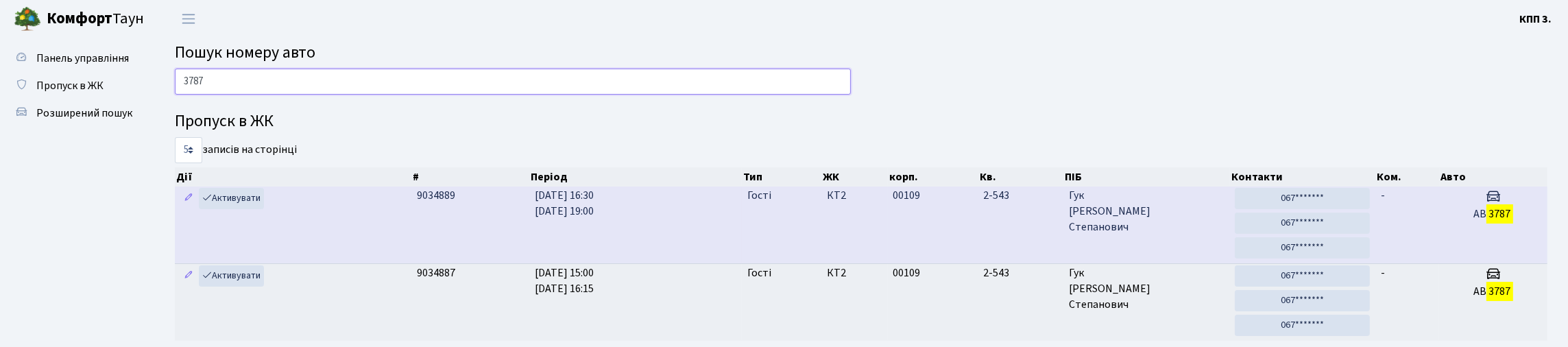
type input "3787"
click at [702, 258] on td "02.10.2025 16:30 02.10.2025 19:00" at bounding box center [635, 225] width 212 height 77
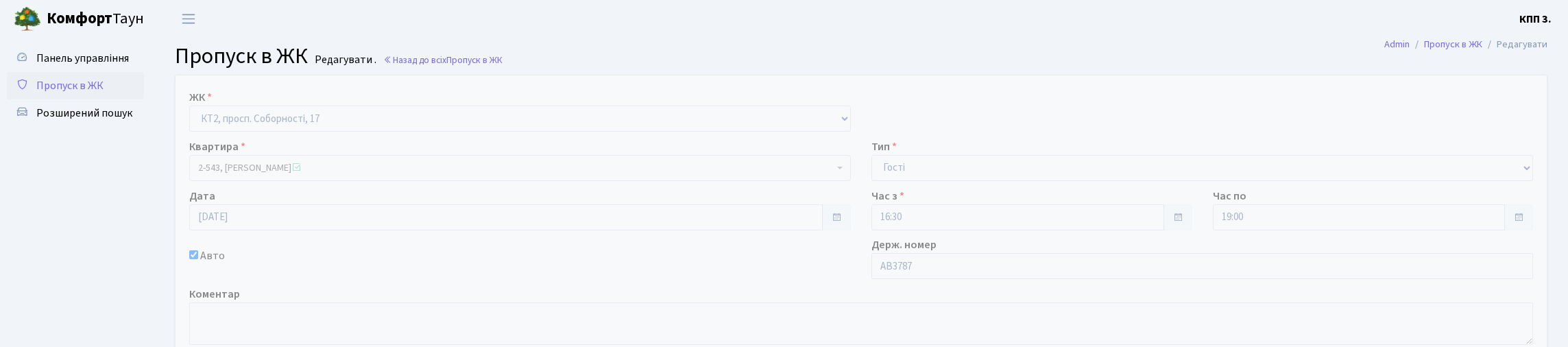
scroll to position [137, 0]
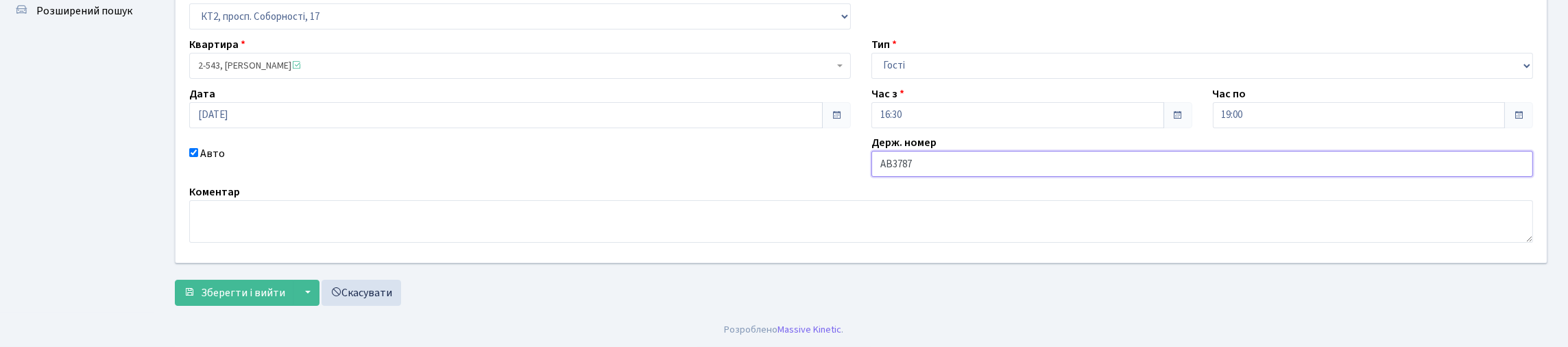
click at [1036, 177] on input "АВ3787" at bounding box center [1203, 163] width 662 height 26
type input "АВ3787KT"
click at [223, 299] on button "Зберегти і вийти" at bounding box center [234, 292] width 120 height 26
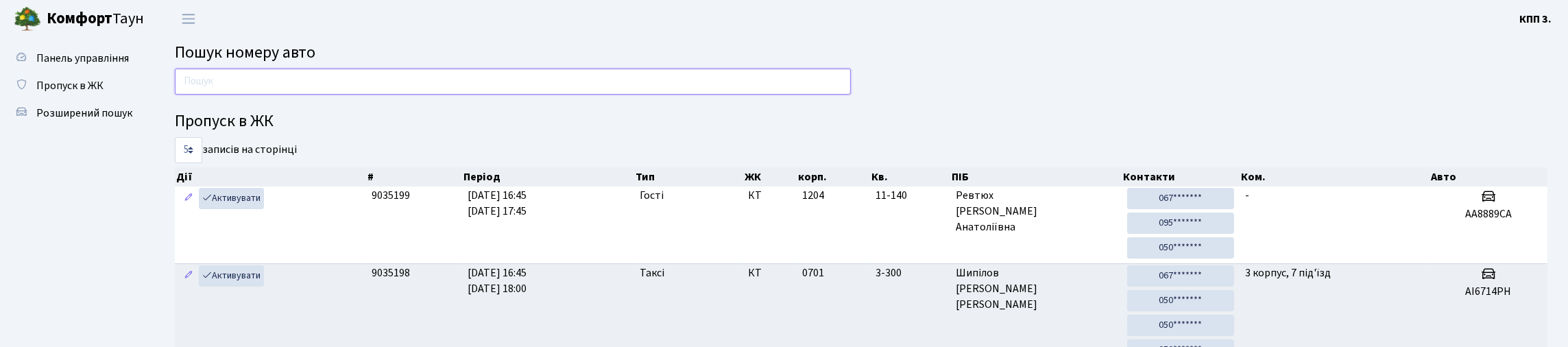
click at [450, 93] on input "text" at bounding box center [513, 82] width 676 height 26
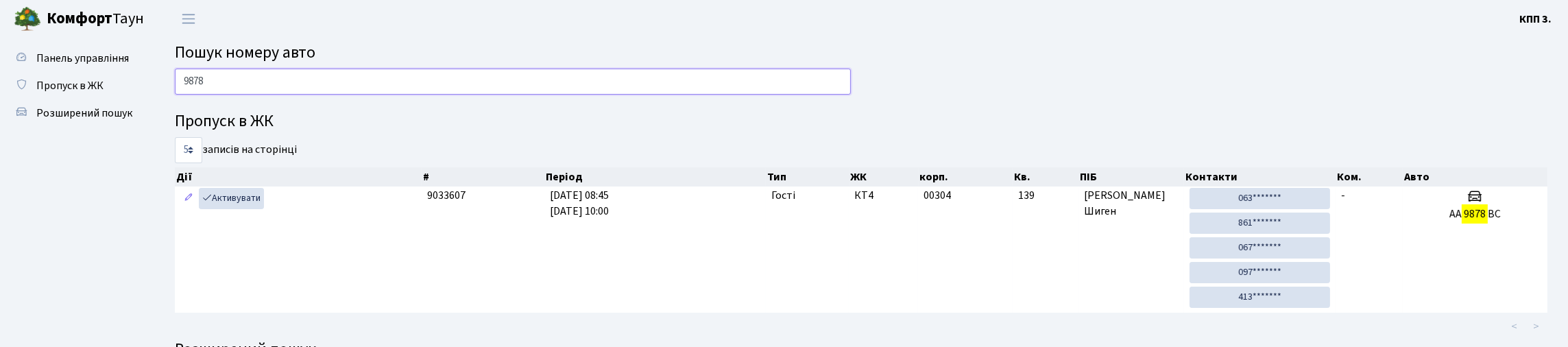
type input "9878"
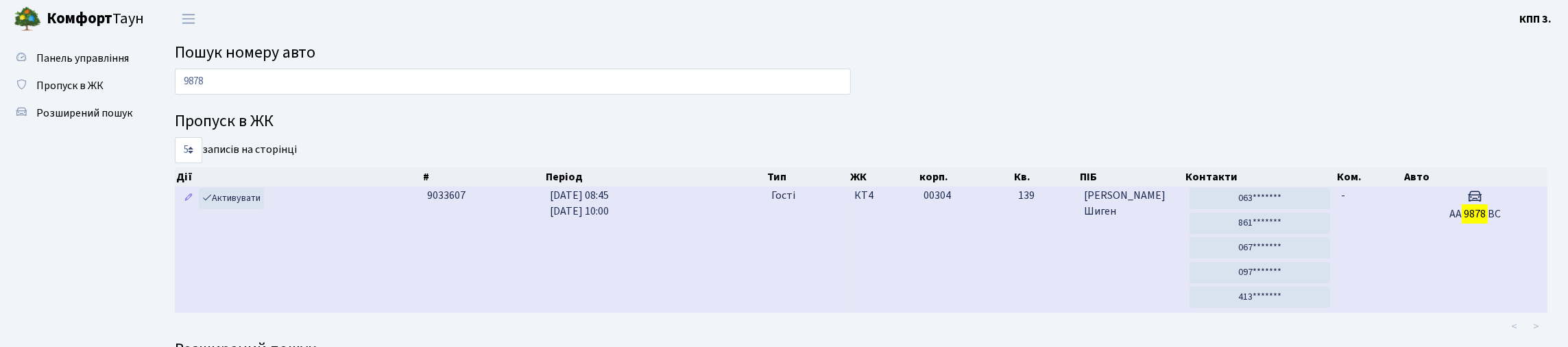
click at [1079, 311] on td "[PERSON_NAME]" at bounding box center [1131, 250] width 105 height 126
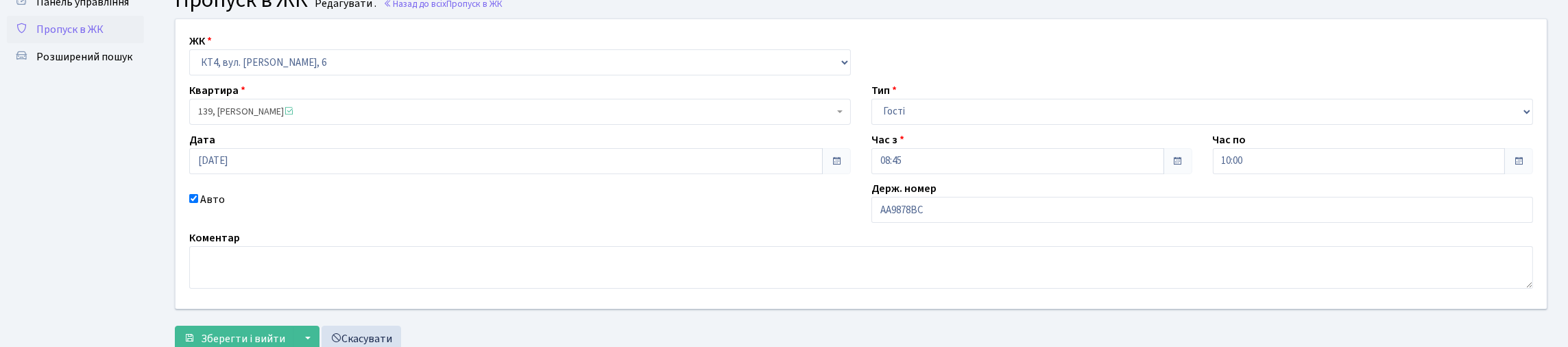
scroll to position [196, 0]
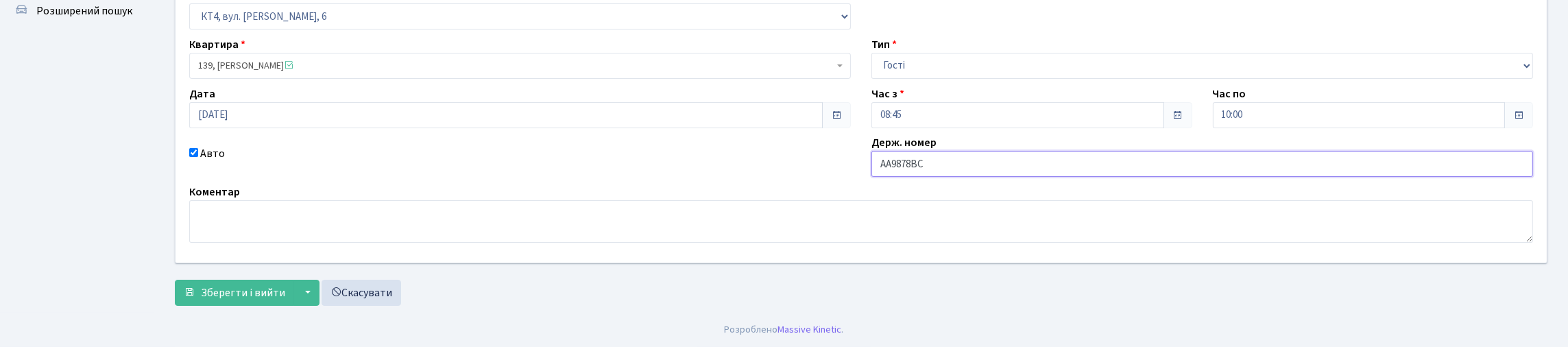
click at [924, 151] on input "АА9878ВС" at bounding box center [1203, 163] width 662 height 26
click at [928, 151] on input "АА9878ВС" at bounding box center [1203, 163] width 662 height 26
type input "АА987С"
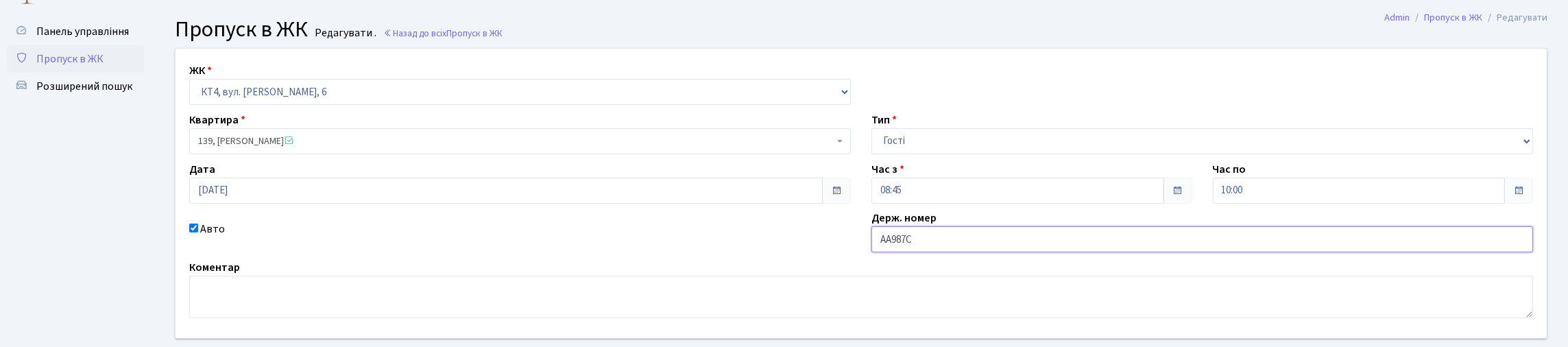
scroll to position [0, 0]
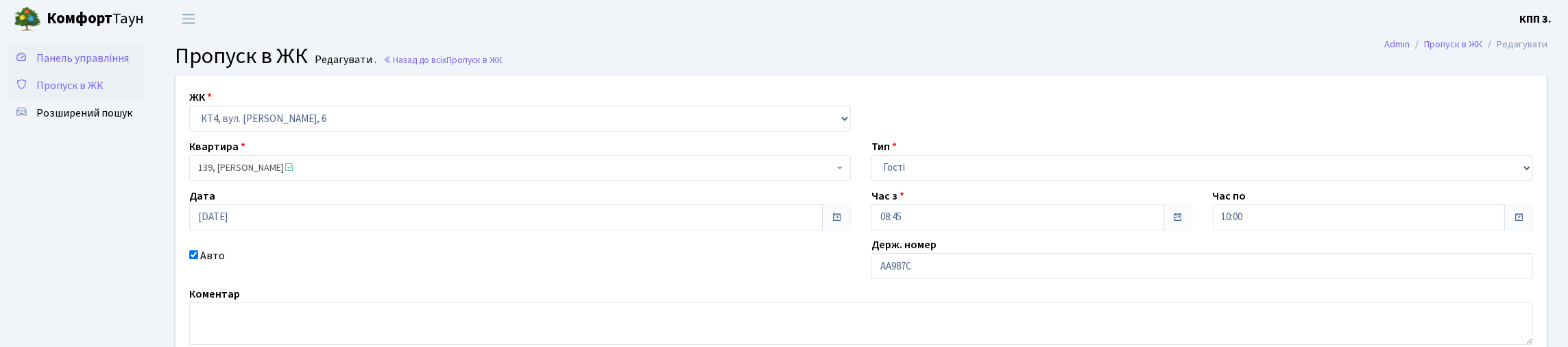
click at [132, 69] on link "Панель управління" at bounding box center [75, 58] width 137 height 28
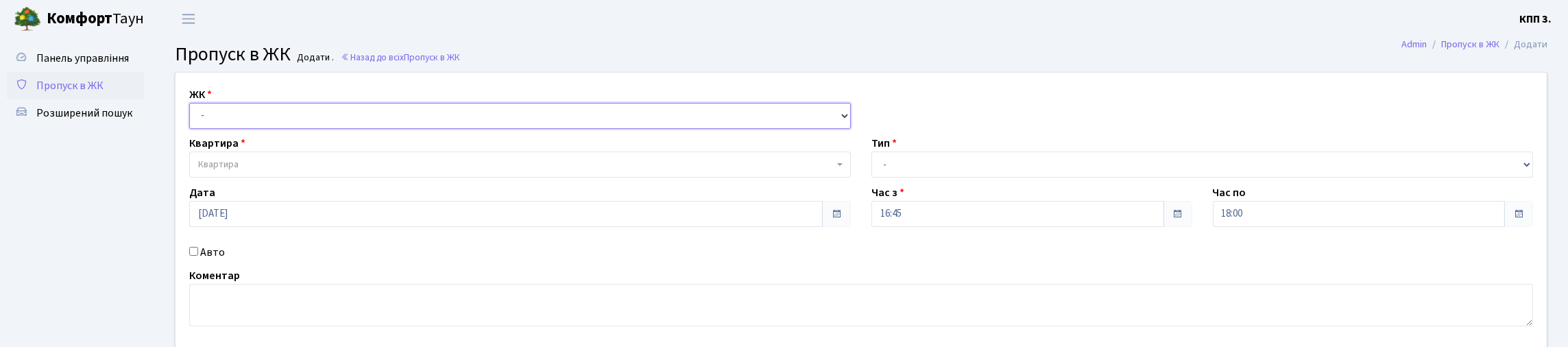
click at [284, 129] on select "- КТ, вул. Регенераторна, 4 КТ2, просп. [STREET_ADDRESS] [STREET_ADDRESS] [PERS…" at bounding box center [520, 116] width 662 height 26
select select "271"
click at [192, 119] on select "- КТ, вул. Регенераторна, 4 КТ2, просп. [STREET_ADDRESS] [STREET_ADDRESS] [PERS…" at bounding box center [520, 116] width 662 height 26
select select
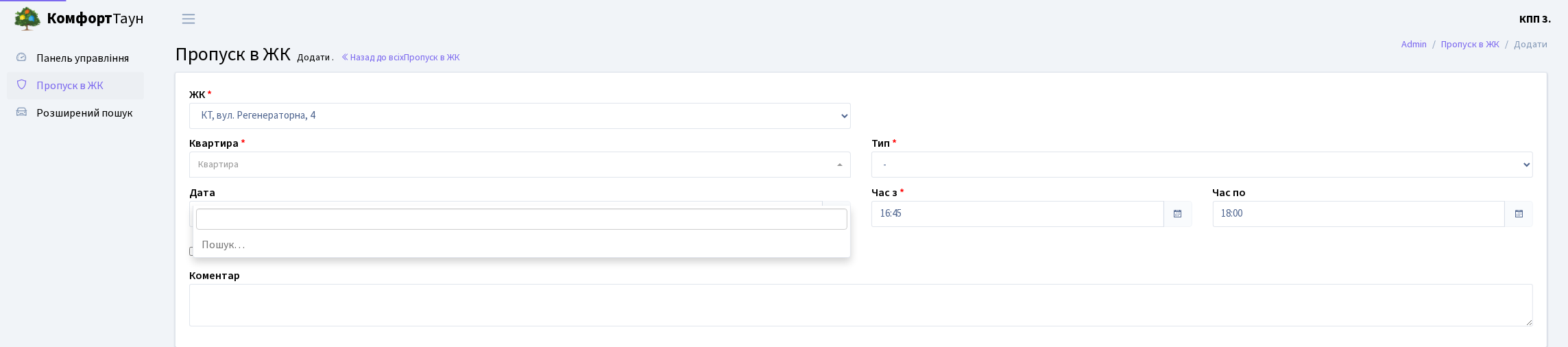
drag, startPoint x: 328, startPoint y: 202, endPoint x: 360, endPoint y: 196, distance: 32.6
click at [337, 207] on body "[PERSON_NAME] КПП 3. Мій обліковий запис Вийти Панель управління Пропуск в ЖК Р…" at bounding box center [784, 215] width 1568 height 431
type input "2"
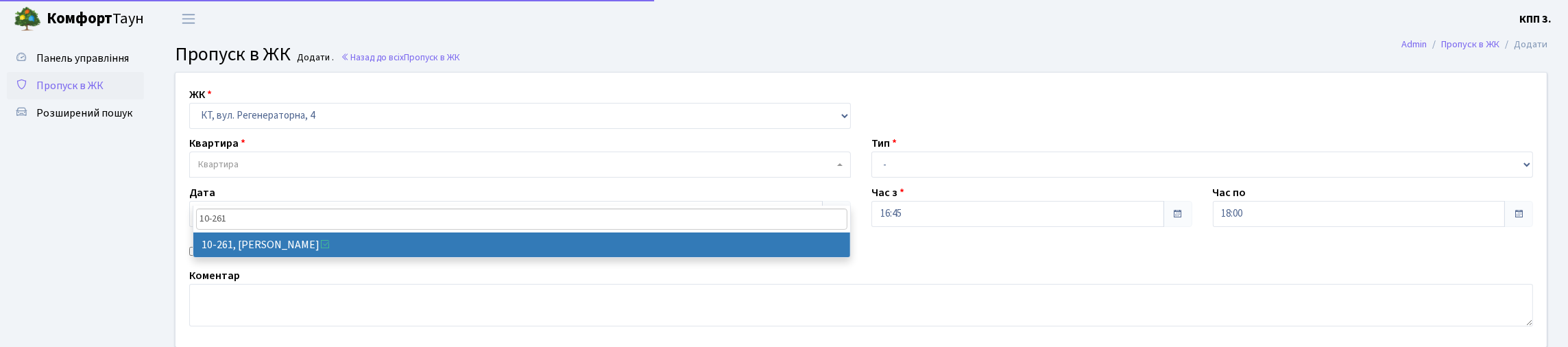
type input "10-261"
select select "6830"
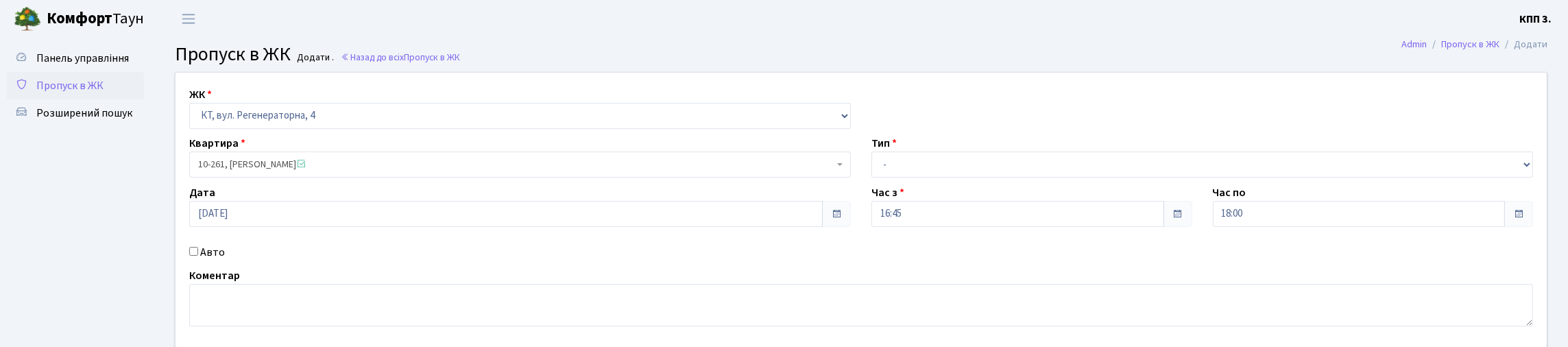
click at [207, 261] on label "Авто" at bounding box center [212, 252] width 25 height 17
click at [198, 256] on input "Авто" at bounding box center [193, 251] width 9 height 9
checkbox input "true"
type input "АР6426ІО"
click at [900, 177] on select "- Доставка Таксі Гості Сервіс" at bounding box center [1203, 164] width 662 height 26
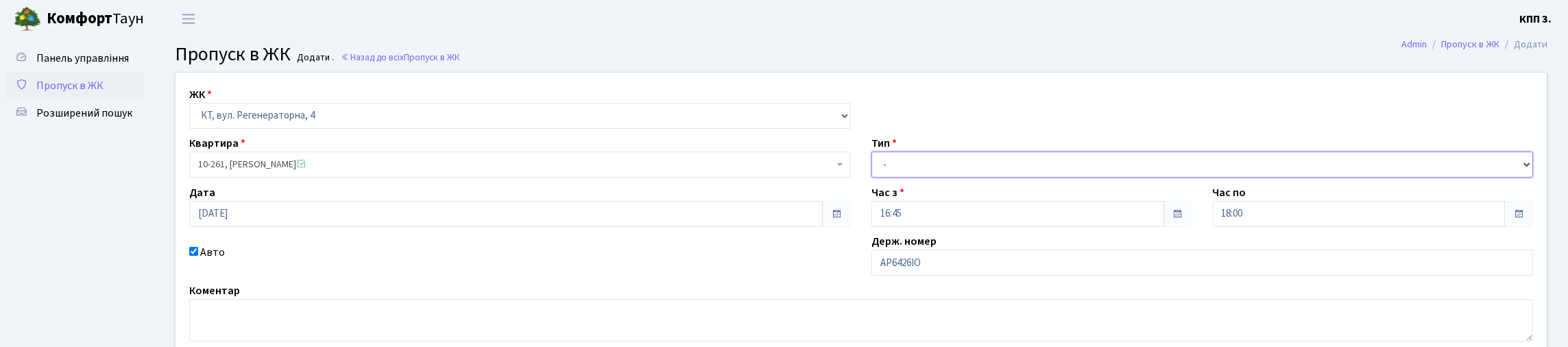
select select "3"
click at [872, 177] on select "- Доставка Таксі Гості Сервіс" at bounding box center [1203, 164] width 662 height 26
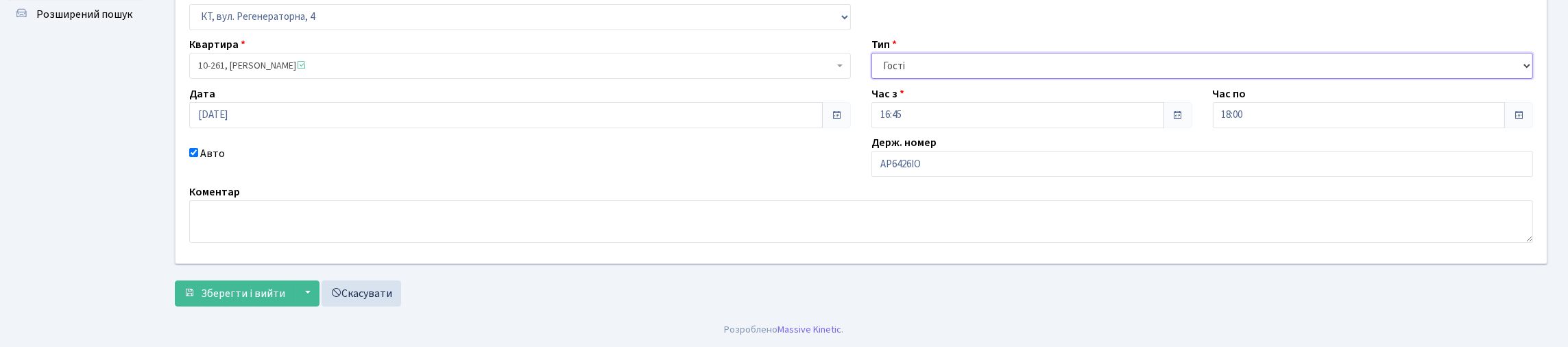
scroll to position [192, 0]
click at [285, 296] on span "Зберегти і вийти" at bounding box center [243, 293] width 85 height 15
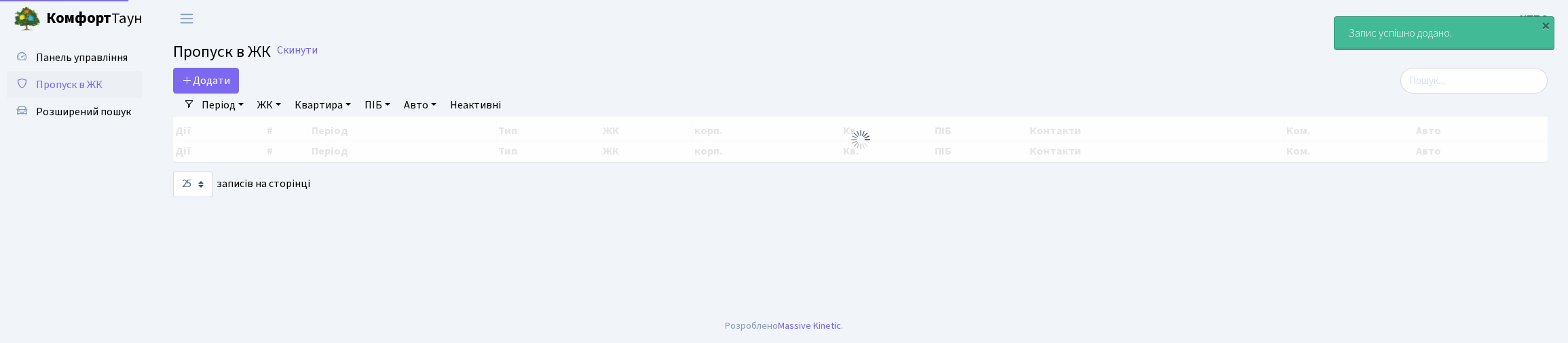
select select "25"
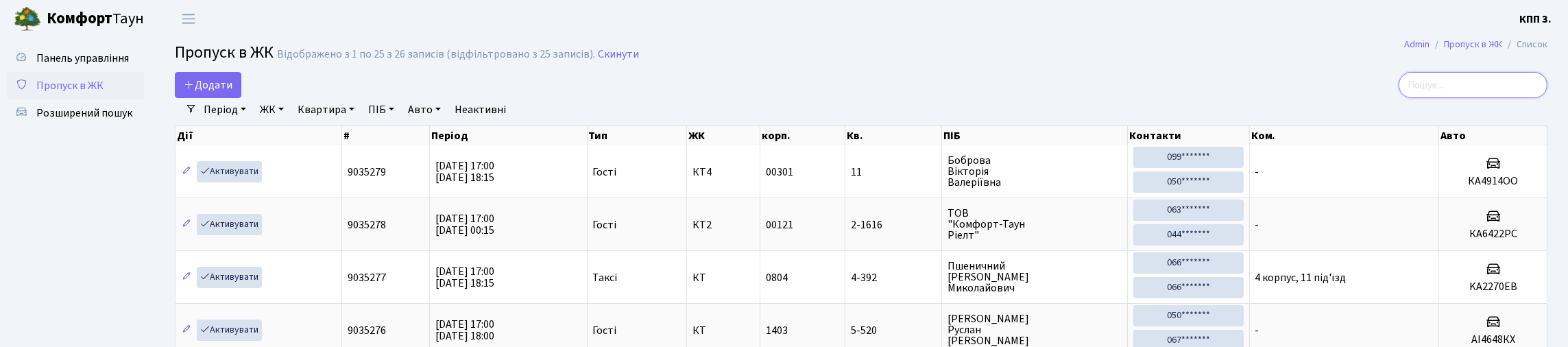
click at [1399, 88] on input "search" at bounding box center [1473, 85] width 149 height 26
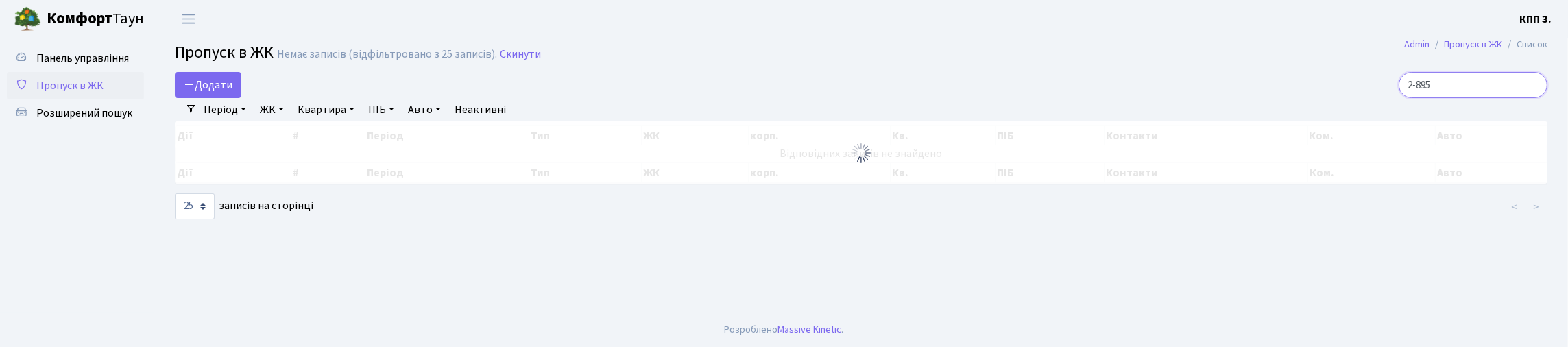
type input "2-895"
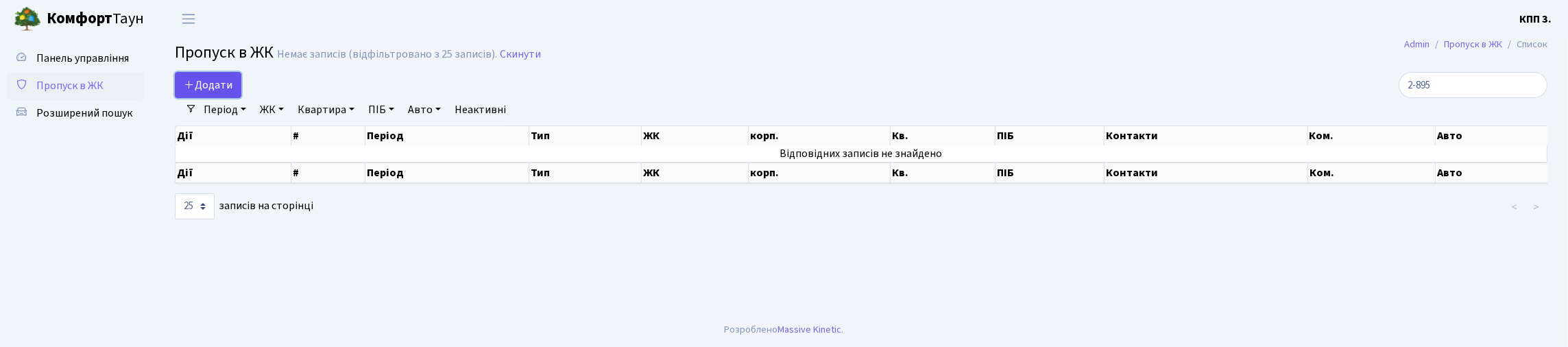
click at [242, 98] on link "Додати" at bounding box center [208, 85] width 67 height 26
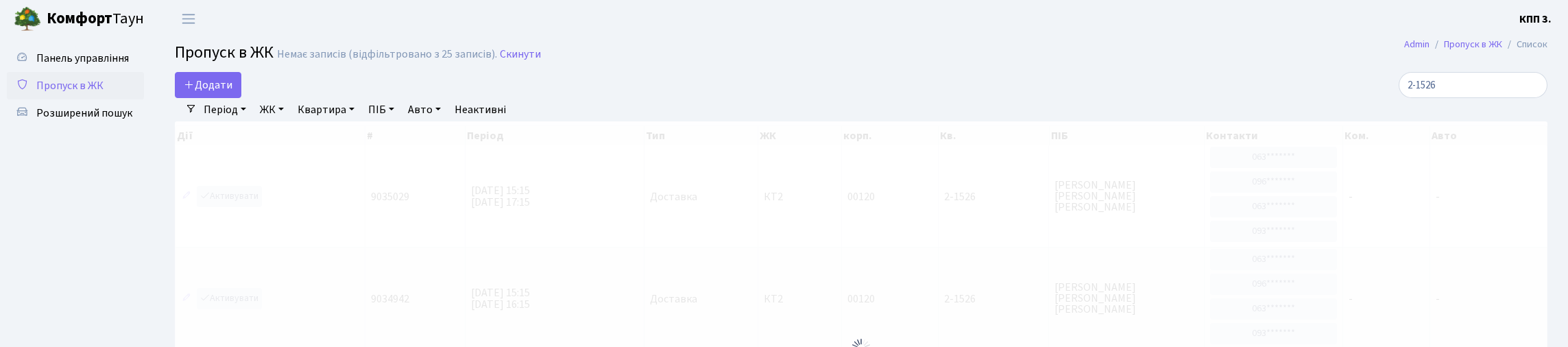
select select "25"
type input "2"
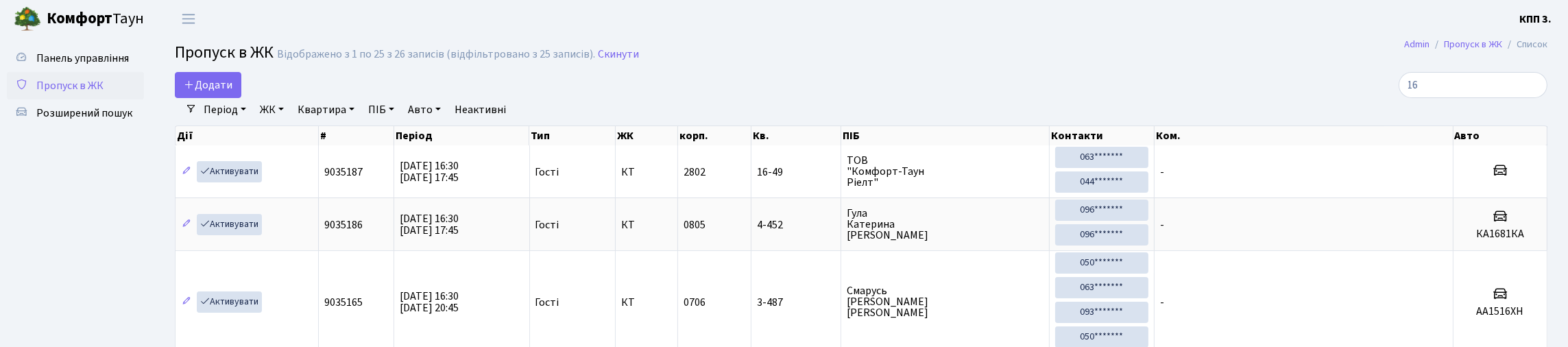
click at [289, 119] on link "ЖК" at bounding box center [272, 109] width 35 height 23
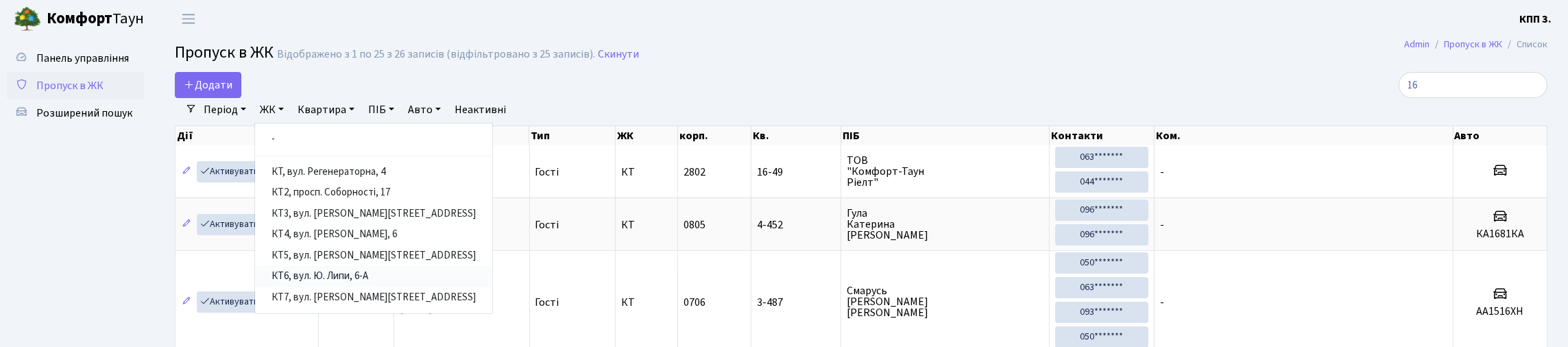
click at [386, 288] on link "КТ6, вул. Ю. Липи, 6-А" at bounding box center [374, 276] width 238 height 21
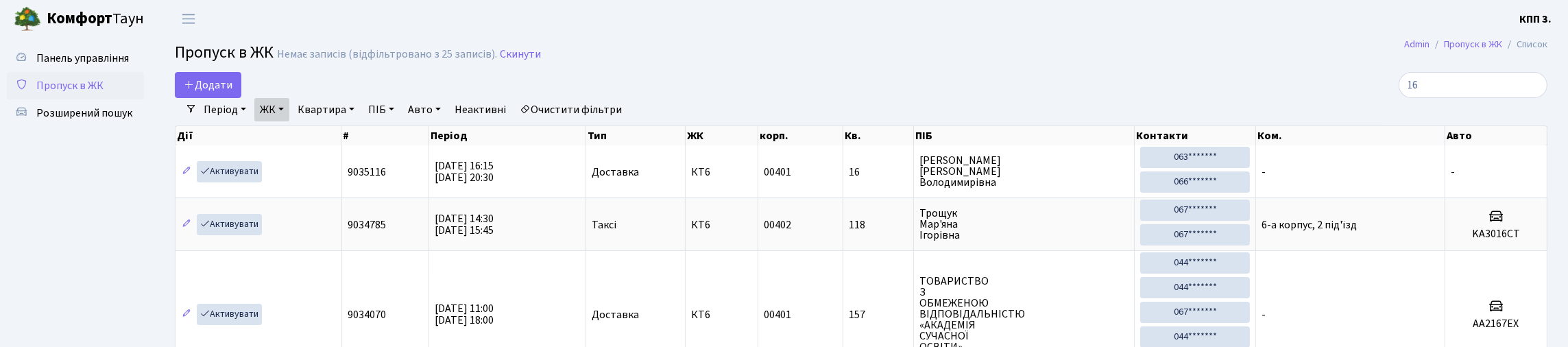
click at [287, 121] on link "ЖК" at bounding box center [272, 109] width 35 height 23
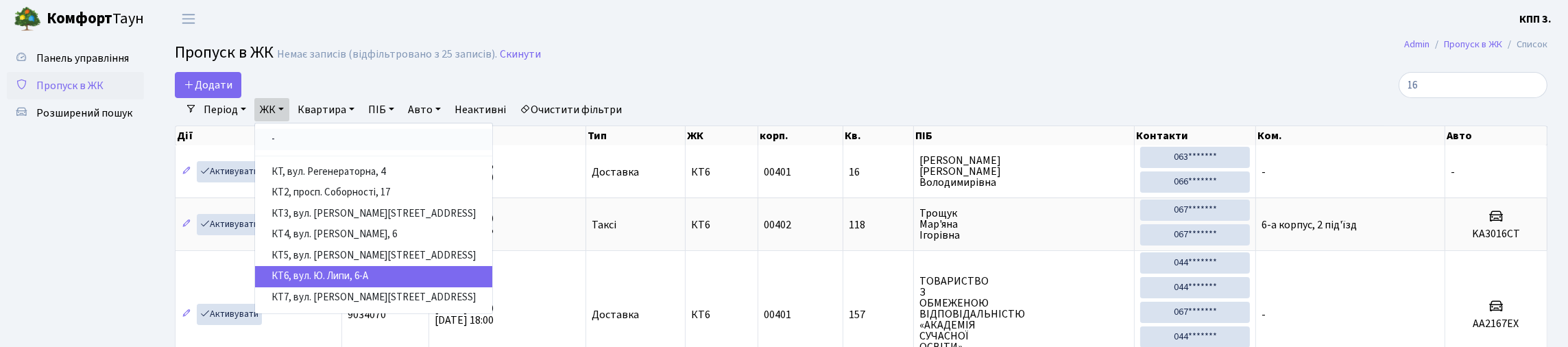
click at [331, 151] on link "-" at bounding box center [374, 139] width 238 height 21
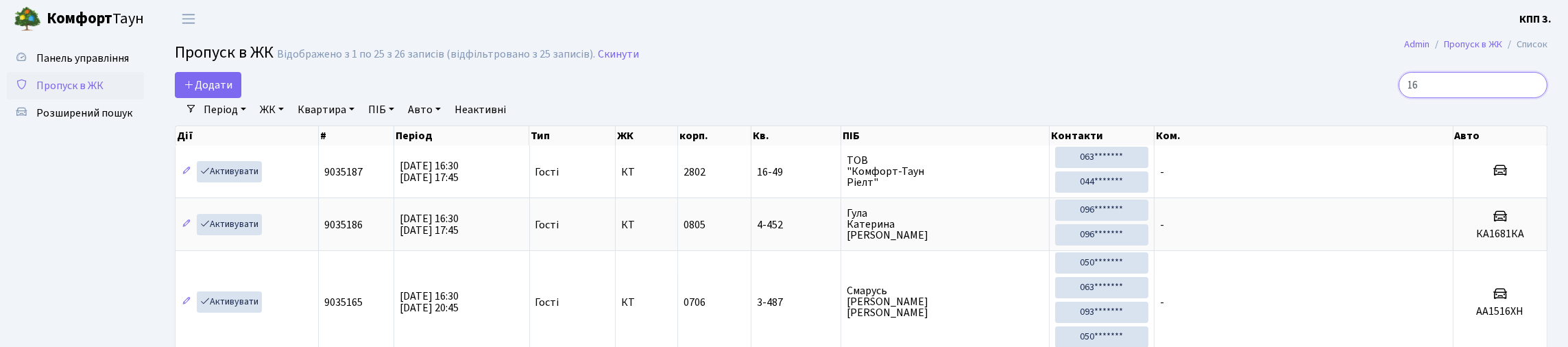
click at [1496, 98] on input "16" at bounding box center [1473, 85] width 149 height 26
type input "1"
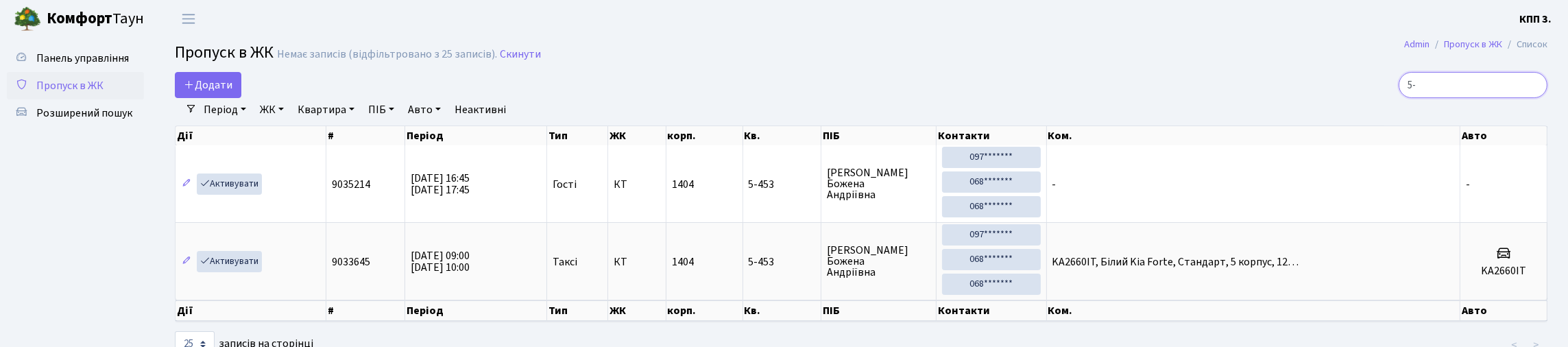
type input "5"
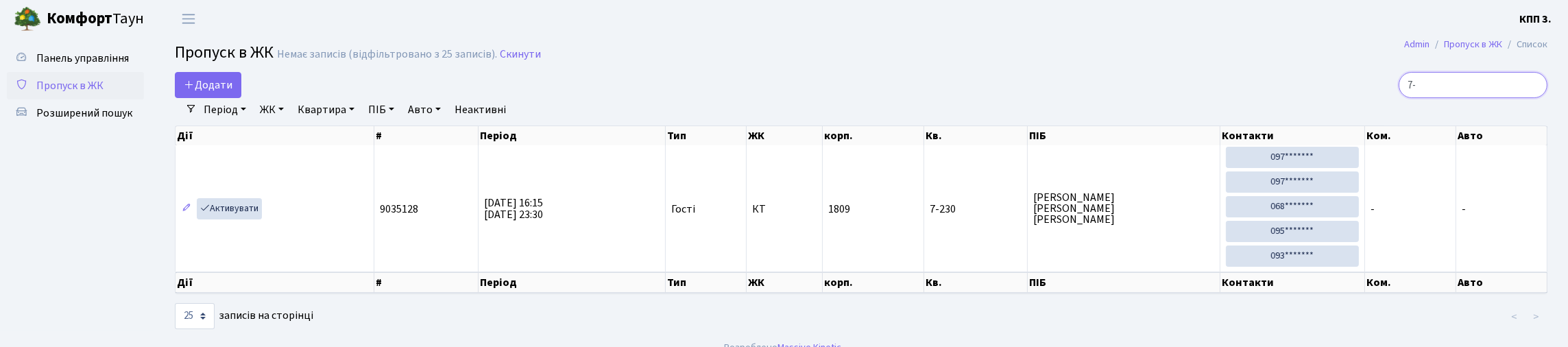
type input "7"
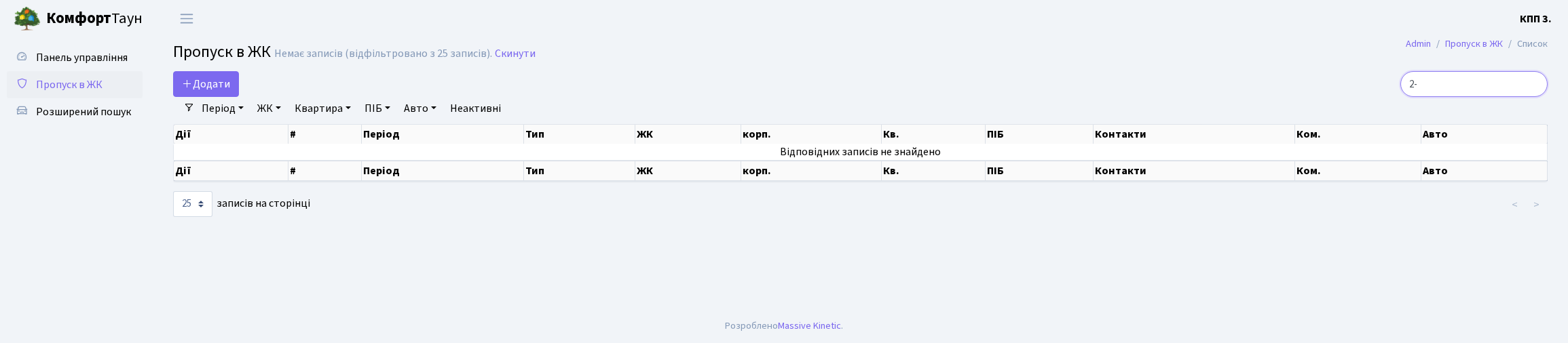
type input "2"
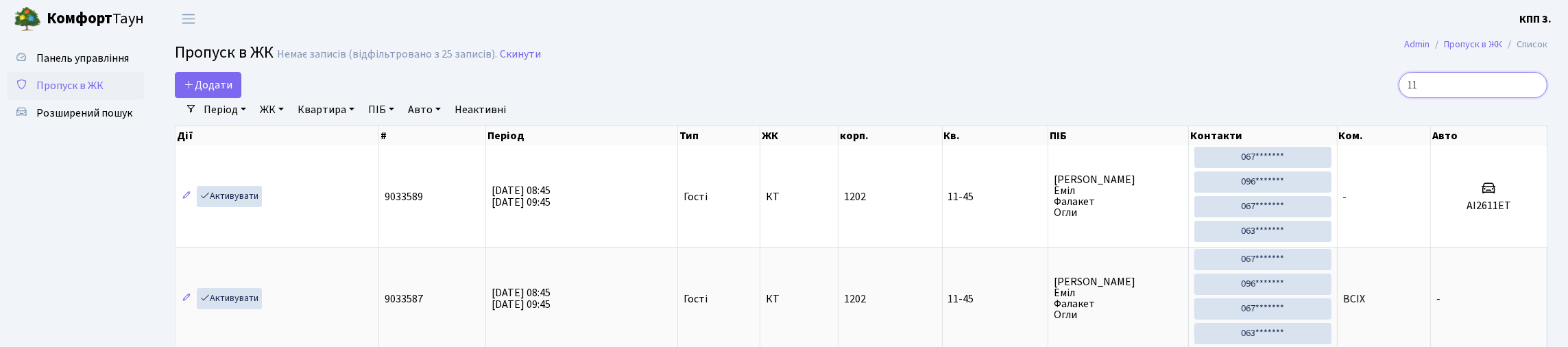
type input "1"
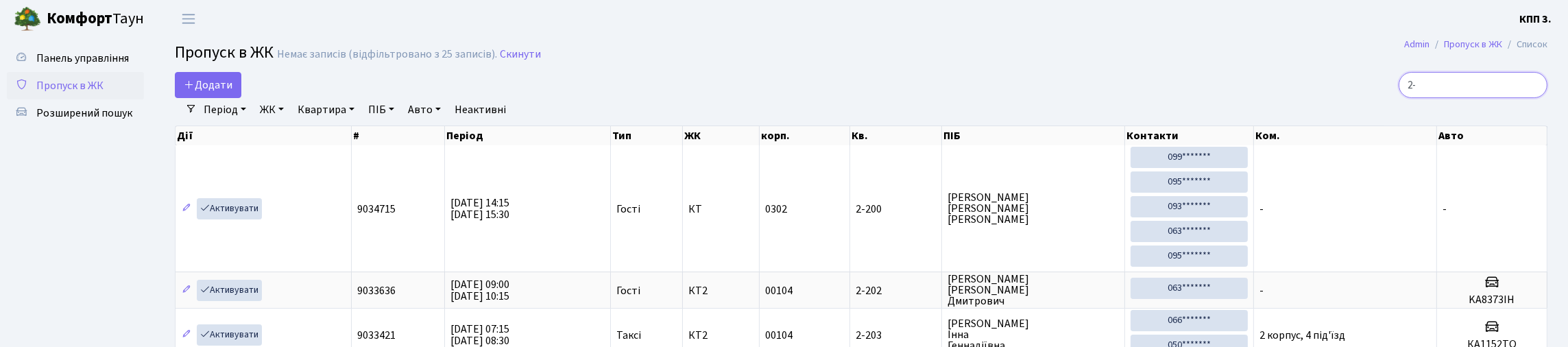
type input "2"
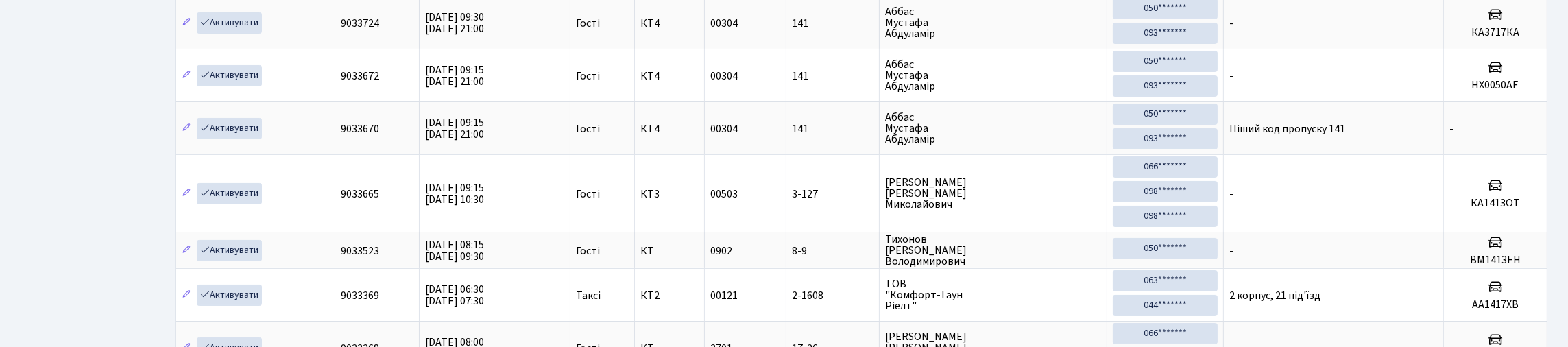
scroll to position [89, 0]
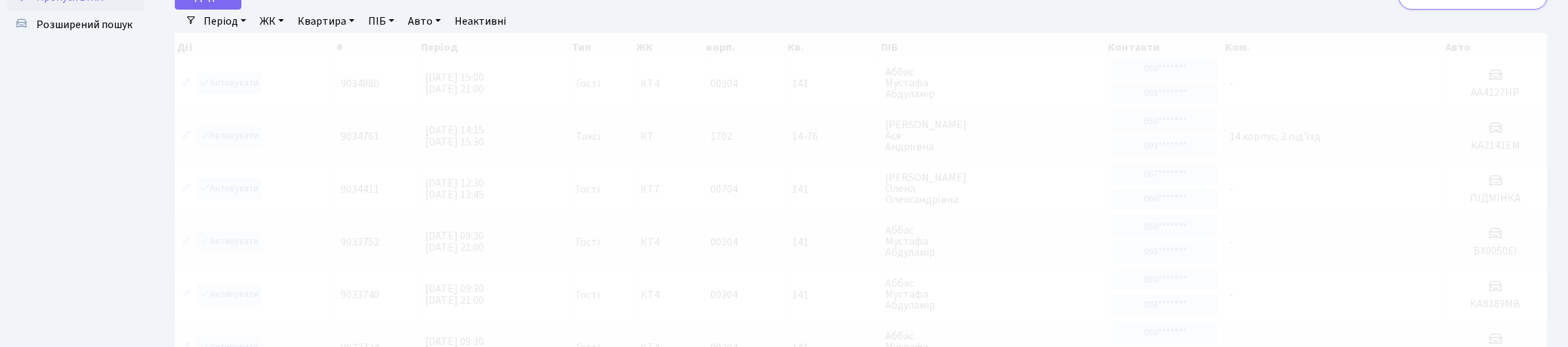
type input "1"
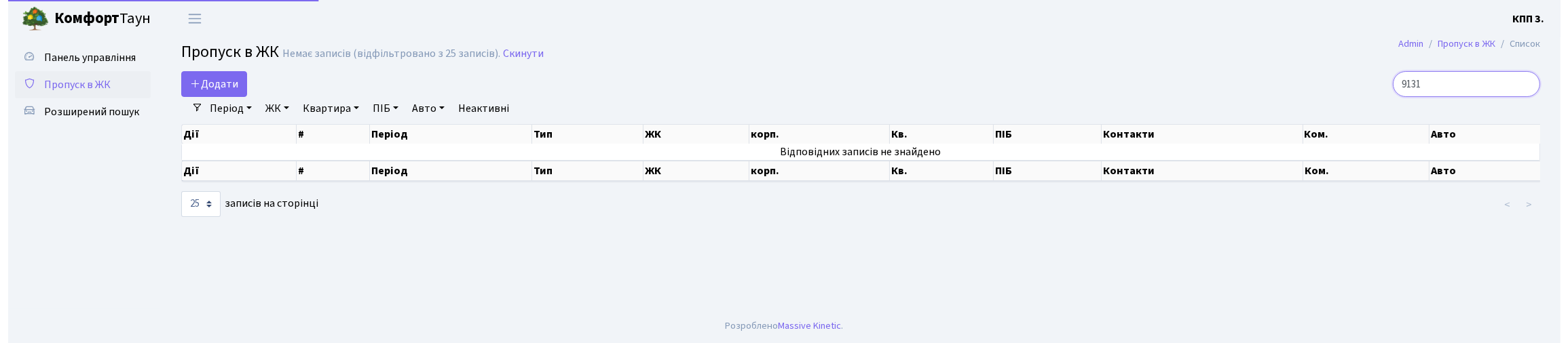
scroll to position [0, 0]
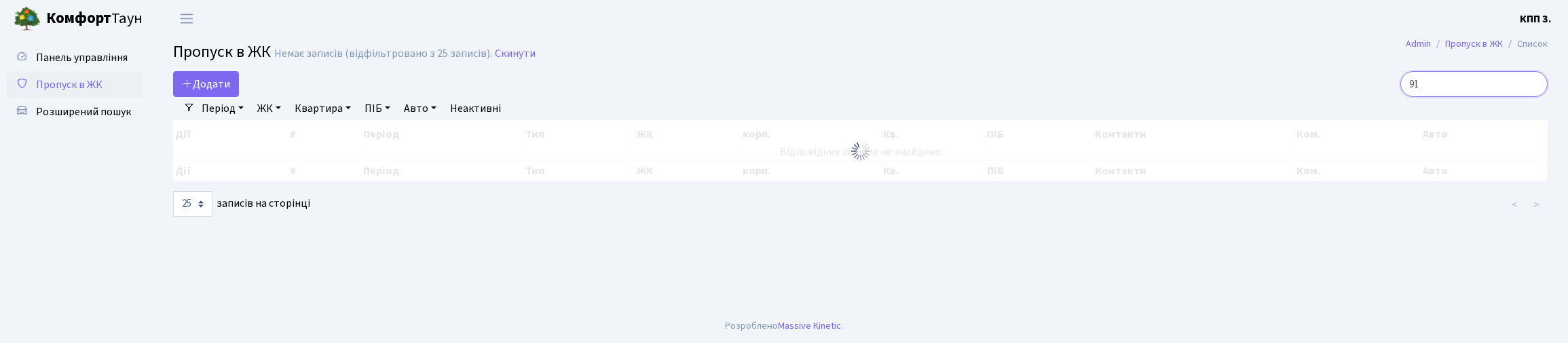
type input "9"
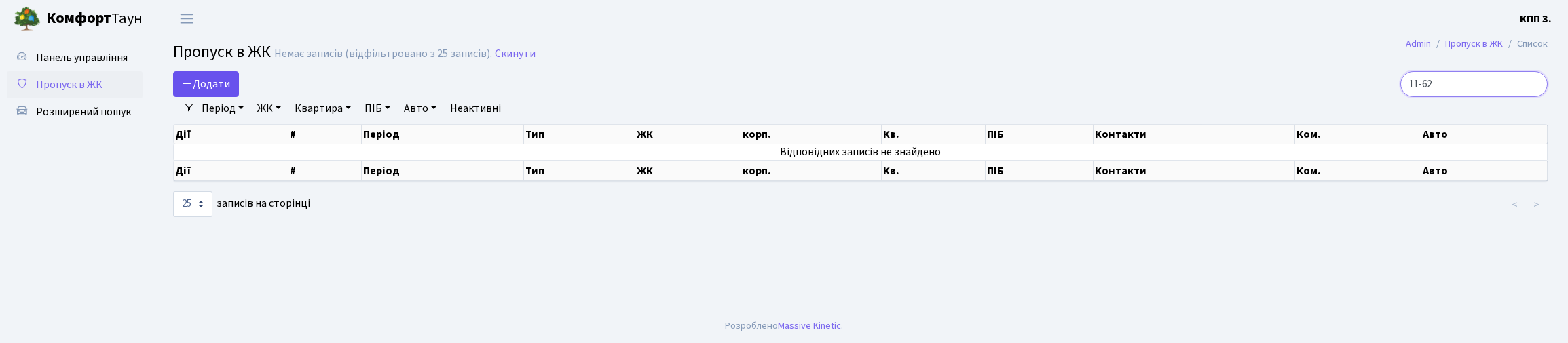
type input "11-62"
click at [213, 88] on span "Додати" at bounding box center [205, 84] width 48 height 15
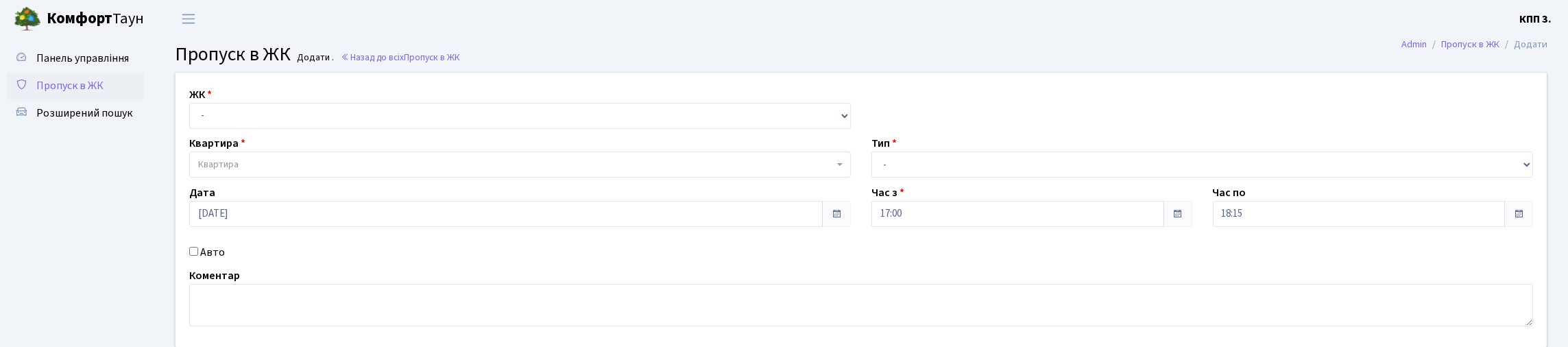
select select "271"
click at [192, 119] on select "- КТ, вул. Регенераторна, 4 КТ2, просп. [STREET_ADDRESS] [STREET_ADDRESS] [PERS…" at bounding box center [520, 116] width 662 height 26
select select
click at [271, 177] on span "Квартира" at bounding box center [520, 164] width 662 height 26
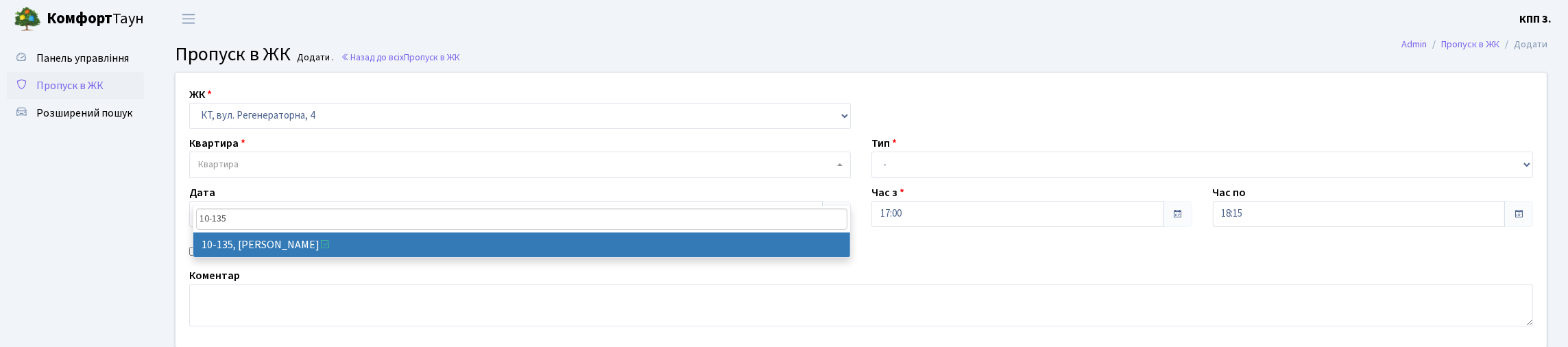
type input "10-135"
select select "6704"
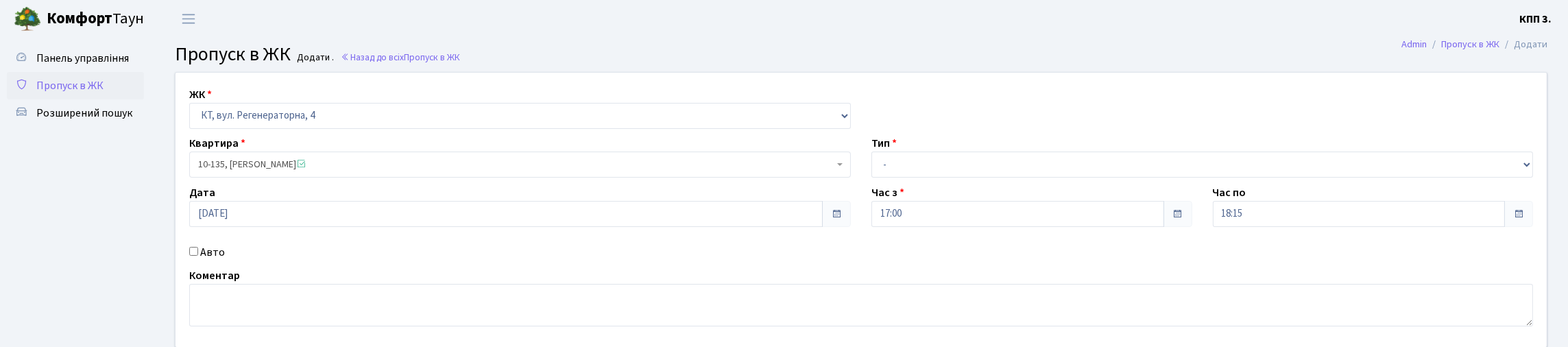
click at [215, 261] on label "Авто" at bounding box center [212, 252] width 25 height 17
click at [198, 256] on input "Авто" at bounding box center [193, 251] width 9 height 9
checkbox input "true"
type input "КА7873РН"
drag, startPoint x: 936, startPoint y: 202, endPoint x: 938, endPoint y: 210, distance: 8.2
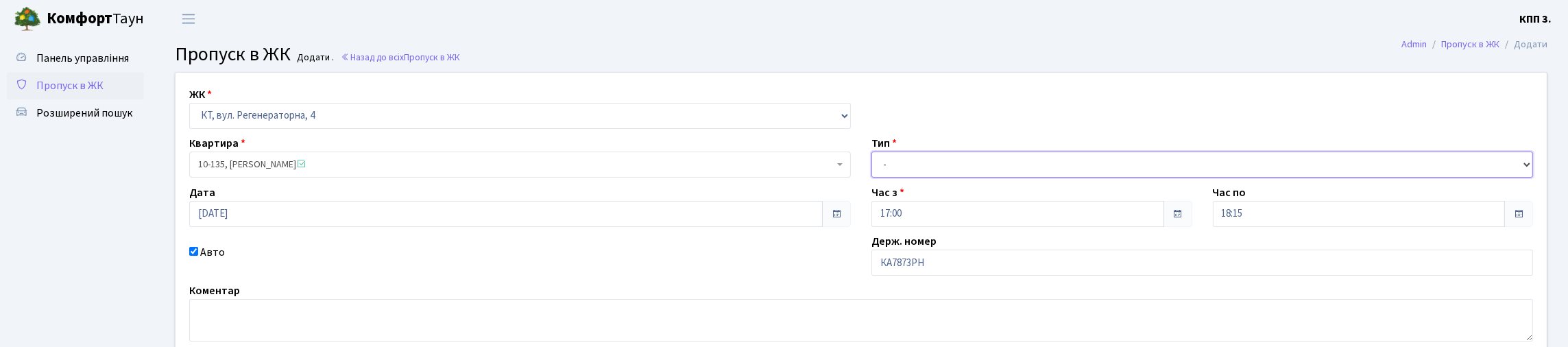
click at [936, 177] on select "- Доставка Таксі Гості Сервіс" at bounding box center [1203, 164] width 662 height 26
select select "3"
click at [872, 177] on select "- Доставка Таксі Гості Сервіс" at bounding box center [1203, 164] width 662 height 26
click at [964, 276] on input "КА7873РН" at bounding box center [1203, 262] width 662 height 26
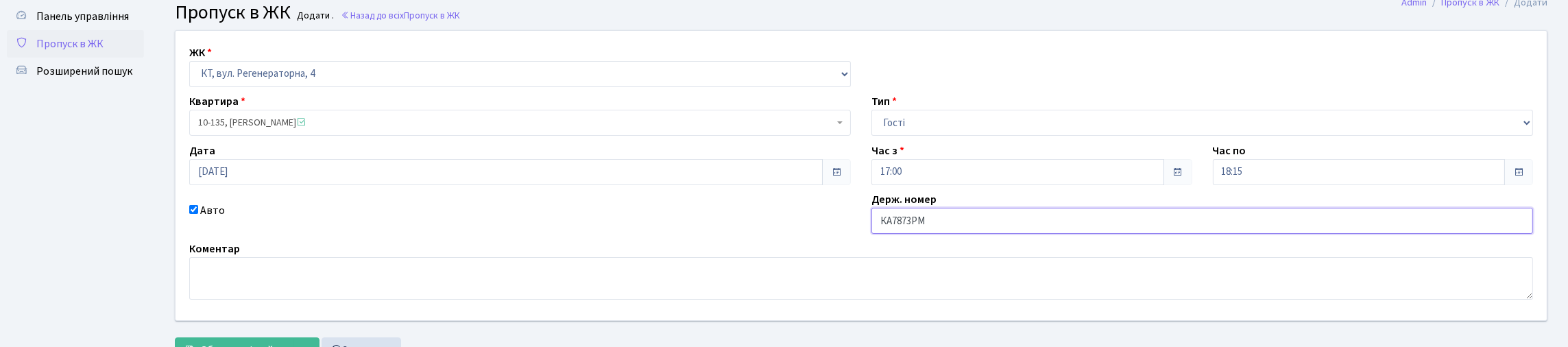
scroll to position [137, 0]
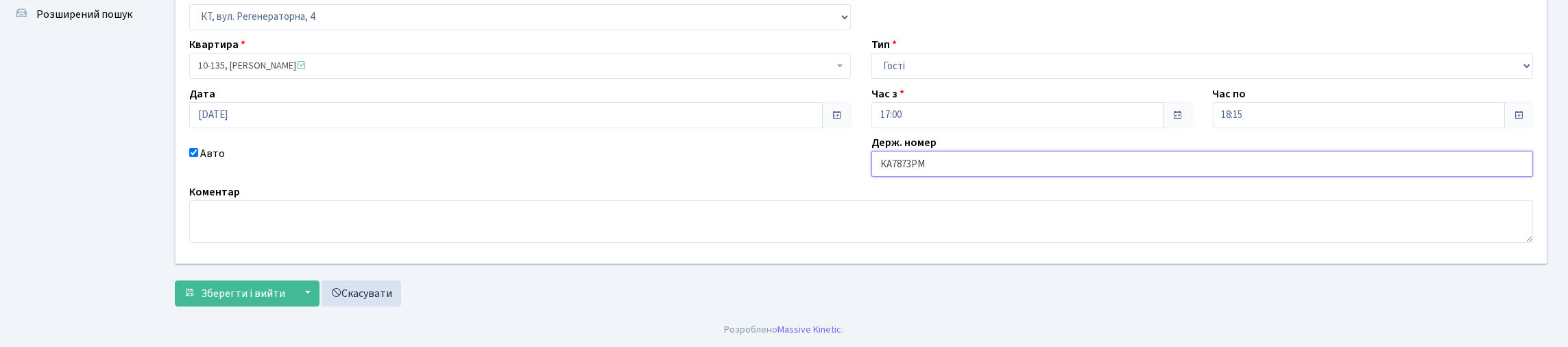
type input "КА7873РМ"
click at [257, 346] on html "[PERSON_NAME] КПП 3. Мій обліковий запис Вийти Панель управління Пропуск в ЖК Р…" at bounding box center [784, 124] width 1568 height 446
click at [256, 66] on span "10-135, [PERSON_NAME]" at bounding box center [516, 65] width 636 height 13
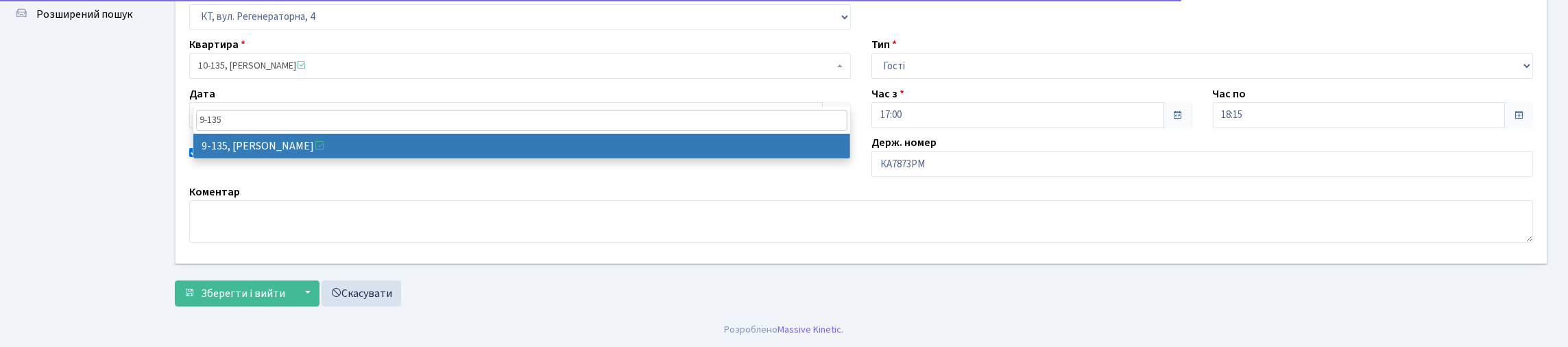
type input "9-135"
select select "6485"
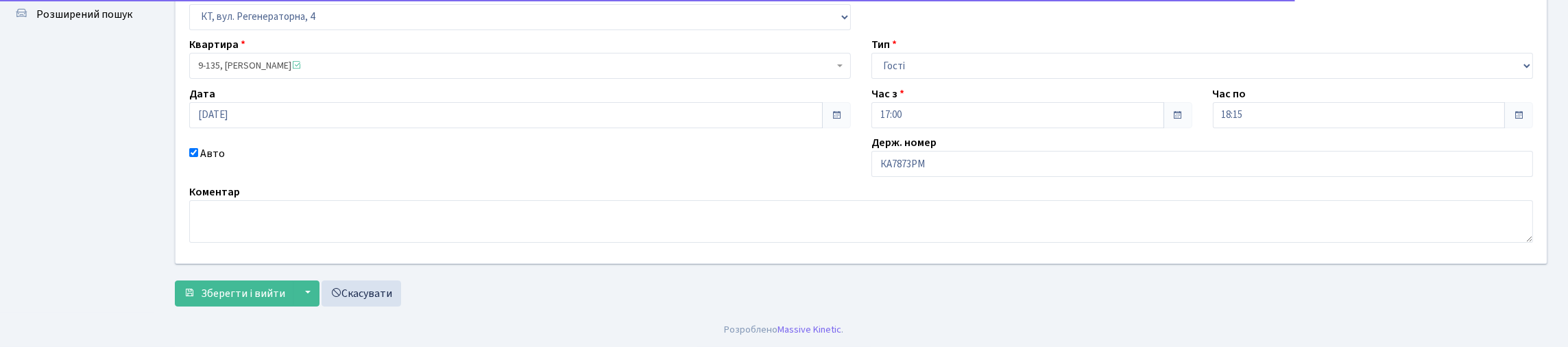
scroll to position [192, 0]
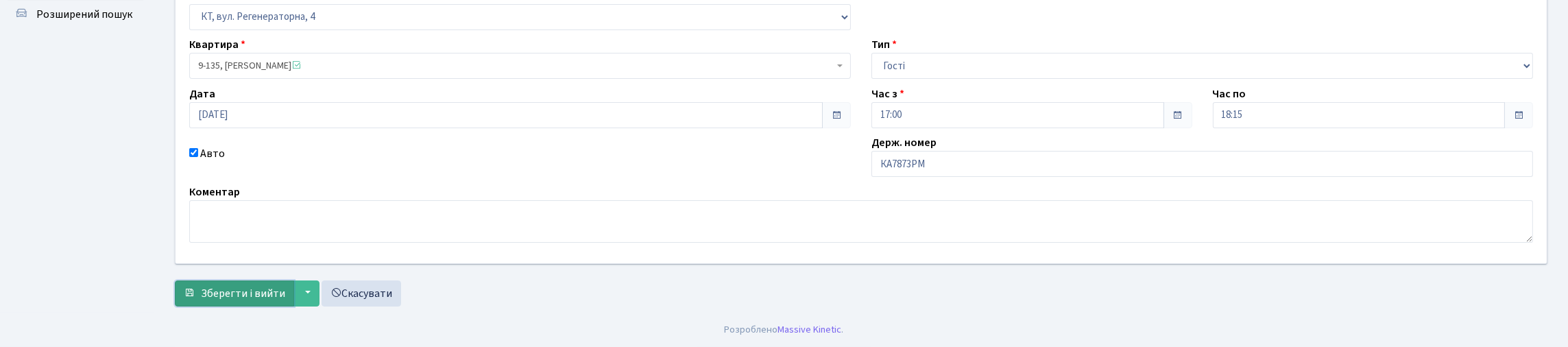
click at [273, 286] on span "Зберегти і вийти" at bounding box center [243, 293] width 85 height 15
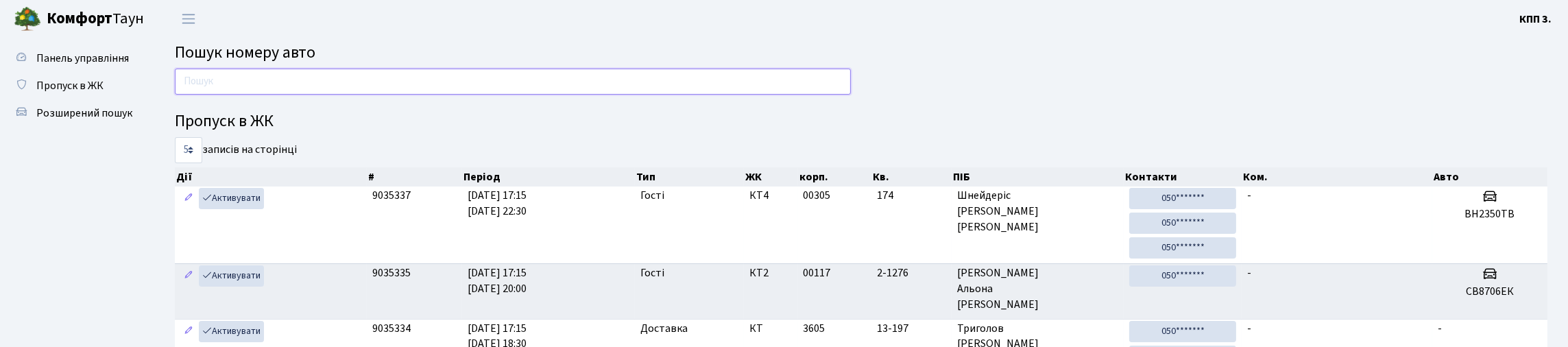
click at [466, 80] on input "text" at bounding box center [513, 82] width 676 height 26
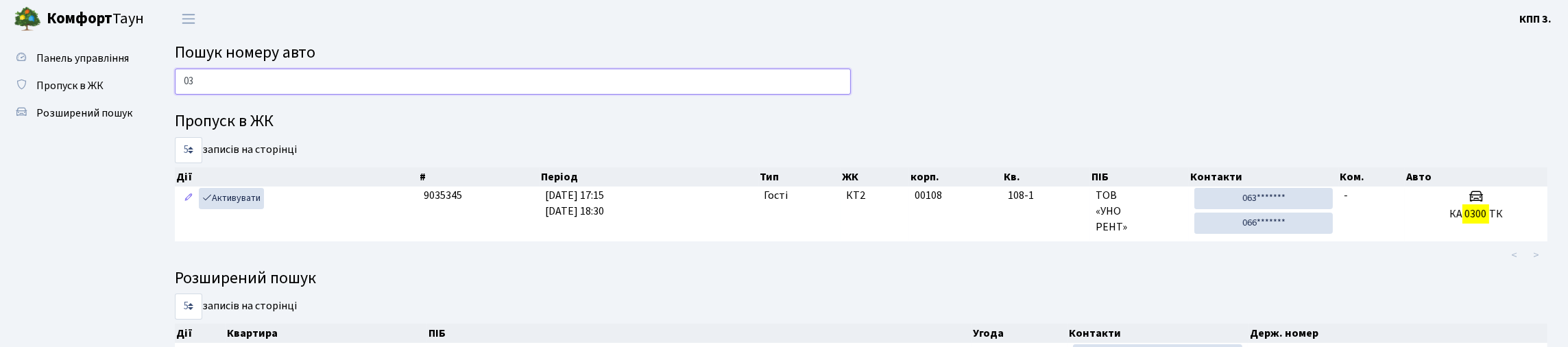
type input "0"
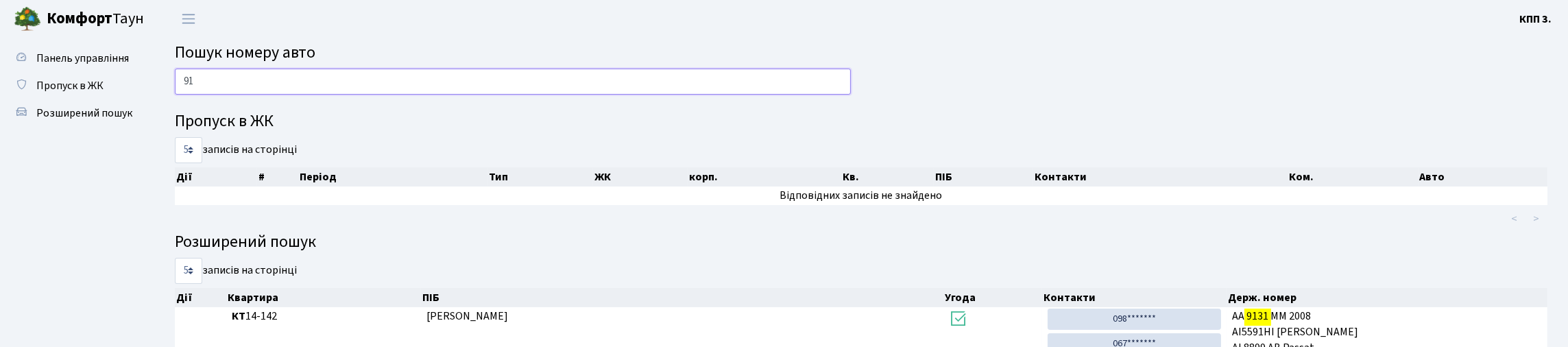
type input "9"
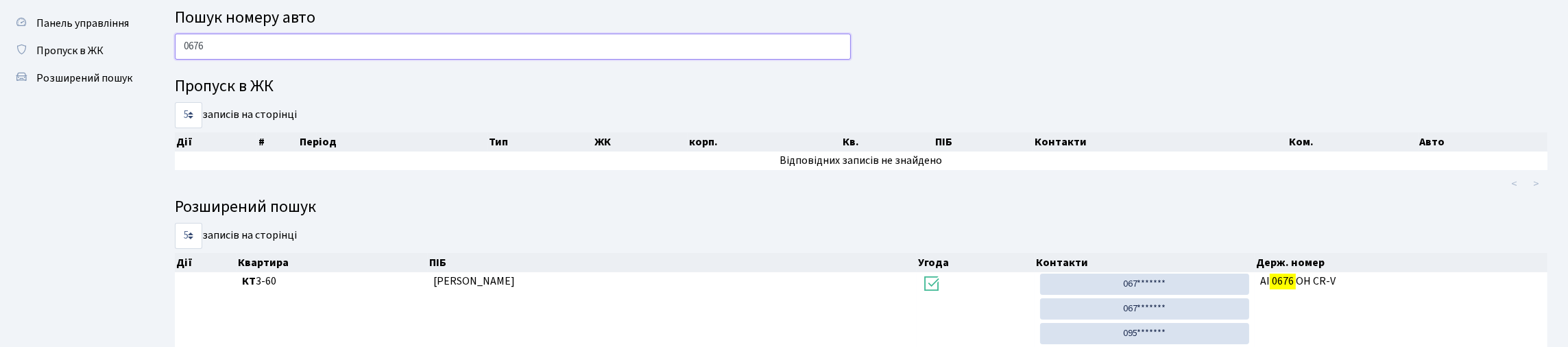
scroll to position [6, 0]
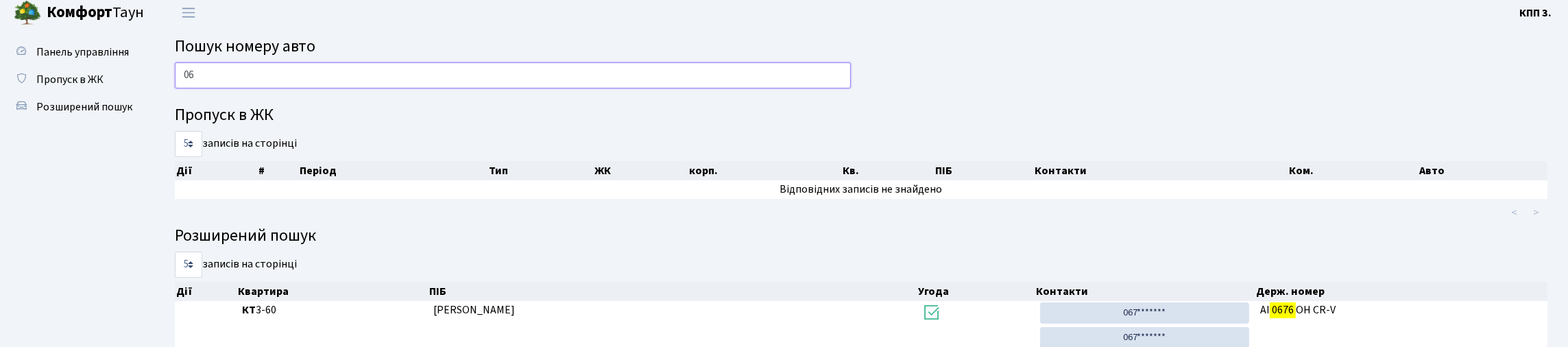
type input "0"
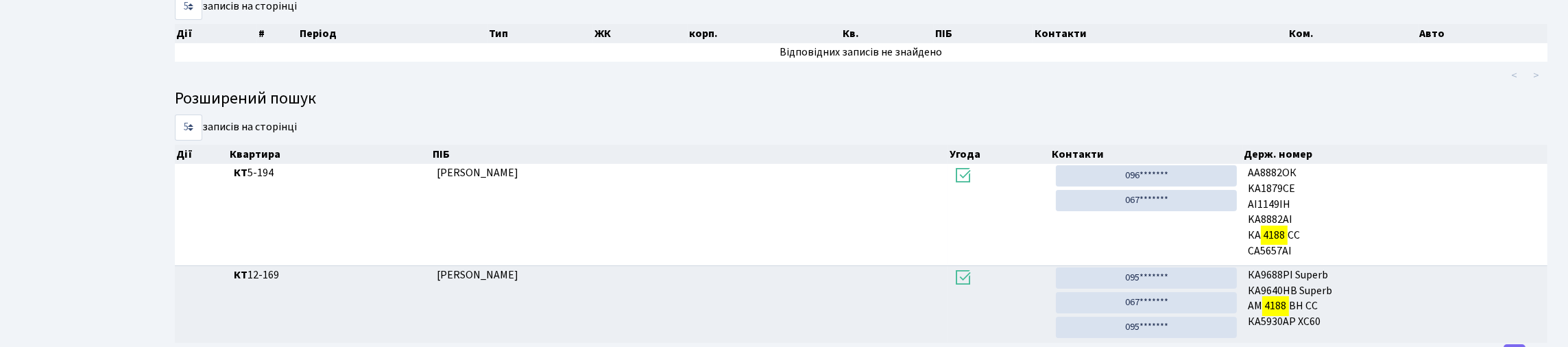
scroll to position [83, 0]
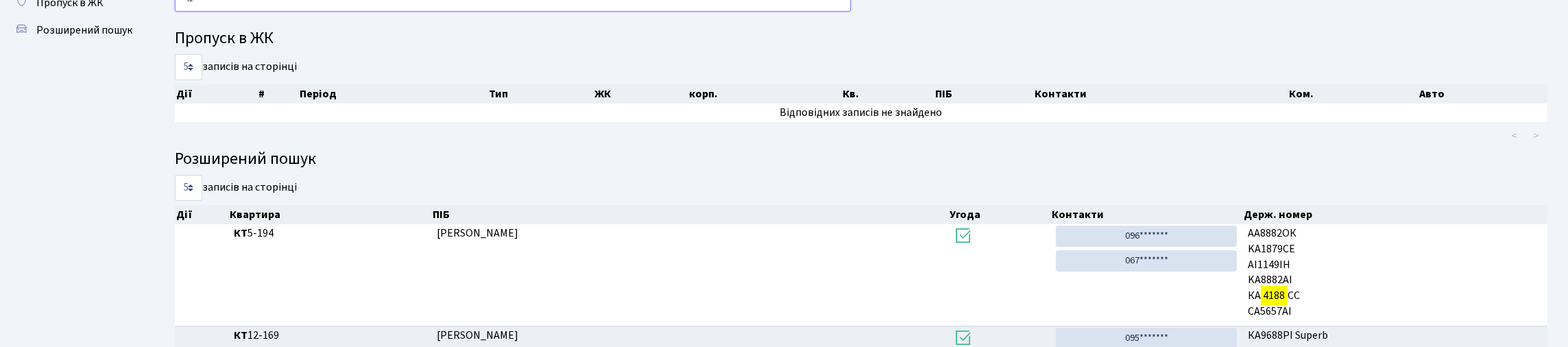
type input "4"
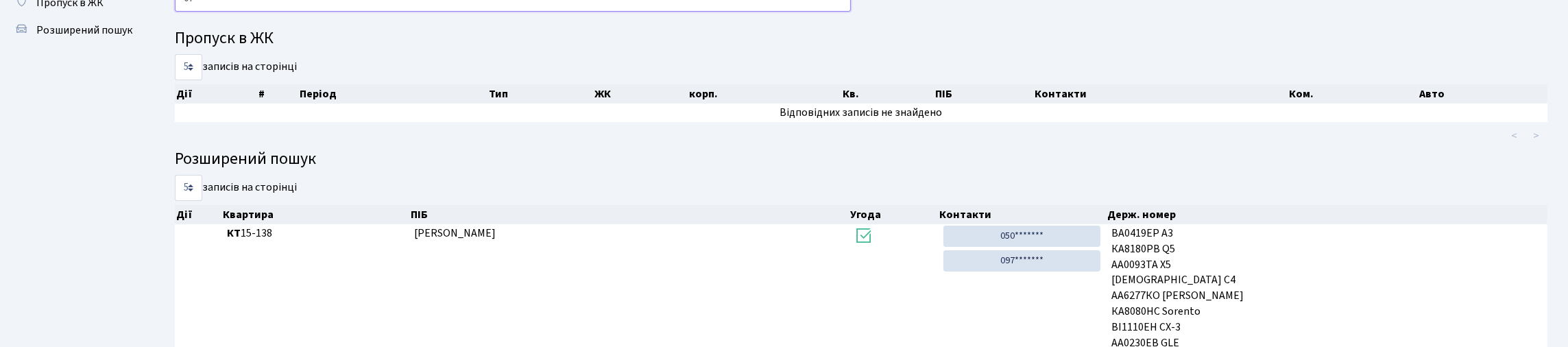
type input "0"
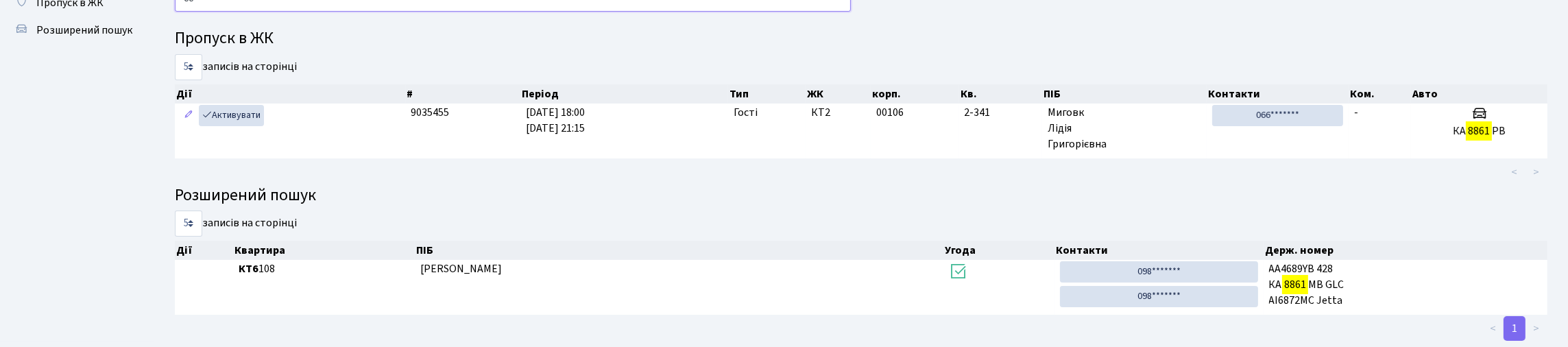
type input "8"
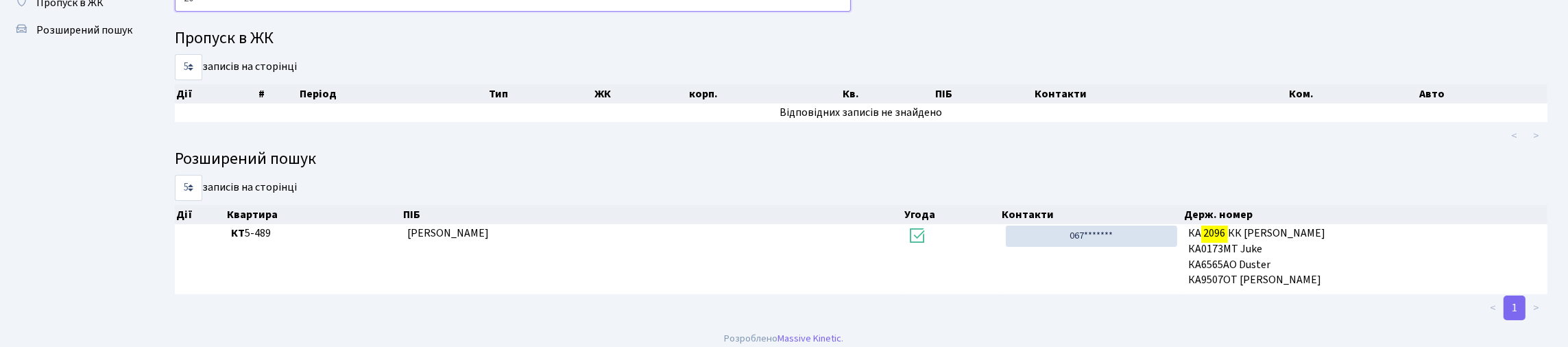
type input "2"
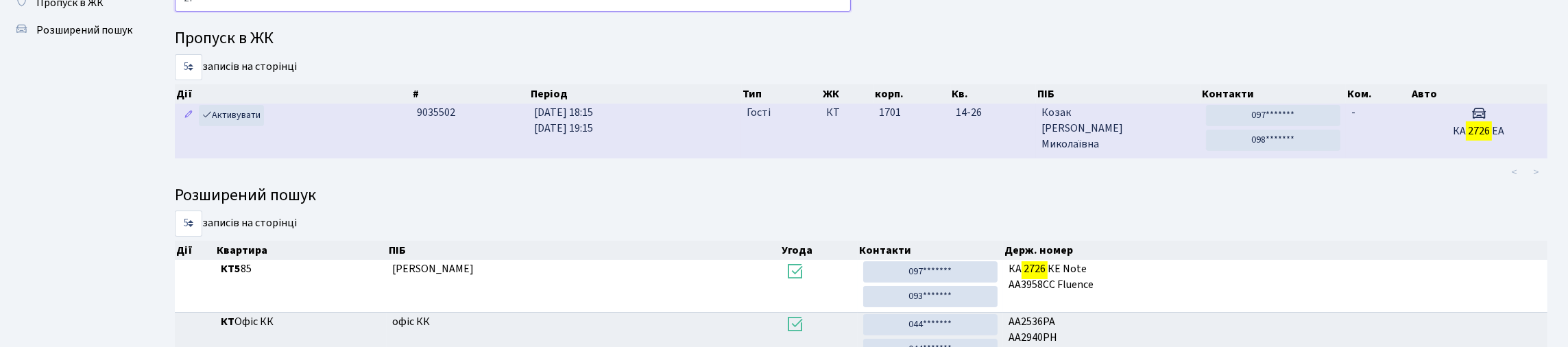
type input "2"
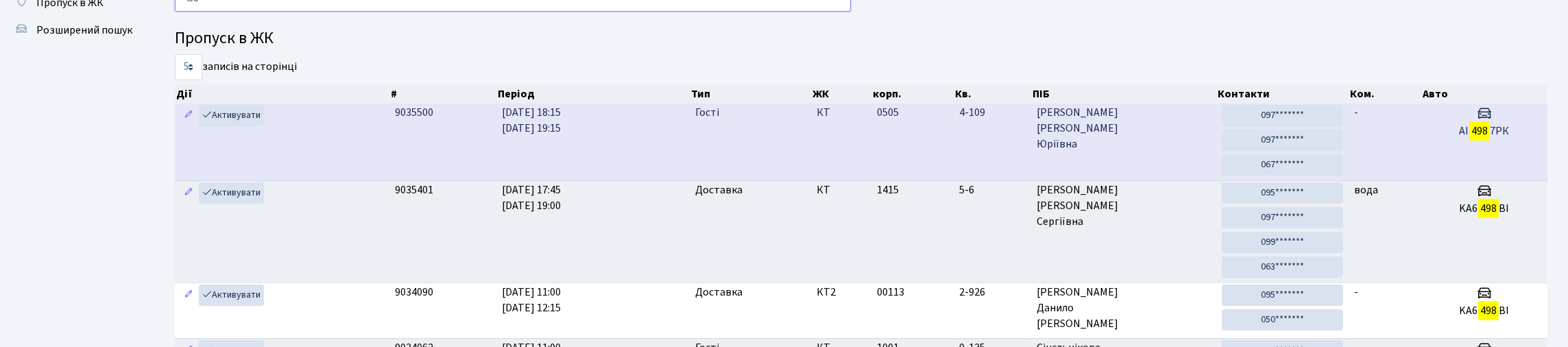
type input "498"
click at [778, 181] on td "Гості" at bounding box center [751, 142] width 122 height 77
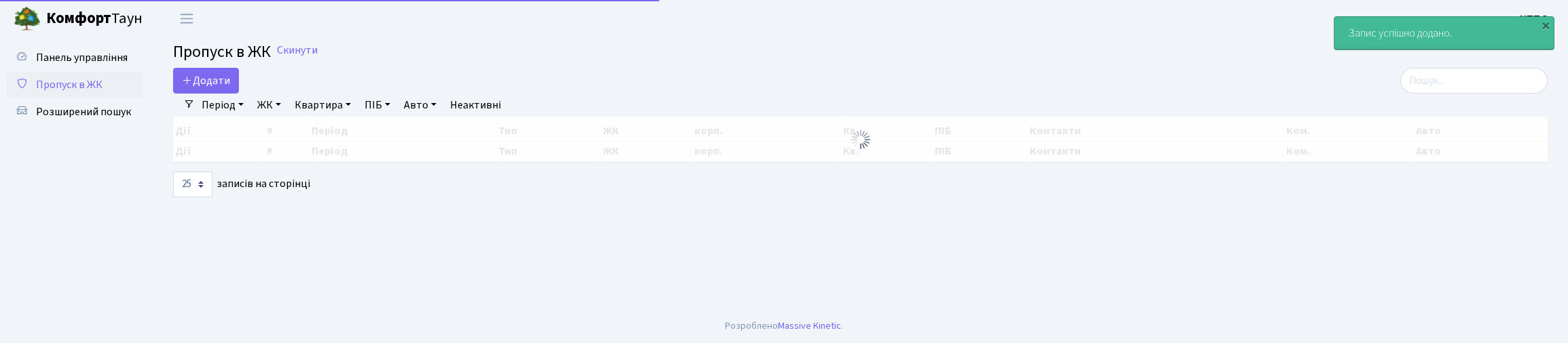
select select "25"
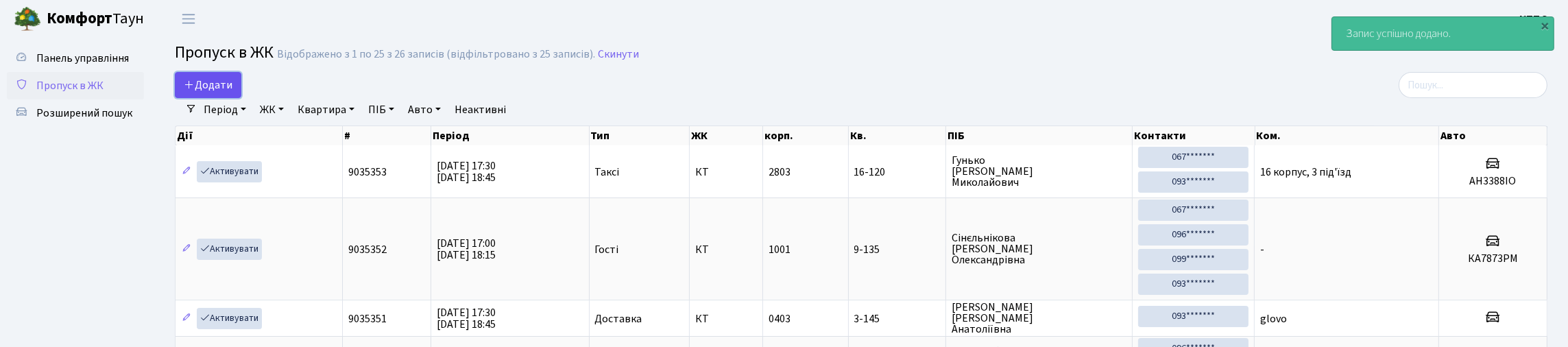
click at [227, 93] on span "Додати" at bounding box center [207, 85] width 48 height 15
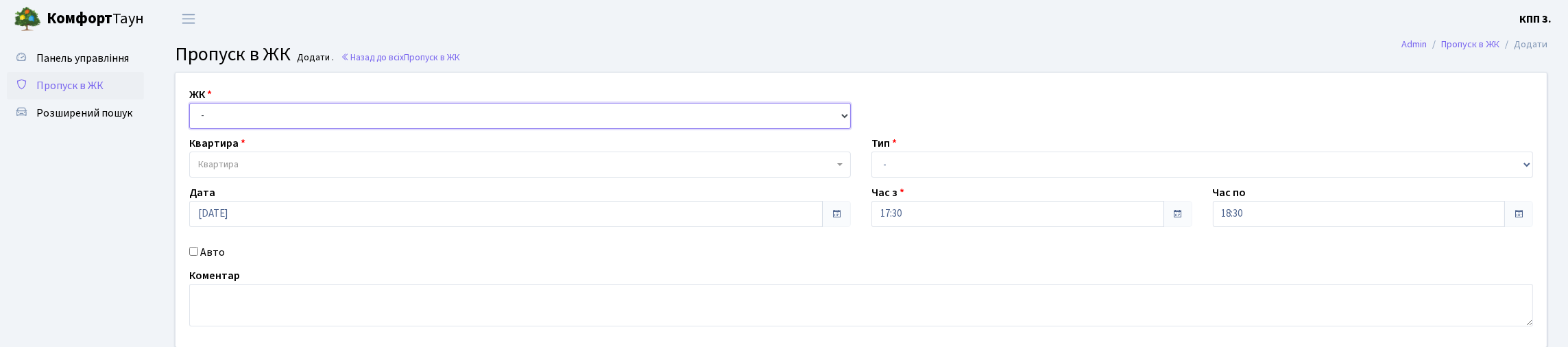
drag, startPoint x: 356, startPoint y: 121, endPoint x: 335, endPoint y: 142, distance: 29.7
click at [356, 121] on select "- КТ, вул. Регенераторна, 4 КТ2, просп. [STREET_ADDRESS] [STREET_ADDRESS] [PERS…" at bounding box center [520, 116] width 662 height 26
select select "271"
click at [192, 119] on select "- КТ, вул. Регенераторна, 4 КТ2, просп. [STREET_ADDRESS] [STREET_ADDRESS] [PERS…" at bounding box center [520, 116] width 662 height 26
select select
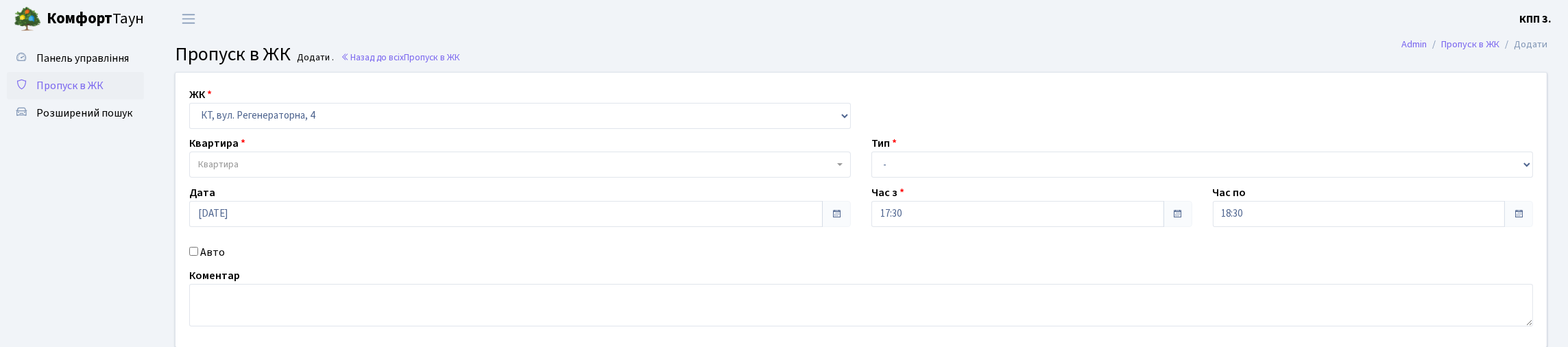
click at [290, 171] on span "Квартира" at bounding box center [516, 164] width 636 height 13
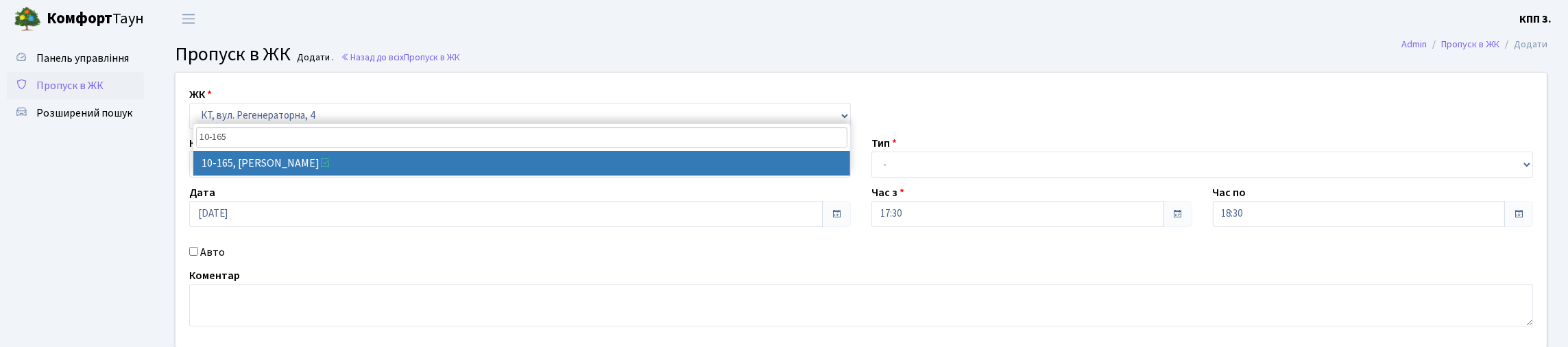
type input "10-165"
select select "6734"
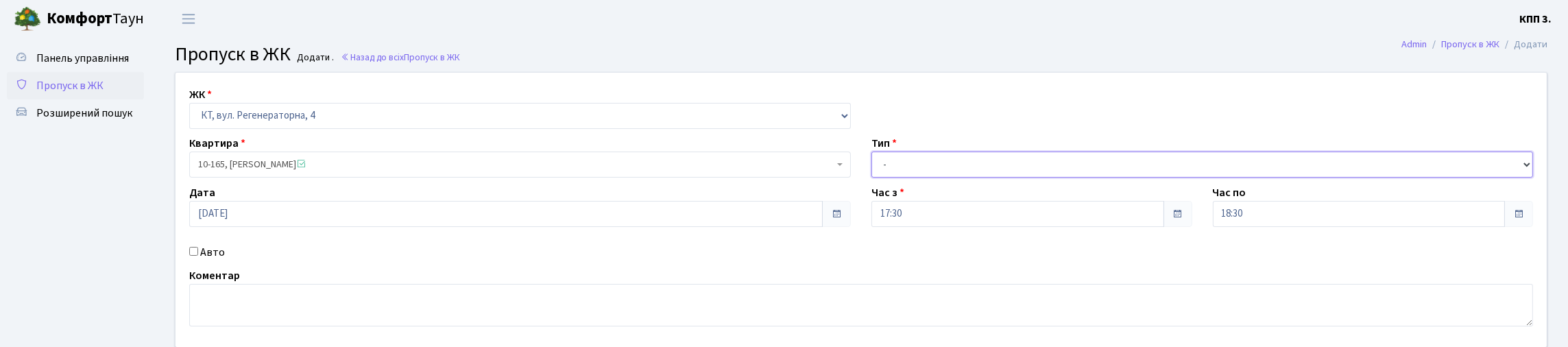
drag, startPoint x: 927, startPoint y: 200, endPoint x: 917, endPoint y: 216, distance: 18.9
click at [917, 216] on div "ЖК - КТ, вул. Регенераторна, 4 КТ2, просп. Соборності, 17 КТ3, вул. Березнева, …" at bounding box center [862, 210] width 1392 height 274
select select "3"
click at [872, 177] on select "- Доставка Таксі Гості Сервіс" at bounding box center [1203, 164] width 662 height 26
click at [215, 261] on label "Авто" at bounding box center [212, 252] width 25 height 17
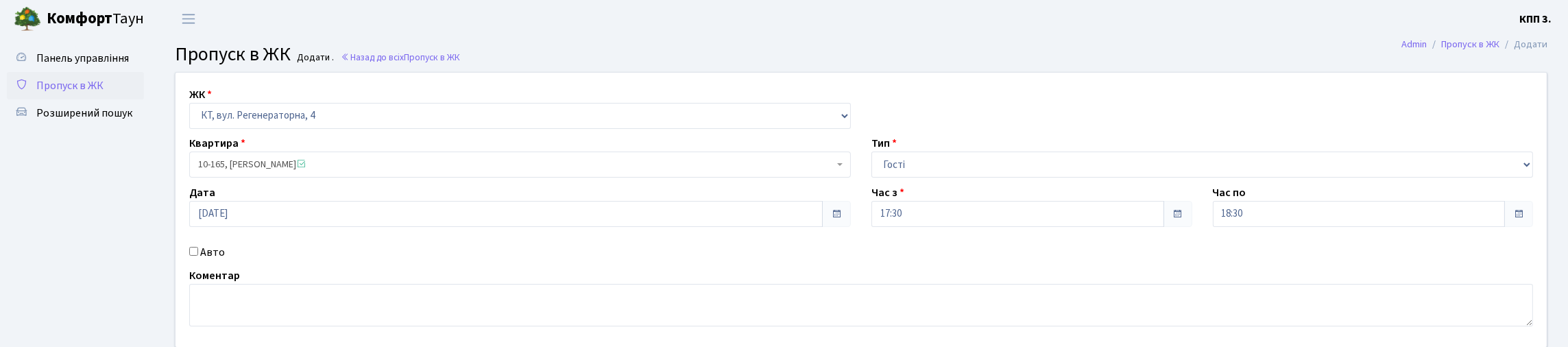
click at [198, 256] on input "Авто" at bounding box center [193, 251] width 9 height 9
checkbox input "true"
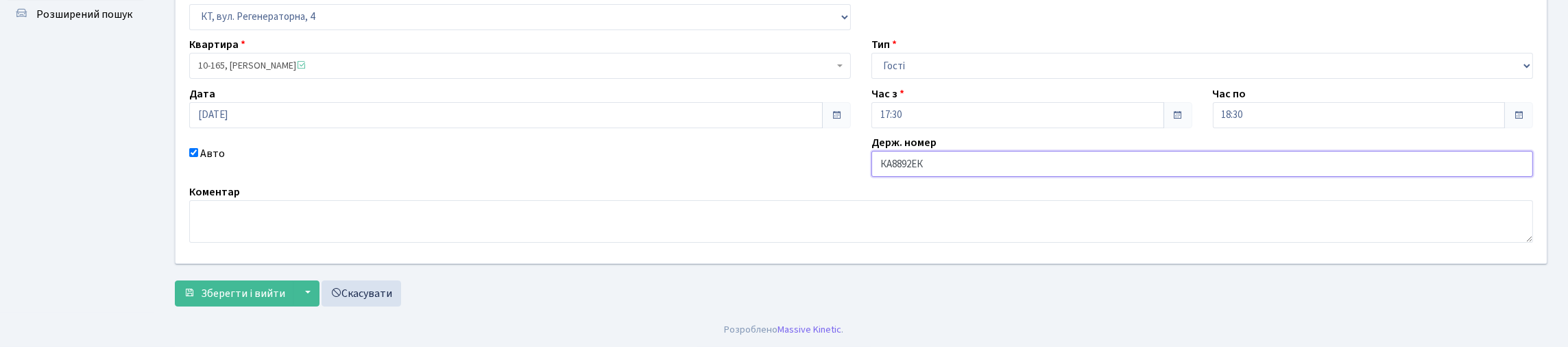
scroll to position [192, 0]
type input "КА8892ЕК"
click at [207, 286] on span "Зберегти і вийти" at bounding box center [243, 293] width 85 height 15
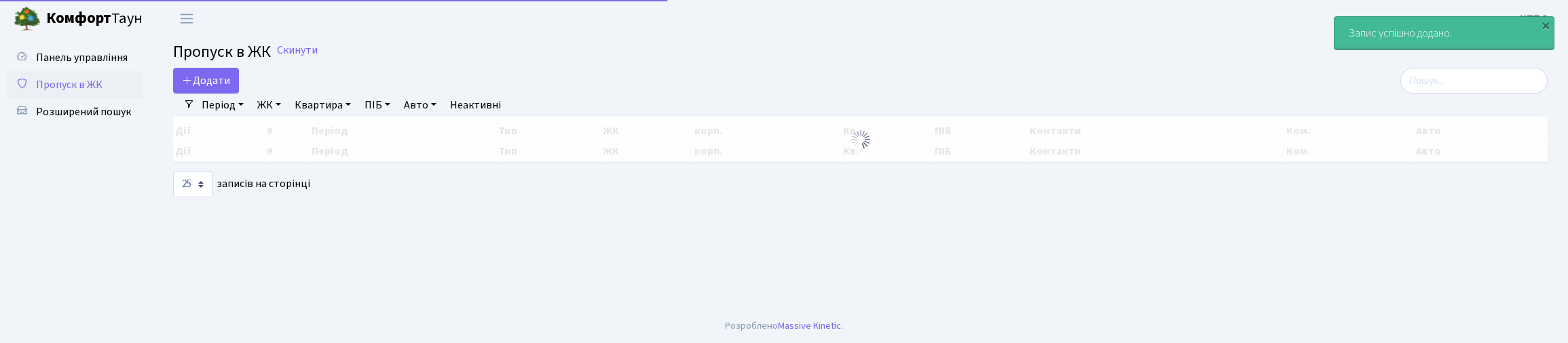
select select "25"
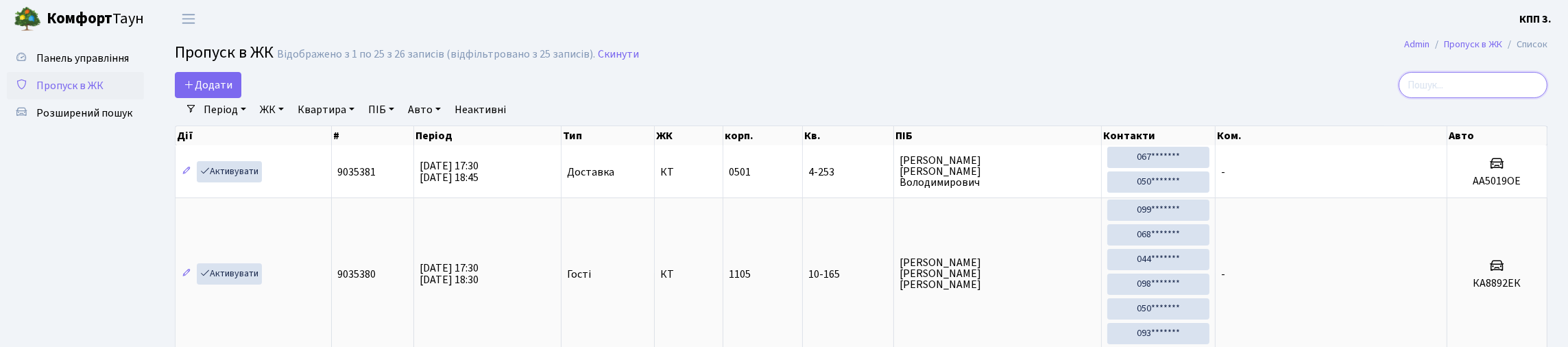
click at [1491, 90] on input "search" at bounding box center [1473, 85] width 149 height 26
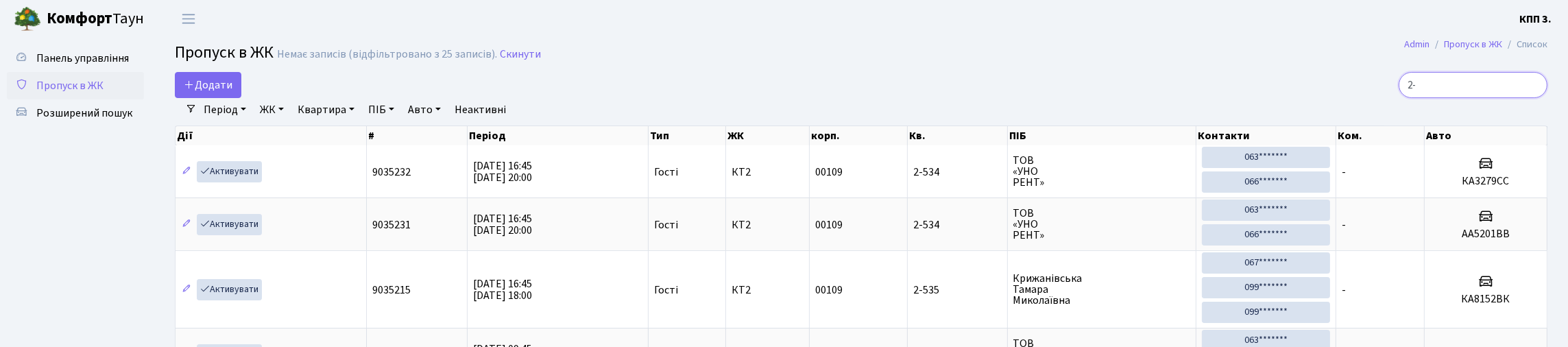
type input "2"
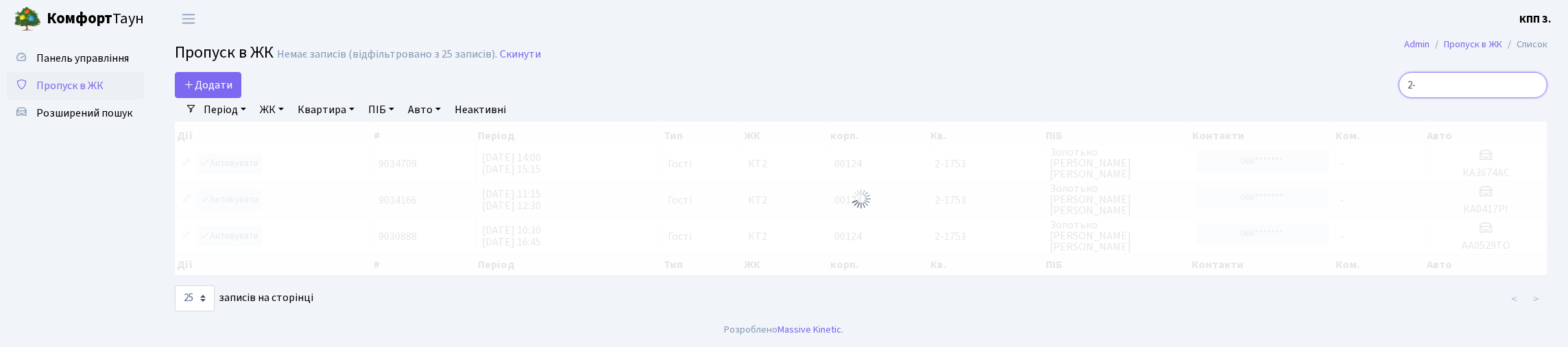
type input "2"
type input "1"
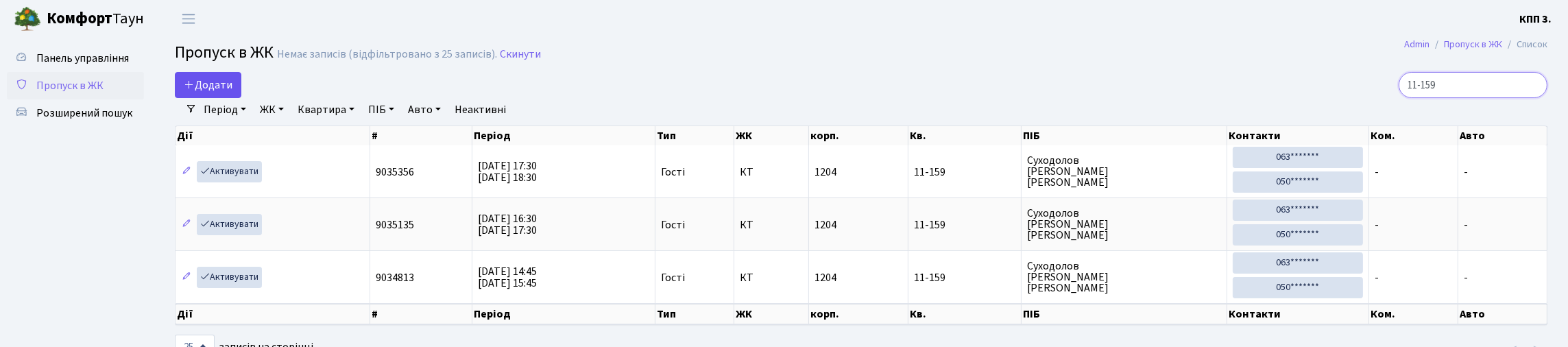
type input "11-159"
click at [192, 90] on icon at bounding box center [189, 85] width 11 height 11
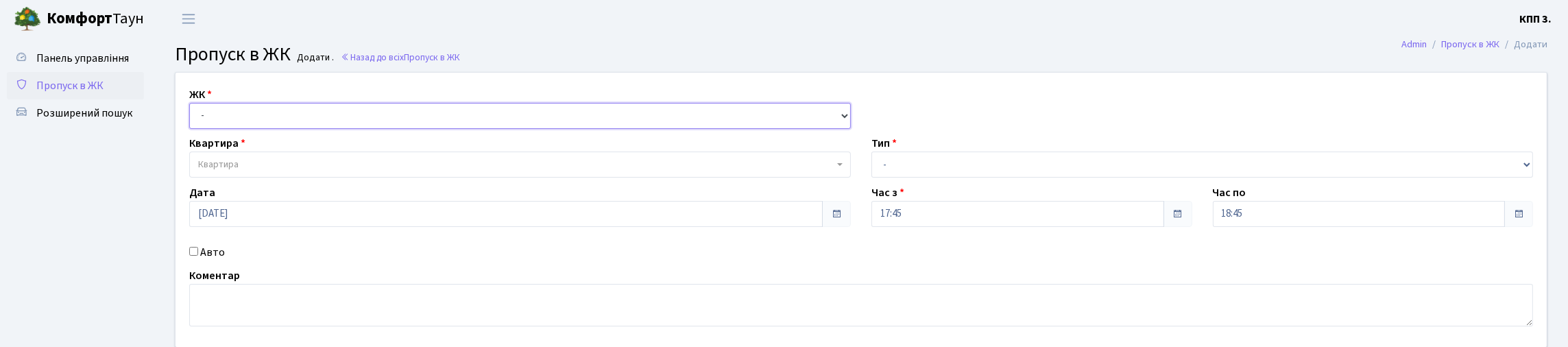
drag, startPoint x: 301, startPoint y: 140, endPoint x: 302, endPoint y: 147, distance: 7.1
click at [301, 129] on select "- КТ, вул. Регенераторна, 4 КТ2, просп. Соборності, 17 КТ3, вул. Березнева, 16 …" at bounding box center [520, 116] width 662 height 26
select select "271"
click at [192, 119] on select "- КТ, вул. Регенераторна, 4 КТ2, просп. Соборності, 17 КТ3, вул. Березнева, 16 …" at bounding box center [520, 116] width 662 height 26
select select
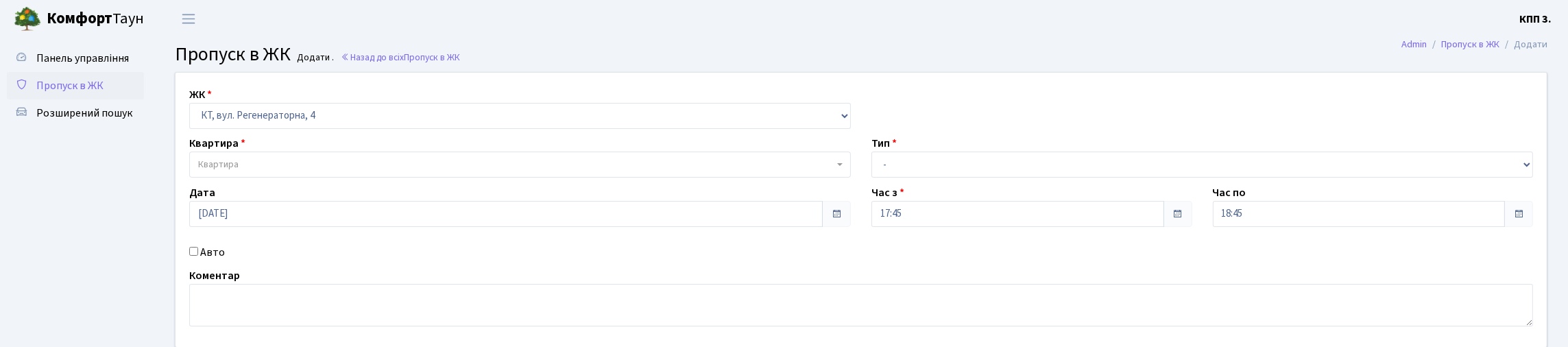
drag, startPoint x: 301, startPoint y: 209, endPoint x: 308, endPoint y: 199, distance: 12.2
click at [303, 177] on div "Квартира Квартира" at bounding box center [520, 157] width 683 height 43
click at [308, 171] on span "Квартира" at bounding box center [516, 164] width 636 height 13
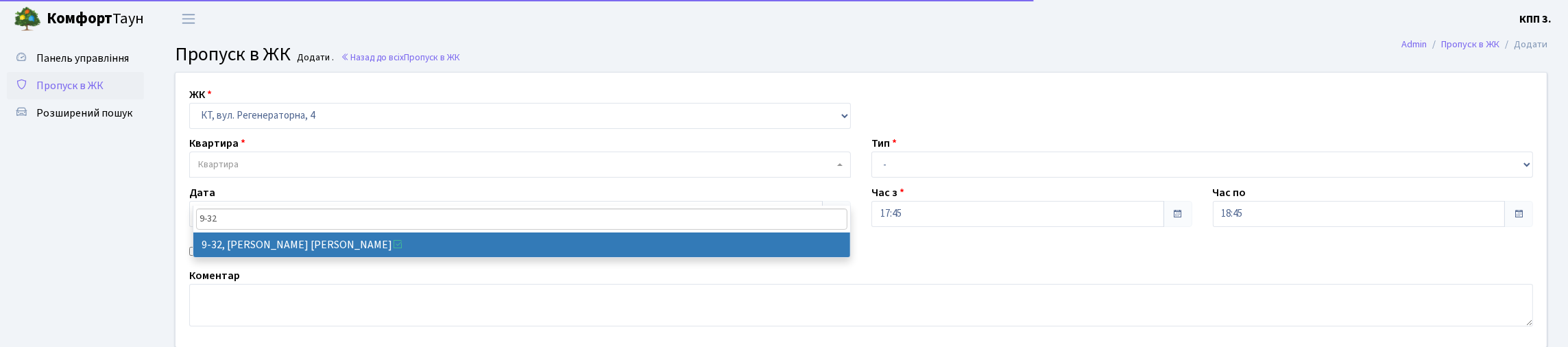
type input "9-32"
drag, startPoint x: 325, startPoint y: 244, endPoint x: 574, endPoint y: 210, distance: 251.3
select select "6557"
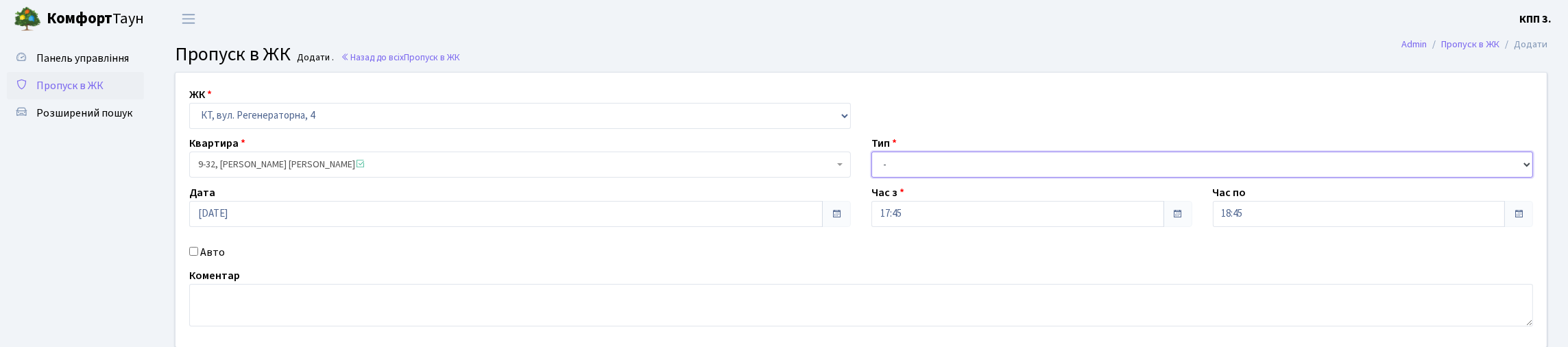
click at [888, 177] on select "- Доставка Таксі Гості Сервіс" at bounding box center [1203, 164] width 662 height 26
select select "1"
click at [872, 177] on select "- Доставка Таксі Гості Сервіс" at bounding box center [1203, 164] width 662 height 26
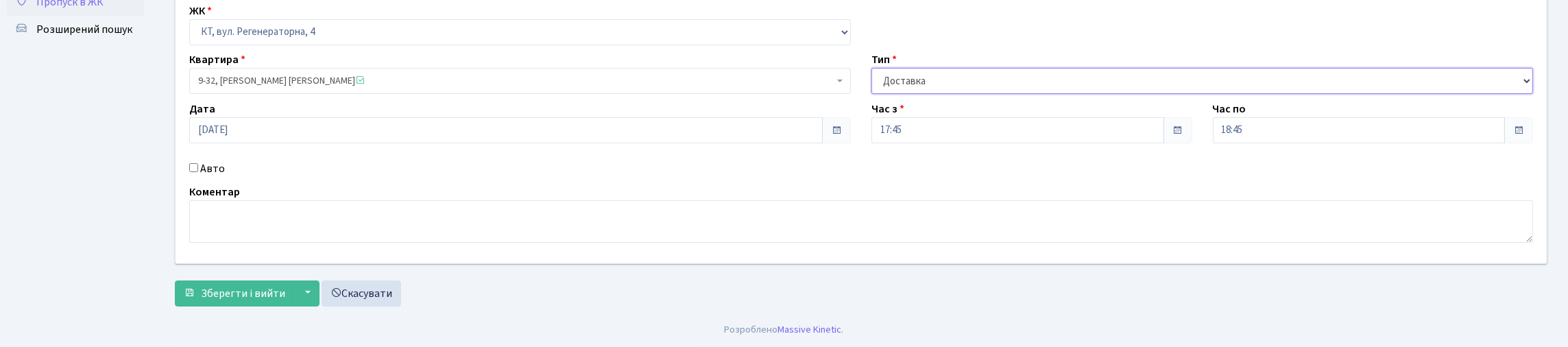
scroll to position [172, 0]
click at [290, 270] on form "ЖК - КТ, вул. Регенераторна, 4 КТ2, просп. Соборності, 17 КТ3, вул. Березнева, …" at bounding box center [861, 147] width 1372 height 318
drag, startPoint x: 291, startPoint y: 298, endPoint x: 310, endPoint y: 236, distance: 64.8
click at [285, 296] on span "Зберегти і вийти" at bounding box center [243, 293] width 85 height 15
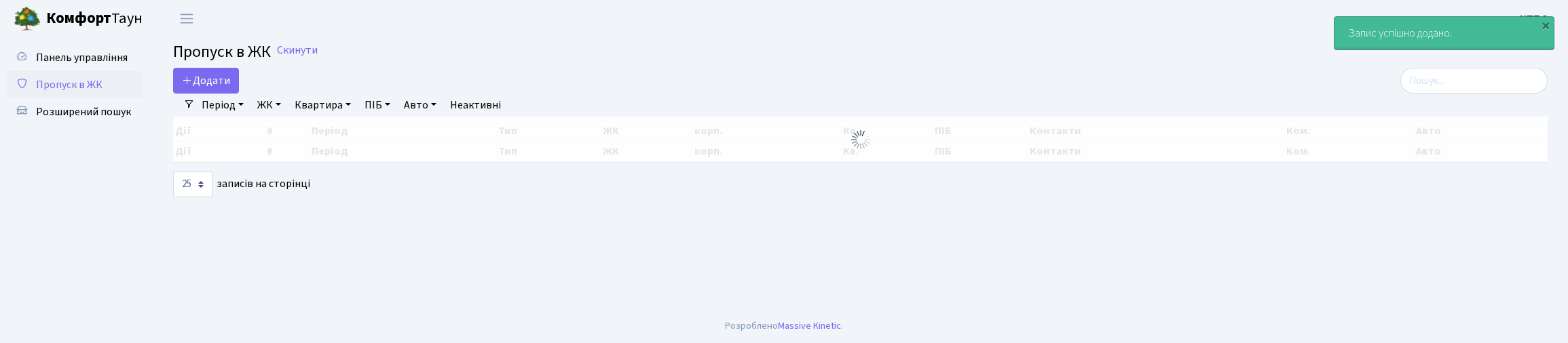
select select "25"
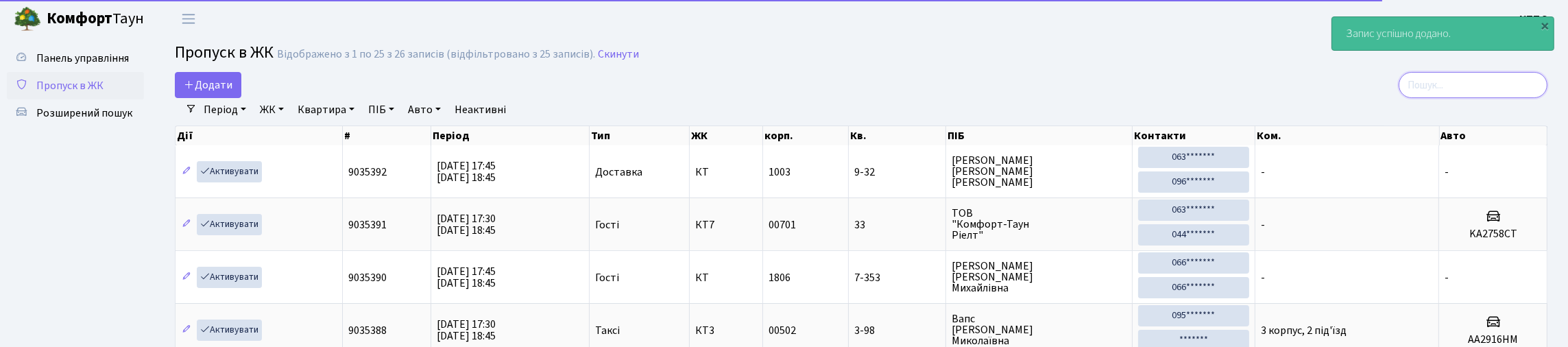
click at [1475, 86] on input "search" at bounding box center [1473, 85] width 149 height 26
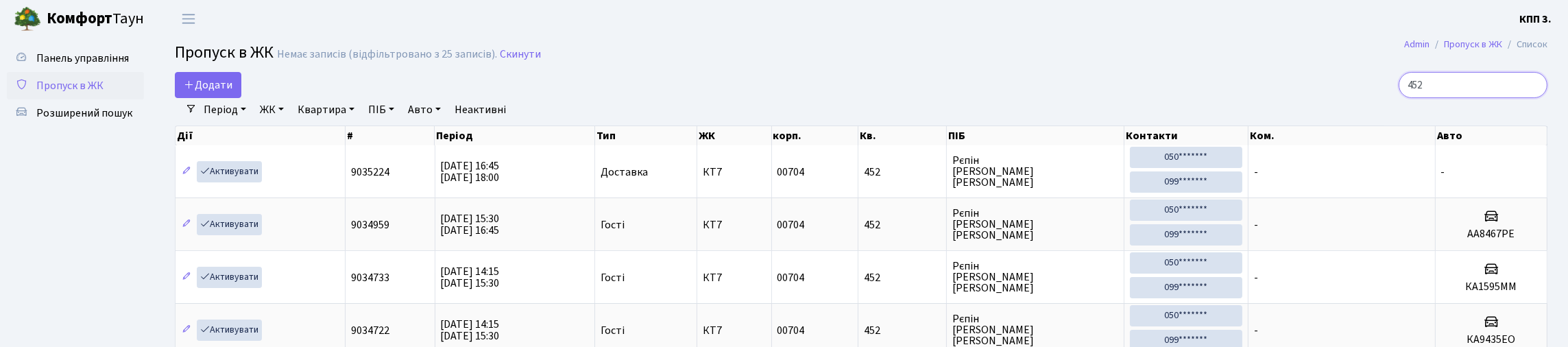
type input "452"
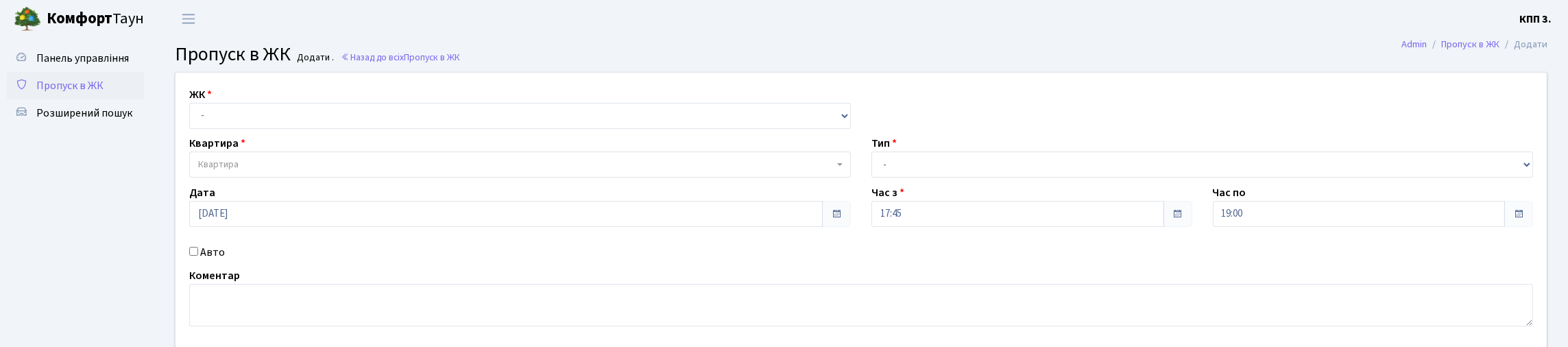
select select "271"
click at [192, 119] on select "- КТ, вул. Регенераторна, 4 КТ2, просп. [STREET_ADDRESS] [STREET_ADDRESS] [PERS…" at bounding box center [520, 116] width 662 height 26
select select
click at [227, 177] on span "Квартира" at bounding box center [520, 164] width 662 height 26
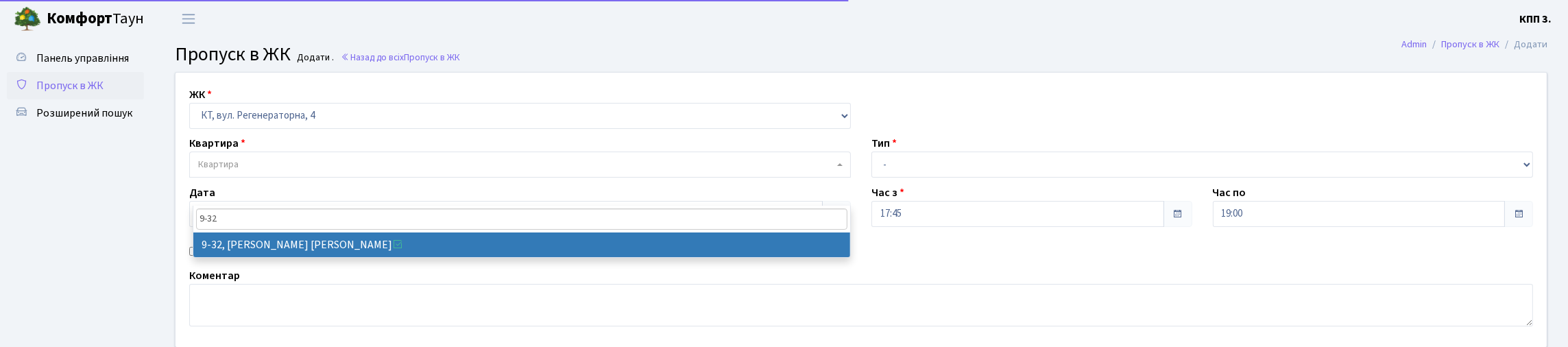
type input "9-32"
select select "6557"
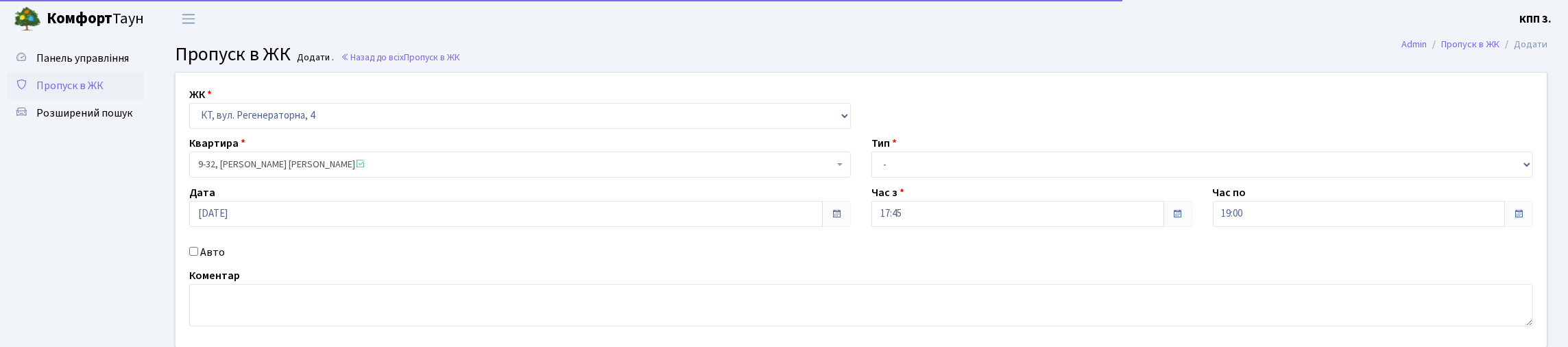
click at [223, 261] on label "Авто" at bounding box center [212, 252] width 25 height 17
click at [198, 256] on input "Авто" at bounding box center [193, 251] width 9 height 9
checkbox input "true"
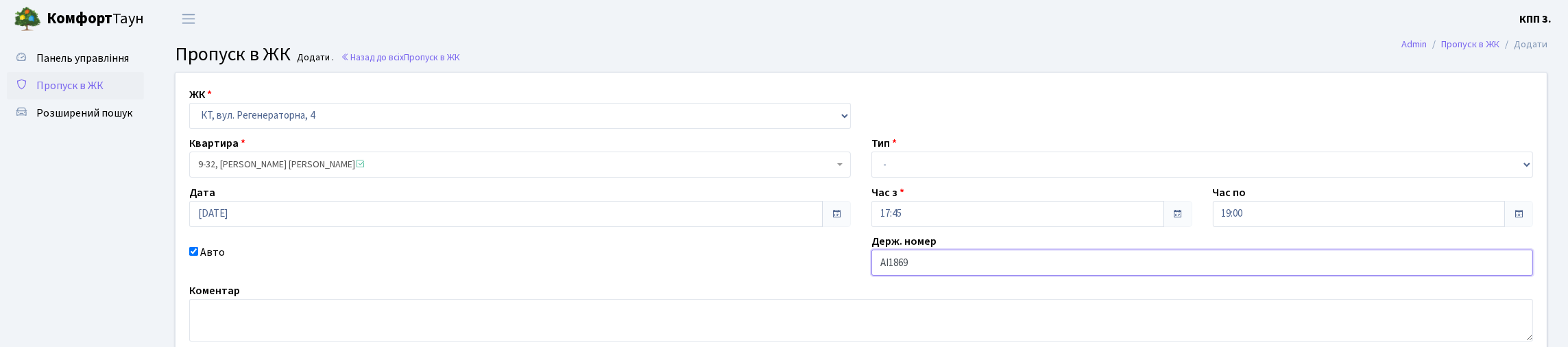
type input "АІ1869МВ"
click at [921, 177] on select "- Доставка Таксі Гості Сервіс" at bounding box center [1203, 164] width 662 height 26
select select "1"
click at [872, 177] on select "- Доставка Таксі Гості Сервіс" at bounding box center [1203, 164] width 662 height 26
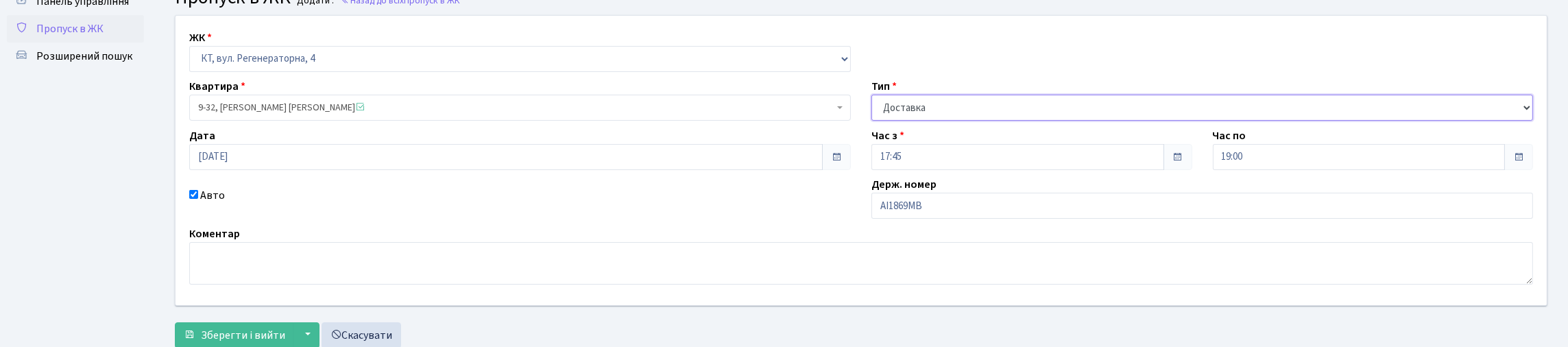
scroll to position [192, 0]
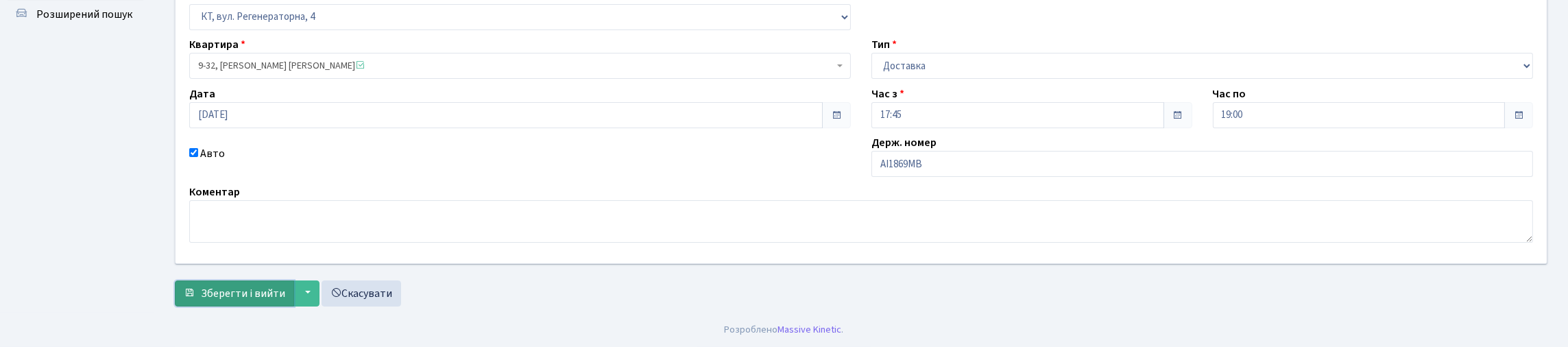
click at [257, 289] on span "Зберегти і вийти" at bounding box center [243, 293] width 85 height 15
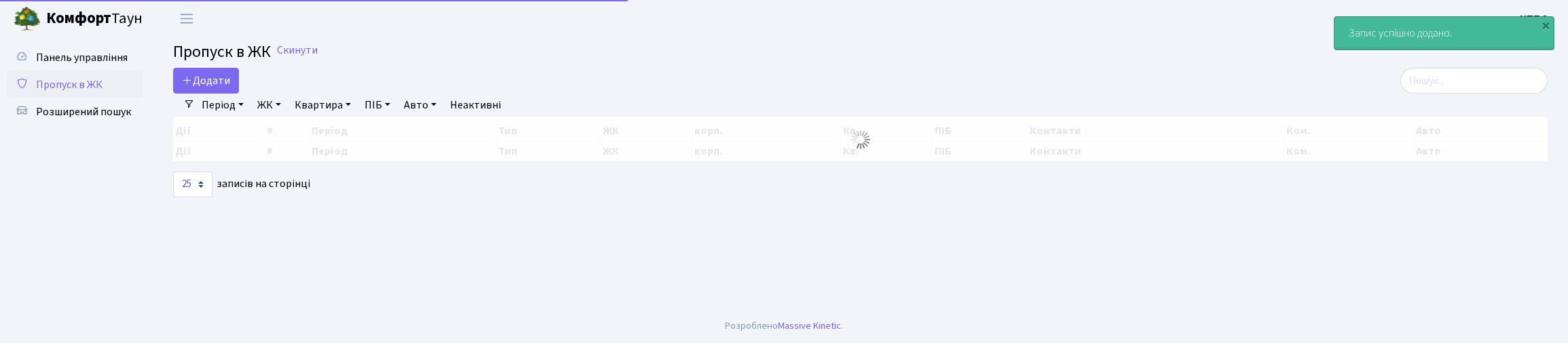
select select "25"
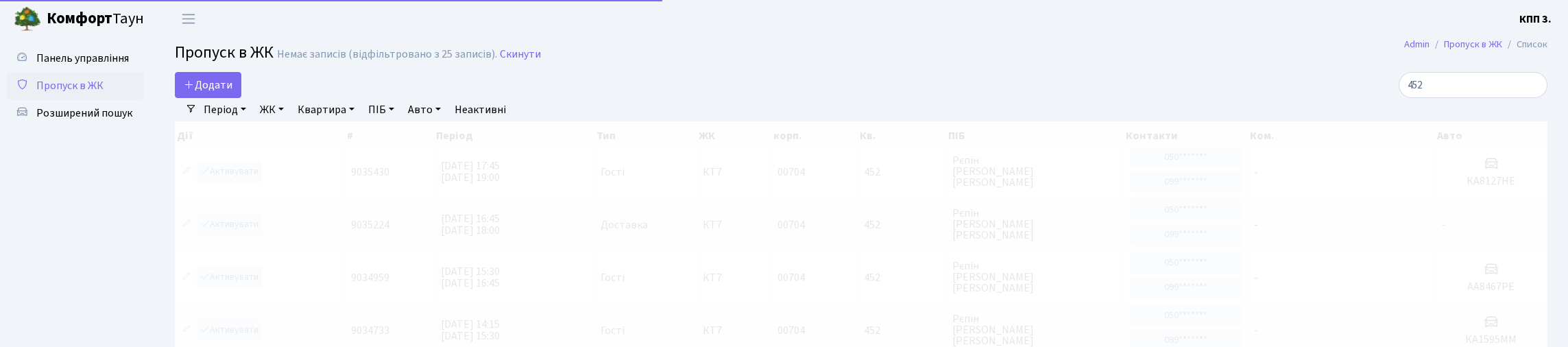
select select "25"
type input "4"
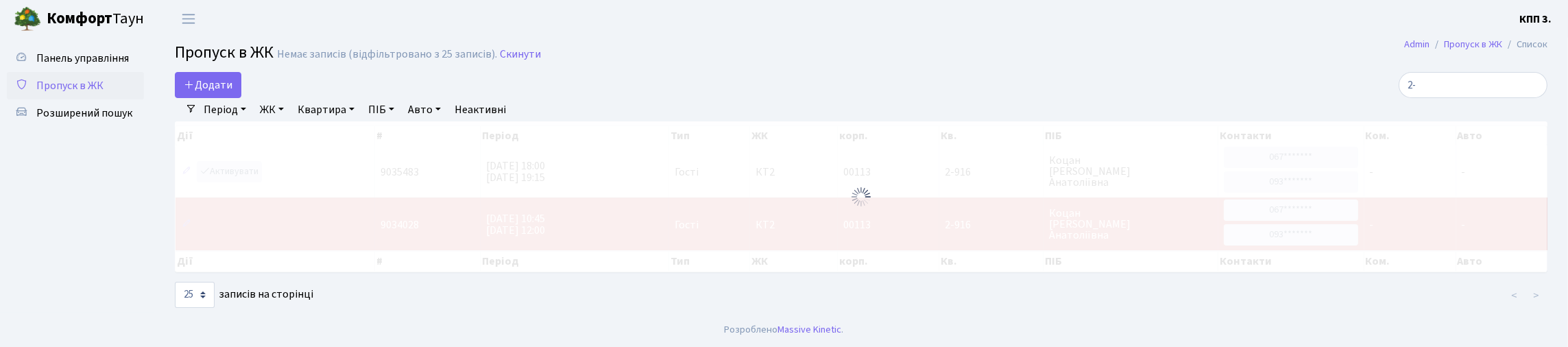
type input "2"
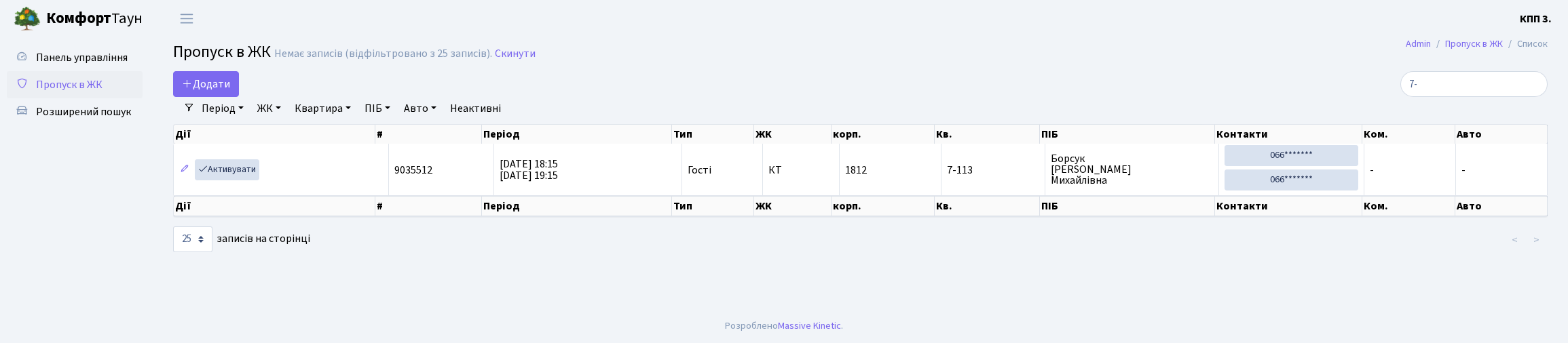
type input "7"
type input "13-141"
click at [229, 92] on span "Додати" at bounding box center [205, 84] width 48 height 15
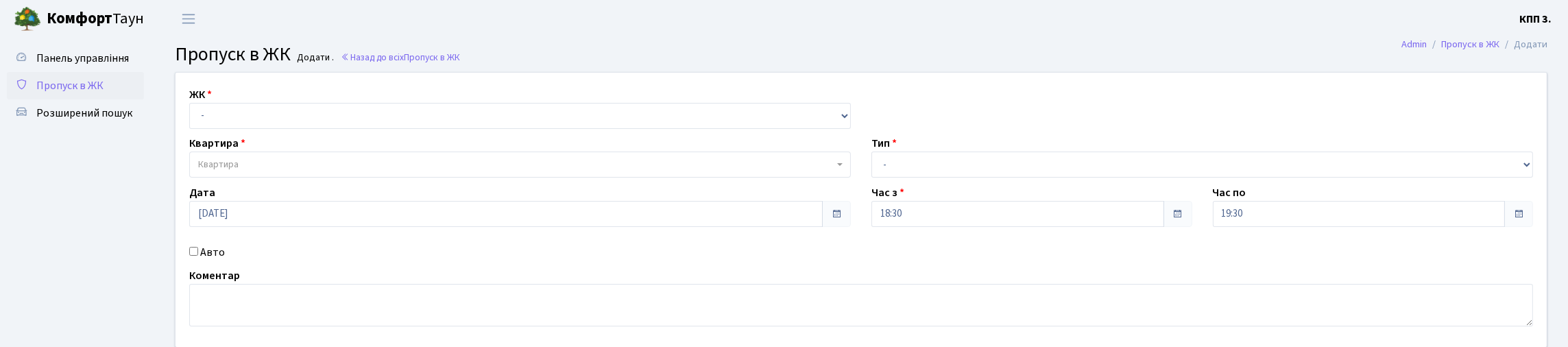
select select "271"
click at [192, 119] on select "- КТ, вул. Регенераторна, 4 КТ2, просп. Соборності, 17 КТ3, вул. Березнева, 16 …" at bounding box center [520, 116] width 662 height 26
select select
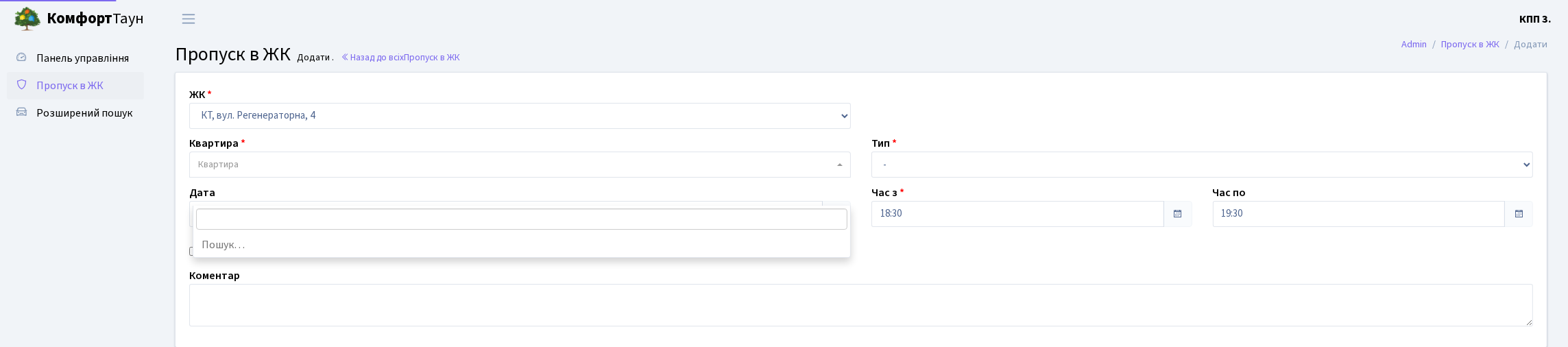
click at [238, 177] on span "Квартира" at bounding box center [520, 164] width 662 height 26
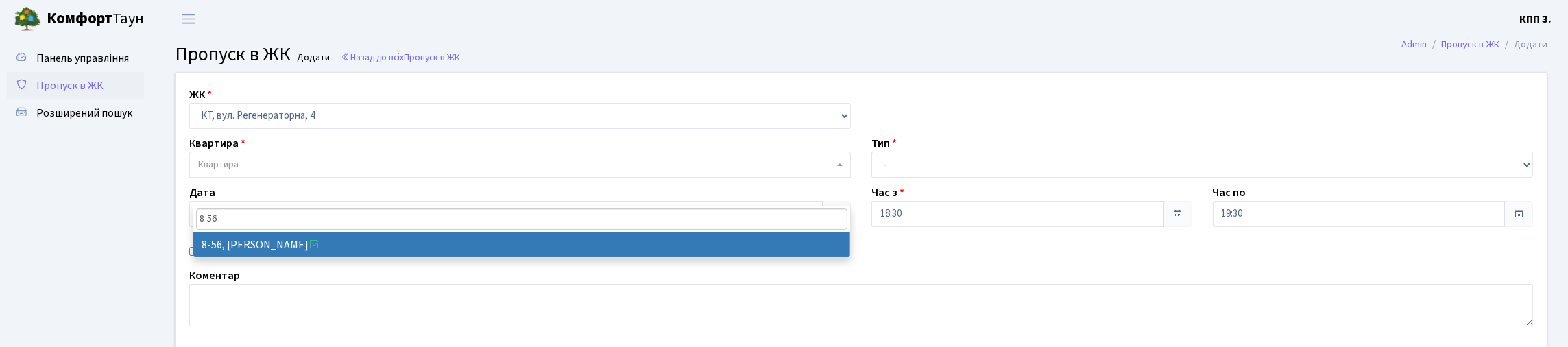
type input "8-56"
select select "6349"
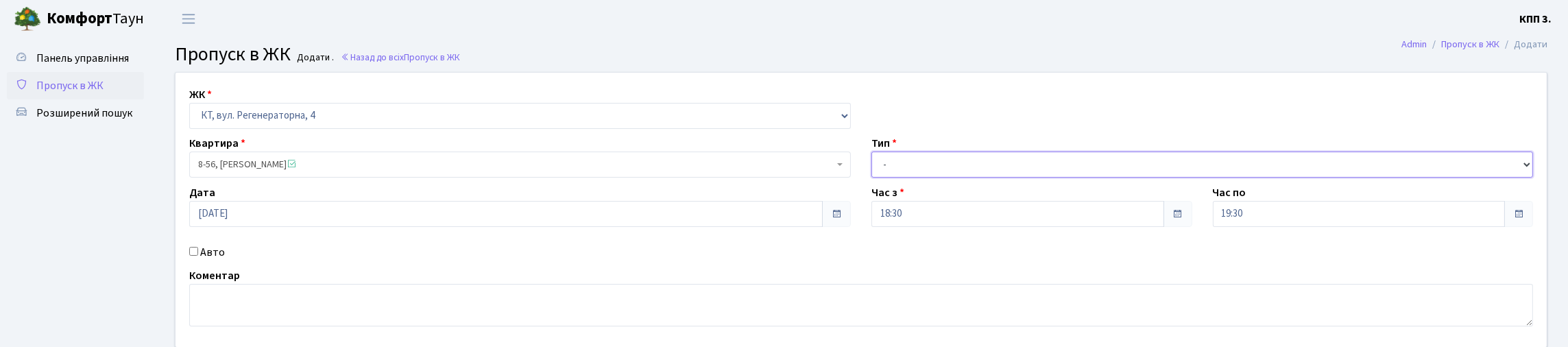
click at [1044, 177] on select "- Доставка Таксі Гості Сервіс" at bounding box center [1203, 164] width 662 height 26
select select "3"
click at [872, 177] on select "- Доставка Таксі Гості Сервіс" at bounding box center [1203, 164] width 662 height 26
click at [219, 261] on label "Авто" at bounding box center [212, 252] width 25 height 17
click at [198, 256] on input "Авто" at bounding box center [193, 251] width 9 height 9
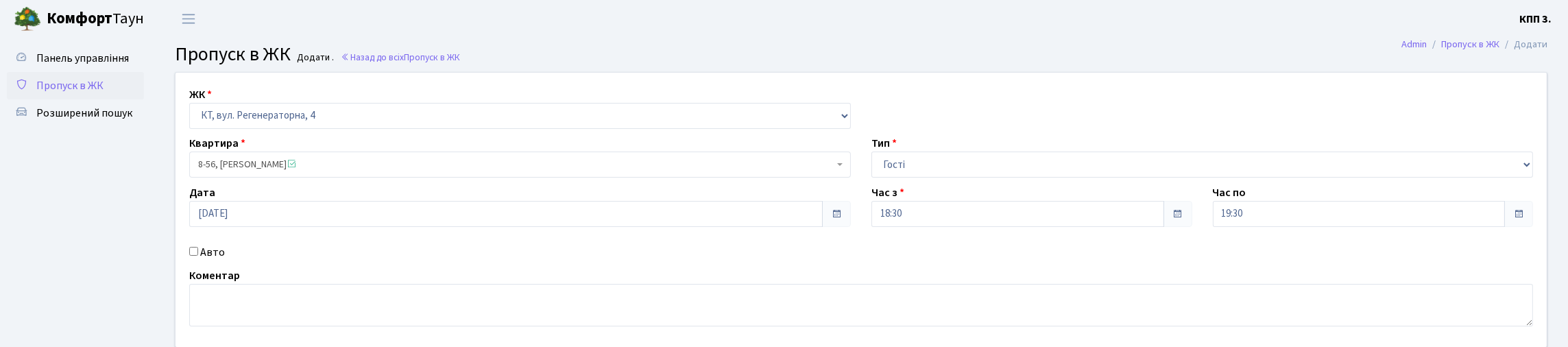
checkbox input "true"
type input "КА6072РК"
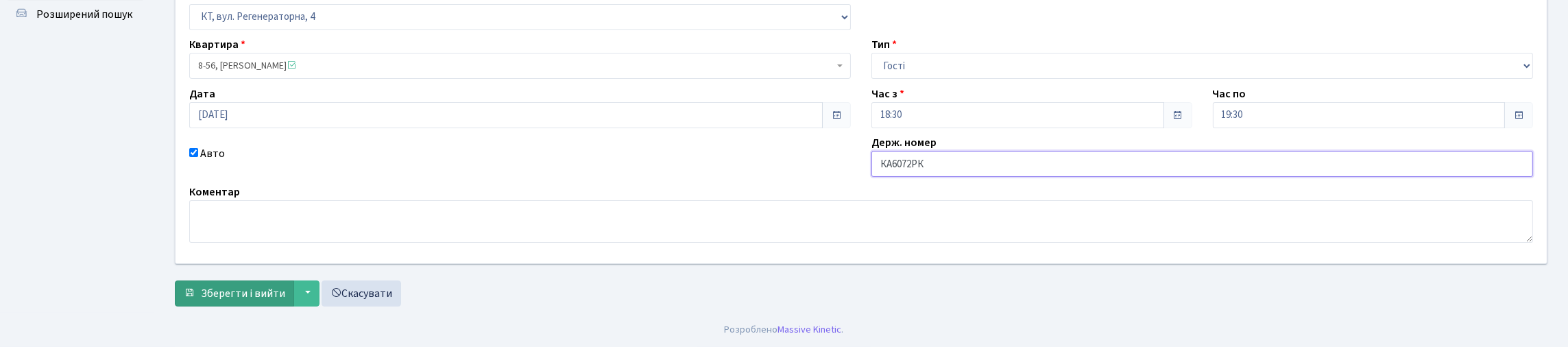
scroll to position [192, 0]
click at [249, 287] on span "Зберегти і вийти" at bounding box center [243, 293] width 85 height 15
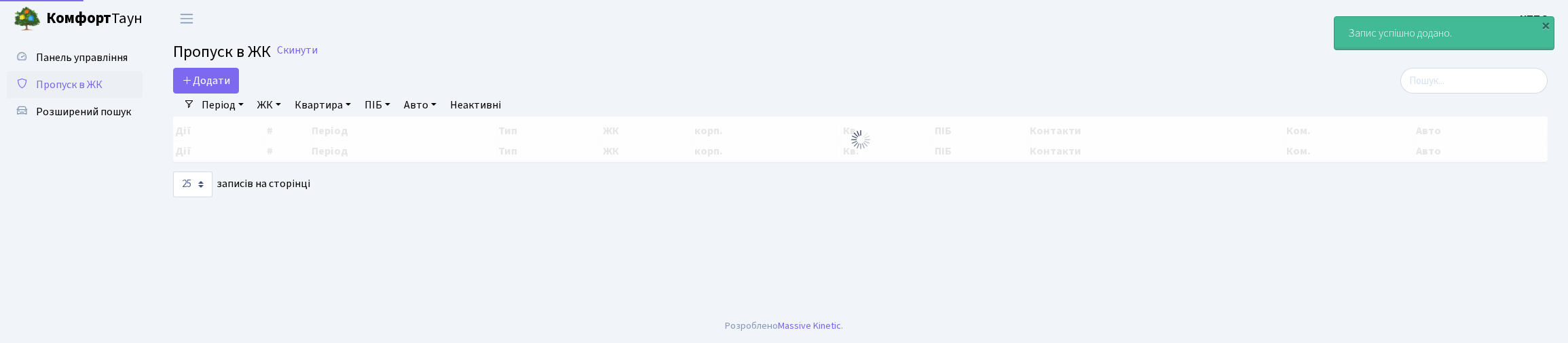
select select "25"
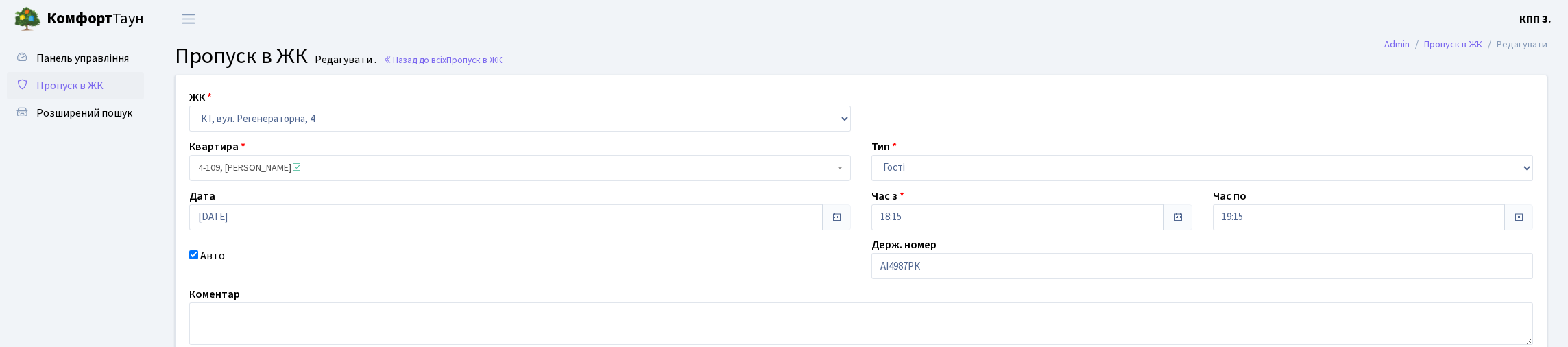
scroll to position [137, 0]
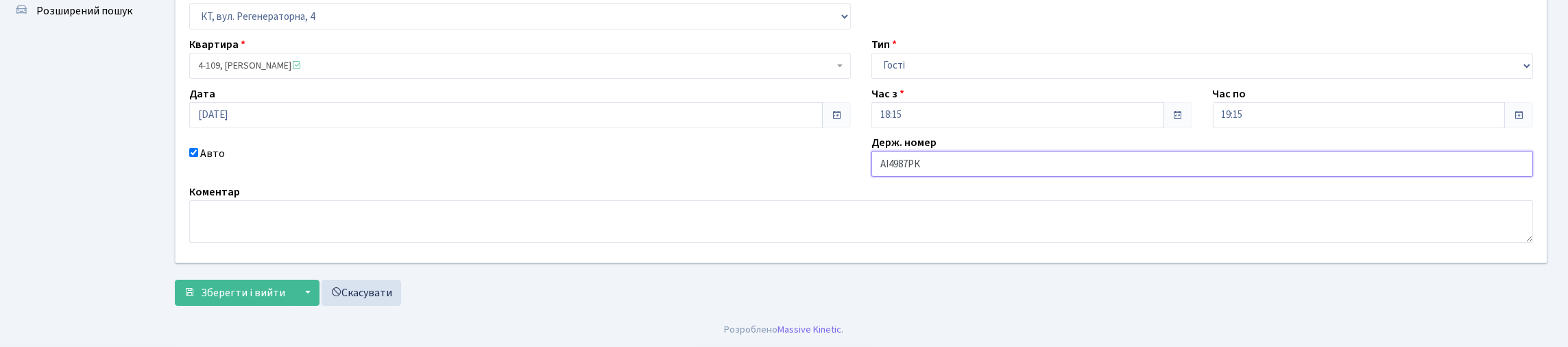
click at [965, 177] on input "АІ4987РК" at bounding box center [1203, 163] width 662 height 26
type input "АІ4987РХ"
click at [285, 289] on span "Зберегти і вийти" at bounding box center [243, 292] width 85 height 15
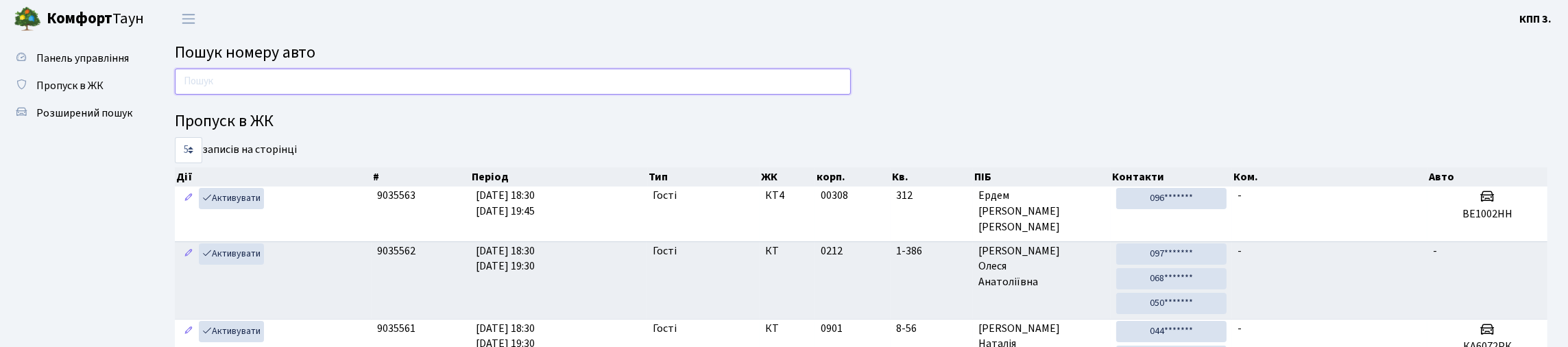
click at [249, 86] on input "text" at bounding box center [513, 82] width 676 height 26
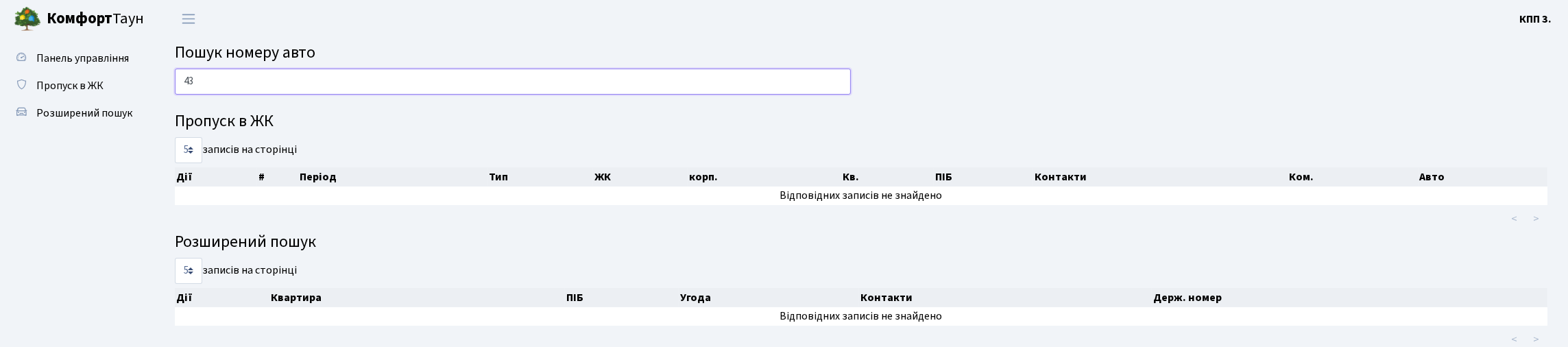
type input "4"
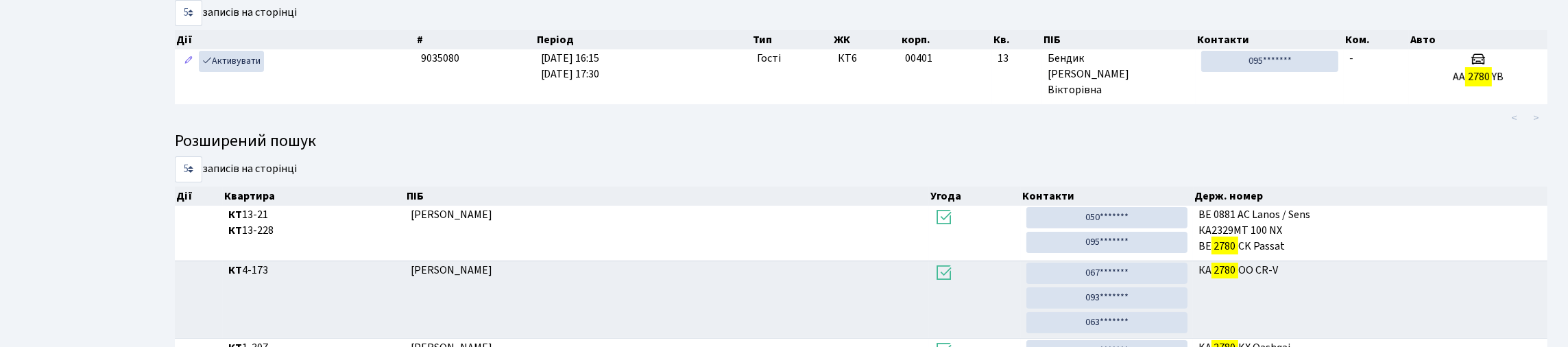
scroll to position [83, 0]
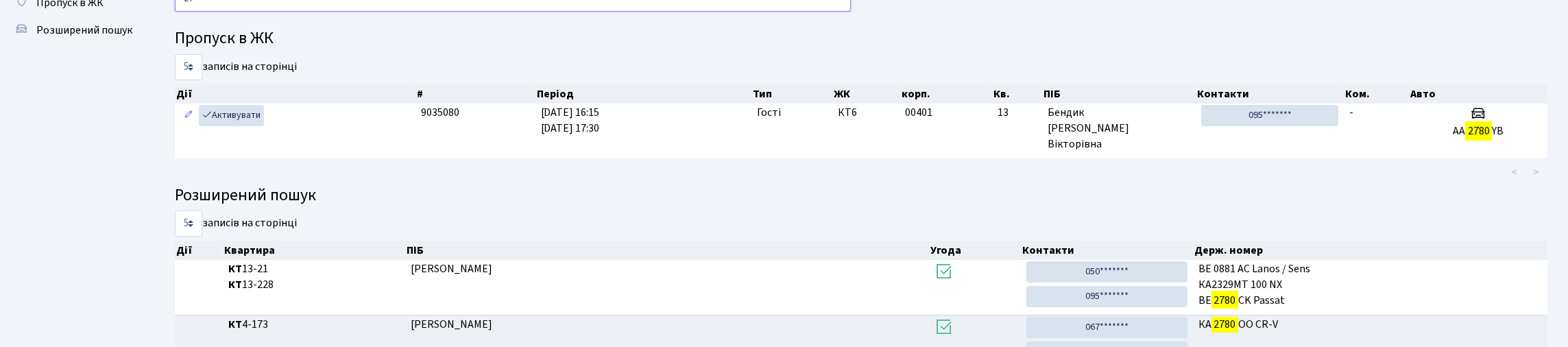
type input "2"
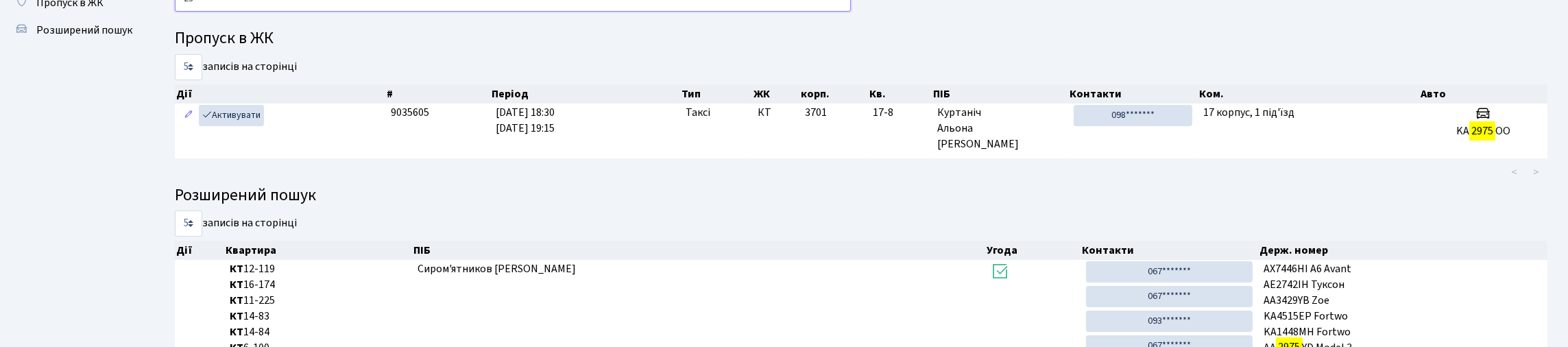
type input "2"
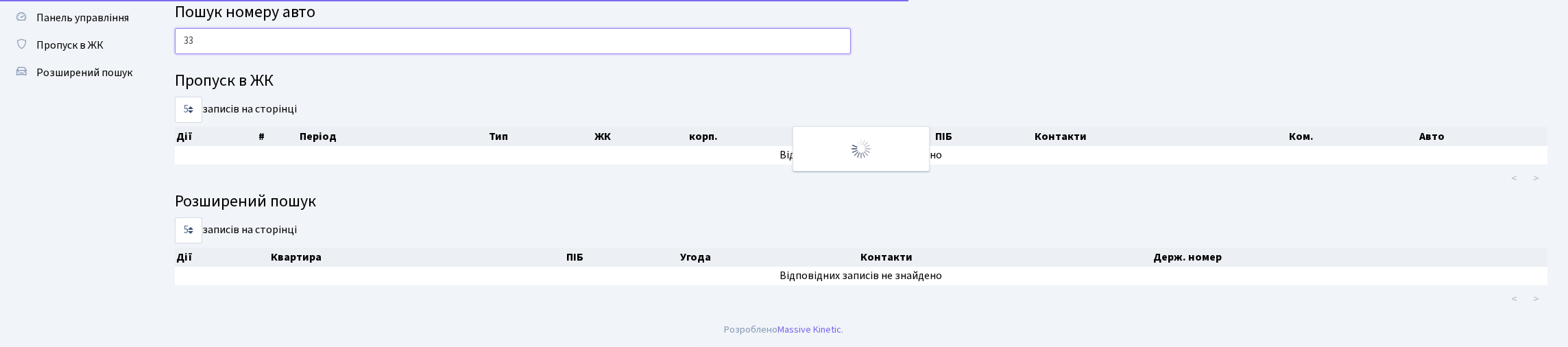
type input "3"
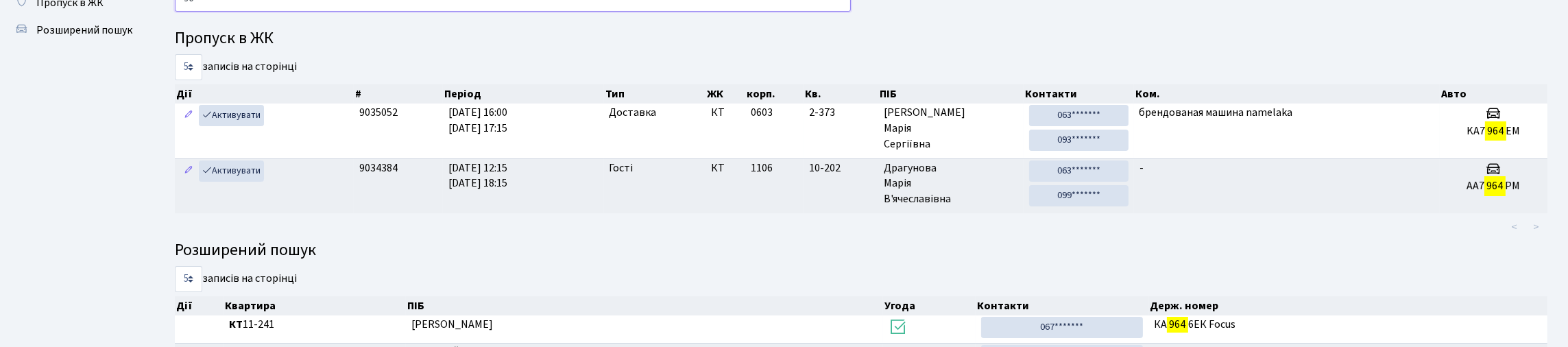
type input "9"
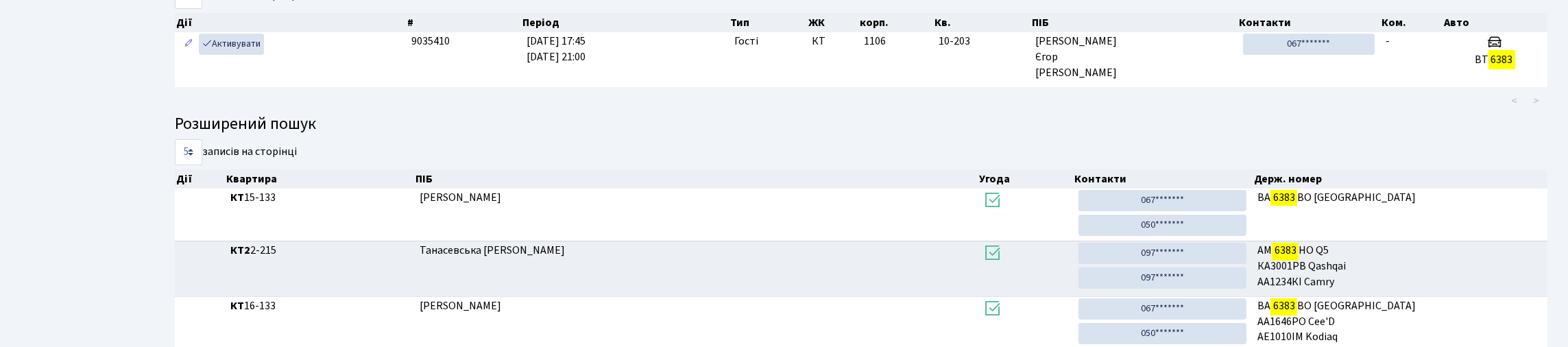
scroll to position [130, 0]
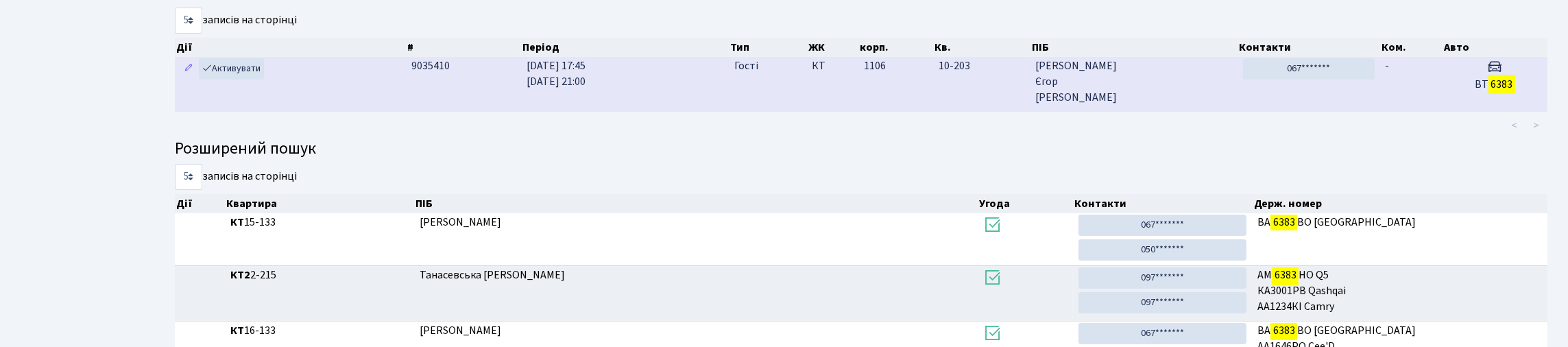
type input "6383"
click at [1157, 105] on span "Гайдуков Єгор Олександрович" at bounding box center [1134, 82] width 197 height 48
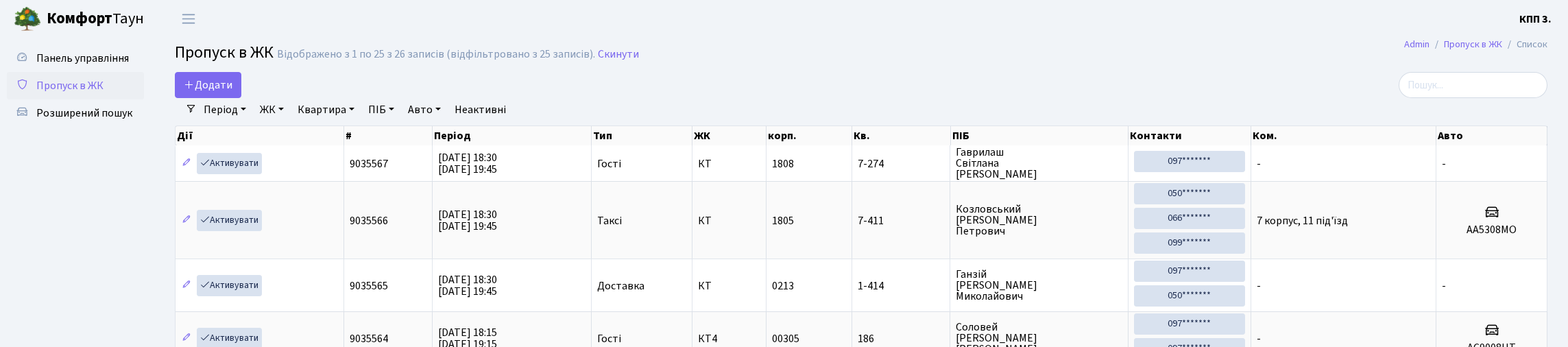
select select "25"
click at [242, 98] on link "Додати" at bounding box center [208, 85] width 67 height 26
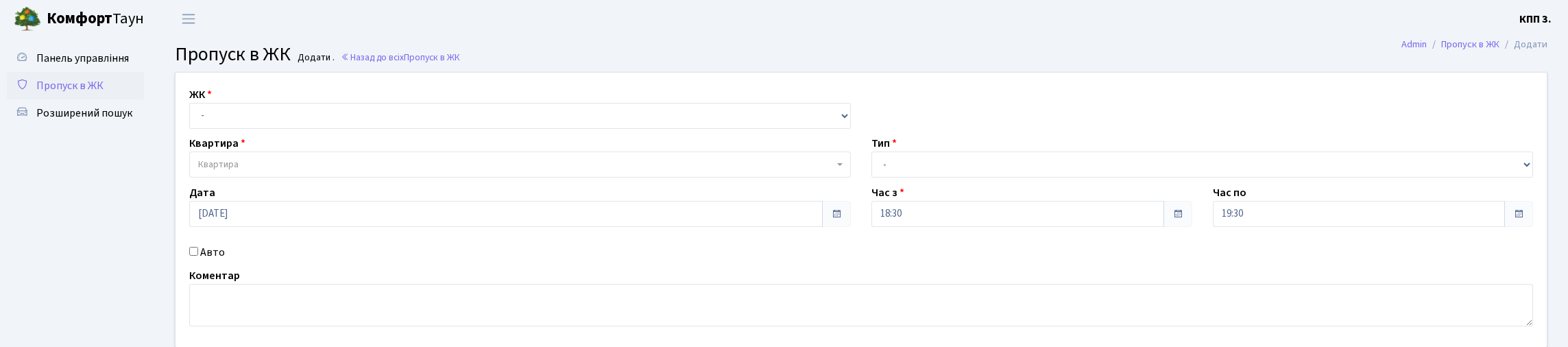
click at [258, 129] on select "- КТ, вул. Регенераторна, 4 КТ2, просп. [STREET_ADDRESS] [STREET_ADDRESS] [PERS…" at bounding box center [520, 116] width 662 height 26
select select "271"
click at [192, 119] on select "- КТ, вул. Регенераторна, 4 КТ2, просп. Соборності, 17 КТ3, вул. Березнева, 16 …" at bounding box center [520, 116] width 662 height 26
select select
drag, startPoint x: 262, startPoint y: 193, endPoint x: 261, endPoint y: 181, distance: 12.0
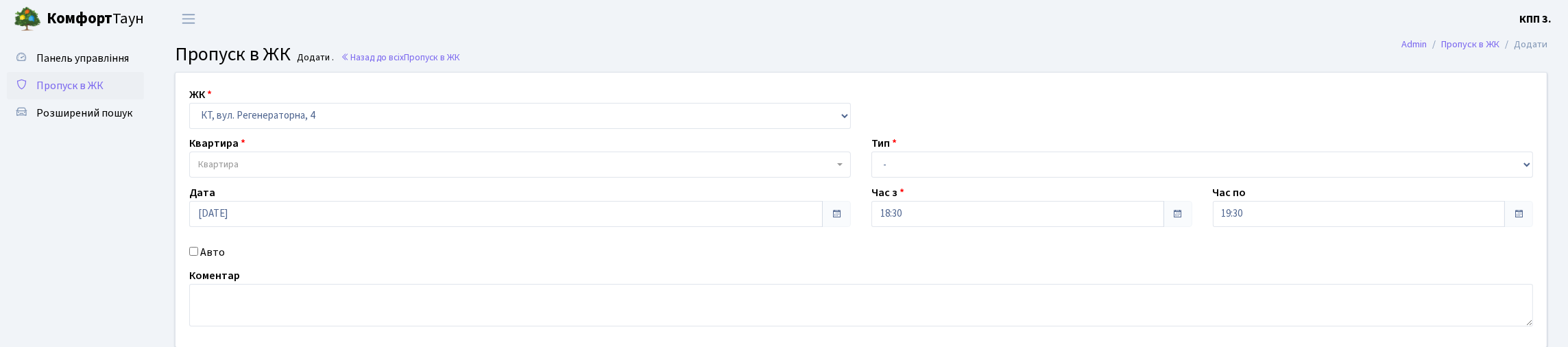
click at [262, 171] on span "Квартира" at bounding box center [516, 164] width 636 height 13
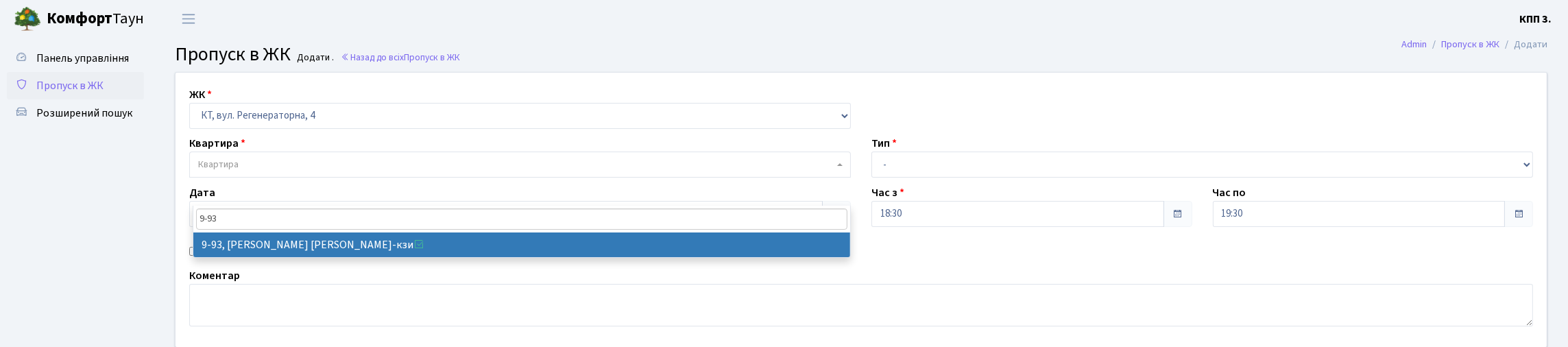
type input "9-93"
select select "6443"
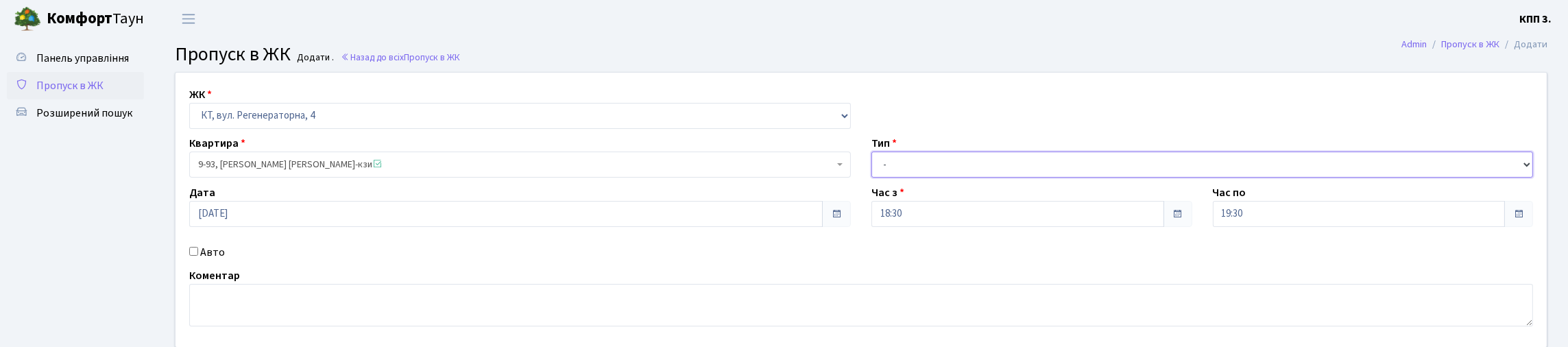
click at [940, 177] on select "- Доставка Таксі Гості Сервіс" at bounding box center [1203, 164] width 662 height 26
select select "1"
click at [872, 177] on select "- Доставка Таксі Гості Сервіс" at bounding box center [1203, 164] width 662 height 26
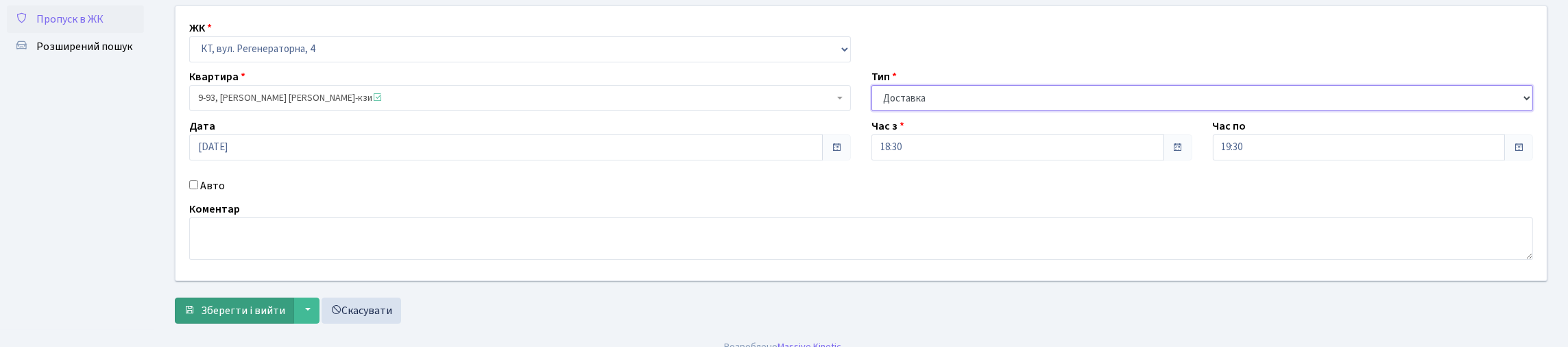
scroll to position [172, 0]
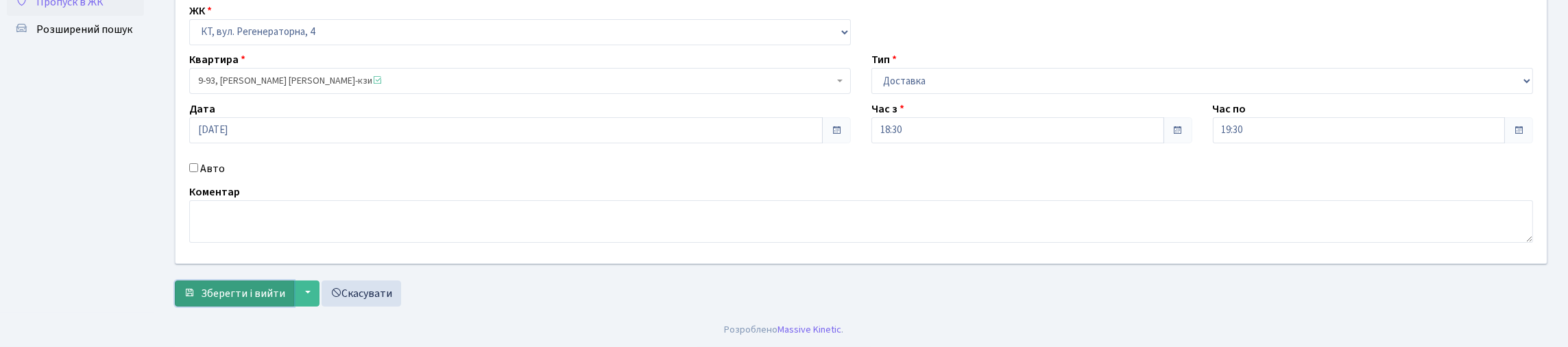
click at [253, 286] on span "Зберегти і вийти" at bounding box center [243, 293] width 85 height 15
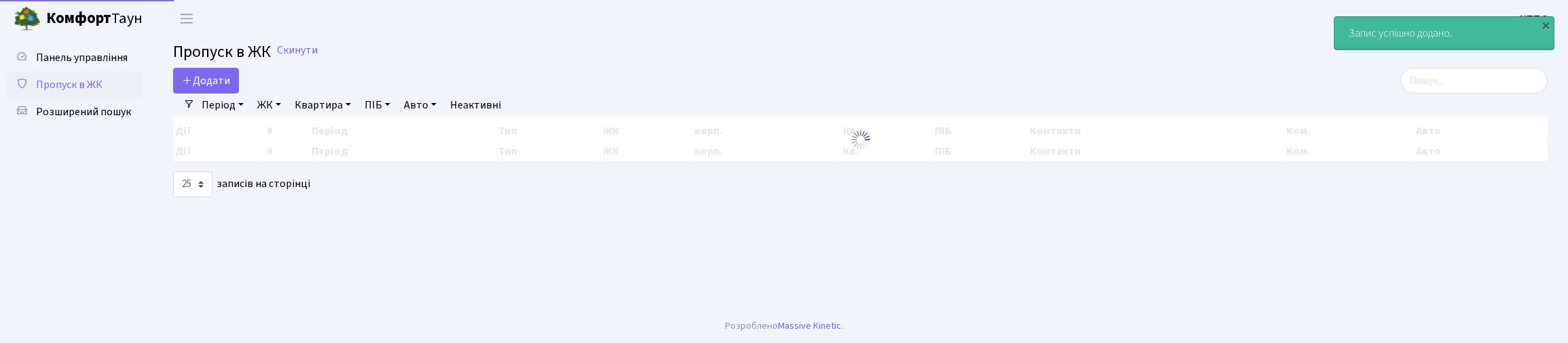
select select "25"
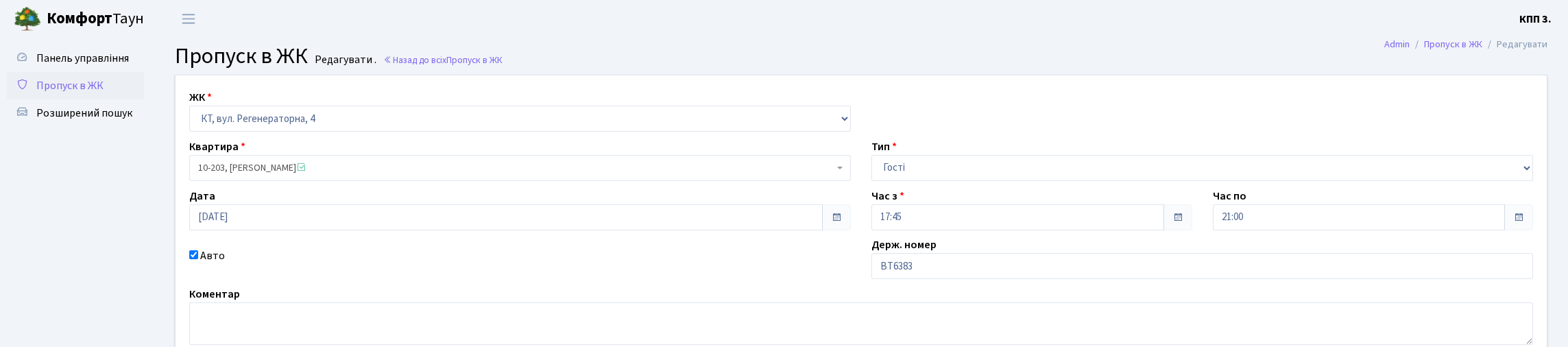
scroll to position [137, 0]
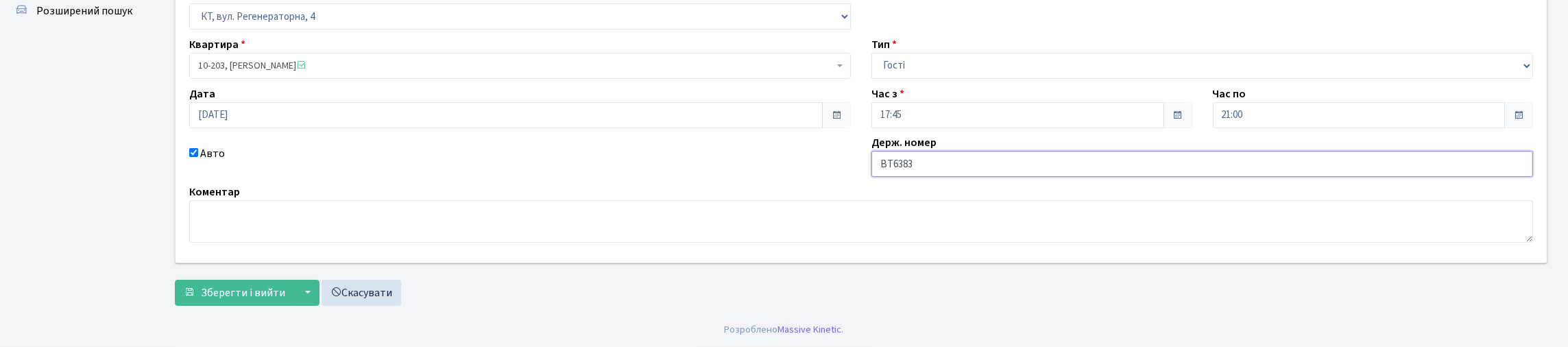
click at [996, 177] on input "ВТ6383" at bounding box center [1203, 163] width 662 height 26
type input "ВТ6383СМ"
click at [268, 285] on span "Зберегти і вийти" at bounding box center [243, 292] width 85 height 15
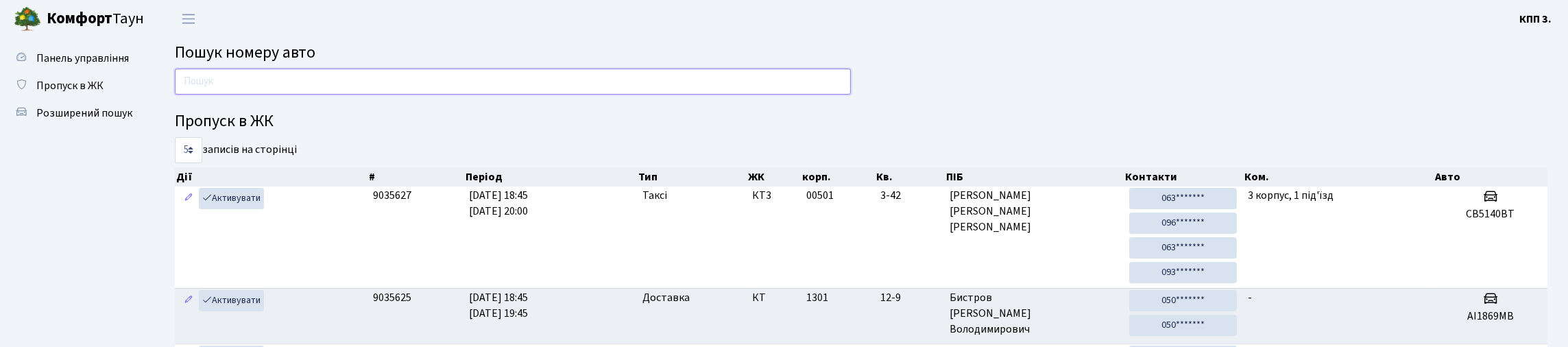
click at [323, 94] on input "text" at bounding box center [513, 82] width 676 height 26
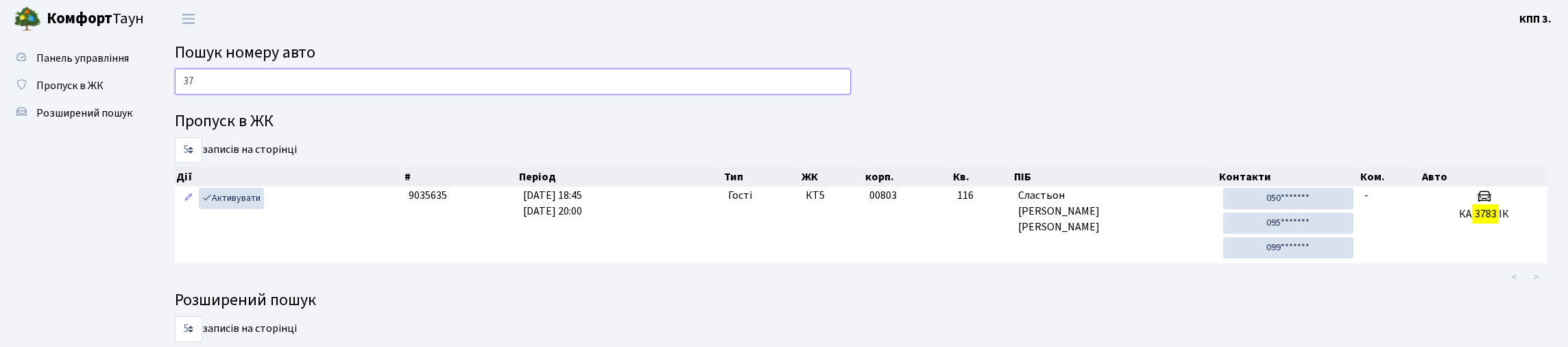
type input "3"
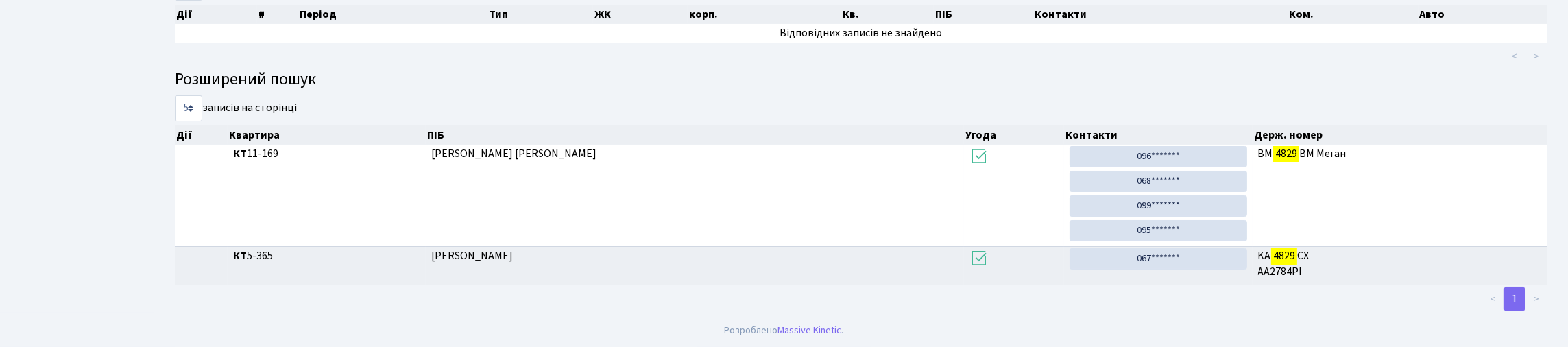
scroll to position [83, 0]
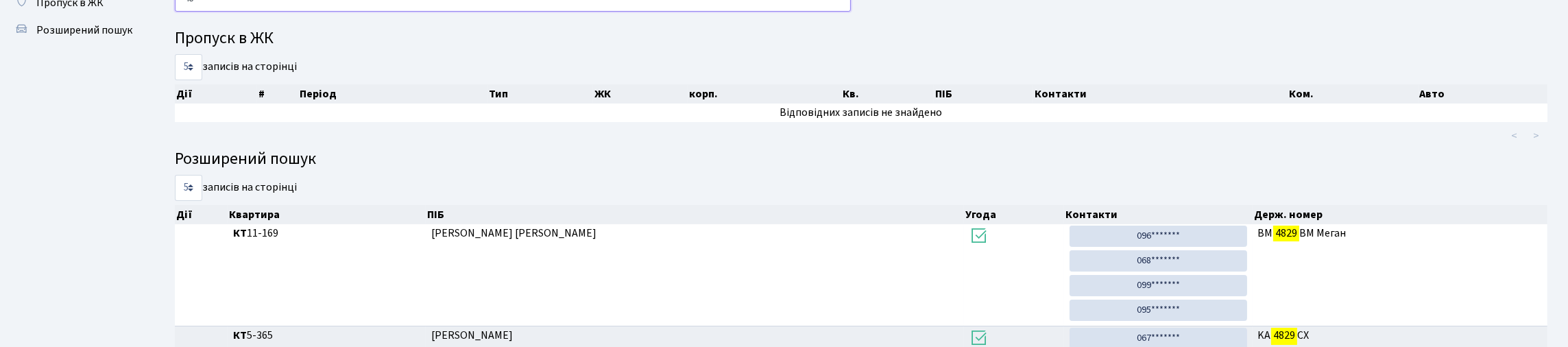
type input "4"
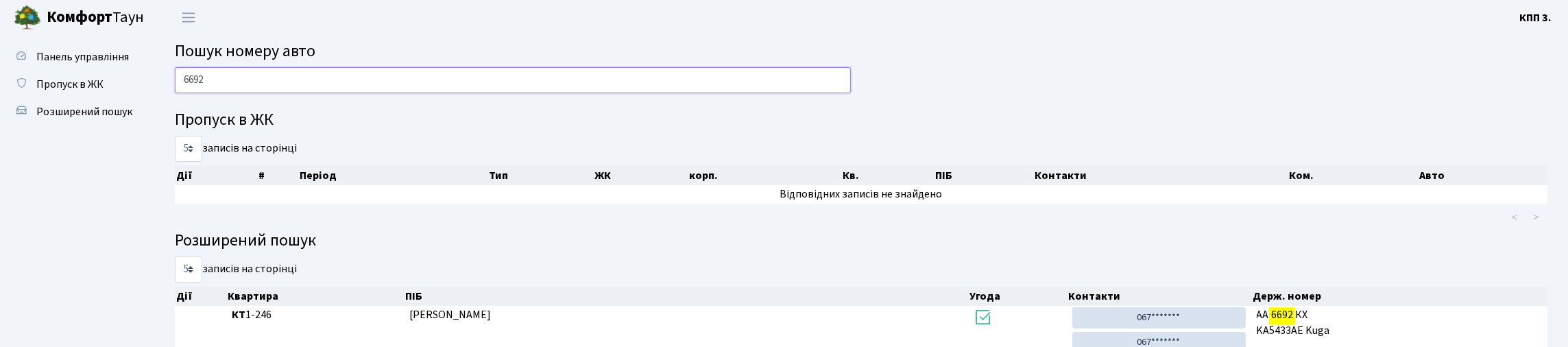
scroll to position [0, 0]
type input "6"
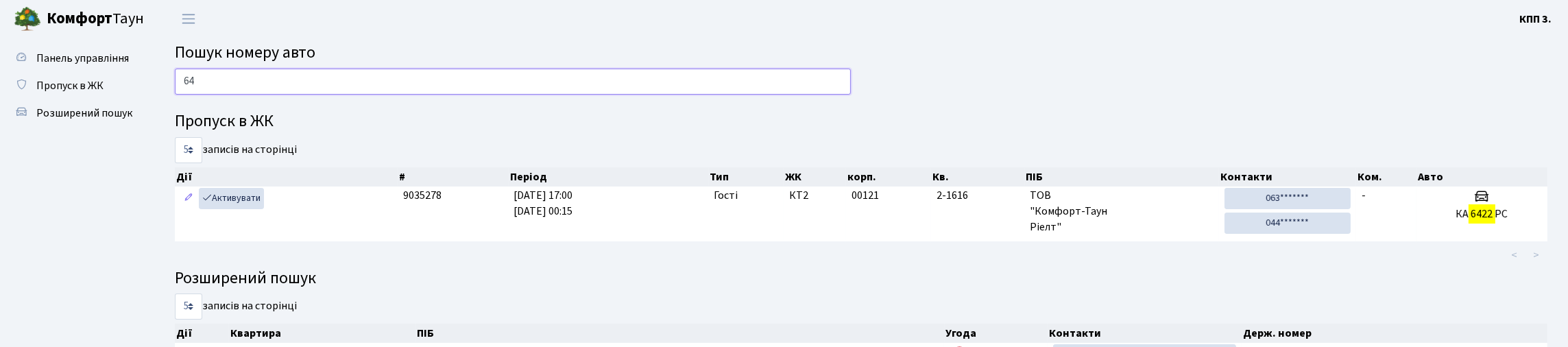
type input "6"
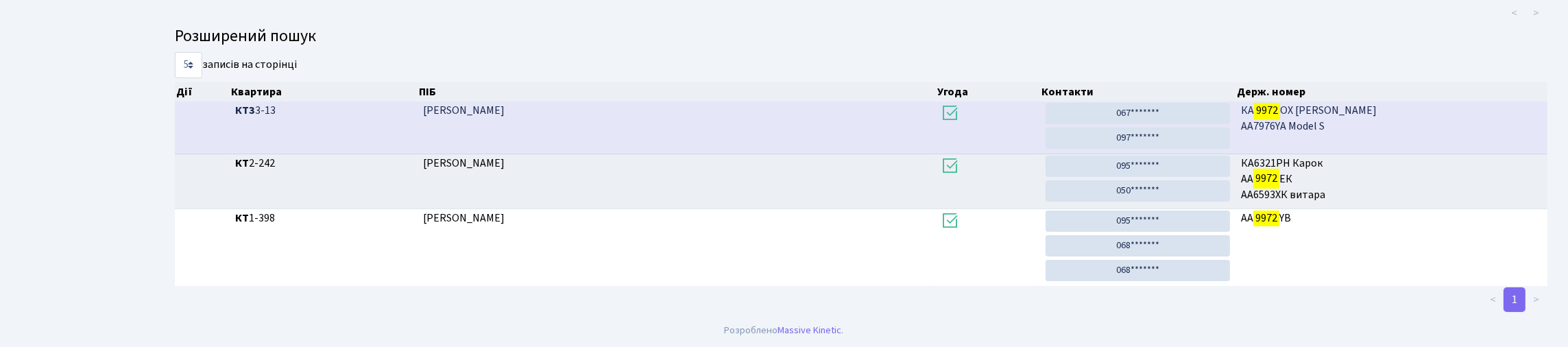
scroll to position [83, 0]
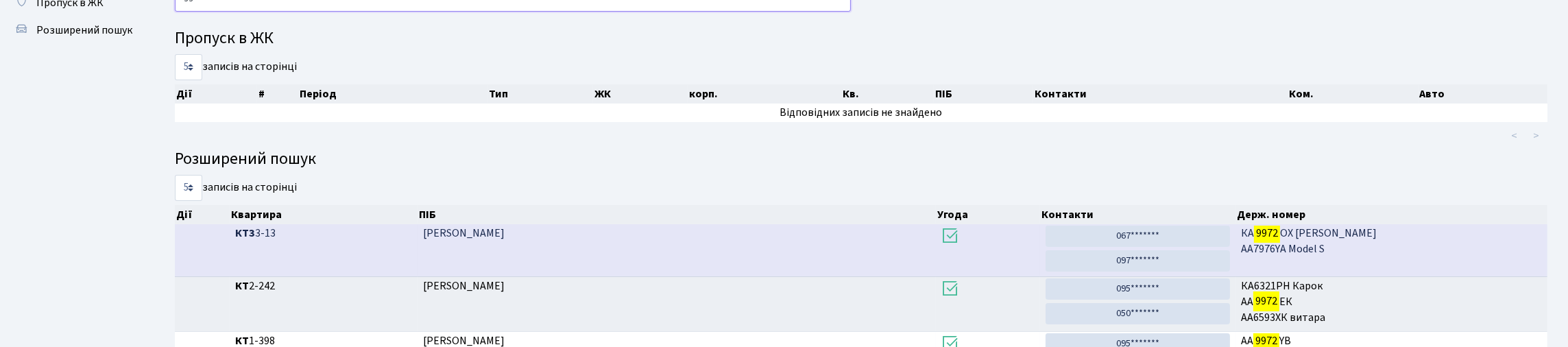
type input "9"
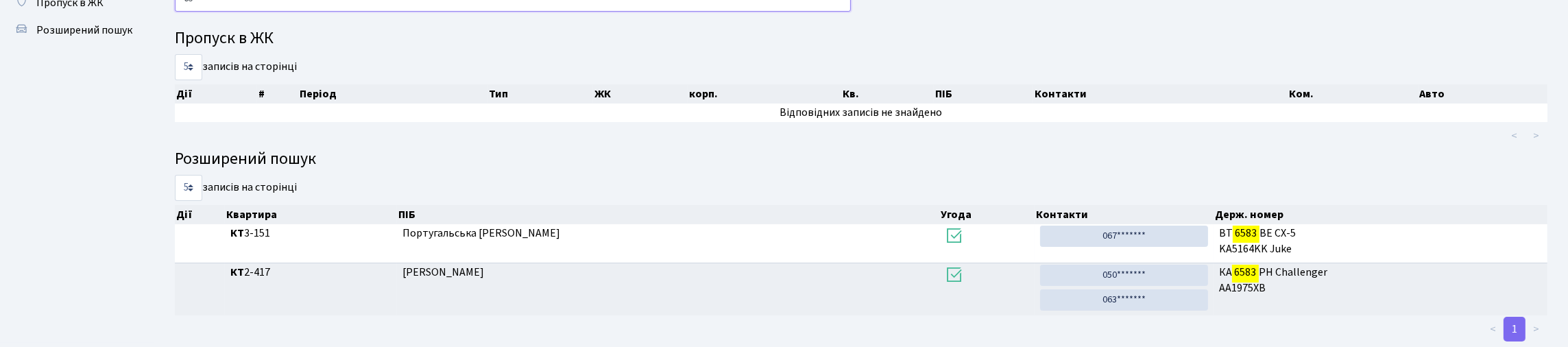
type input "6"
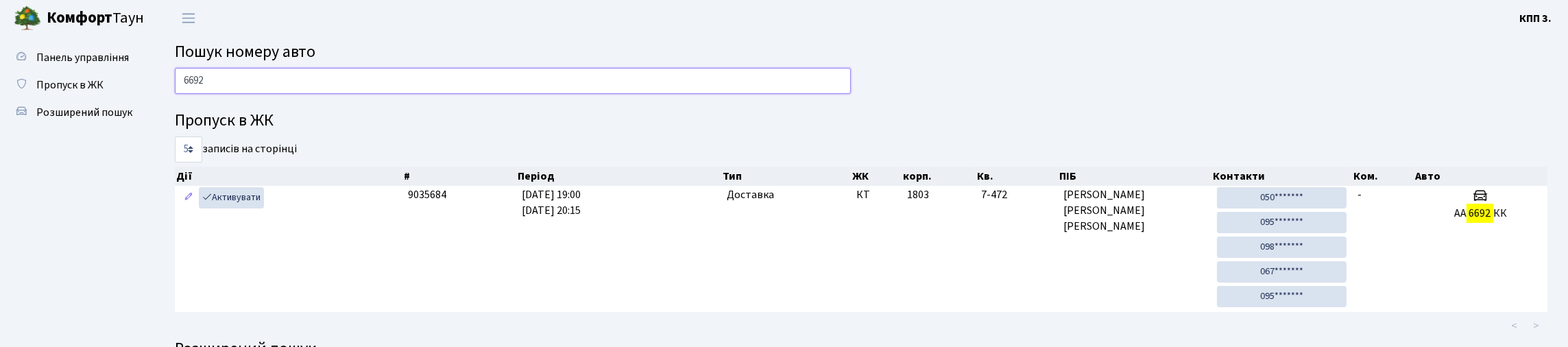
scroll to position [0, 0]
type input "6"
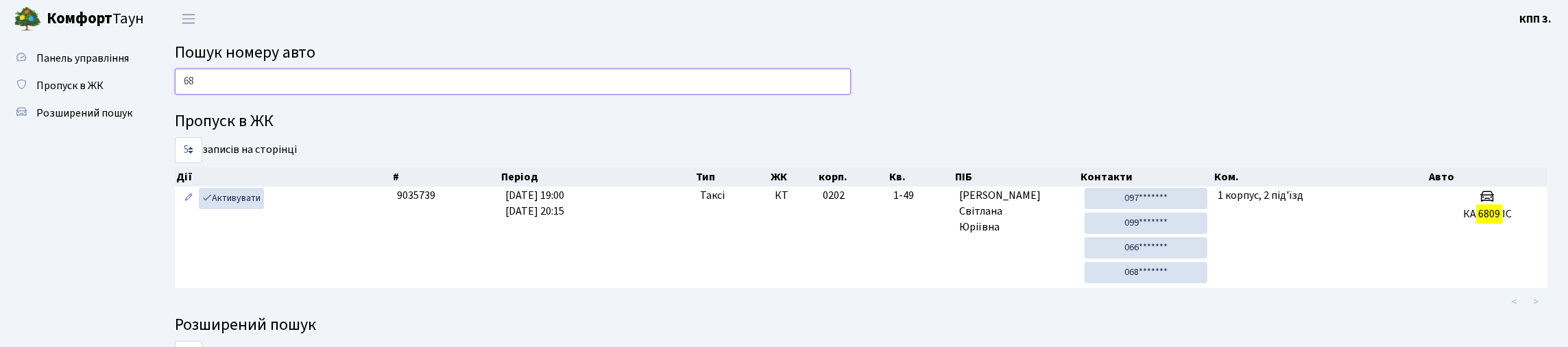
type input "6"
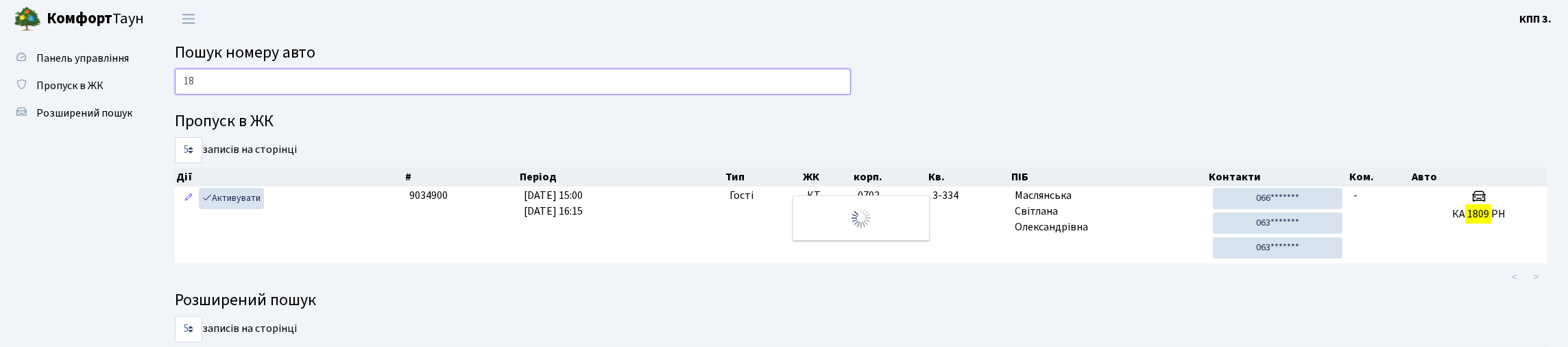
type input "1"
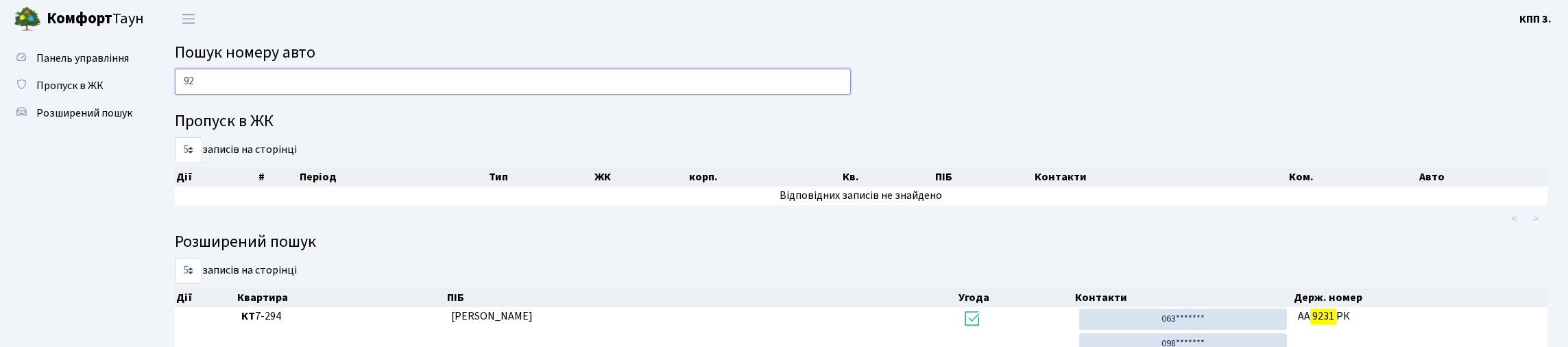
type input "9"
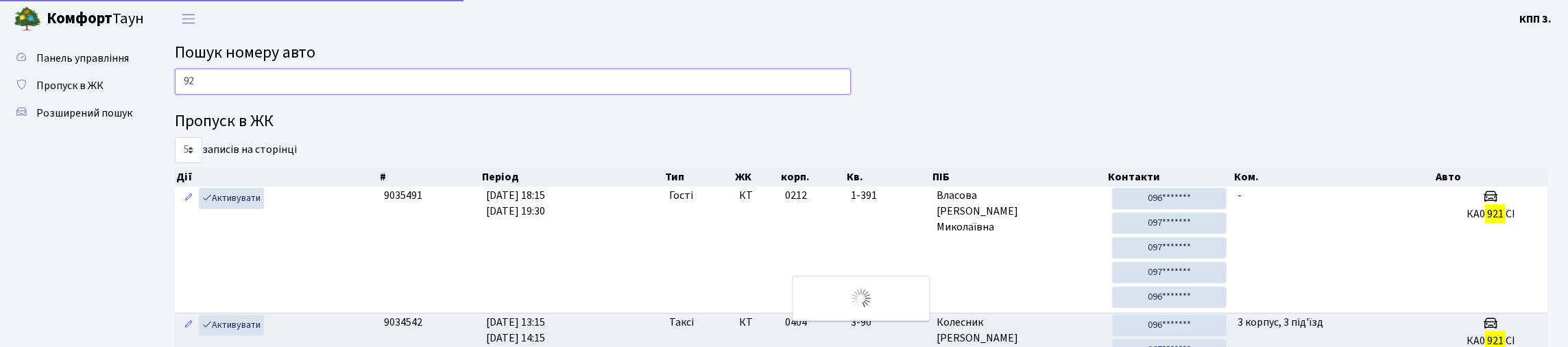
type input "9"
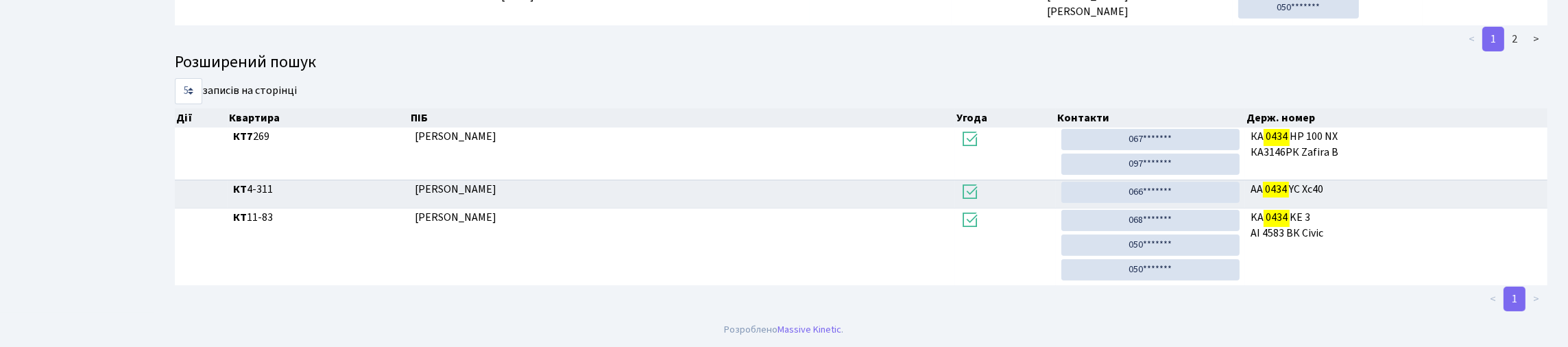
scroll to position [83, 0]
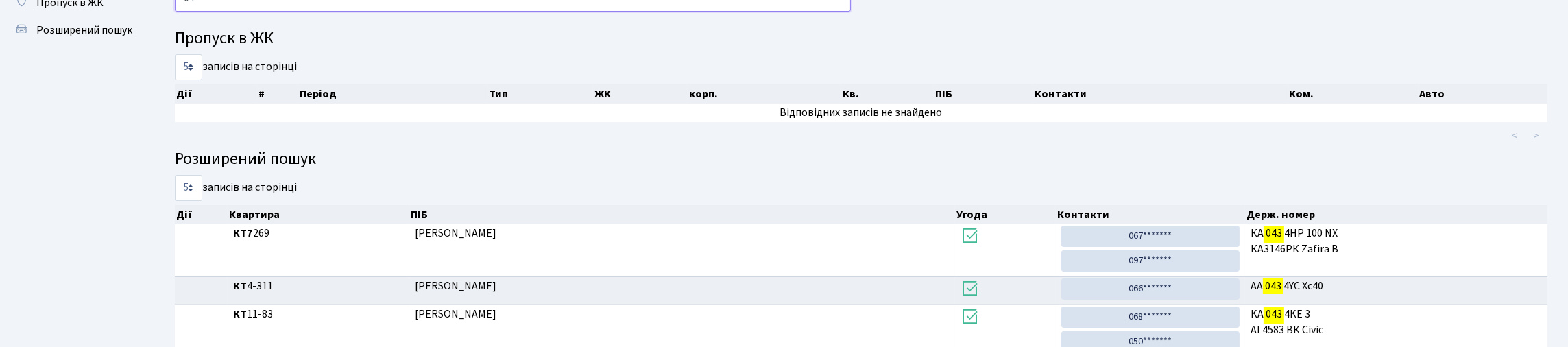
type input "0"
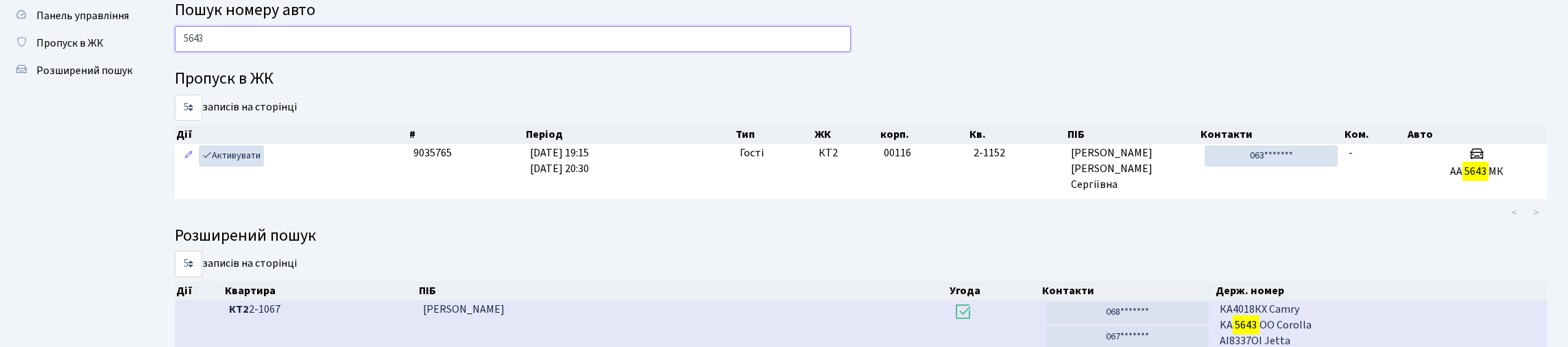
scroll to position [23, 0]
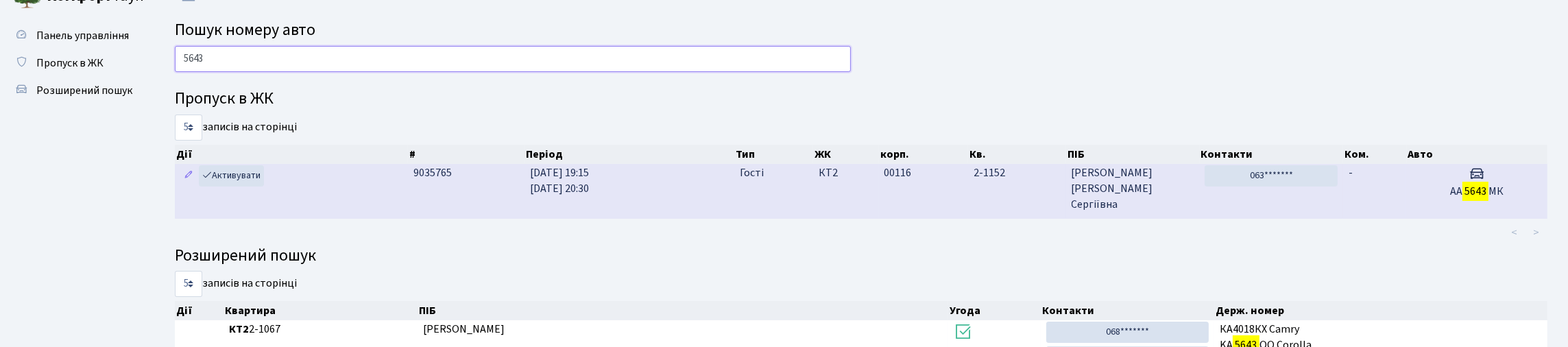
type input "5643"
click at [1399, 218] on td "-" at bounding box center [1375, 191] width 63 height 54
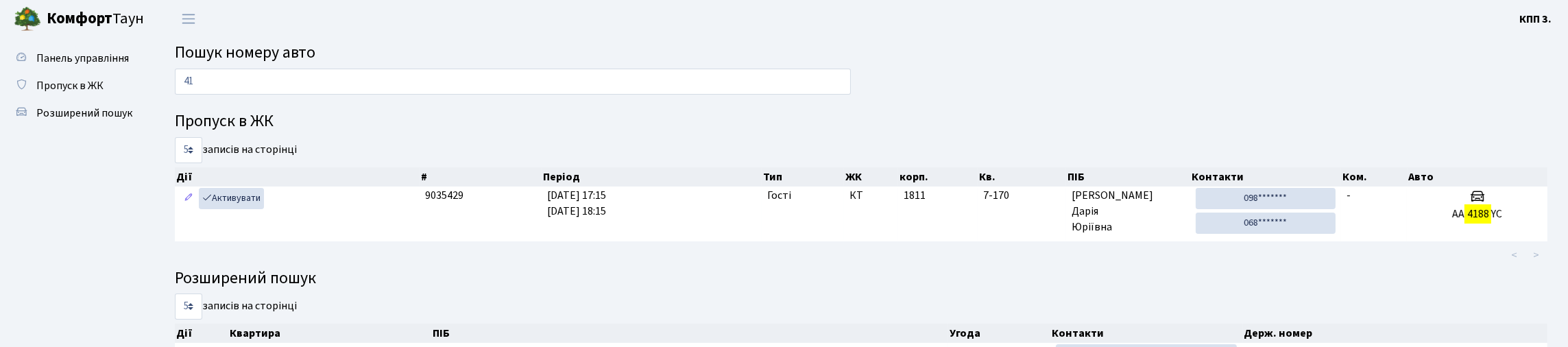
type input "4"
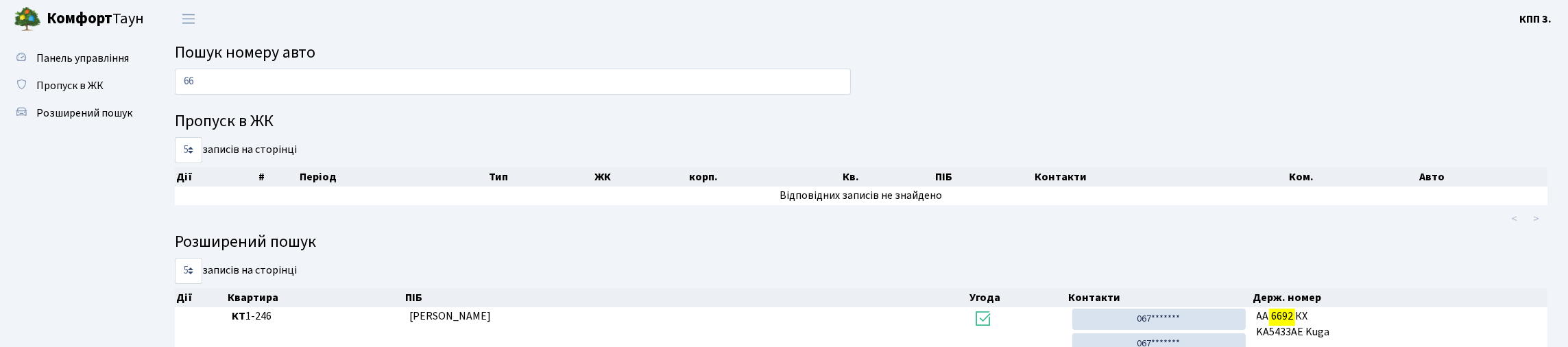
type input "6"
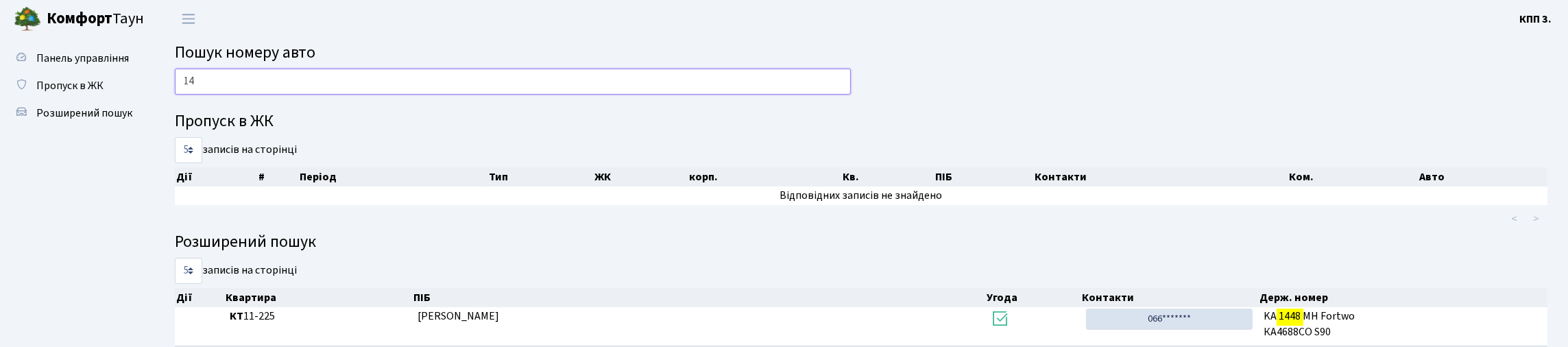
type input "1"
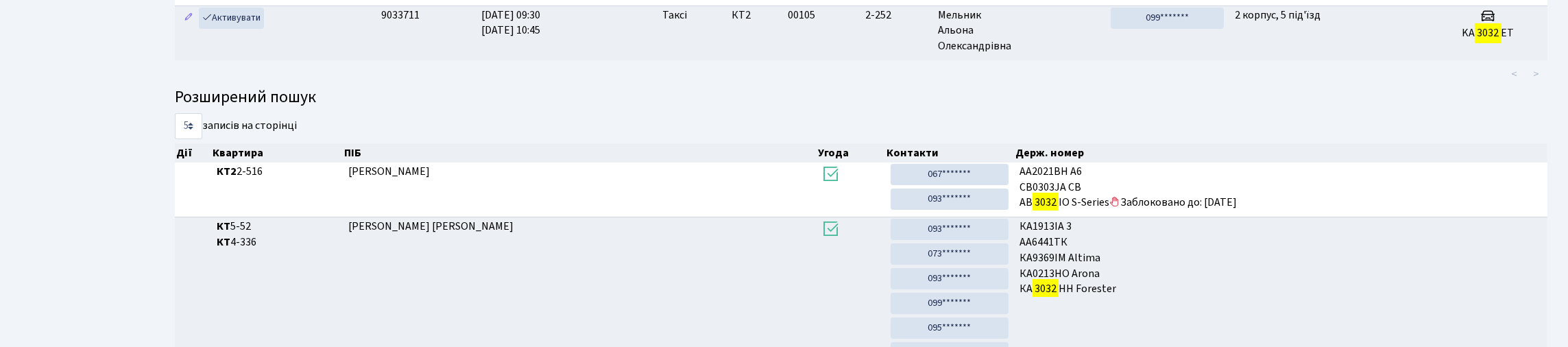
scroll to position [29, 0]
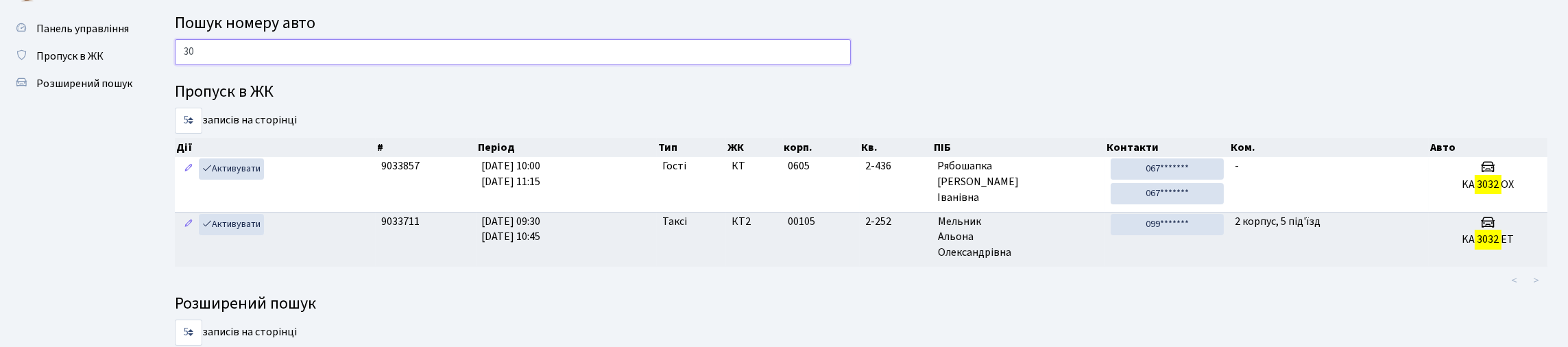
type input "3"
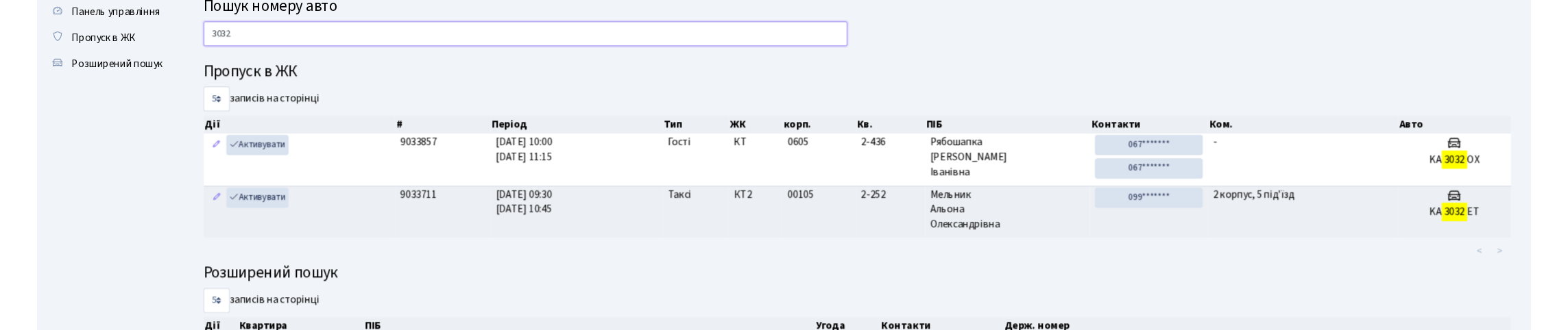
scroll to position [0, 0]
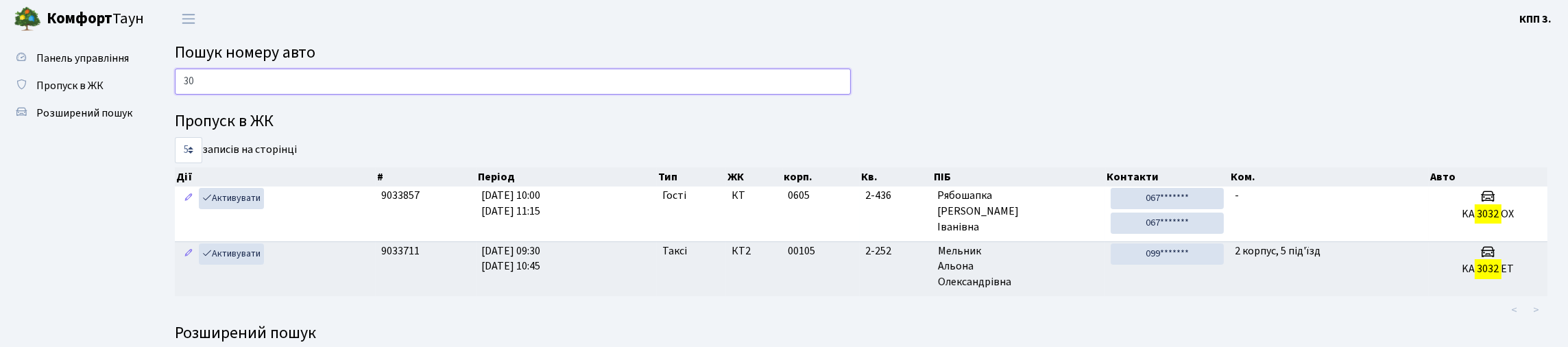
type input "3"
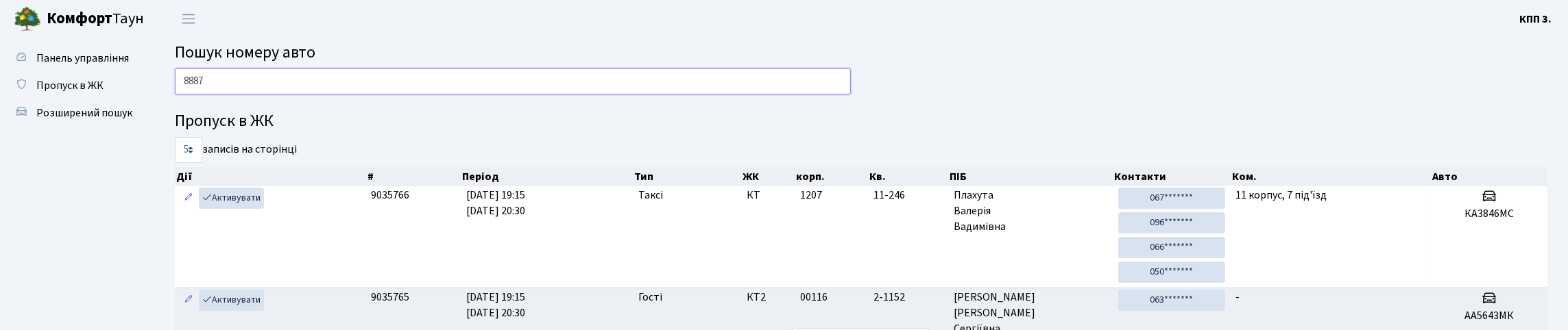
type input "8887"
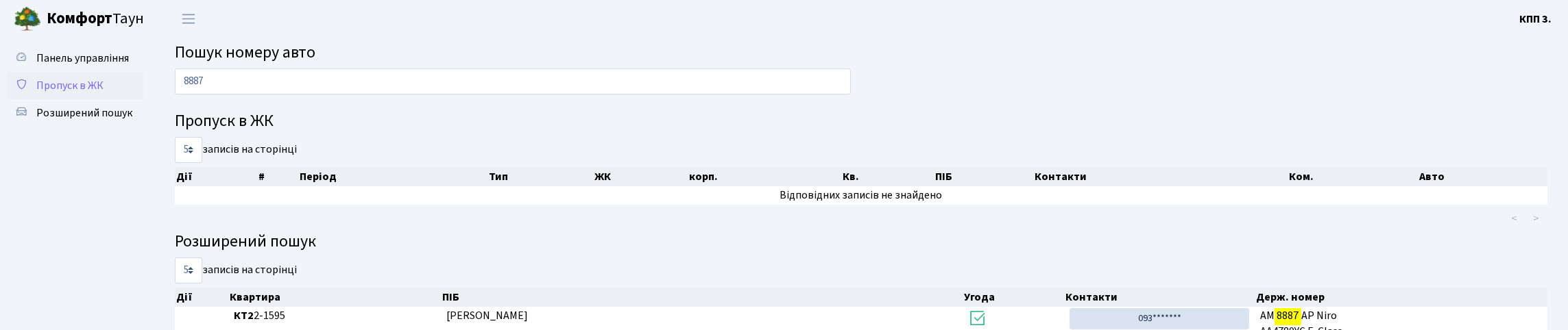
click at [97, 93] on span "Пропуск в ЖК" at bounding box center [70, 85] width 67 height 15
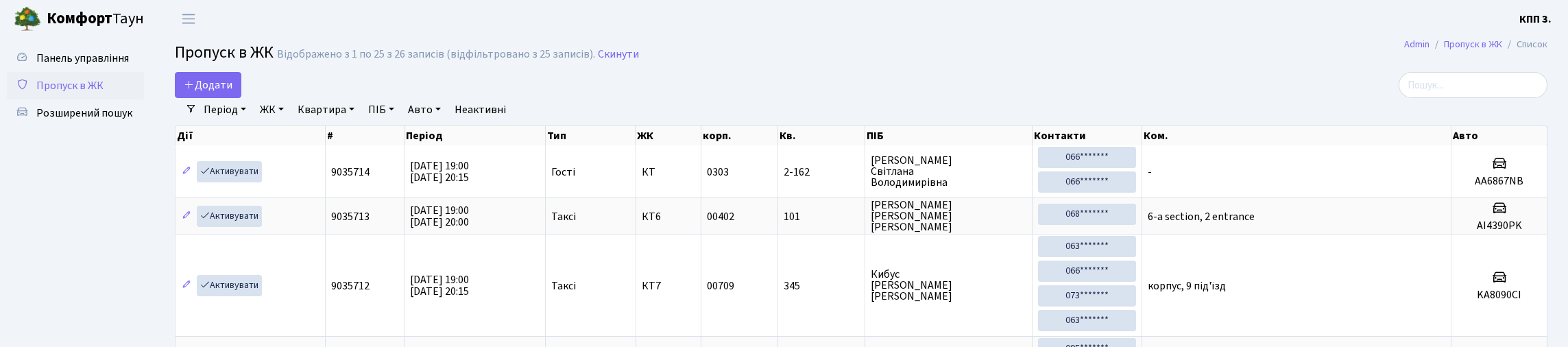
select select "25"
click at [1445, 98] on input "search" at bounding box center [1473, 85] width 149 height 26
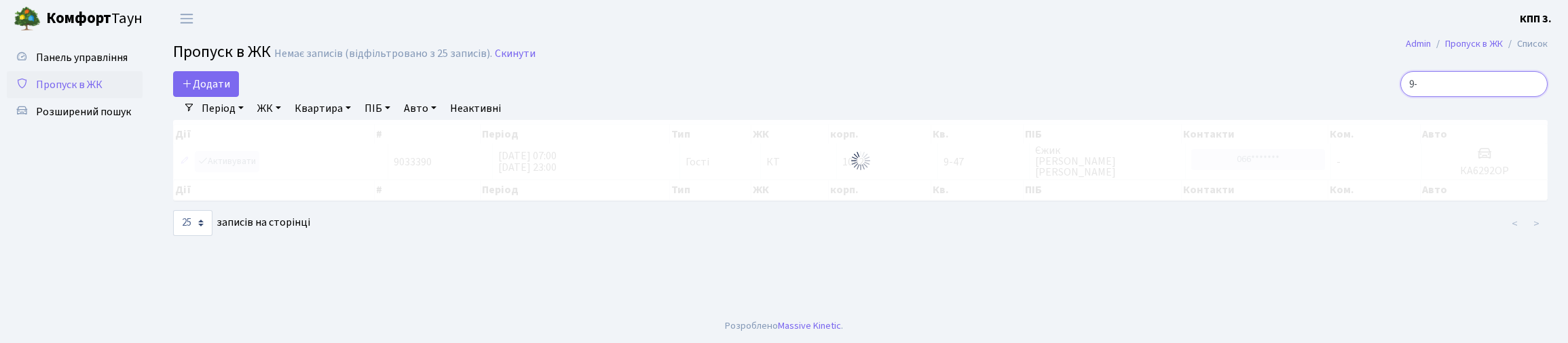
type input "9"
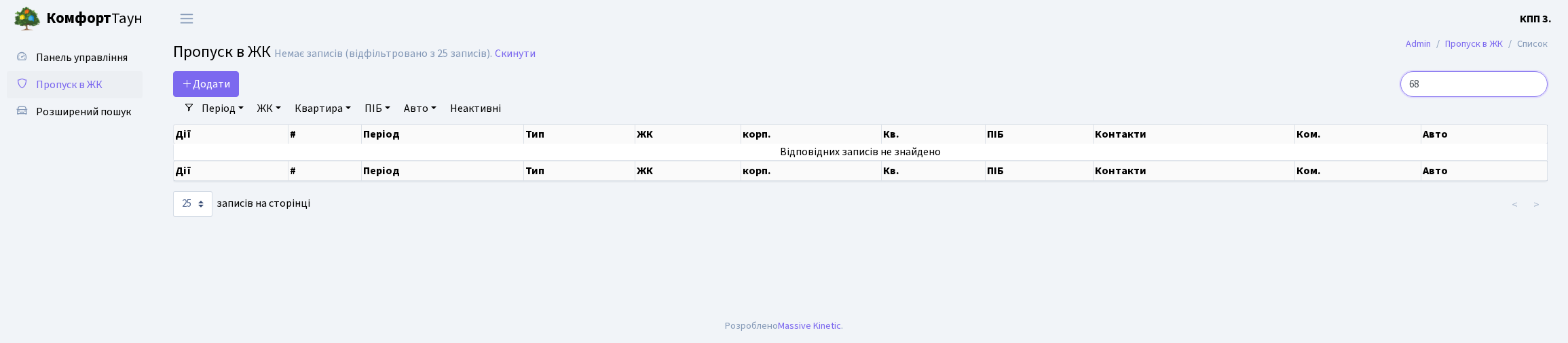
type input "6"
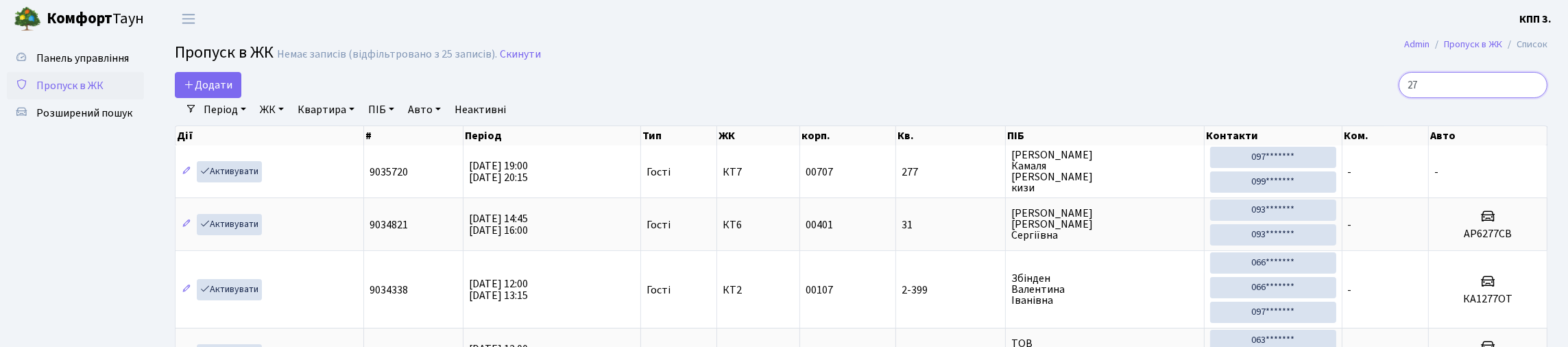
type input "2"
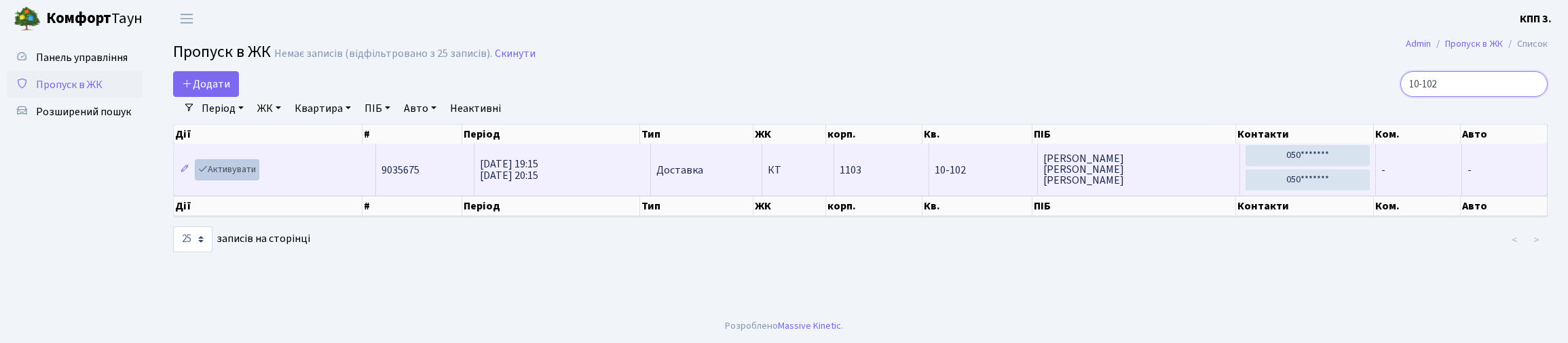
type input "10-102"
click at [249, 180] on link "Активувати" at bounding box center [227, 169] width 64 height 21
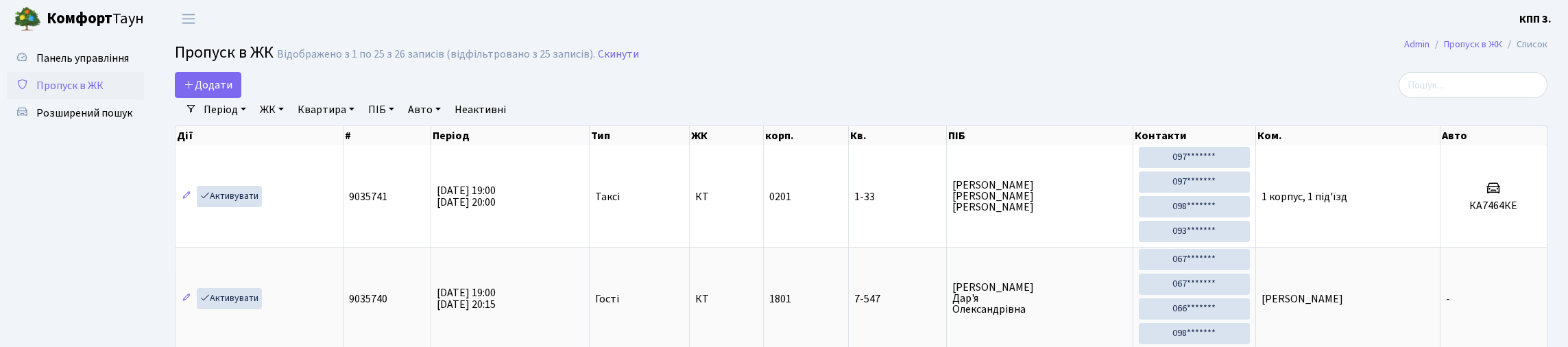
select select "25"
click at [222, 93] on span "Додати" at bounding box center [207, 85] width 48 height 15
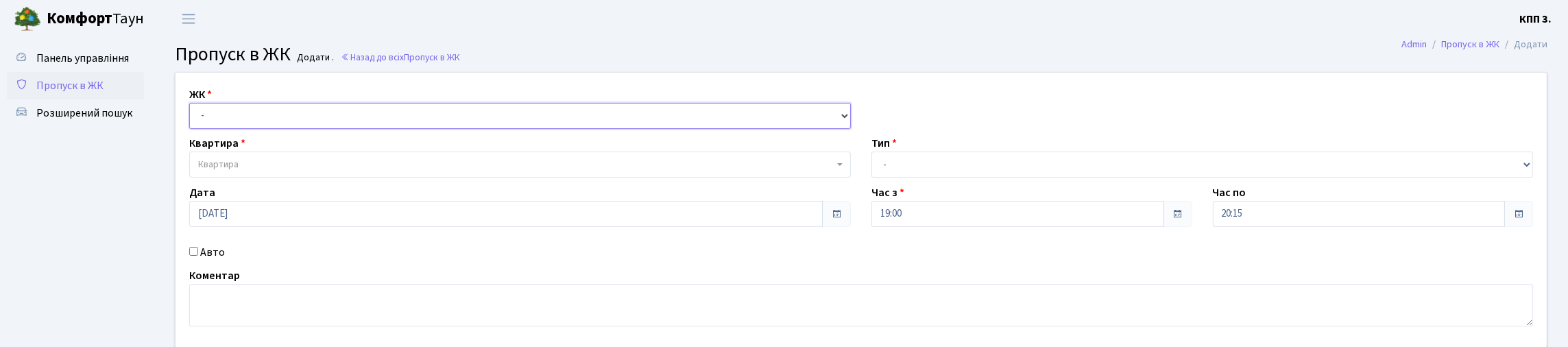
click at [398, 129] on select "- КТ, вул. Регенераторна, 4 КТ2, просп. [STREET_ADDRESS] [STREET_ADDRESS] [PERS…" at bounding box center [520, 116] width 662 height 26
select select "271"
click at [192, 119] on select "- КТ, вул. Регенераторна, 4 КТ2, просп. [STREET_ADDRESS] [STREET_ADDRESS] [PERS…" at bounding box center [520, 116] width 662 height 26
select select
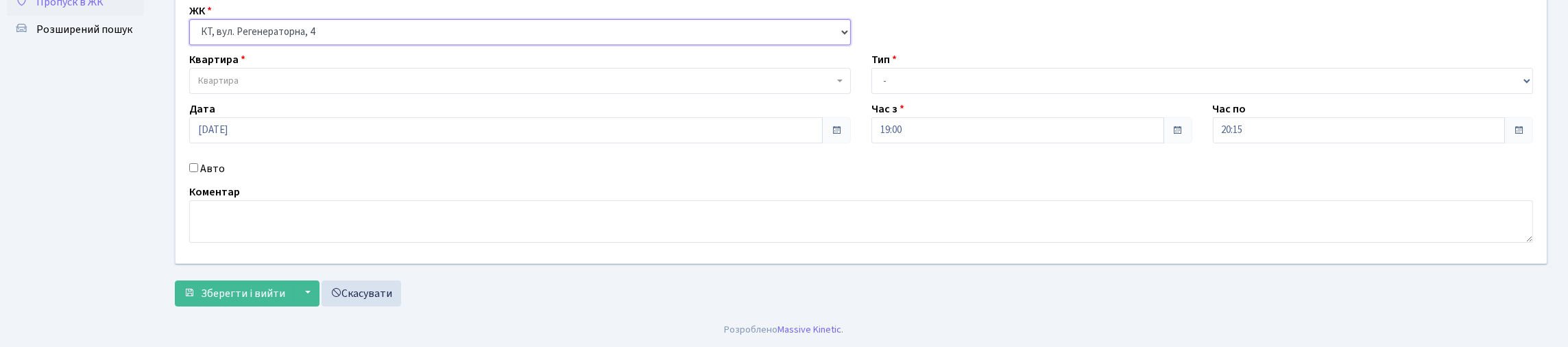
scroll to position [172, 0]
click at [196, 163] on input "Авто" at bounding box center [193, 167] width 9 height 9
checkbox input "true"
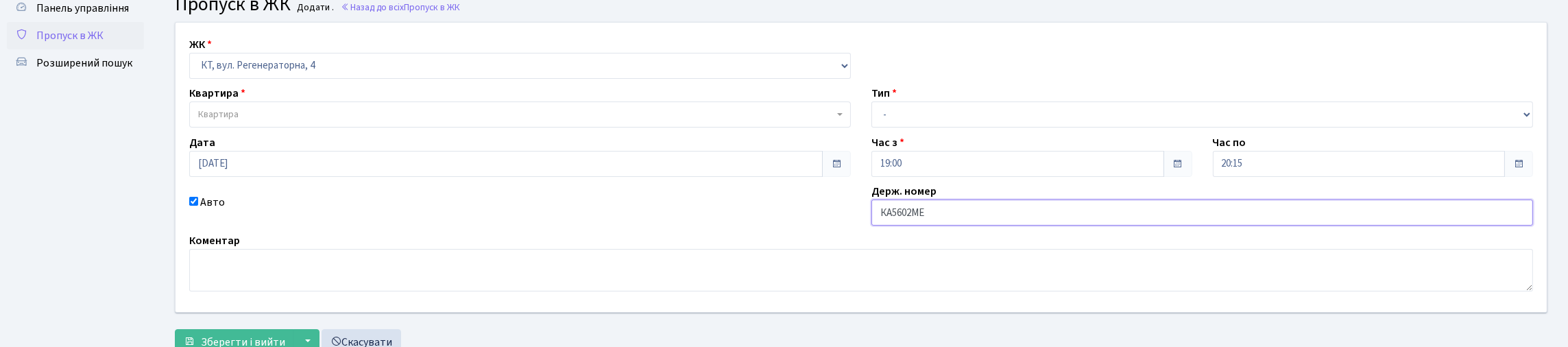
scroll to position [35, 0]
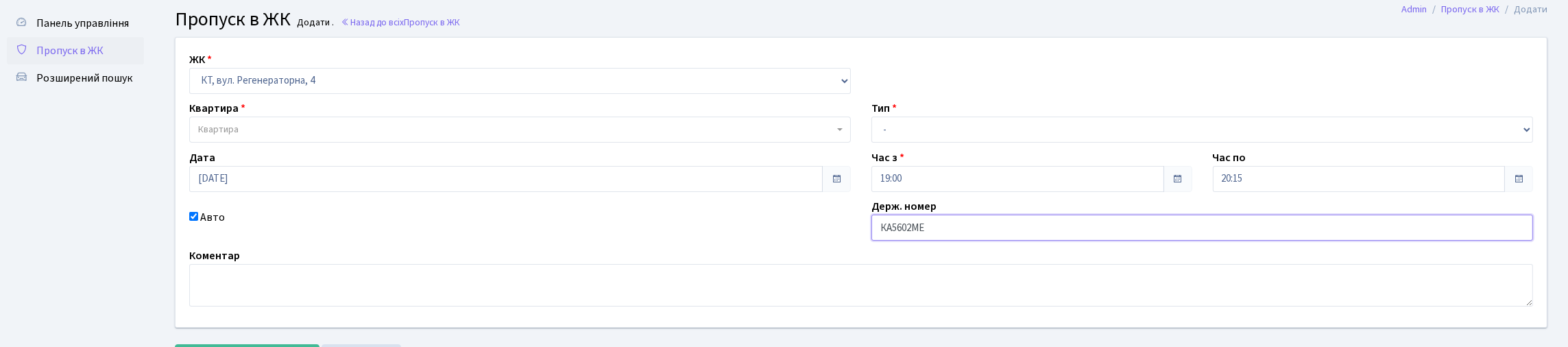
type input "КА5602МЕ"
click at [264, 143] on span "Квартира" at bounding box center [520, 129] width 662 height 26
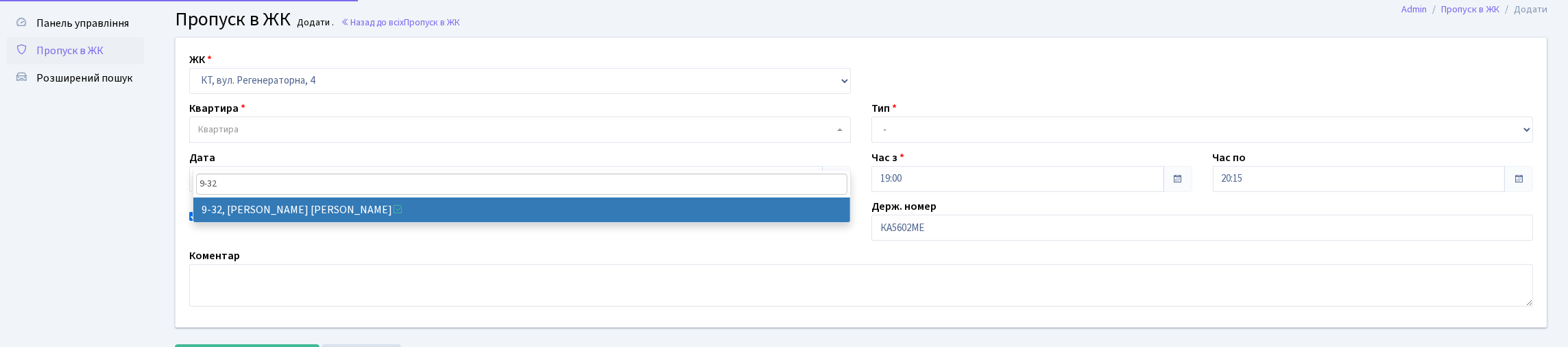
type input "9-32"
click at [279, 196] on span "9-32" at bounding box center [522, 185] width 657 height 27
select select "6557"
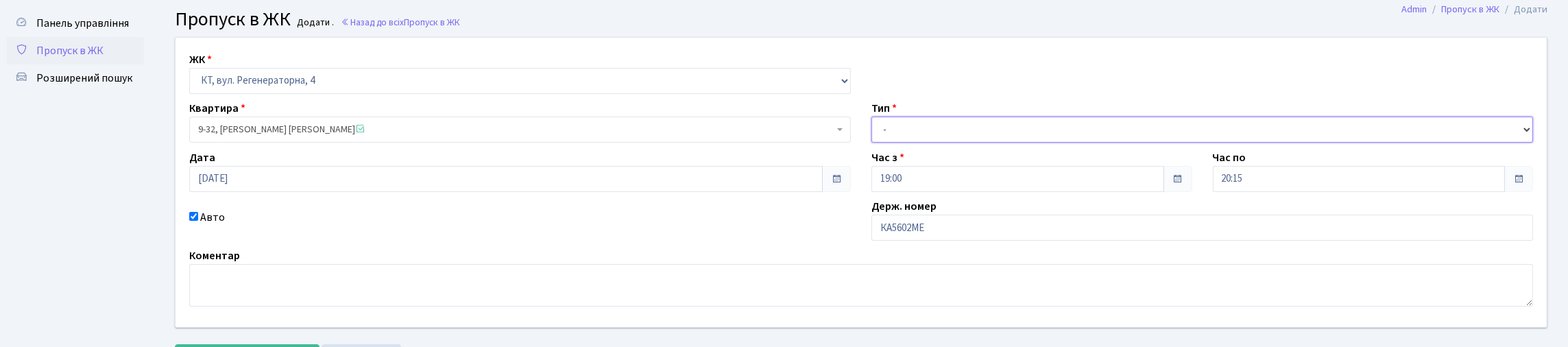
drag, startPoint x: 916, startPoint y: 151, endPoint x: 927, endPoint y: 175, distance: 26.4
click at [916, 143] on select "- Доставка Таксі Гості Сервіс" at bounding box center [1203, 129] width 662 height 26
select select "2"
click at [872, 143] on select "- Доставка Таксі Гості Сервіс" at bounding box center [1203, 129] width 662 height 26
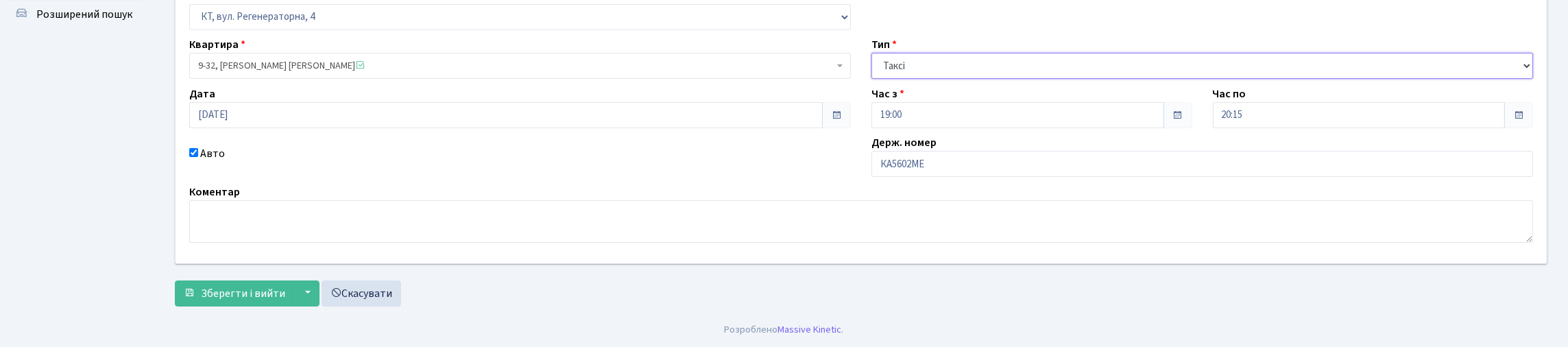
scroll to position [192, 0]
click at [266, 292] on span "Зберегти і вийти" at bounding box center [243, 293] width 85 height 15
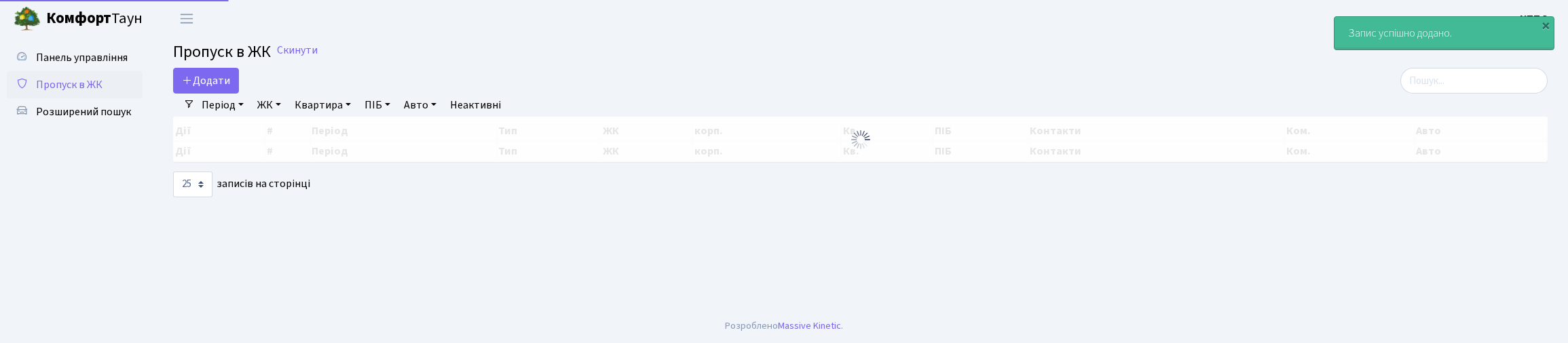
select select "25"
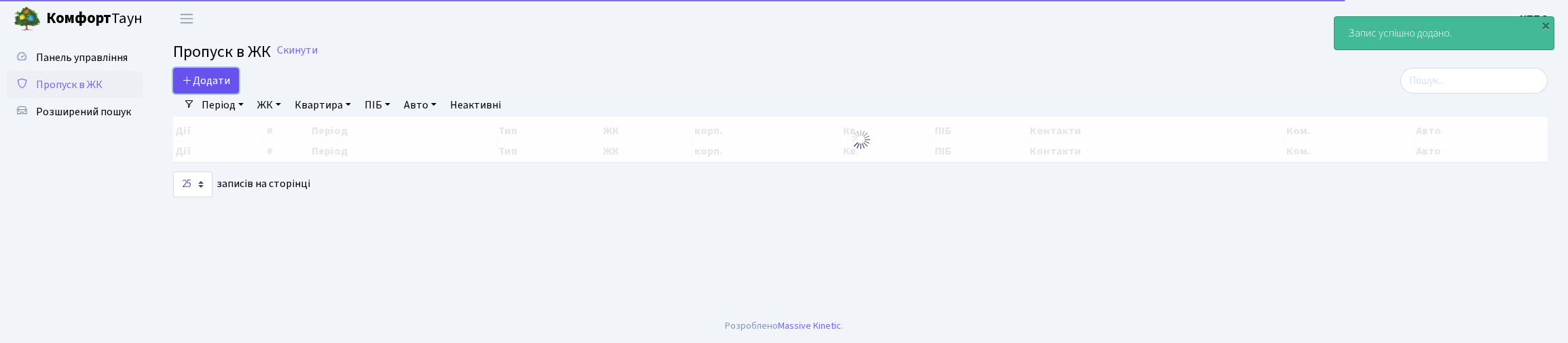
click at [220, 84] on span "Додати" at bounding box center [205, 81] width 48 height 15
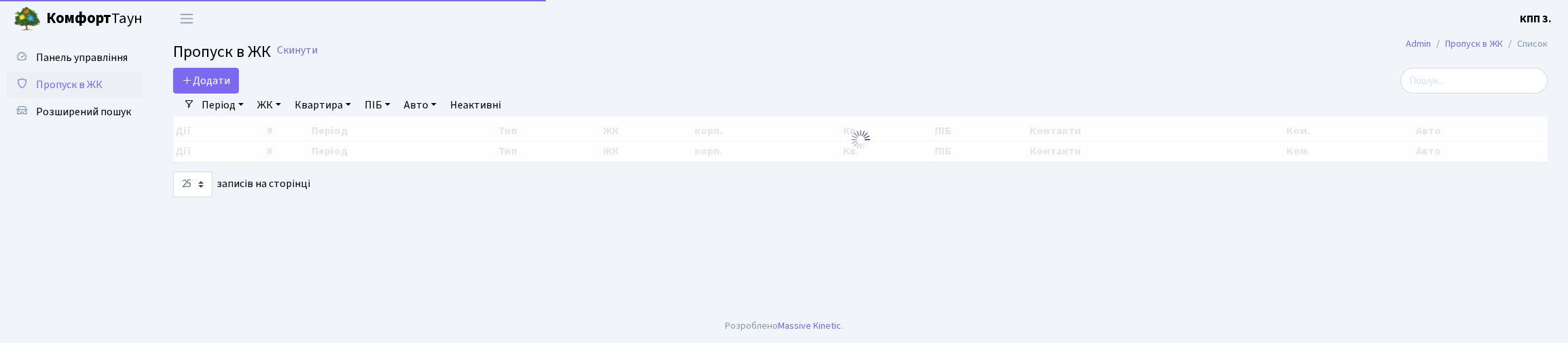
select select "25"
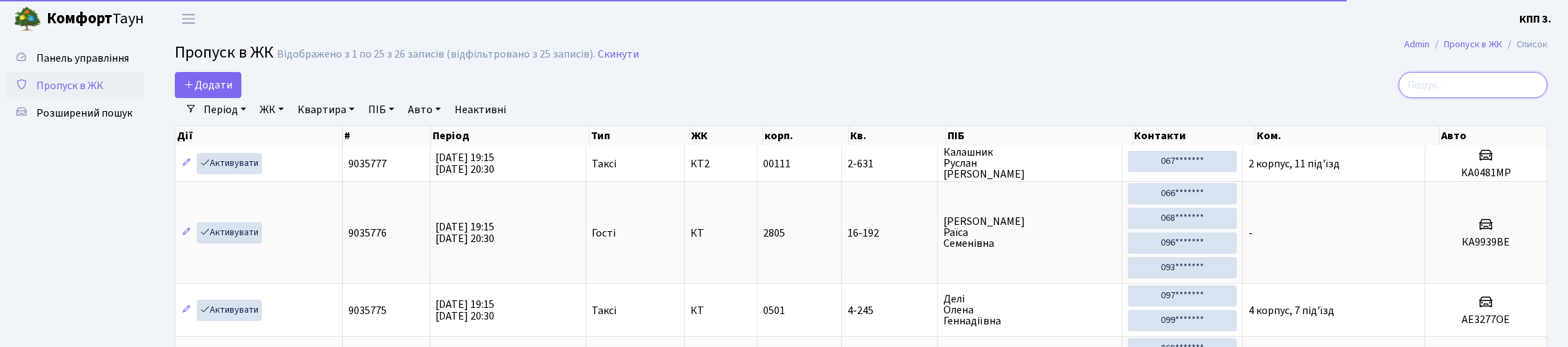
click at [1476, 98] on input "search" at bounding box center [1473, 85] width 149 height 26
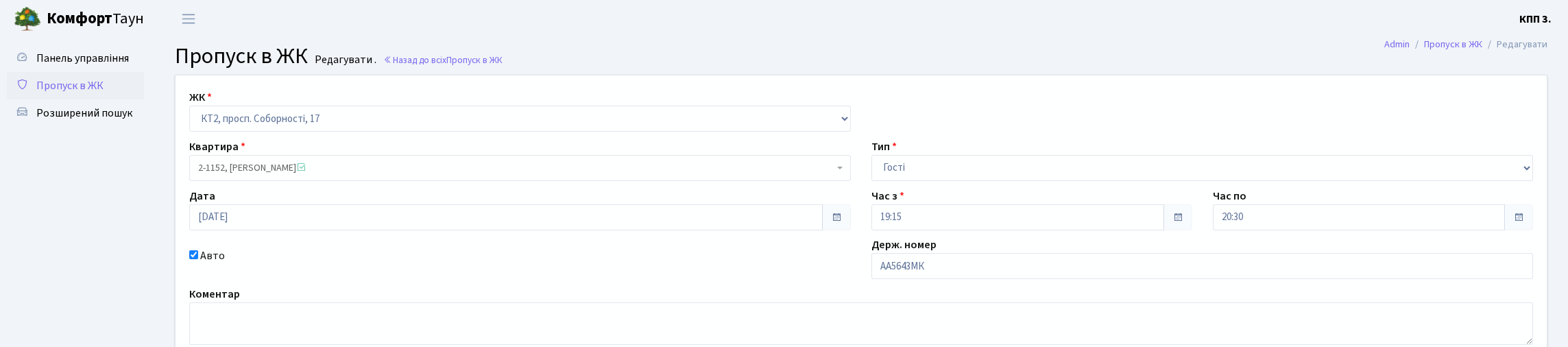
scroll to position [196, 0]
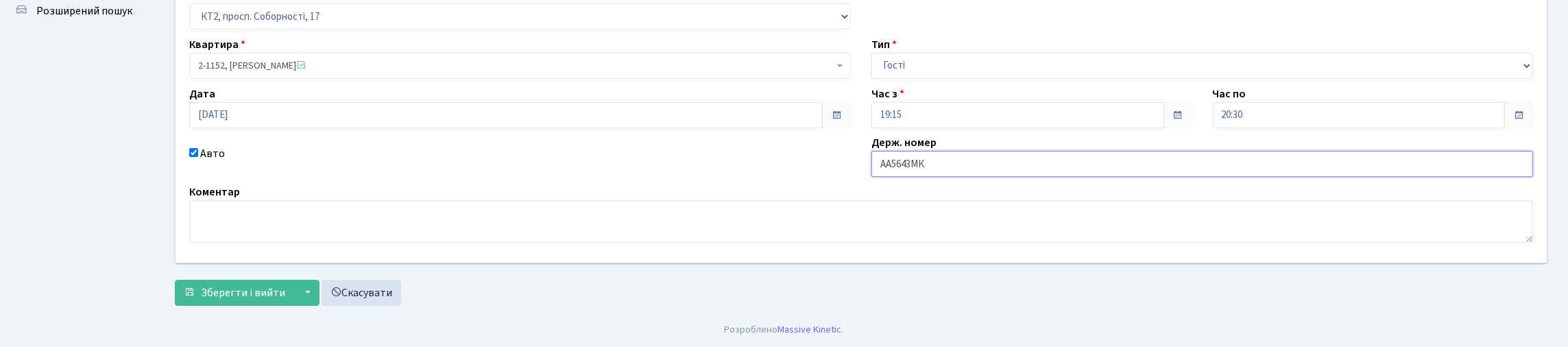
click at [1047, 151] on input "АА5643МК" at bounding box center [1203, 163] width 662 height 26
type input "АА5643МХ"
click at [285, 292] on span "Зберегти і вийти" at bounding box center [243, 292] width 85 height 15
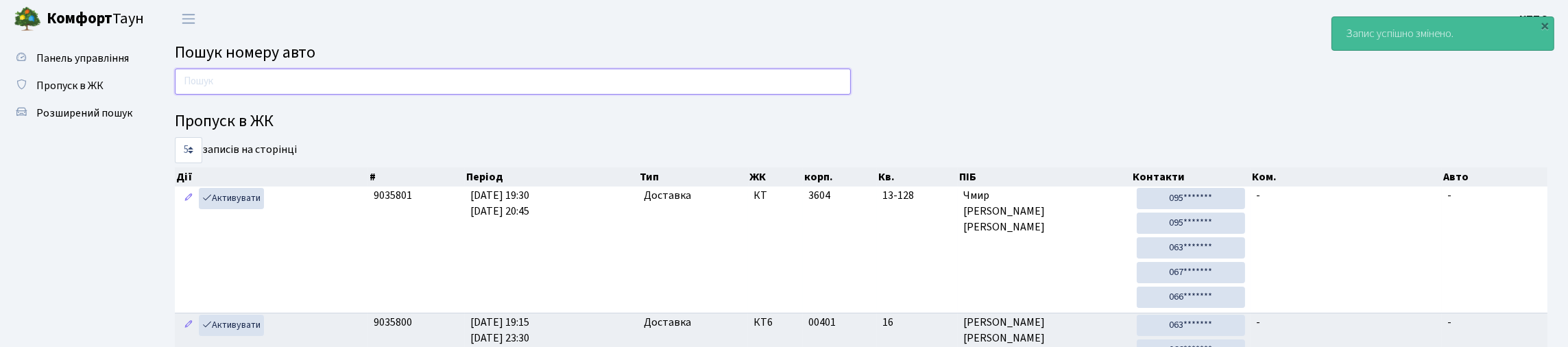
click at [335, 90] on input "text" at bounding box center [513, 82] width 676 height 26
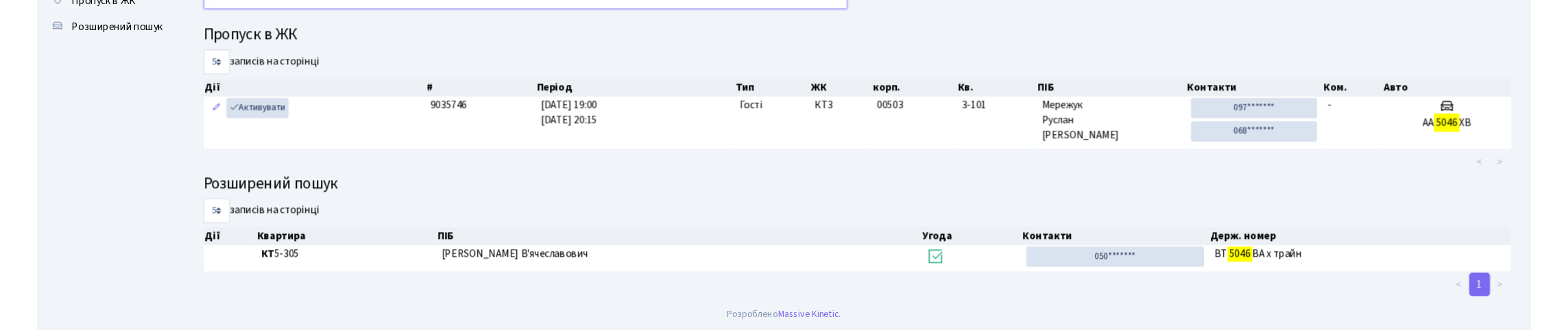
scroll to position [83, 0]
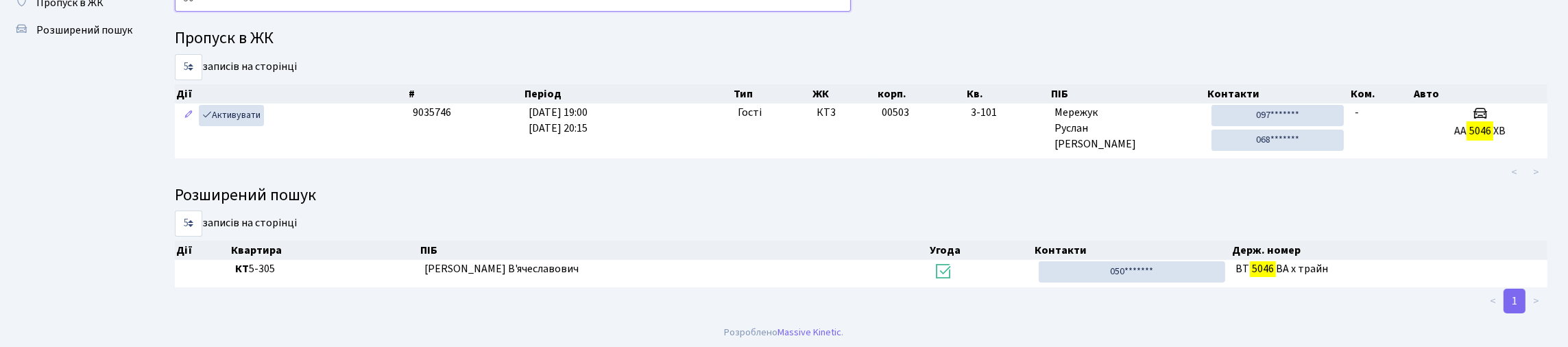
type input "5"
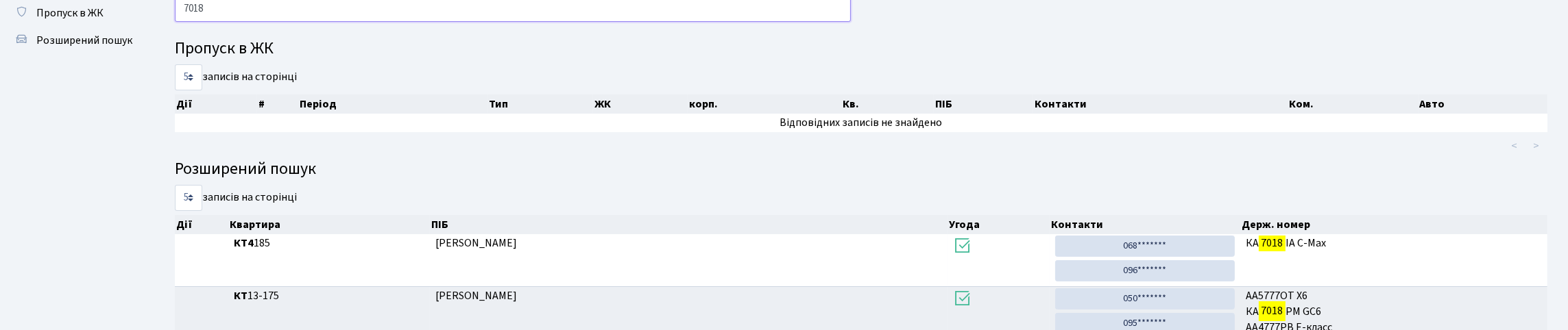
scroll to position [56, 0]
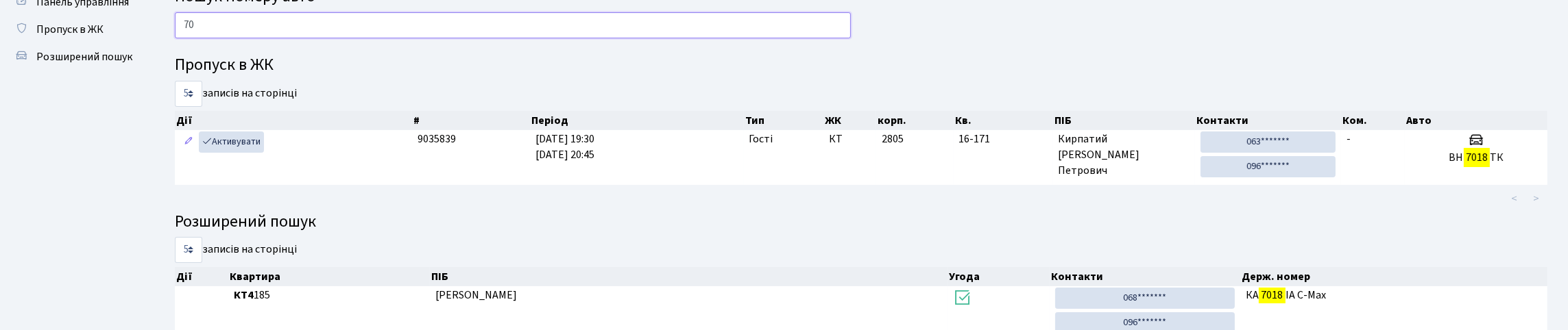
type input "7"
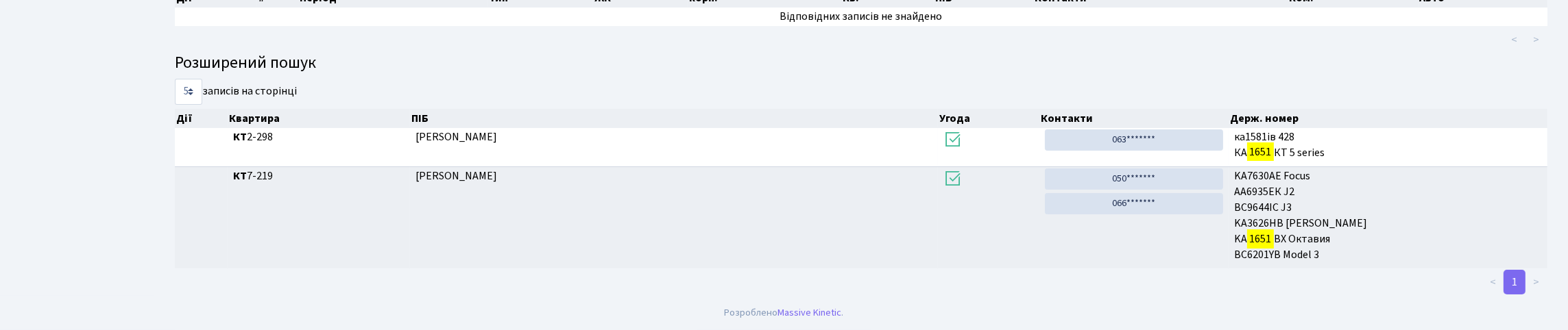
scroll to position [83, 0]
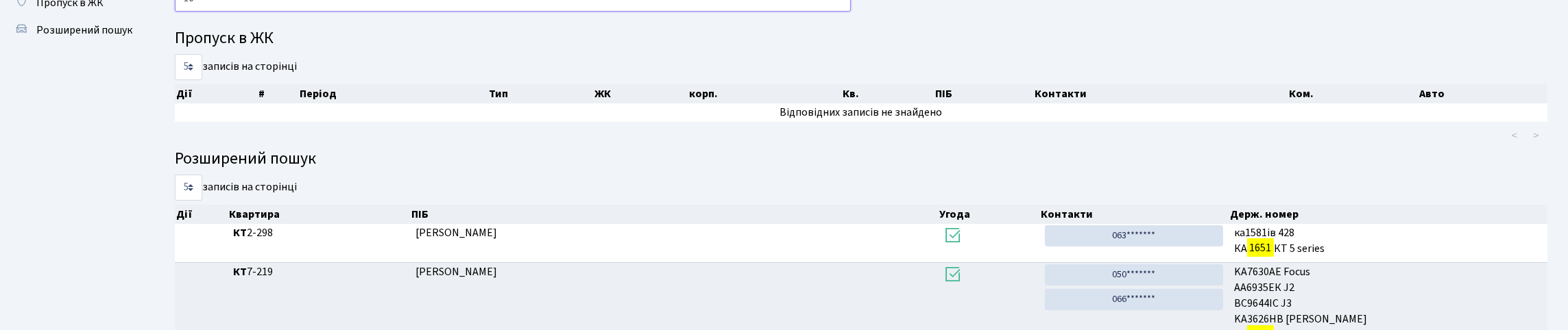
type input "1"
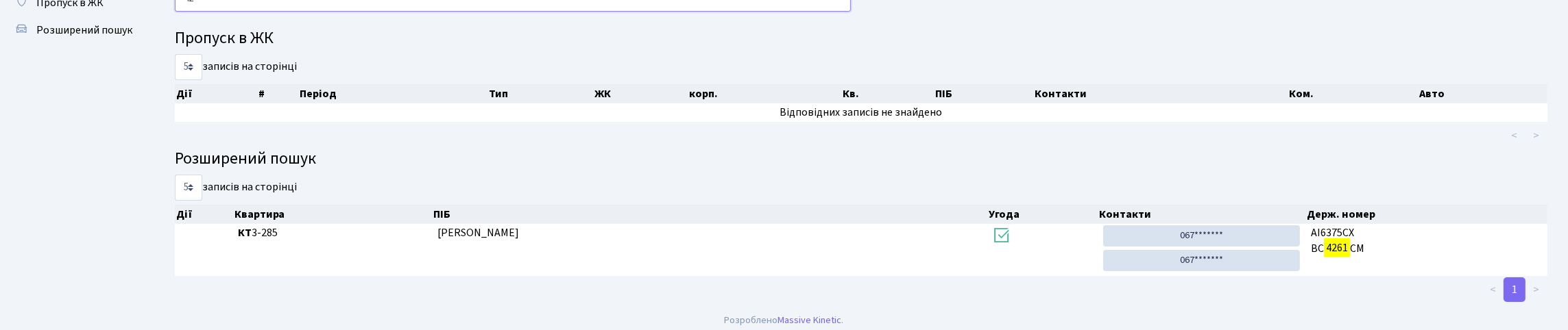
type input "4"
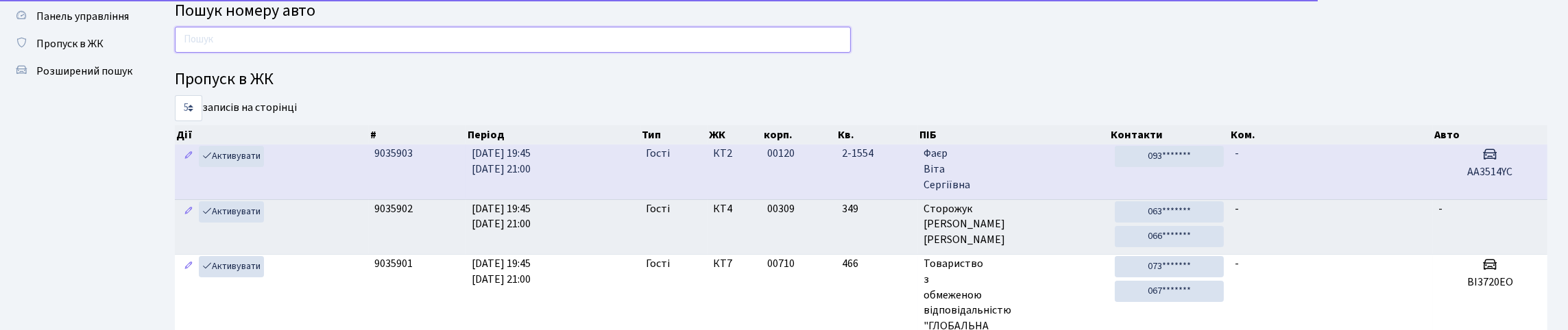
scroll to position [0, 0]
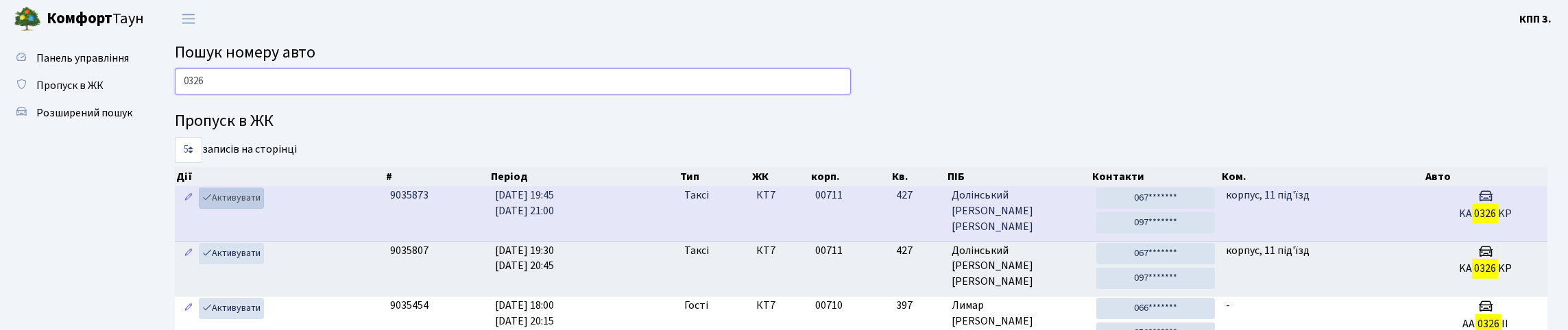
type input "0326"
click at [264, 209] on link "Активувати" at bounding box center [231, 198] width 65 height 21
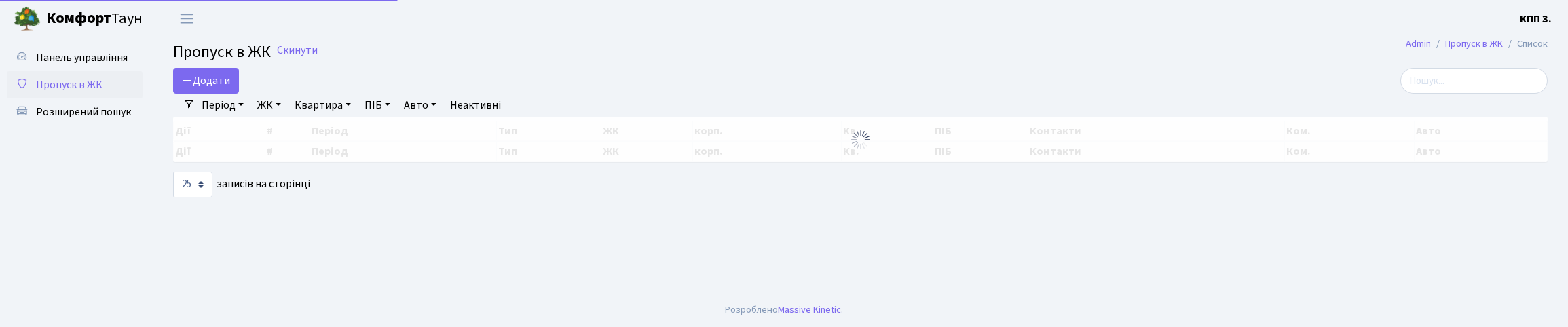
select select "25"
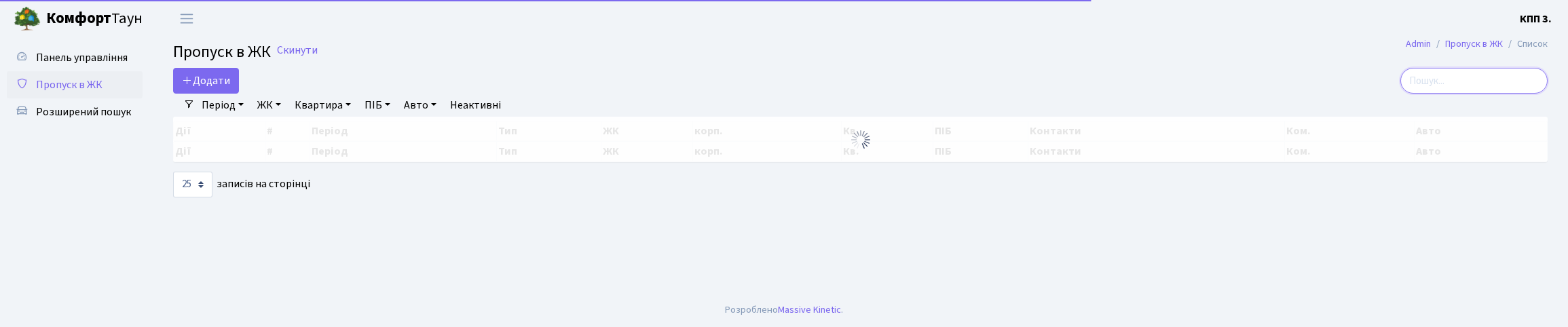
click at [1445, 93] on input "search" at bounding box center [1474, 81] width 147 height 26
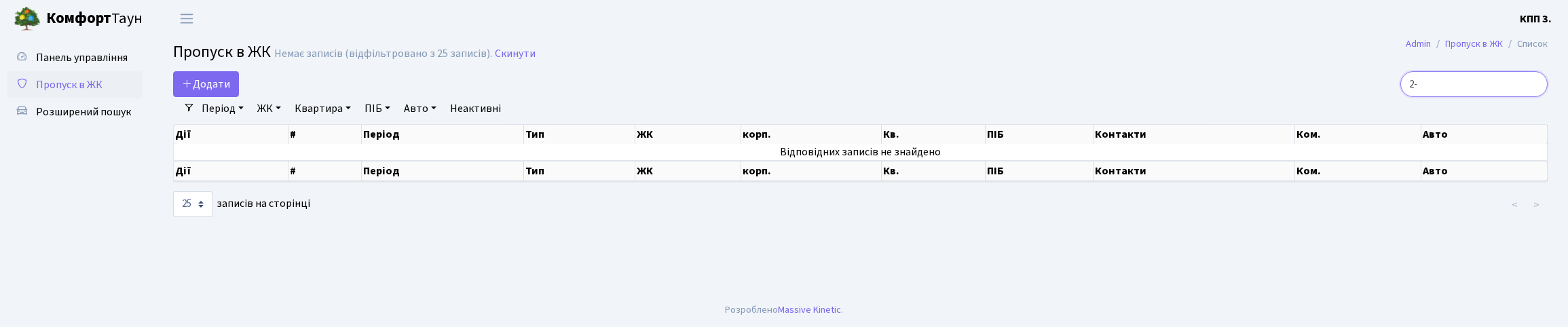
type input "2"
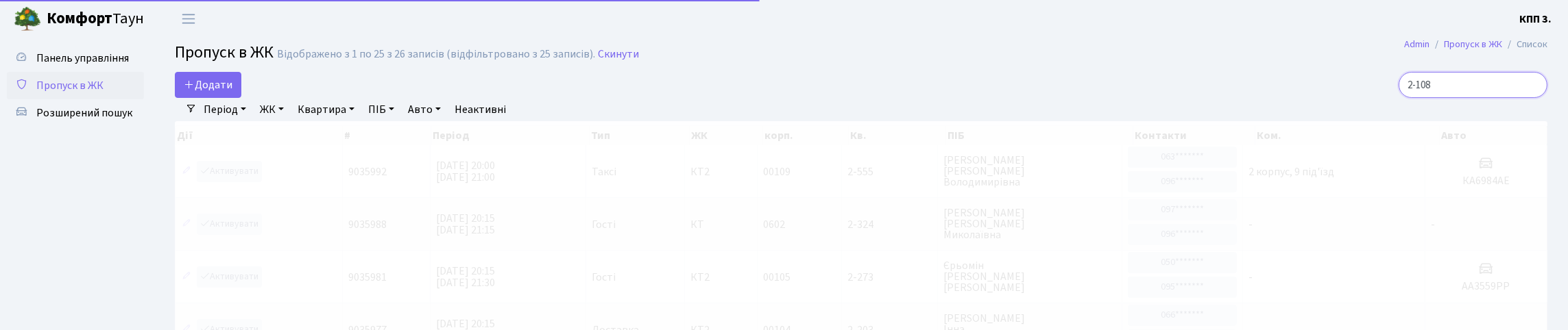
type input "2-1086"
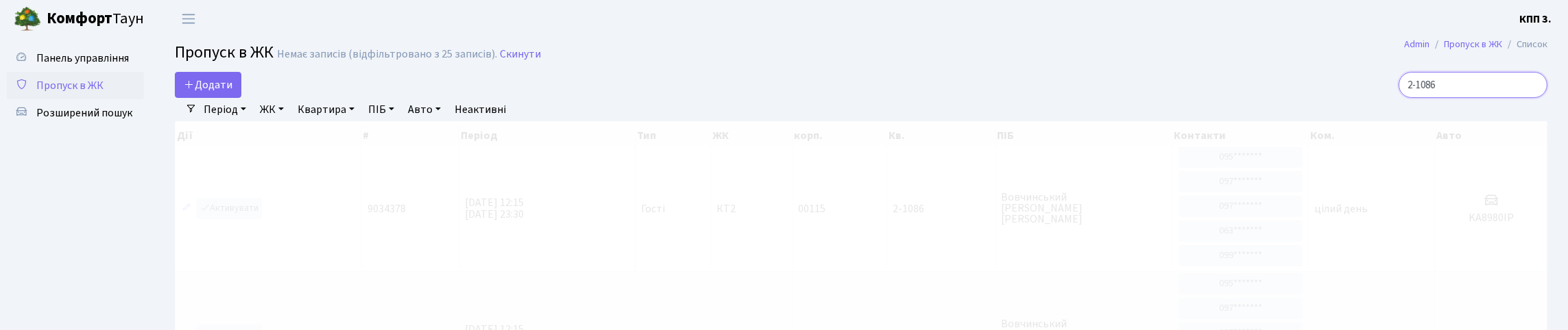
drag, startPoint x: 1450, startPoint y: 96, endPoint x: 1352, endPoint y: 123, distance: 101.7
type input "2"
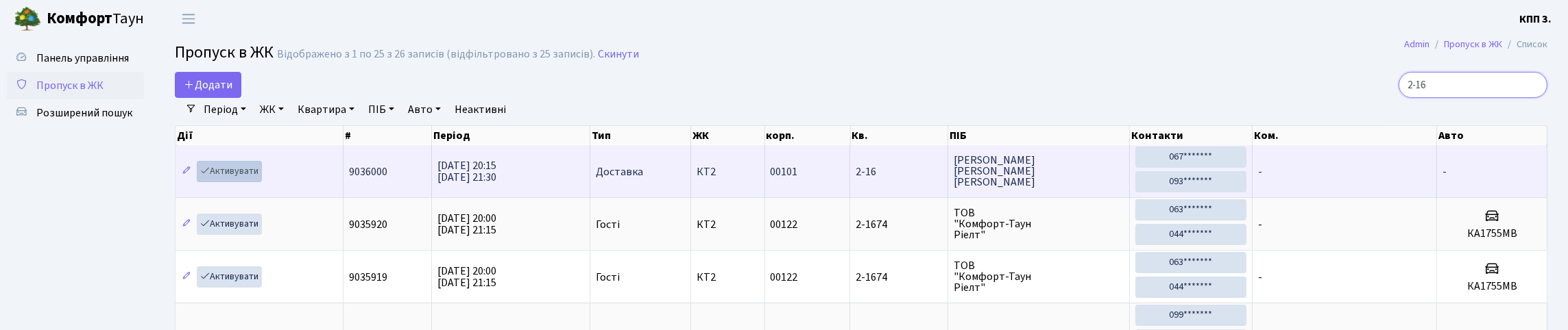
type input "2-16"
click at [262, 182] on link "Активувати" at bounding box center [230, 171] width 65 height 21
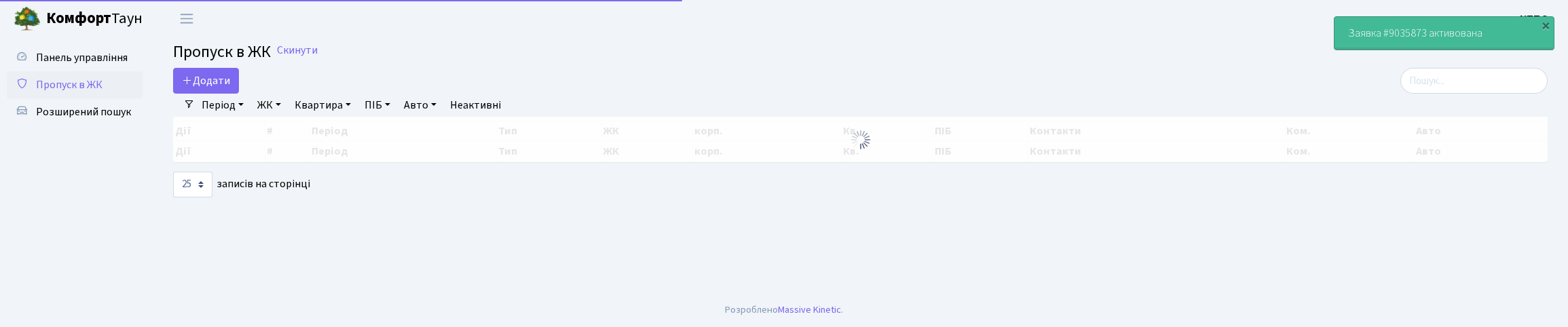
select select "25"
click at [81, 65] on span "Панель управління" at bounding box center [82, 57] width 92 height 15
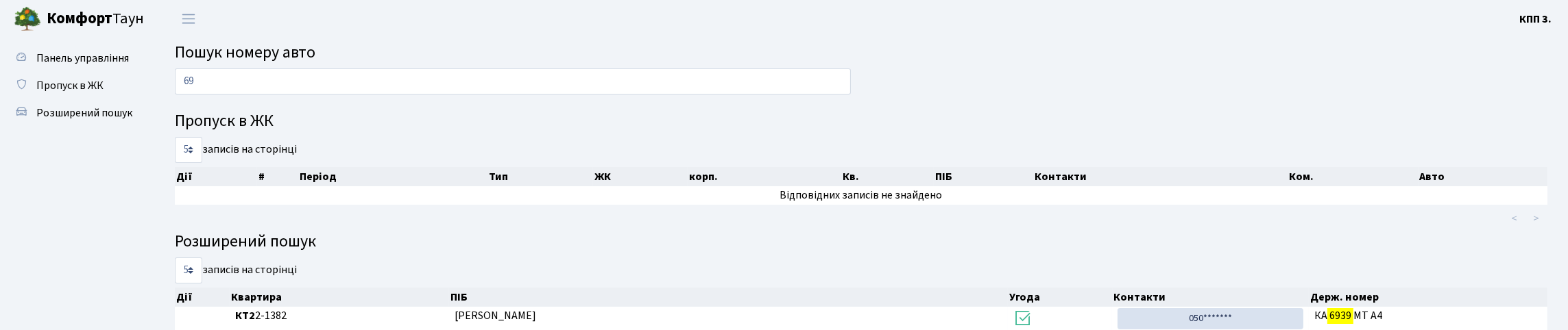
type input "6"
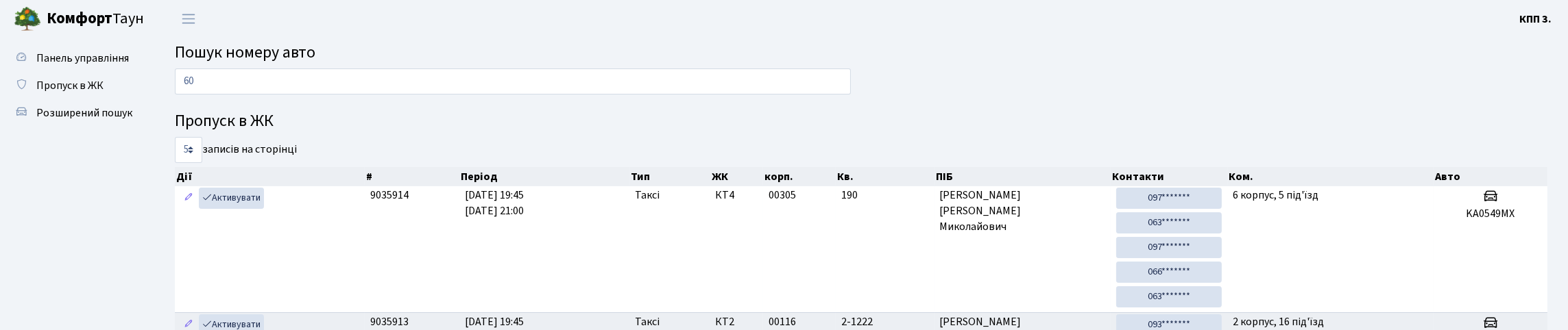
type input "6"
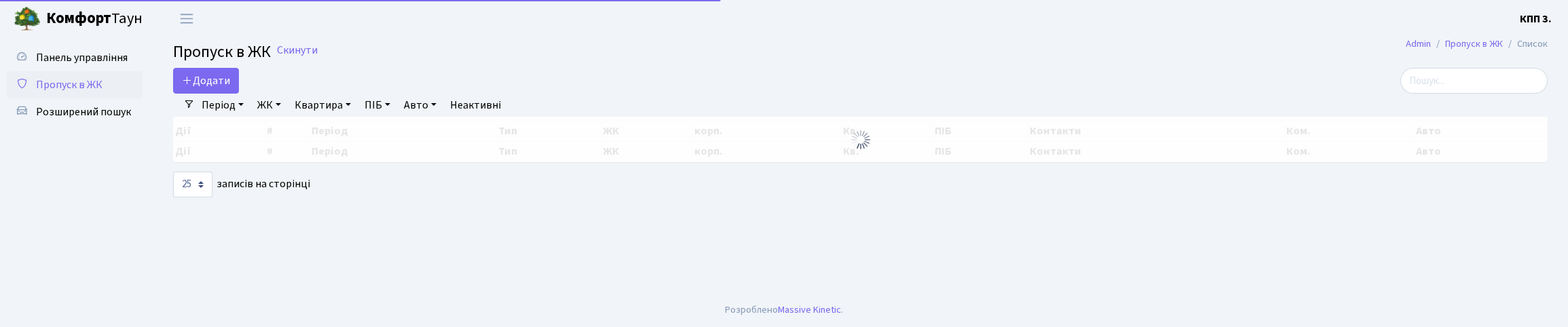
select select "25"
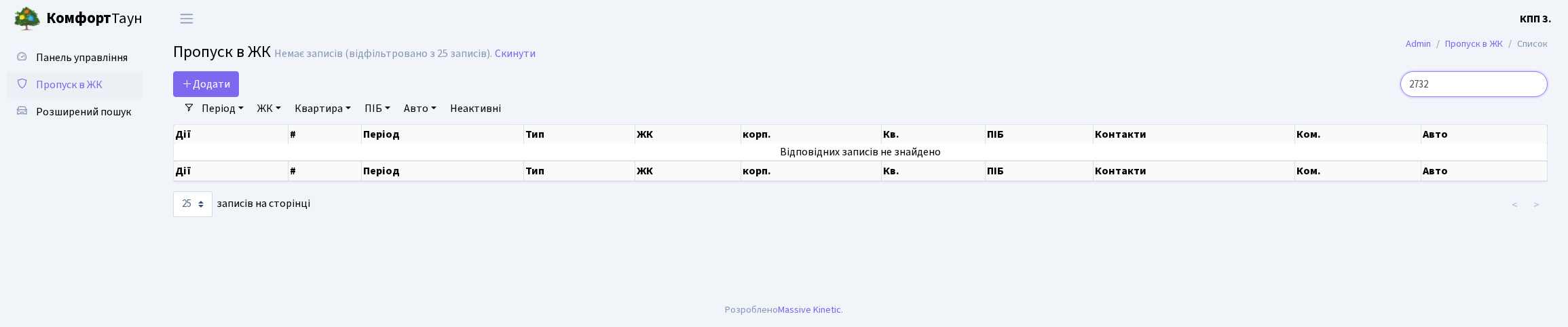
type input "2732"
click at [1530, 97] on input "2732" at bounding box center [1474, 84] width 147 height 26
type input "1"
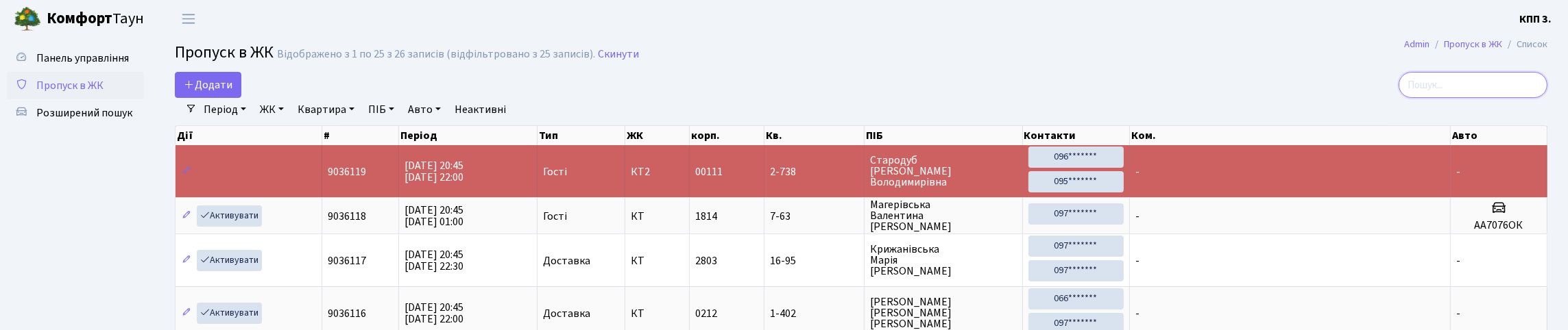
click at [1429, 98] on input "search" at bounding box center [1473, 85] width 149 height 26
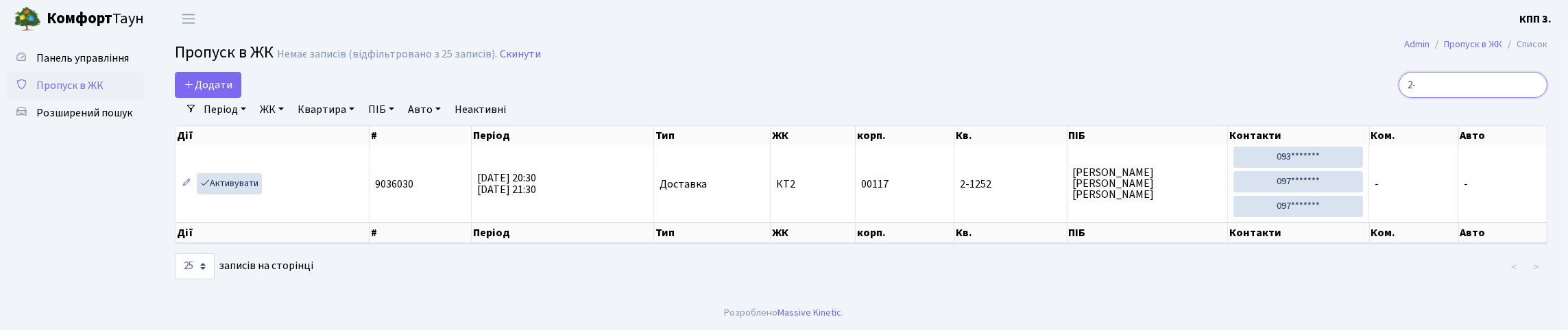
type input "2"
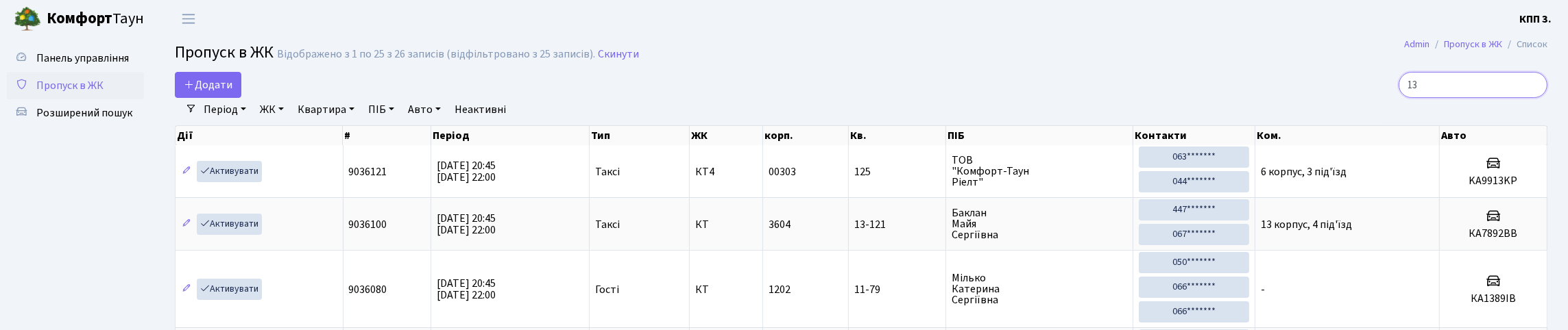
type input "1"
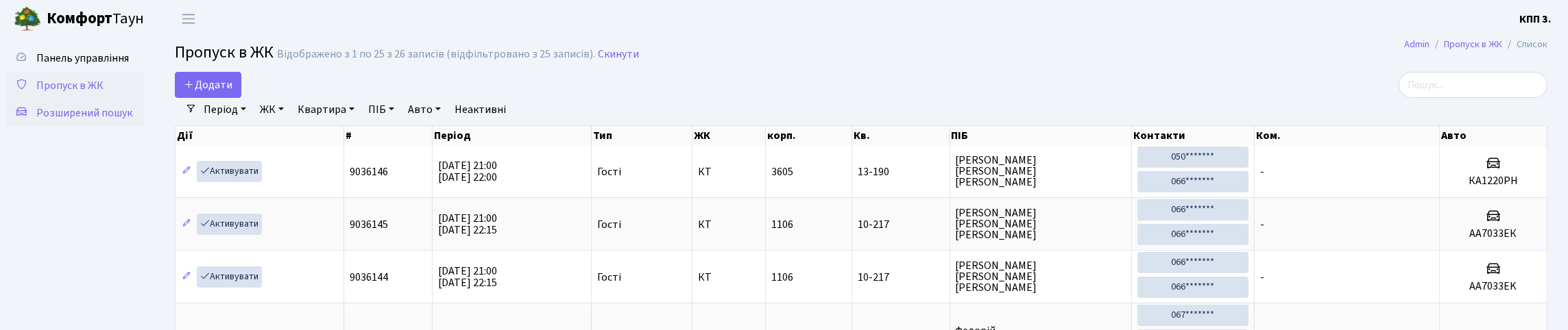
click at [105, 120] on span "Розширений пошук" at bounding box center [84, 112] width 96 height 15
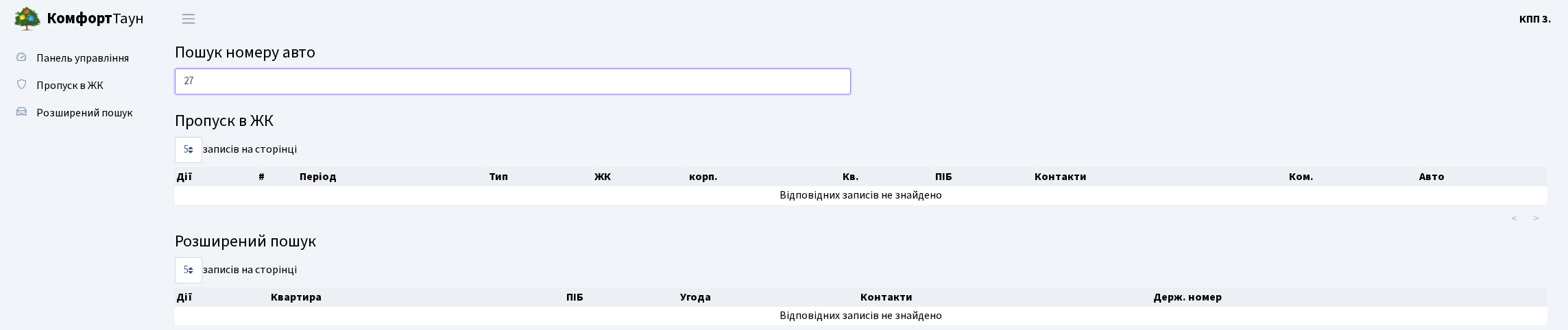
type input "2"
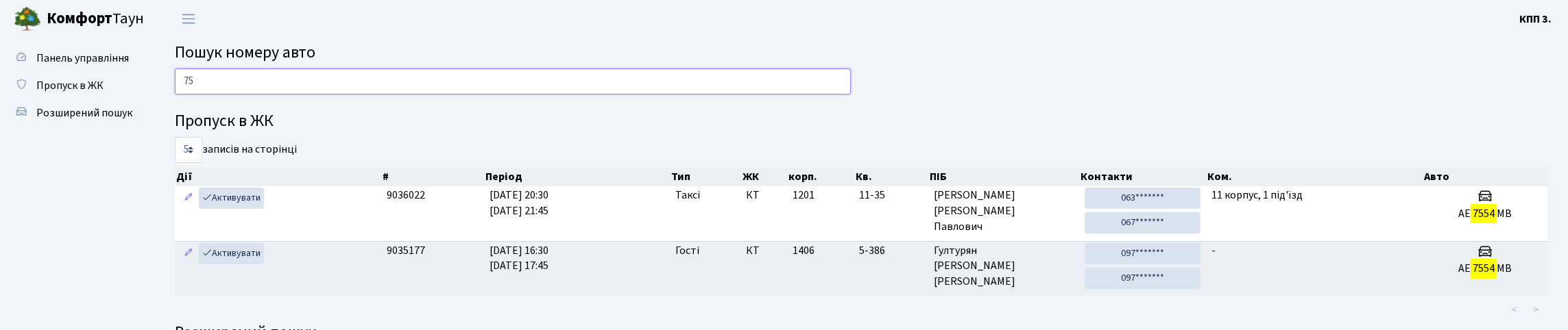
type input "7"
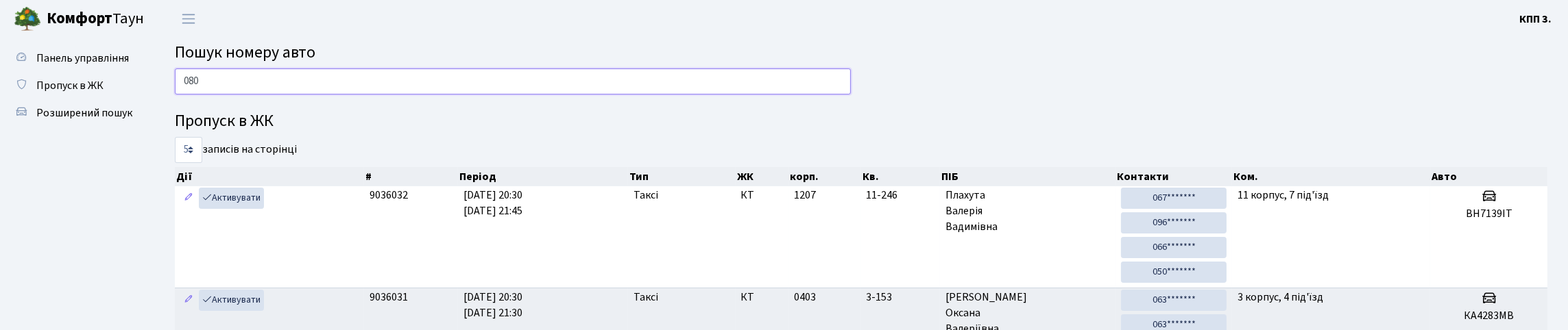
type input "0808"
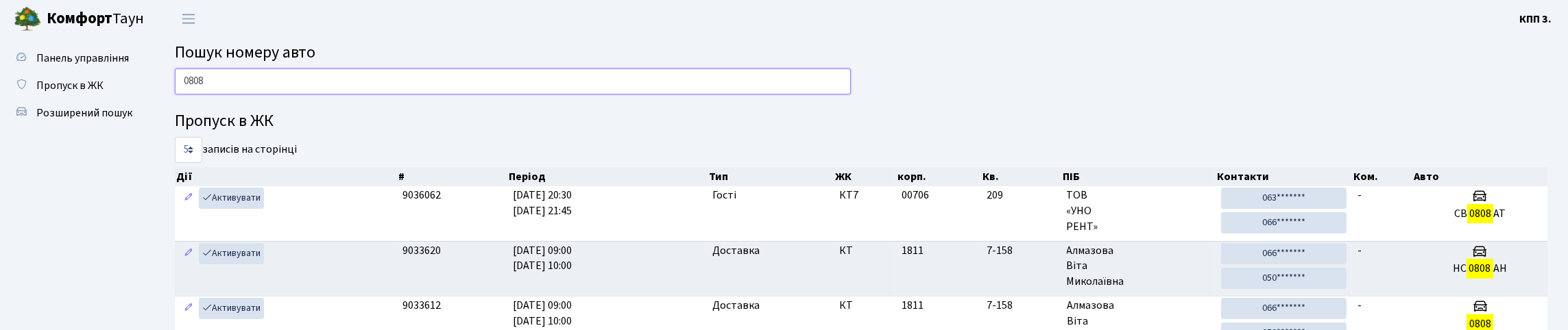
drag, startPoint x: 237, startPoint y: 101, endPoint x: 164, endPoint y: 106, distance: 73.2
click at [165, 101] on div "0808" at bounding box center [513, 85] width 697 height 33
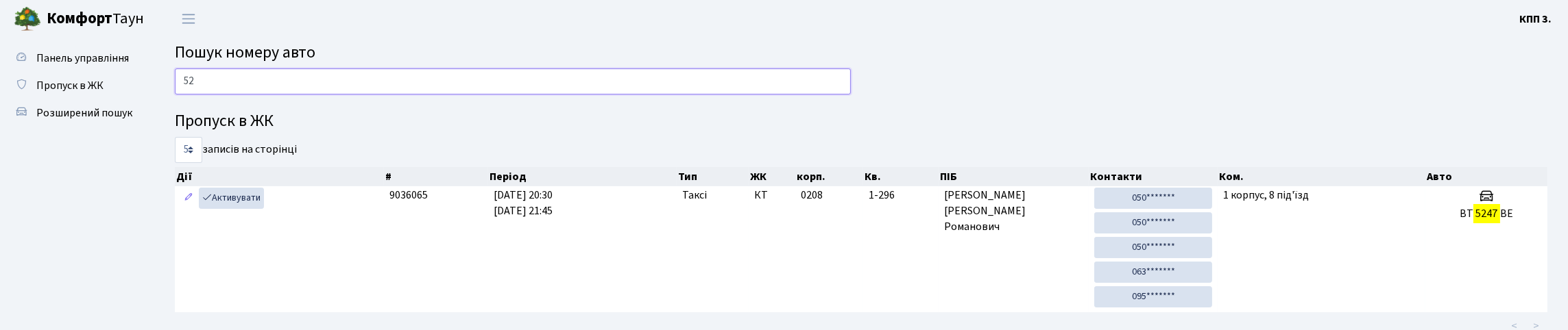
type input "5"
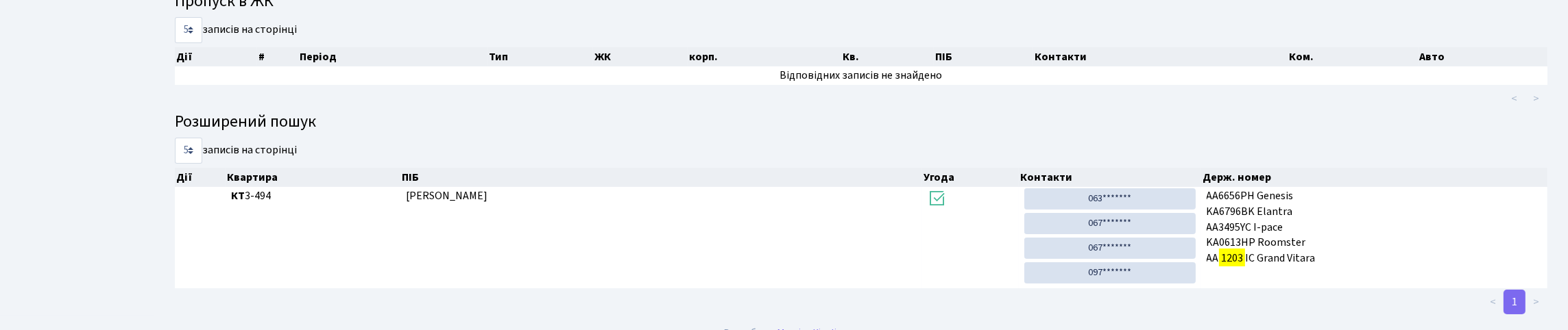
scroll to position [91, 0]
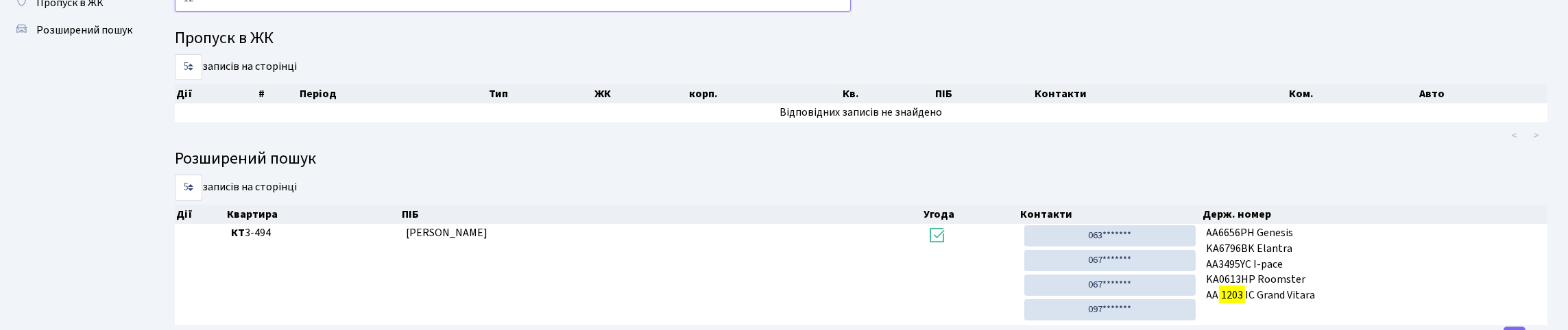
type input "1"
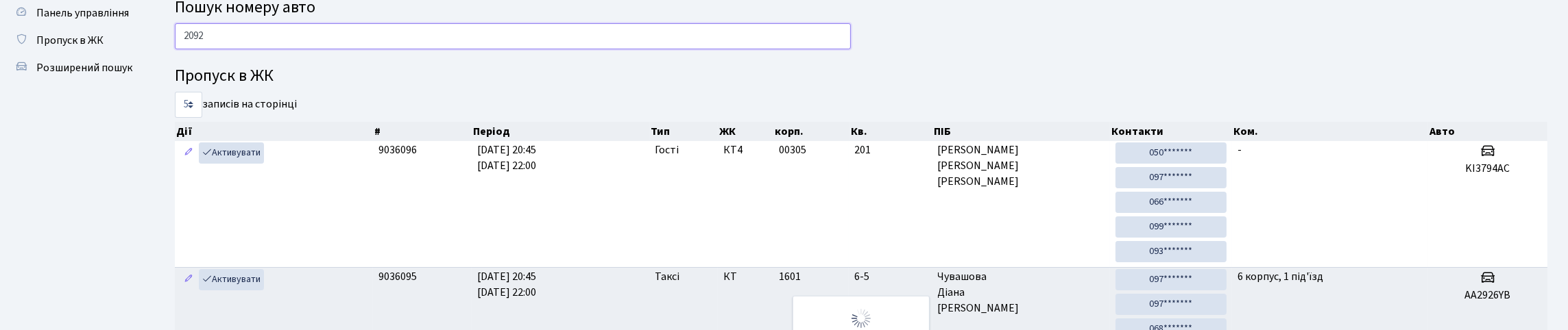
scroll to position [0, 0]
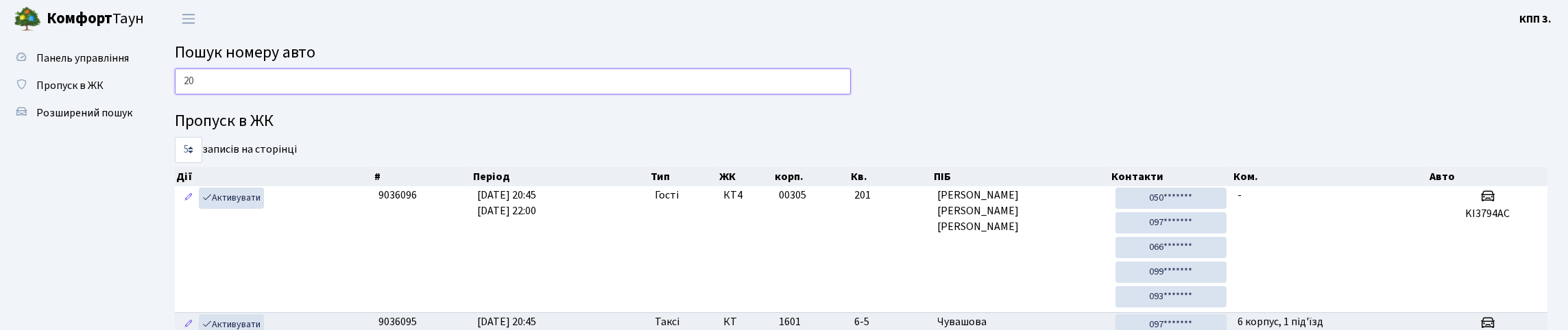
type input "2"
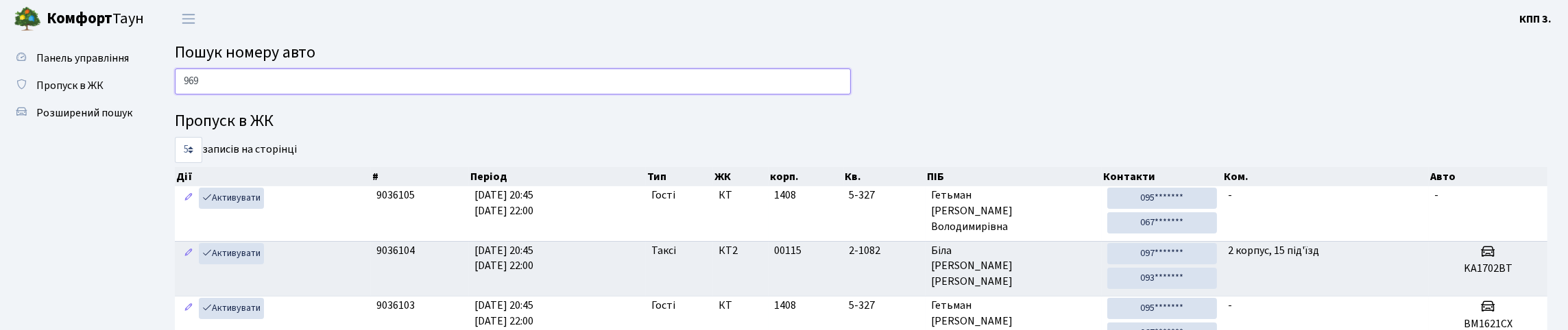
type input "9694"
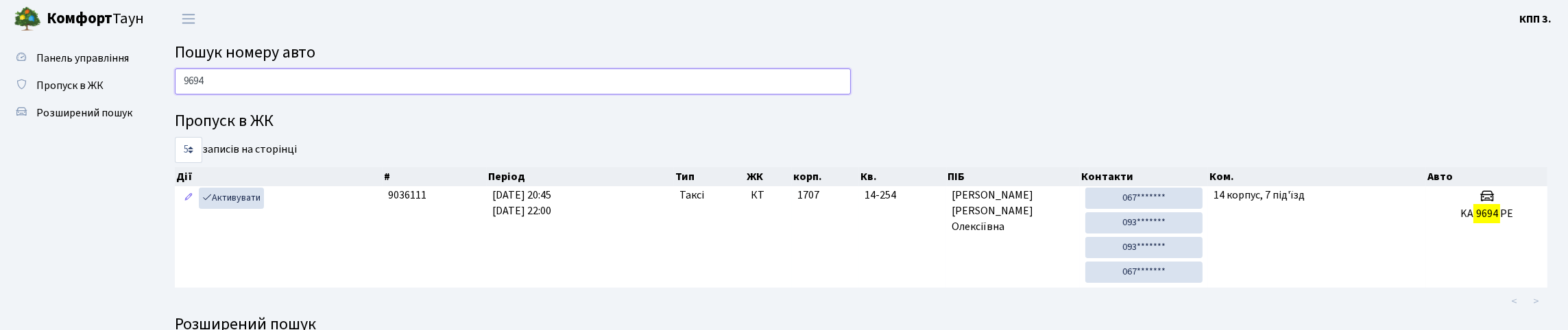
drag, startPoint x: 187, startPoint y: 114, endPoint x: 177, endPoint y: 115, distance: 10.0
click at [177, 101] on div "9694" at bounding box center [513, 85] width 697 height 33
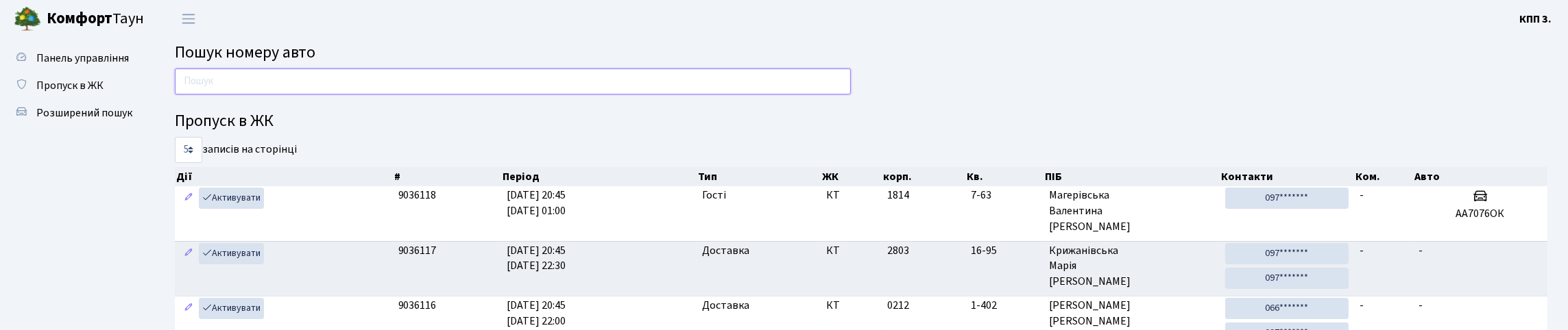
click at [278, 94] on input "text" at bounding box center [513, 82] width 676 height 26
type input "2"
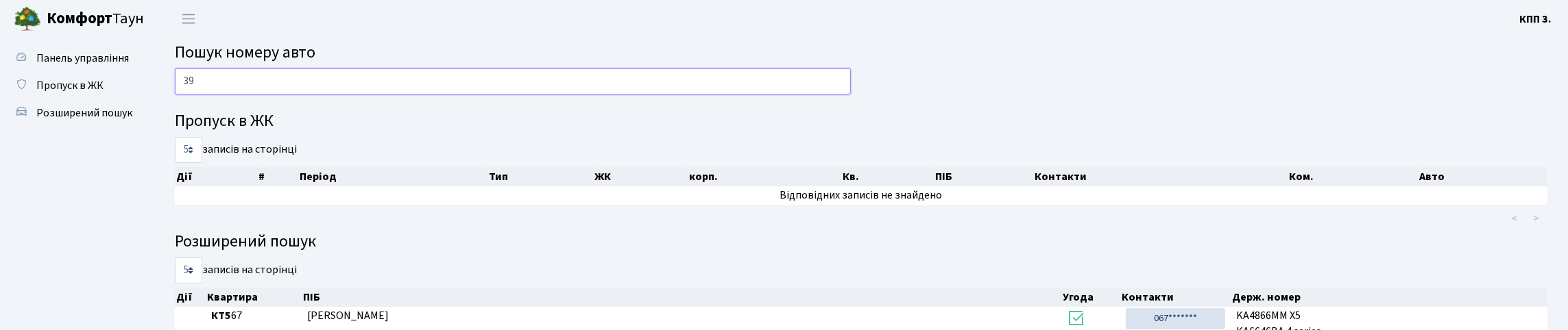
type input "3"
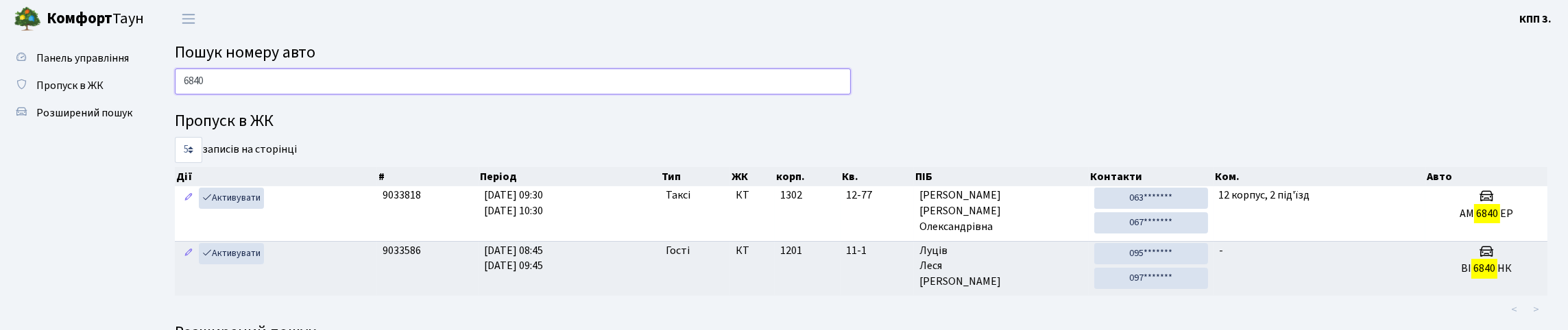
drag, startPoint x: 235, startPoint y: 96, endPoint x: 190, endPoint y: 112, distance: 47.8
click at [190, 101] on div "6840" at bounding box center [513, 85] width 697 height 33
type input "6"
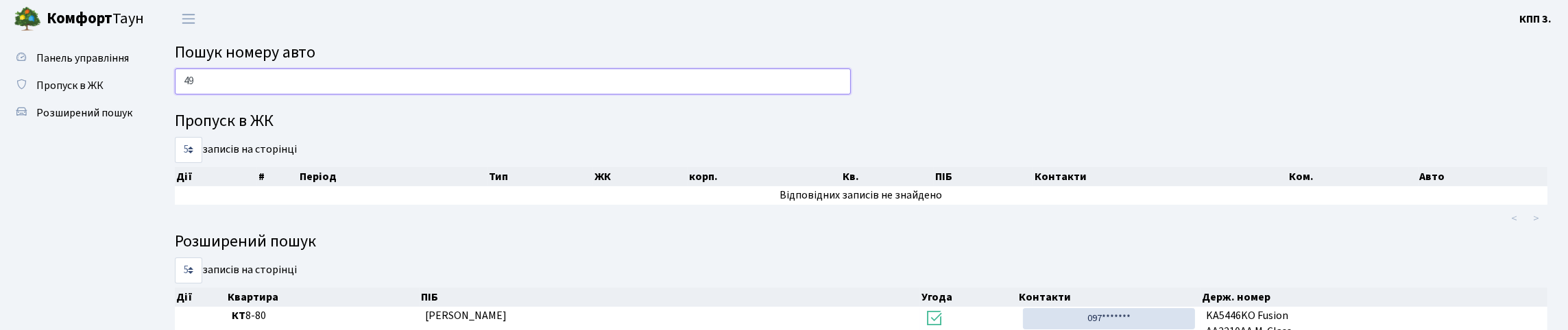
type input "4"
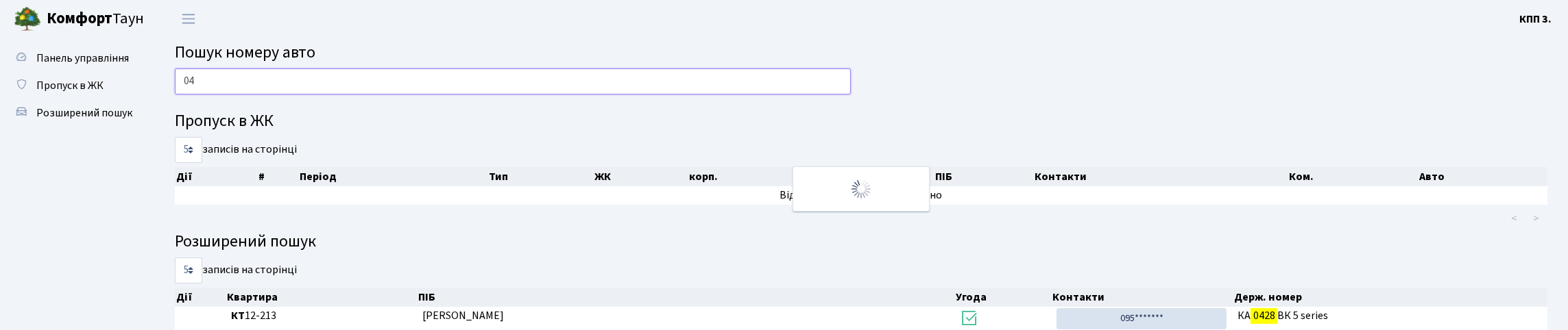
type input "0"
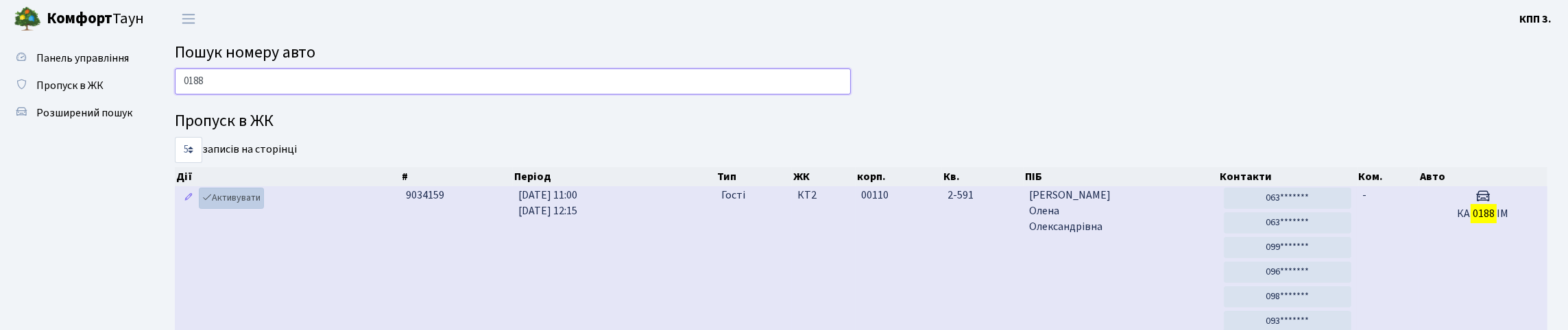
type input "0188"
click at [246, 209] on link "Активувати" at bounding box center [231, 198] width 65 height 21
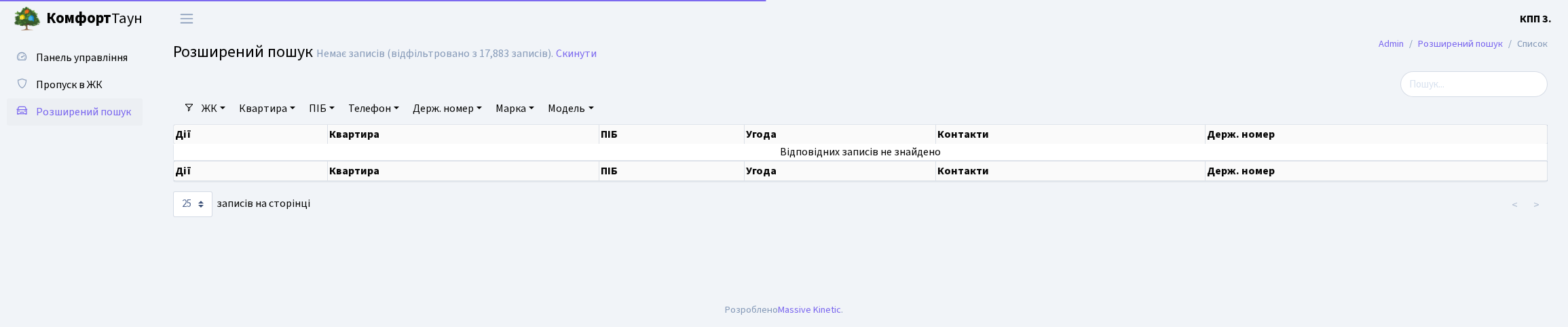
select select "25"
click at [301, 120] on link "Квартира" at bounding box center [267, 108] width 67 height 23
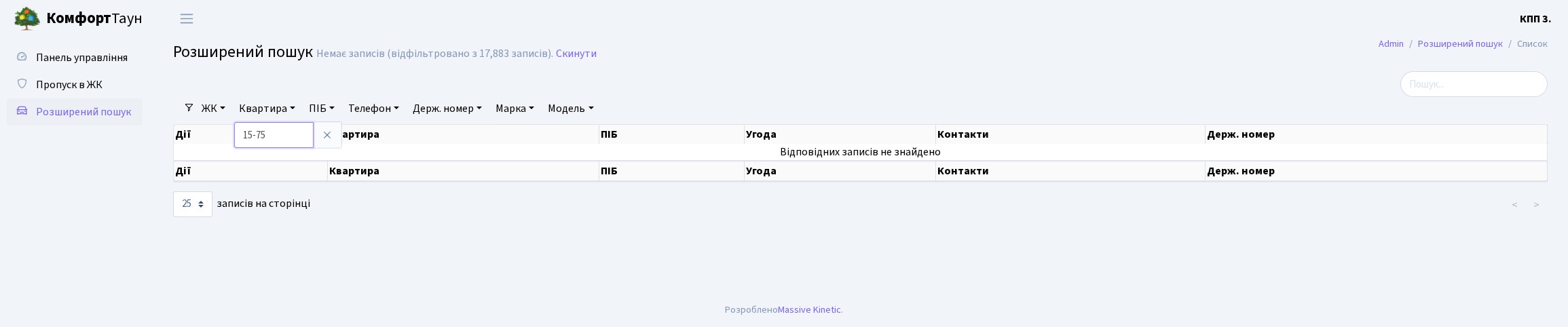
type input "15-75"
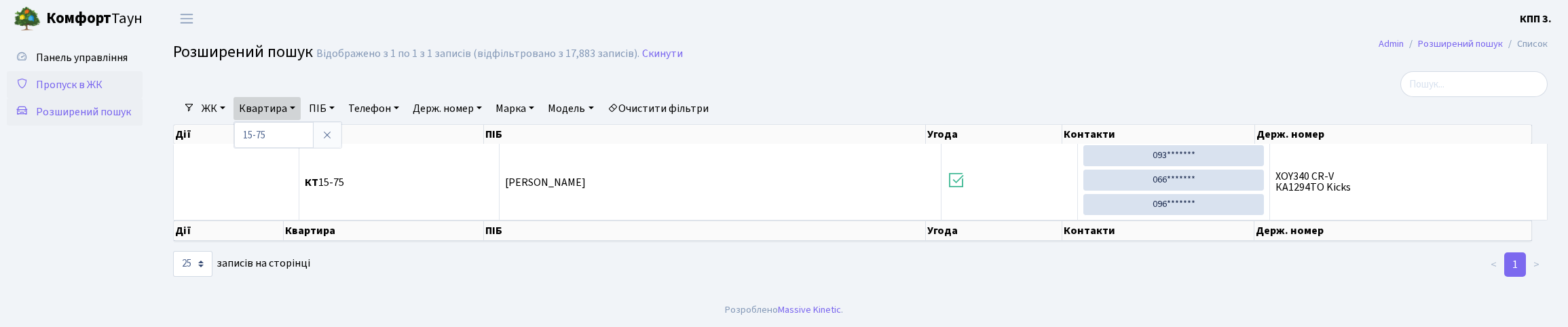
click at [86, 93] on span "Пропуск в ЖК" at bounding box center [69, 85] width 67 height 15
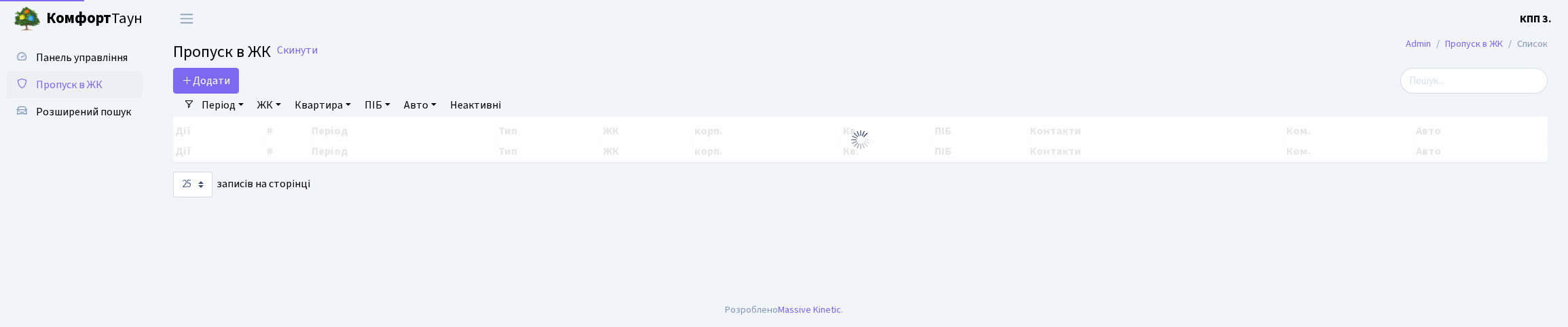
select select "25"
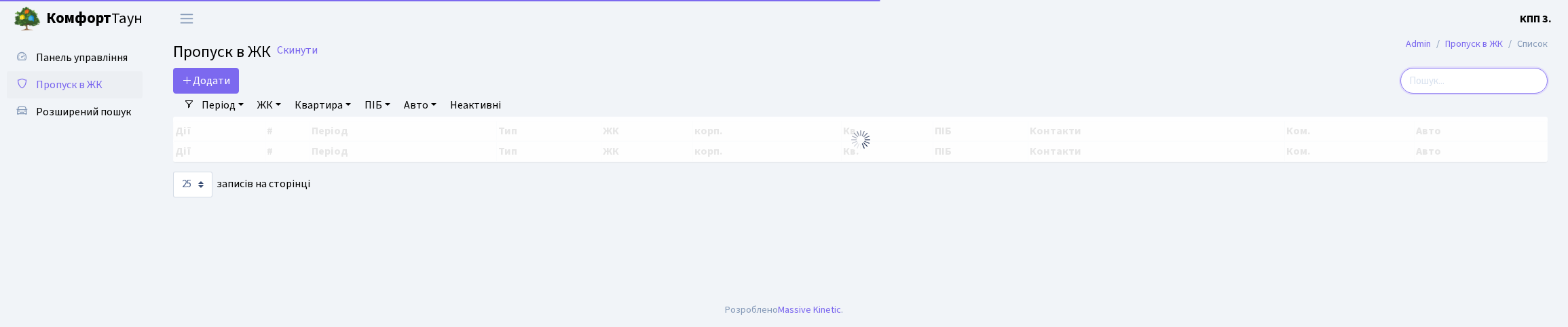
click at [1420, 93] on input "search" at bounding box center [1474, 81] width 147 height 26
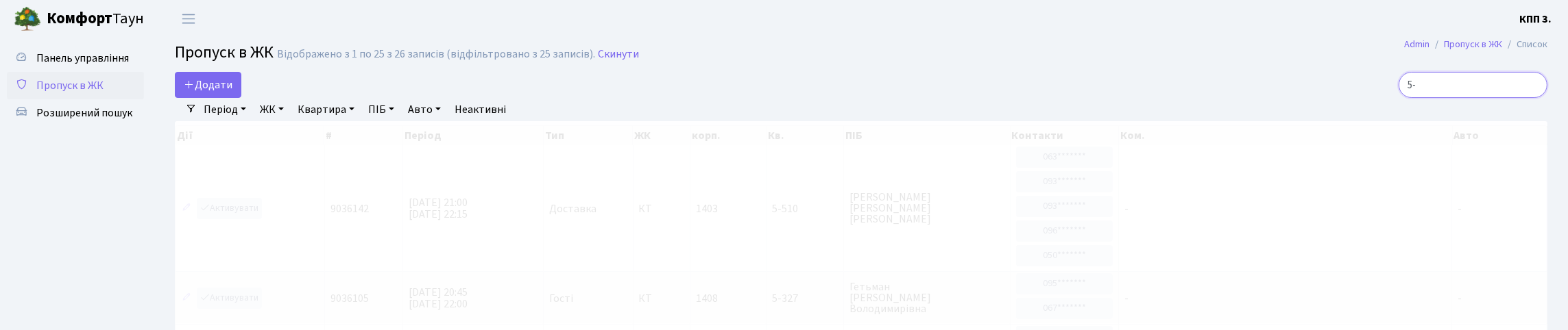
type input "5"
type input "6840"
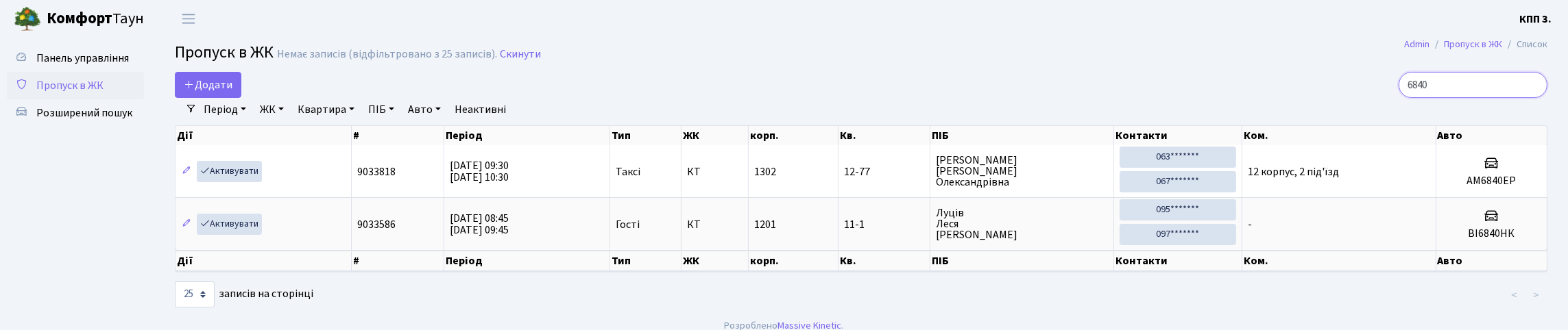
drag, startPoint x: 1421, startPoint y: 93, endPoint x: 1359, endPoint y: 125, distance: 69.8
click at [1359, 125] on div "Додати 6840 Фільтри Період 02.10.2025 - 02.10.2025 ЖК - КТ, вул. Регенераторна,…" at bounding box center [861, 191] width 1393 height 237
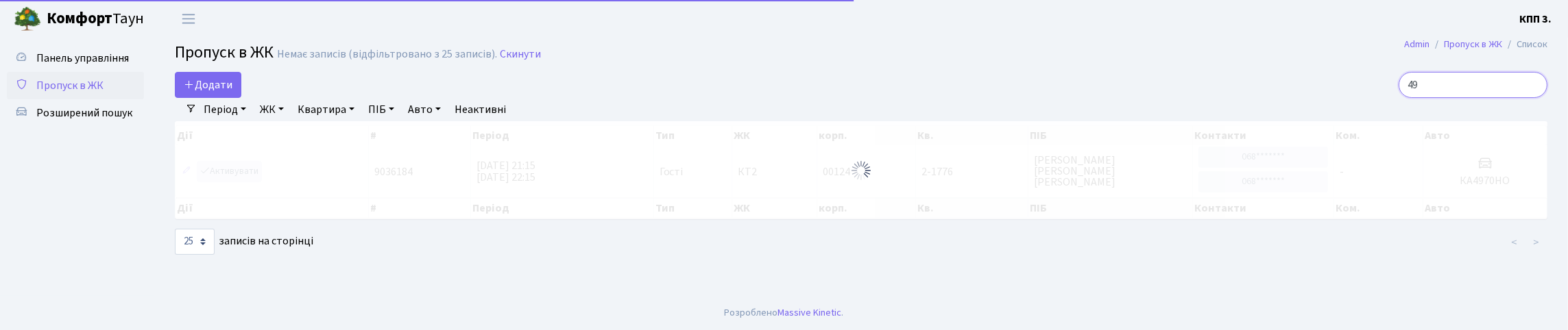
type input "4"
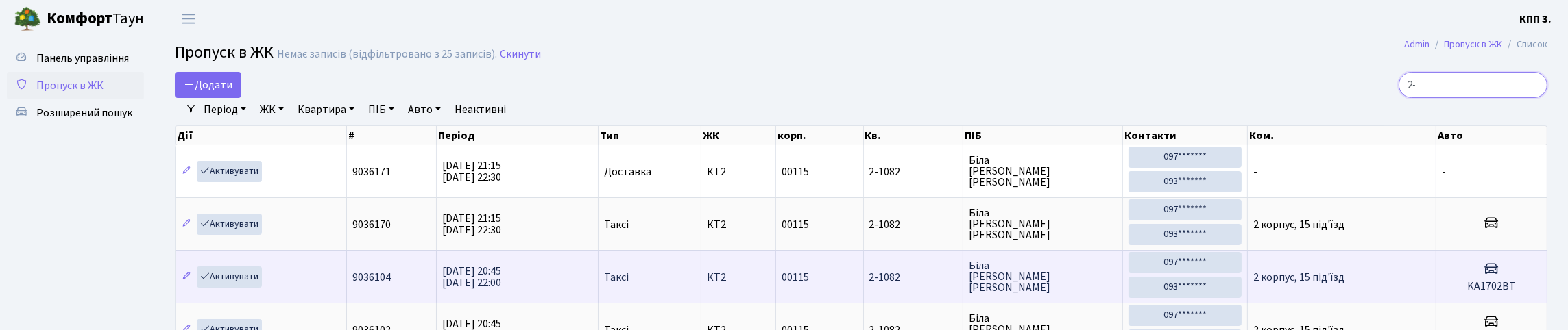
type input "2"
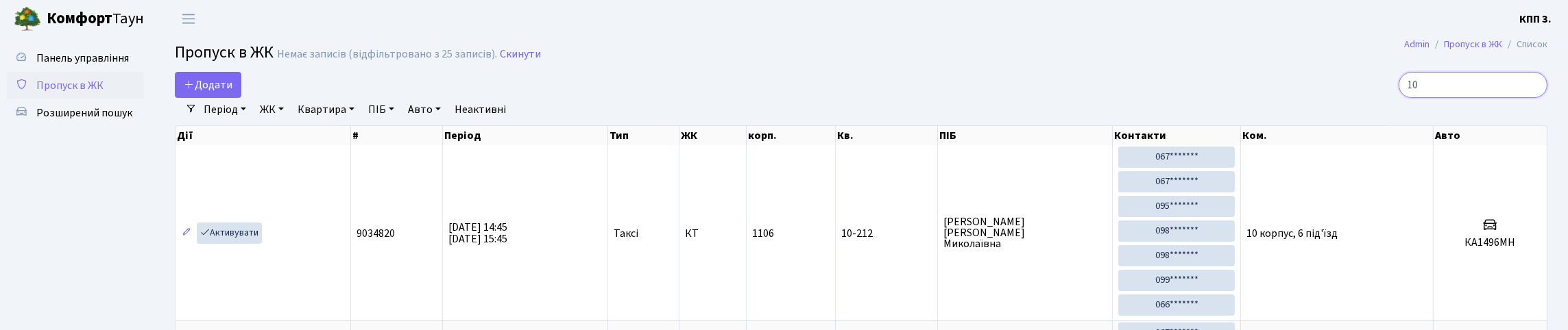
type input "1"
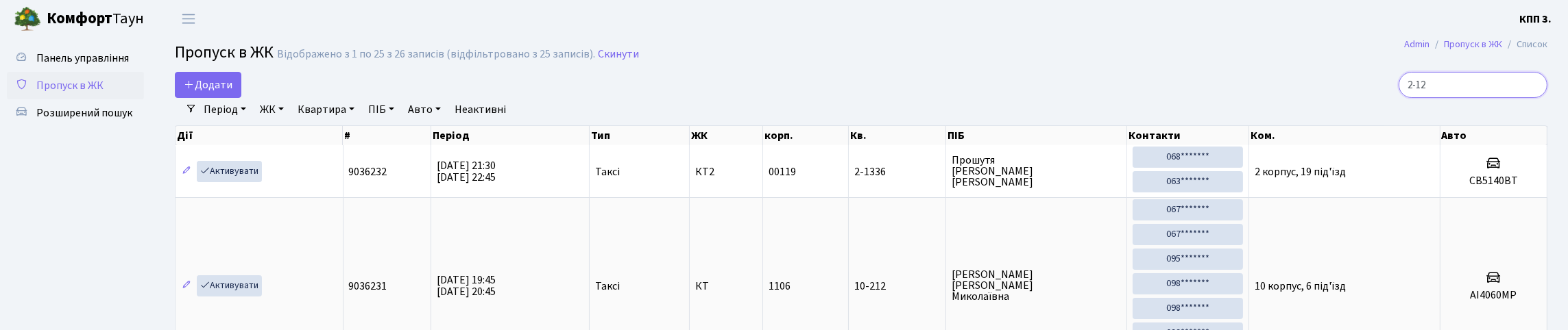
type input "2-123"
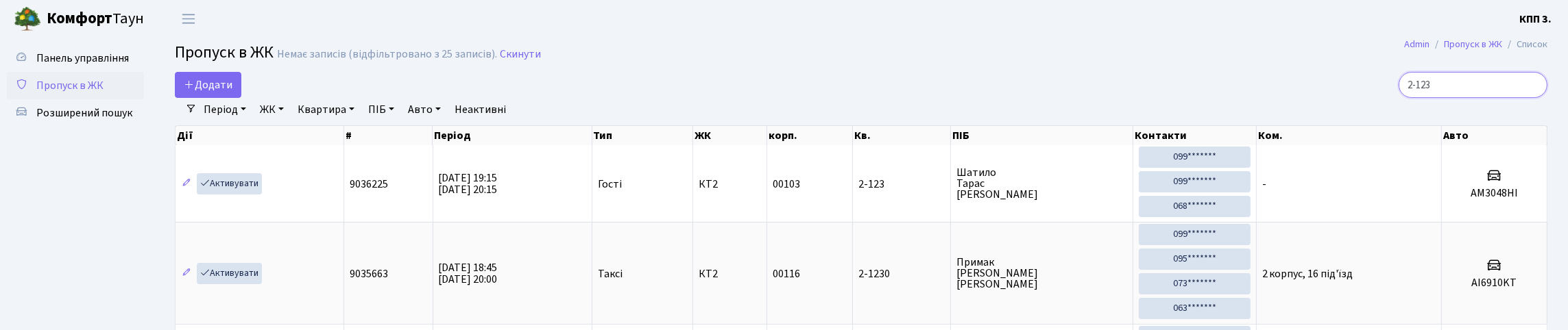
click at [1528, 94] on input "2-123" at bounding box center [1473, 85] width 149 height 26
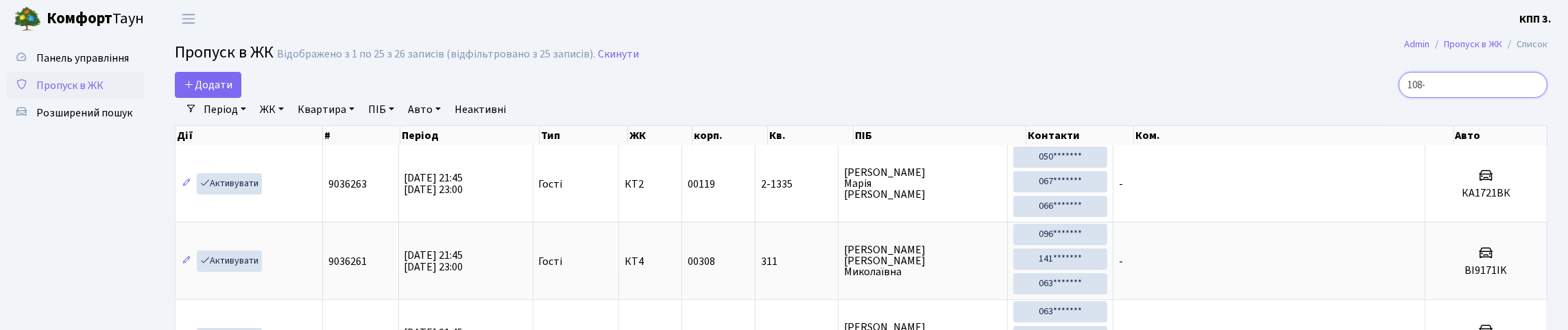
type input "108-1"
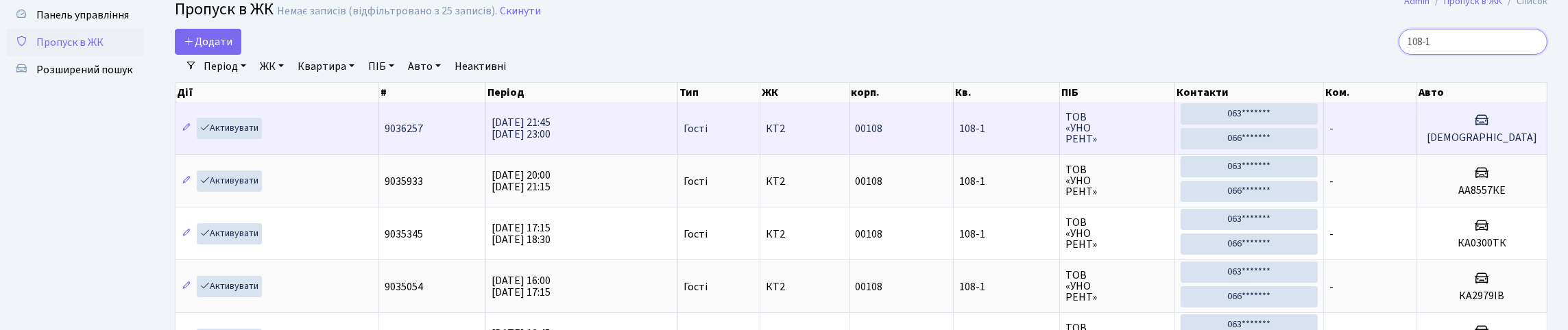
scroll to position [38, 0]
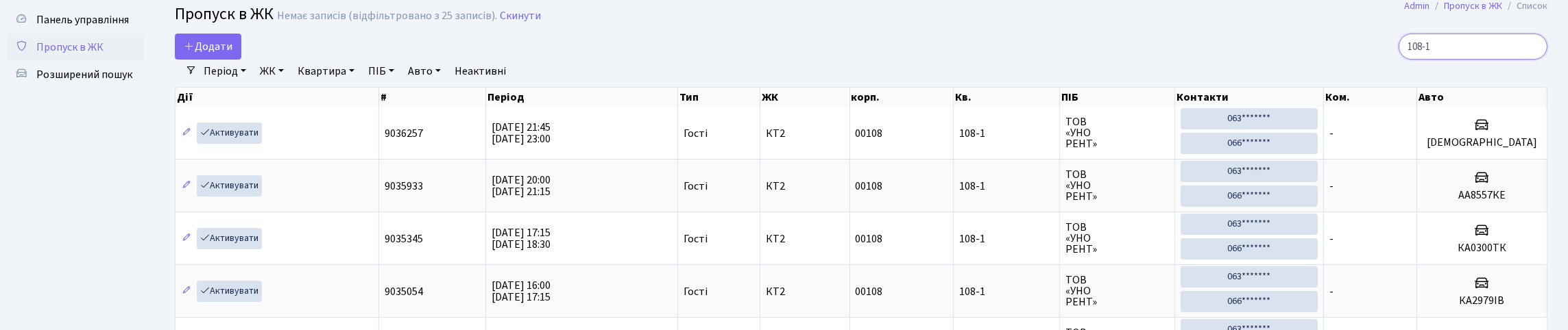
drag, startPoint x: 1402, startPoint y: 63, endPoint x: 1355, endPoint y: 77, distance: 49.0
click at [1358, 75] on div "Додати 108-1 Фільтри Період 02.10.2025 - 02.10.2025 ЖК - КТ, вул. Регенераторна…" at bounding box center [861, 310] width 1393 height 554
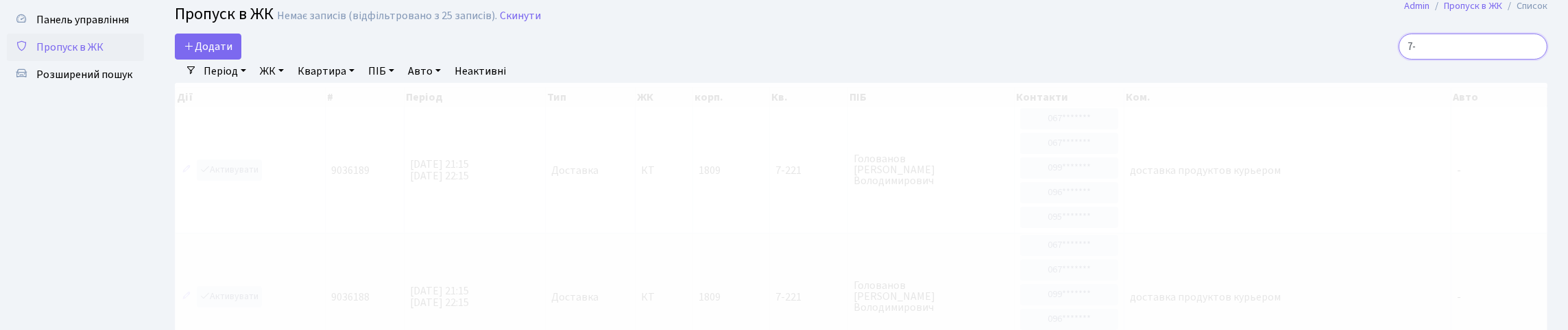
type input "7"
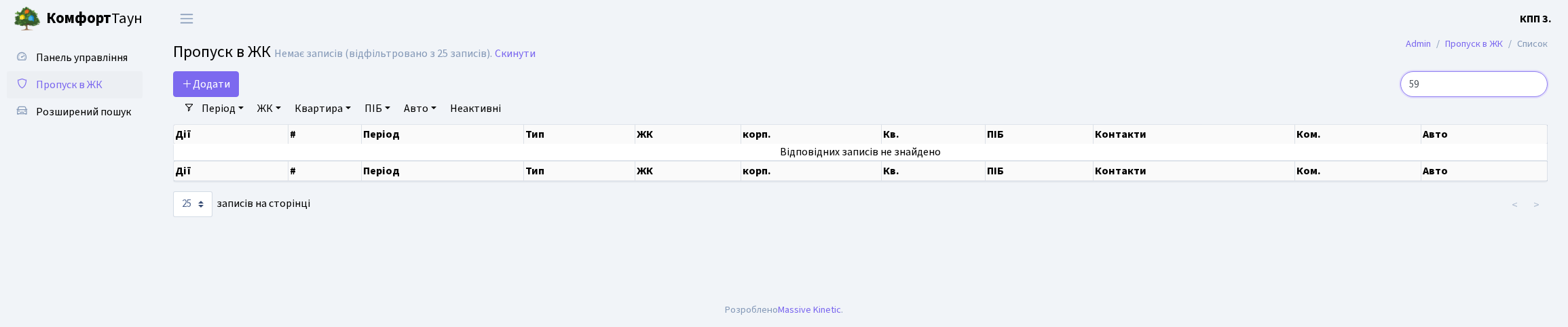
type input "5"
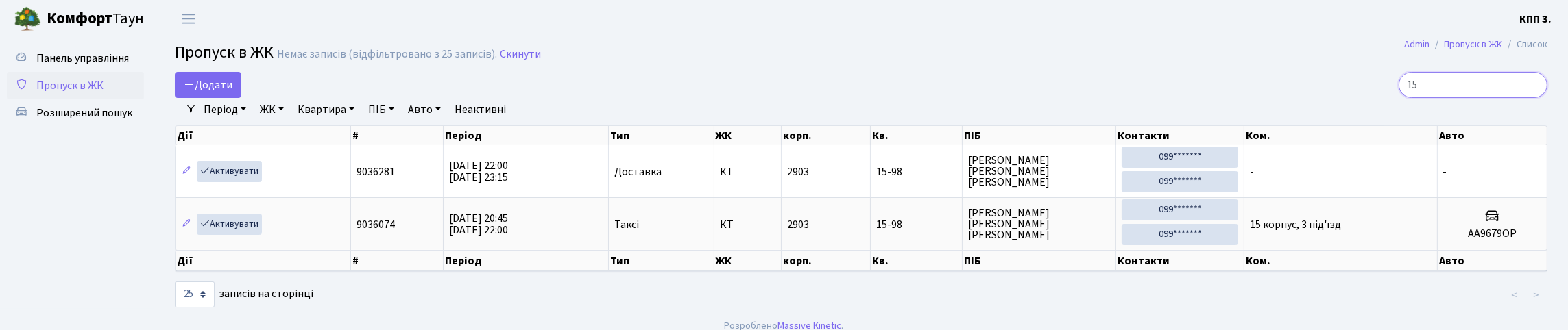
type input "1"
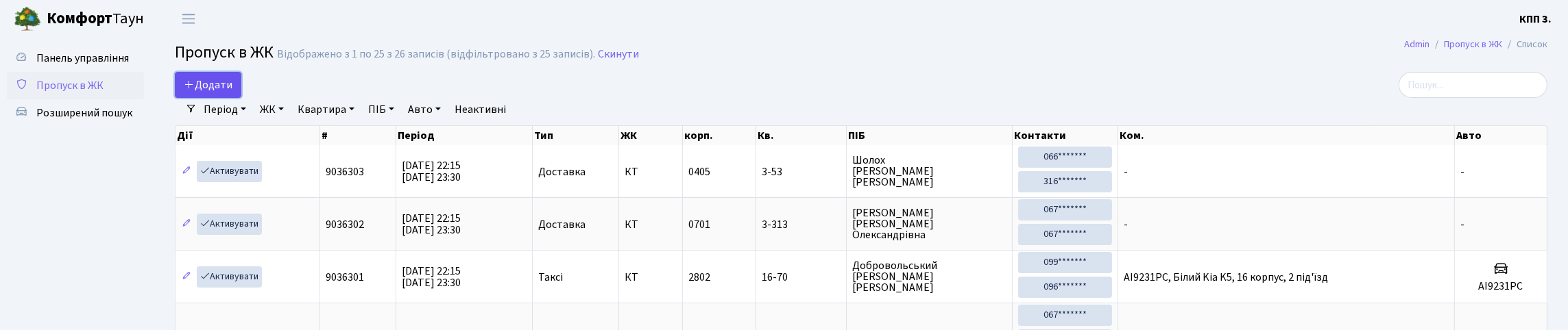
click at [195, 89] on icon at bounding box center [189, 85] width 11 height 11
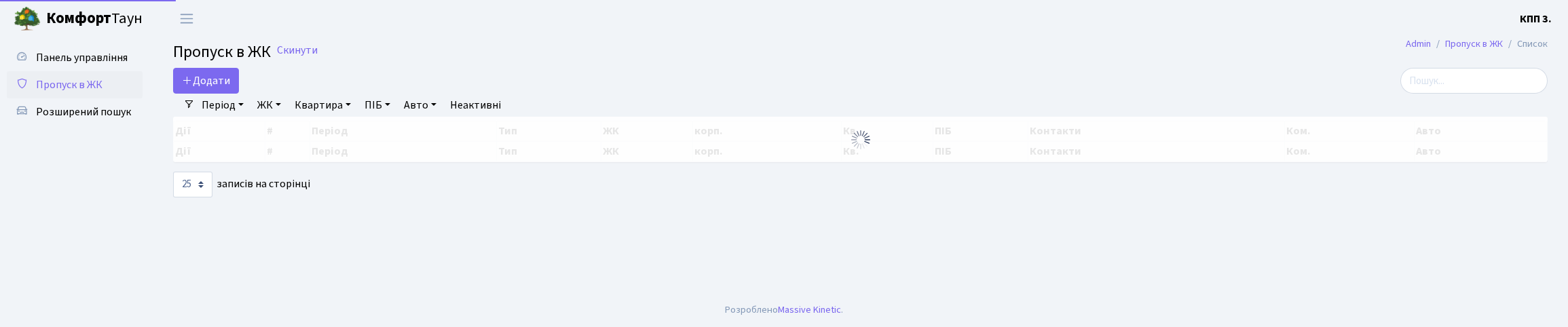
select select "25"
click at [90, 71] on link "Панель управління" at bounding box center [74, 57] width 136 height 27
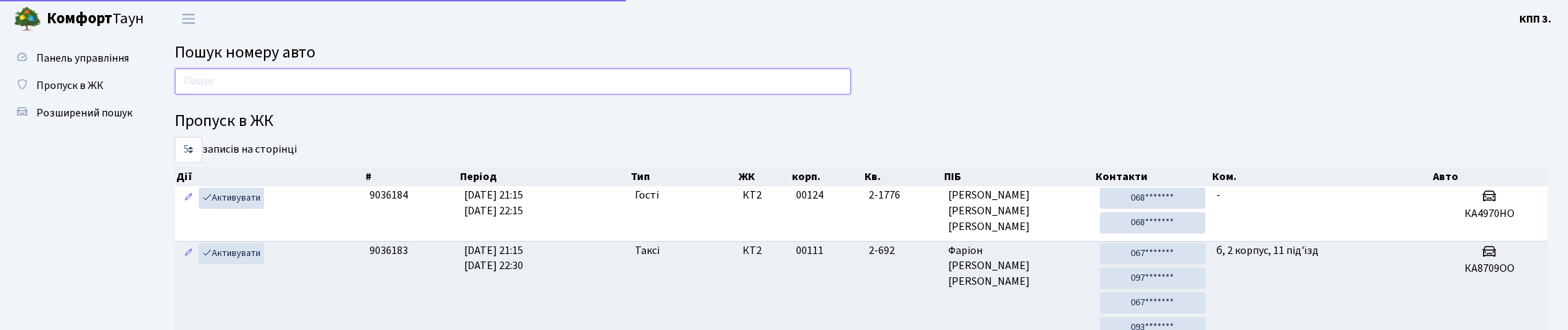
drag, startPoint x: 0, startPoint y: 0, endPoint x: 262, endPoint y: 98, distance: 279.7
click at [262, 94] on input "text" at bounding box center [513, 82] width 676 height 26
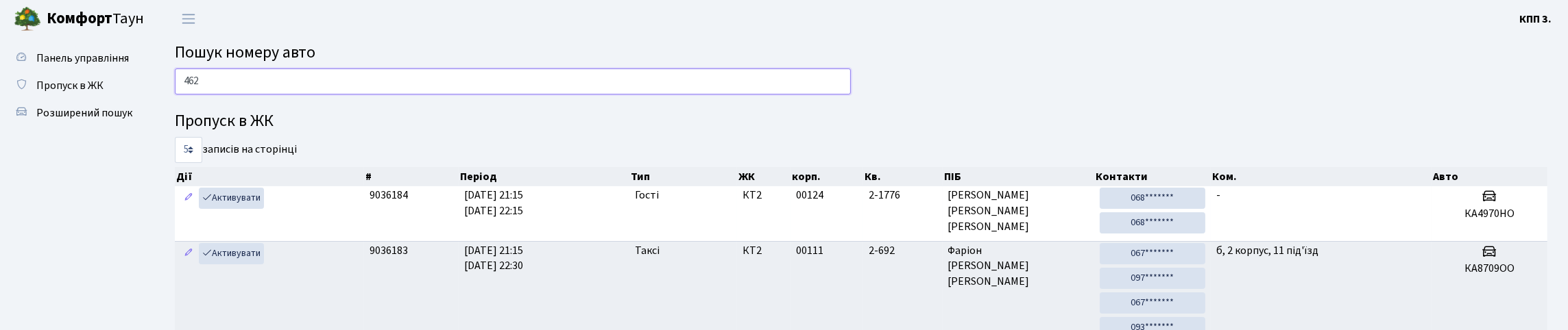
type input "4620"
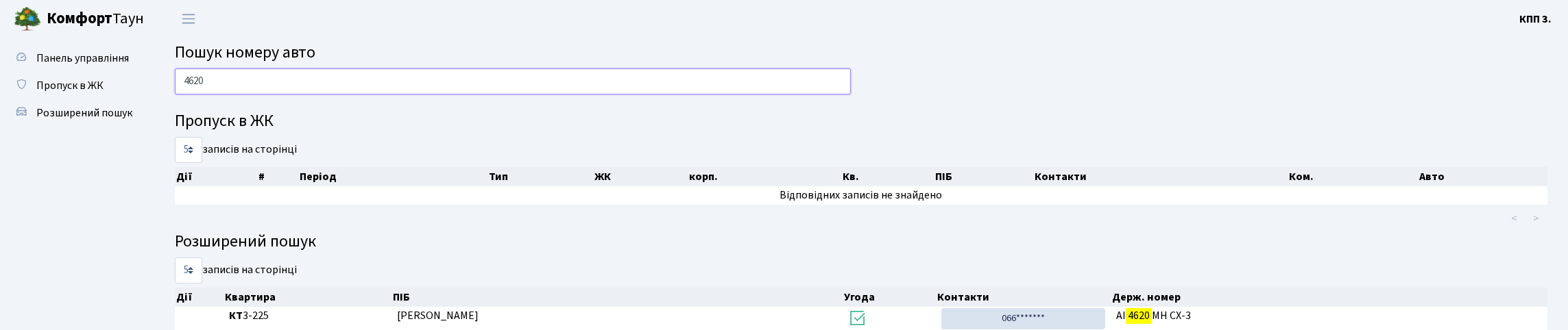
drag, startPoint x: 213, startPoint y: 93, endPoint x: 156, endPoint y: 99, distance: 57.3
click at [156, 99] on div "4620 Пропуск в ЖК 5 10 25 50 записів на сторінці Дії # Період Тип ЖК корп. Кв. …" at bounding box center [861, 243] width 1414 height 348
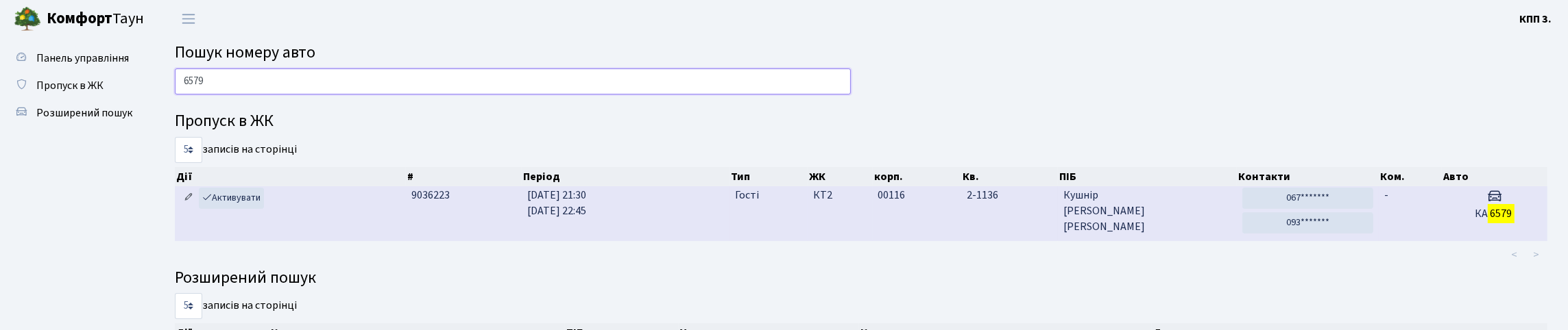
type input "6579"
click at [192, 202] on icon at bounding box center [188, 197] width 10 height 9
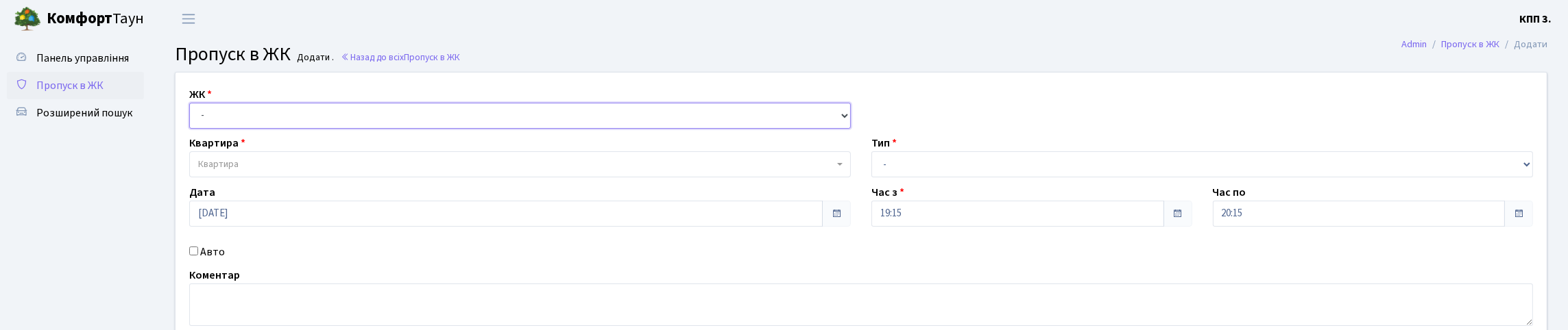
click at [561, 129] on select "- КТ, вул. Регенераторна, 4 КТ2, просп. [STREET_ADDRESS] [STREET_ADDRESS] [PERS…" at bounding box center [520, 116] width 662 height 26
select select "295"
click at [192, 119] on select "- КТ, вул. Регенераторна, 4 КТ2, просп. [STREET_ADDRESS] [STREET_ADDRESS] [PERS…" at bounding box center [520, 116] width 662 height 26
select select
click at [452, 171] on span "Квартира" at bounding box center [516, 164] width 636 height 13
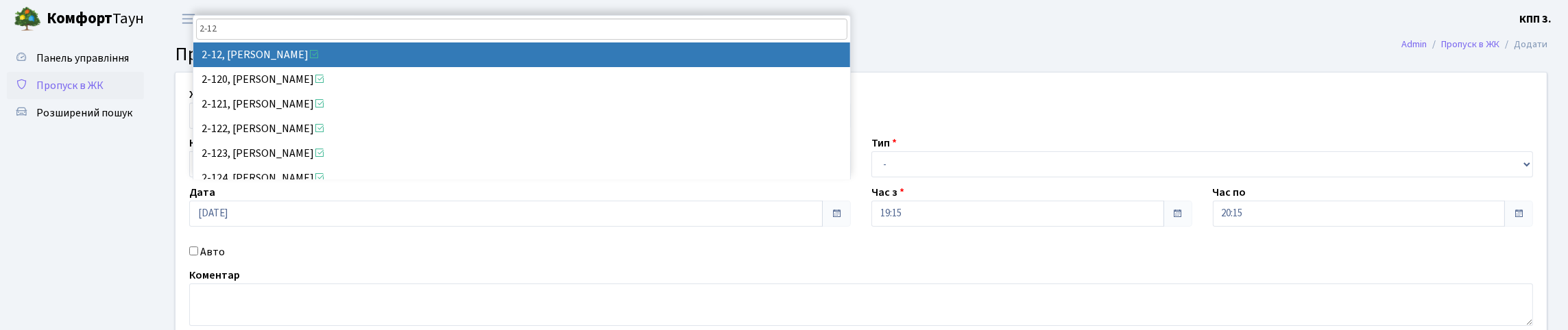
type input "2-123"
select select "15174"
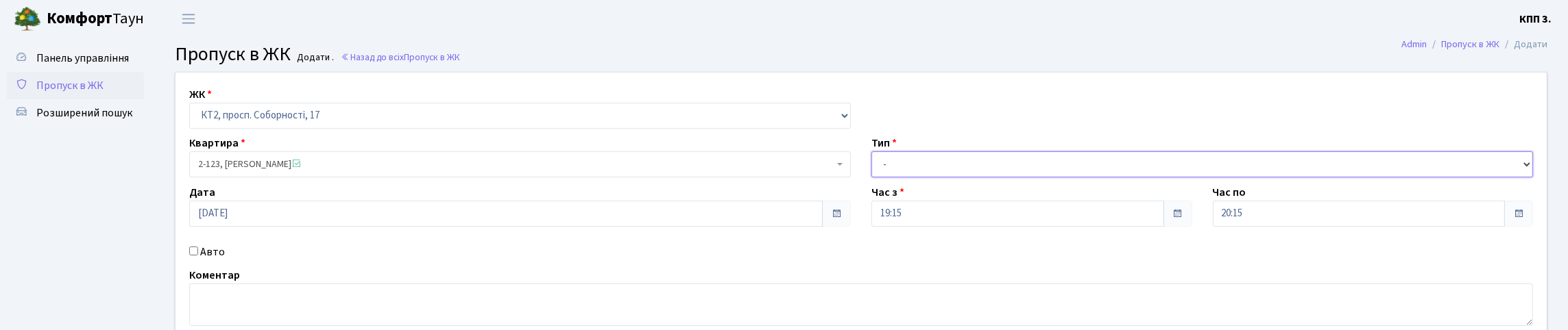
click at [924, 177] on select "- Доставка Таксі Гості Сервіс" at bounding box center [1203, 164] width 662 height 26
select select "3"
click at [872, 177] on select "- Доставка Таксі Гості Сервіс" at bounding box center [1203, 164] width 662 height 26
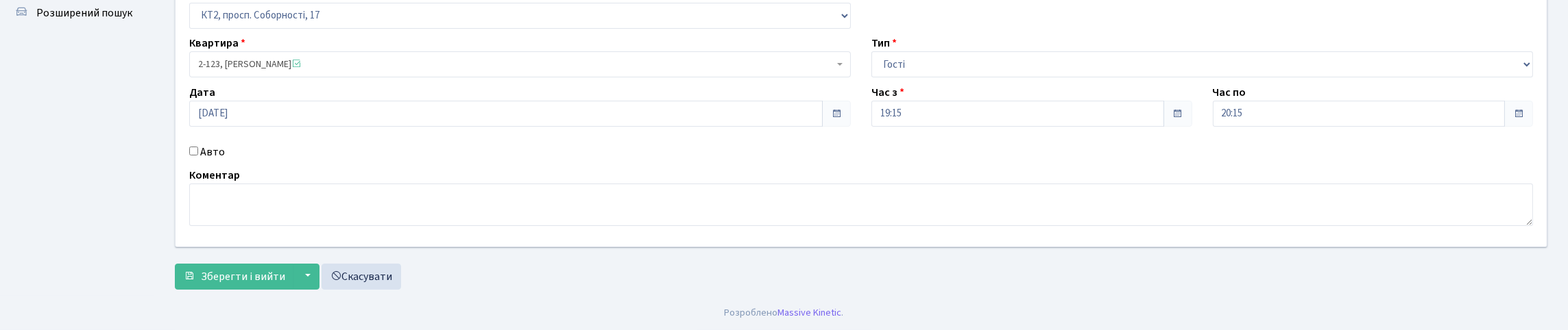
click at [216, 144] on label "Авто" at bounding box center [212, 152] width 25 height 17
click at [198, 146] on input "Авто" at bounding box center [193, 150] width 9 height 9
checkbox input "true"
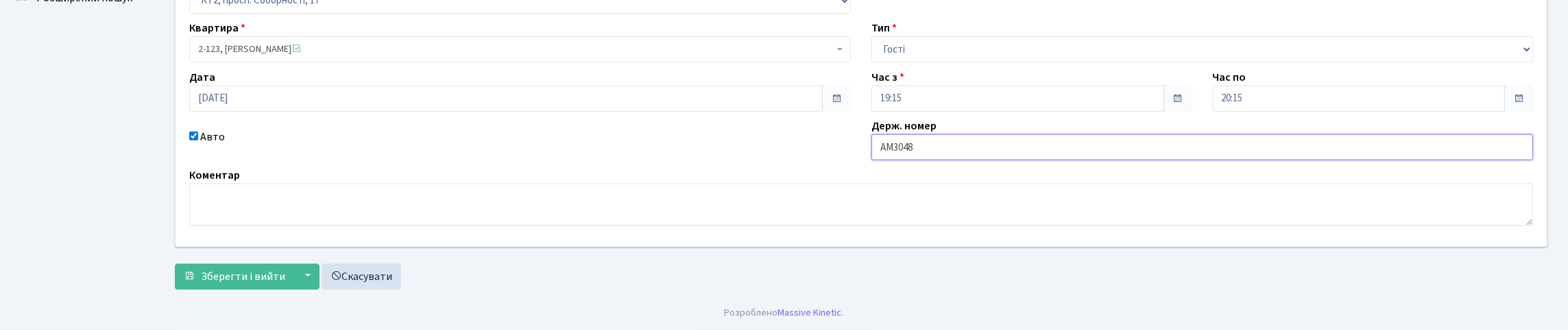
type input "АМ3048НІ"
click at [256, 275] on span "Зберегти і вийти" at bounding box center [243, 276] width 85 height 15
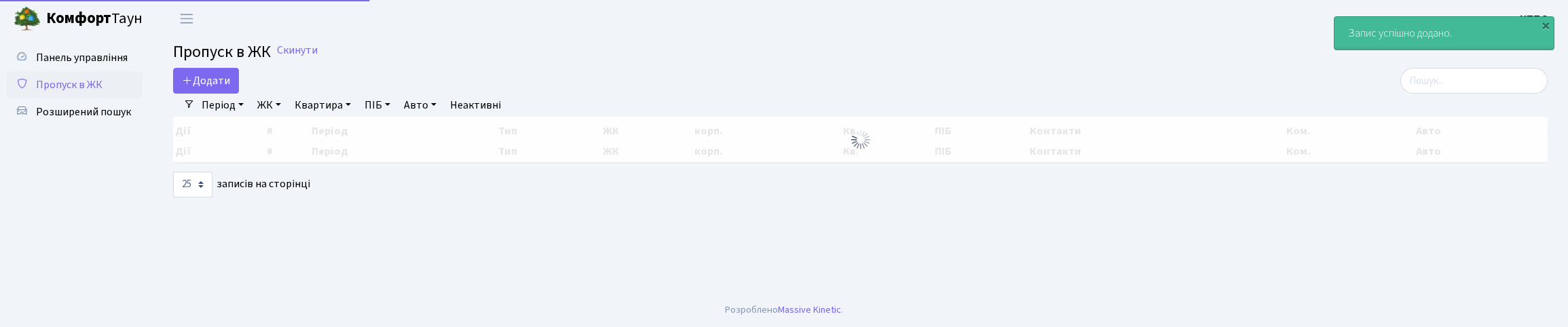
select select "25"
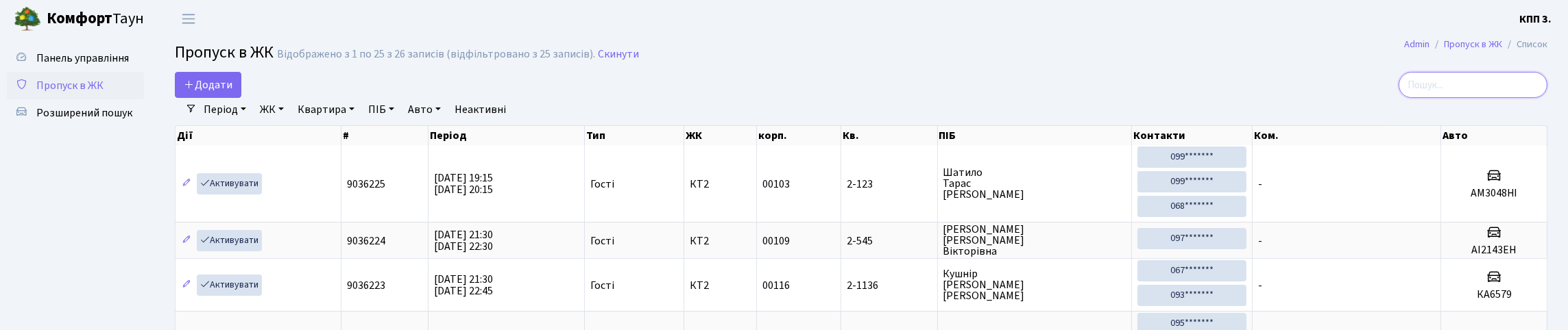
click at [1445, 98] on input "search" at bounding box center [1473, 85] width 149 height 26
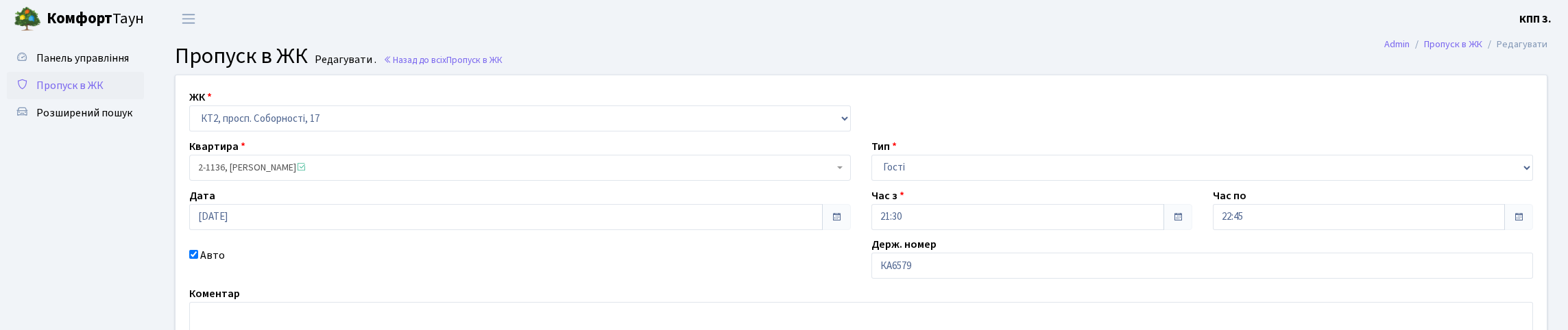
scroll to position [212, 0]
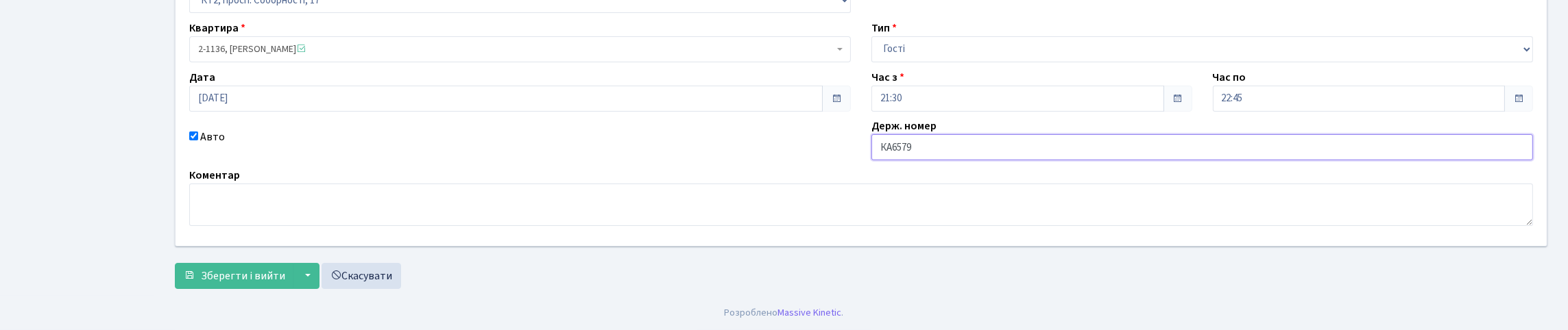
click at [966, 135] on input "КА6579" at bounding box center [1203, 147] width 662 height 26
type input "КА6579ОР"
click at [266, 263] on button "Зберегти і вийти" at bounding box center [234, 275] width 120 height 26
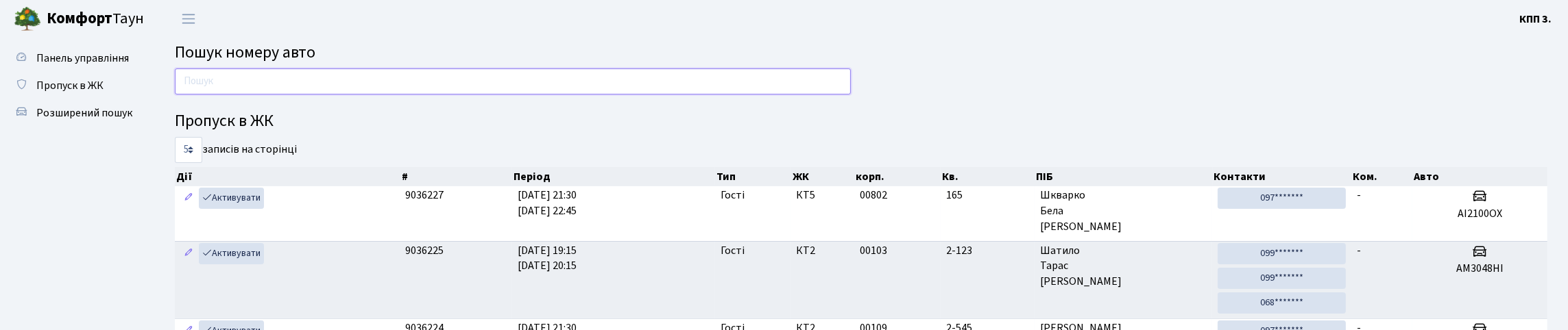
drag, startPoint x: 447, startPoint y: 103, endPoint x: 439, endPoint y: 44, distance: 59.5
click at [447, 94] on input "text" at bounding box center [513, 82] width 676 height 26
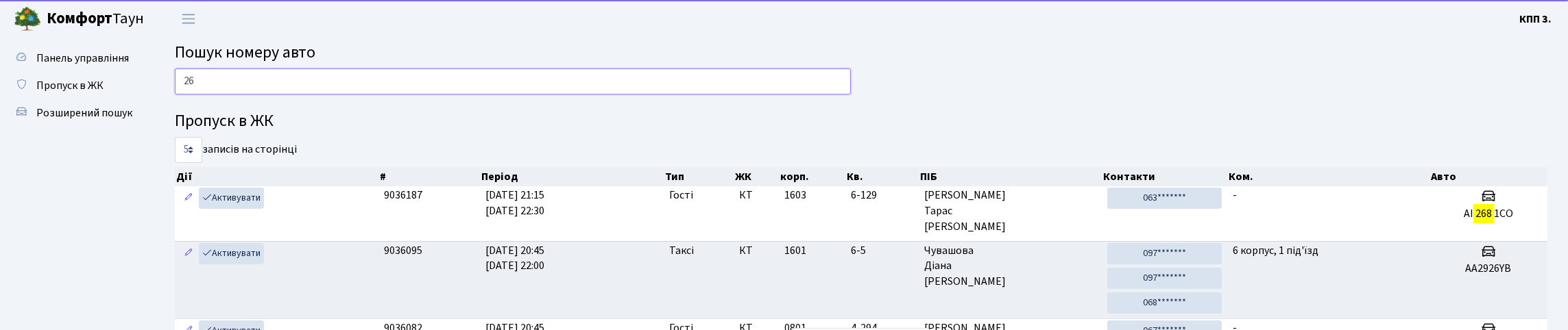
type input "2"
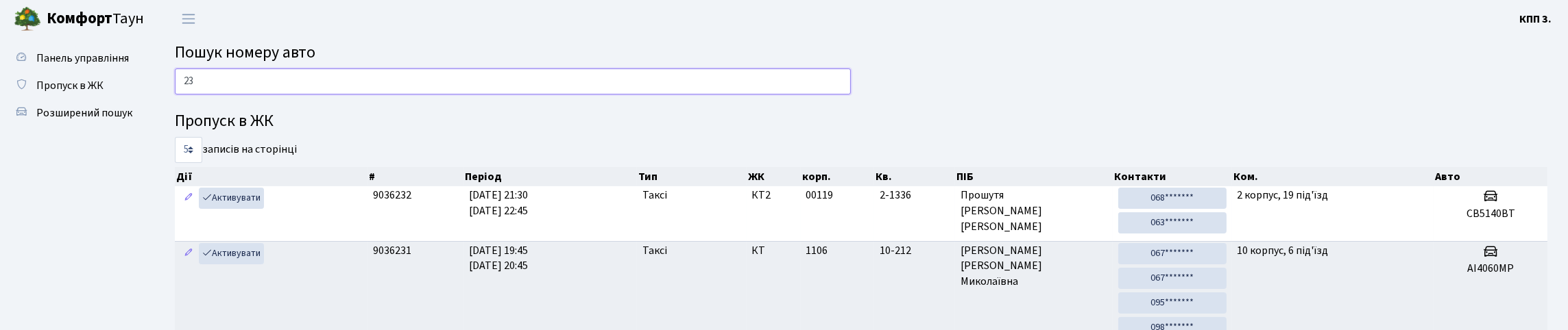
type input "2"
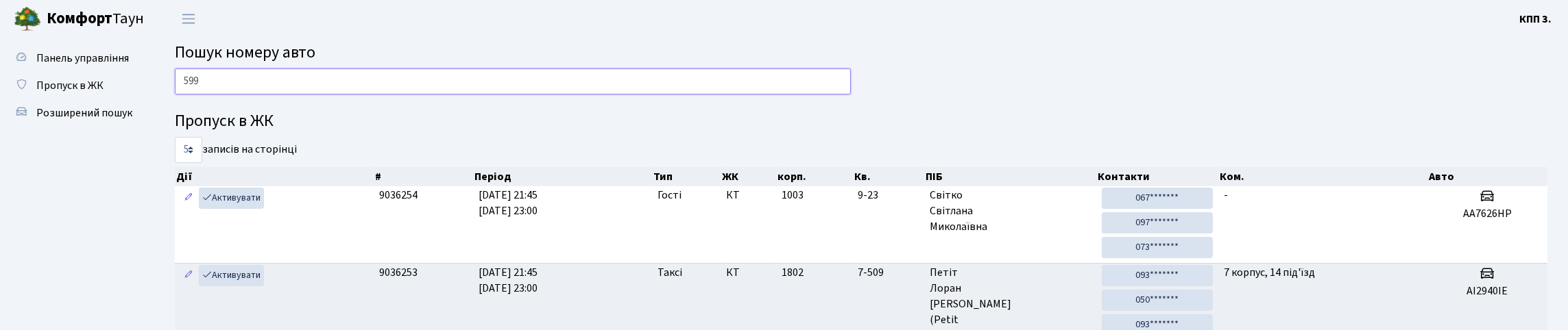
type input "5994"
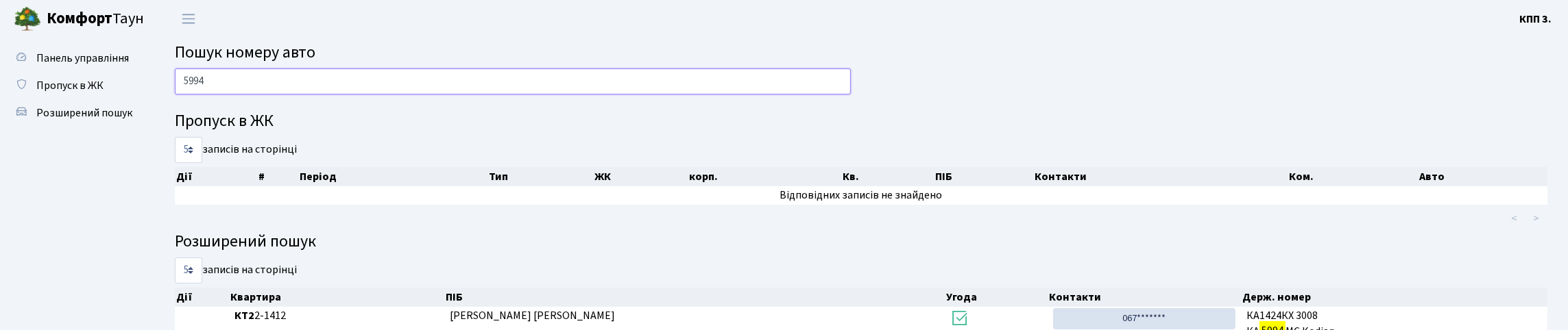
drag, startPoint x: 253, startPoint y: 99, endPoint x: 147, endPoint y: 131, distance: 110.7
click at [147, 131] on div "Панель управління Пропуск в ЖК Розширений пошук Пошук номеру авто 5994 Пропуск …" at bounding box center [784, 238] width 1568 height 401
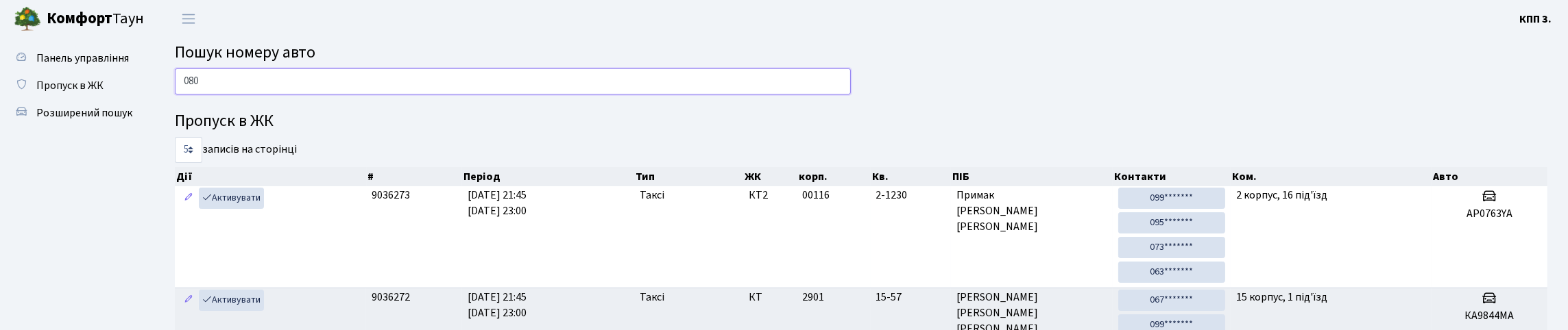
type input "0808"
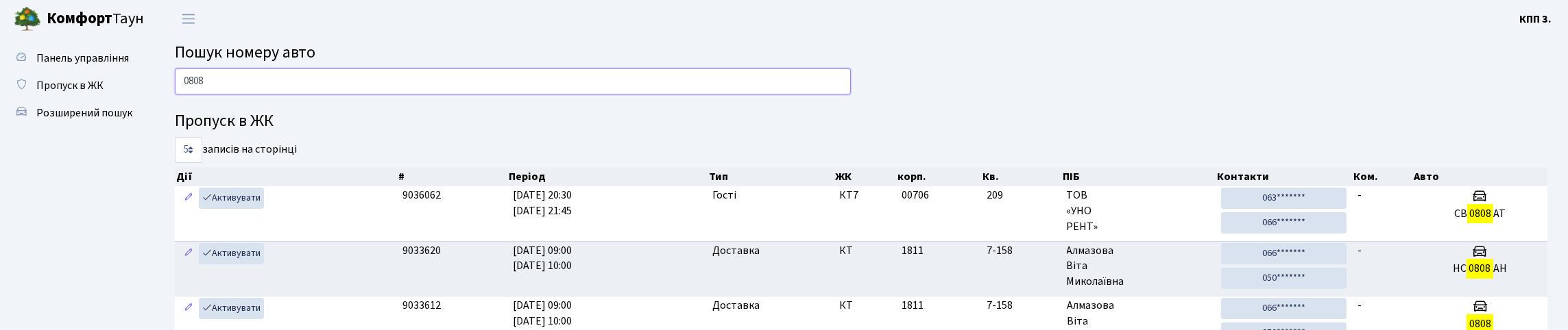
drag, startPoint x: 197, startPoint y: 107, endPoint x: 162, endPoint y: 121, distance: 37.7
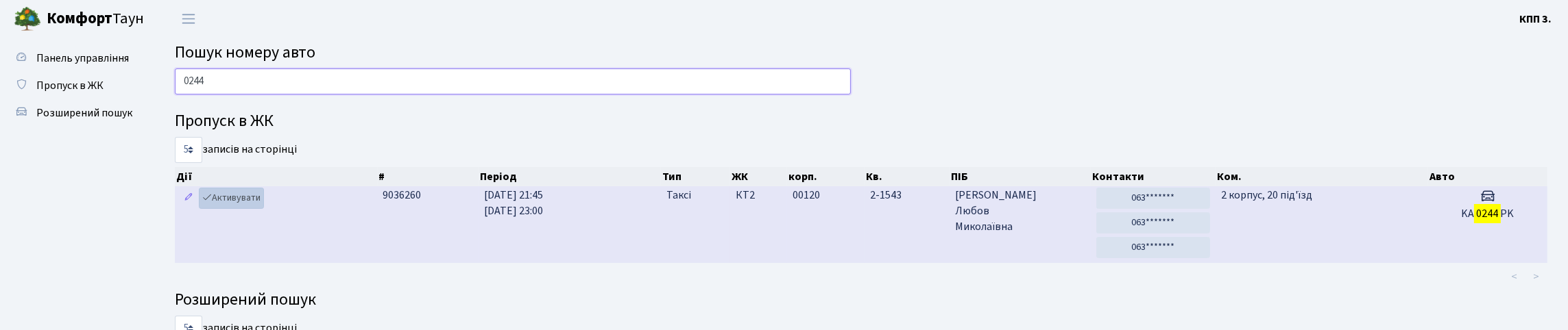
type input "0244"
click at [261, 209] on link "Активувати" at bounding box center [231, 198] width 65 height 21
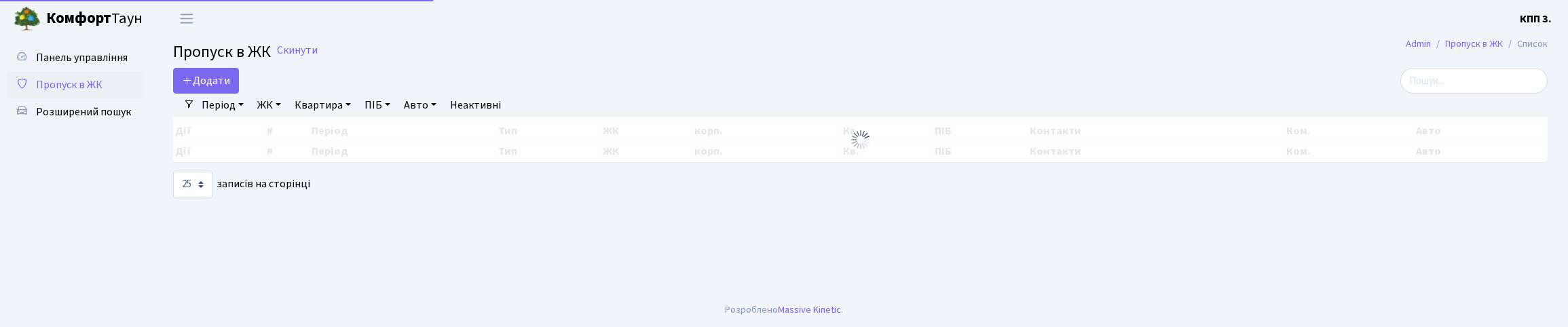
select select "25"
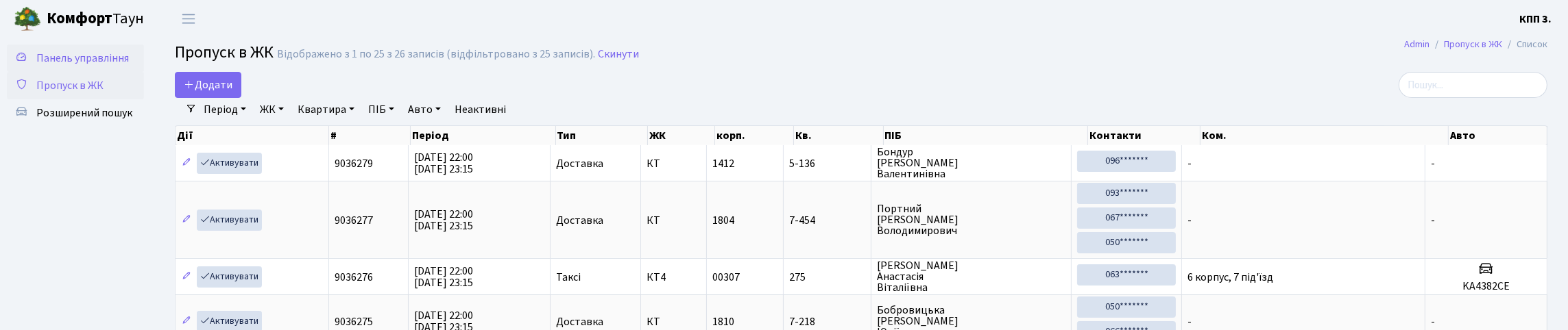
click at [104, 72] on link "Панель управління" at bounding box center [75, 58] width 137 height 28
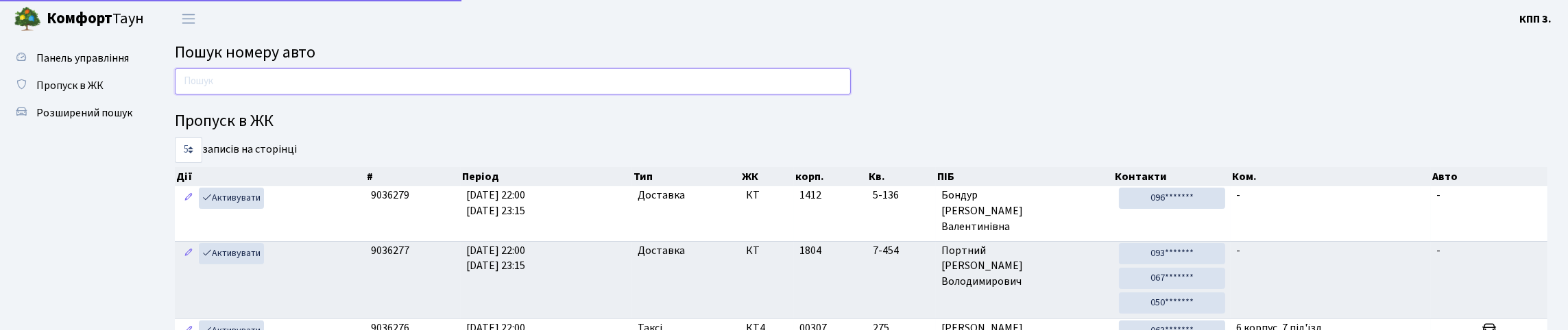
click at [215, 93] on input "text" at bounding box center [513, 82] width 676 height 26
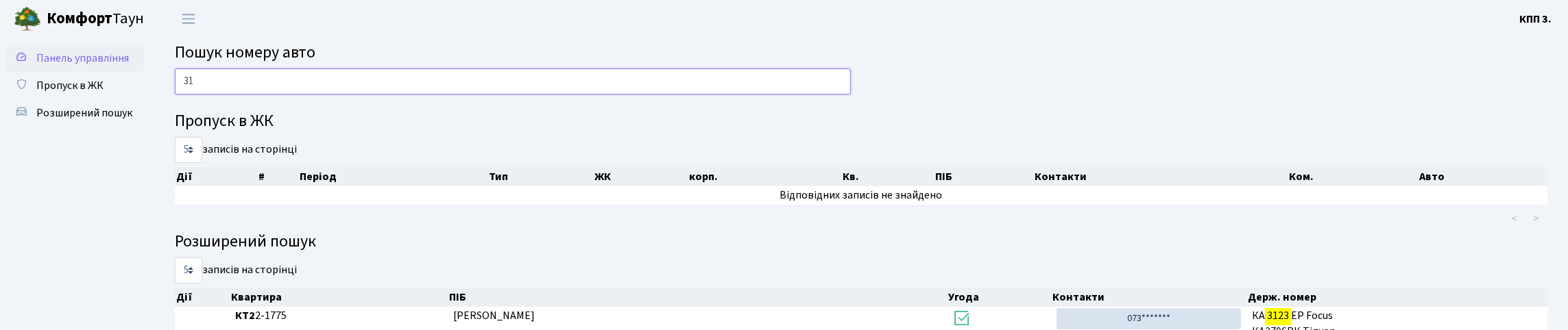
type input "3"
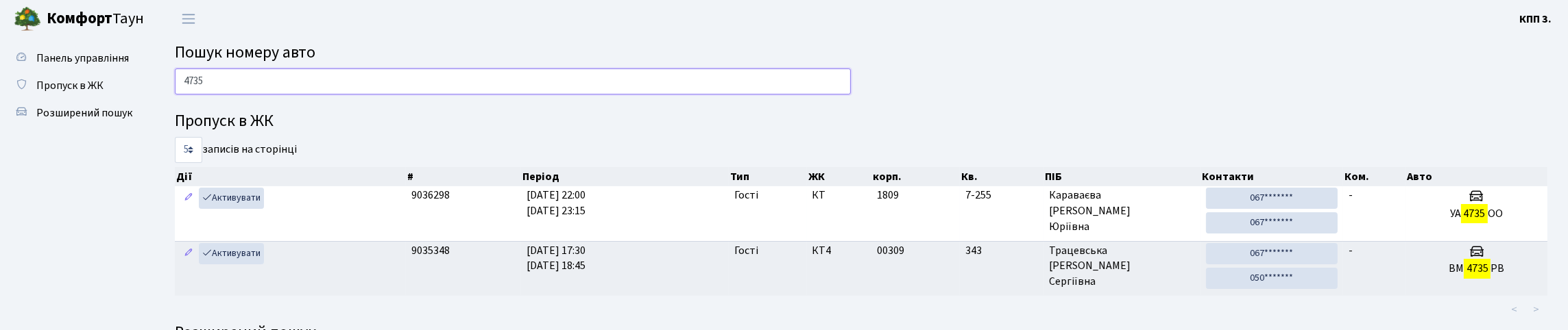
type input "4735"
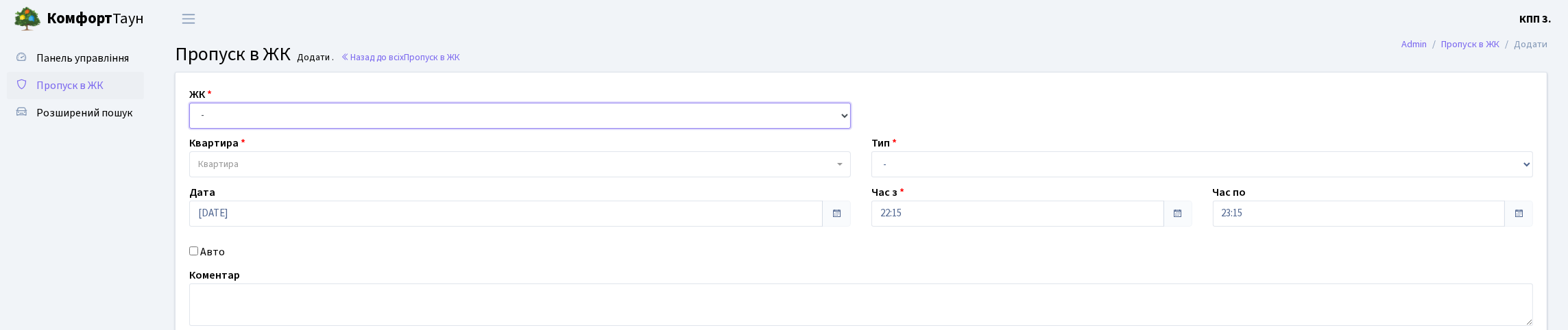
click at [211, 129] on select "- КТ, вул. Регенераторна, 4 КТ2, просп. Соборності, 17 КТ3, вул. Березнева, 16 …" at bounding box center [520, 116] width 662 height 26
select select "271"
click at [192, 119] on select "- КТ, вул. Регенераторна, 4 КТ2, просп. Соборності, 17 КТ3, вул. Березнева, 16 …" at bounding box center [520, 116] width 662 height 26
select select
click at [248, 171] on span "Квартира" at bounding box center [516, 164] width 636 height 13
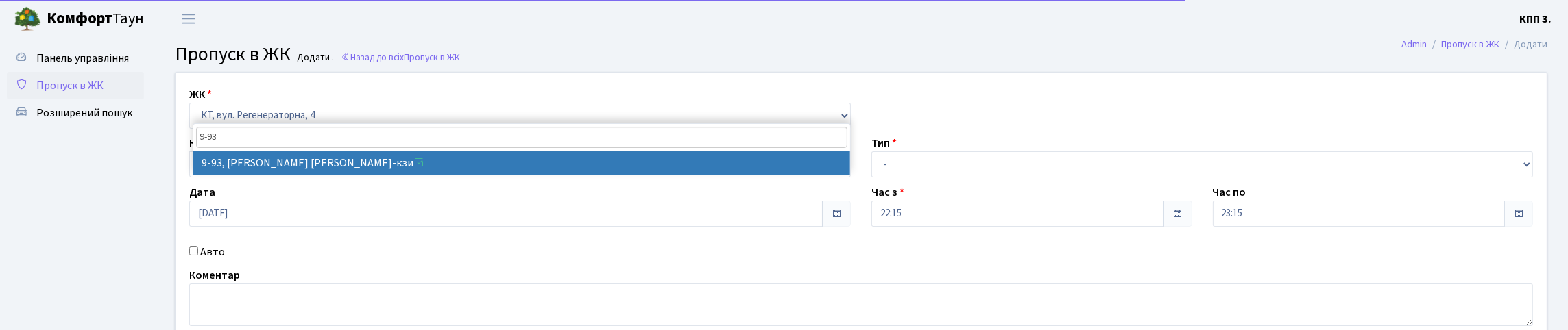
type input "9-93"
drag, startPoint x: 253, startPoint y: 168, endPoint x: 244, endPoint y: 220, distance: 52.8
select select "6443"
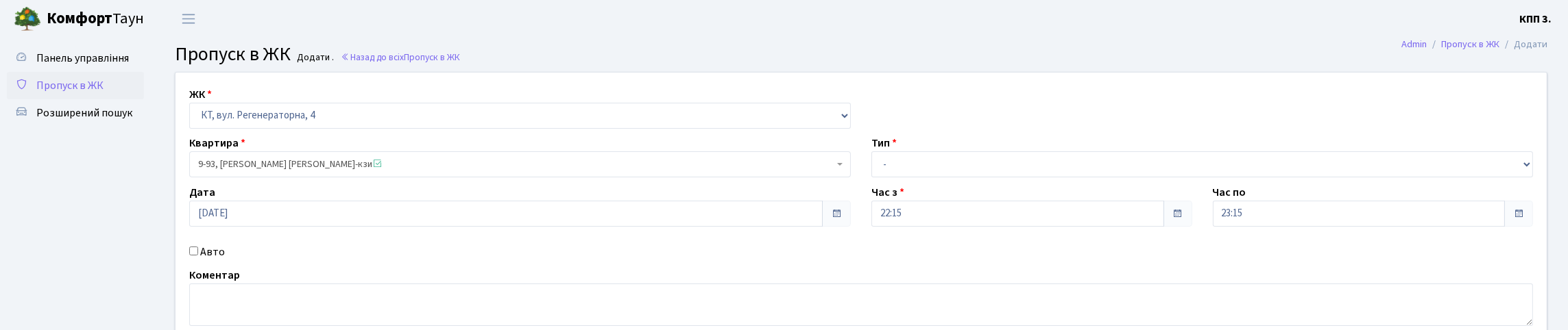
click at [198, 256] on input "Авто" at bounding box center [193, 251] width 9 height 9
checkbox input "true"
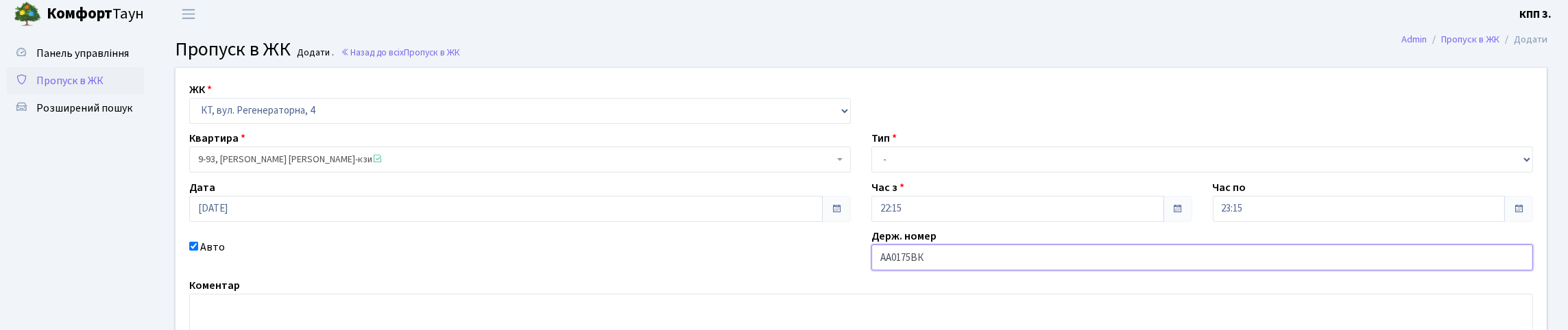
type input "АА0175ВК"
drag, startPoint x: 914, startPoint y: 185, endPoint x: 904, endPoint y: 181, distance: 10.8
click at [914, 173] on select "- Доставка Таксі Гості Сервіс" at bounding box center [1203, 159] width 662 height 26
select select "1"
click at [872, 173] on select "- Доставка Таксі Гості Сервіс" at bounding box center [1203, 159] width 662 height 26
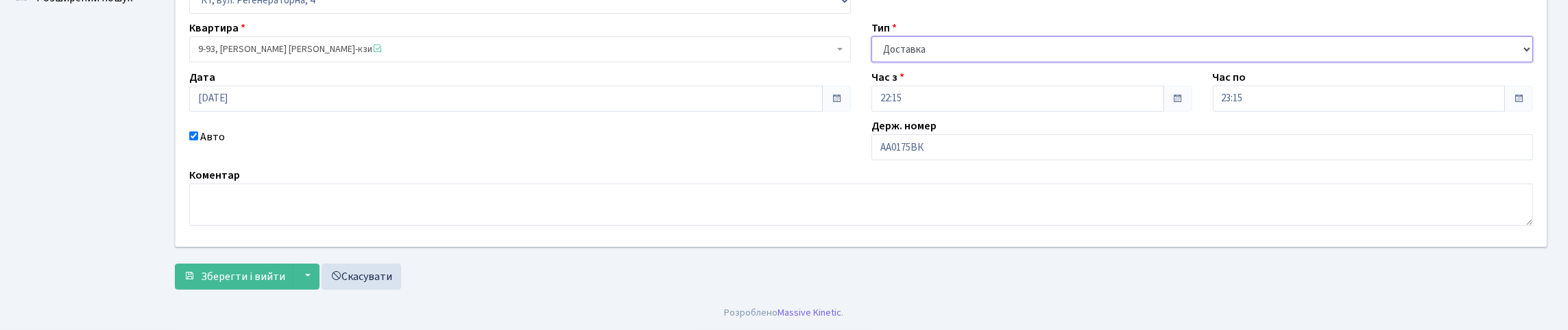
scroll to position [207, 0]
click at [248, 271] on span "Зберегти і вийти" at bounding box center [243, 276] width 85 height 15
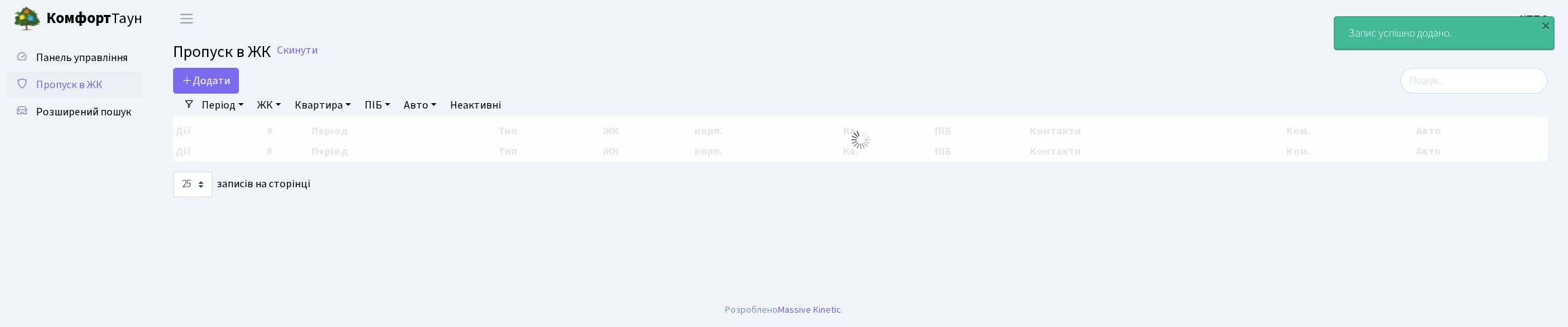
select select "25"
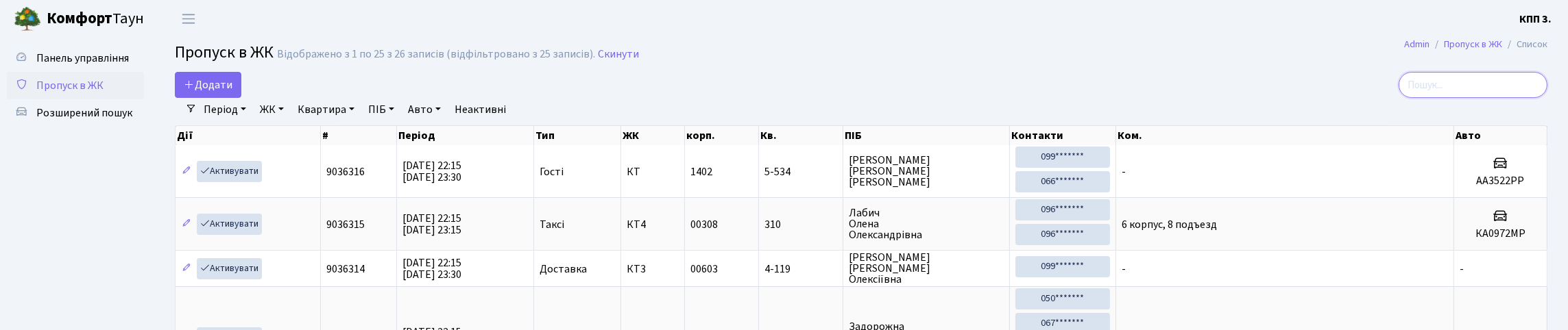
click at [1462, 98] on input "search" at bounding box center [1473, 85] width 149 height 26
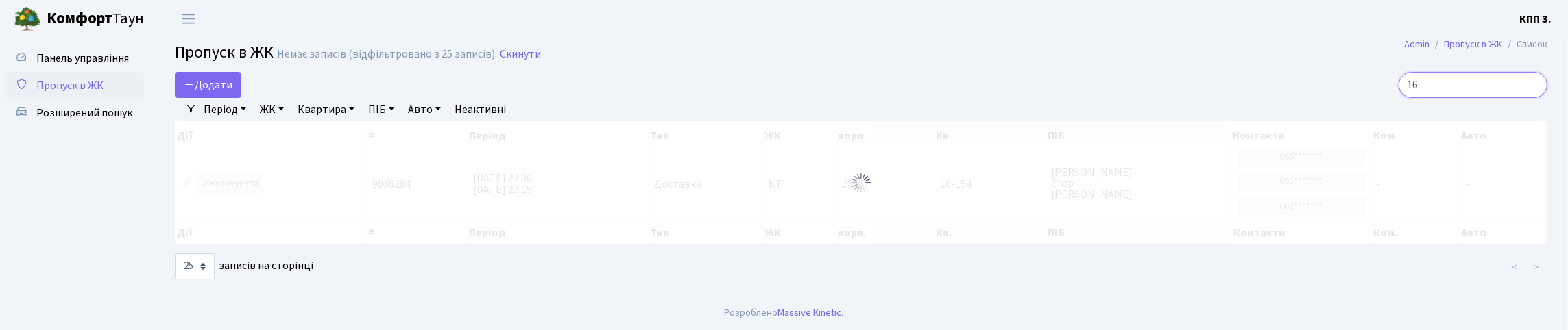
type input "1"
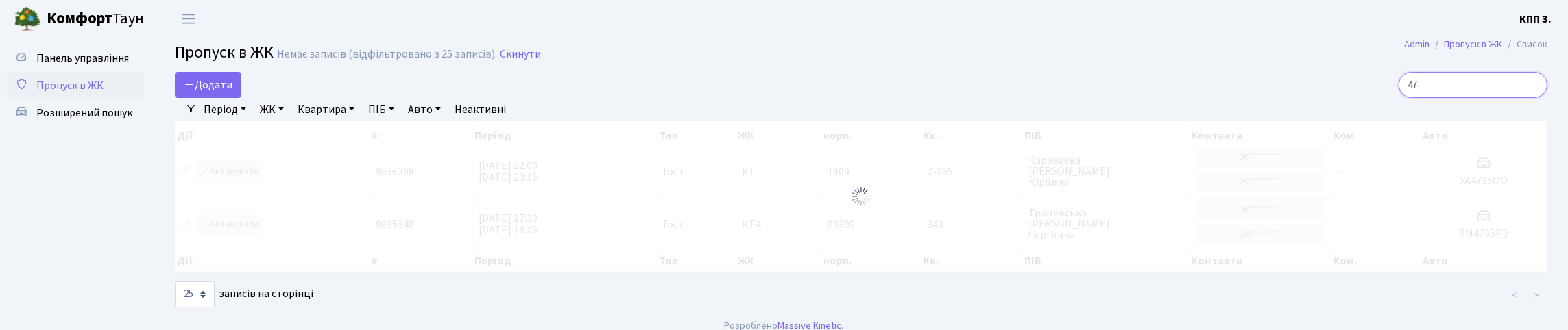
type input "4"
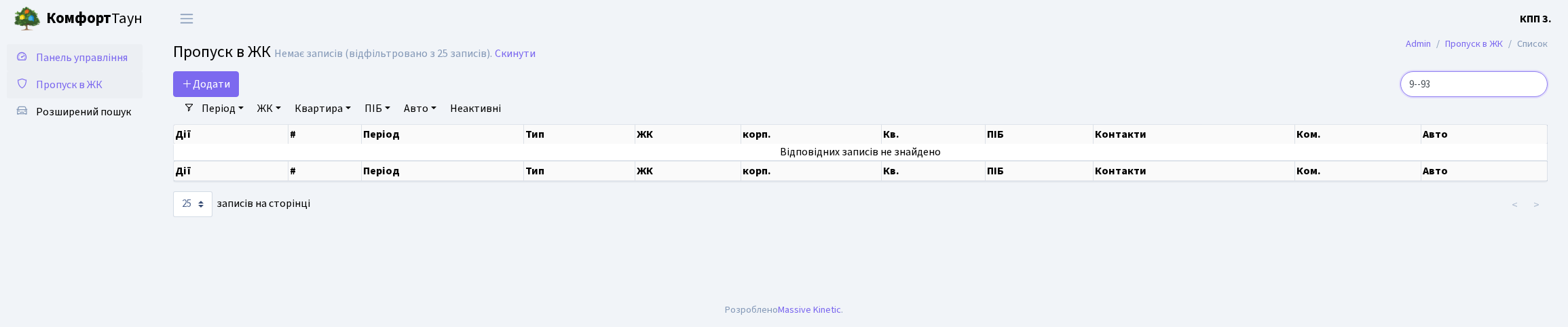
type input "9--93"
click at [66, 65] on span "Панель управління" at bounding box center [82, 57] width 92 height 15
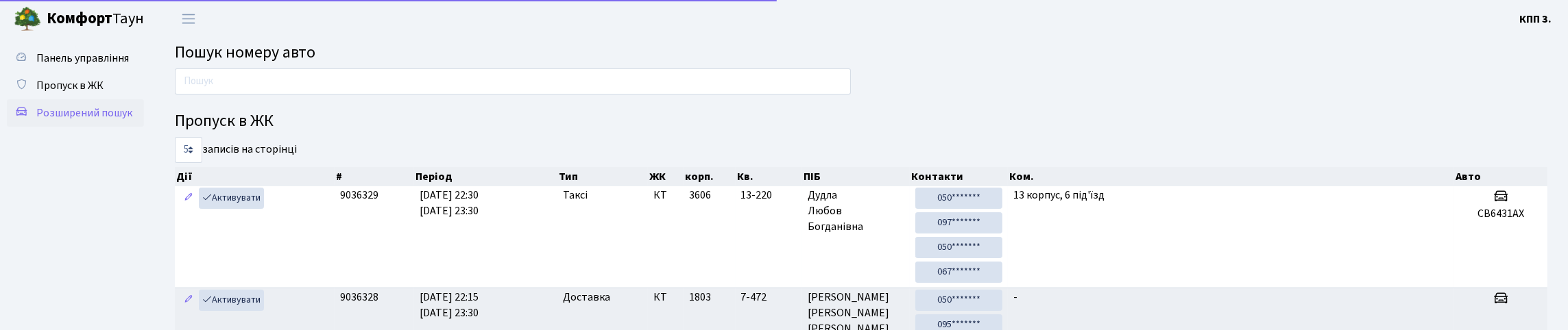
click at [64, 127] on link "Розширений пошук" at bounding box center [75, 113] width 137 height 28
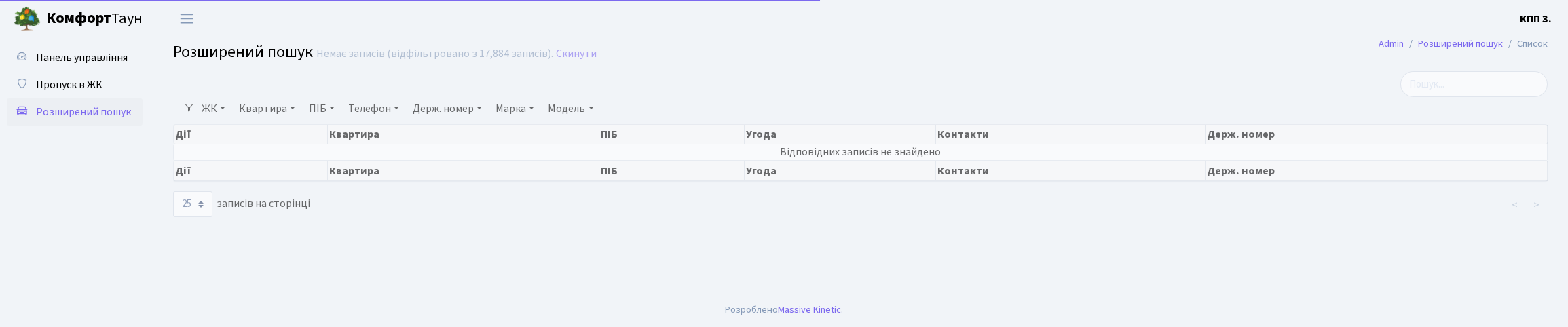
select select "25"
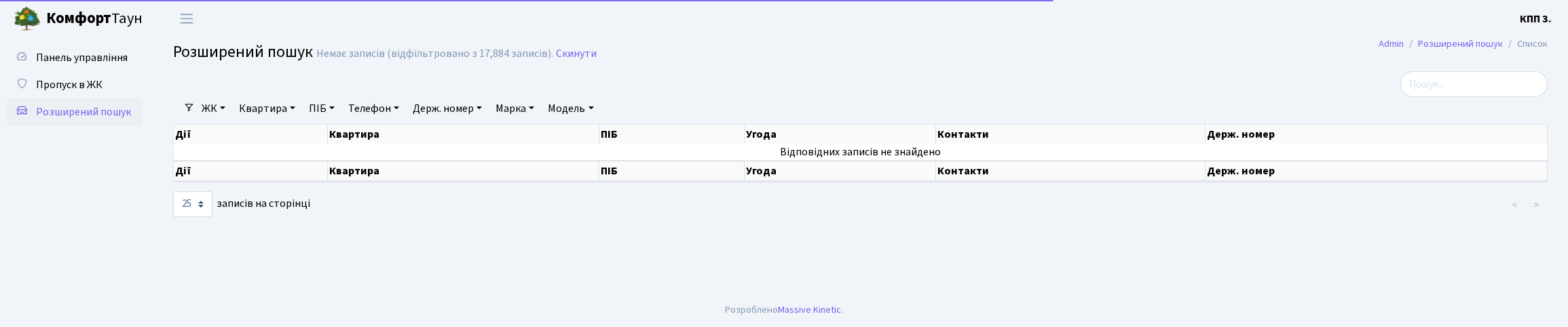
click at [222, 85] on div at bounding box center [628, 84] width 930 height 26
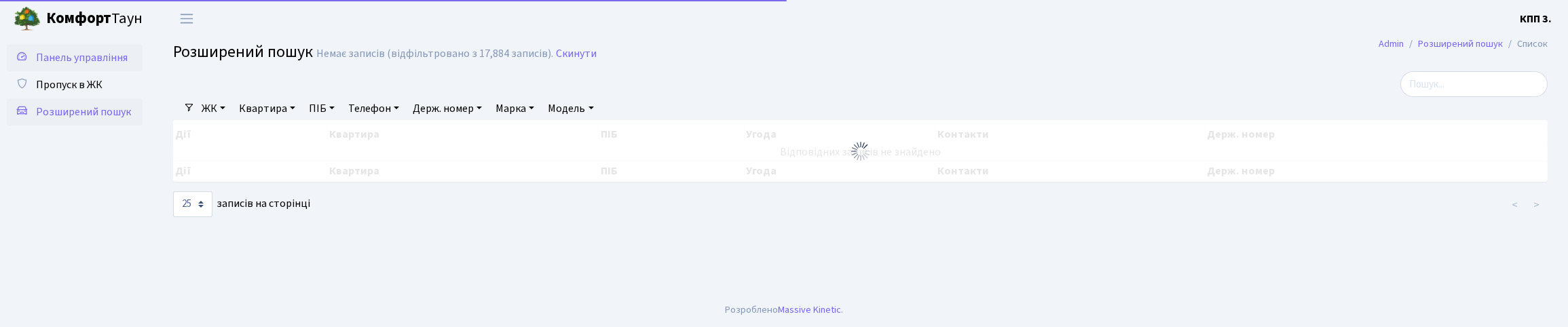
click at [89, 71] on link "Панель управління" at bounding box center [74, 57] width 136 height 27
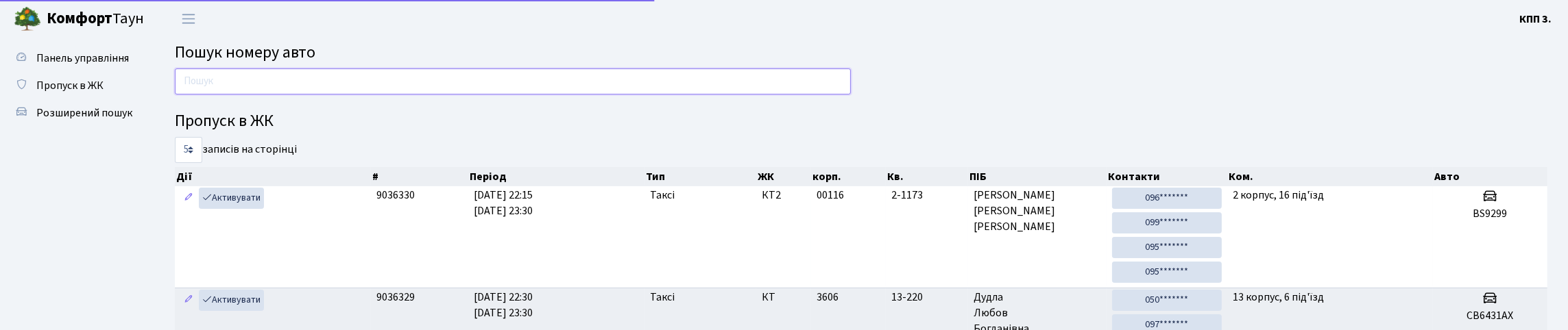
drag, startPoint x: 0, startPoint y: 0, endPoint x: 314, endPoint y: 101, distance: 329.8
click at [314, 94] on input "text" at bounding box center [513, 82] width 676 height 26
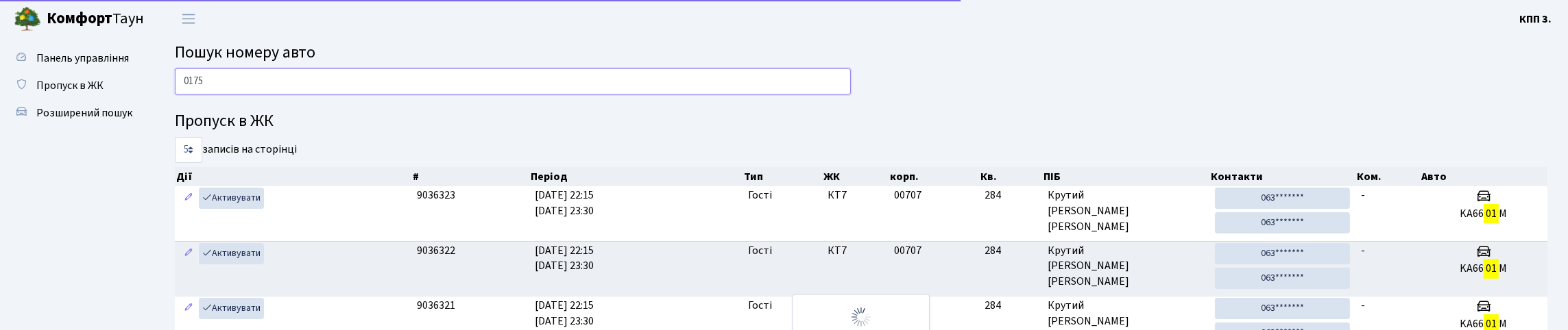
type input "0175"
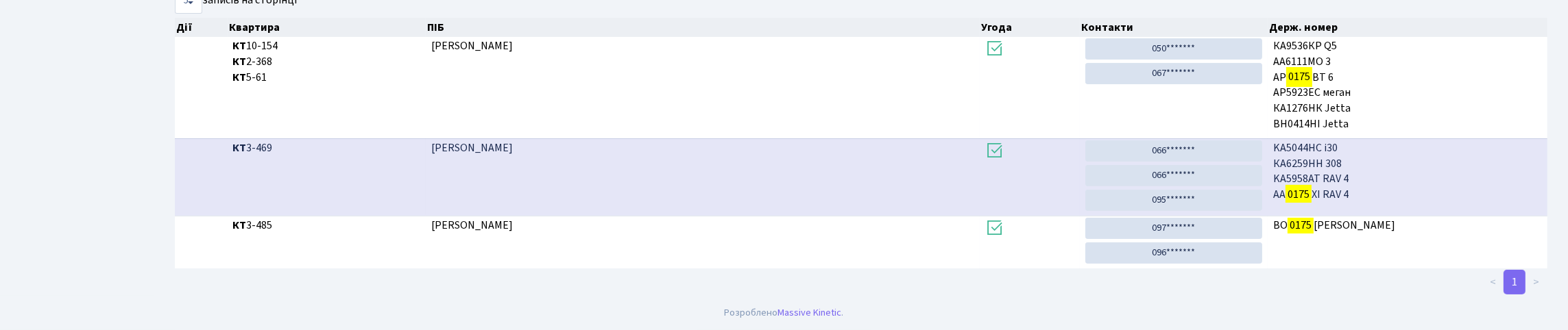
scroll to position [709, 0]
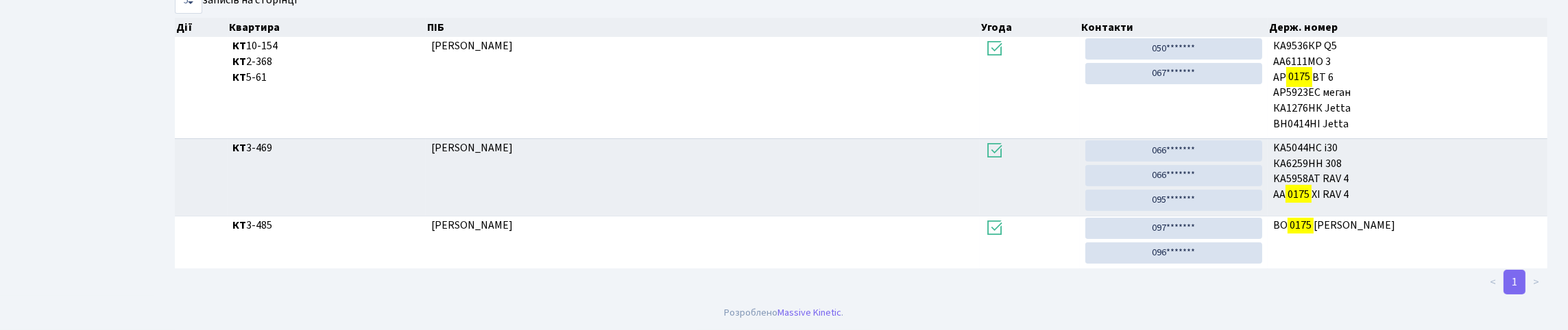
click at [1543, 270] on li ">" at bounding box center [1537, 282] width 22 height 25
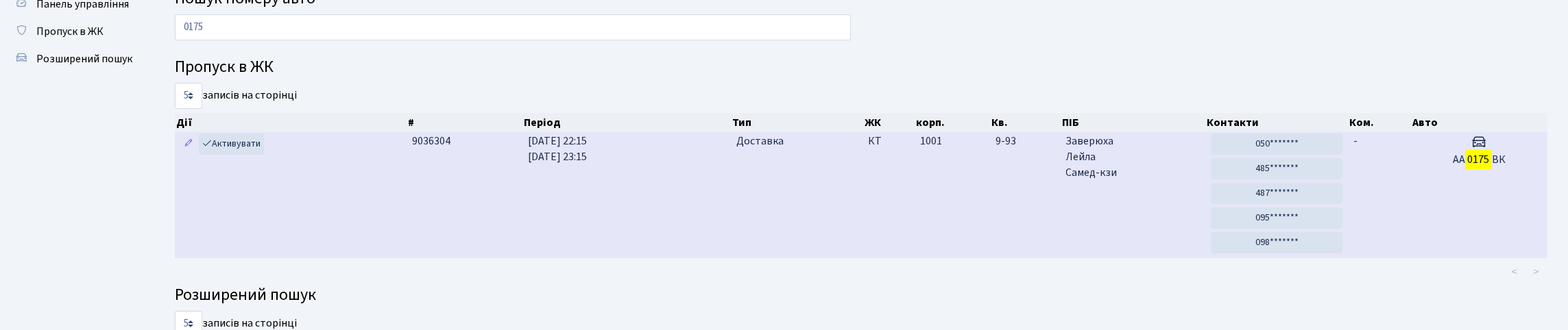
scroll to position [40, 0]
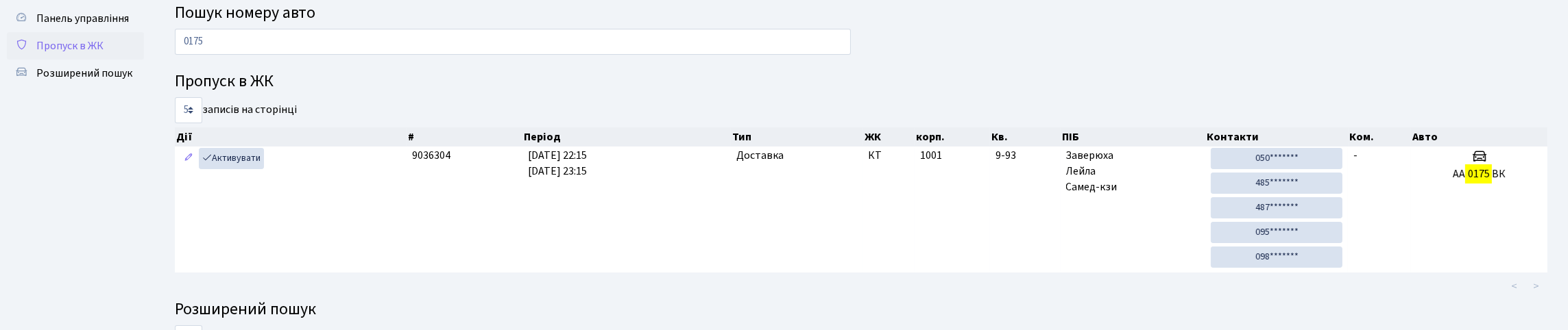
click at [85, 54] on span "Пропуск в ЖК" at bounding box center [70, 45] width 67 height 15
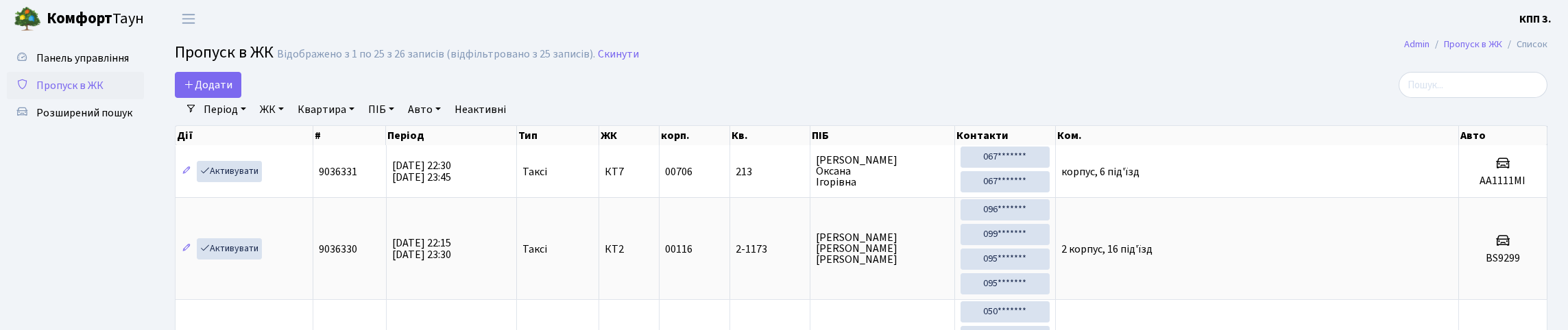
select select "25"
click at [219, 93] on span "Додати" at bounding box center [207, 85] width 48 height 15
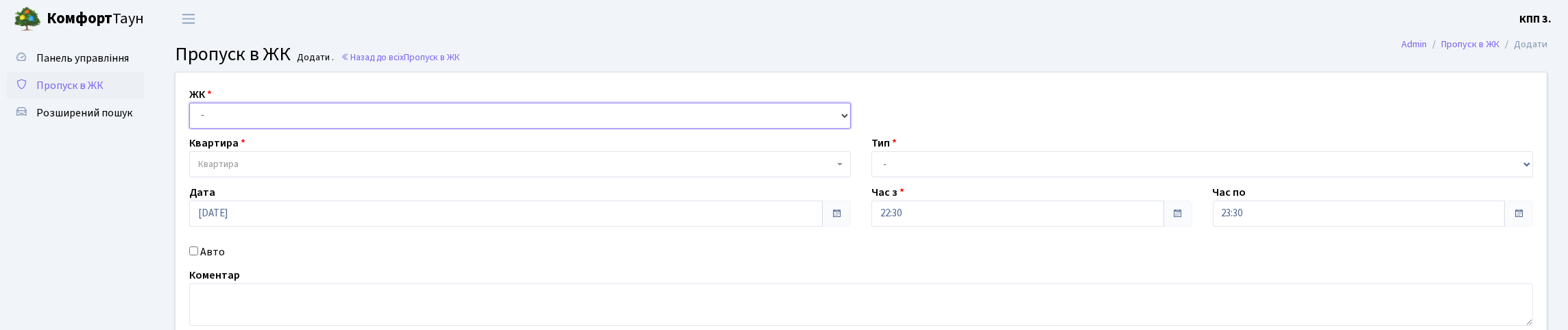
click at [222, 129] on select "- КТ, вул. Регенераторна, 4 КТ2, просп. Соборності, 17 КТ3, вул. Березнева, 16 …" at bounding box center [520, 116] width 662 height 26
select select "271"
click at [192, 119] on select "- КТ, вул. Регенераторна, 4 КТ2, просп. Соборності, 17 КТ3, вул. Березнева, 16 …" at bounding box center [520, 116] width 662 height 26
select select
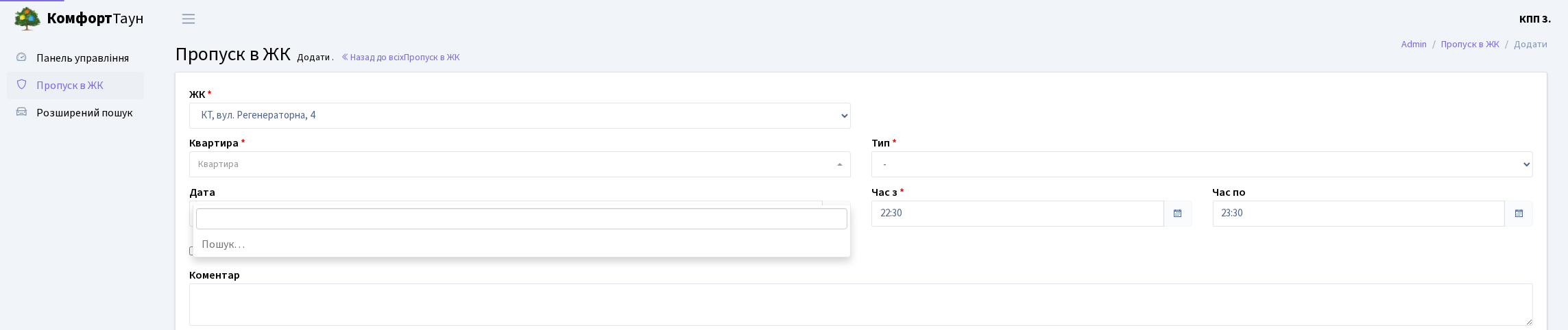
click at [243, 177] on span "Квартира" at bounding box center [520, 164] width 662 height 26
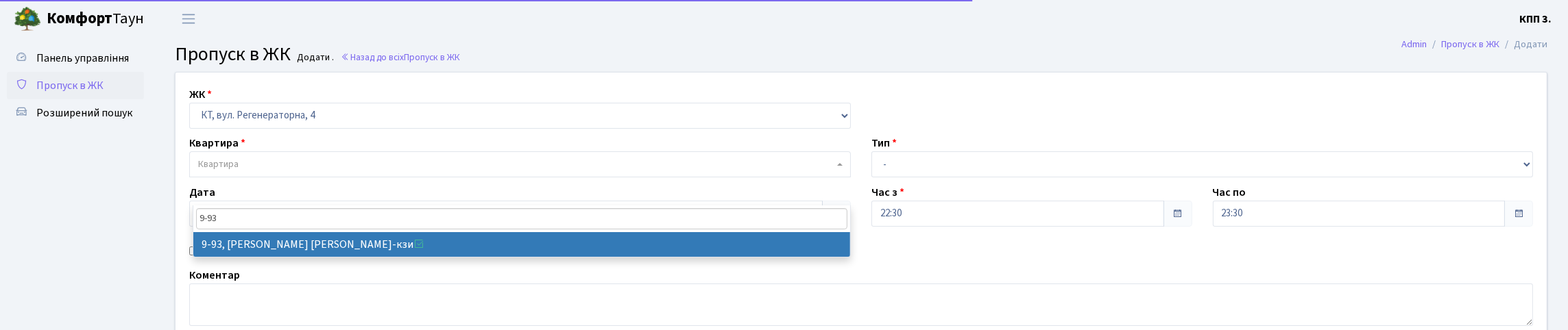
type input "9-93"
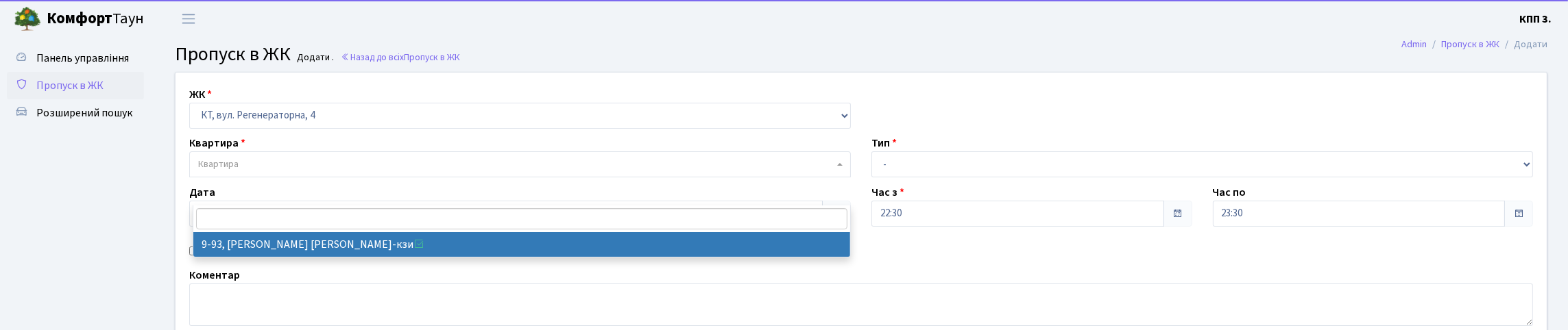
select select "6443"
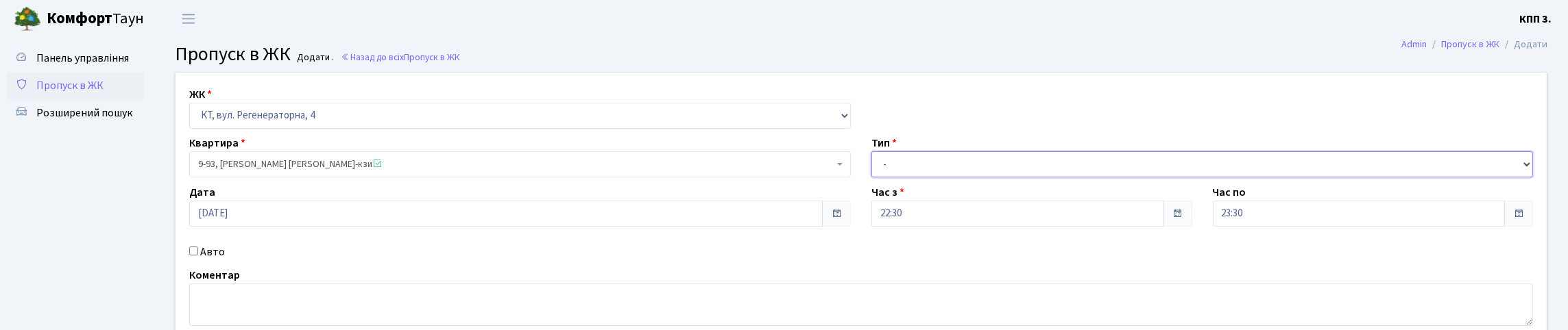
click at [980, 177] on select "- Доставка Таксі Гості Сервіс" at bounding box center [1203, 164] width 662 height 26
select select "1"
click at [872, 177] on select "- Доставка Таксі Гості Сервіс" at bounding box center [1203, 164] width 662 height 26
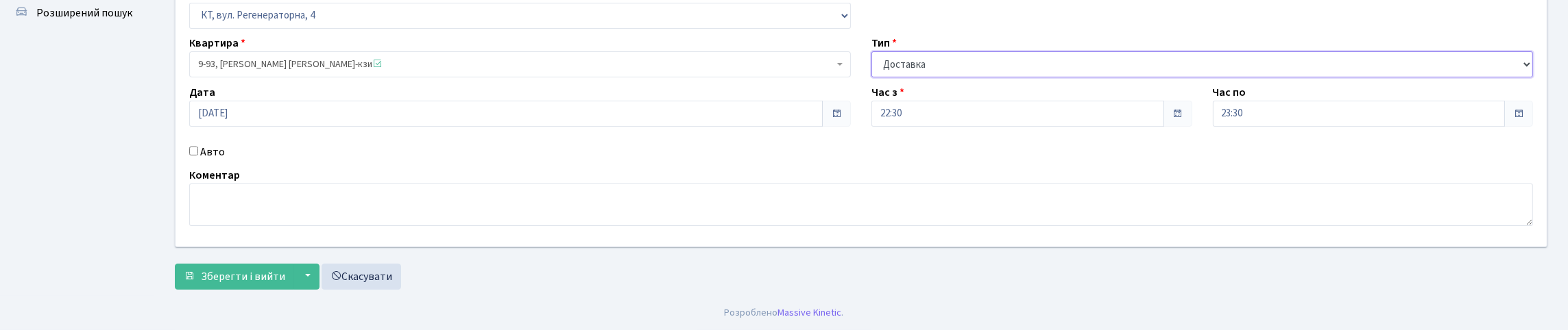
scroll to position [137, 0]
click at [246, 284] on span "Зберегти і вийти" at bounding box center [243, 276] width 85 height 15
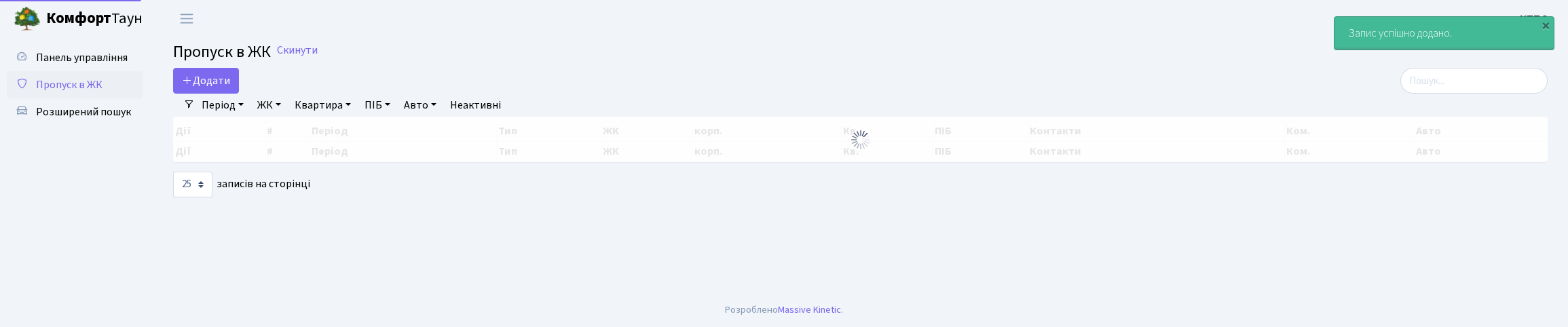
select select "25"
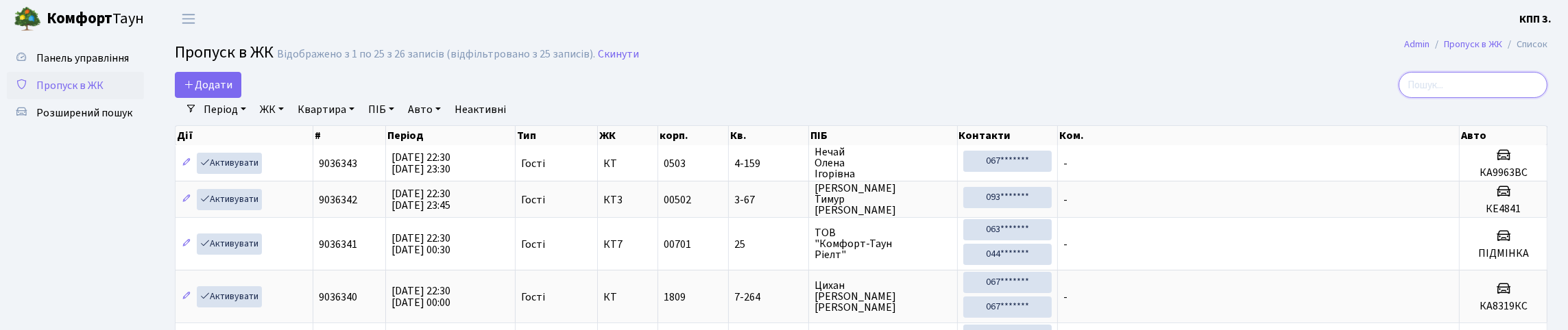
drag, startPoint x: 1451, startPoint y: 85, endPoint x: 1489, endPoint y: 78, distance: 38.6
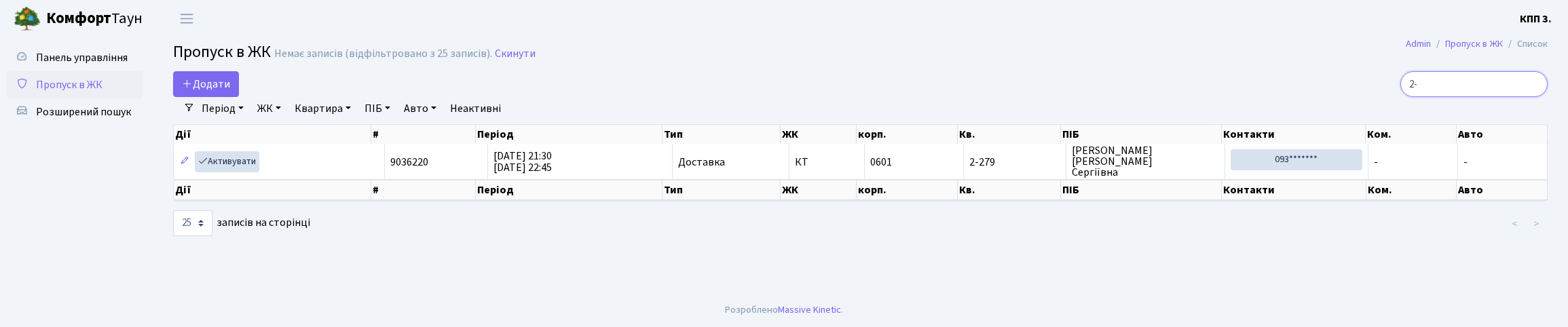
type input "2"
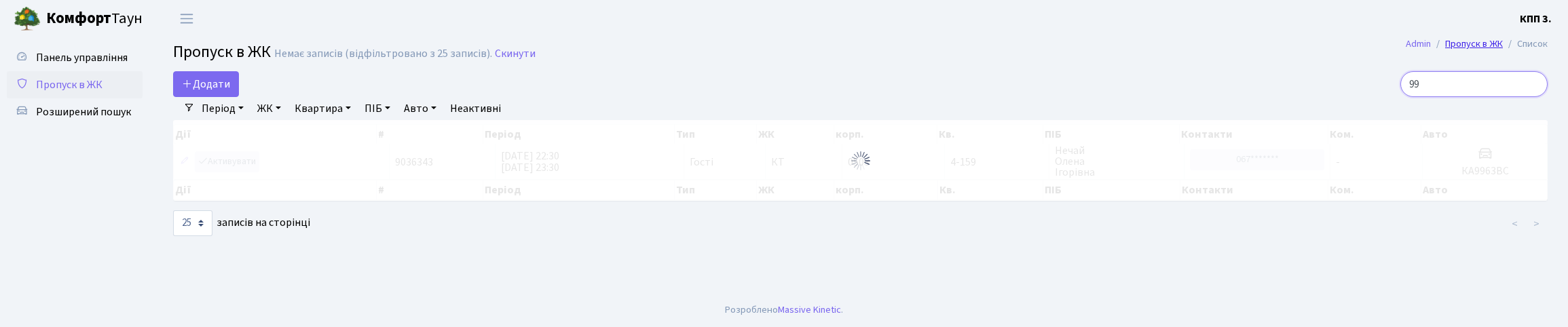
type input "9"
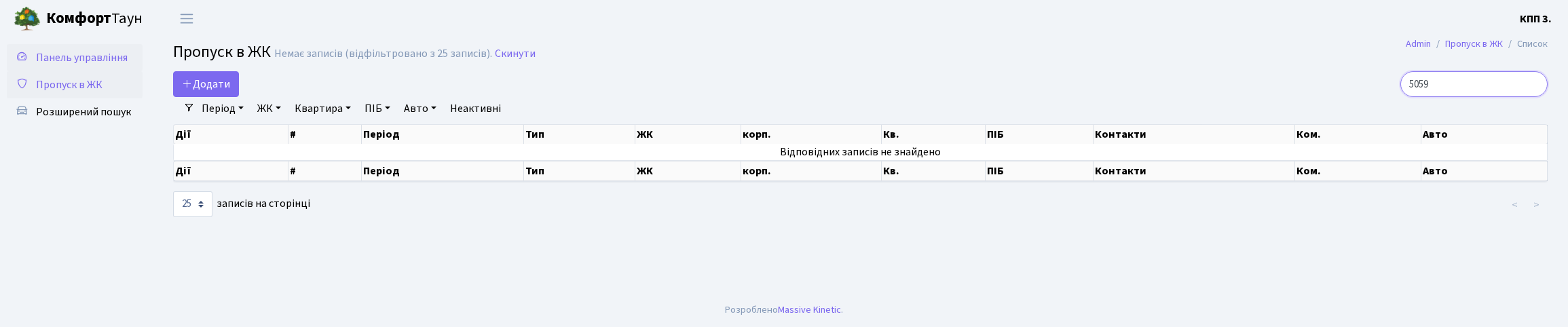
type input "5059"
click at [78, 65] on span "Панель управління" at bounding box center [82, 57] width 92 height 15
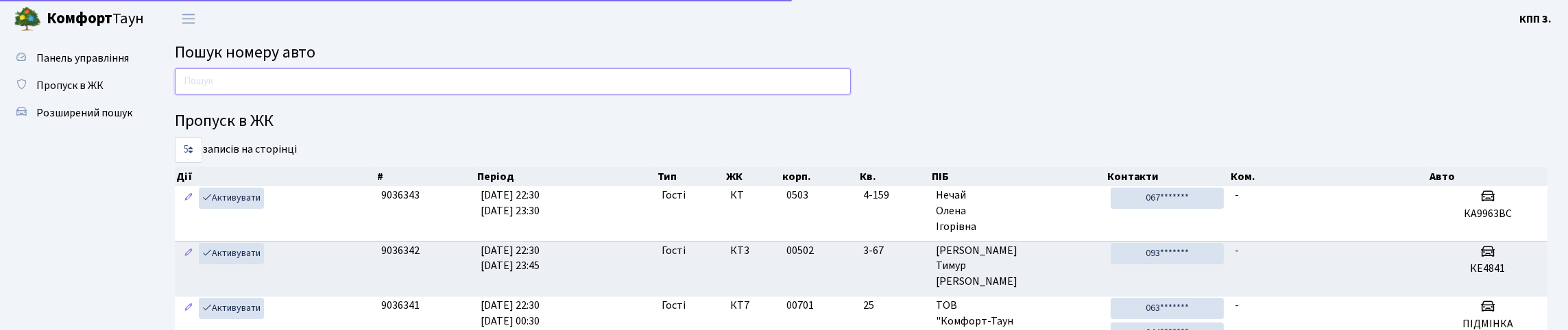
click at [302, 94] on input "text" at bounding box center [513, 82] width 676 height 26
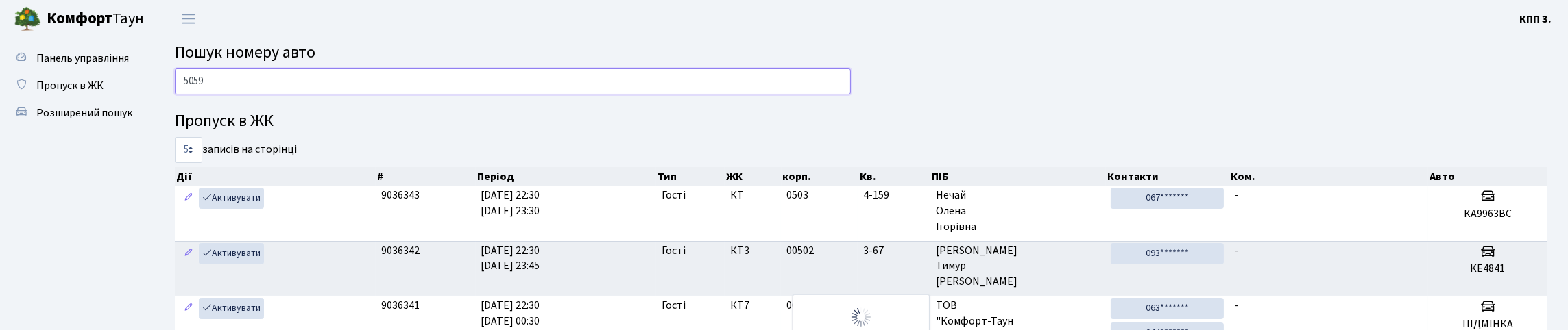
type input "5059"
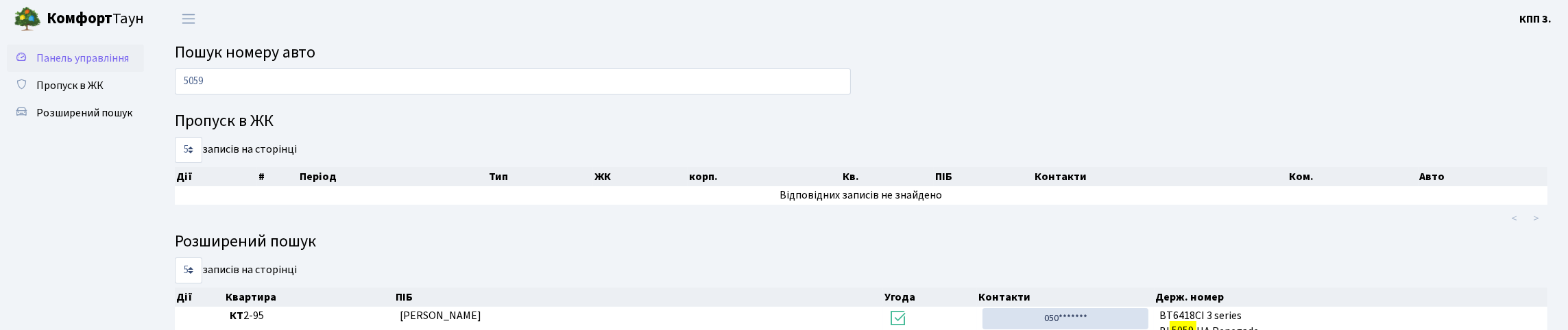
click at [72, 66] on span "Панель управління" at bounding box center [82, 58] width 93 height 15
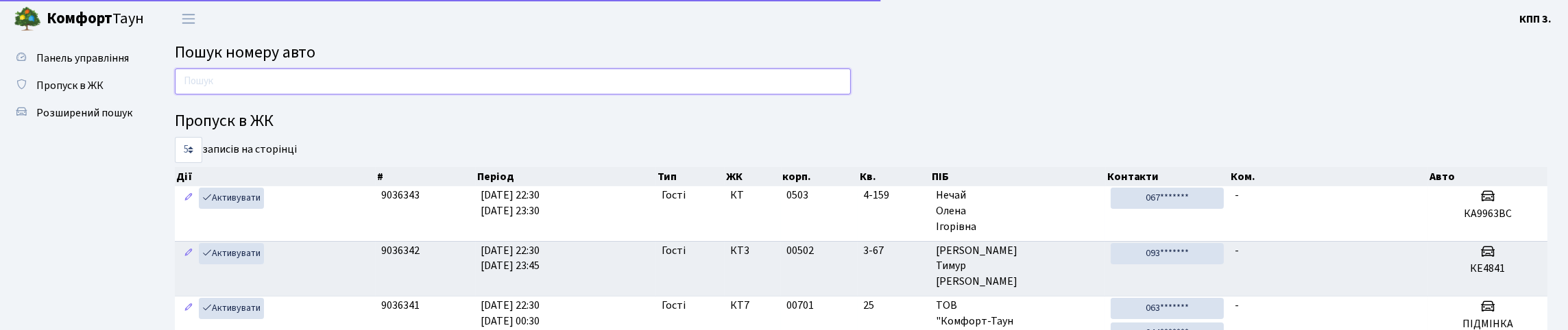
click at [264, 94] on input "text" at bounding box center [513, 82] width 676 height 26
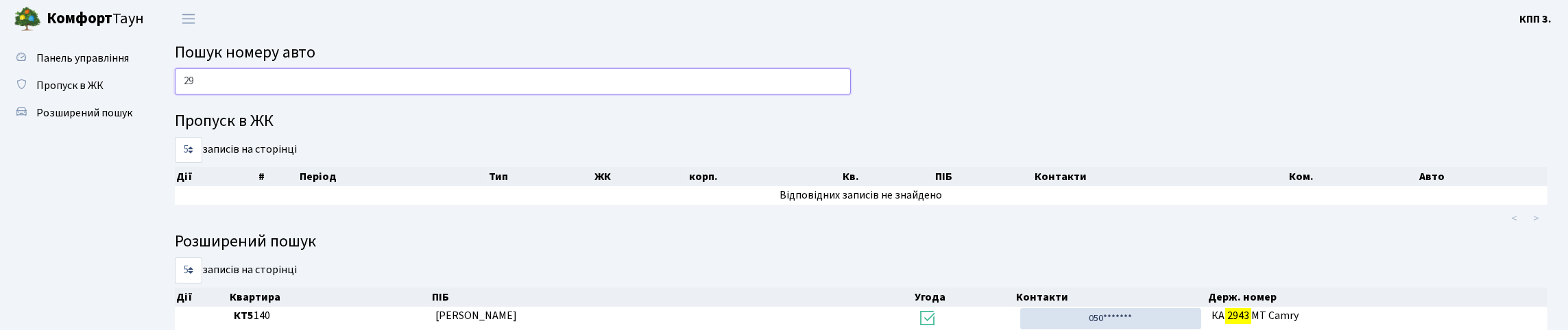
type input "2"
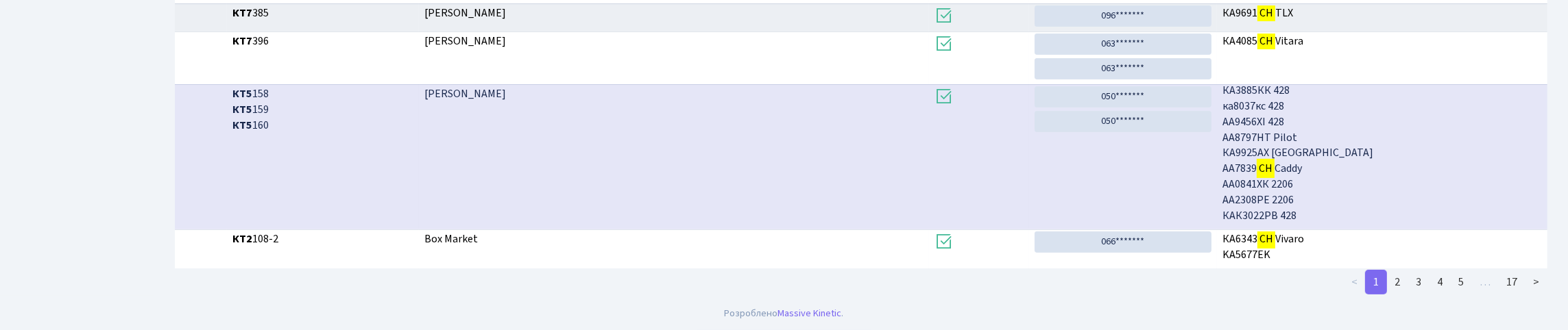
scroll to position [431, 0]
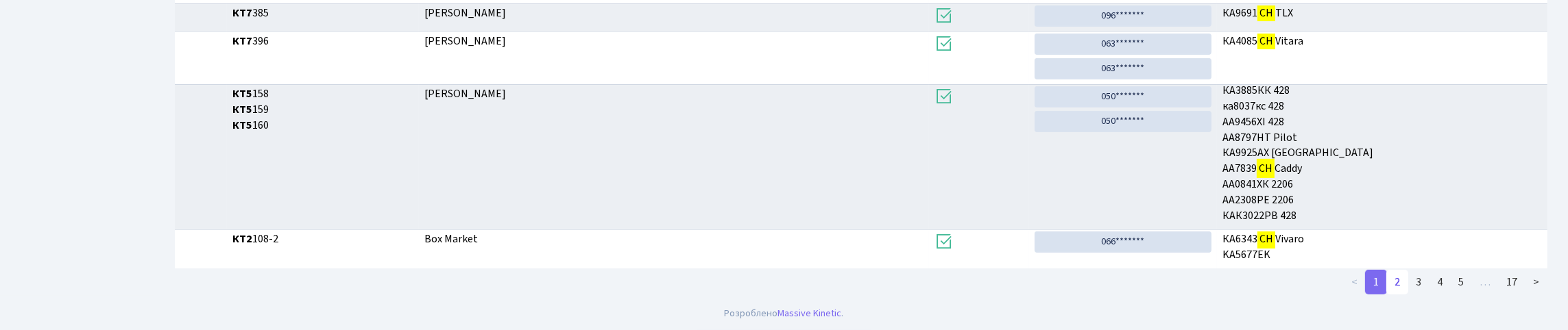
click at [1387, 283] on link "2" at bounding box center [1398, 282] width 22 height 25
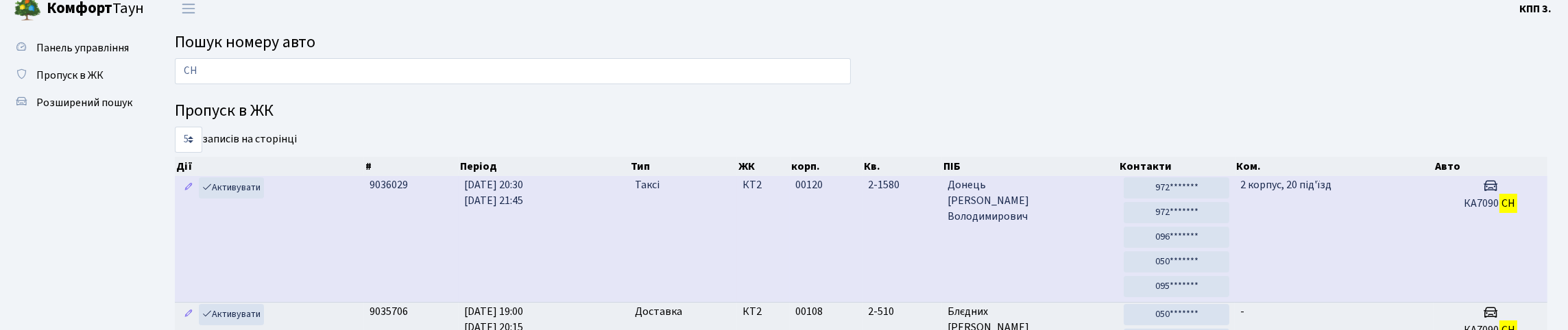
scroll to position [0, 0]
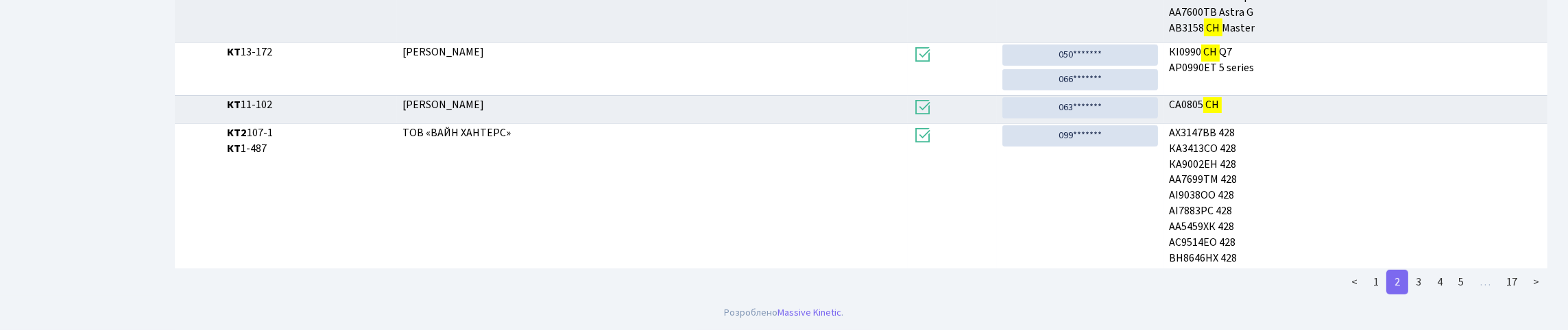
drag, startPoint x: 1351, startPoint y: 195, endPoint x: 1323, endPoint y: 179, distance: 32.2
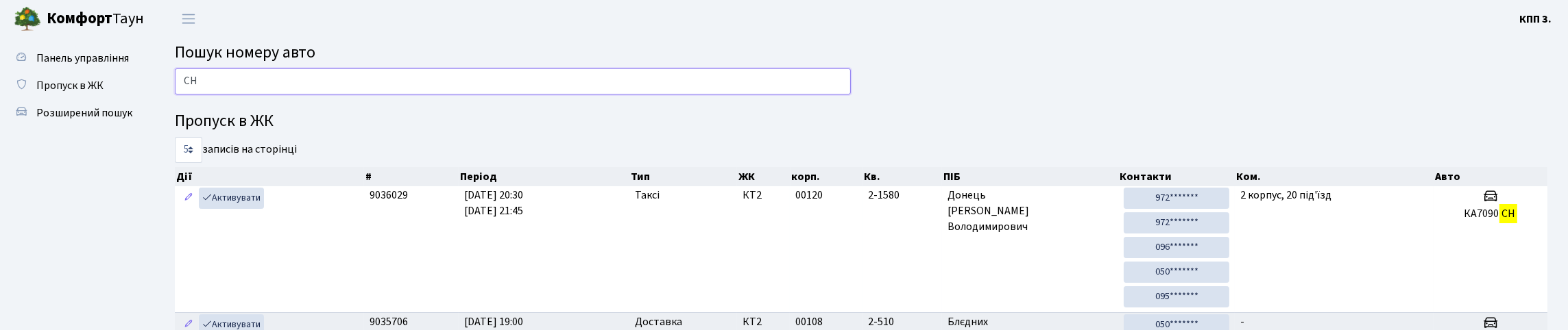
click at [235, 94] on input "СН" at bounding box center [513, 82] width 676 height 26
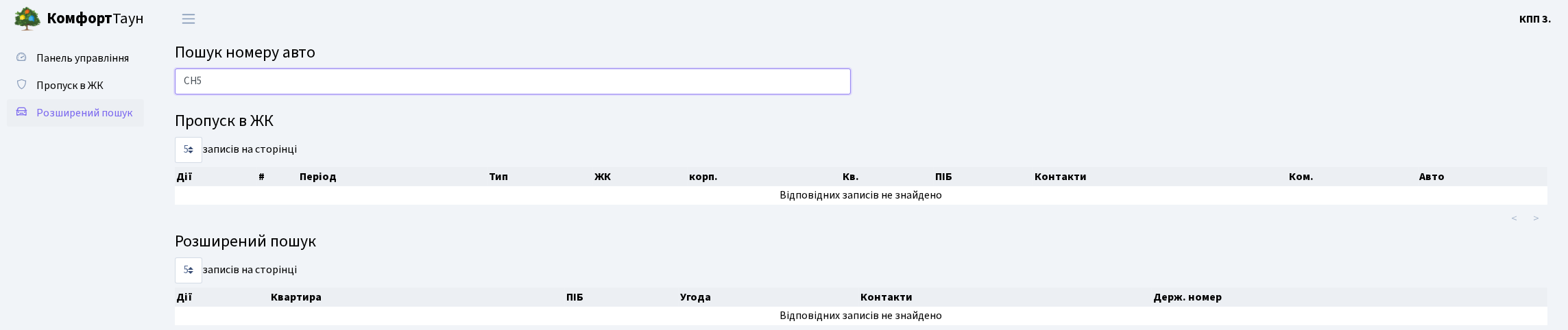
type input "СН5"
click at [65, 120] on span "Розширений пошук" at bounding box center [84, 112] width 96 height 15
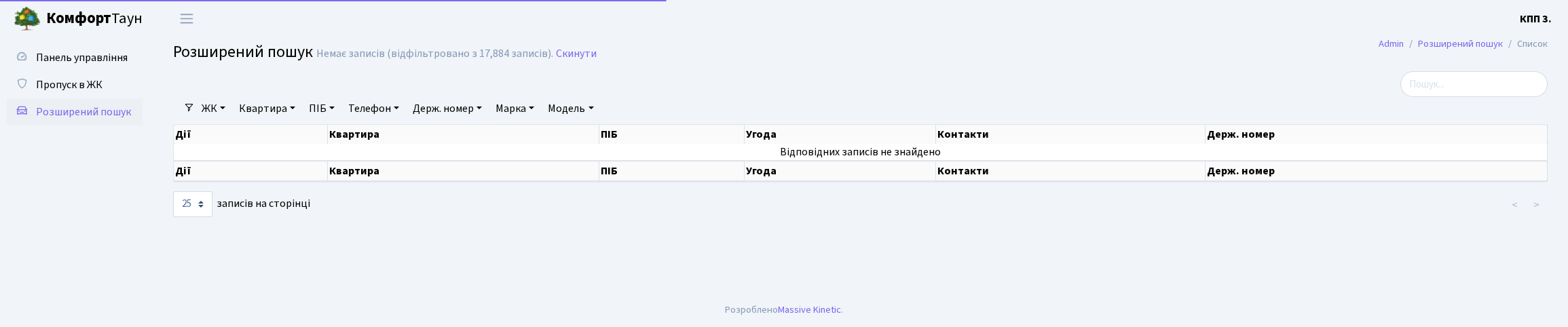
select select "25"
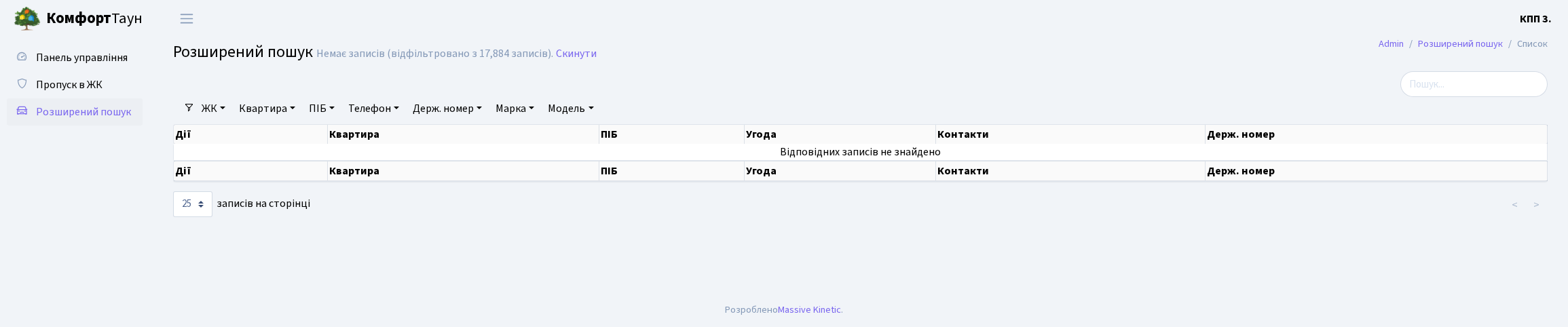
click at [488, 120] on link "Держ. номер" at bounding box center [448, 108] width 80 height 23
type input "С"
click at [286, 120] on link "Квартира" at bounding box center [267, 108] width 67 height 23
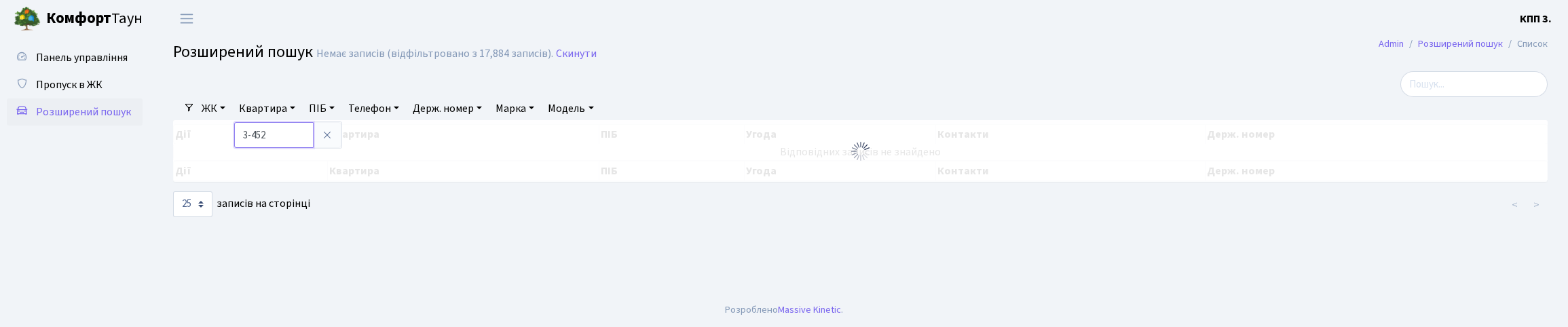
type input "3-452"
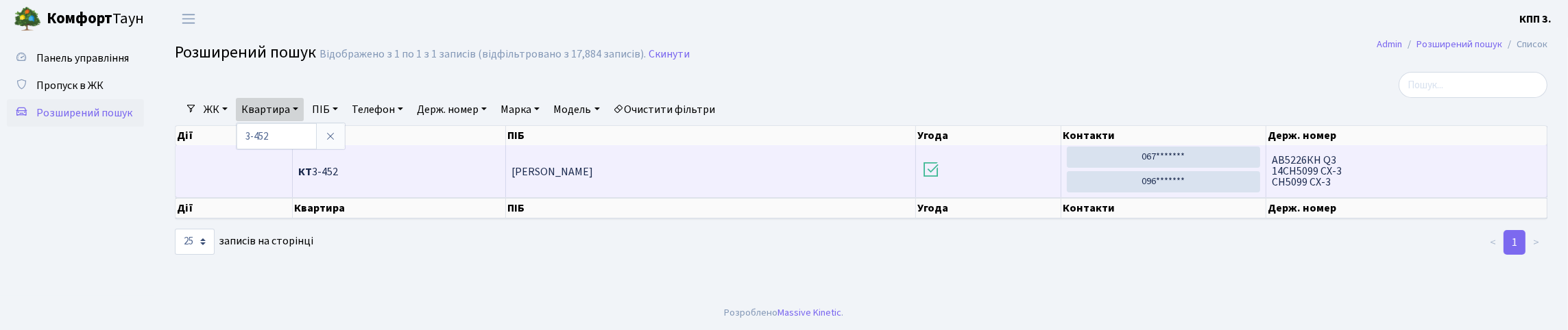
scroll to position [2, 0]
drag, startPoint x: 1270, startPoint y: 215, endPoint x: 1293, endPoint y: 215, distance: 23.0
click at [1293, 197] on td "АВ5226КН Q3 14CH5099 CX-3 CH5099 CX-3" at bounding box center [1406, 172] width 281 height 52
click at [1322, 197] on td "АВ5226КН Q3 14CH5099 CX-3 CH5099 CX-3" at bounding box center [1406, 172] width 281 height 52
drag, startPoint x: 1320, startPoint y: 213, endPoint x: 1273, endPoint y: 221, distance: 47.7
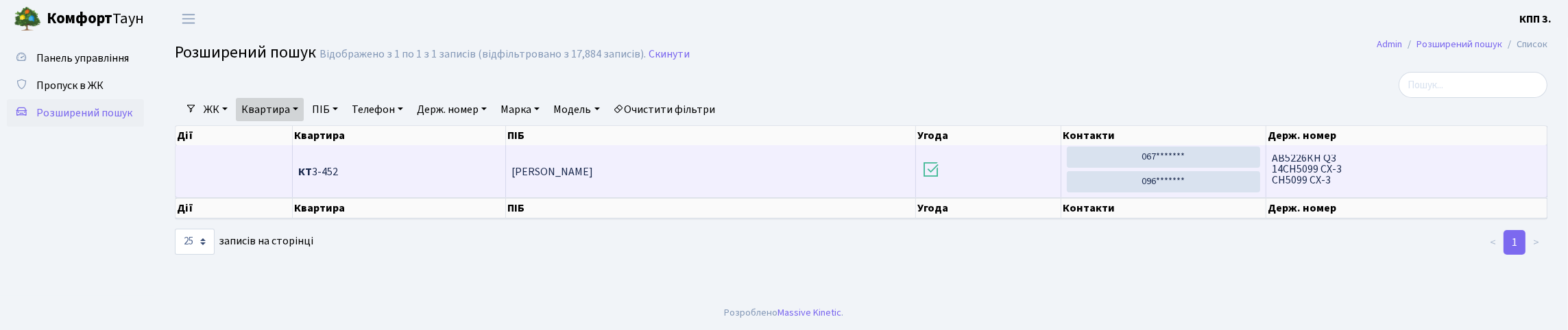
click at [1273, 188] on span "АВ5226КН Q3 14CH5099 CX-3 CH5099 CX-3" at bounding box center [1406, 172] width 269 height 33
copy span "CH5099"
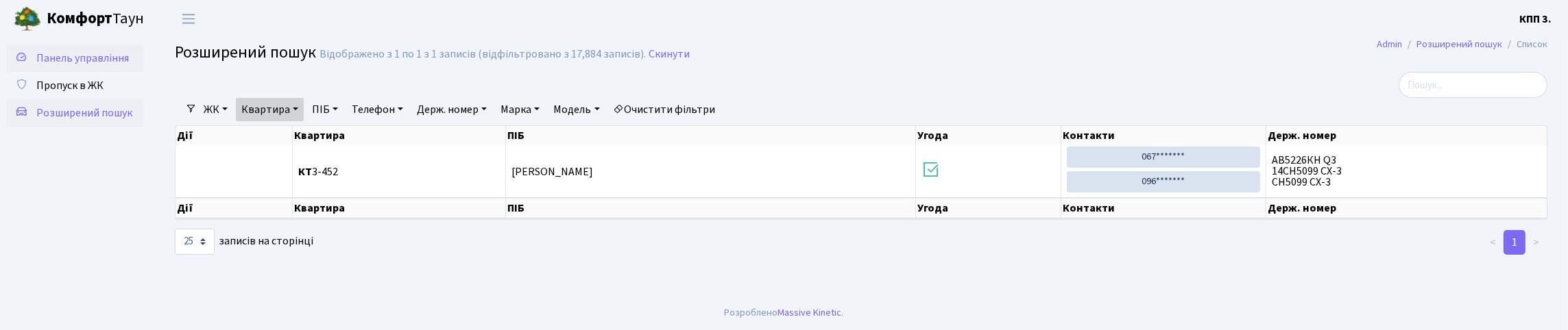
click at [76, 60] on span "Панель управління" at bounding box center [82, 58] width 93 height 15
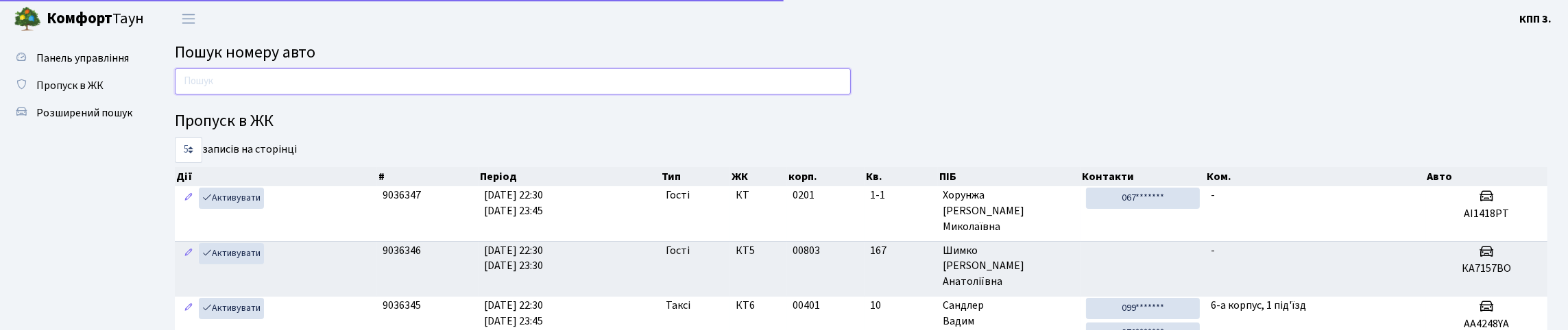
drag, startPoint x: 329, startPoint y: 97, endPoint x: 314, endPoint y: 106, distance: 17.5
click at [329, 94] on input "text" at bounding box center [513, 82] width 676 height 26
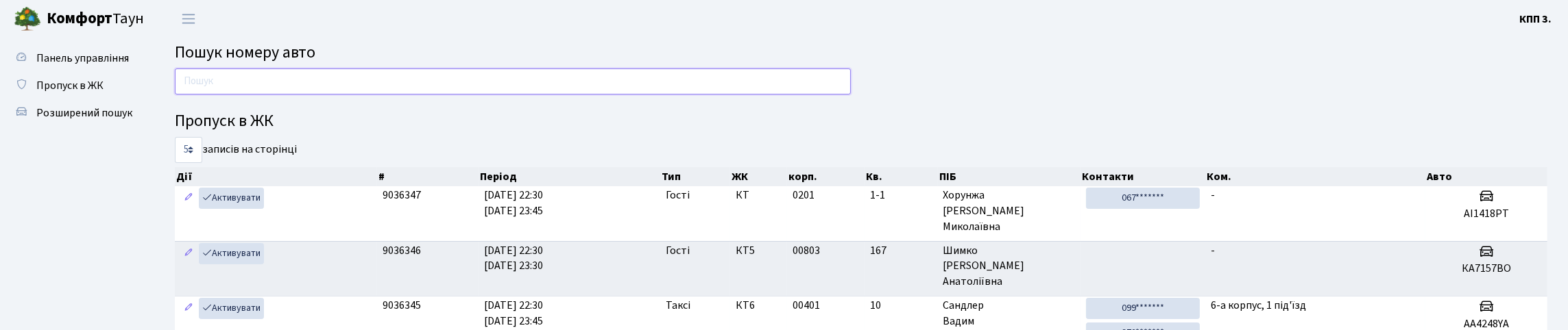
paste input "CH5099"
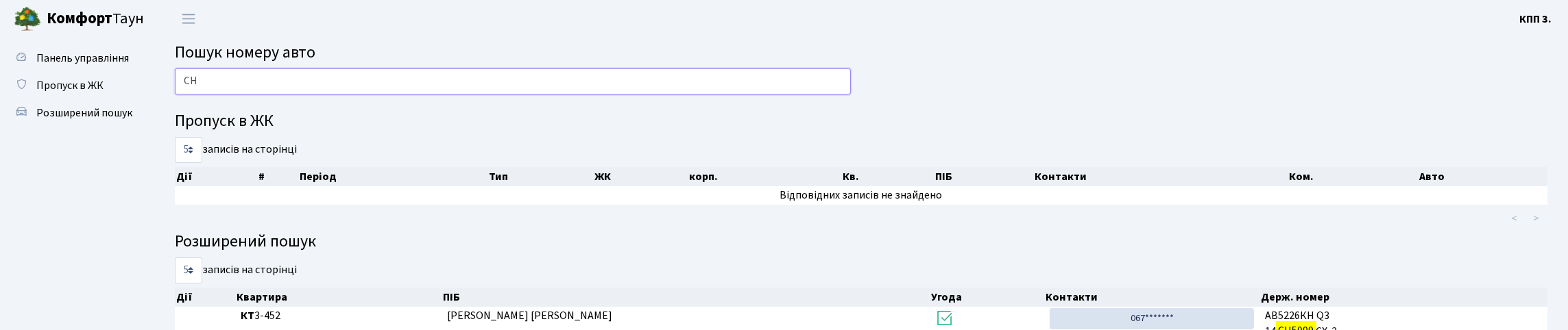
type input "C"
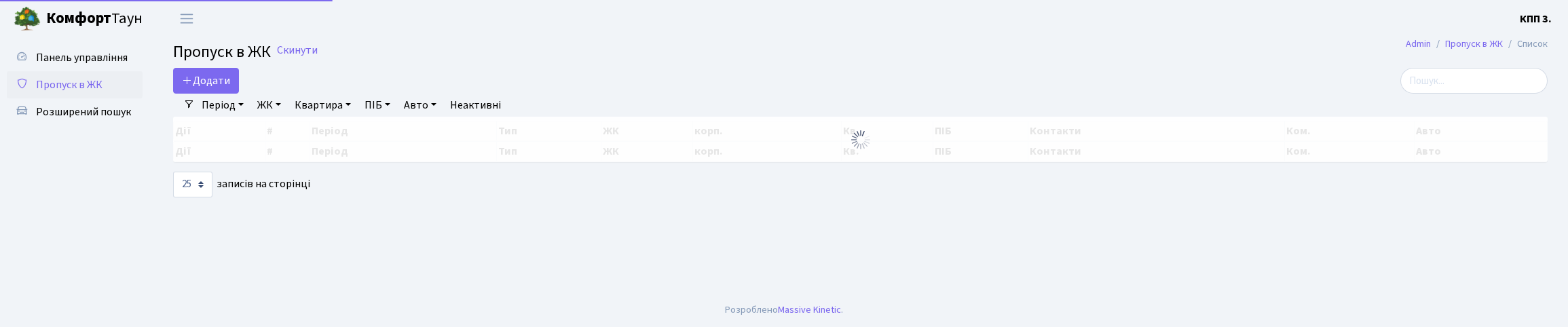
select select "25"
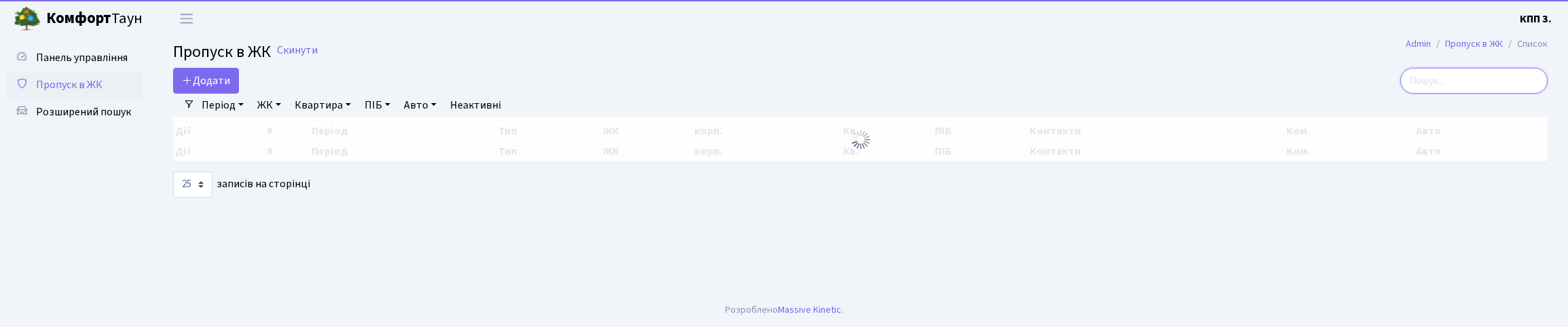
drag, startPoint x: 1461, startPoint y: 85, endPoint x: 1508, endPoint y: 3, distance: 94.5
click at [1461, 85] on input "search" at bounding box center [1474, 81] width 147 height 26
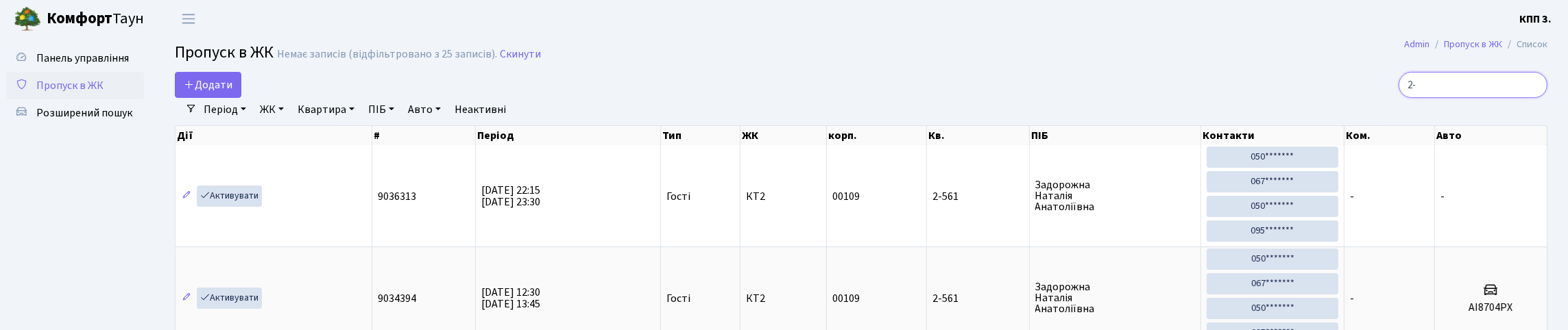
type input "2"
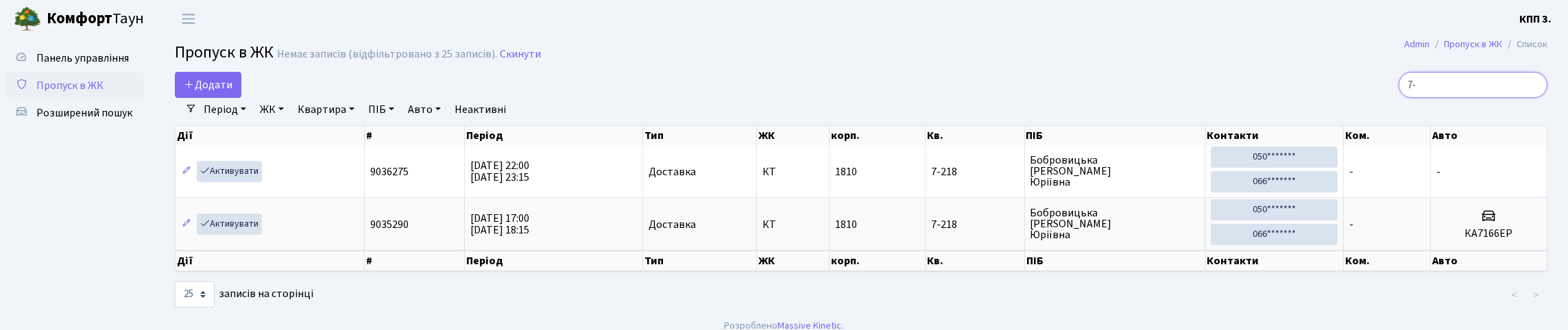
type input "7"
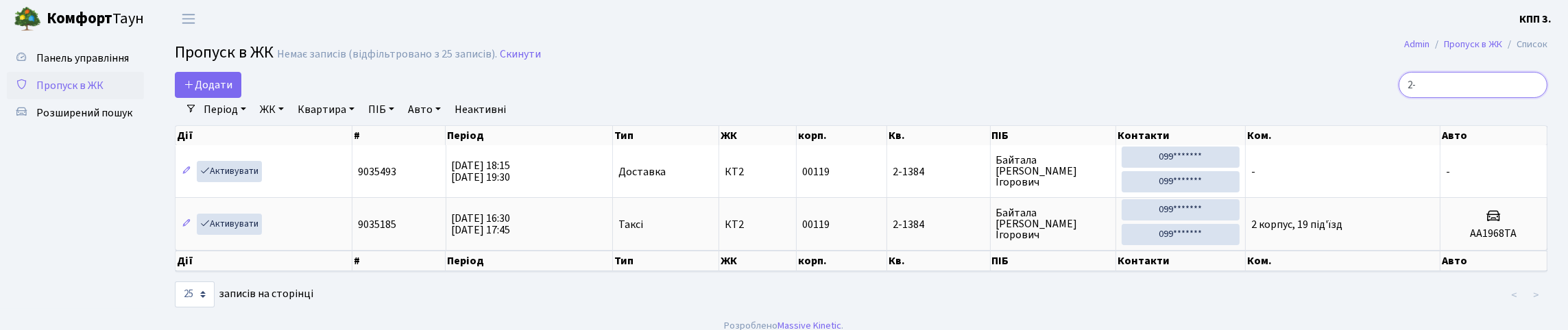
type input "2"
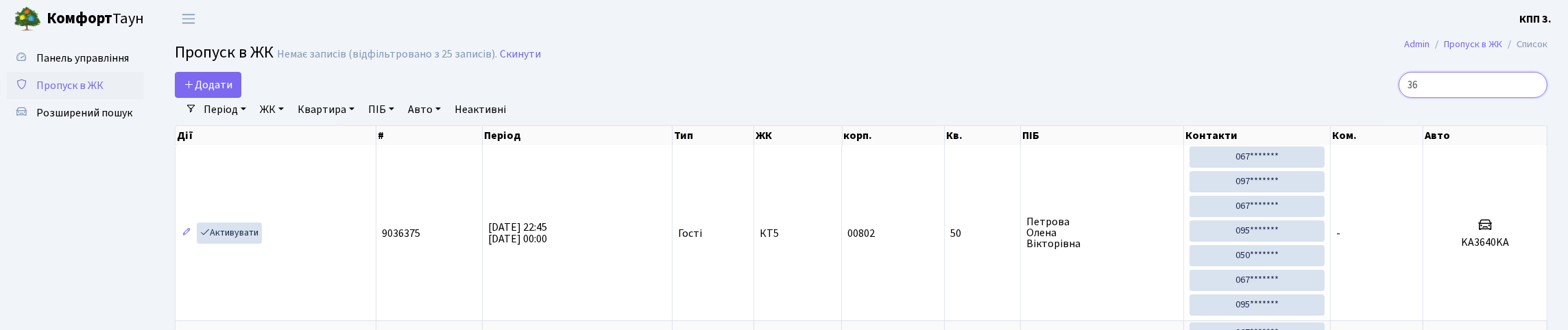
type input "3"
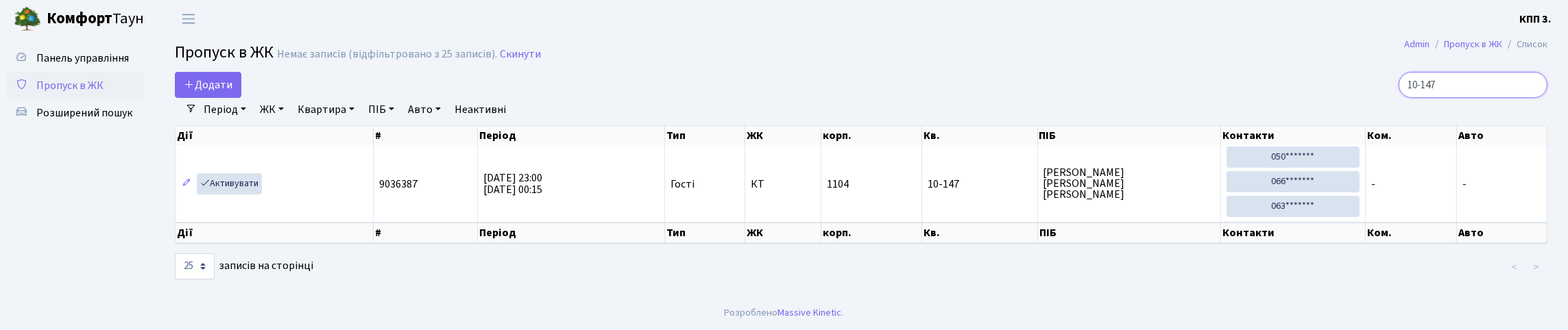
scroll to position [36, 0]
click at [1460, 72] on input "10-147" at bounding box center [1473, 85] width 149 height 26
type input "1"
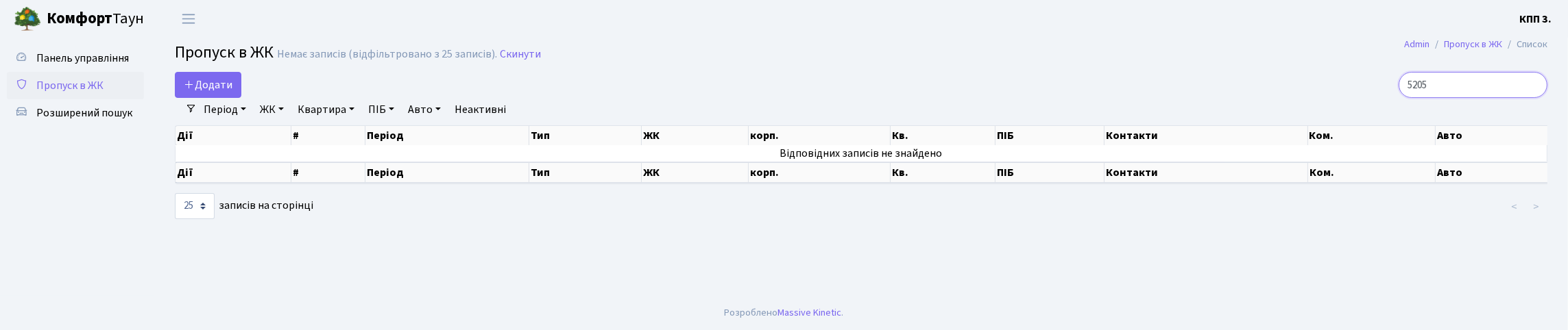
scroll to position [0, 0]
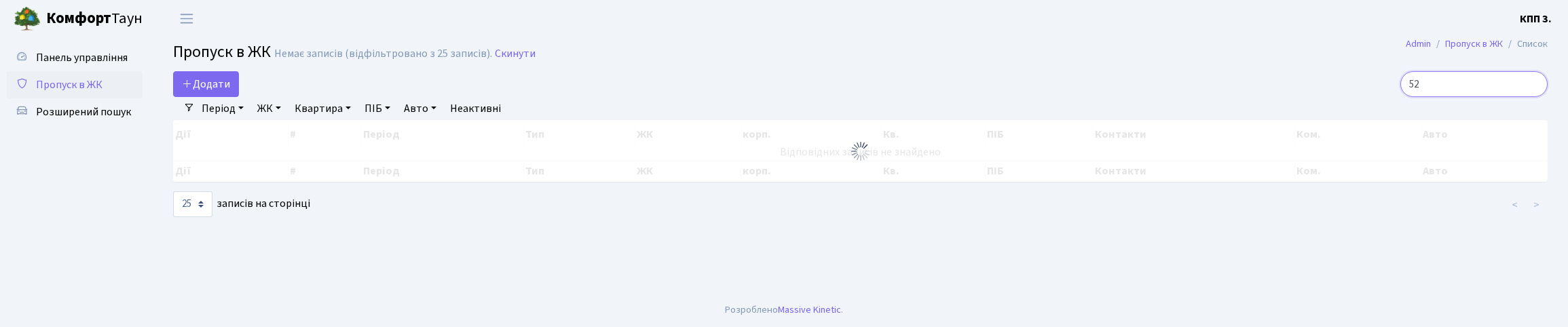
type input "5"
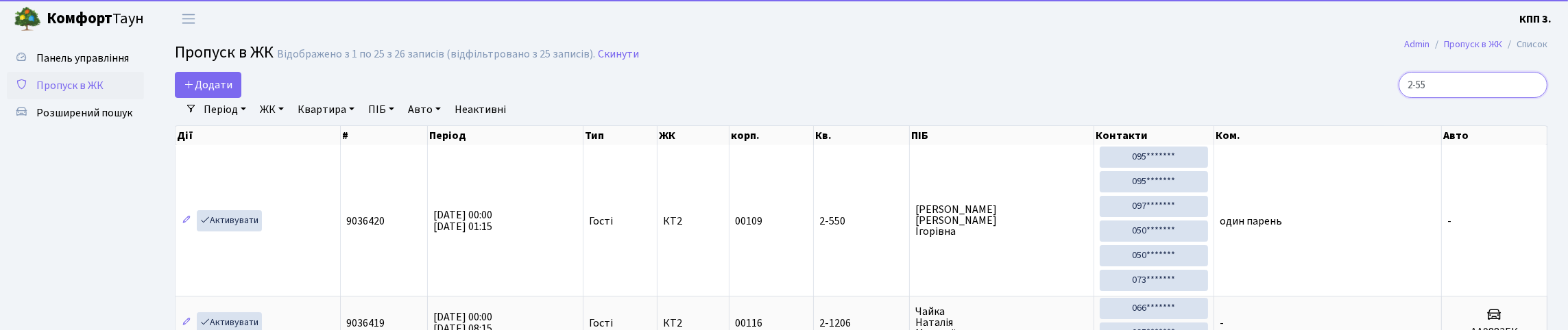
type input "2-550"
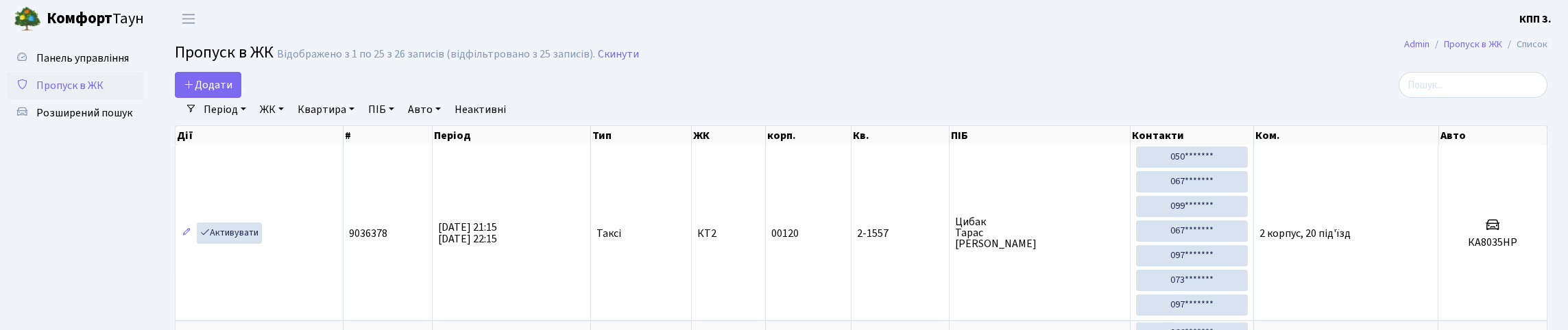
select select "25"
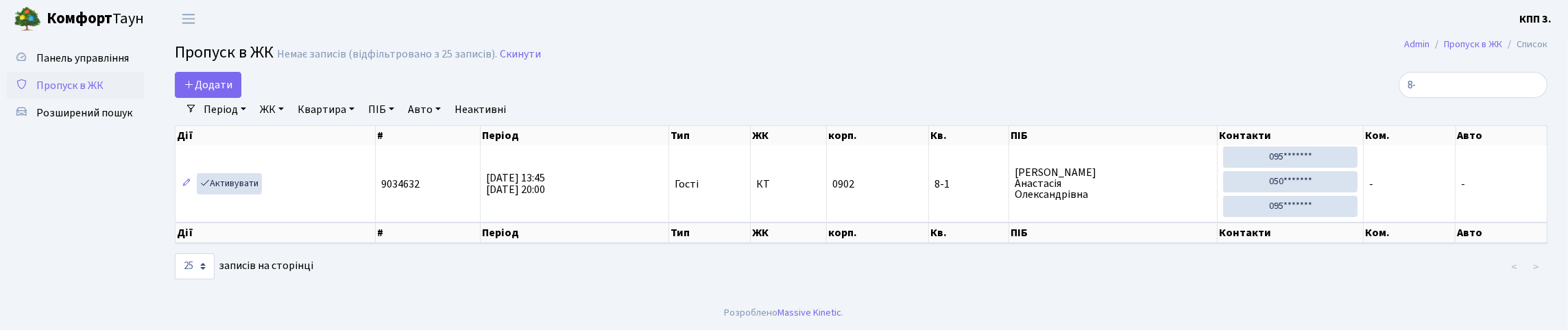
type input "8"
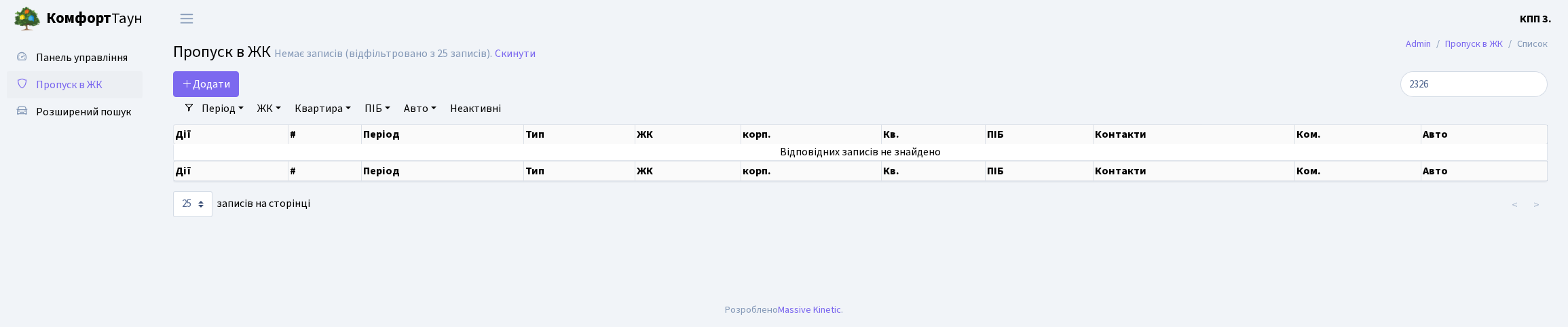
type input "2326"
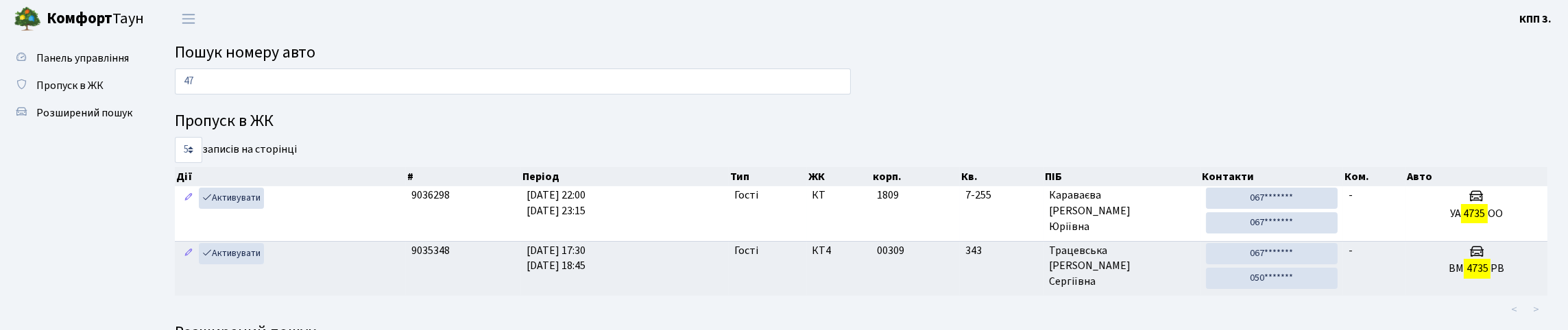
type input "4"
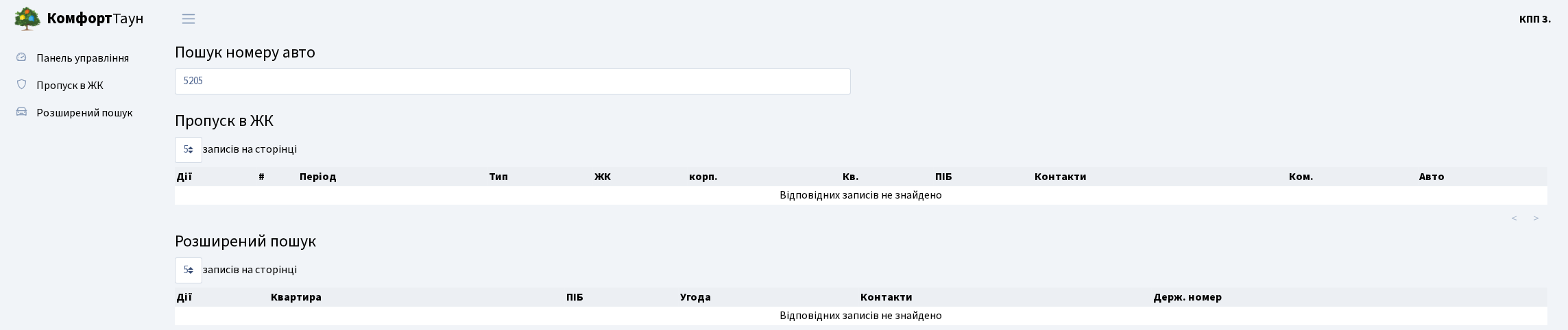
type input "5205"
